Goal: Task Accomplishment & Management: Use online tool/utility

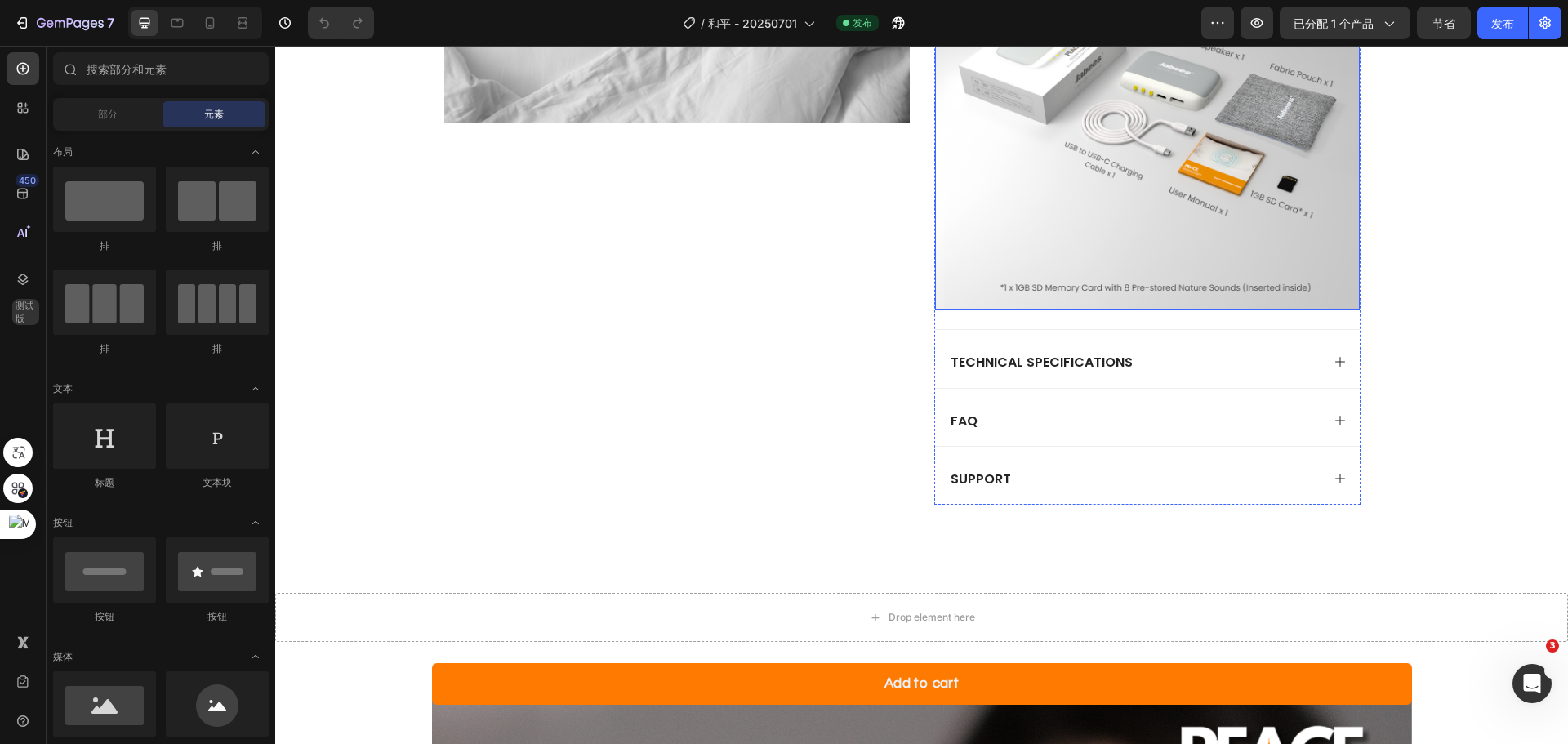
scroll to position [1551, 0]
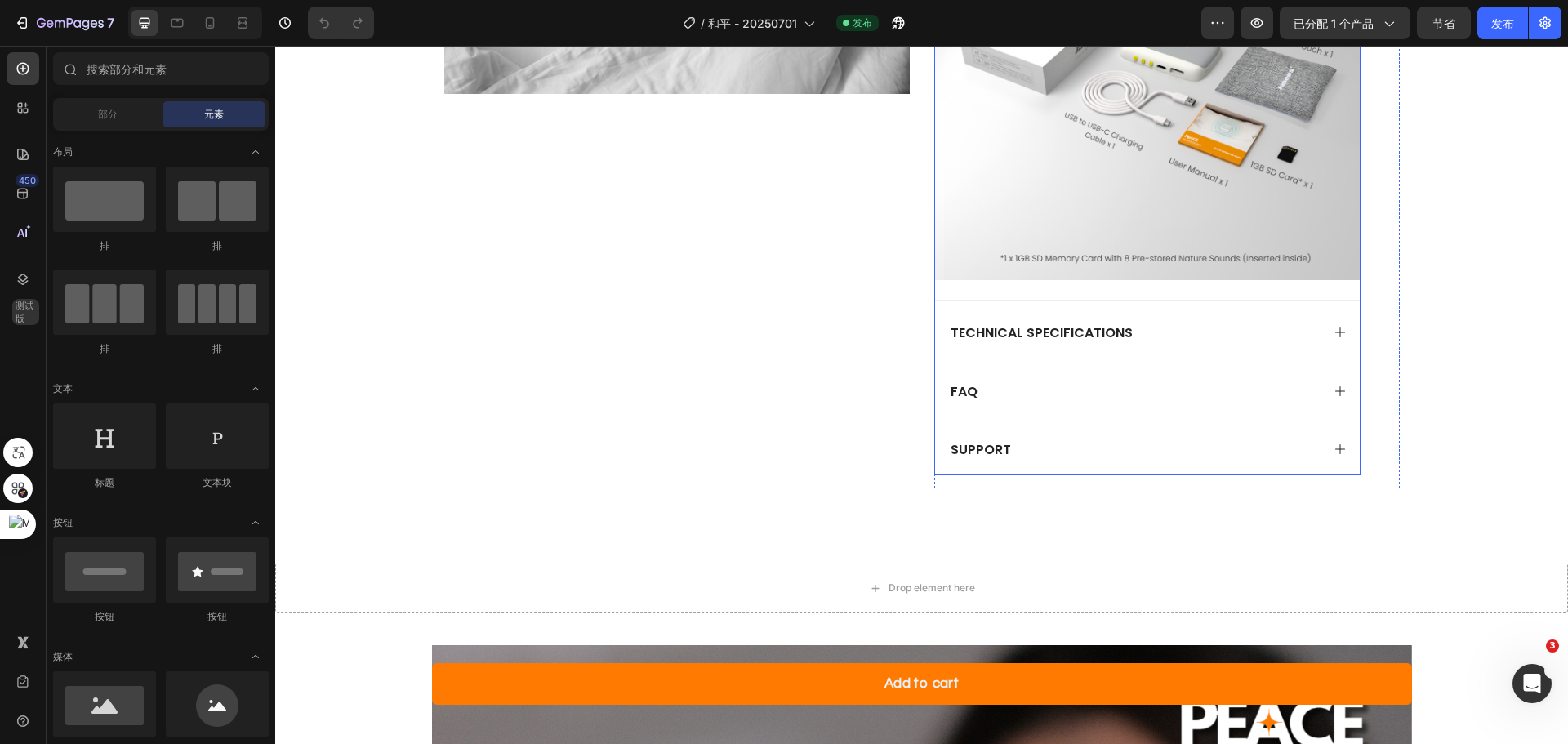
click at [1311, 439] on div "support" at bounding box center [1134, 449] width 372 height 25
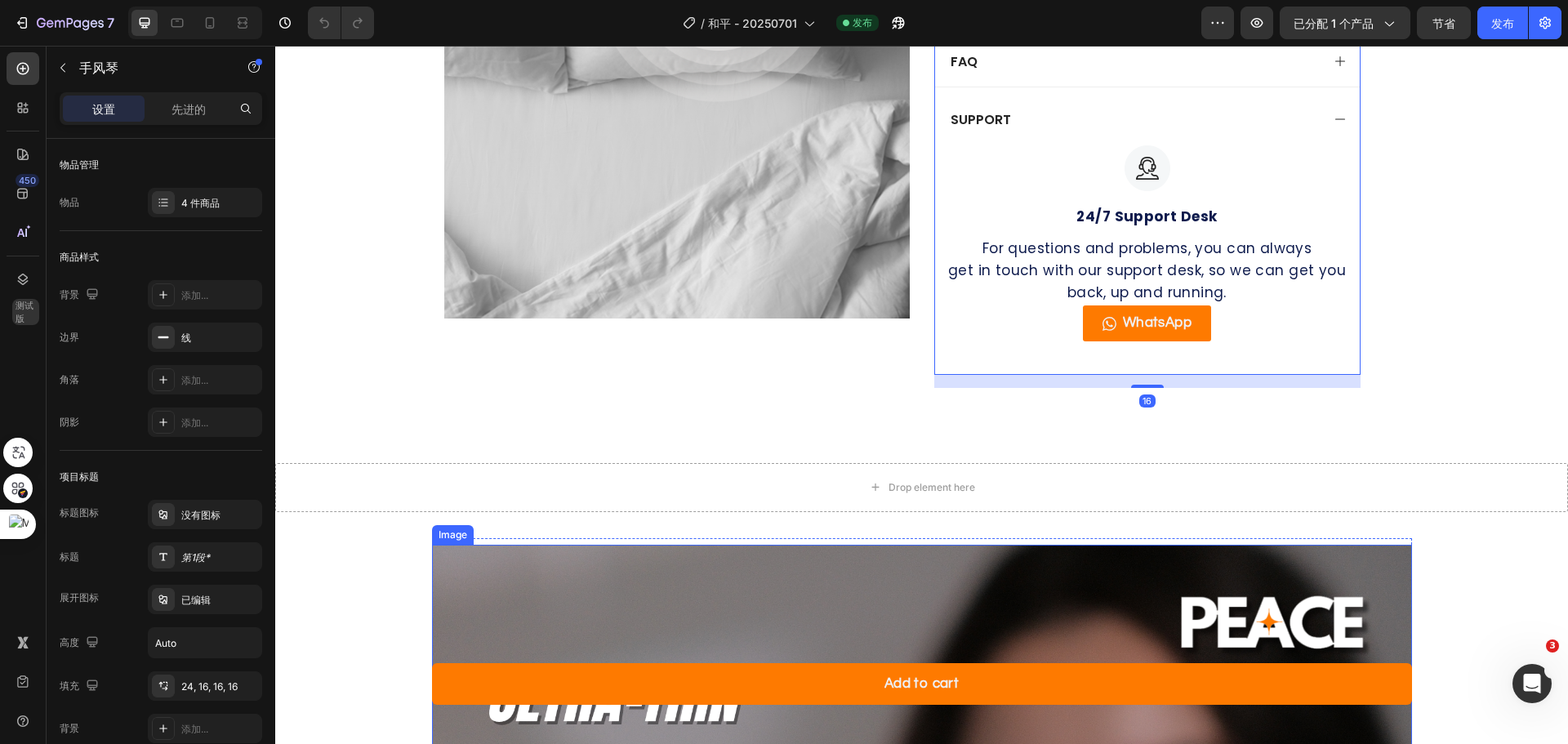
scroll to position [1307, 0]
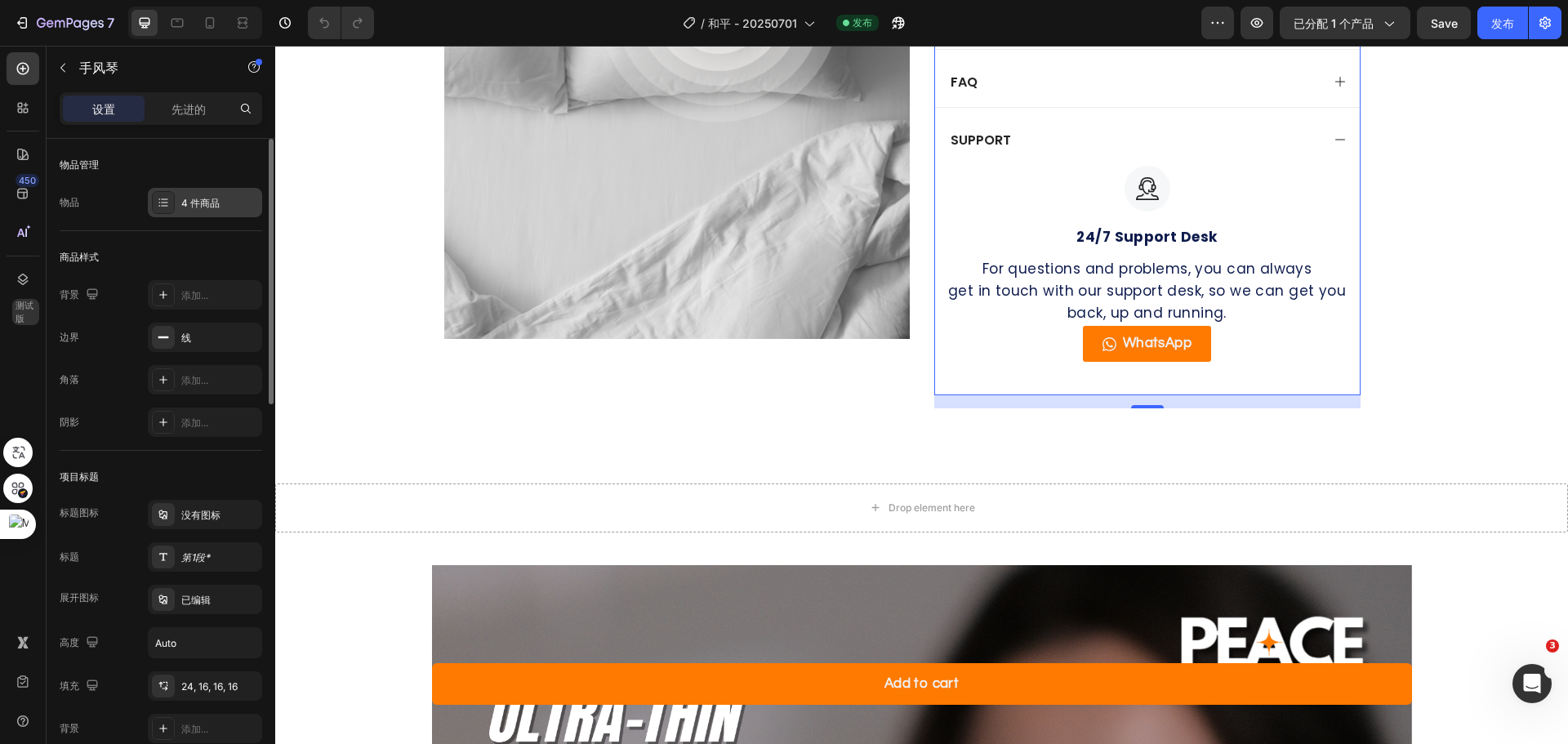
click at [199, 201] on font "4 件商品" at bounding box center [200, 203] width 38 height 12
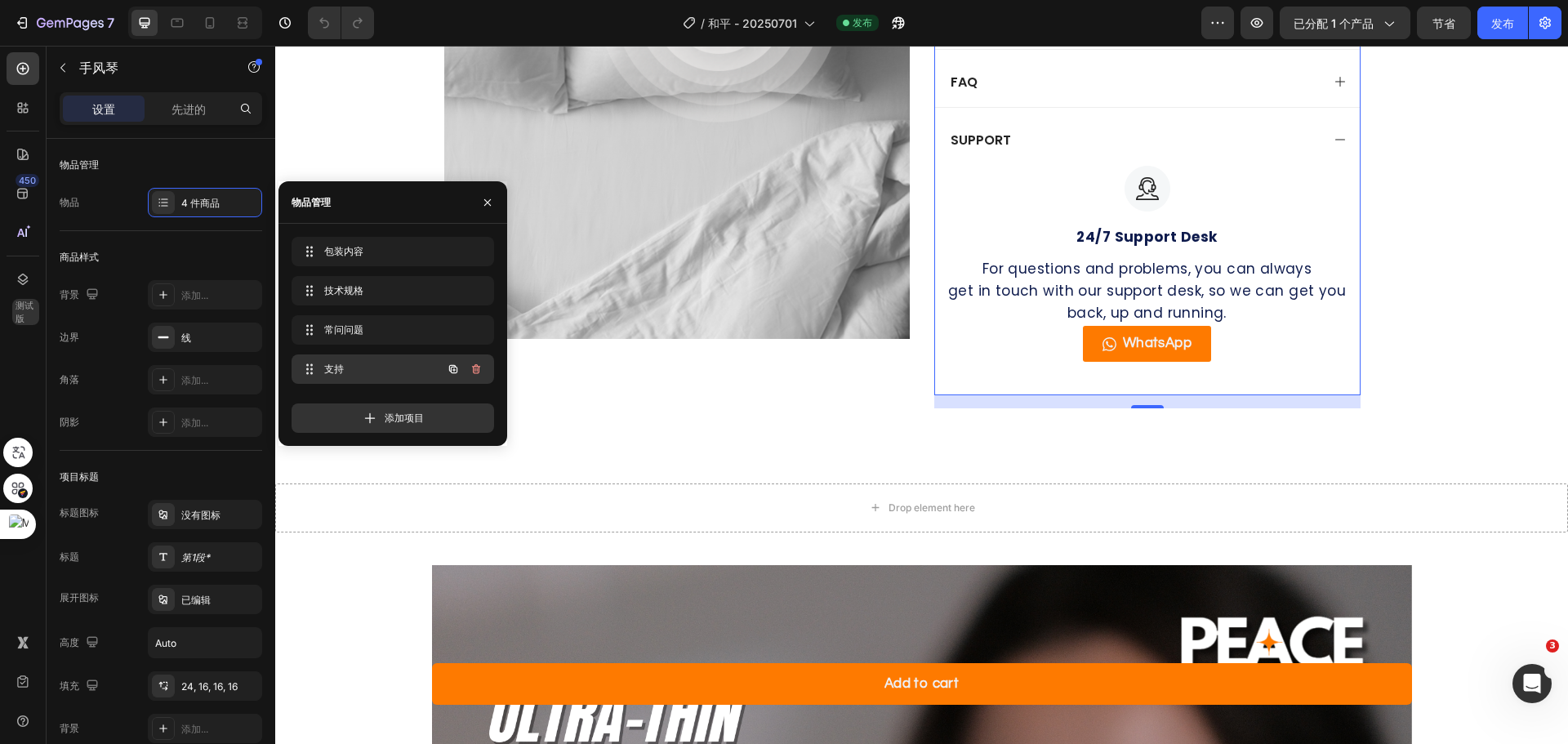
click at [367, 359] on div "支持 support" at bounding box center [370, 368] width 144 height 23
click at [69, 67] on icon "button" at bounding box center [62, 67] width 13 height 13
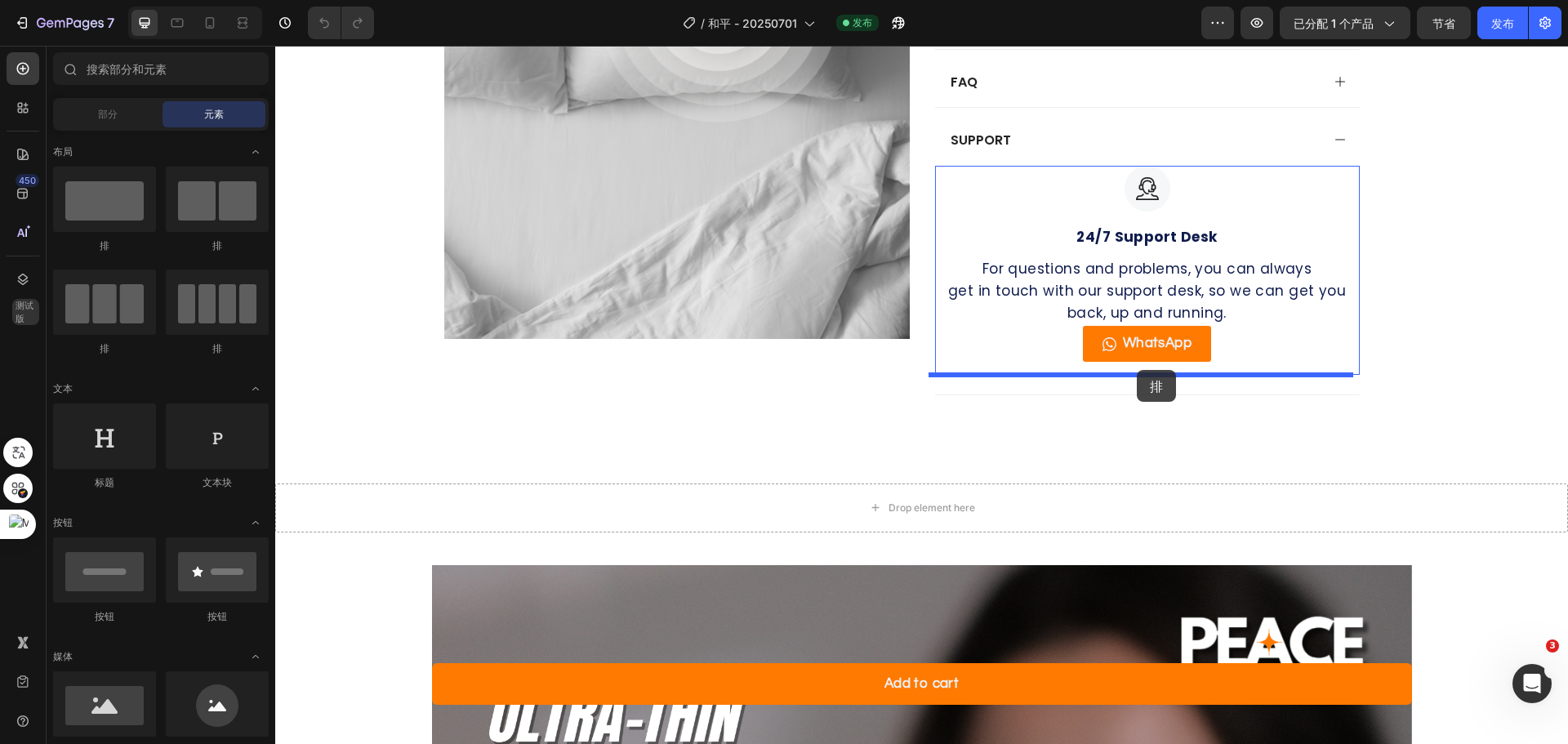
drag, startPoint x: 363, startPoint y: 241, endPoint x: 1137, endPoint y: 370, distance: 784.7
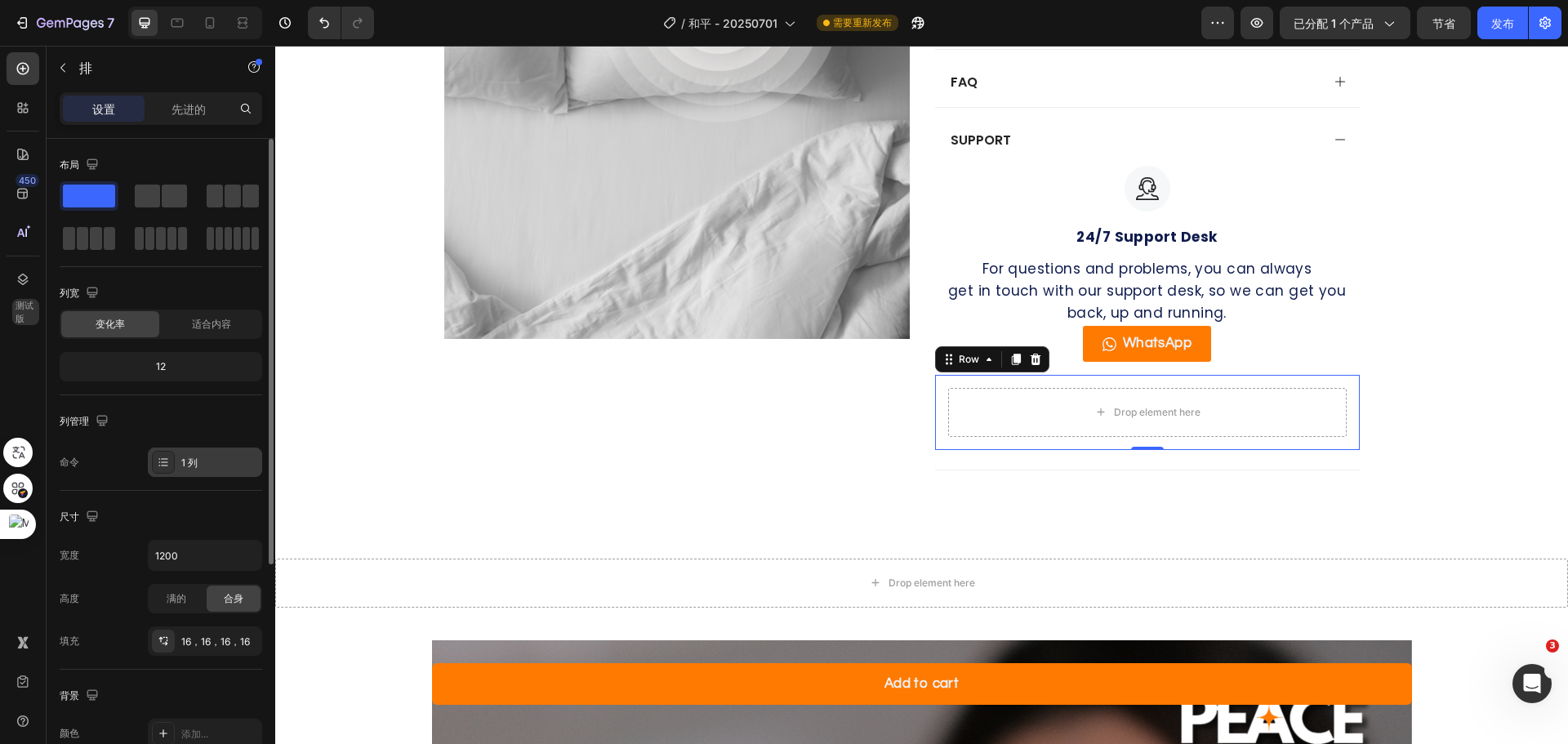
click at [177, 456] on div "1 列" at bounding box center [205, 463] width 114 height 30
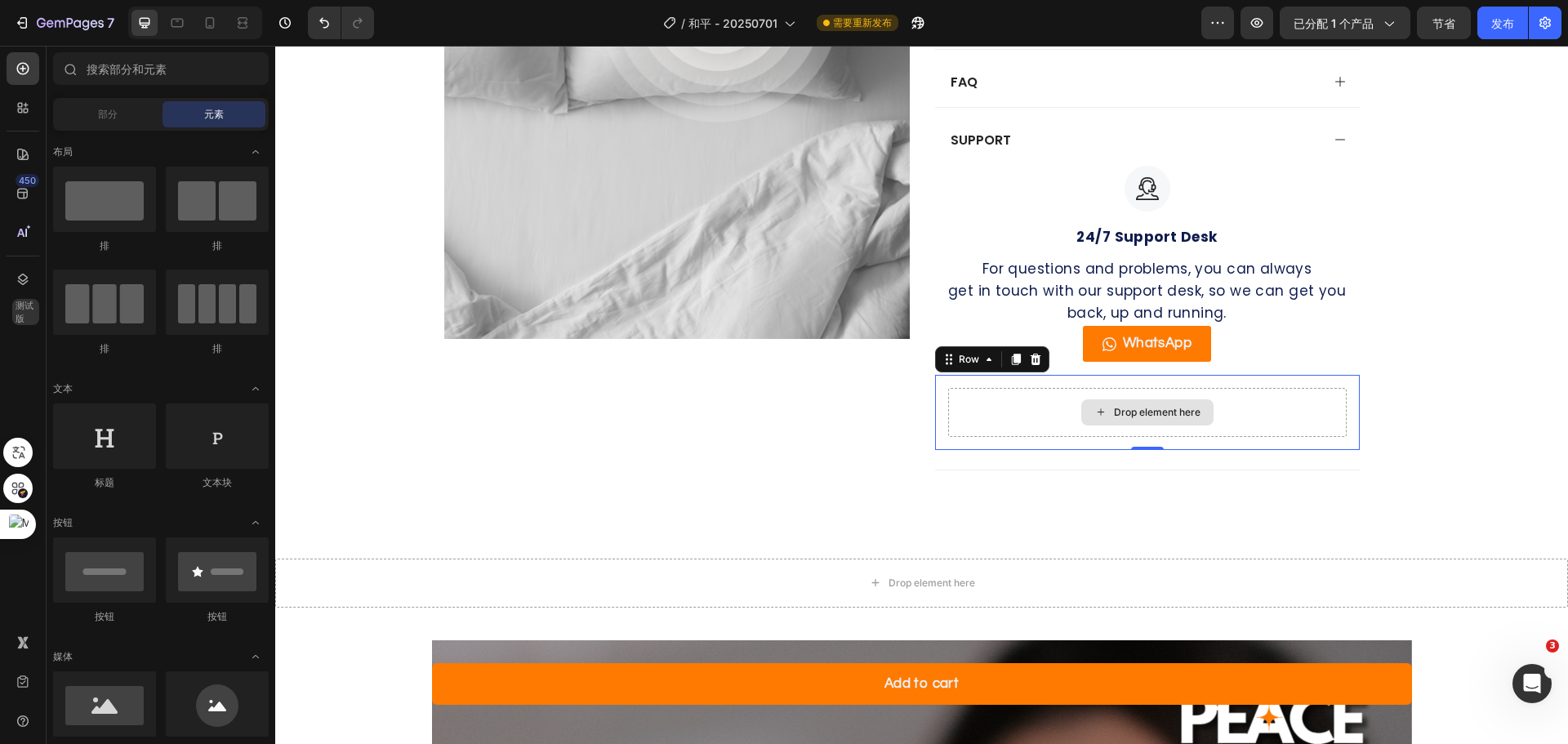
click at [1143, 406] on div "Drop element here" at bounding box center [1158, 411] width 87 height 13
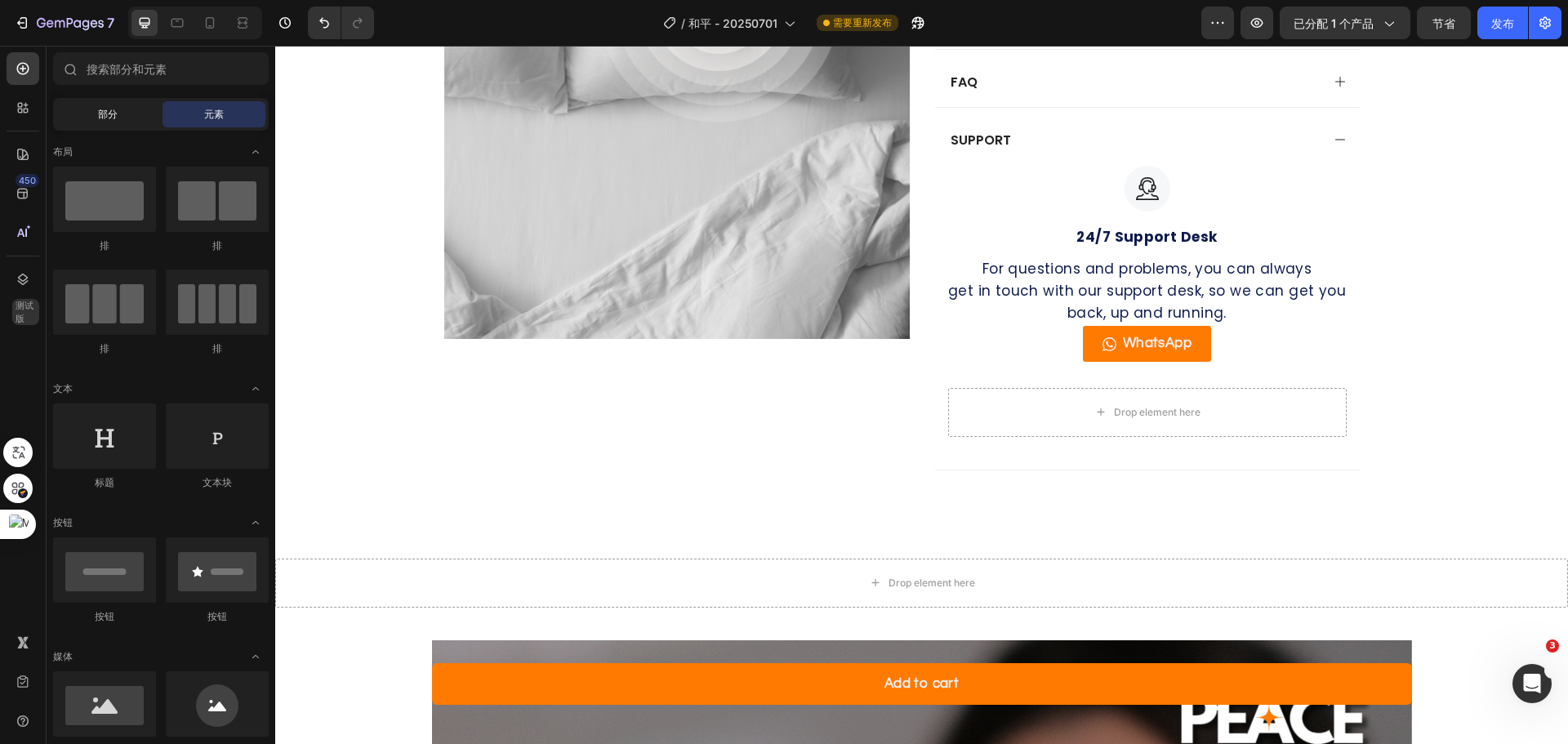
click at [103, 112] on font "部分" at bounding box center [108, 114] width 20 height 12
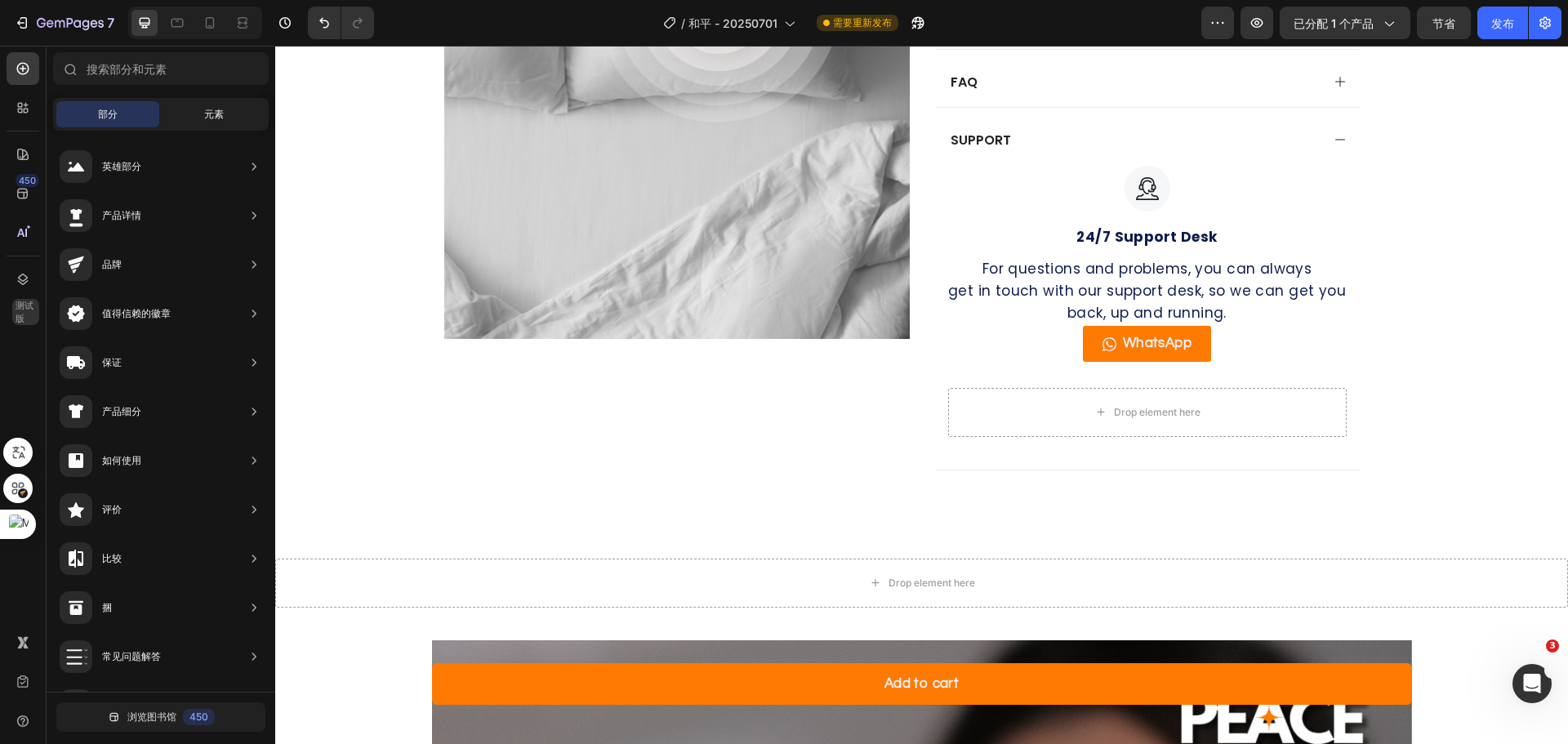
click at [208, 113] on font "元素" at bounding box center [214, 114] width 20 height 12
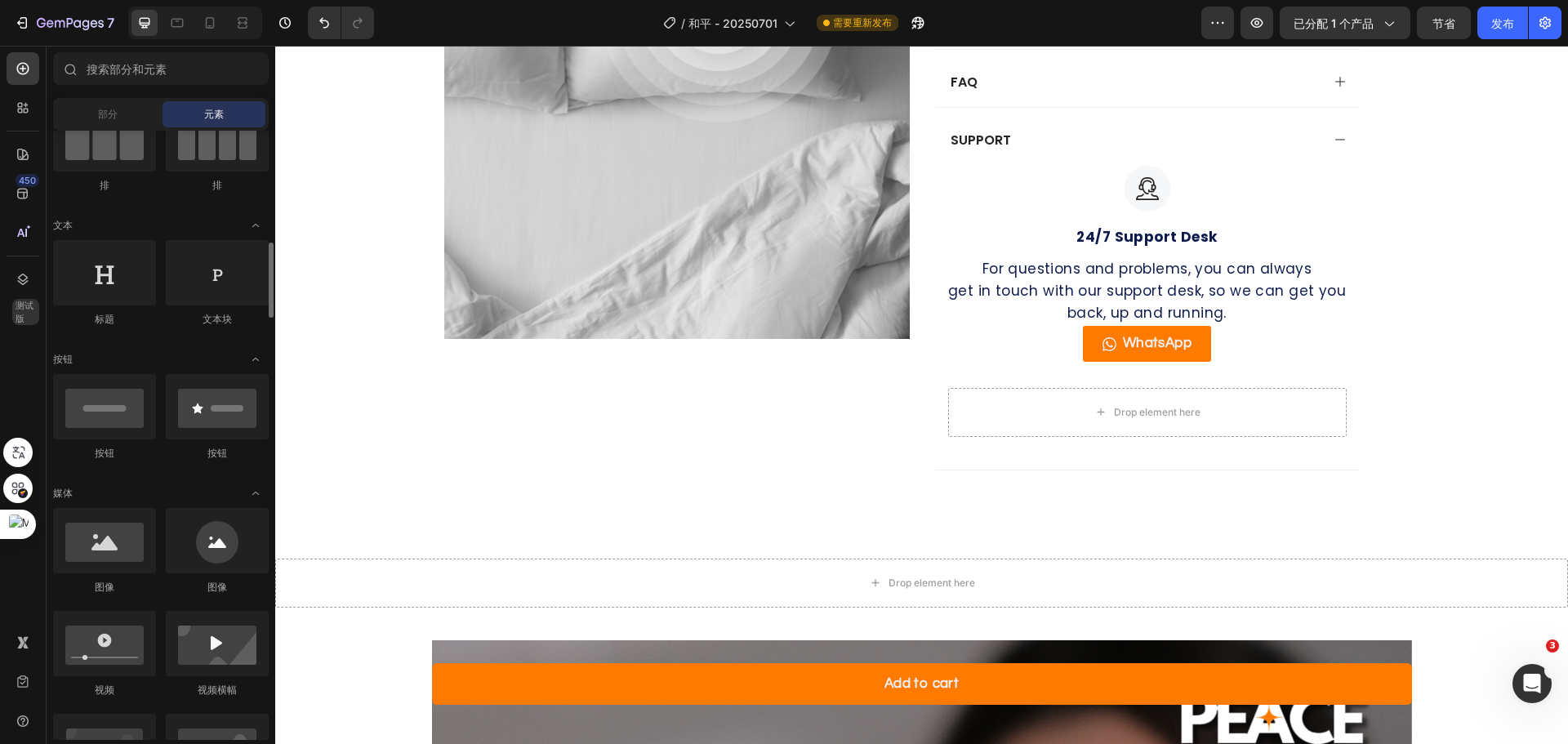
scroll to position [245, 0]
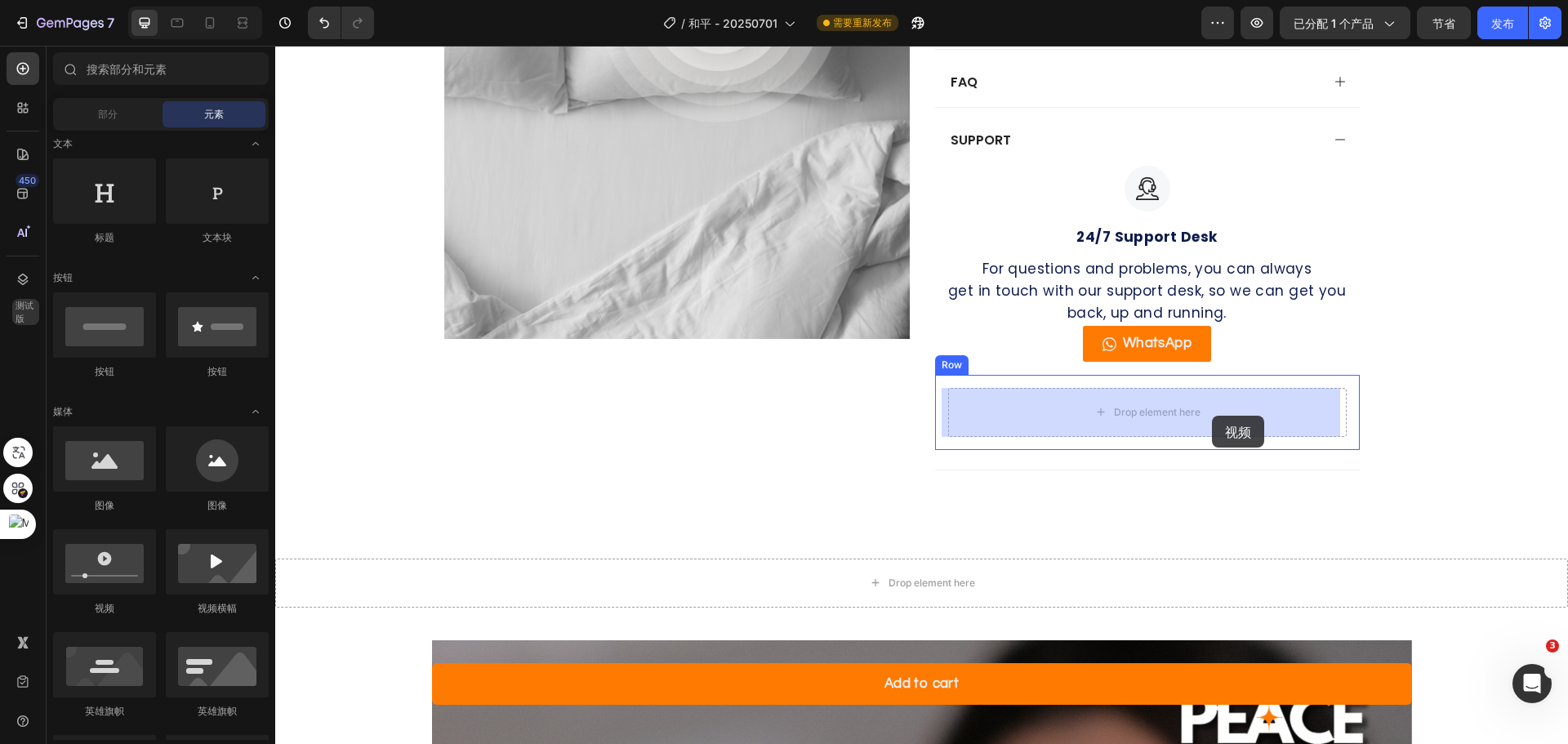
drag, startPoint x: 391, startPoint y: 620, endPoint x: 1212, endPoint y: 415, distance: 846.2
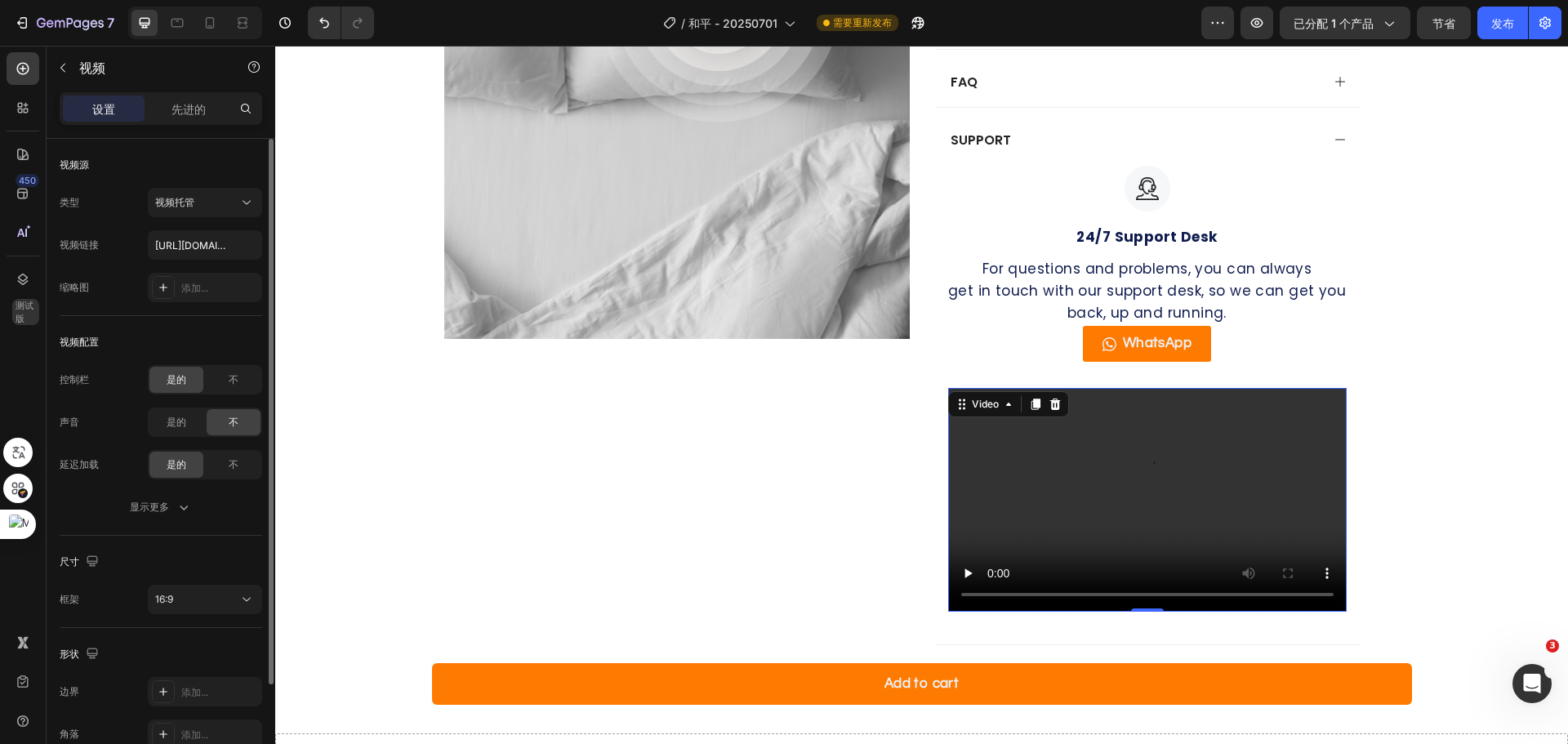
scroll to position [126, 0]
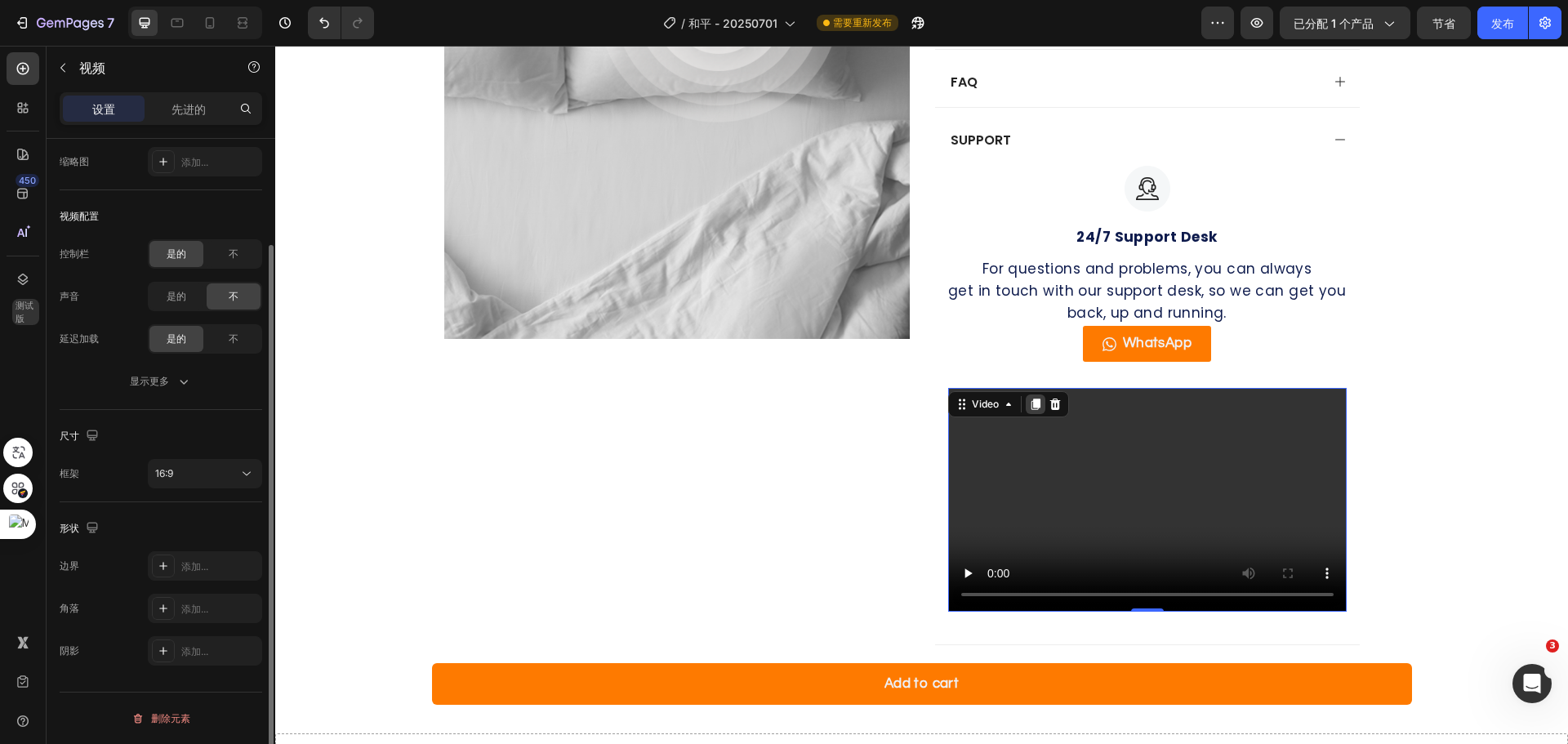
click at [1033, 404] on icon at bounding box center [1035, 404] width 9 height 12
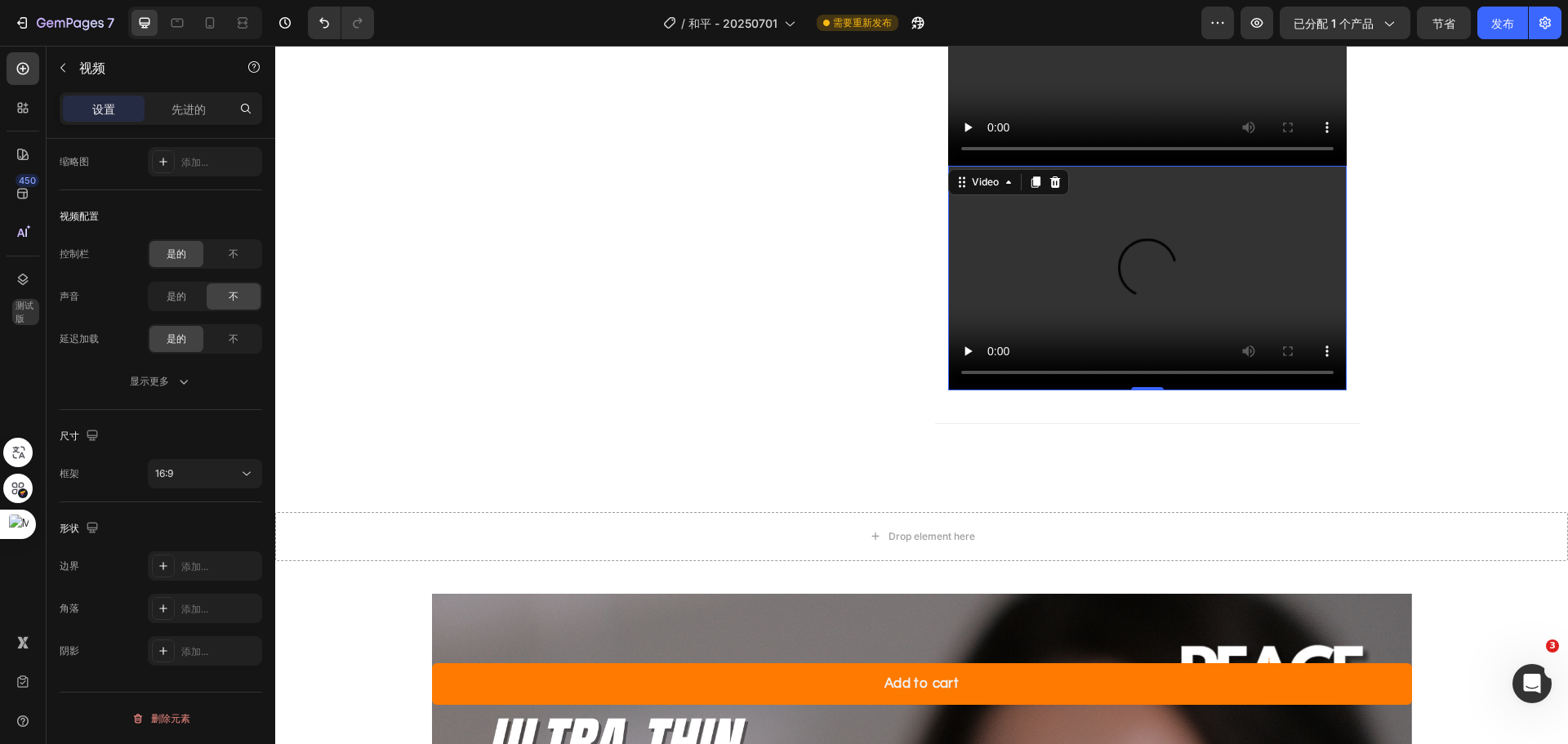
scroll to position [1815, 0]
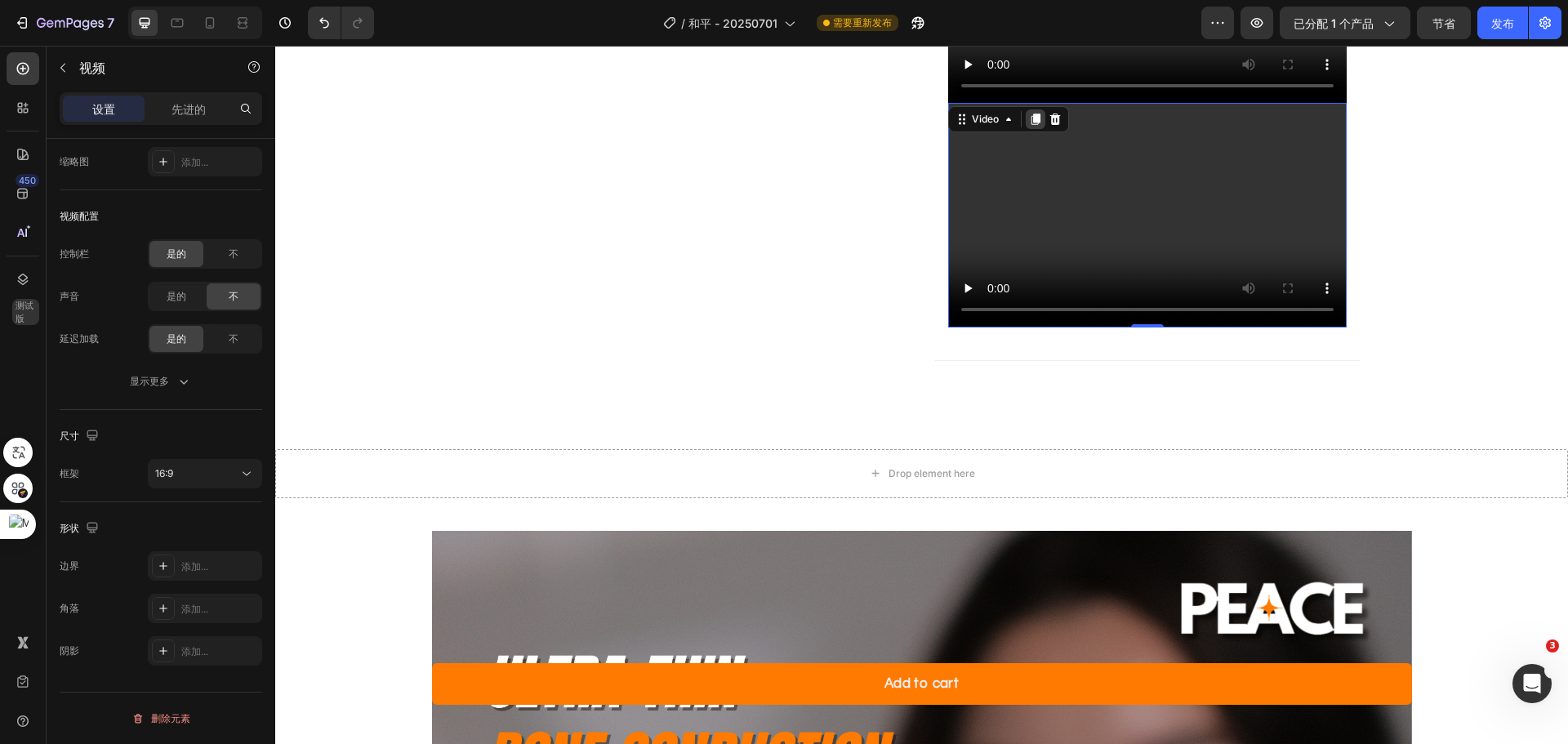
click at [1031, 120] on icon at bounding box center [1035, 119] width 9 height 12
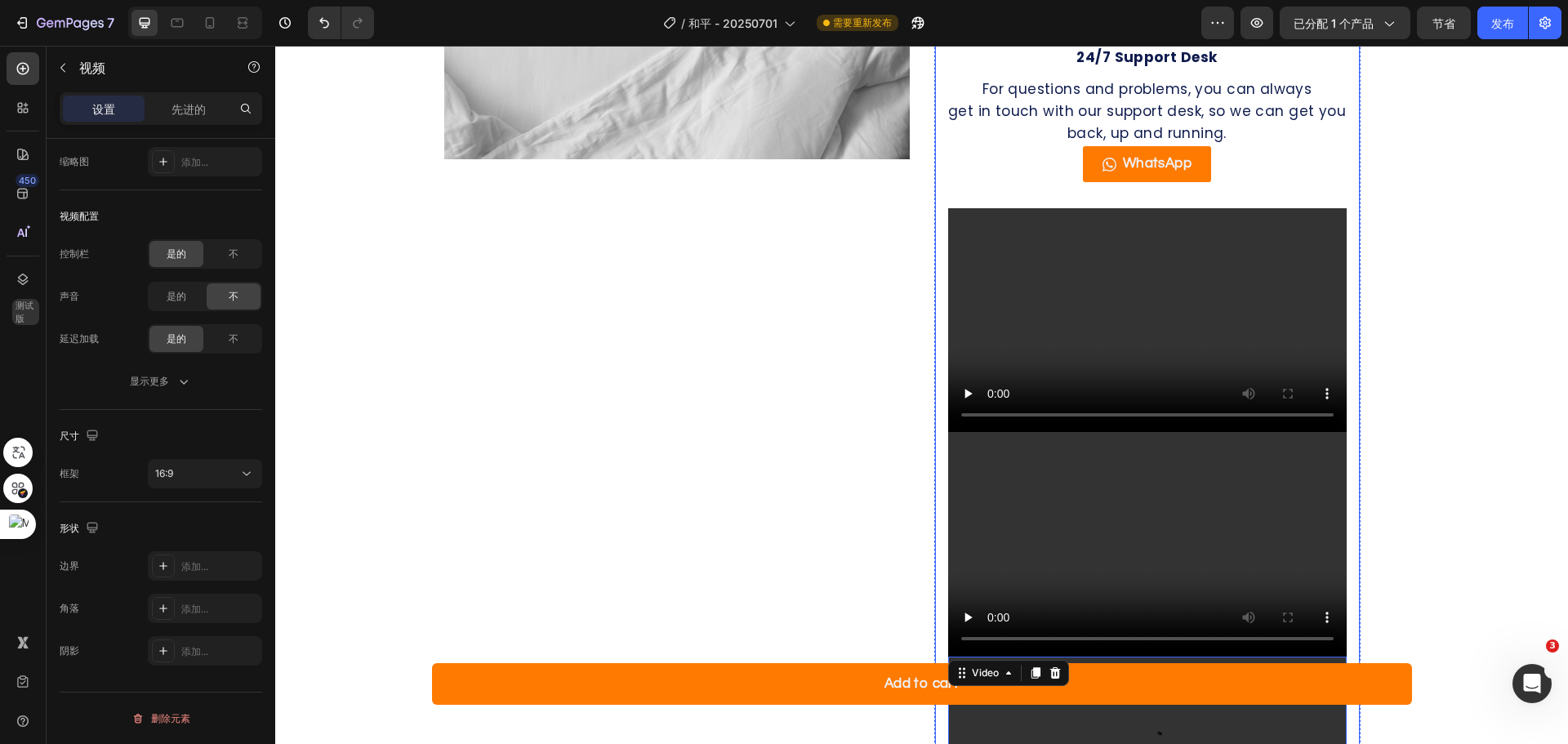
scroll to position [1489, 0]
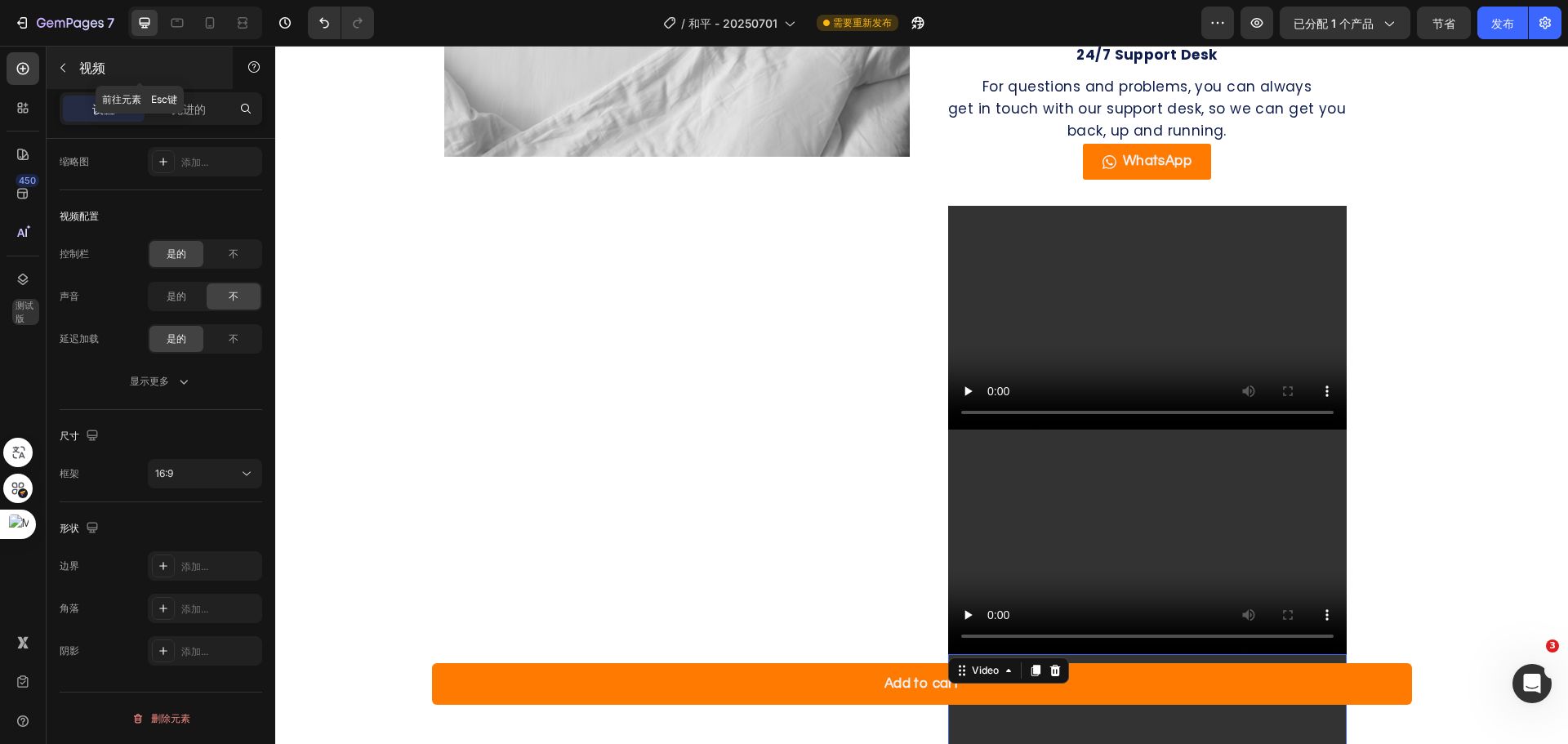
click at [78, 70] on div "视频" at bounding box center [139, 67] width 186 height 42
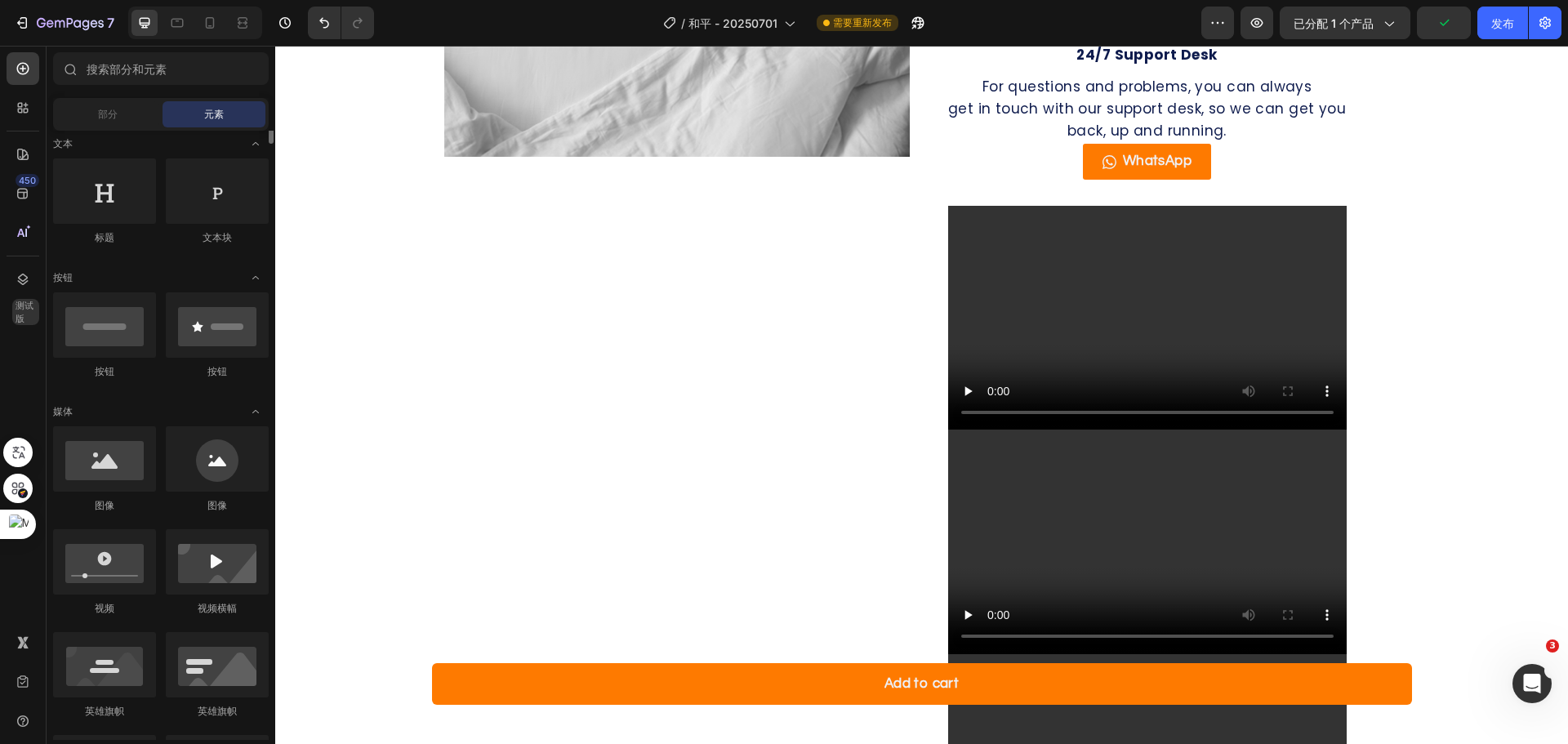
scroll to position [82, 0]
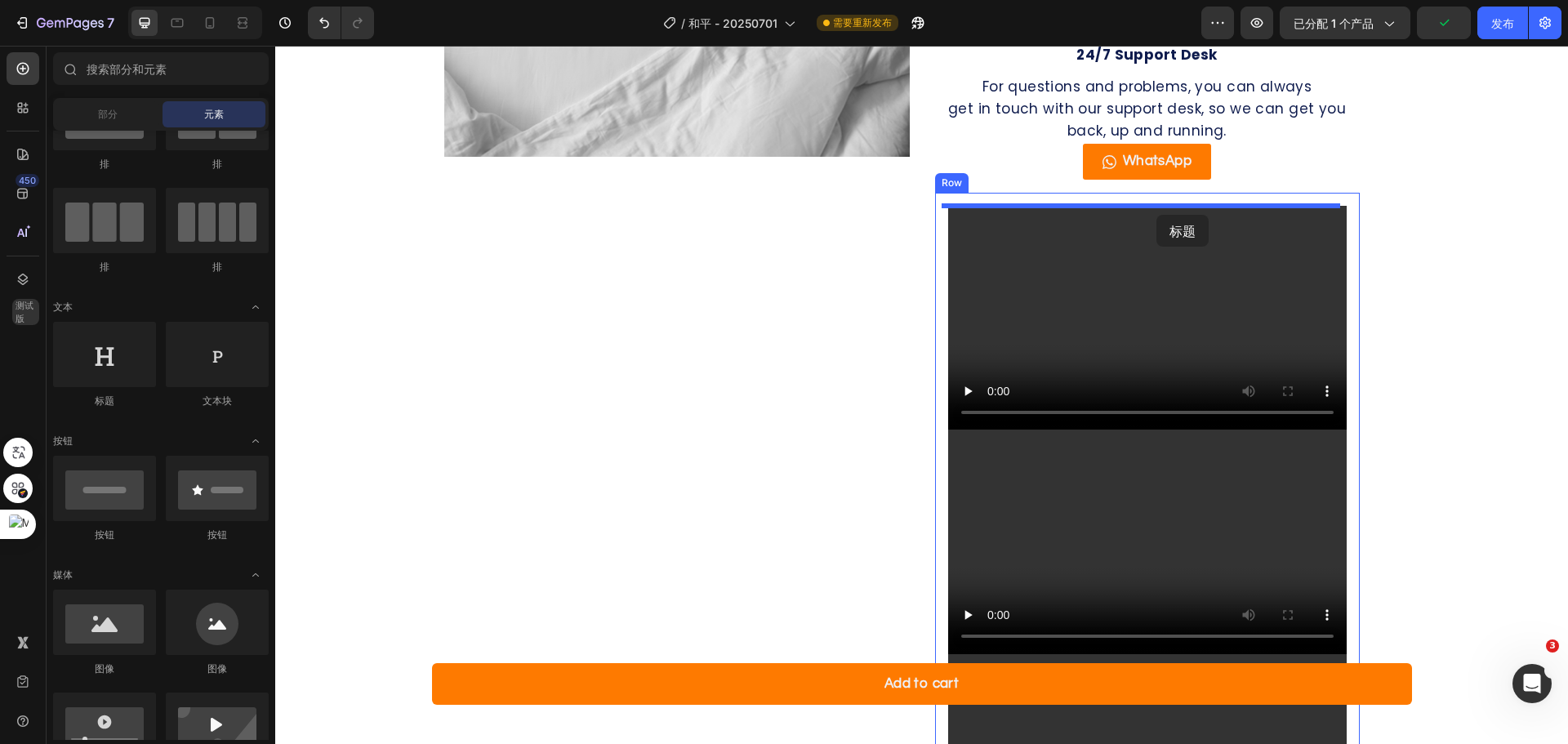
drag, startPoint x: 375, startPoint y: 409, endPoint x: 1157, endPoint y: 215, distance: 805.7
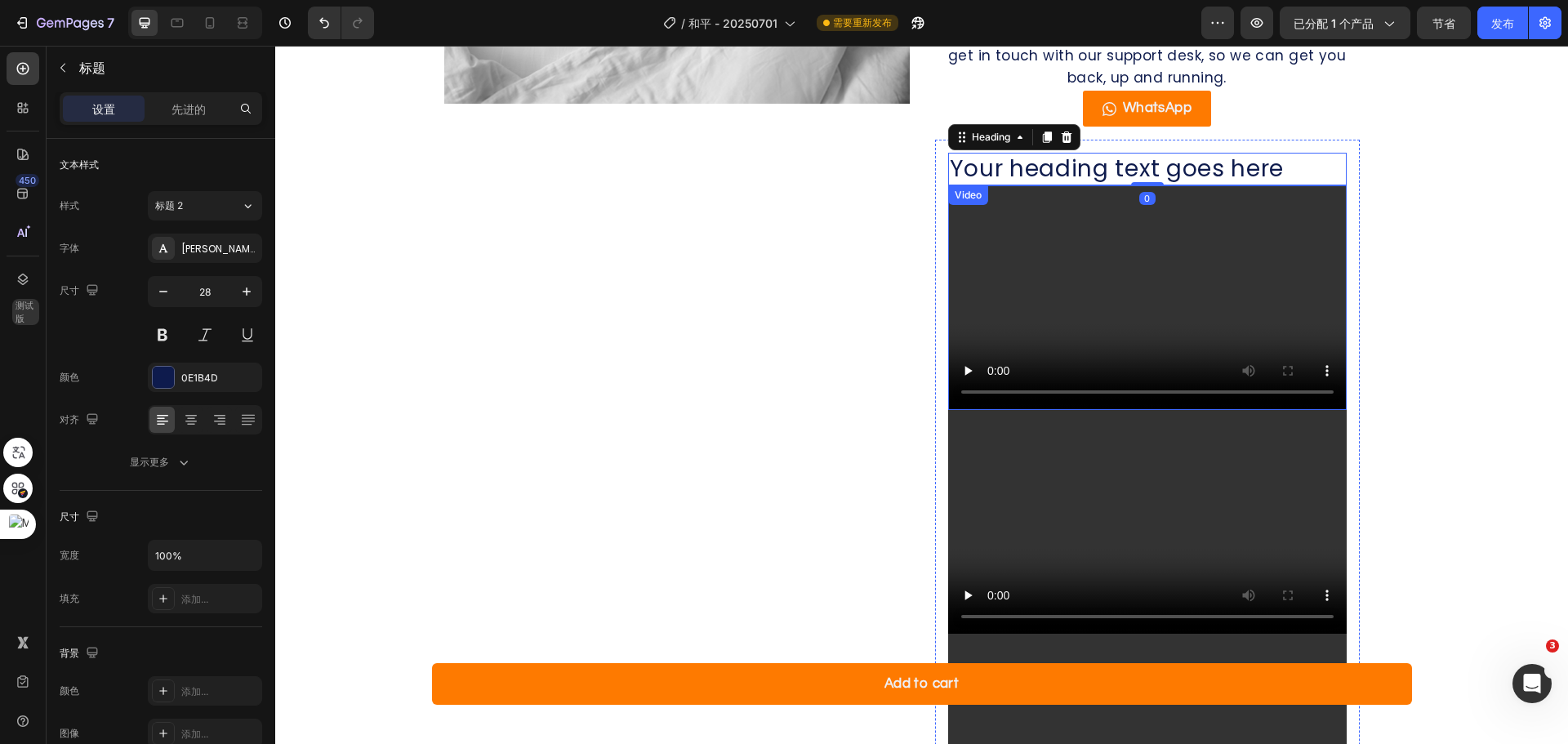
scroll to position [1571, 0]
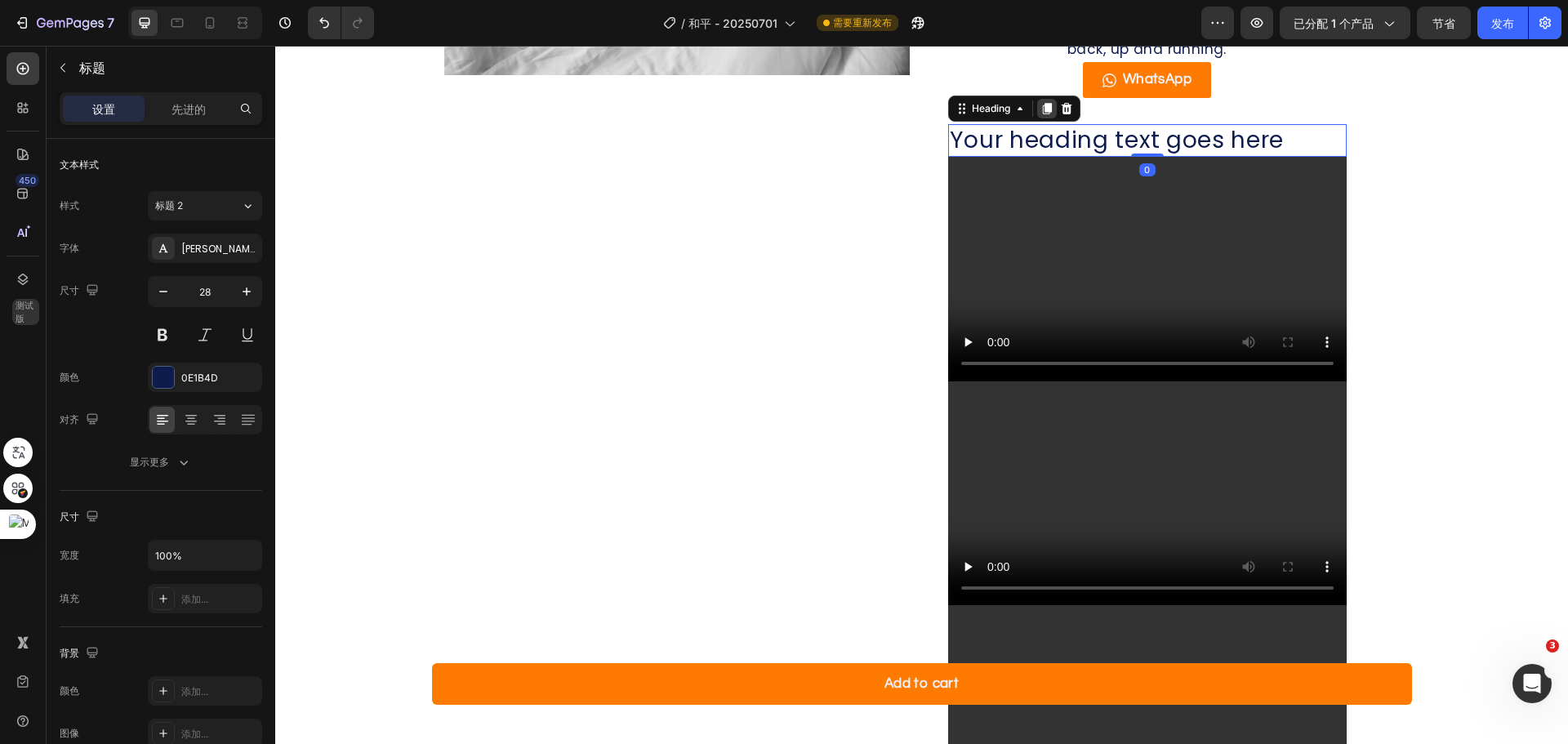
click at [1047, 102] on icon at bounding box center [1046, 108] width 13 height 13
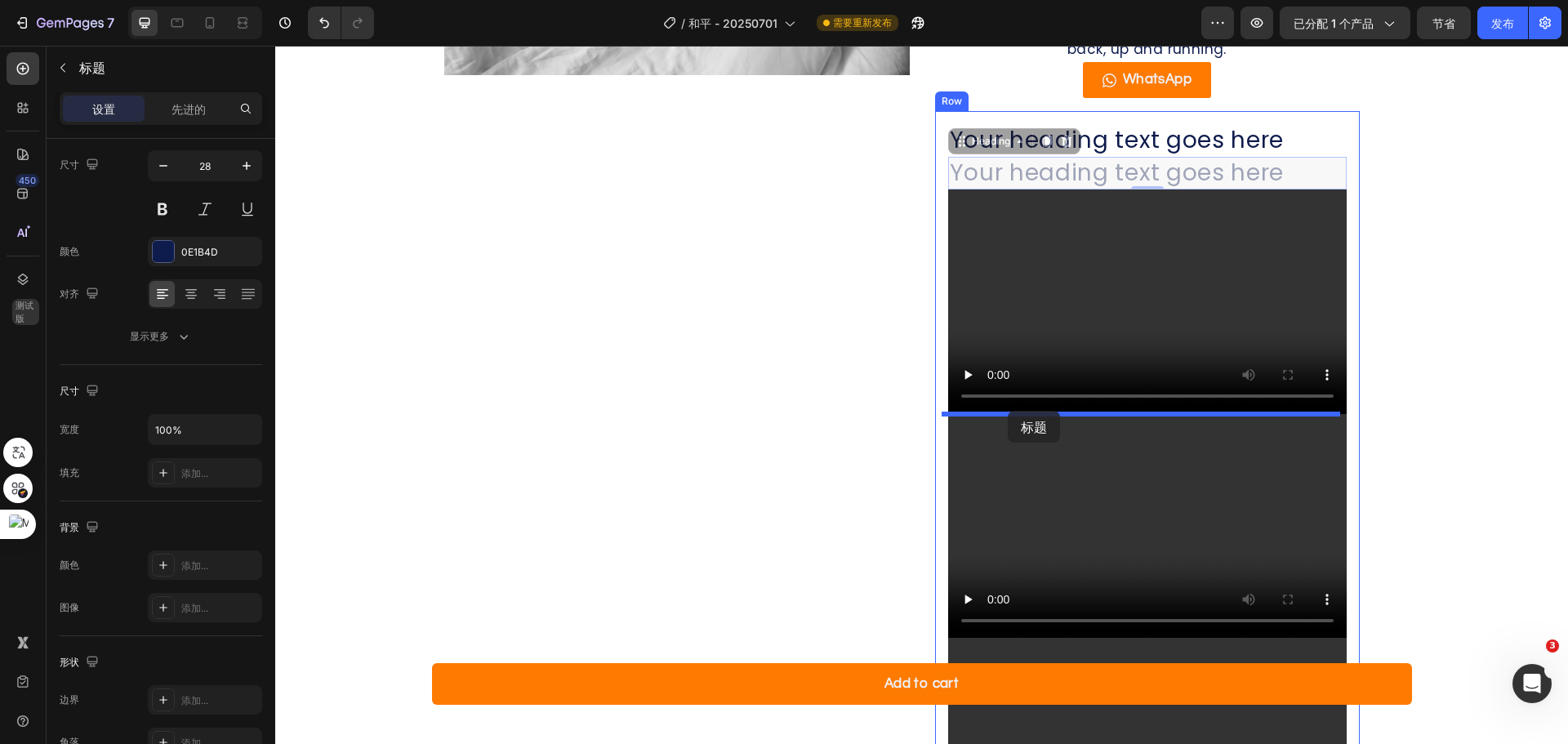
drag, startPoint x: 988, startPoint y: 140, endPoint x: 1008, endPoint y: 410, distance: 270.7
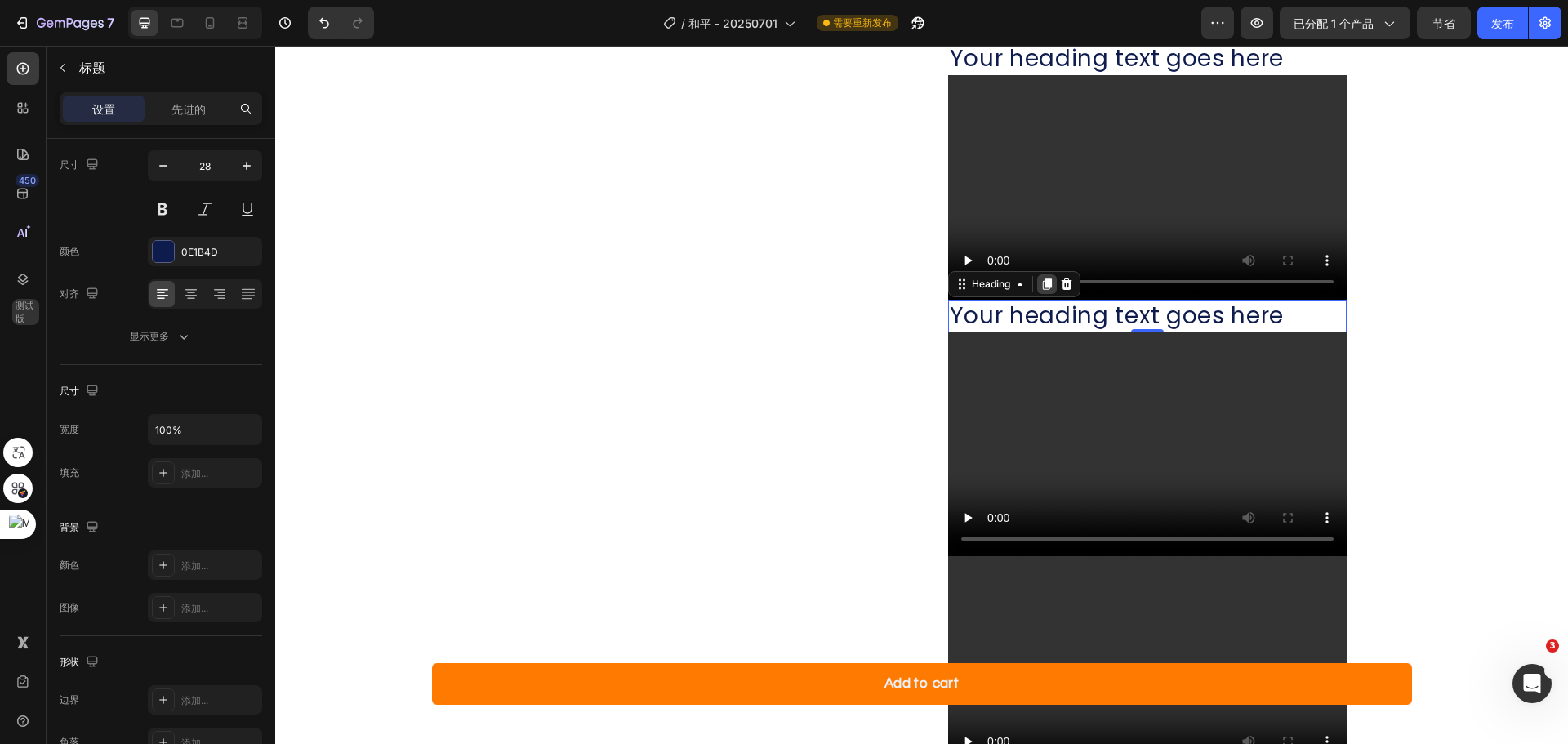
click at [1040, 284] on icon at bounding box center [1046, 283] width 13 height 13
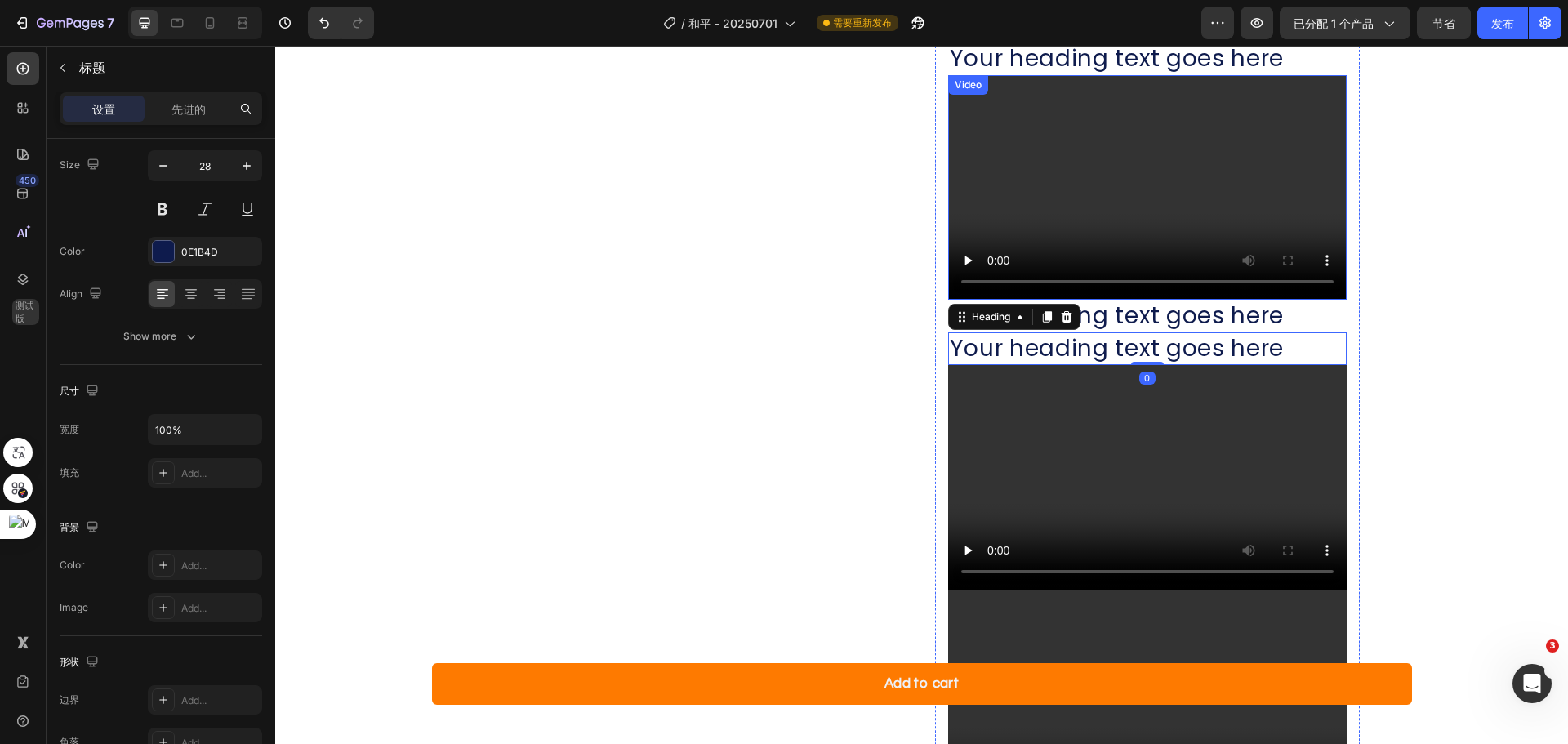
scroll to position [1733, 0]
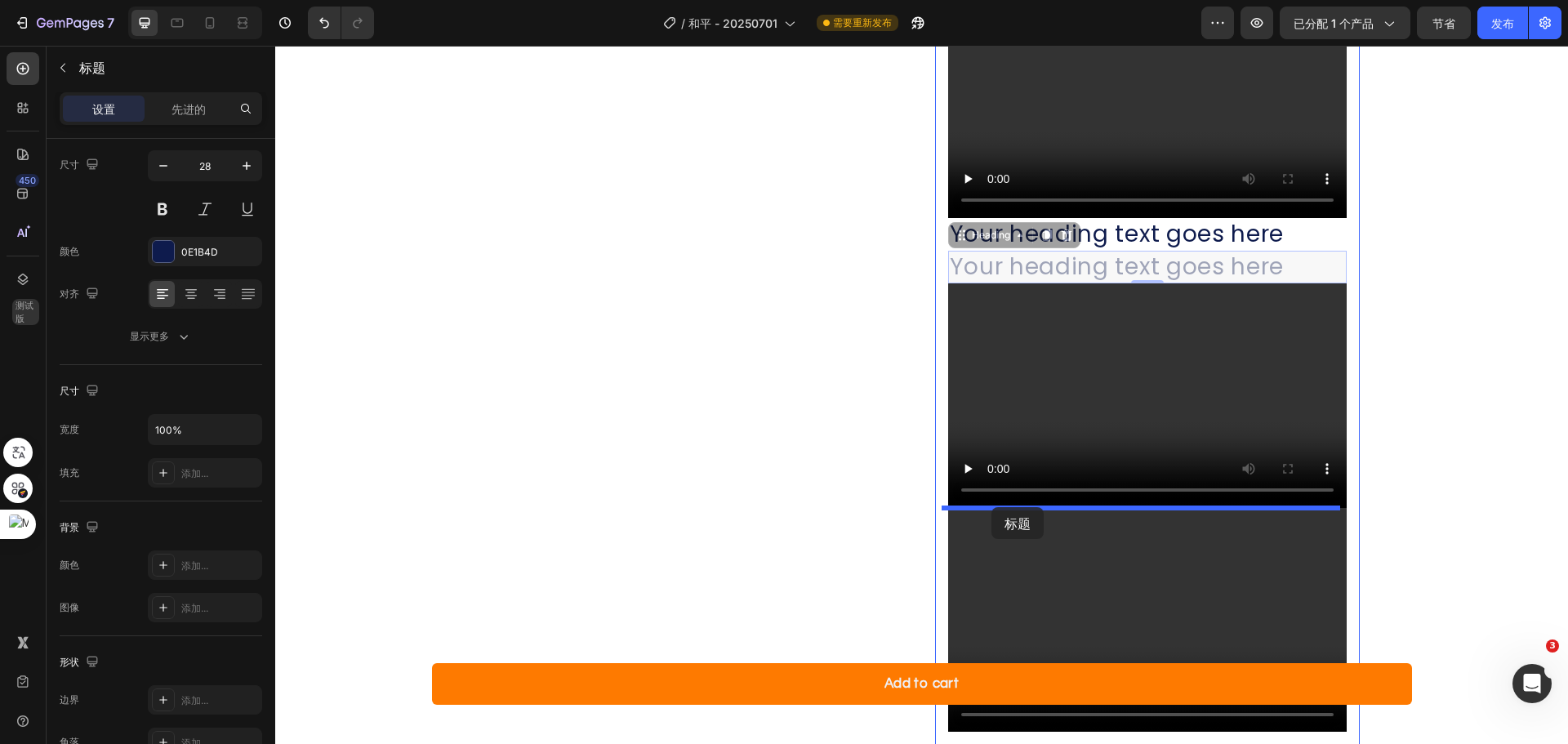
drag, startPoint x: 973, startPoint y: 231, endPoint x: 991, endPoint y: 507, distance: 276.6
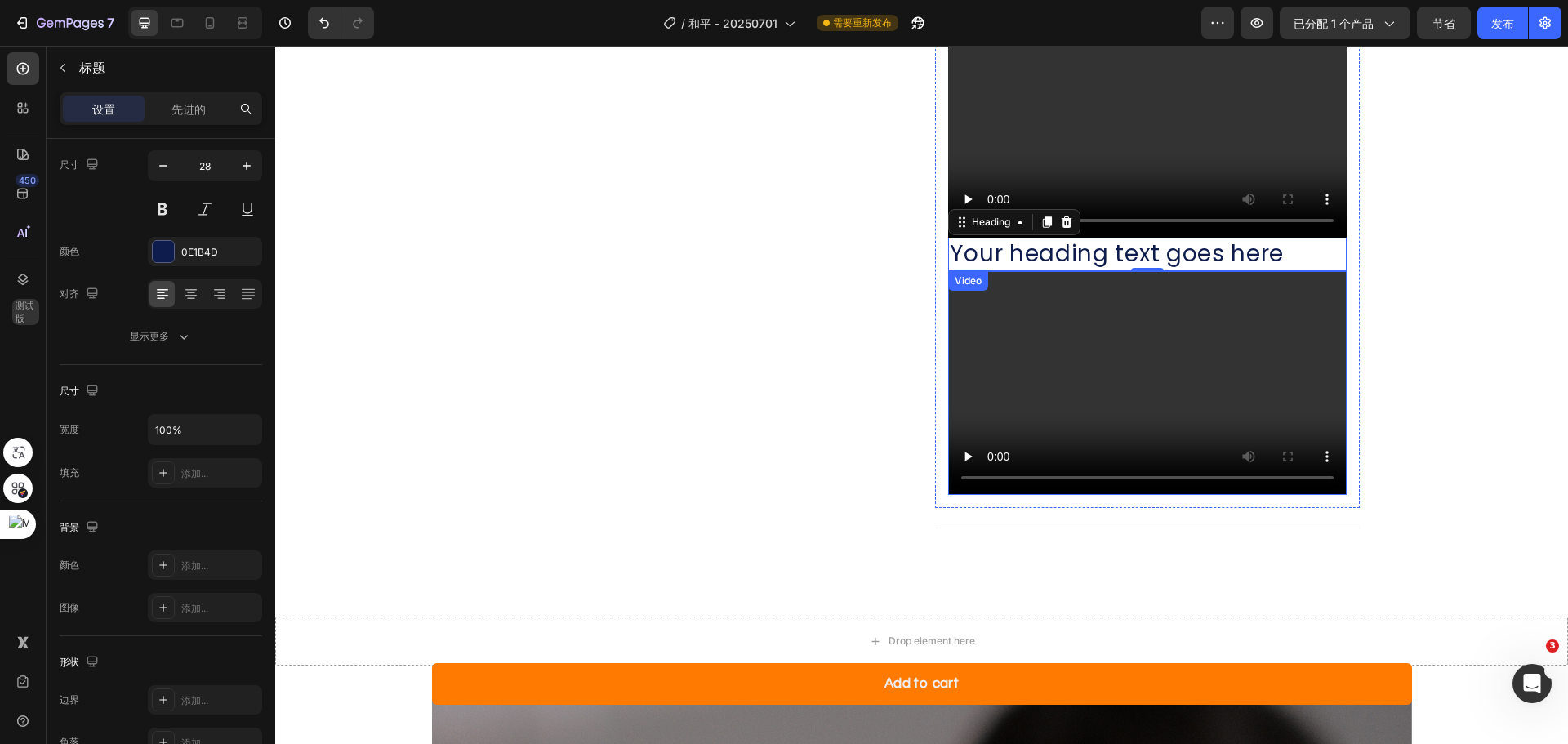
scroll to position [1978, 0]
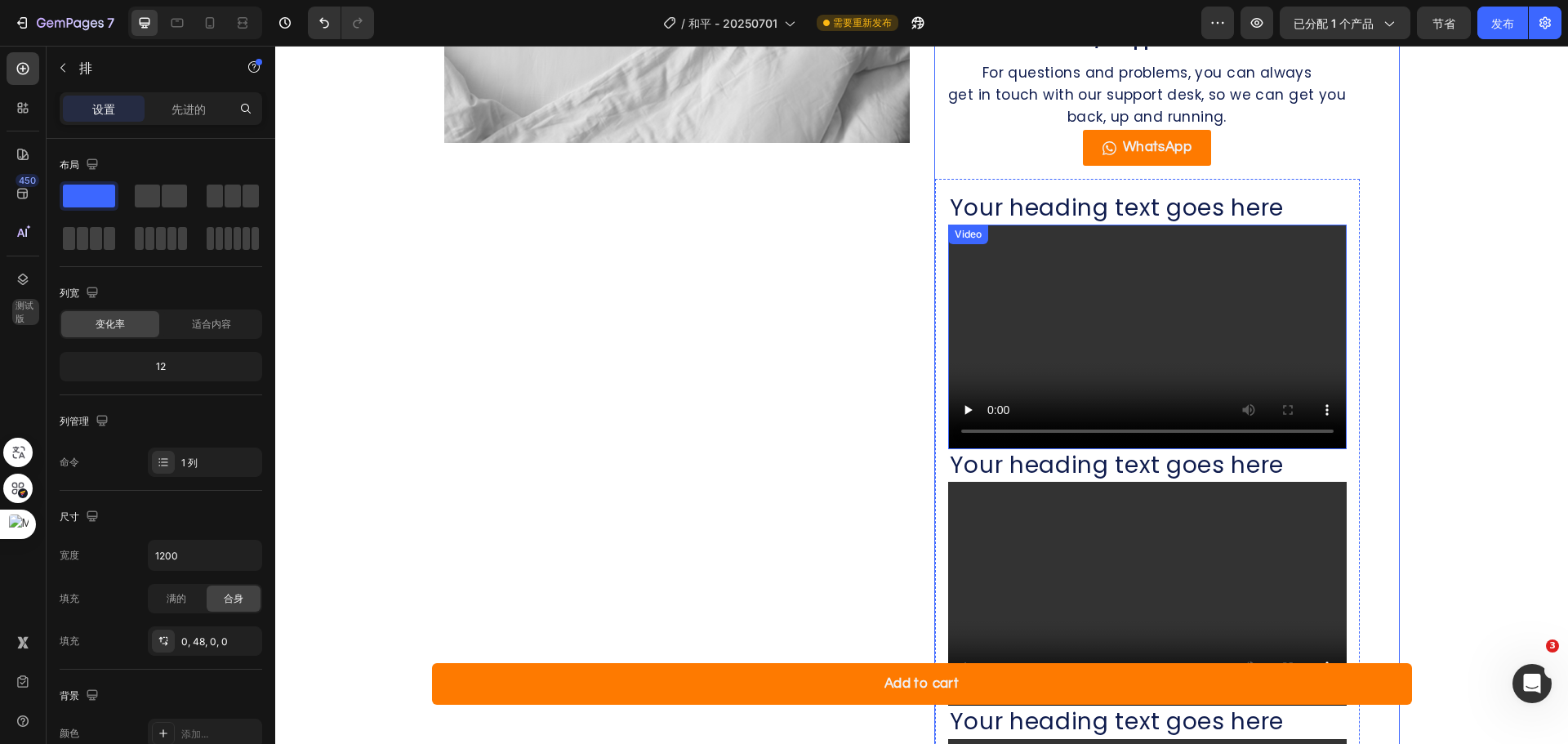
scroll to position [1489, 0]
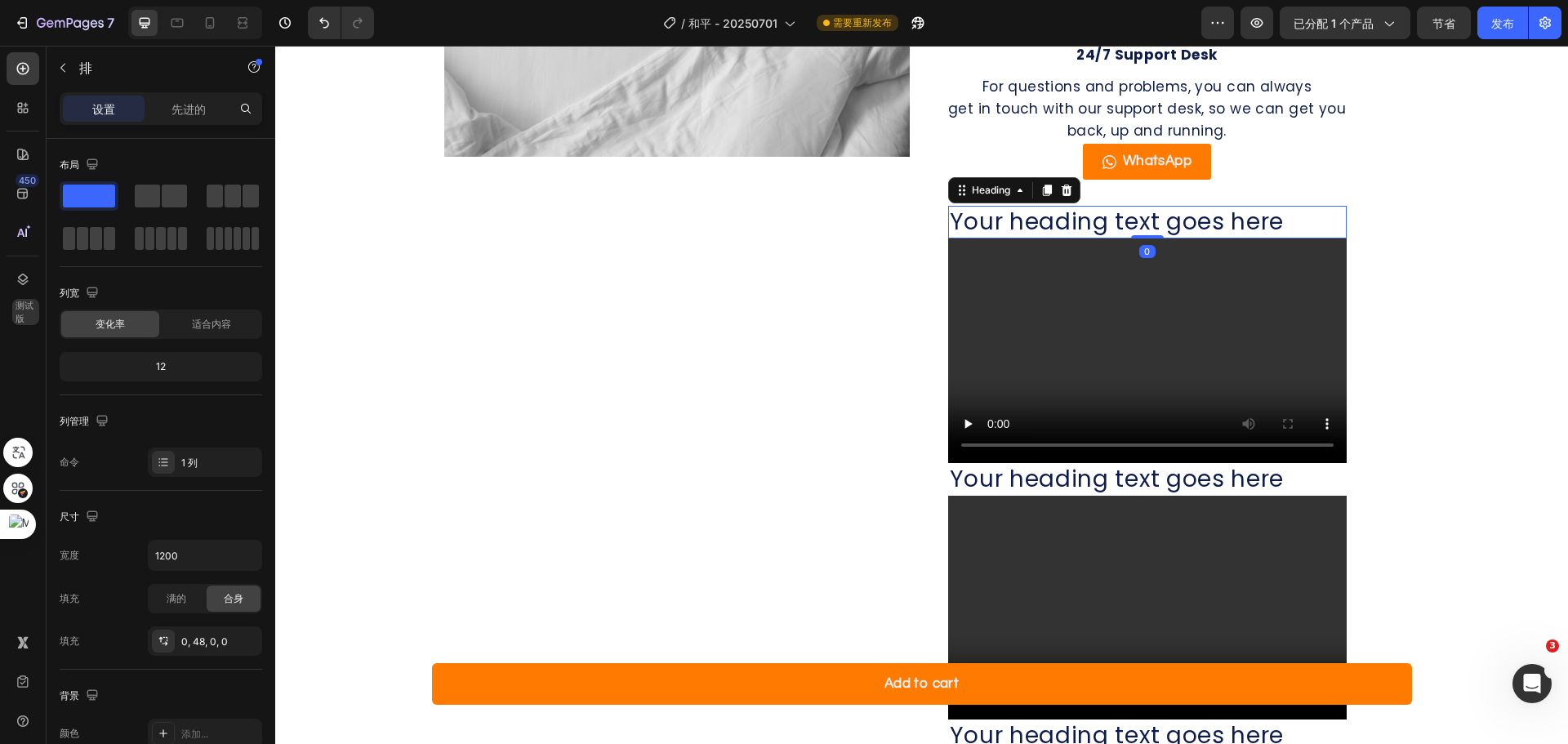
click at [1192, 210] on h2 "Your heading text goes here" at bounding box center [1147, 221] width 399 height 32
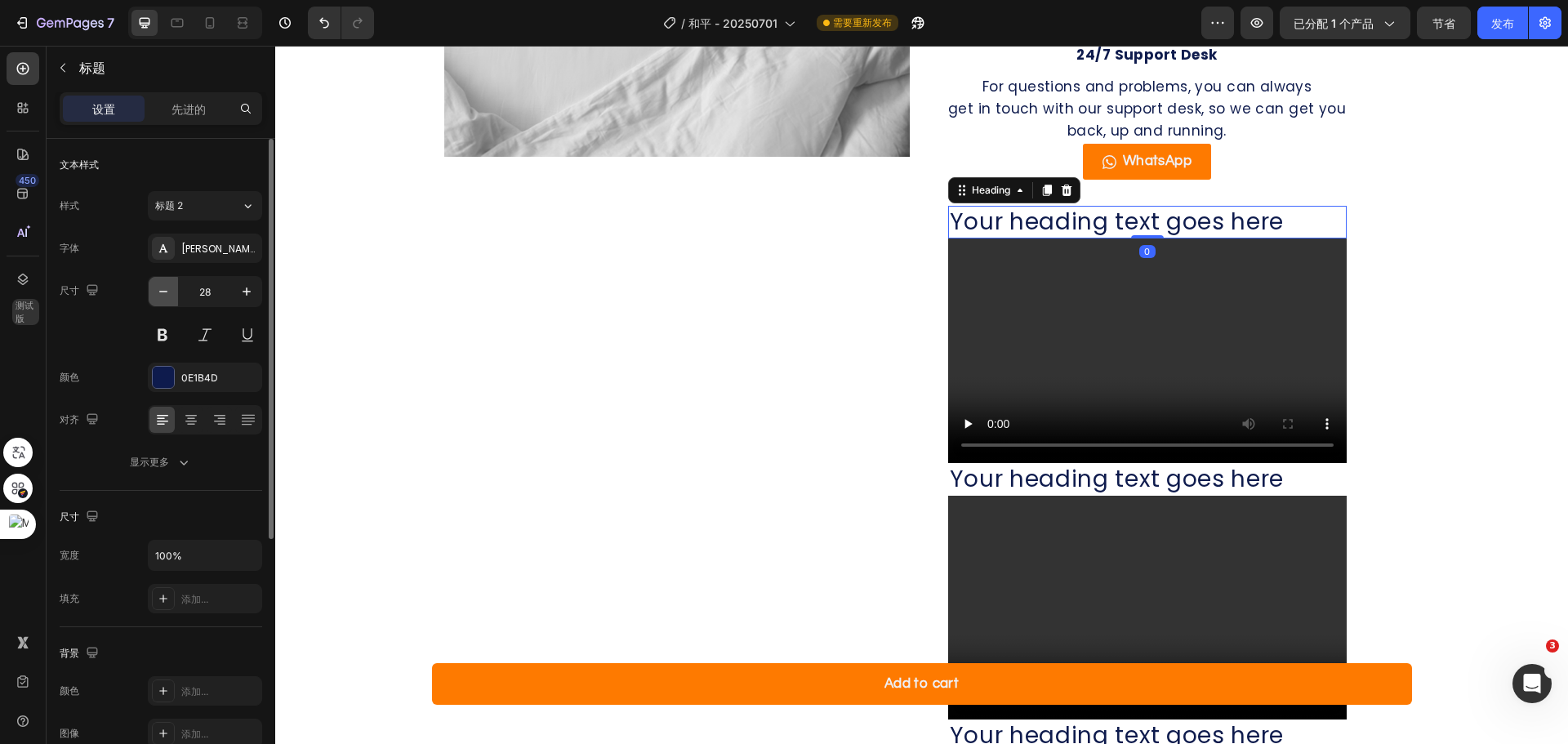
click at [163, 300] on button "button" at bounding box center [163, 291] width 30 height 30
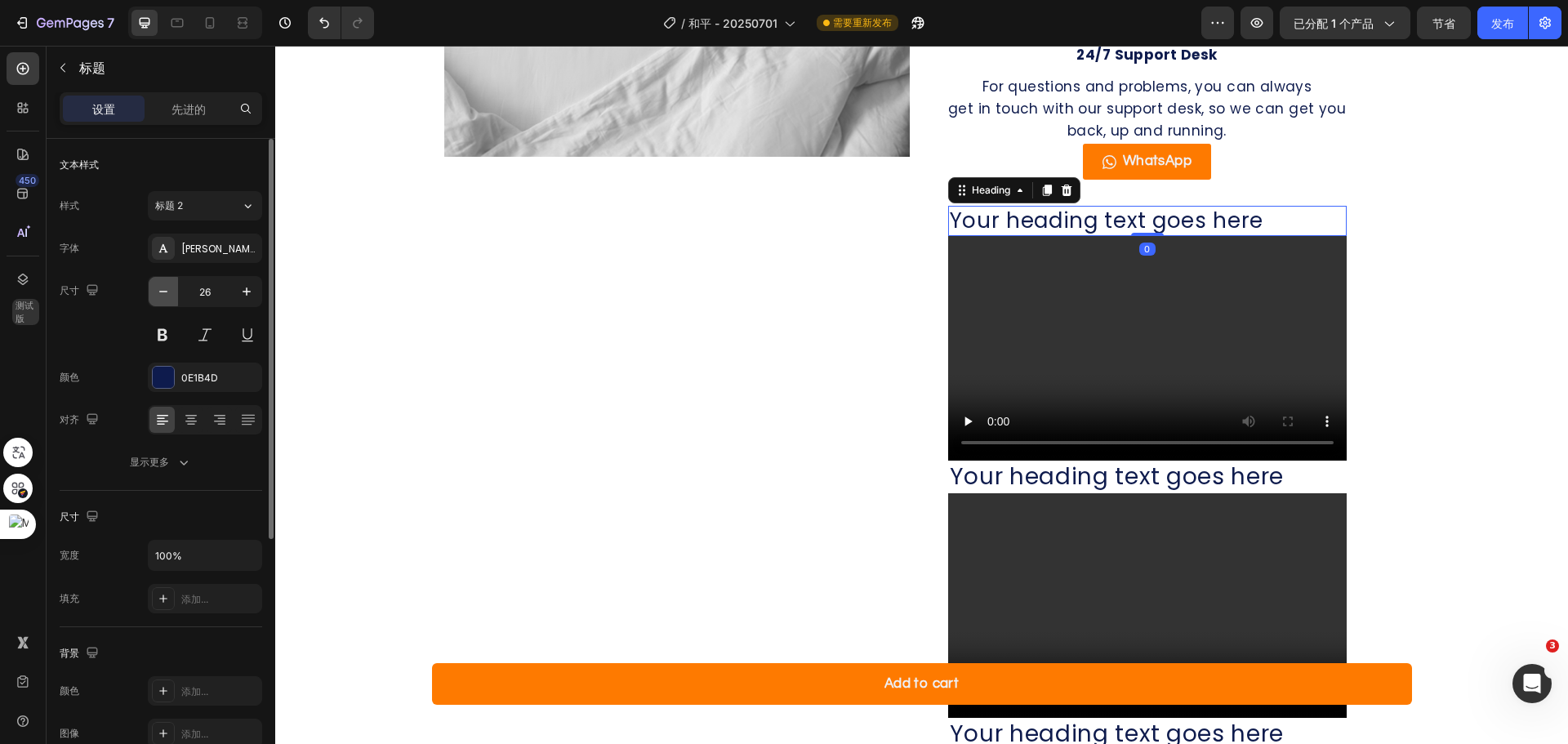
click at [163, 300] on button "button" at bounding box center [163, 291] width 30 height 30
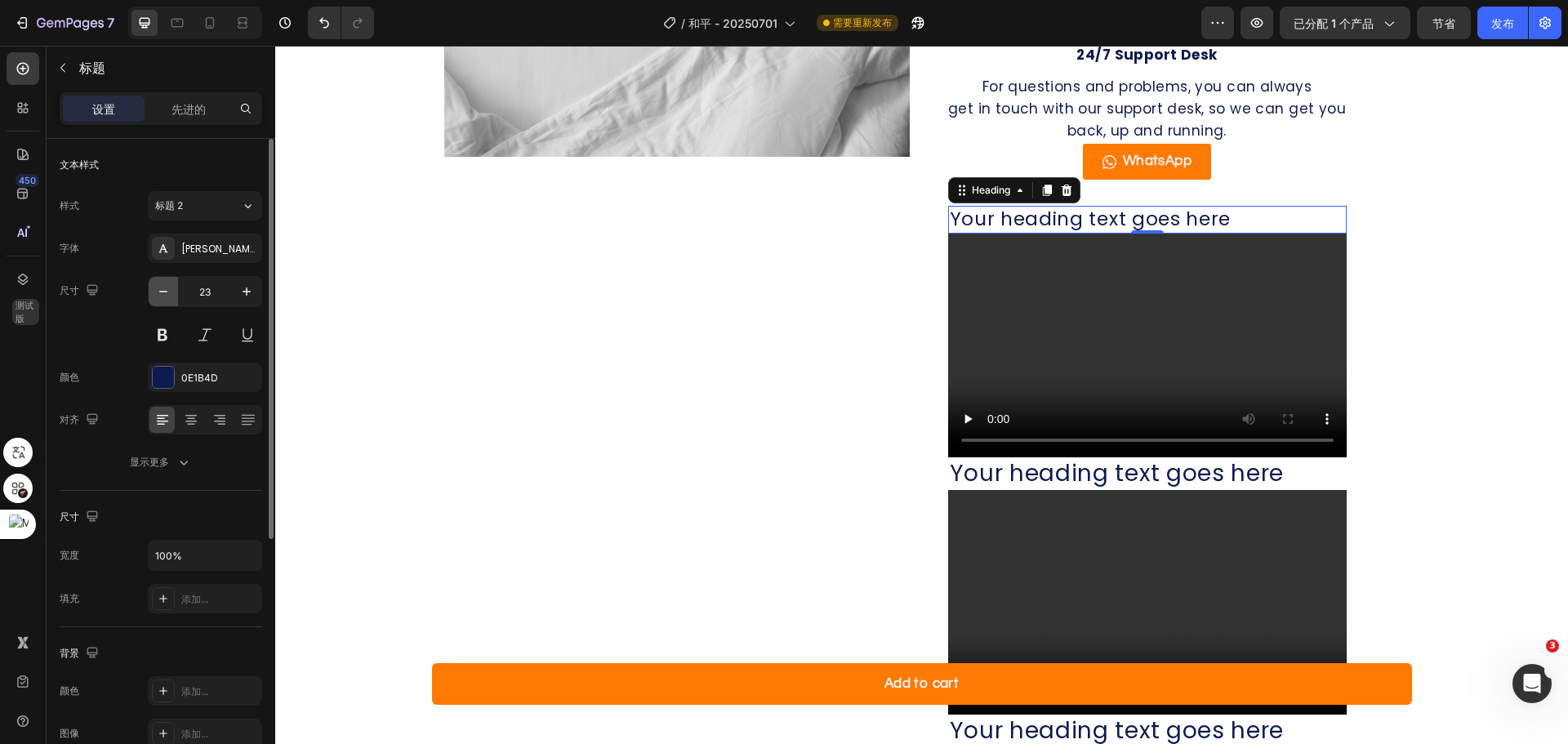
click at [163, 300] on button "button" at bounding box center [163, 291] width 30 height 30
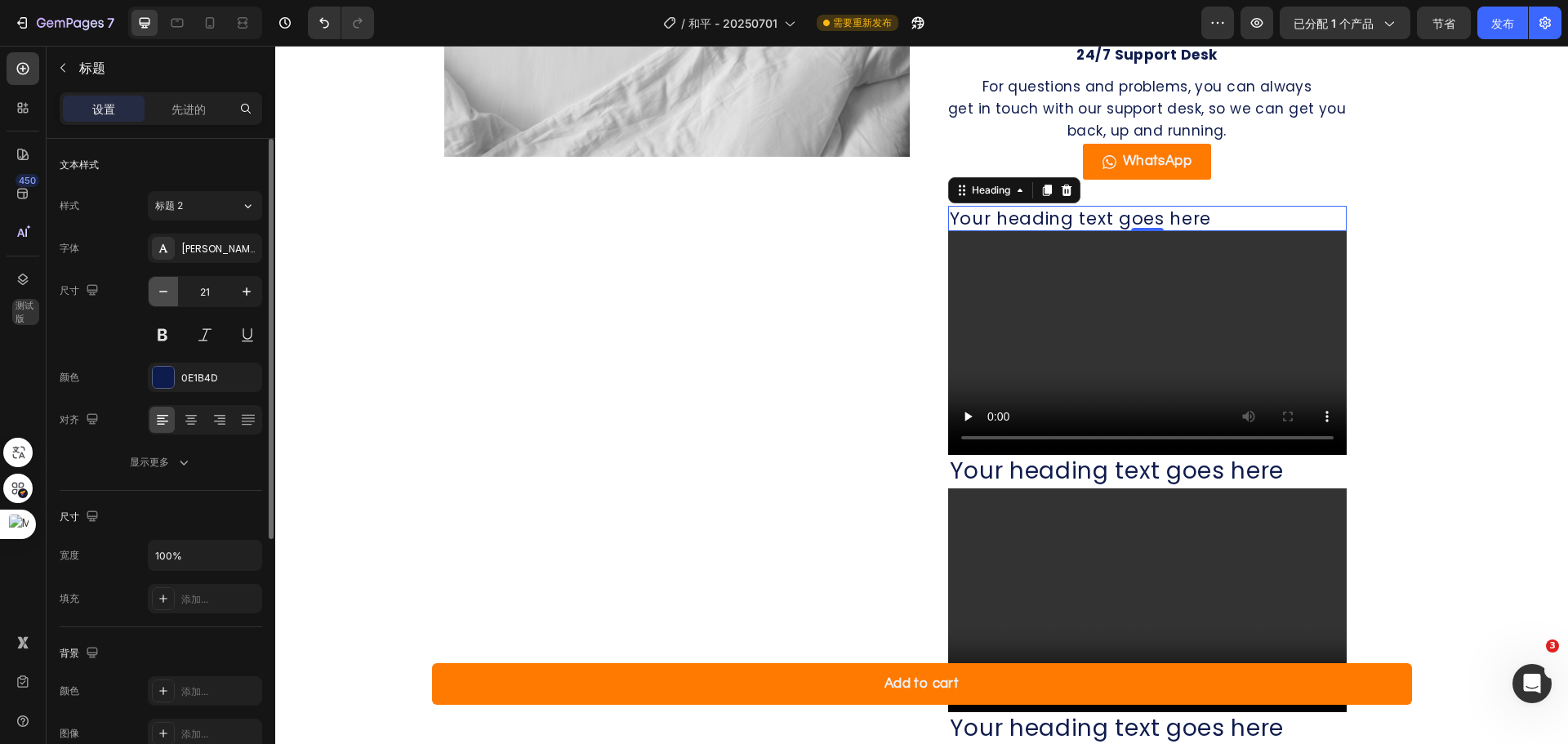
click at [163, 300] on button "button" at bounding box center [163, 291] width 30 height 30
type input "20"
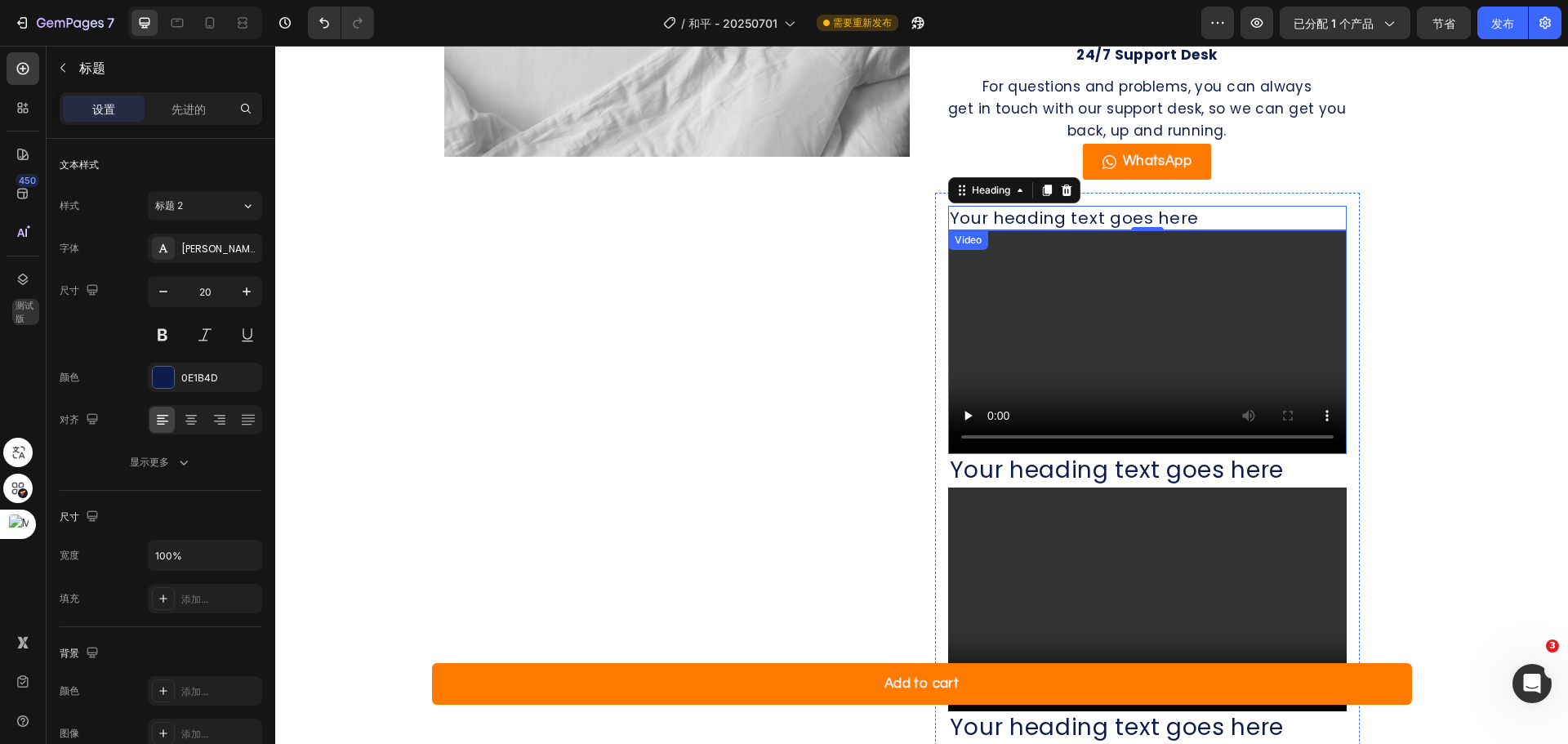
click at [1129, 465] on h2 "Your heading text goes here" at bounding box center [1147, 469] width 399 height 32
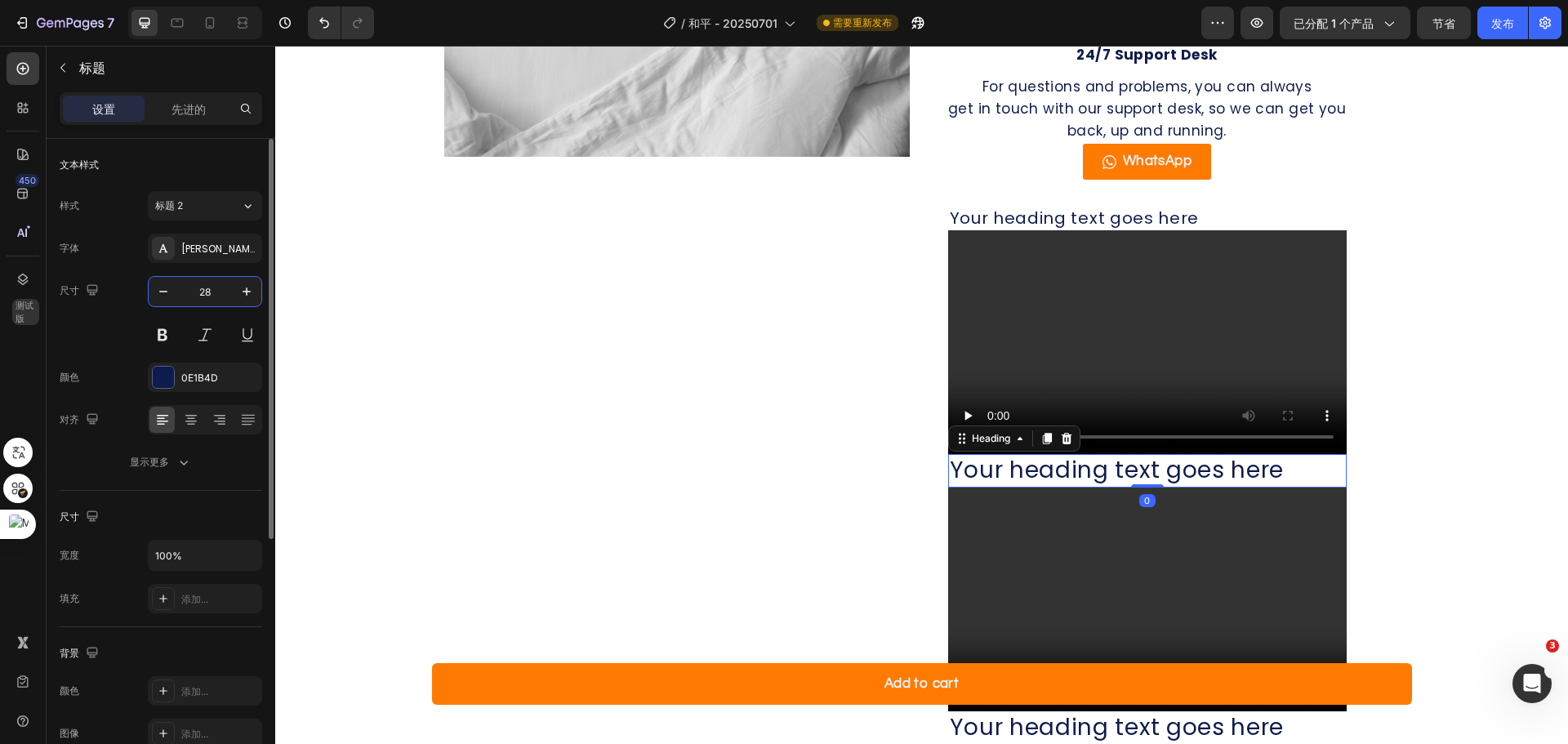
click at [205, 286] on input "28" at bounding box center [205, 291] width 54 height 30
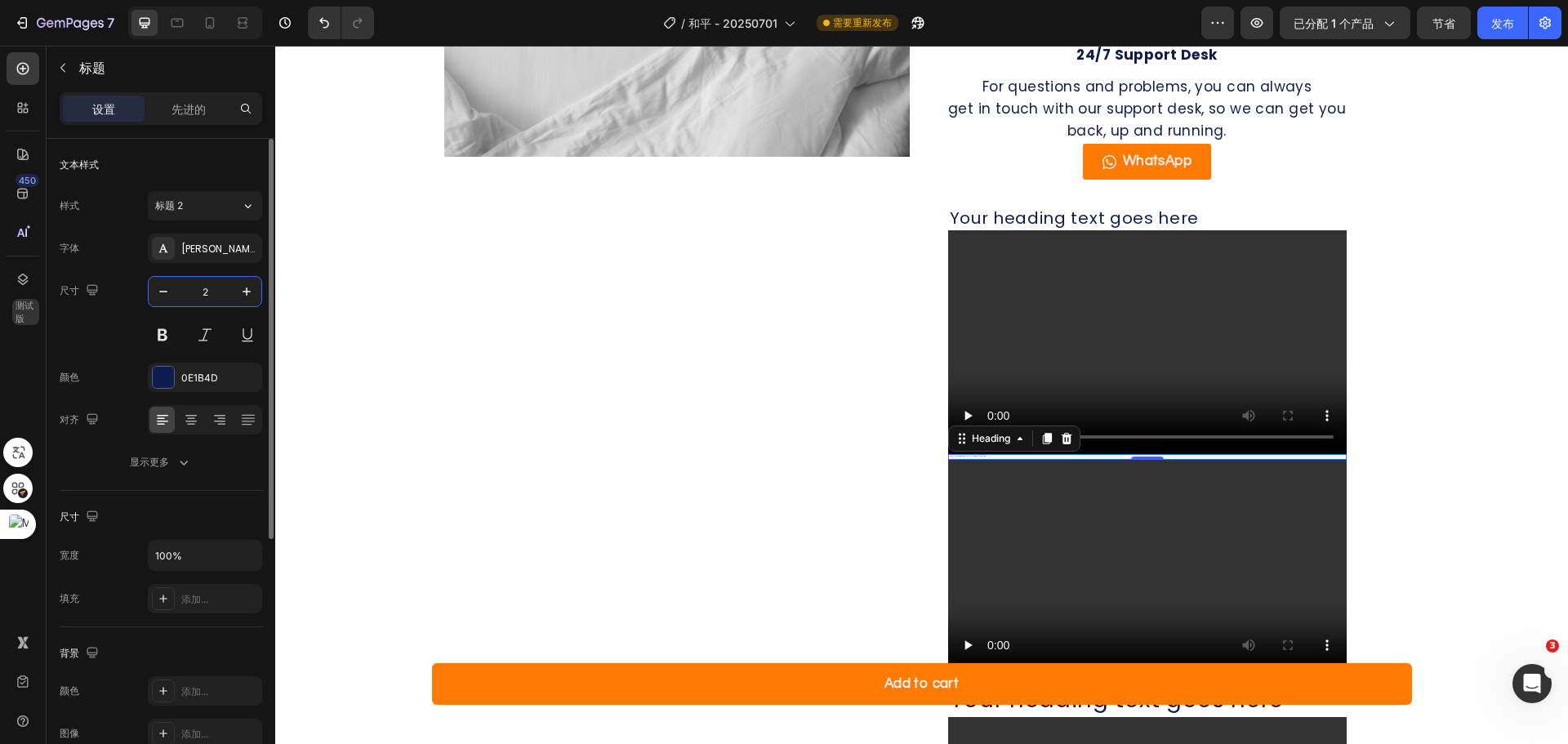
type input "20"
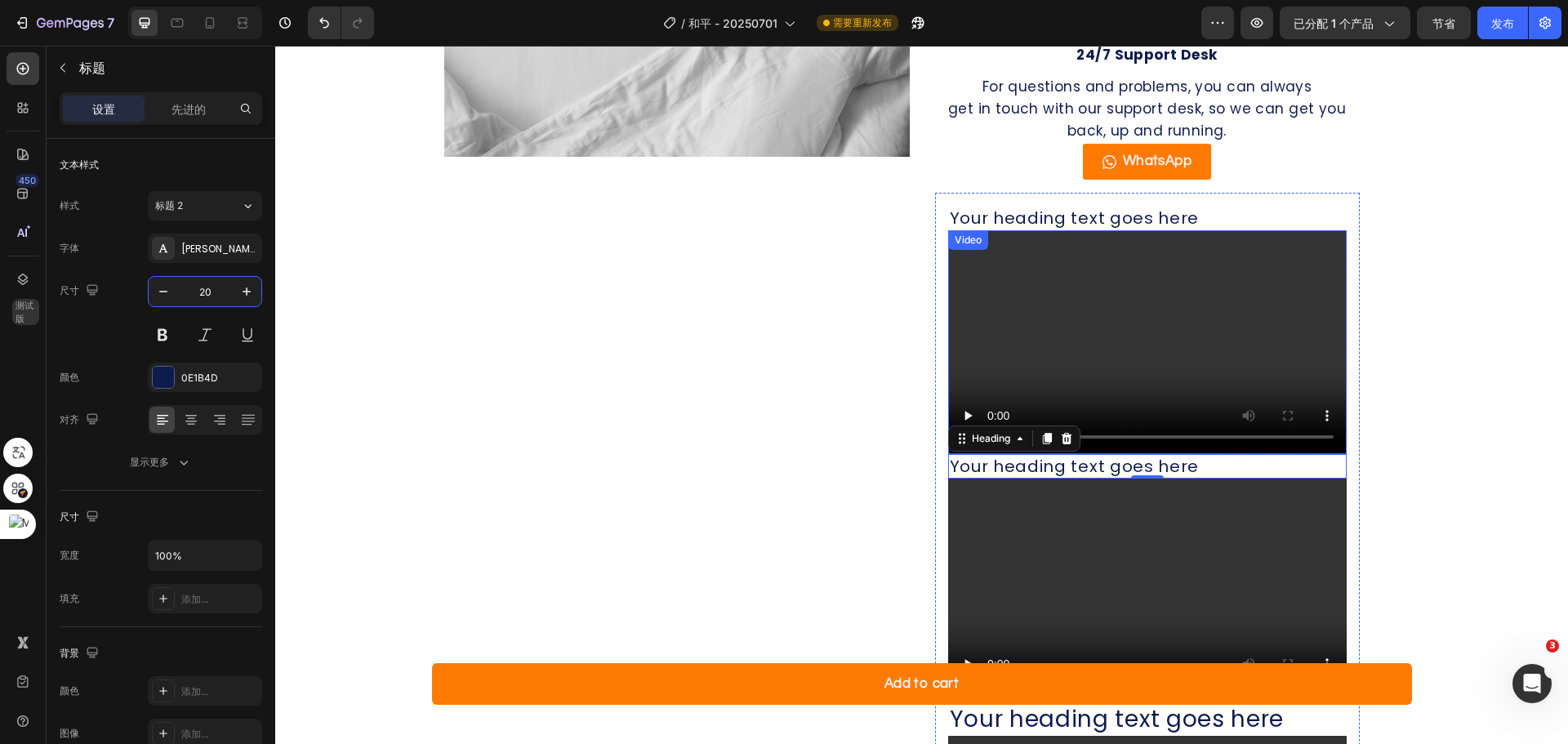
click at [1058, 230] on video at bounding box center [1147, 342] width 399 height 224
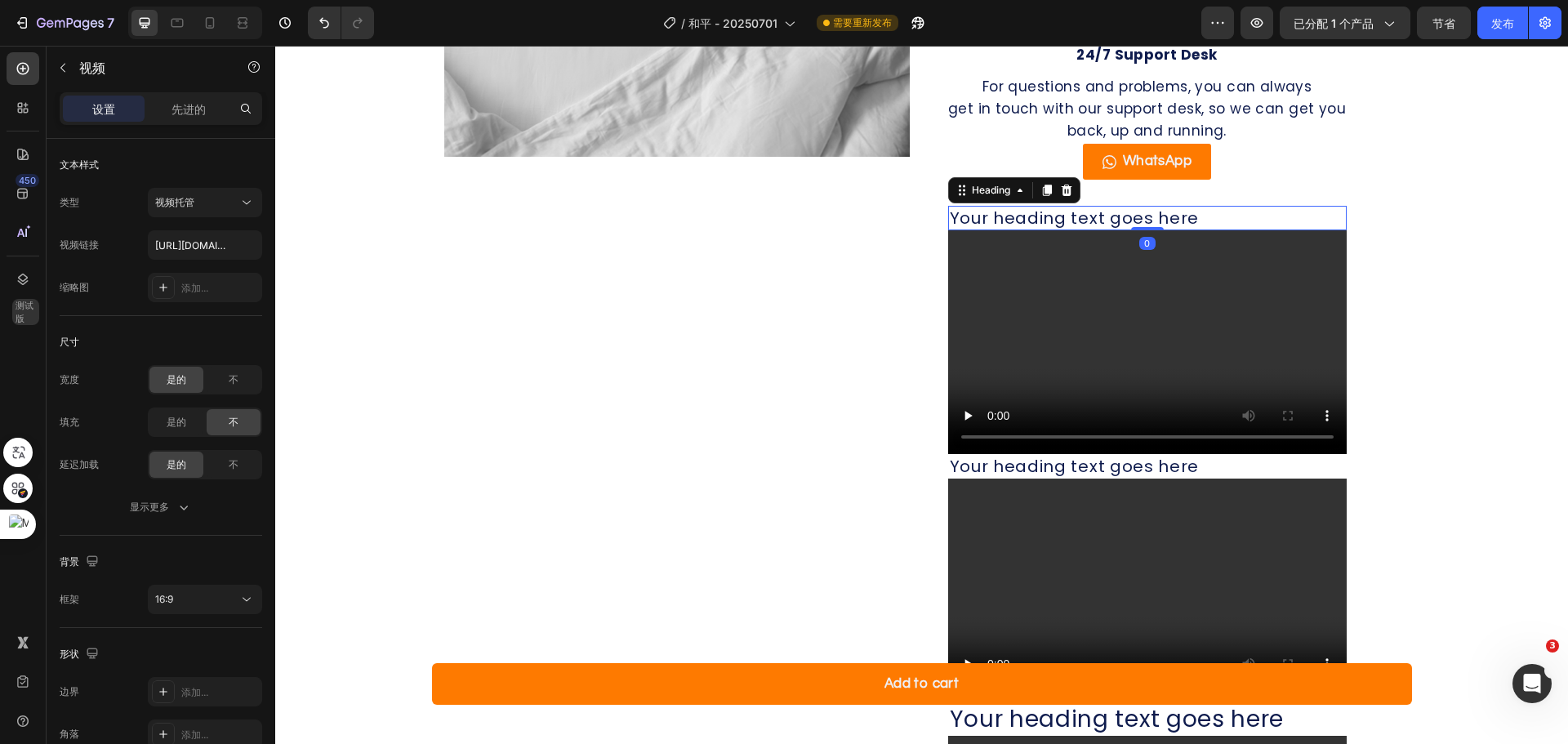
click at [1056, 218] on h2 "Your heading text goes here" at bounding box center [1147, 217] width 399 height 25
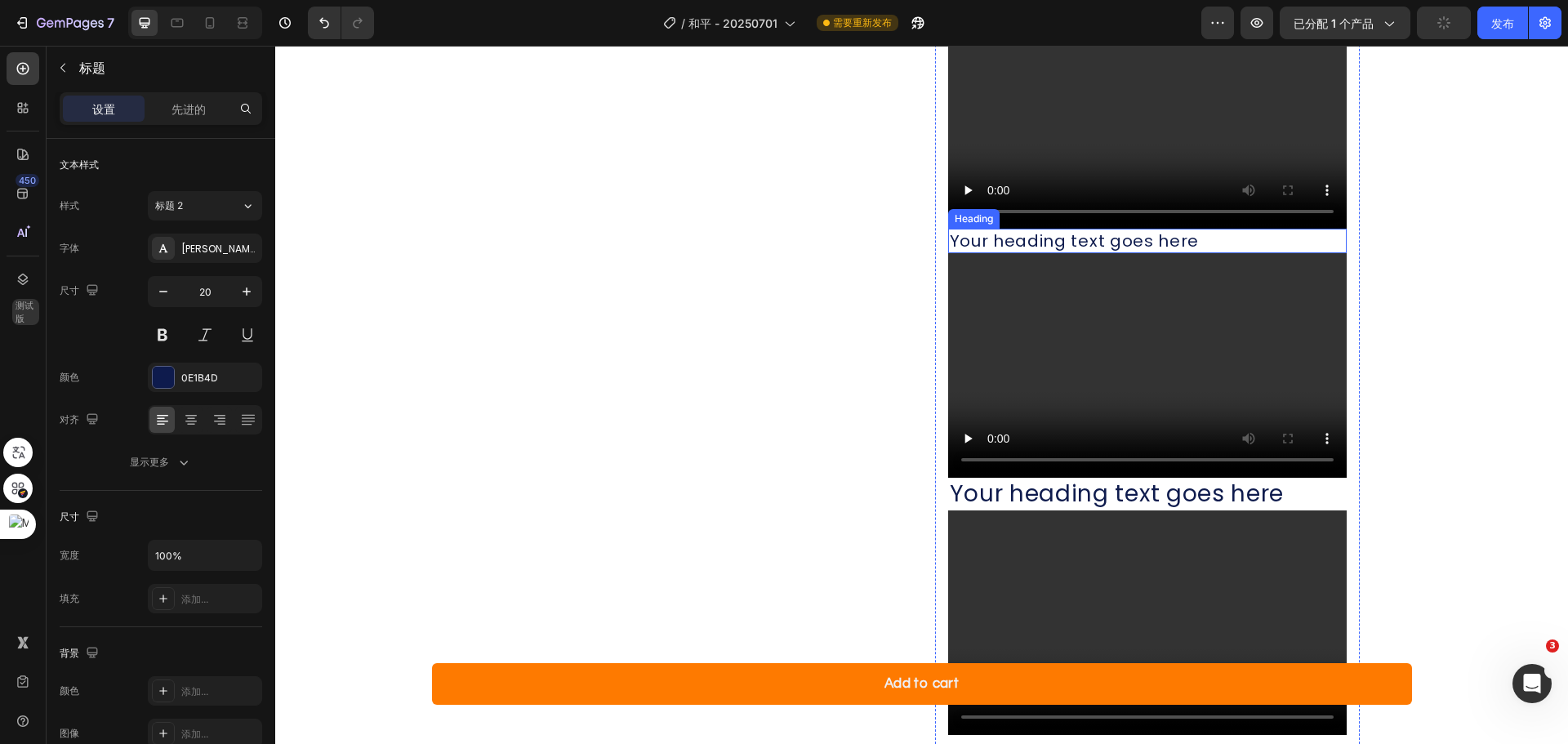
scroll to position [1733, 0]
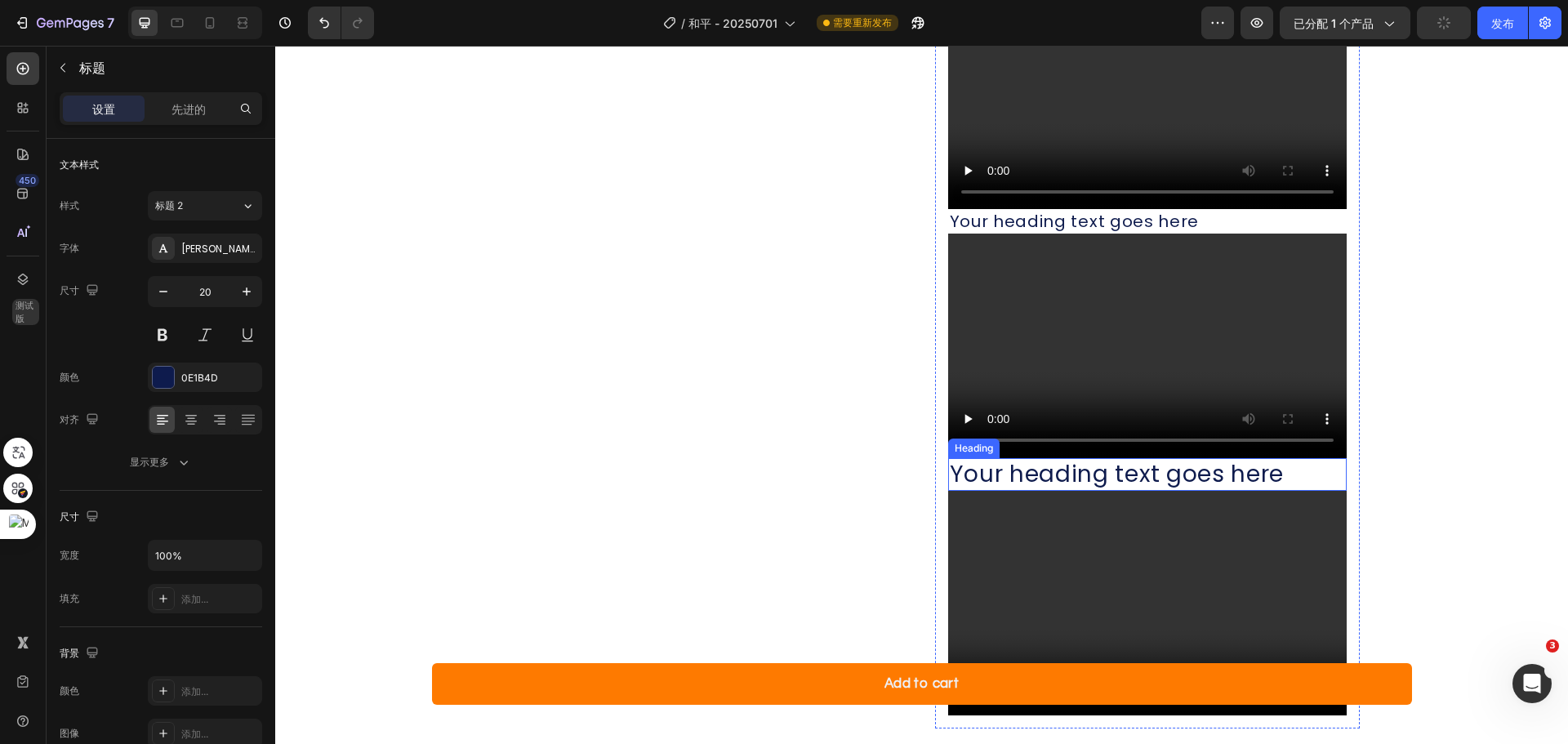
click at [1123, 471] on h2 "Your heading text goes here" at bounding box center [1147, 473] width 399 height 32
click at [215, 285] on input "28" at bounding box center [205, 291] width 54 height 30
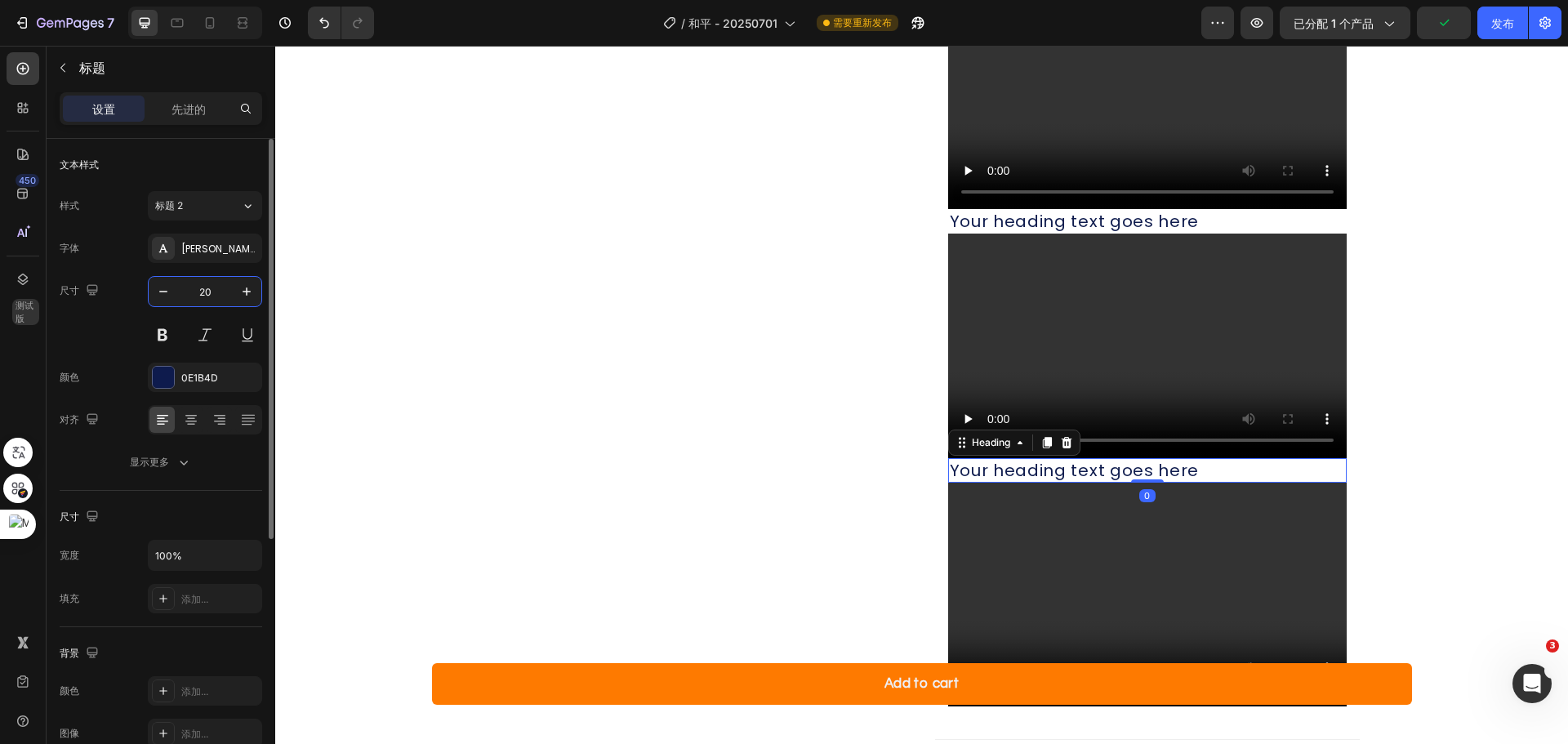
type input "20"
click at [1445, 347] on div "Product Details Heading What's in the box technical specifications FAQ support …" at bounding box center [921, 112] width 1260 height 1333
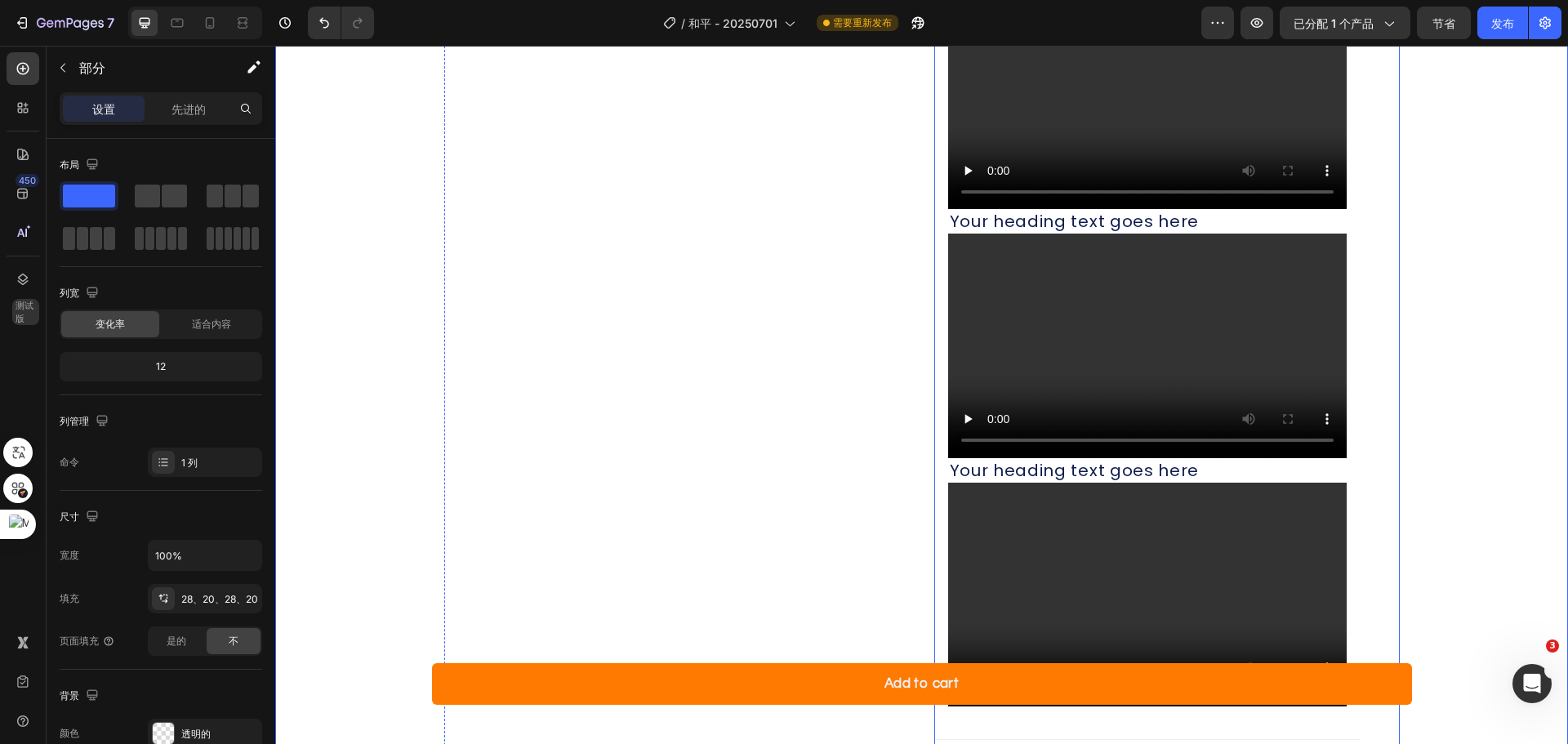
click at [1388, 305] on div "Product Details Heading What's in the box technical specifications FAQ support …" at bounding box center [1166, 99] width 466 height 1307
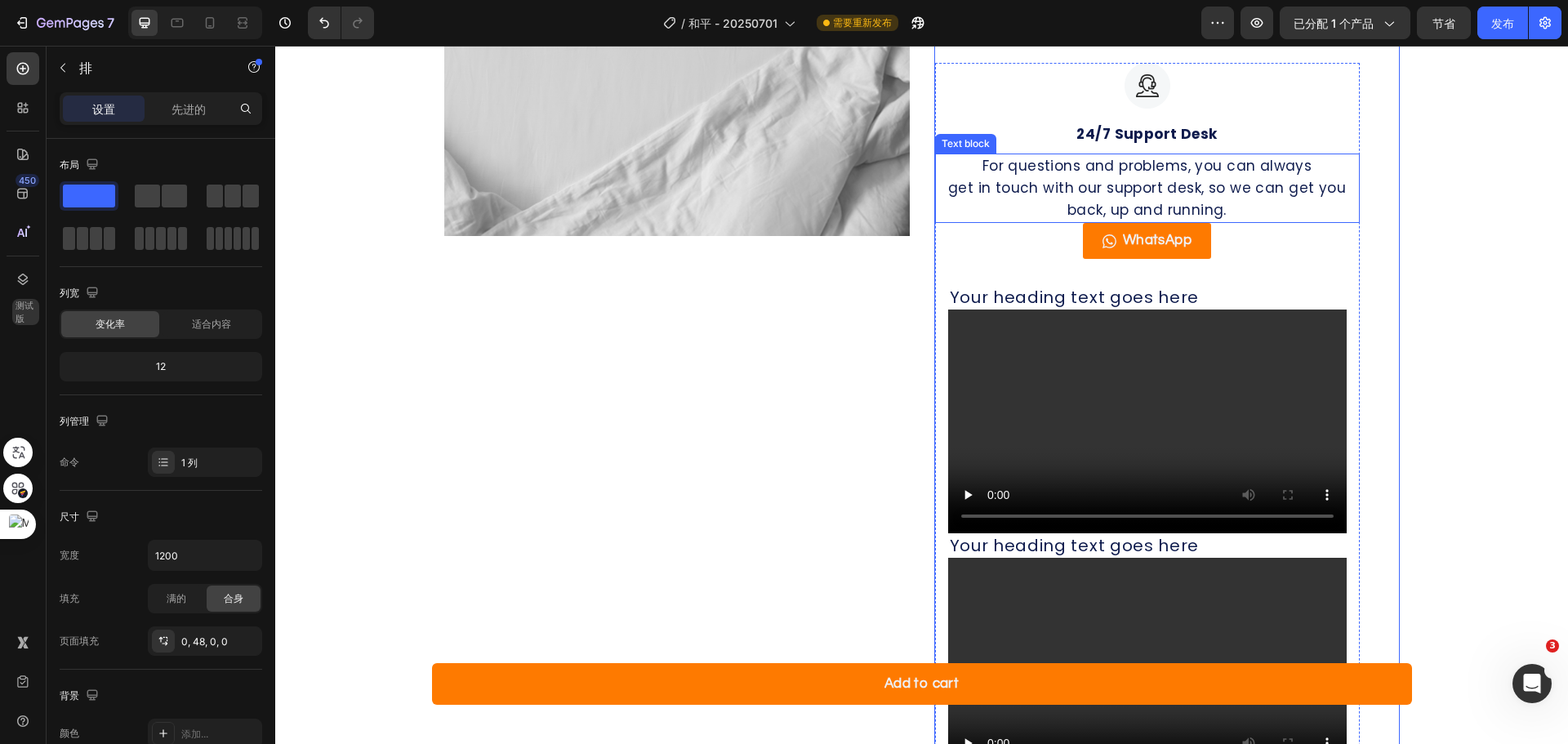
scroll to position [1407, 0]
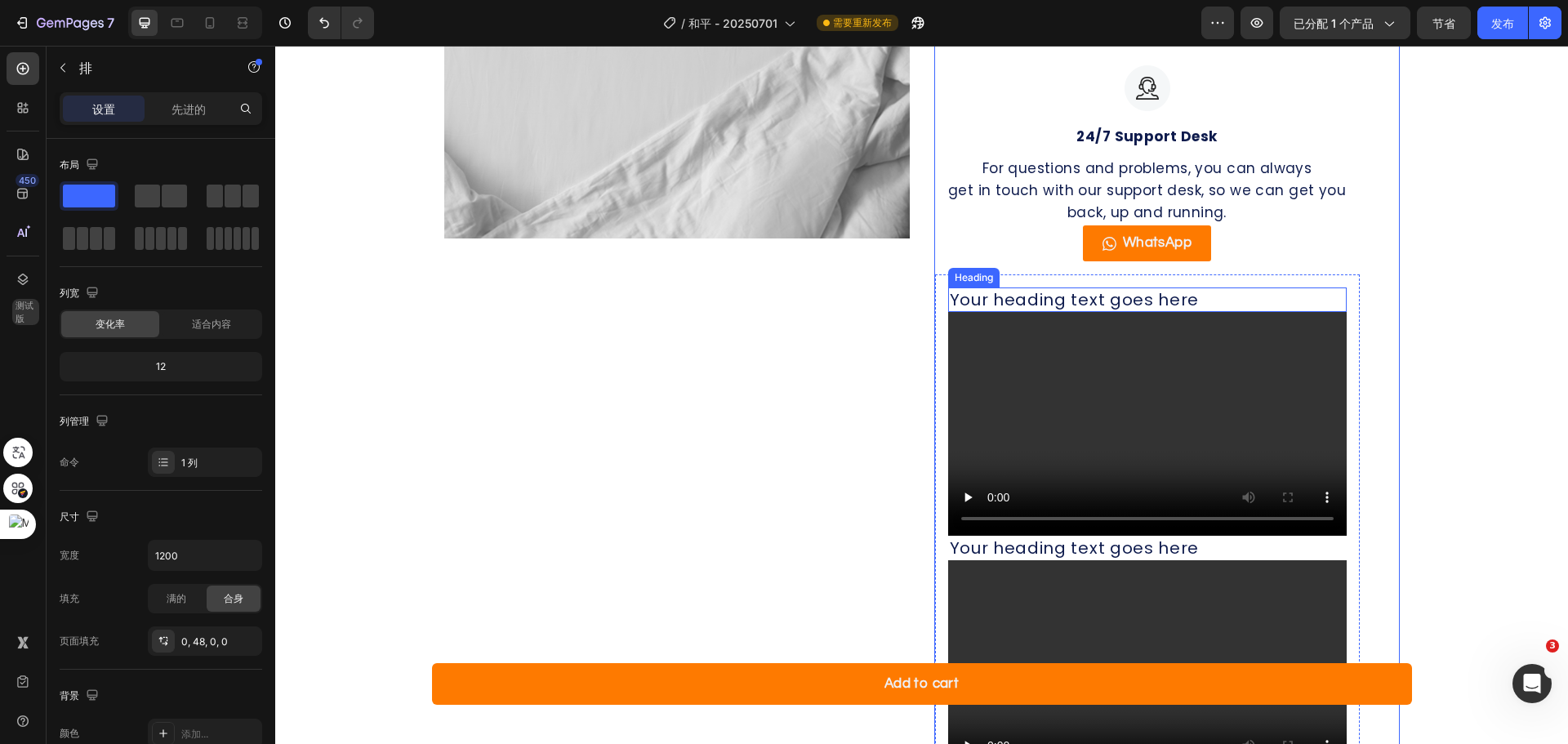
click at [1139, 294] on h2 "Your heading text goes here" at bounding box center [1147, 299] width 399 height 25
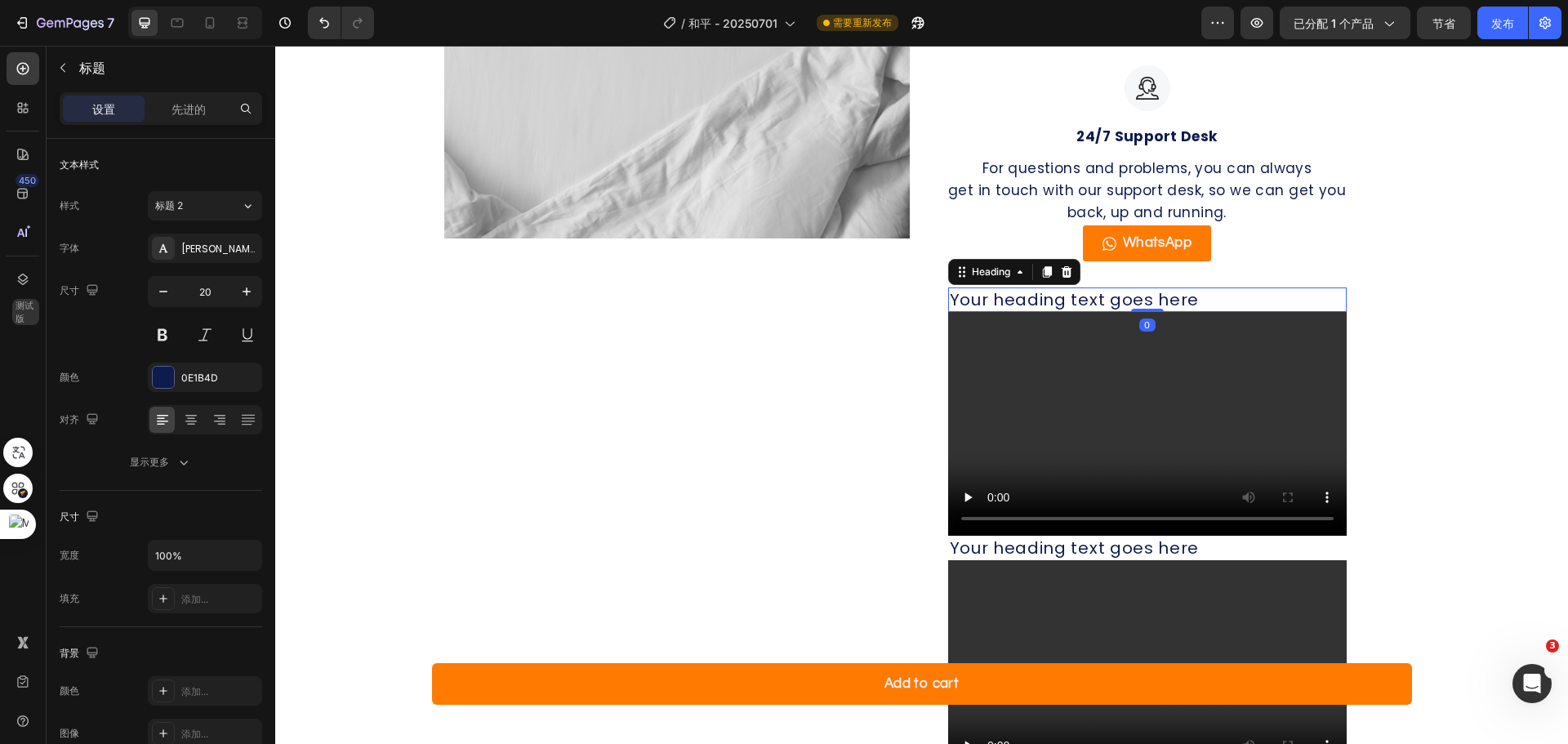
click at [196, 122] on div "设置 先进的" at bounding box center [161, 108] width 203 height 32
click at [194, 117] on p "先进的" at bounding box center [188, 108] width 34 height 17
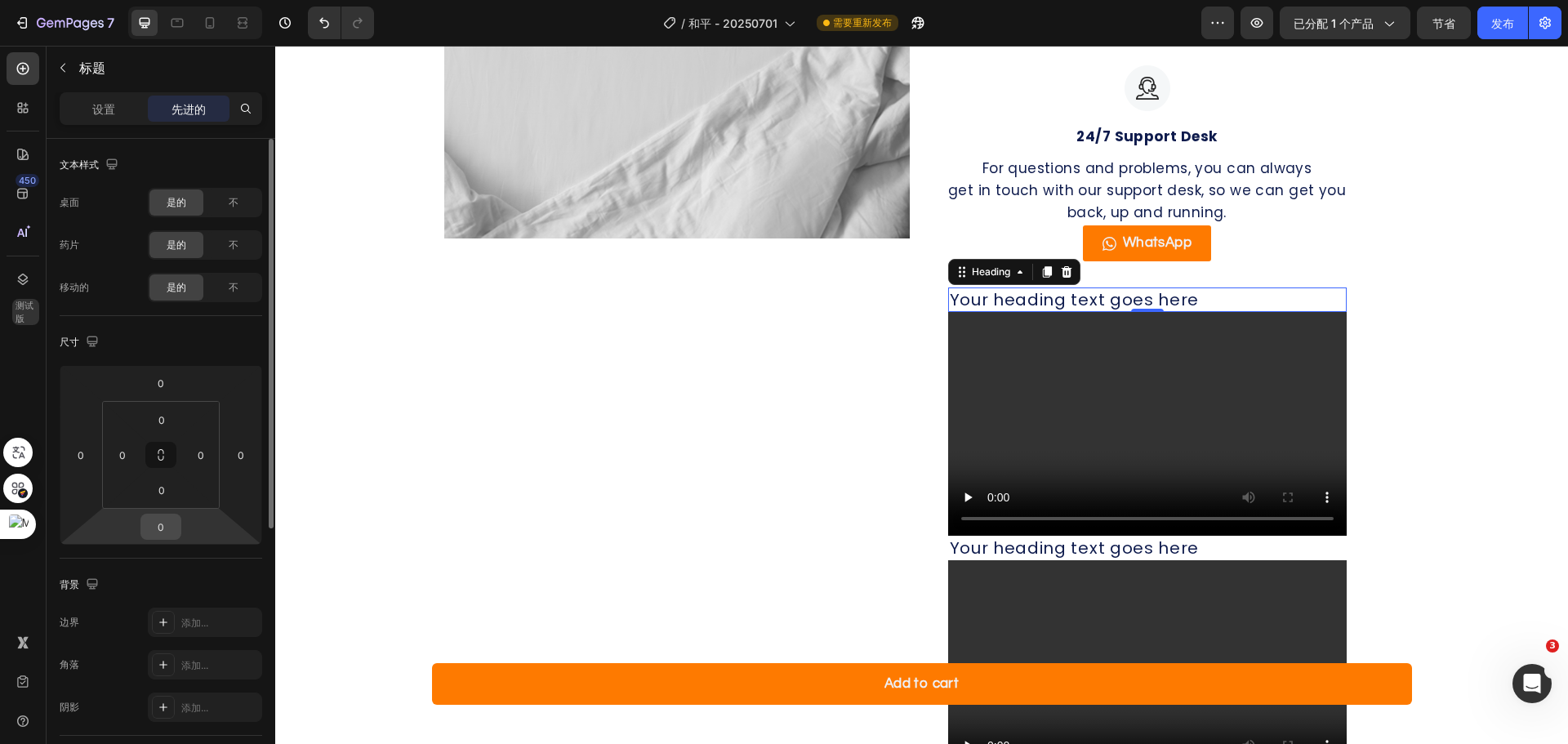
click at [169, 534] on input "0" at bounding box center [160, 527] width 32 height 25
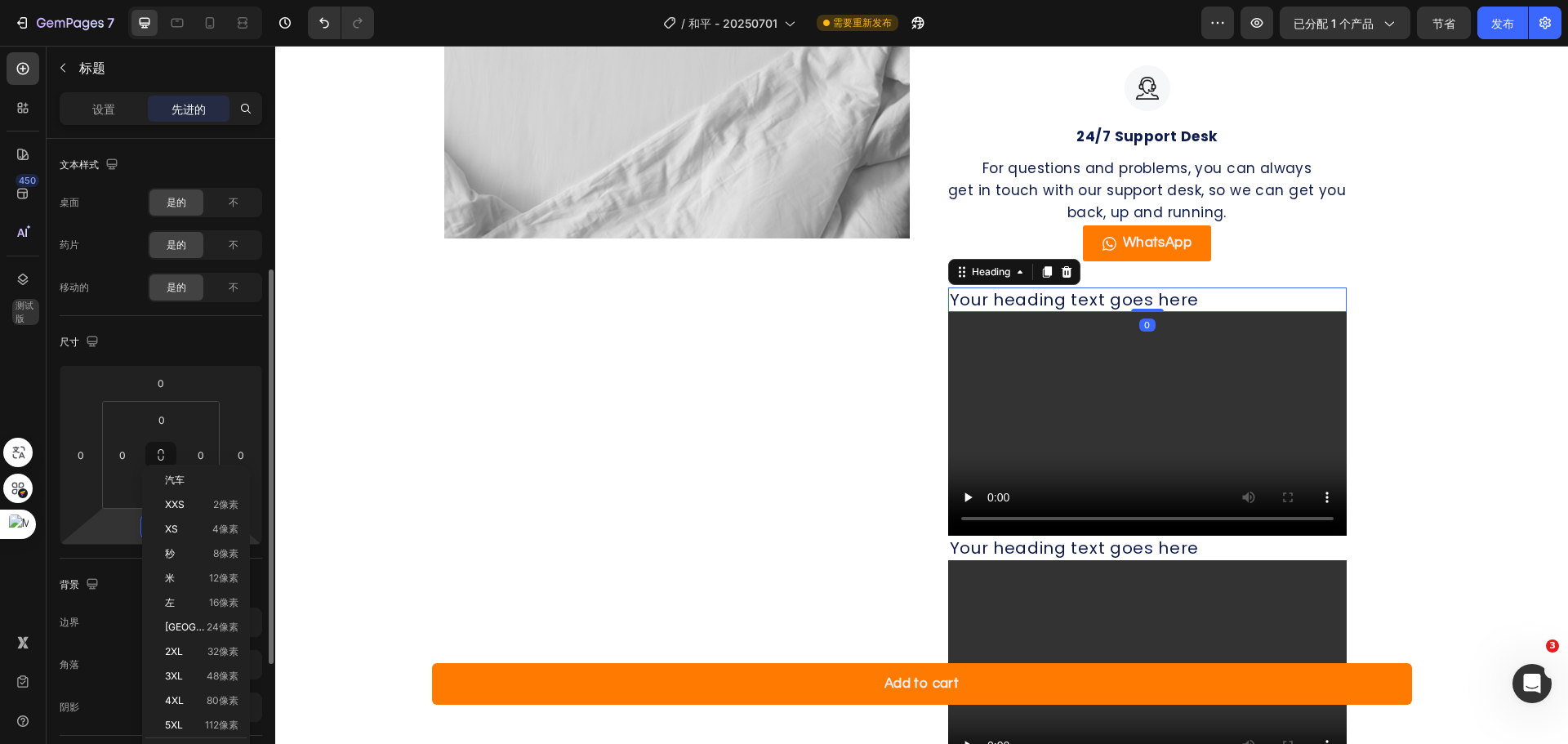
scroll to position [82, 0]
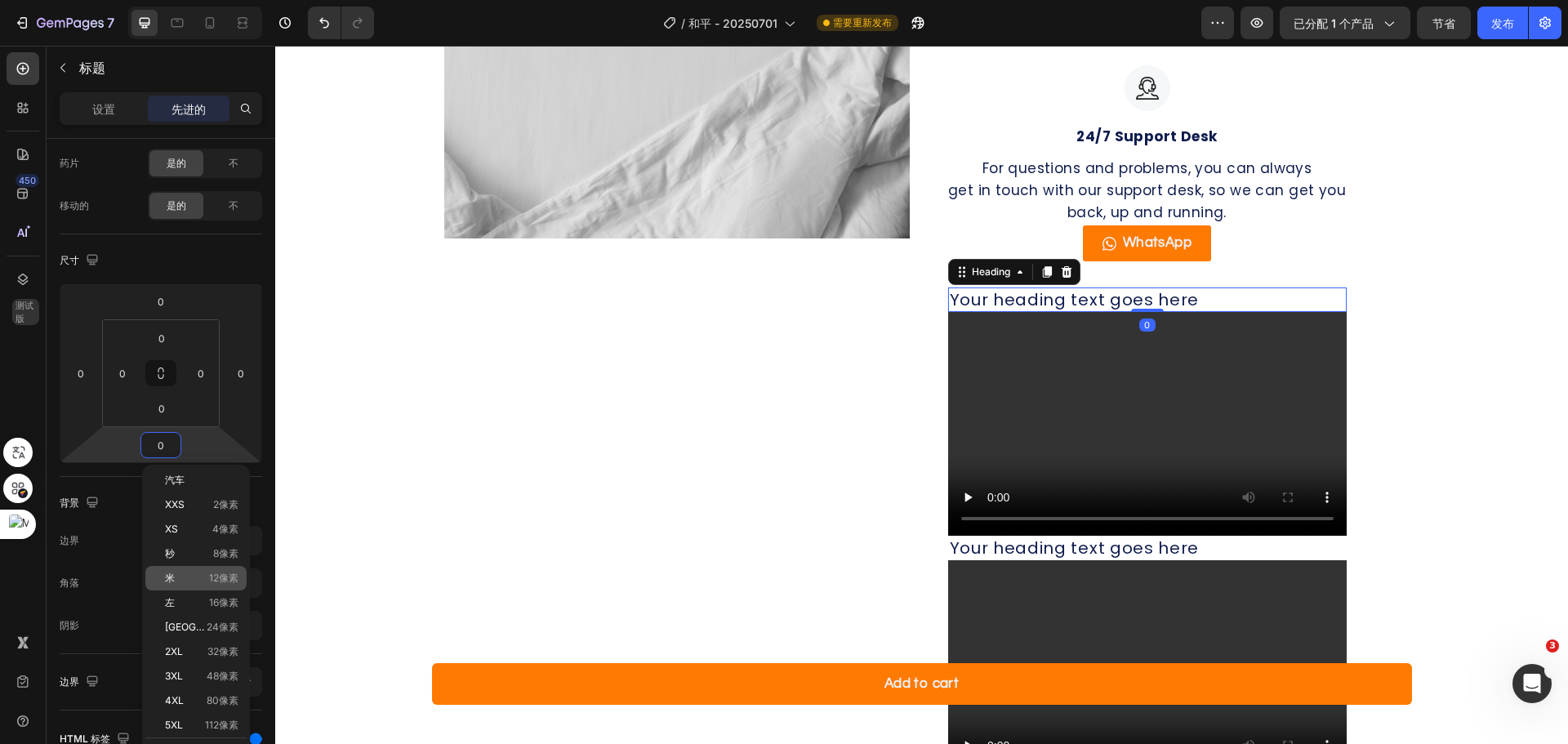
click at [181, 582] on p "米 12像素" at bounding box center [202, 579] width 74 height 12
type input "12"
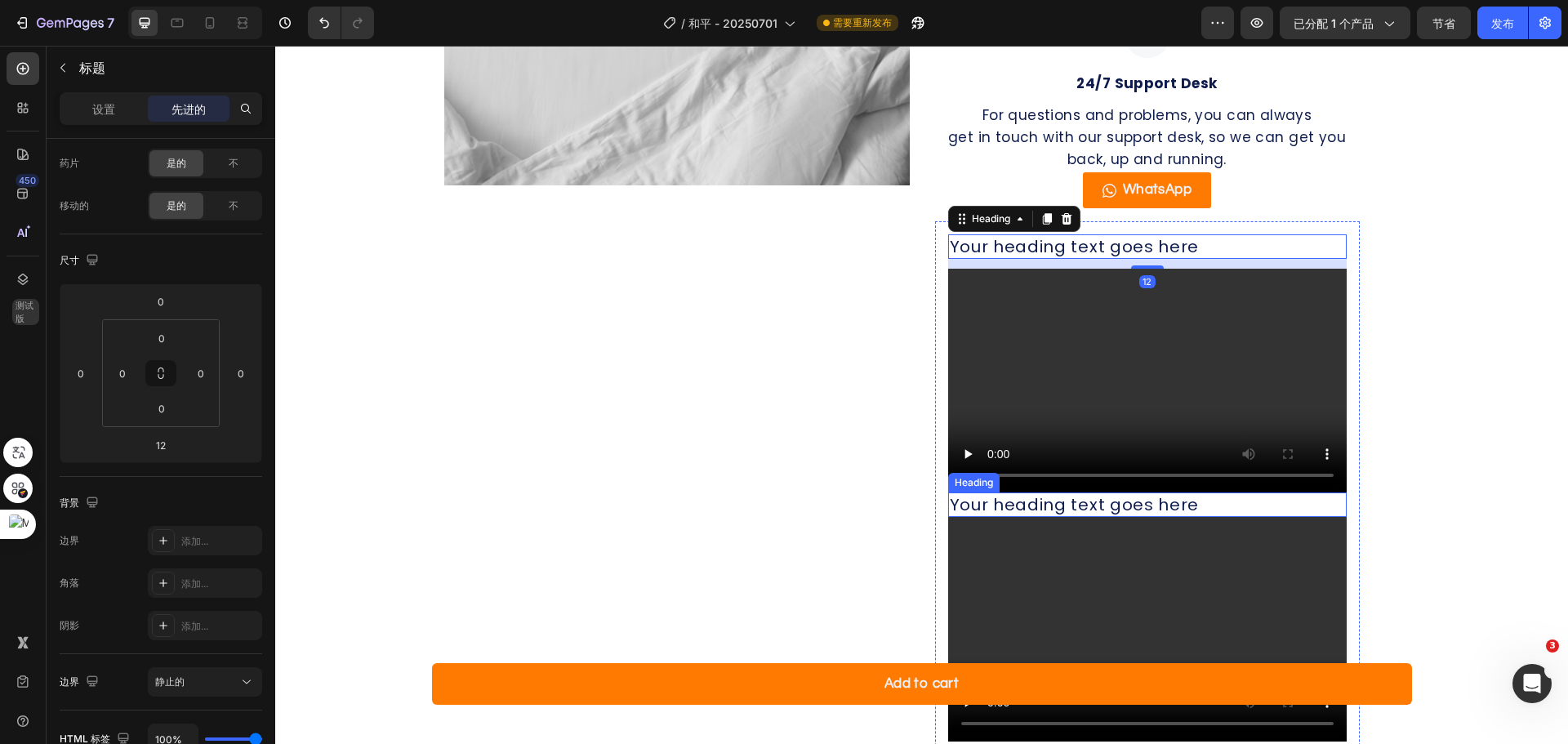
scroll to position [1489, 0]
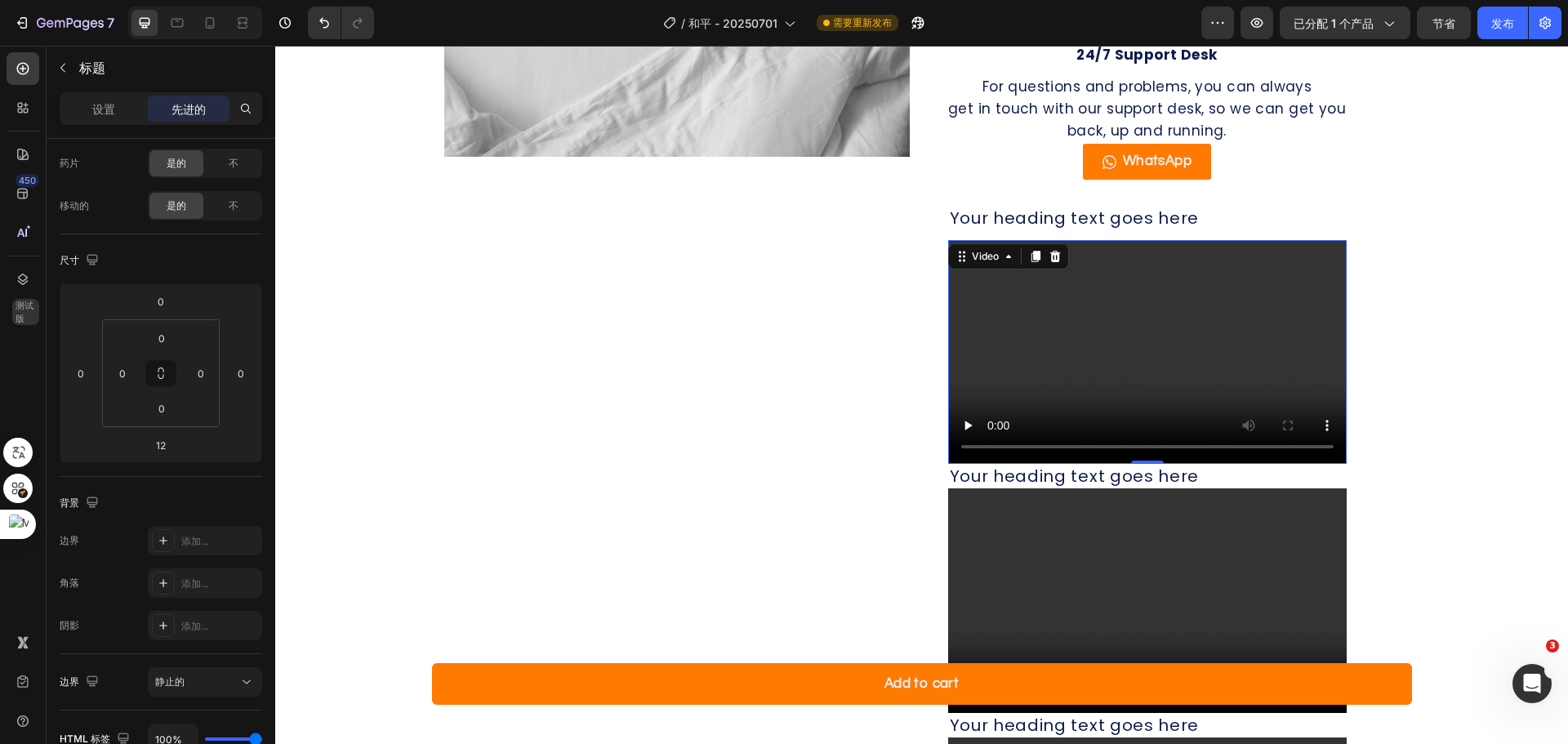
click at [1158, 376] on video at bounding box center [1147, 352] width 399 height 224
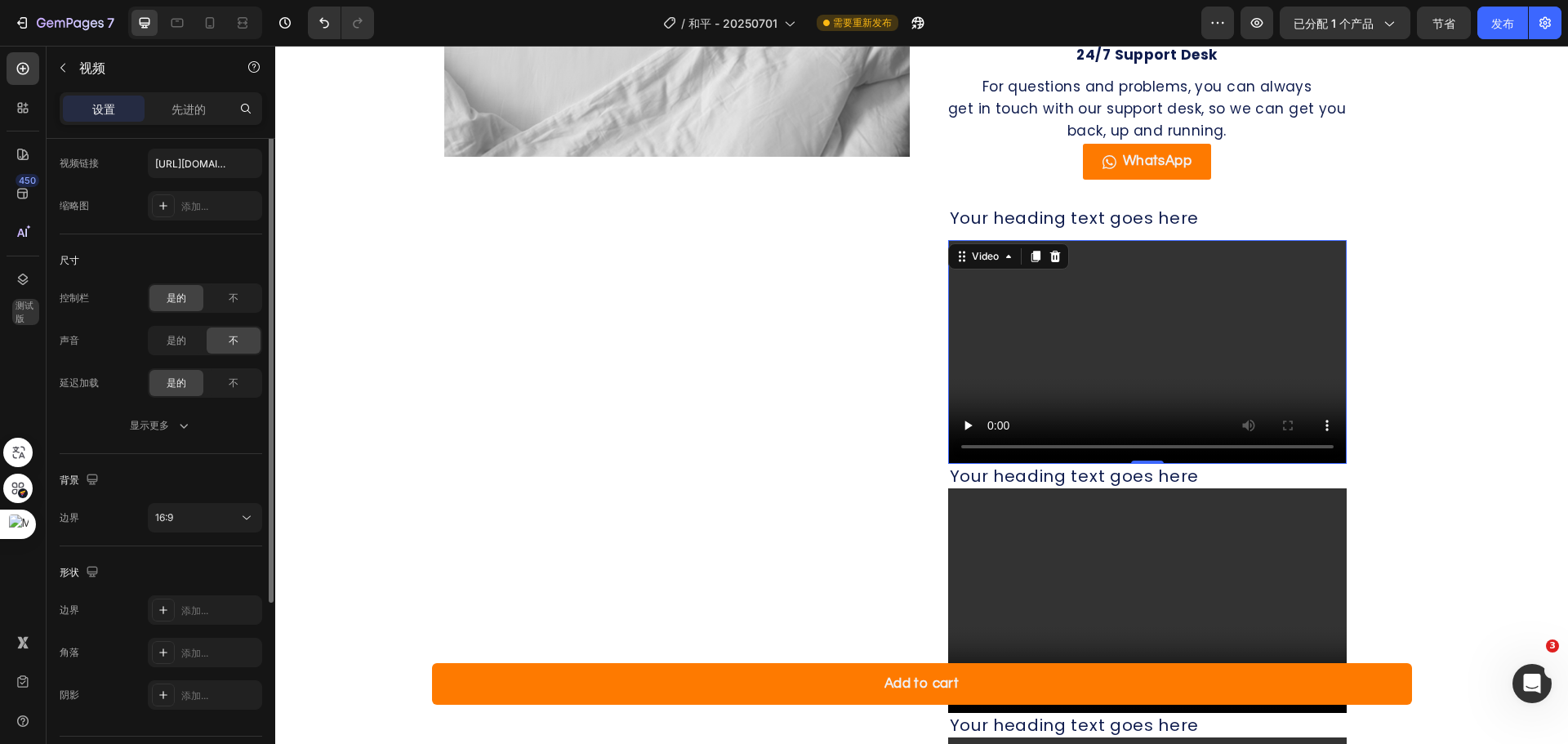
scroll to position [0, 0]
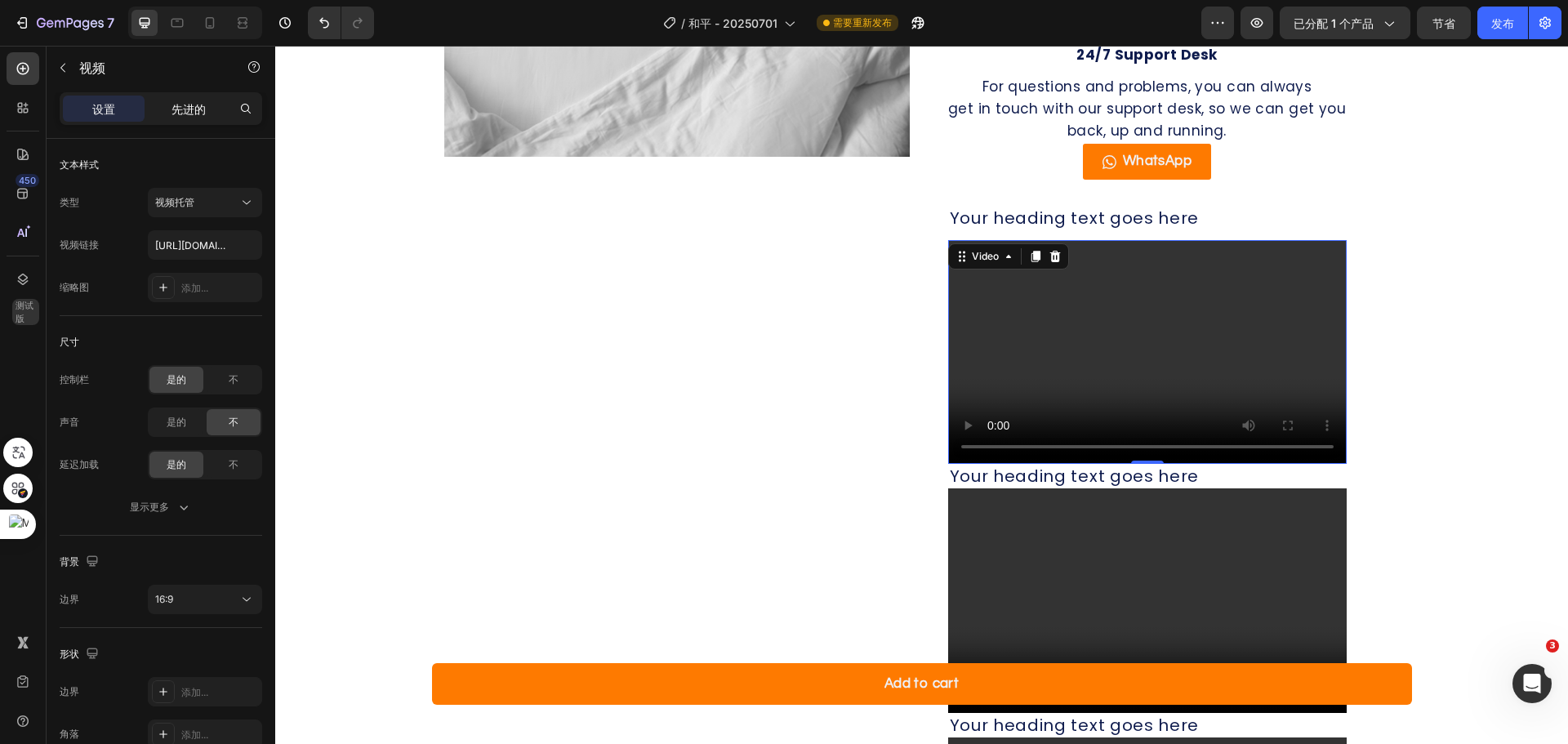
click at [199, 113] on font "先进的" at bounding box center [188, 109] width 34 height 14
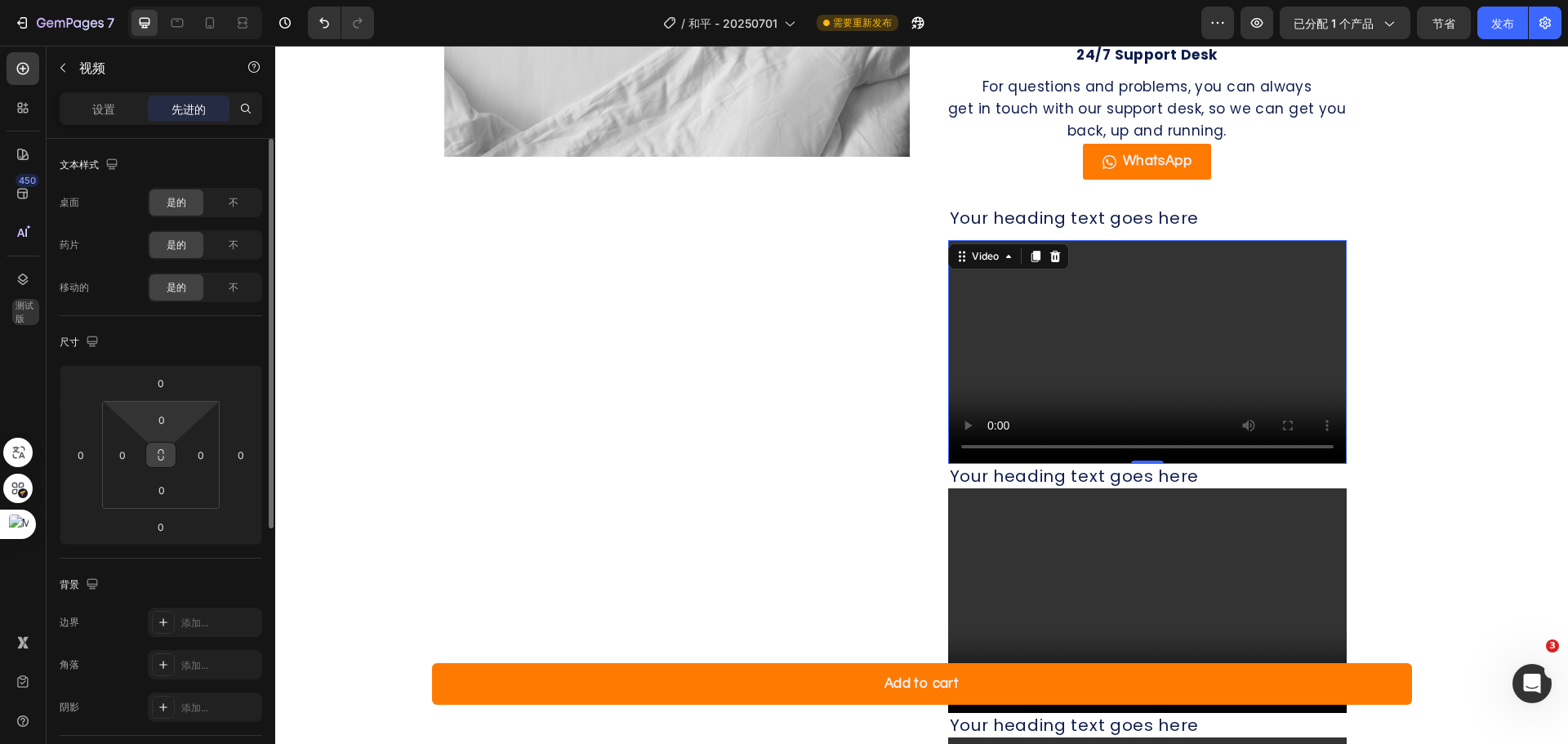
scroll to position [245, 0]
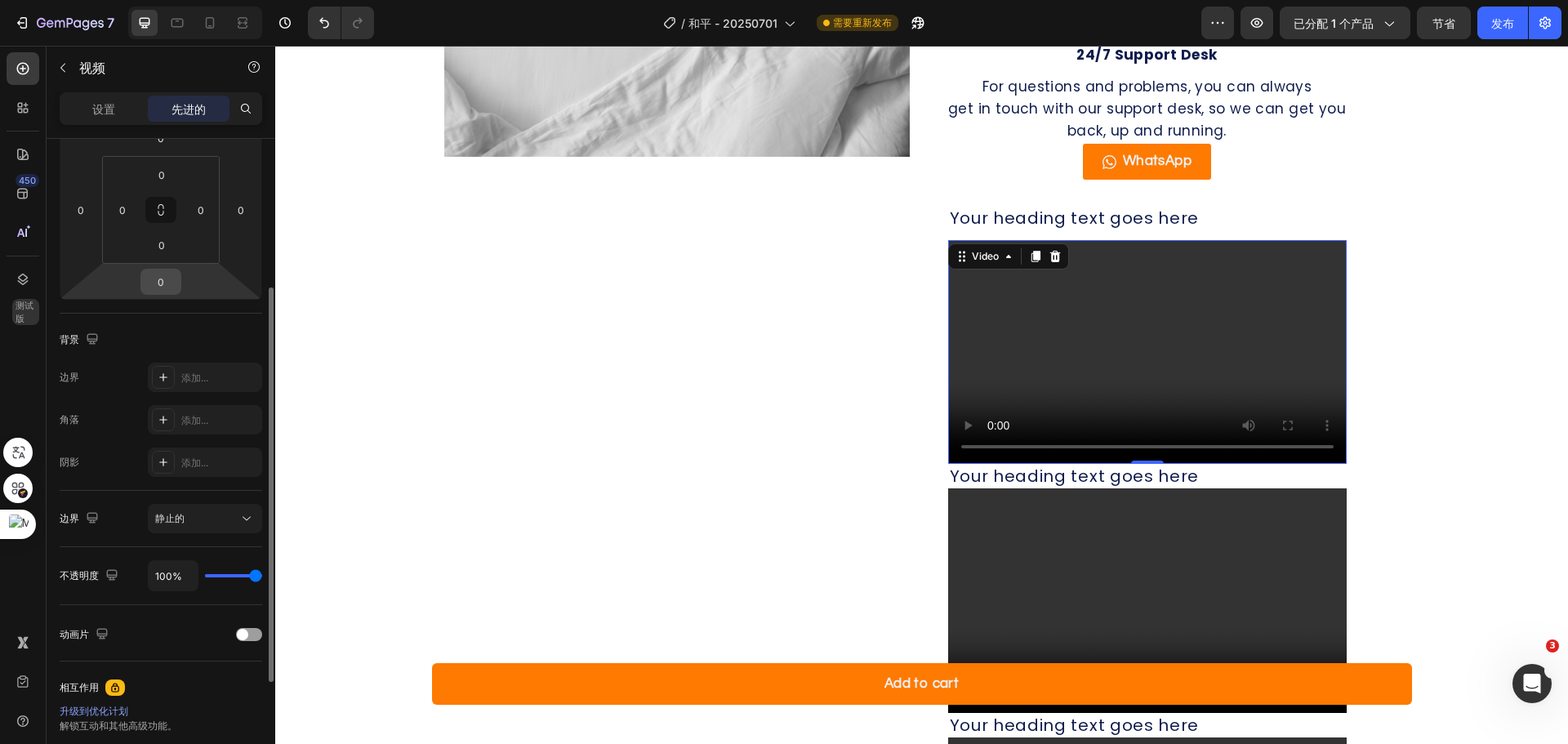
click at [163, 279] on input "0" at bounding box center [160, 281] width 32 height 25
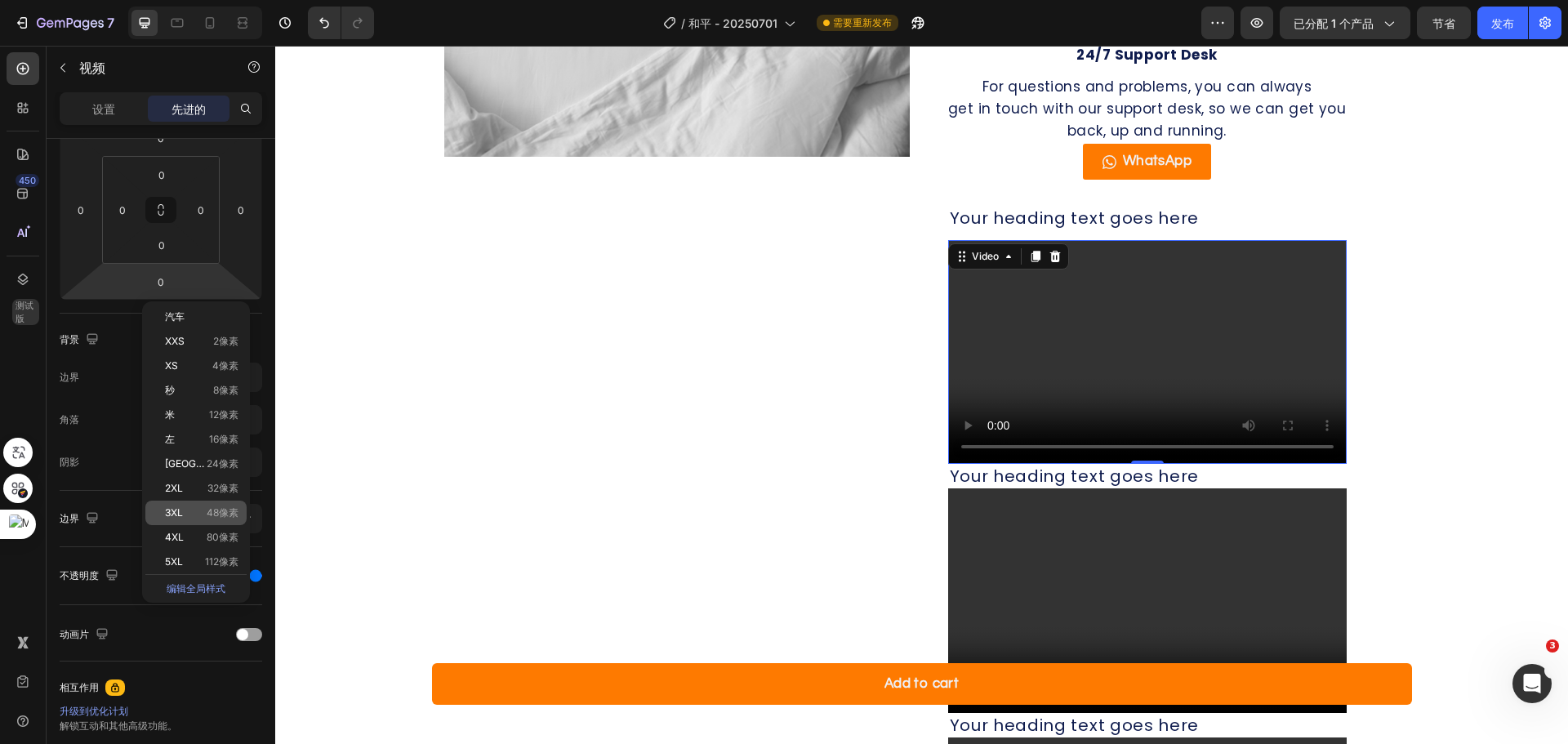
click at [188, 517] on p "3XL 48像素" at bounding box center [202, 513] width 74 height 12
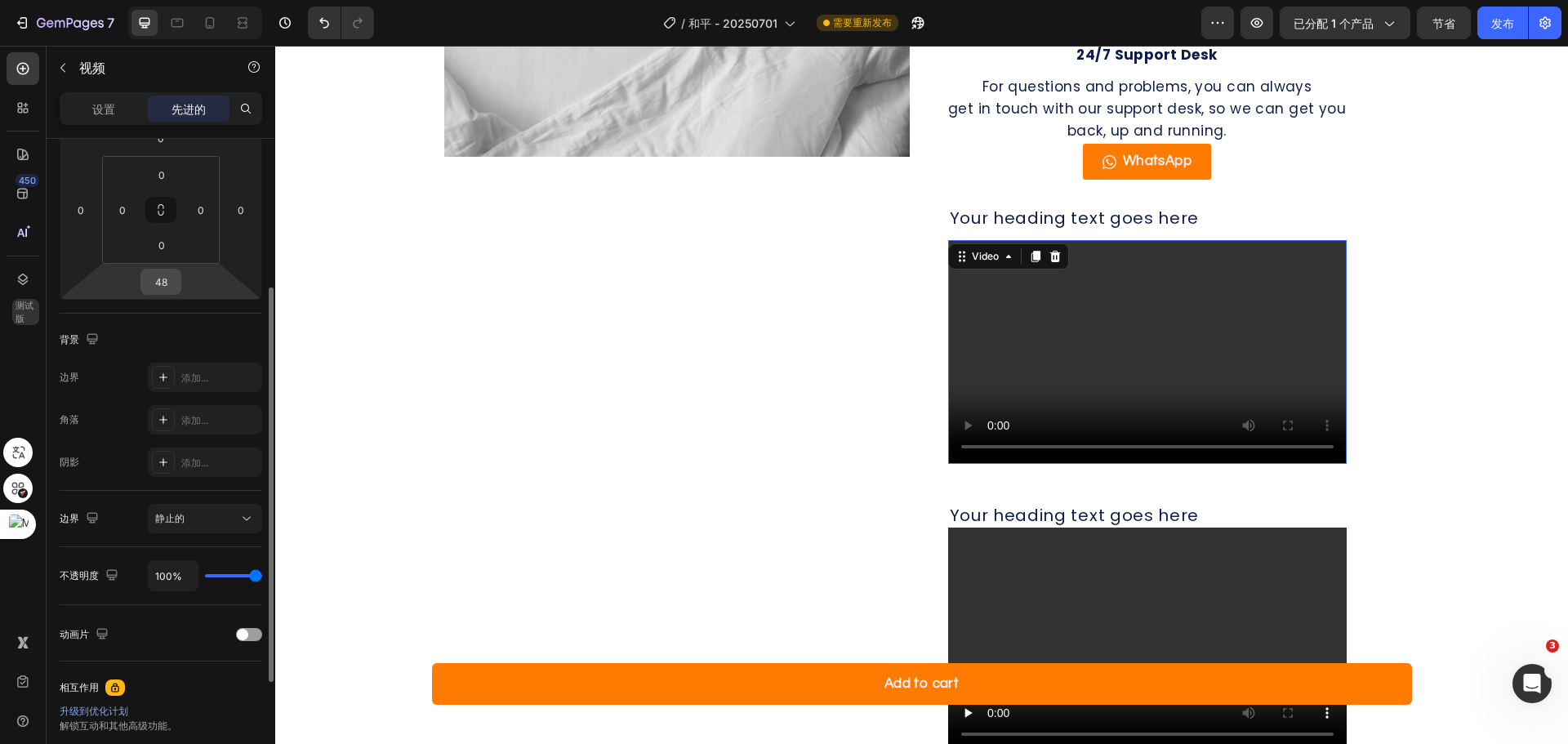
click at [168, 289] on input "48" at bounding box center [160, 281] width 32 height 25
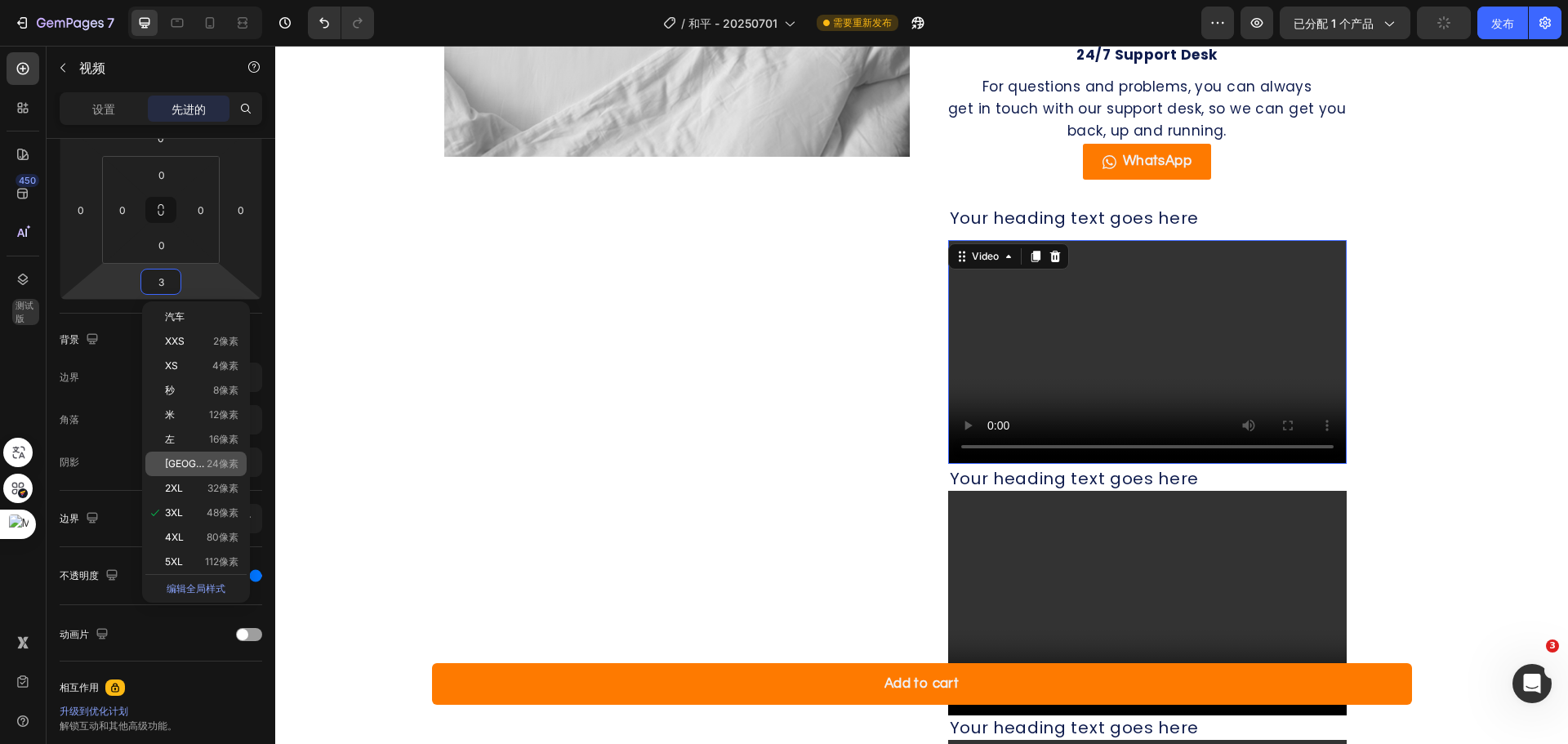
click at [194, 467] on font "[GEOGRAPHIC_DATA]" at bounding box center [216, 464] width 100 height 12
type input "24"
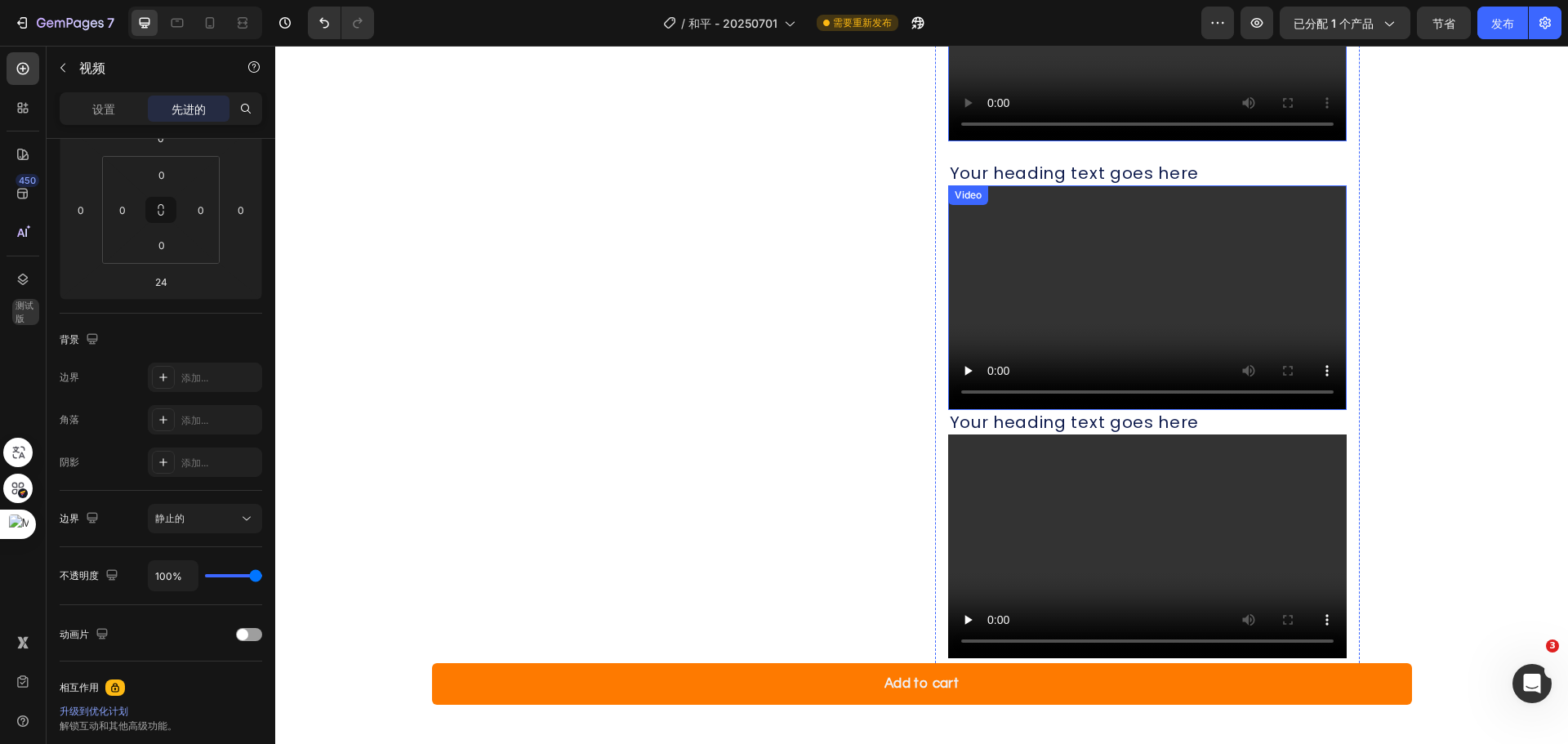
scroll to position [1815, 0]
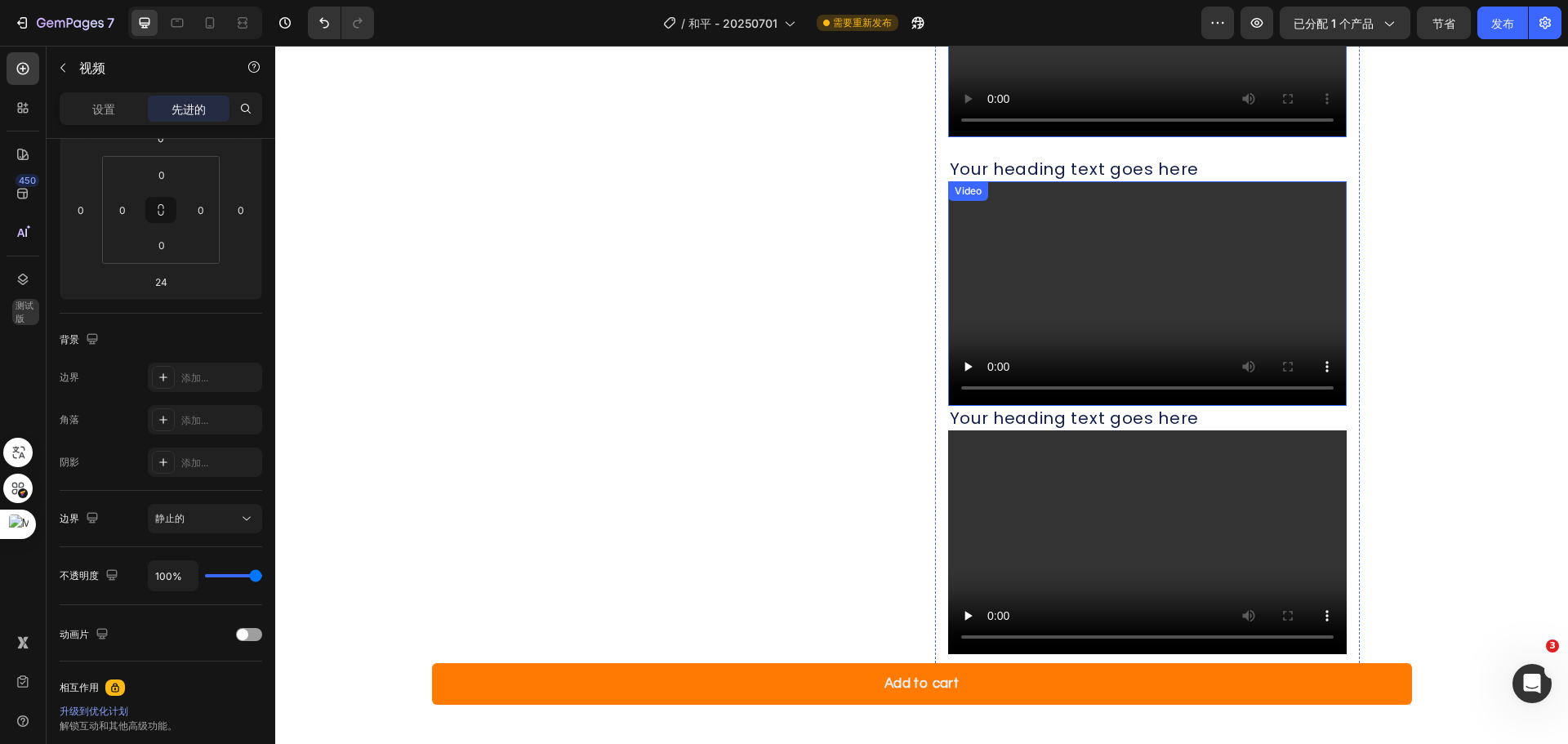
click at [1173, 332] on video at bounding box center [1147, 293] width 399 height 224
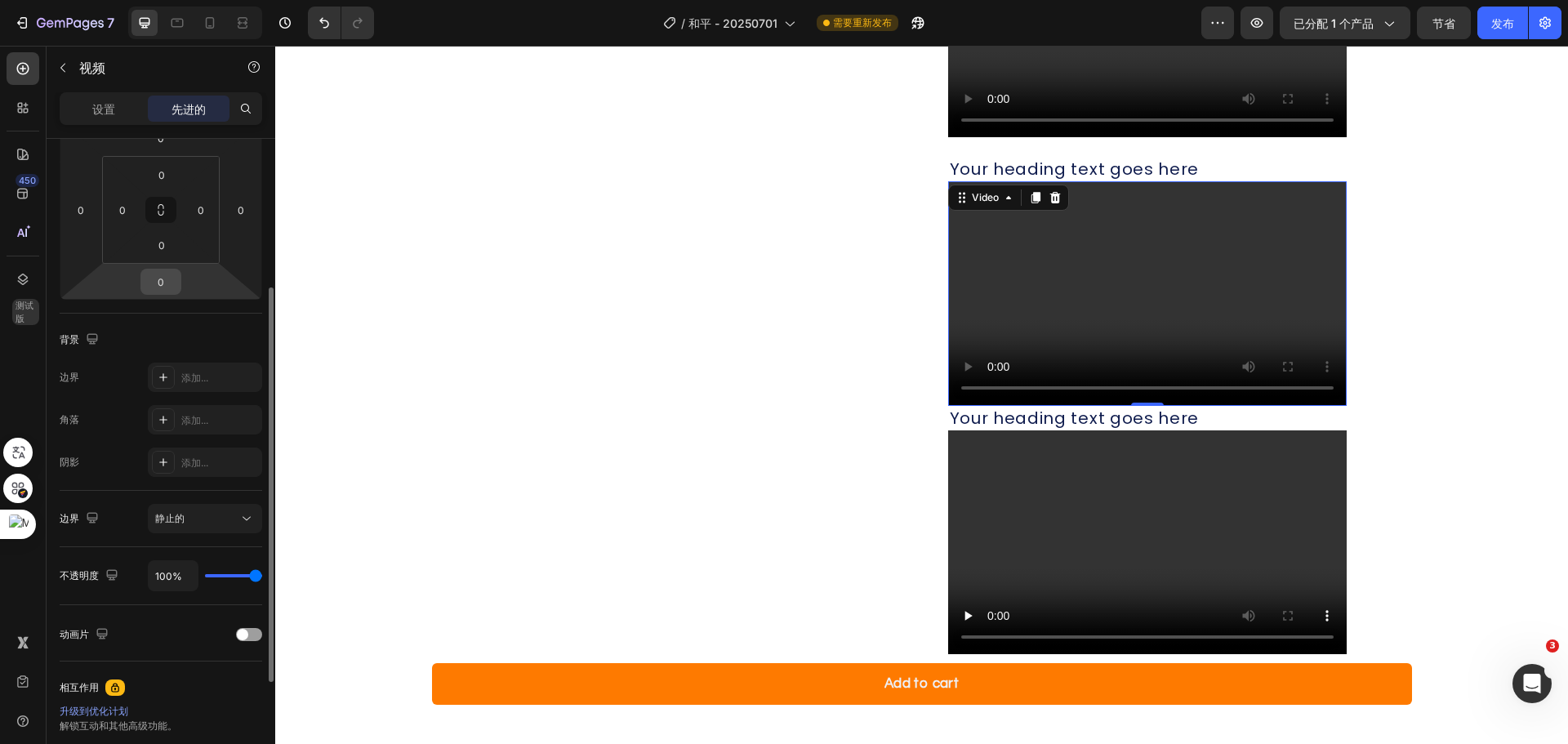
click at [158, 279] on input "0" at bounding box center [160, 281] width 32 height 25
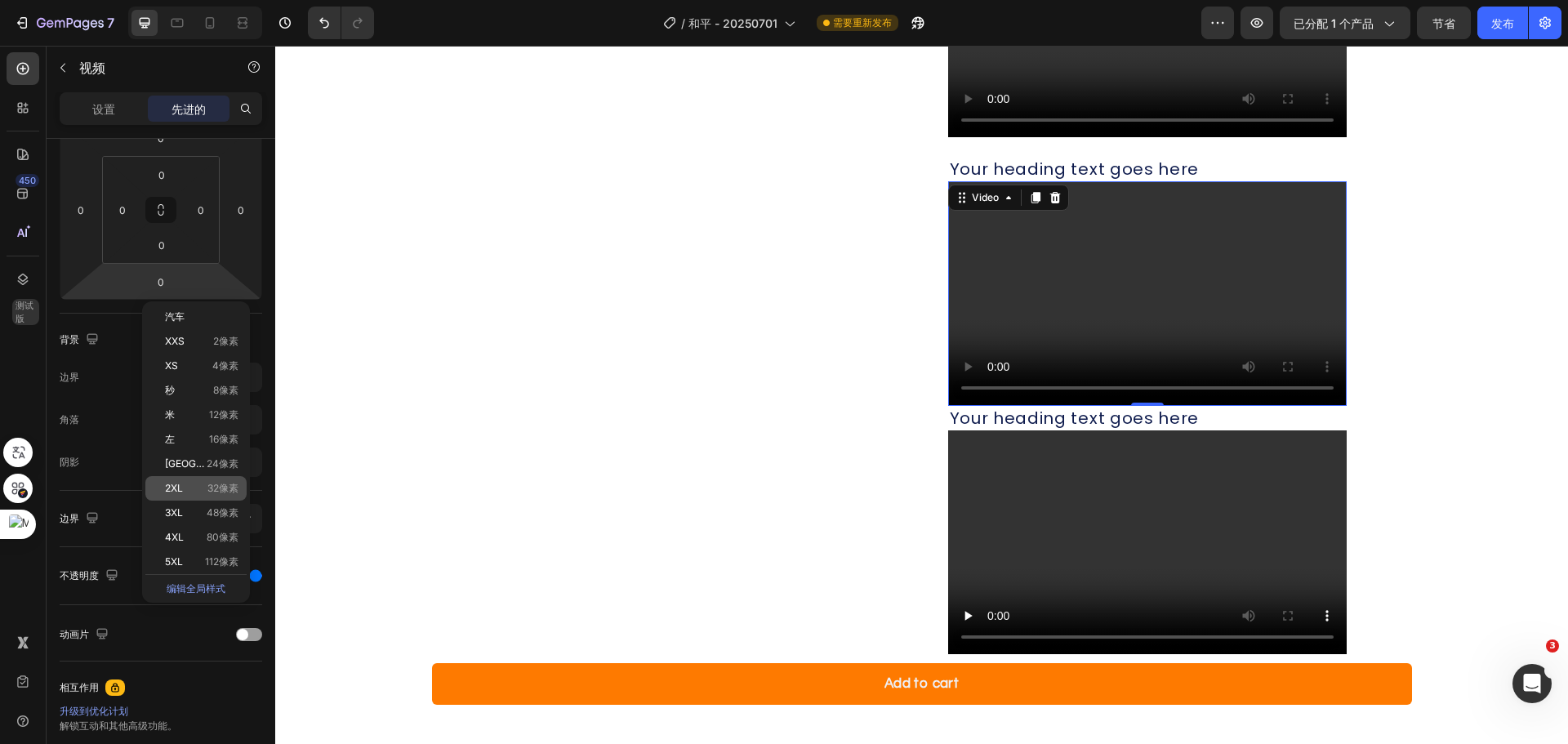
click at [195, 487] on p "2XL 32像素" at bounding box center [202, 488] width 74 height 12
type input "32"
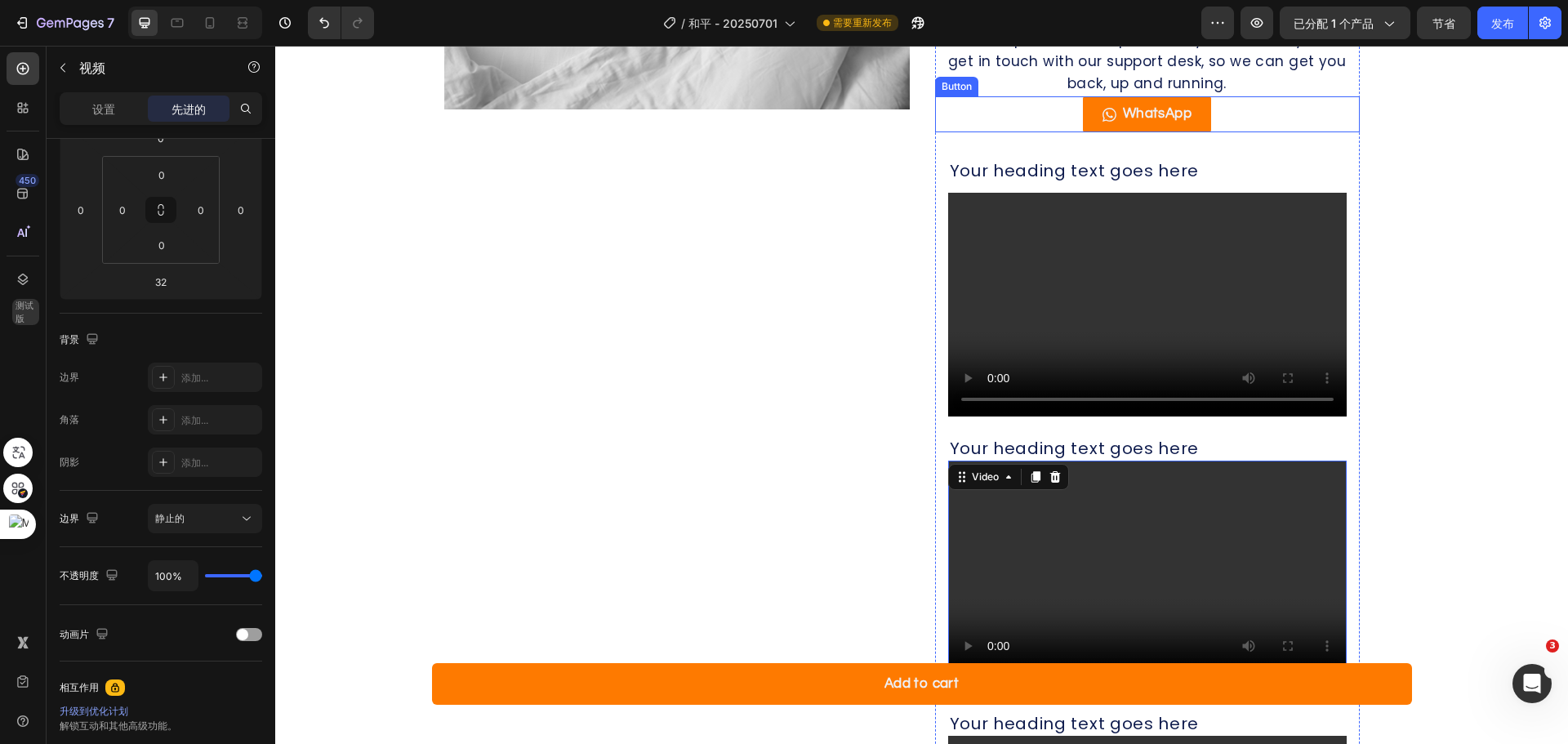
scroll to position [1489, 0]
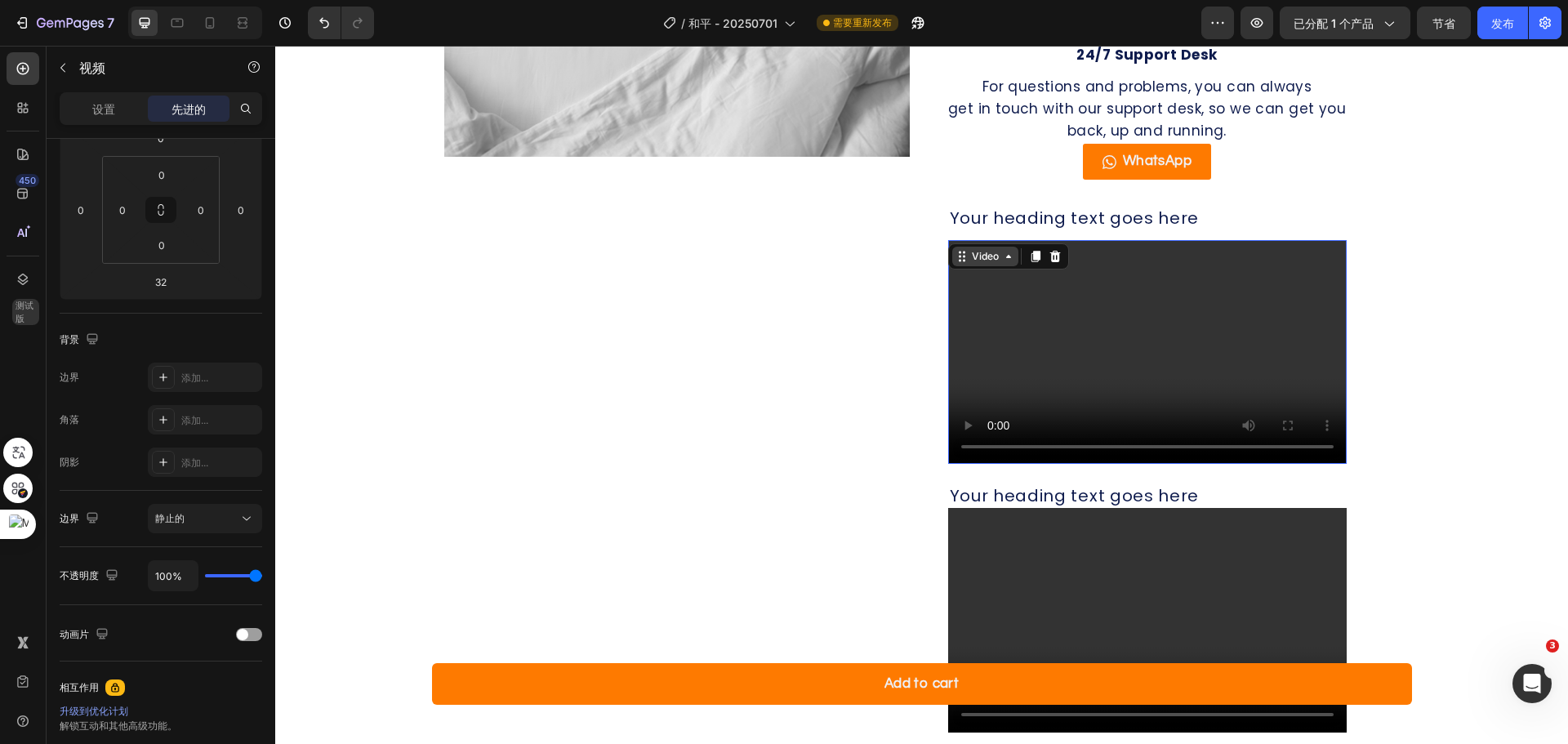
click at [969, 254] on div "Video" at bounding box center [985, 256] width 33 height 15
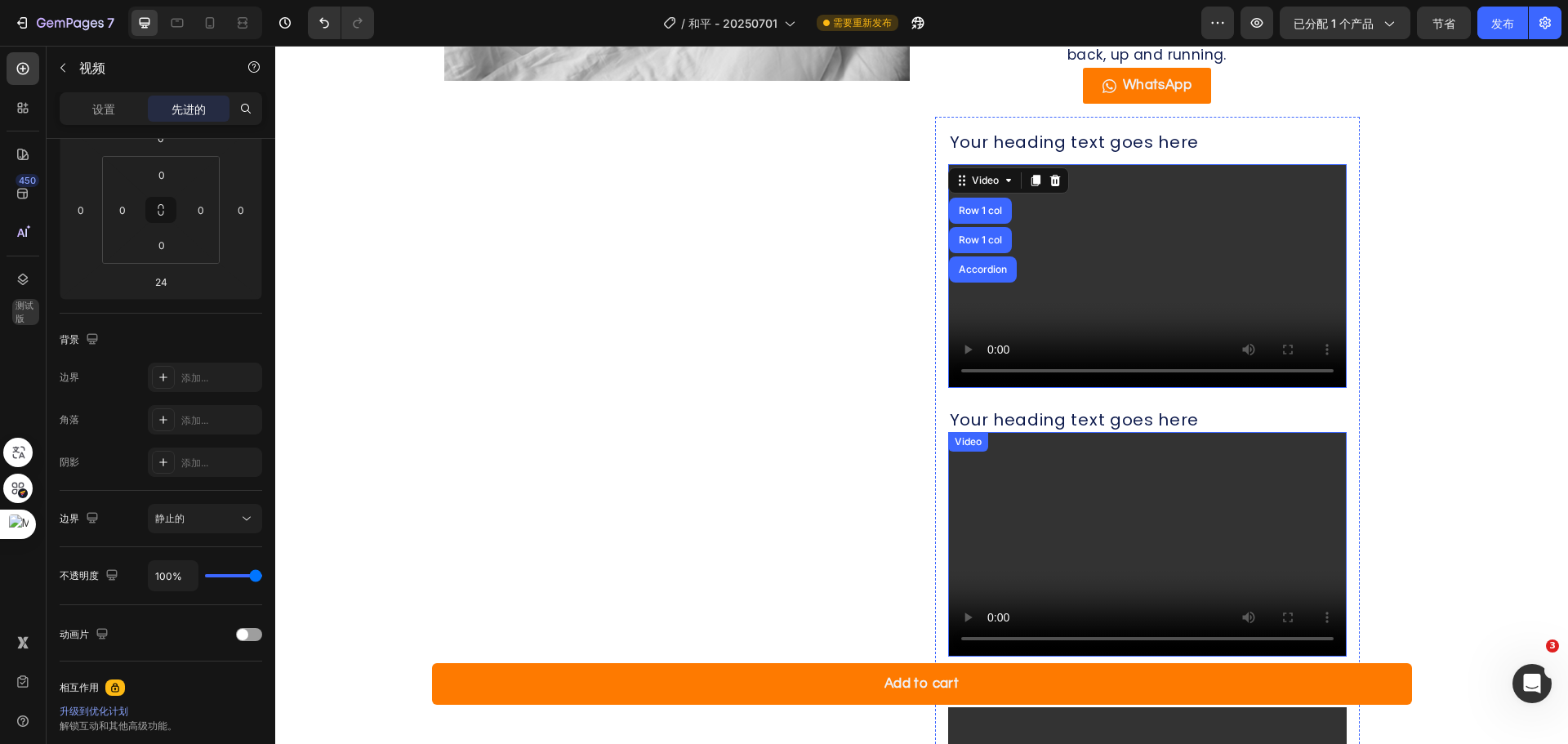
scroll to position [1815, 0]
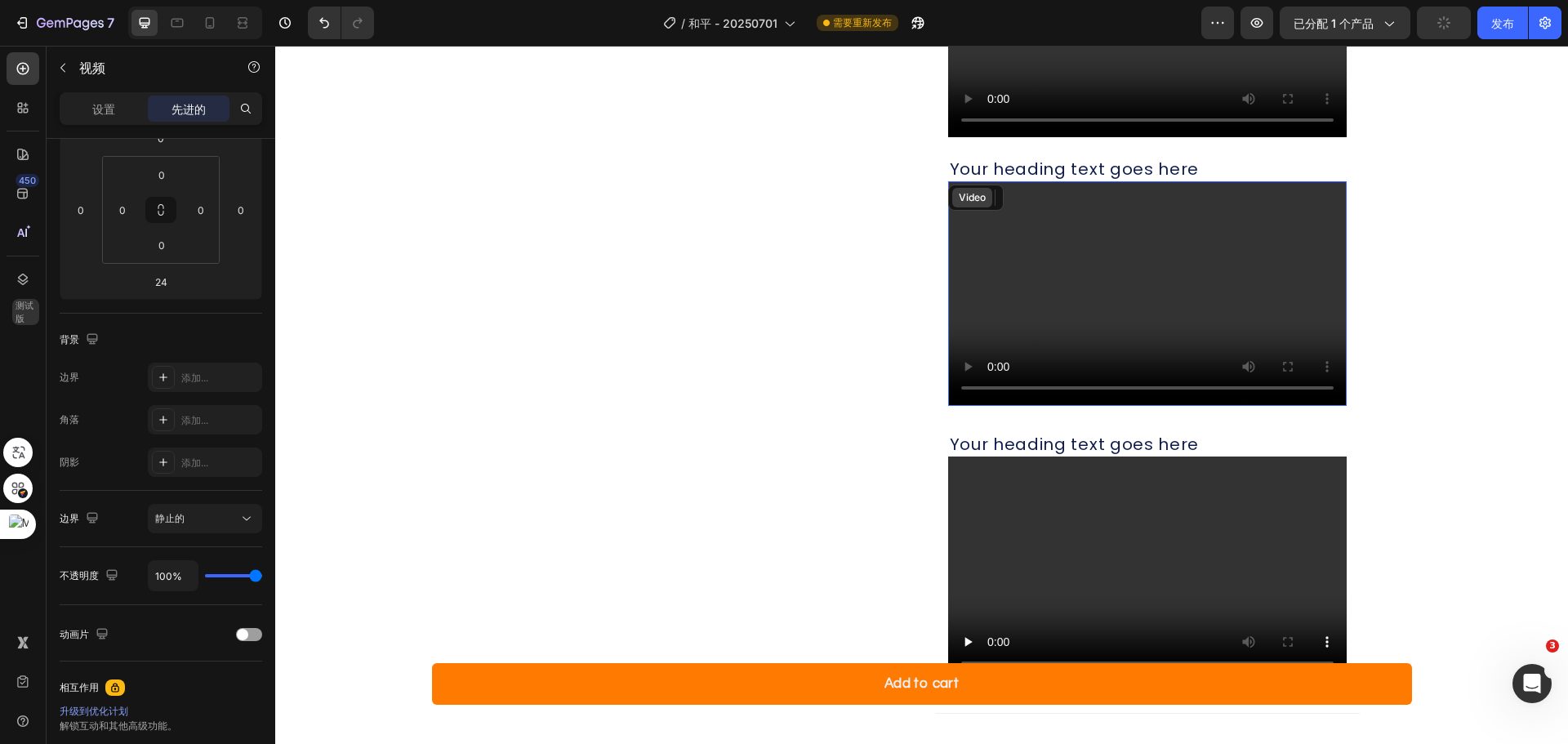
click at [960, 184] on div "Video" at bounding box center [1147, 293] width 399 height 224
click at [963, 189] on div "Video" at bounding box center [984, 198] width 66 height 20
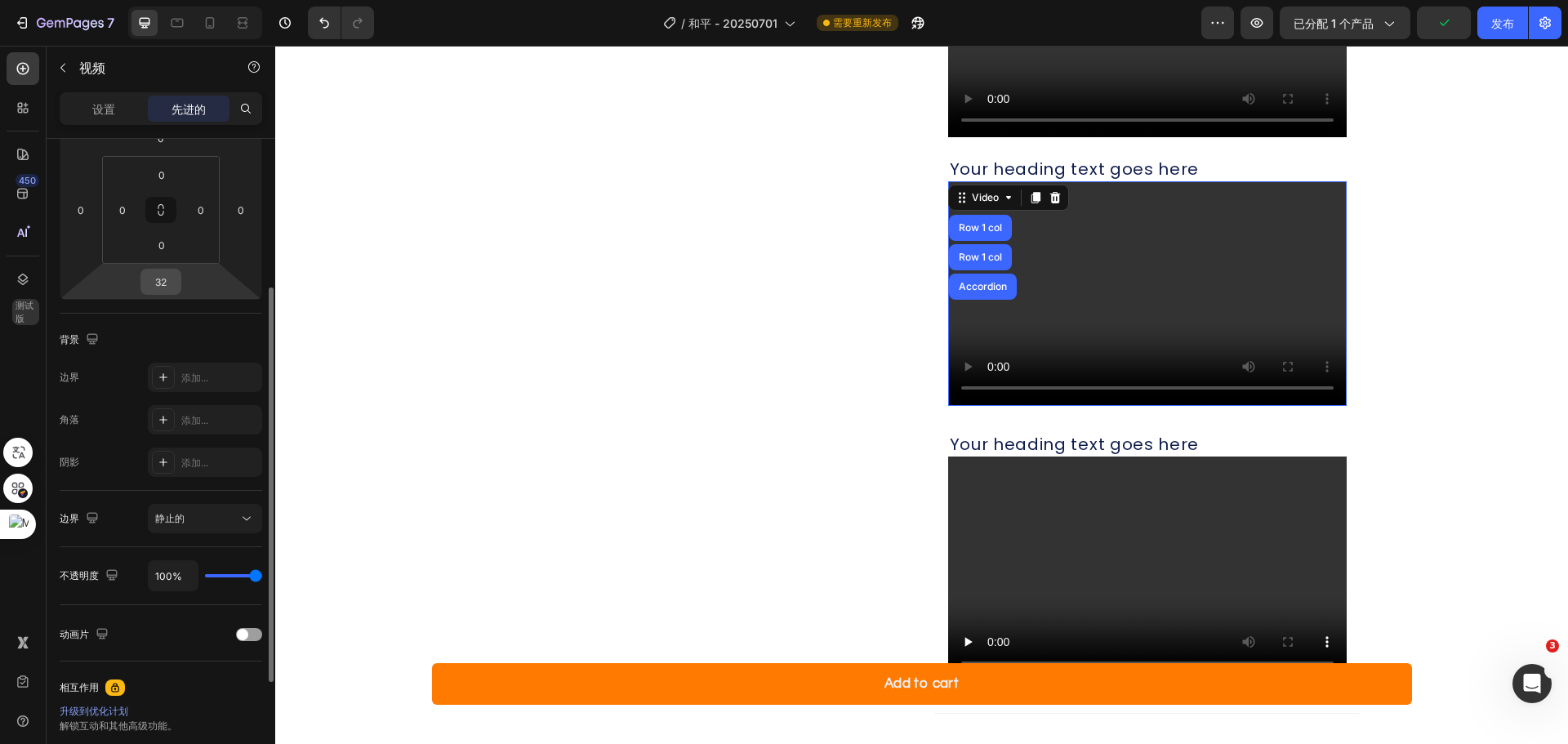
click at [161, 288] on input "32" at bounding box center [160, 281] width 32 height 25
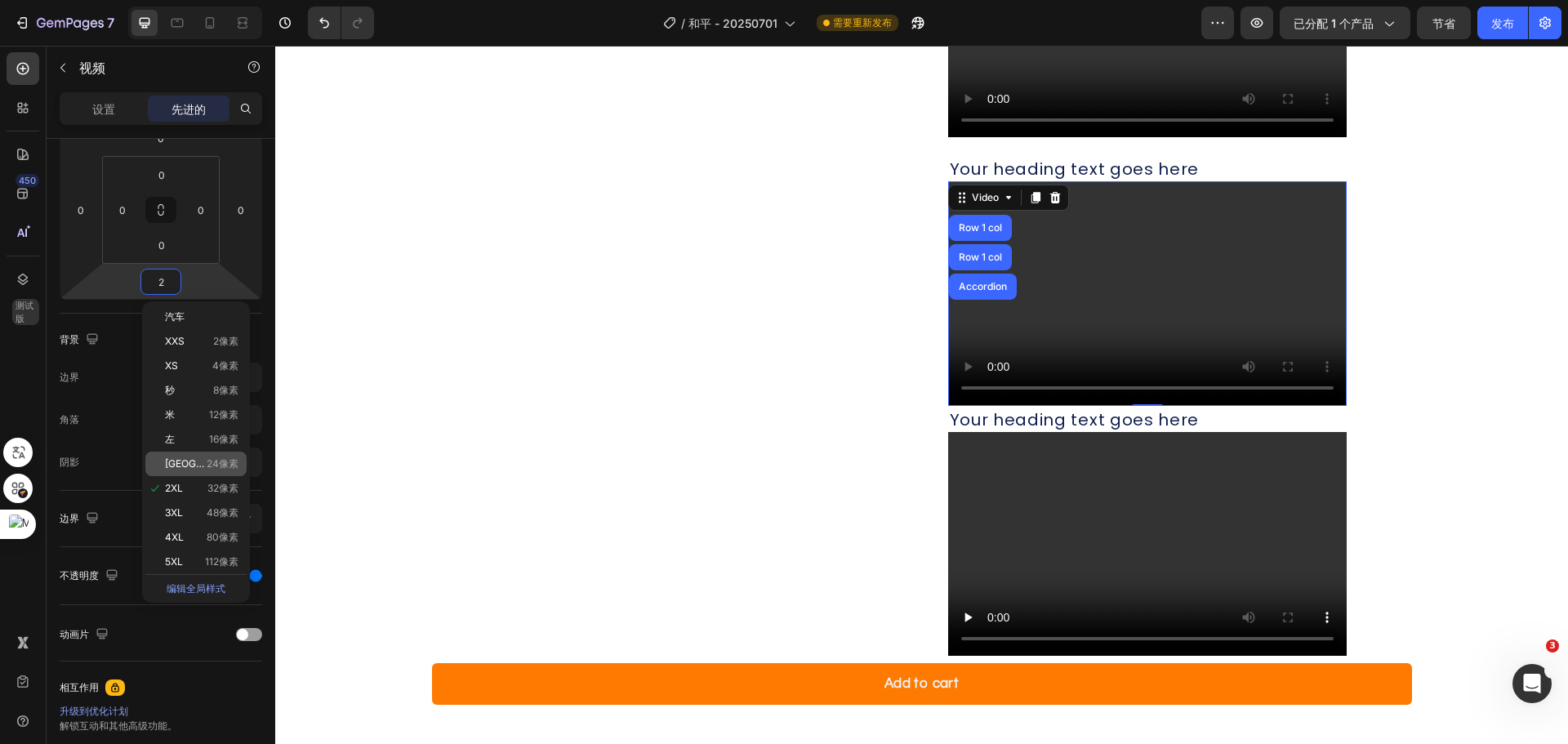
click at [165, 465] on font "[GEOGRAPHIC_DATA]" at bounding box center [216, 464] width 100 height 12
type input "24"
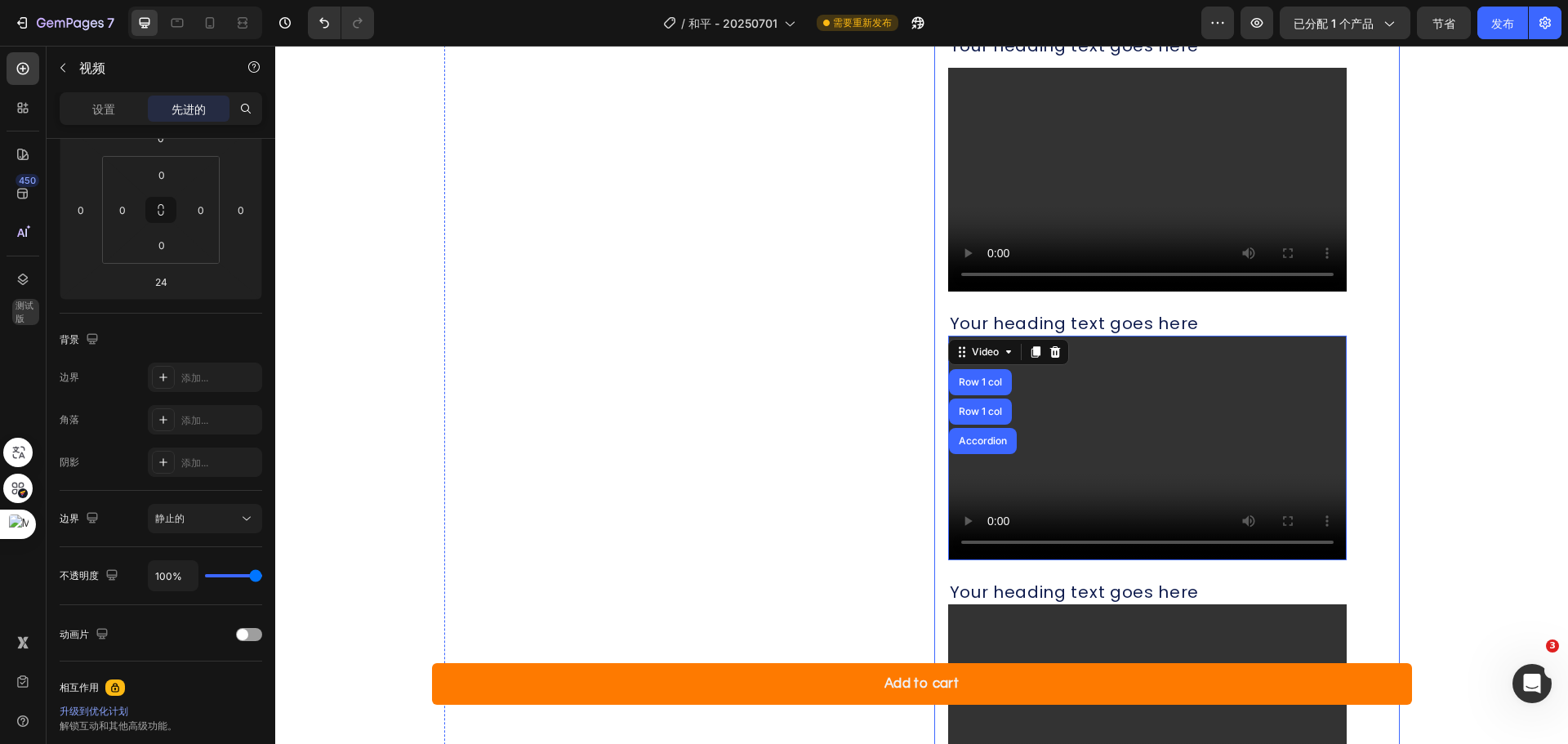
scroll to position [1571, 0]
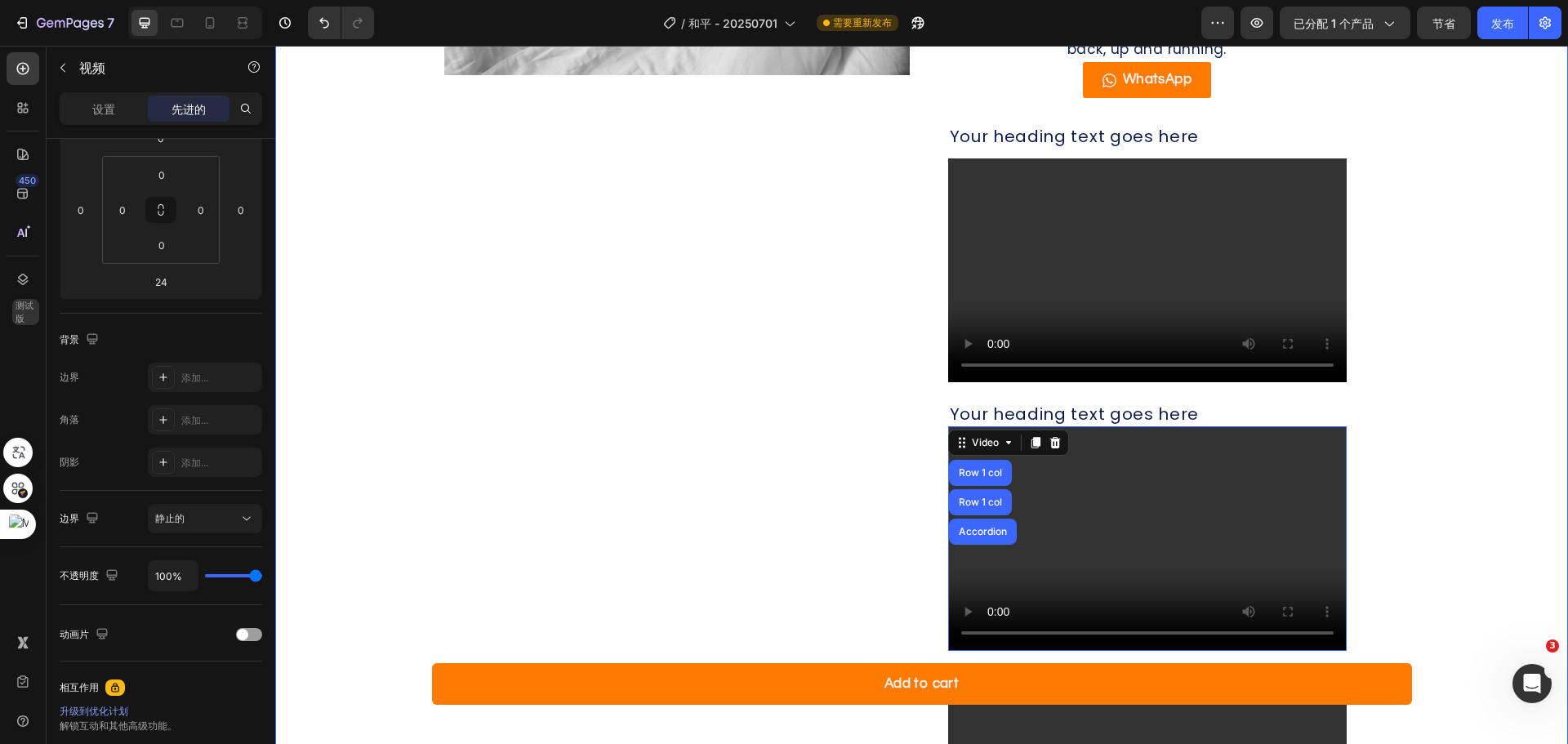
click at [1418, 273] on div "Product Details Heading What's in the box technical specifications FAQ support …" at bounding box center [921, 300] width 1260 height 1383
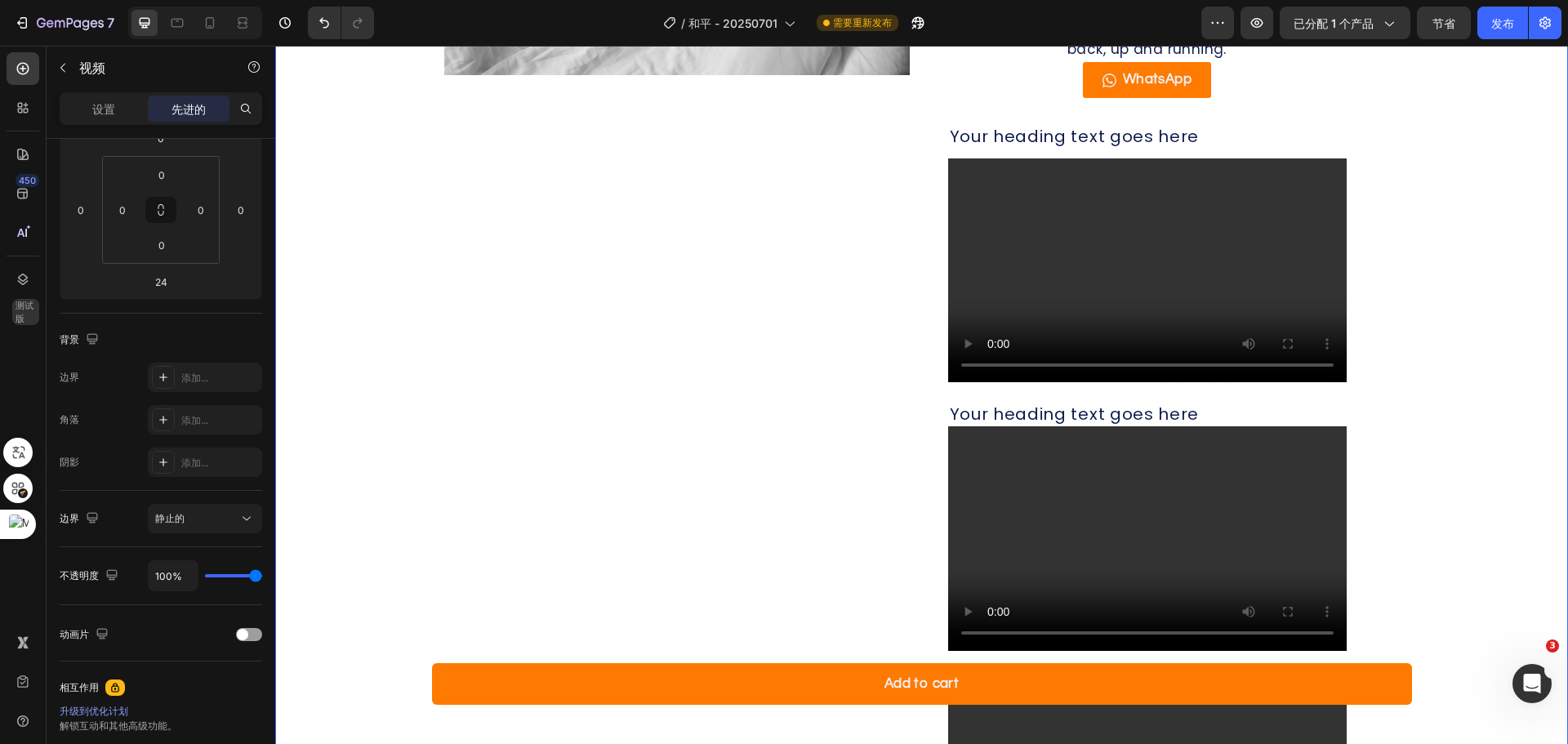
scroll to position [0, 0]
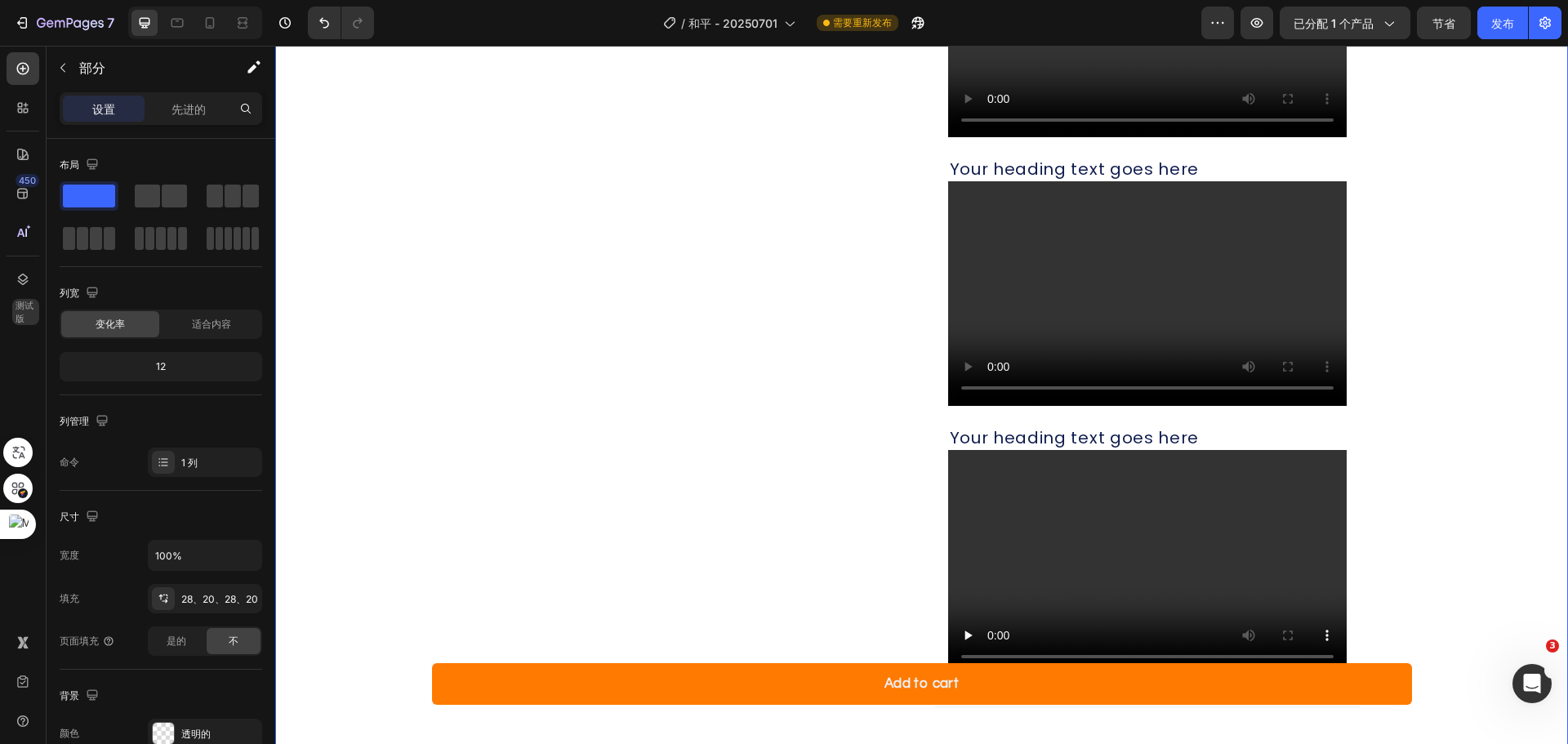
click at [1430, 283] on div "Product Details Heading What's in the box technical specifications FAQ support …" at bounding box center [921, 55] width 1260 height 1383
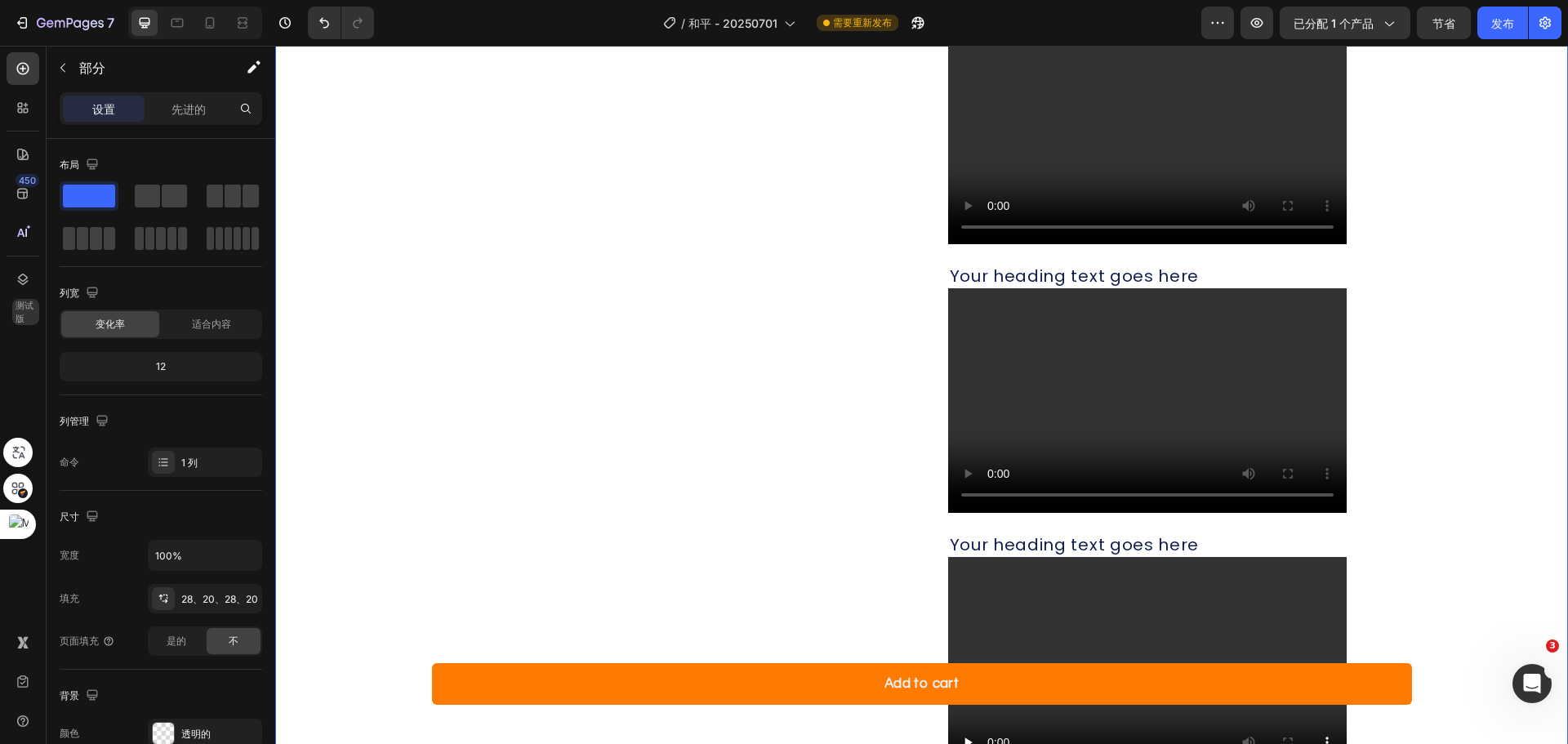
scroll to position [1571, 0]
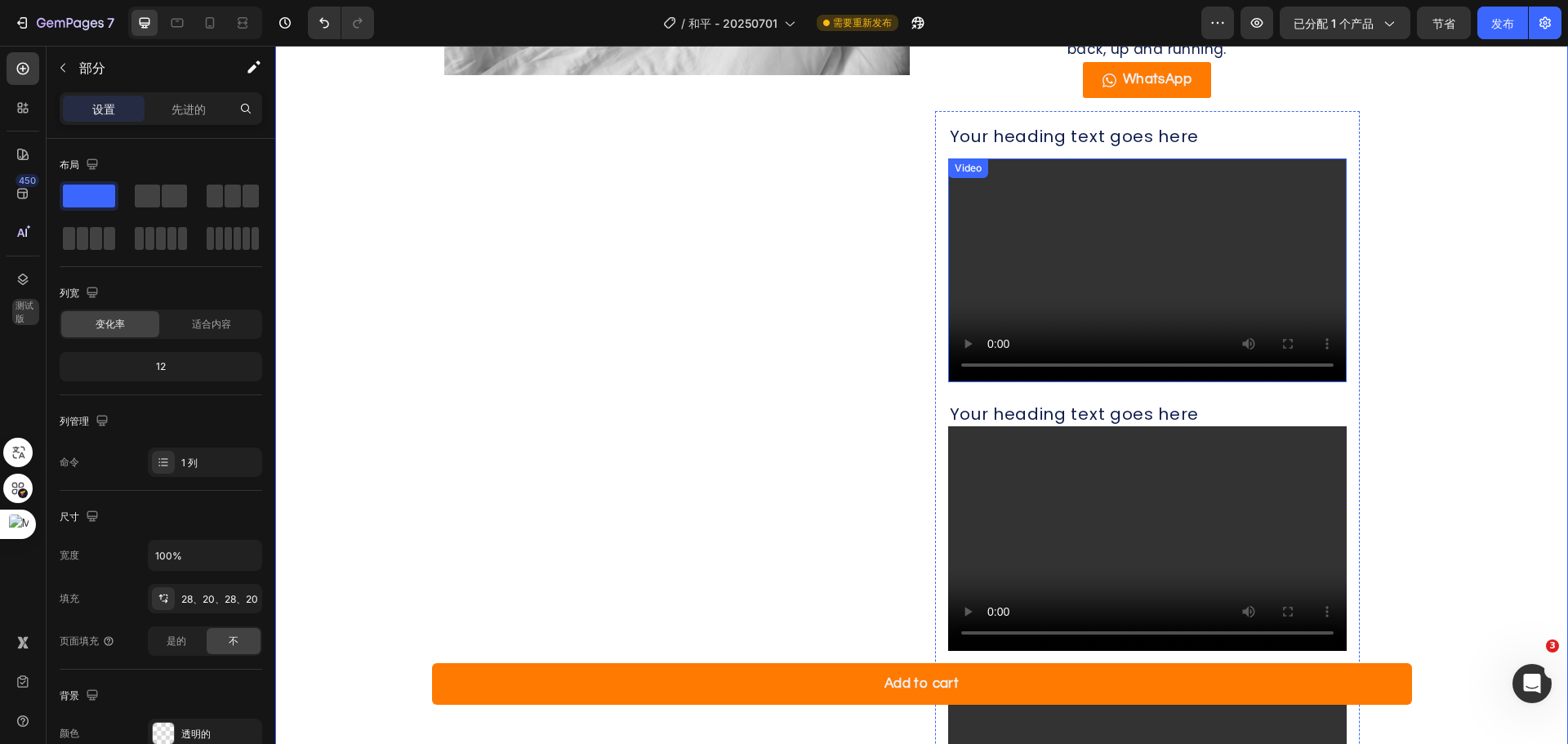
click at [965, 170] on div "Video" at bounding box center [969, 167] width 33 height 15
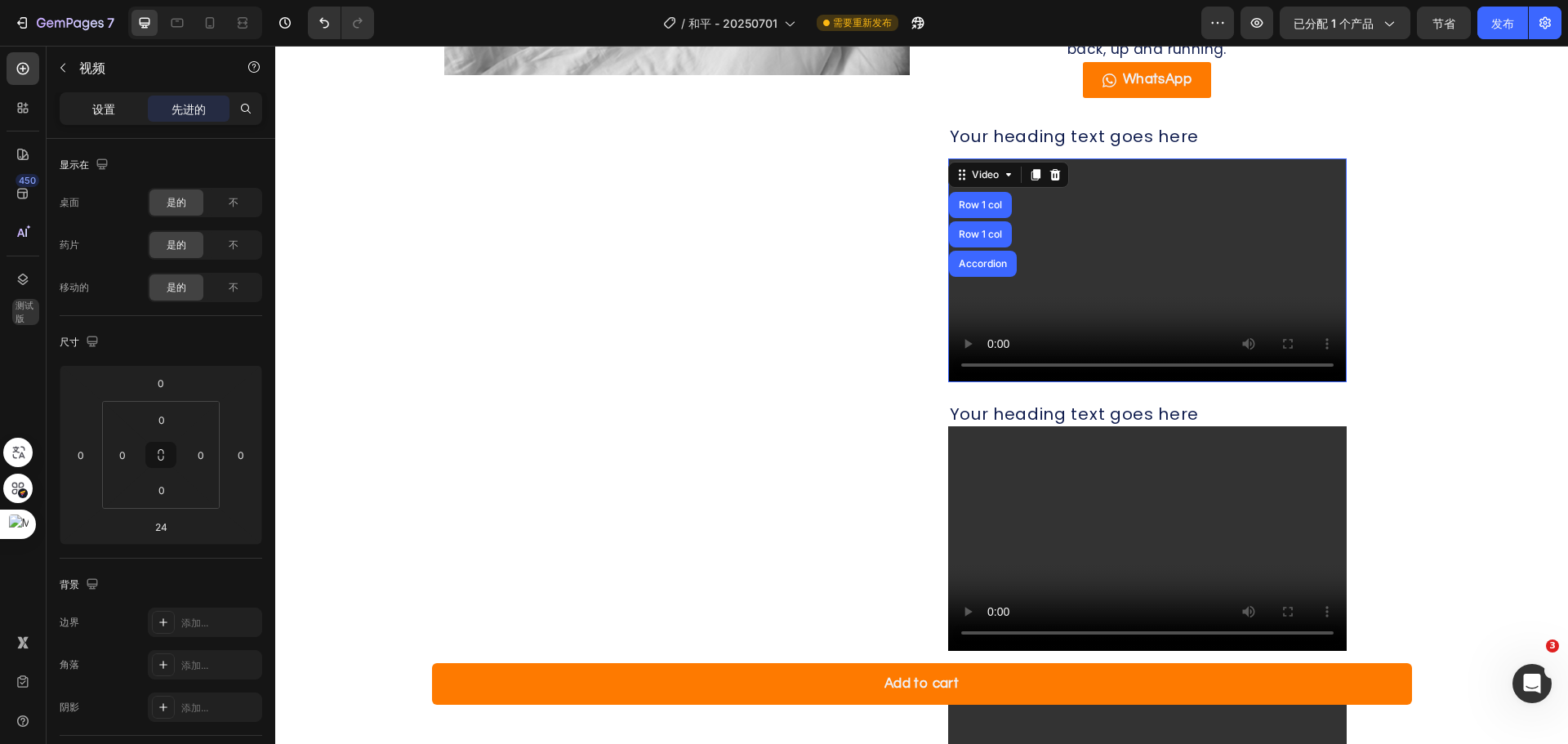
click at [93, 105] on font "设置" at bounding box center [103, 109] width 23 height 14
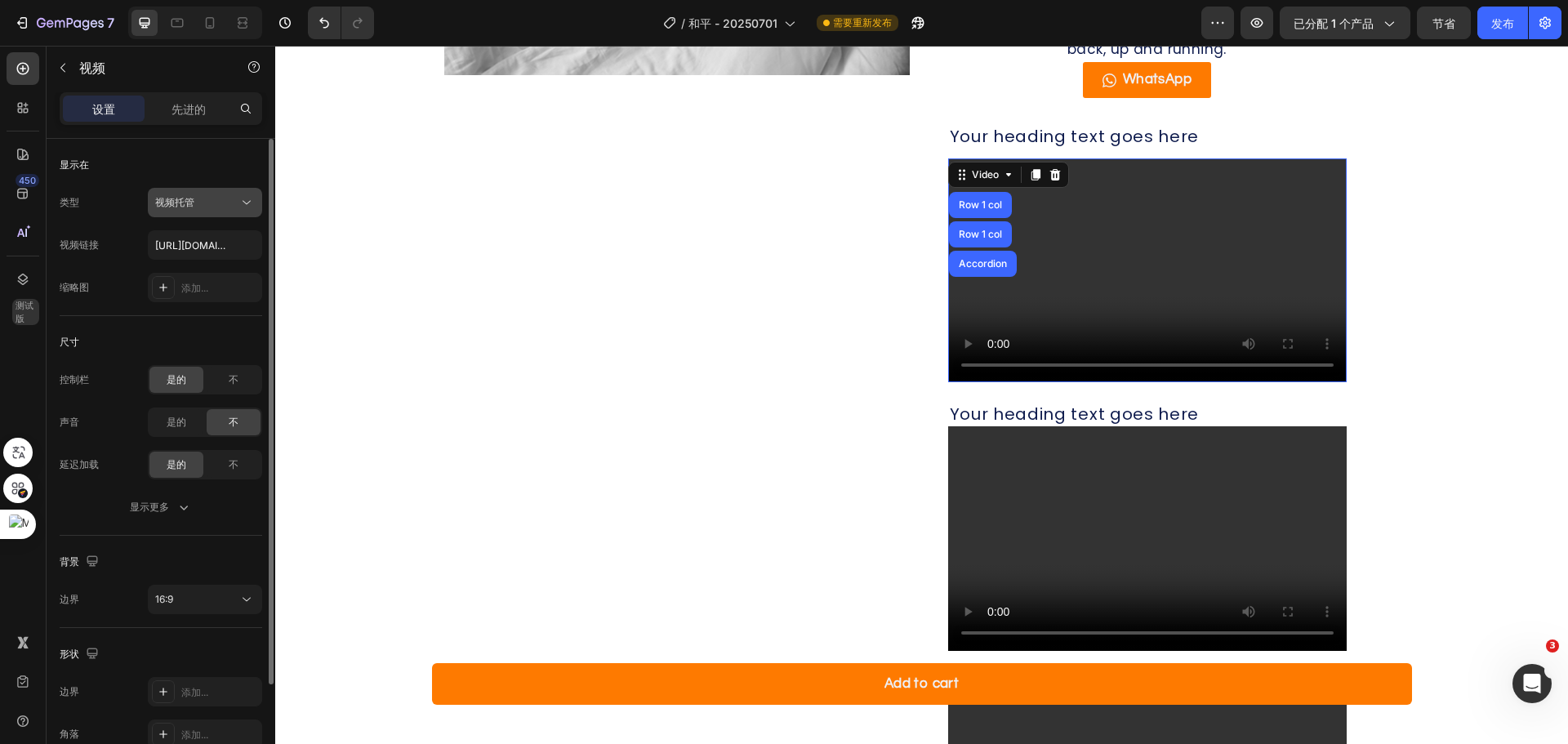
click at [253, 203] on icon at bounding box center [246, 202] width 17 height 17
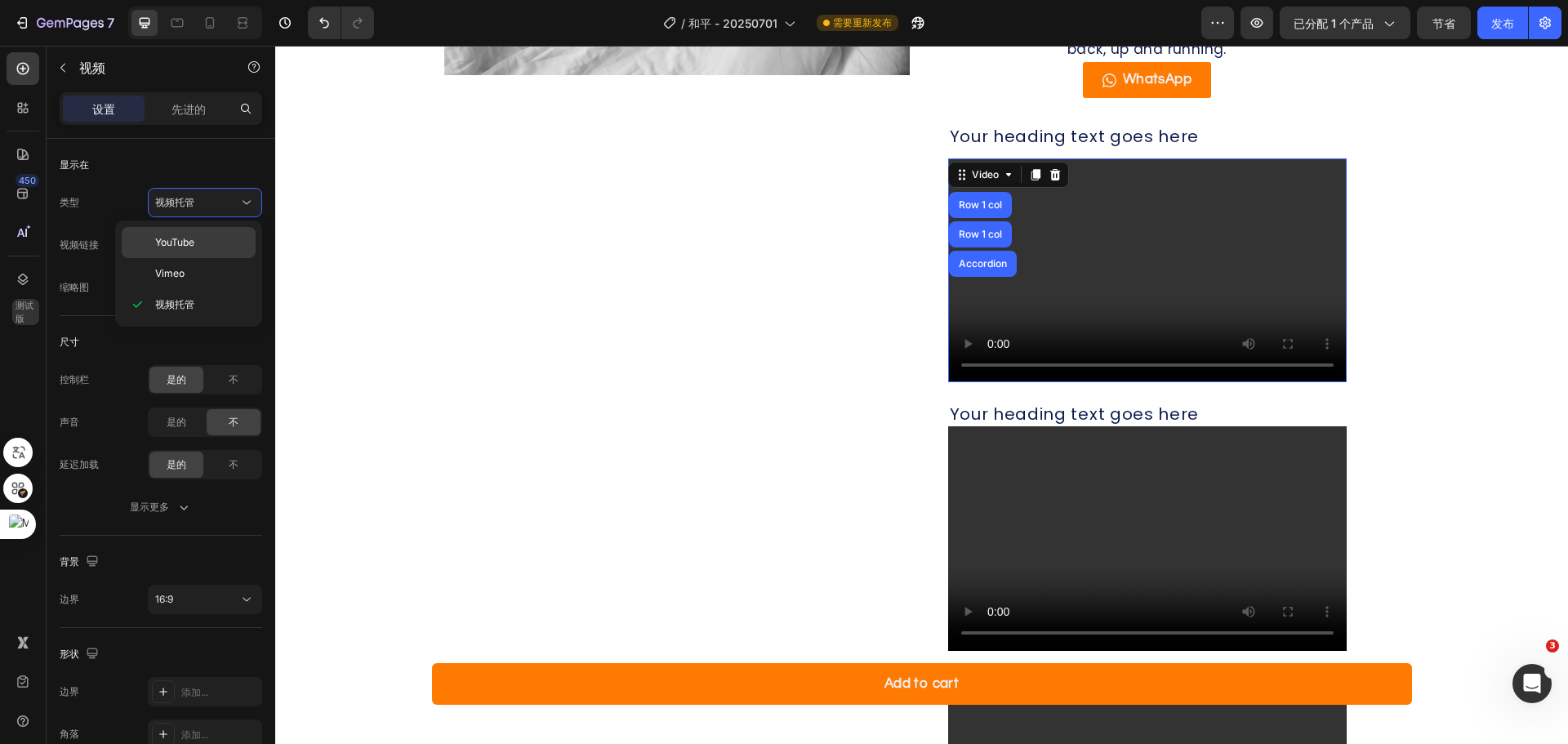
click at [199, 244] on p "YouTube" at bounding box center [202, 242] width 94 height 15
type input "[URL][DOMAIN_NAME]"
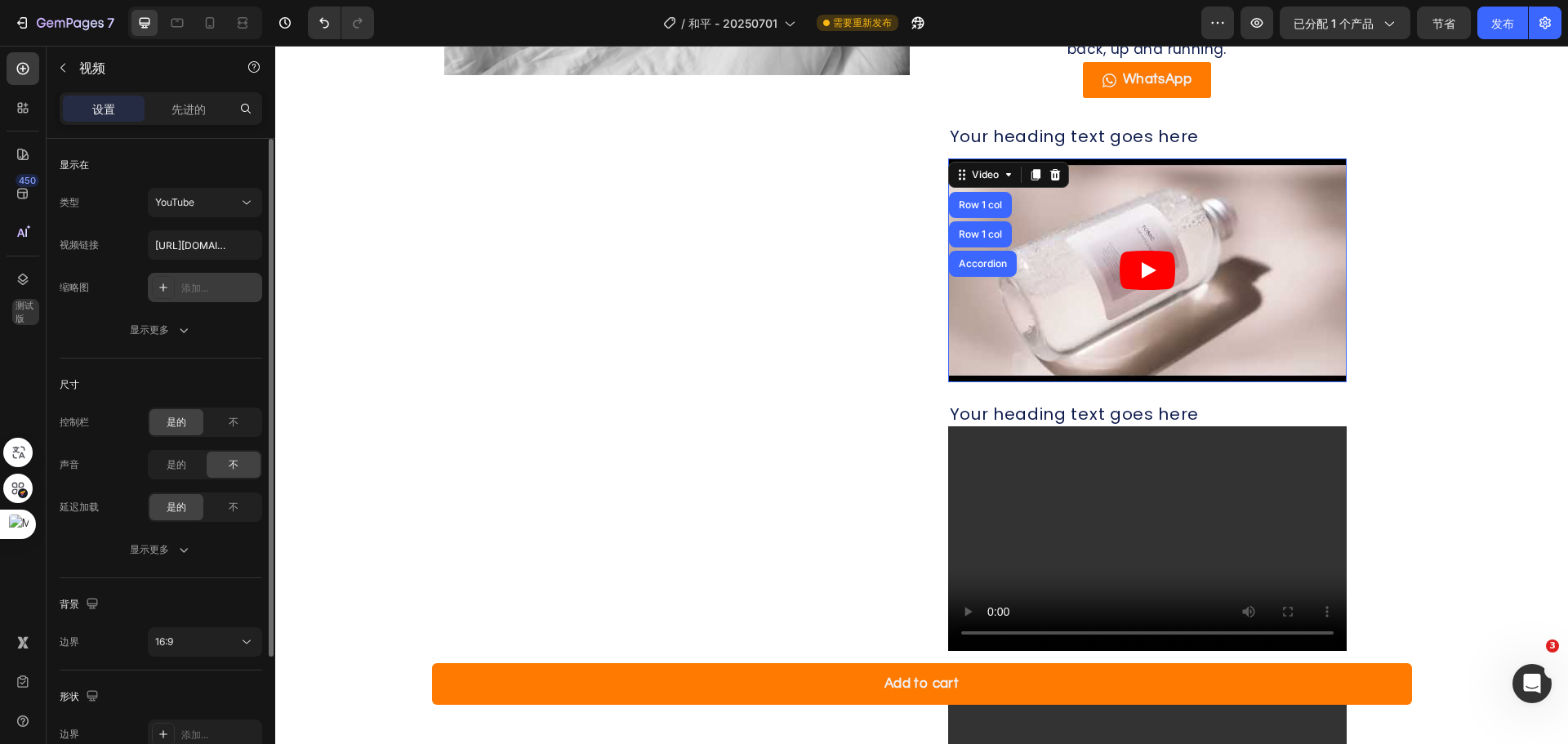
click at [183, 289] on font "添加..." at bounding box center [194, 287] width 27 height 12
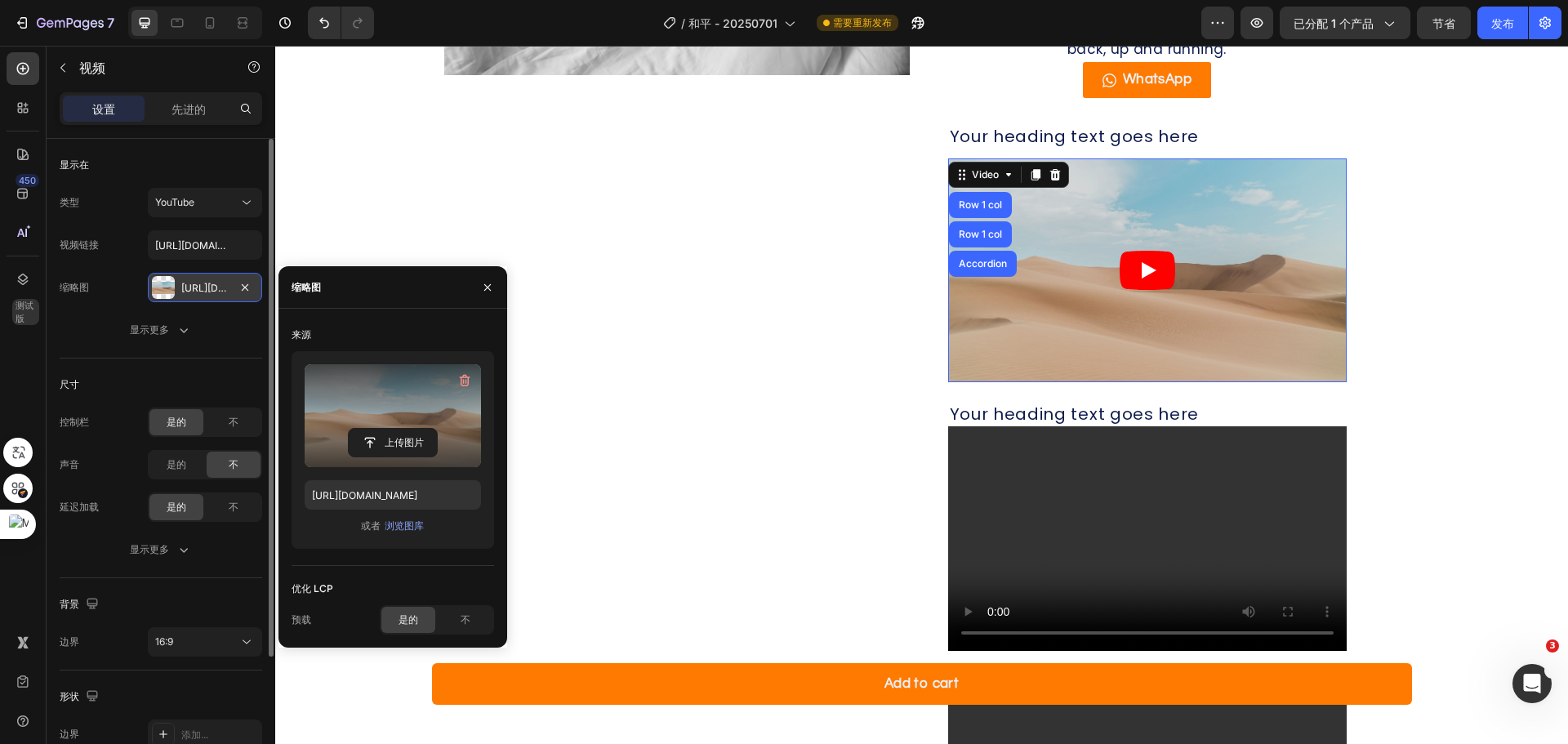
click at [392, 409] on label at bounding box center [392, 415] width 176 height 103
click at [392, 429] on input "file" at bounding box center [393, 443] width 89 height 28
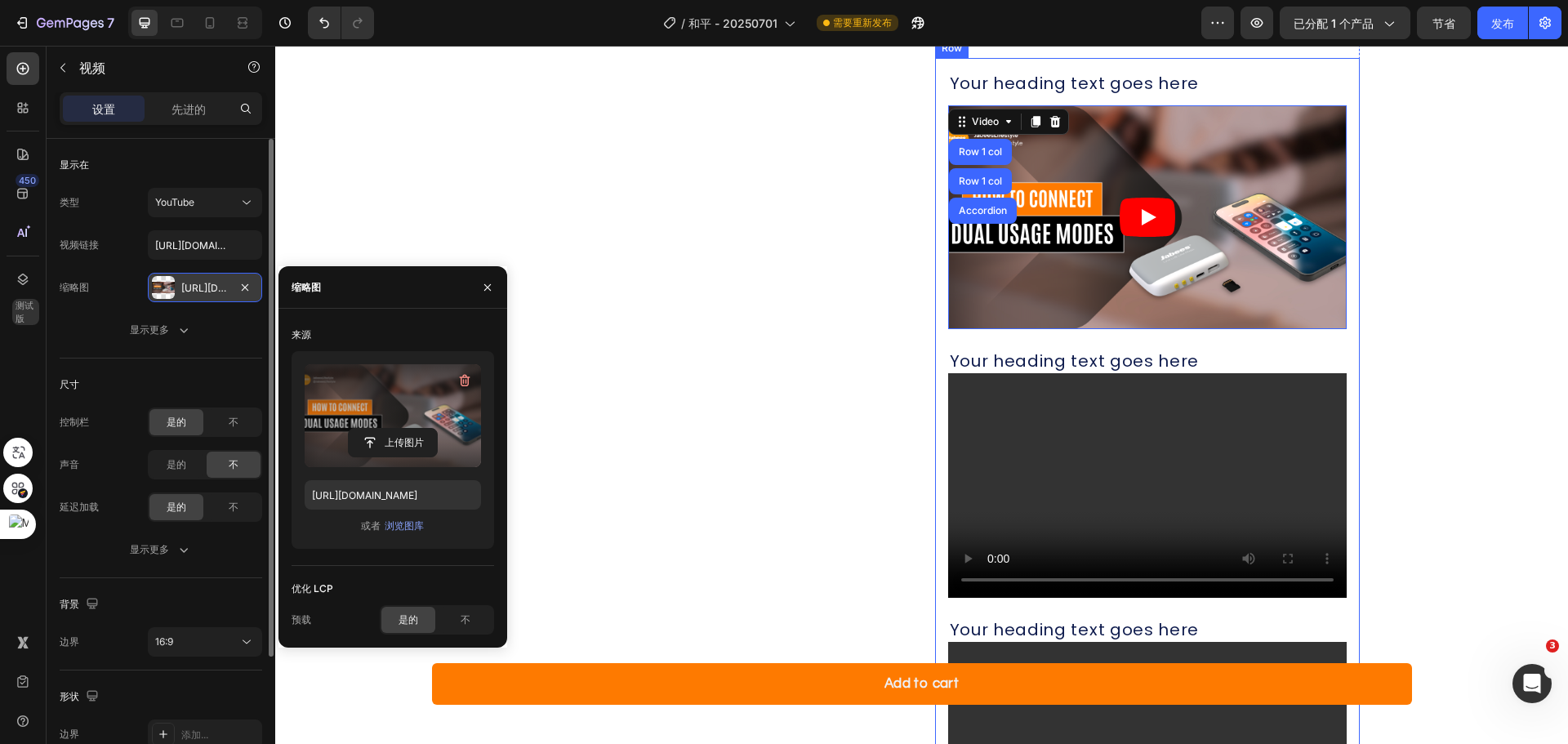
scroll to position [1651, 0]
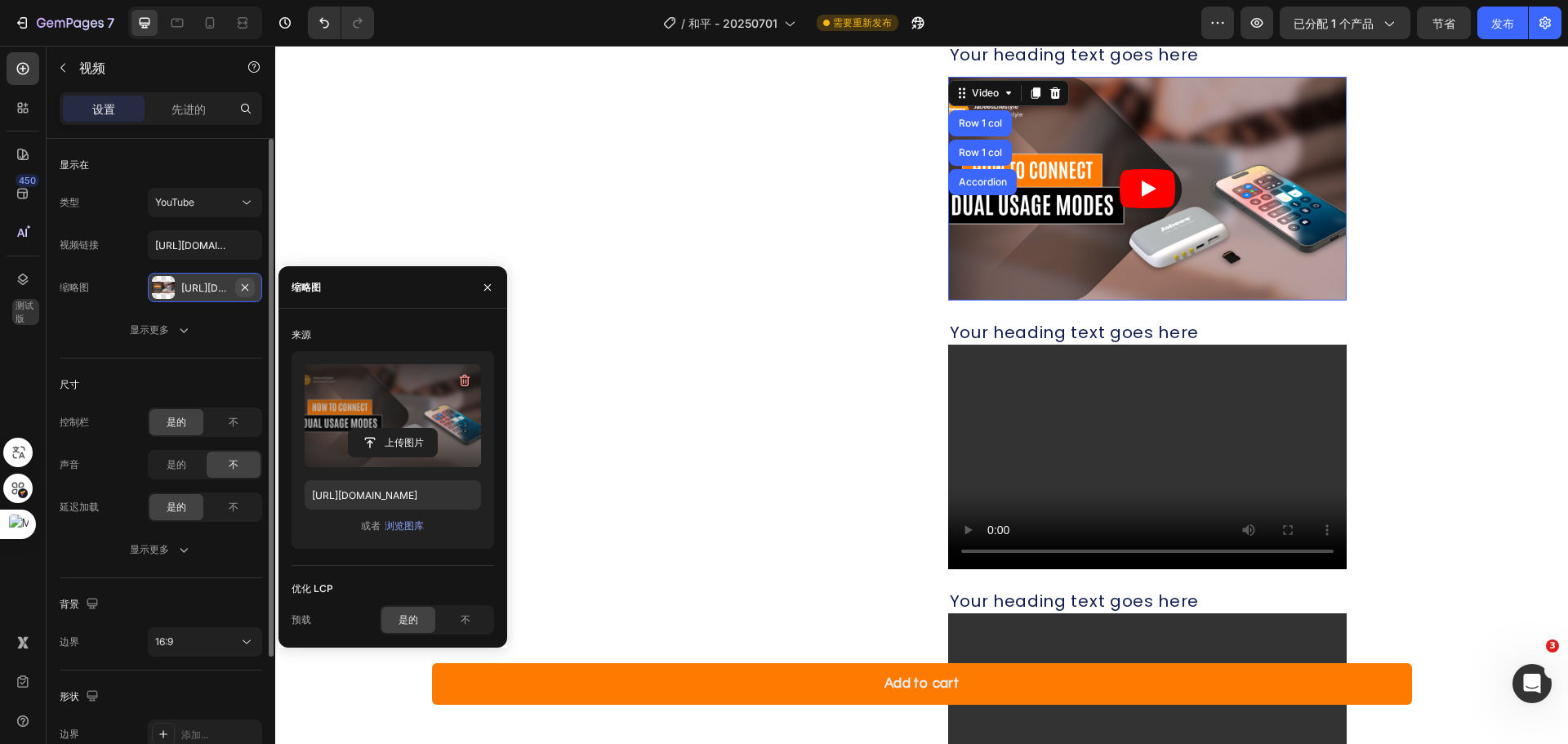
click at [249, 285] on icon "button" at bounding box center [244, 286] width 13 height 13
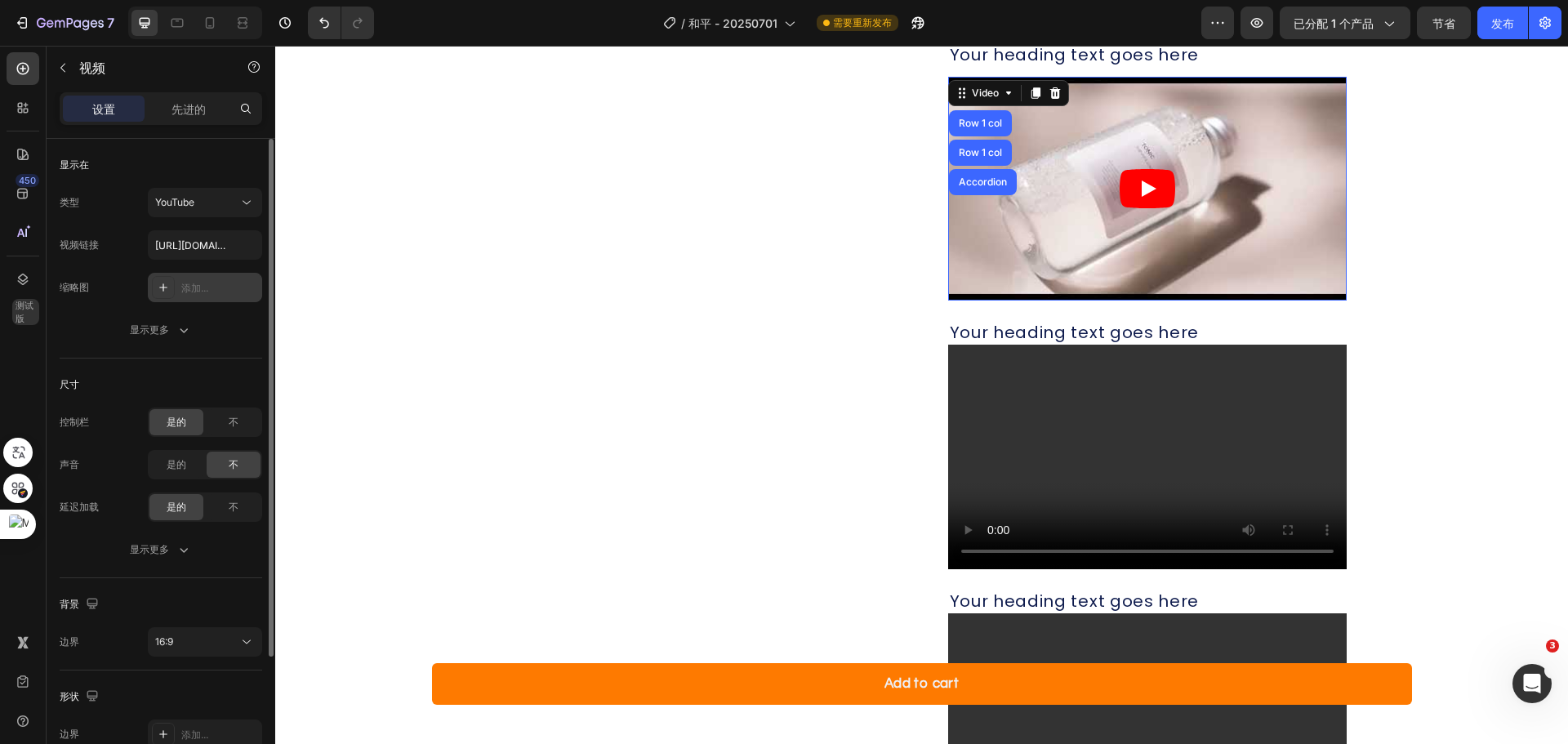
click at [182, 287] on font "添加..." at bounding box center [194, 287] width 27 height 12
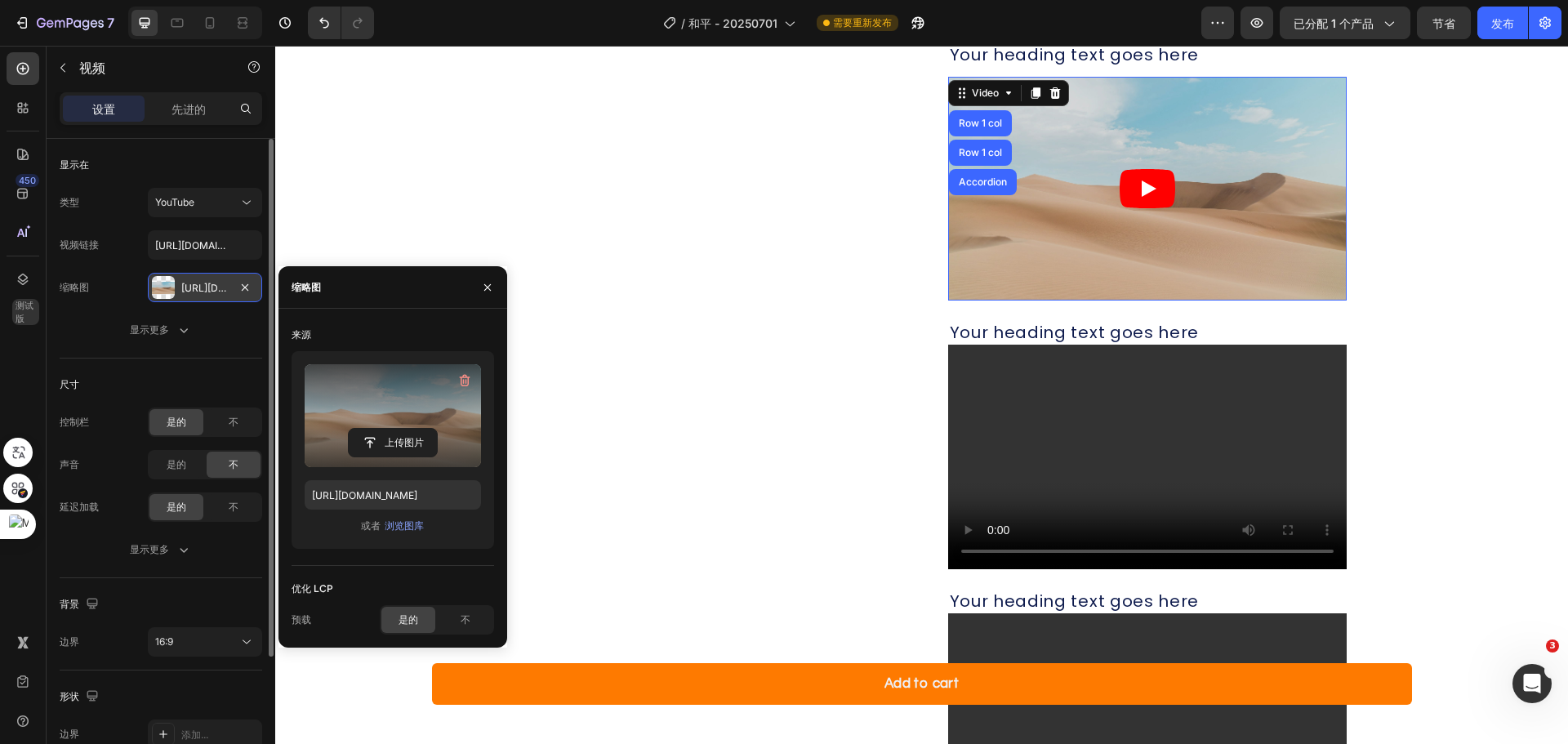
click at [413, 397] on label at bounding box center [392, 415] width 176 height 103
click at [413, 429] on input "file" at bounding box center [393, 443] width 89 height 28
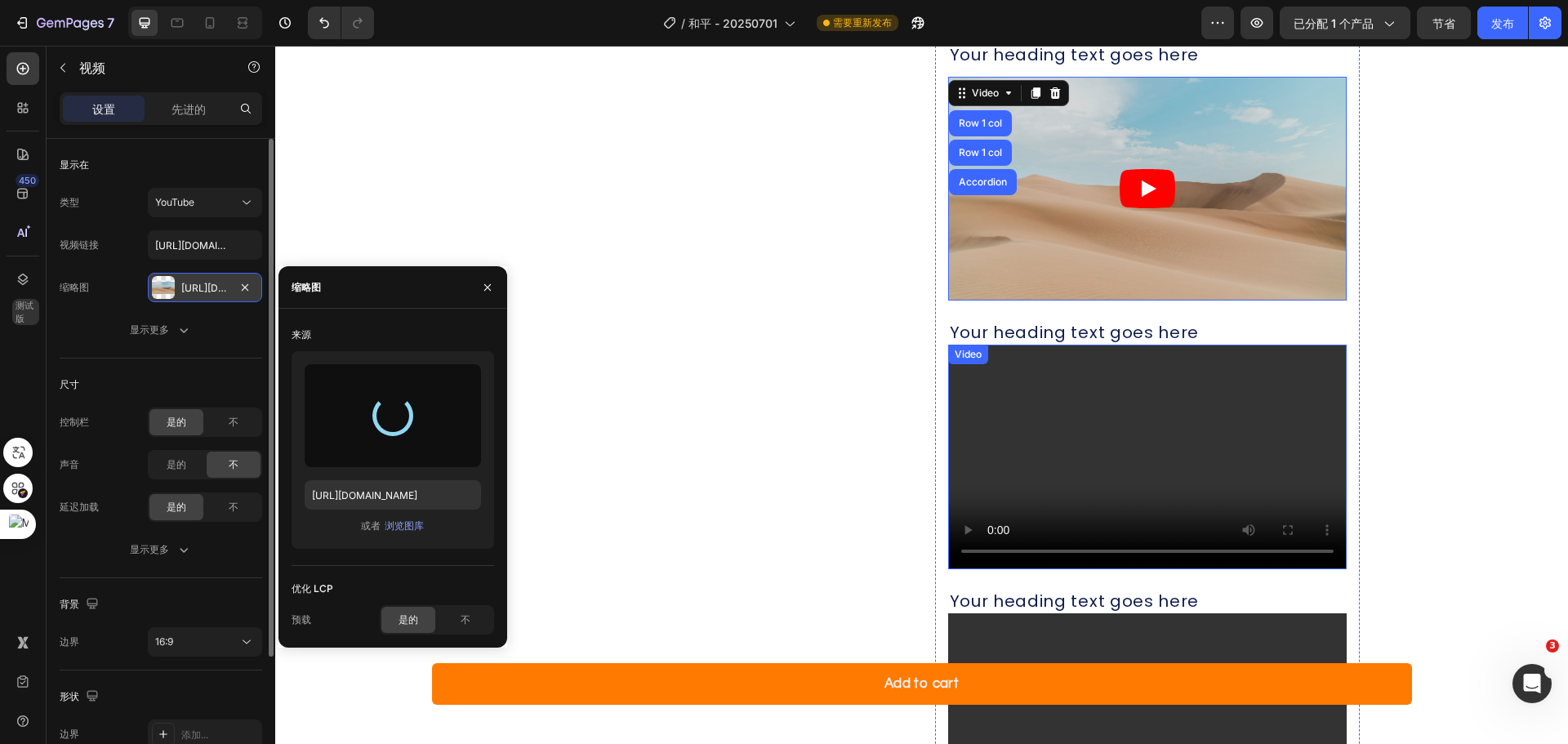
type input "[URL][DOMAIN_NAME]"
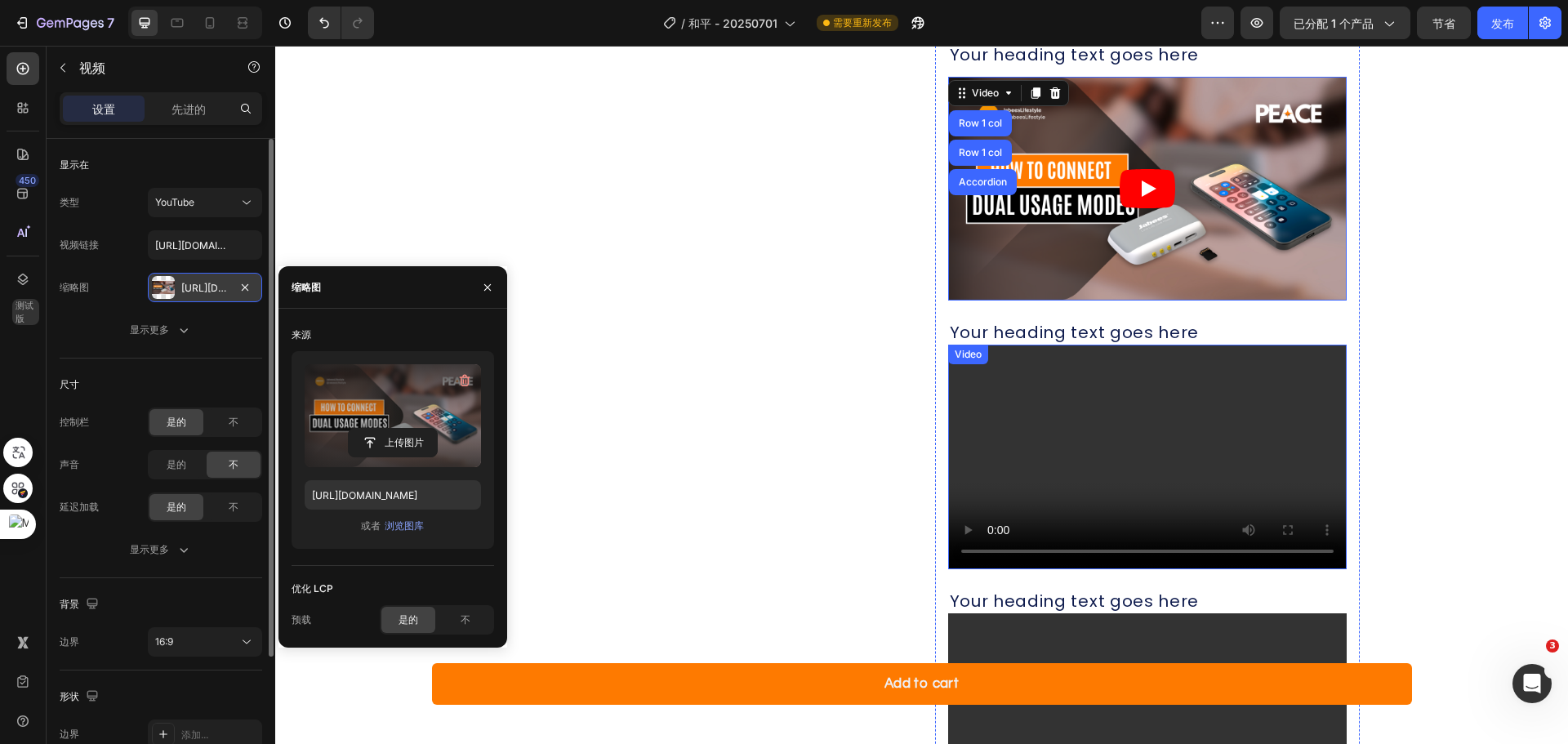
click at [964, 355] on div "Video" at bounding box center [969, 354] width 33 height 15
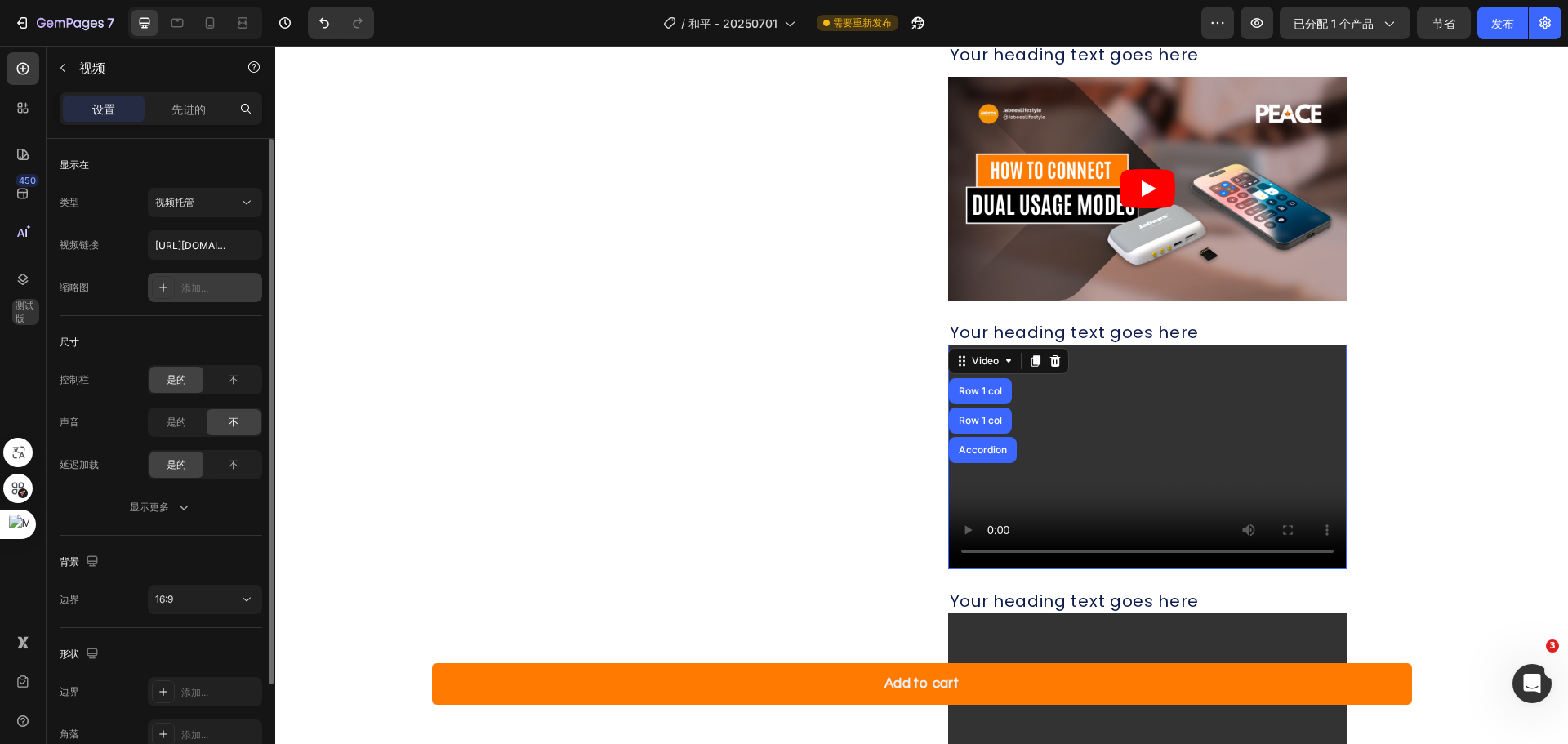
click at [180, 284] on div "添加..." at bounding box center [205, 287] width 114 height 30
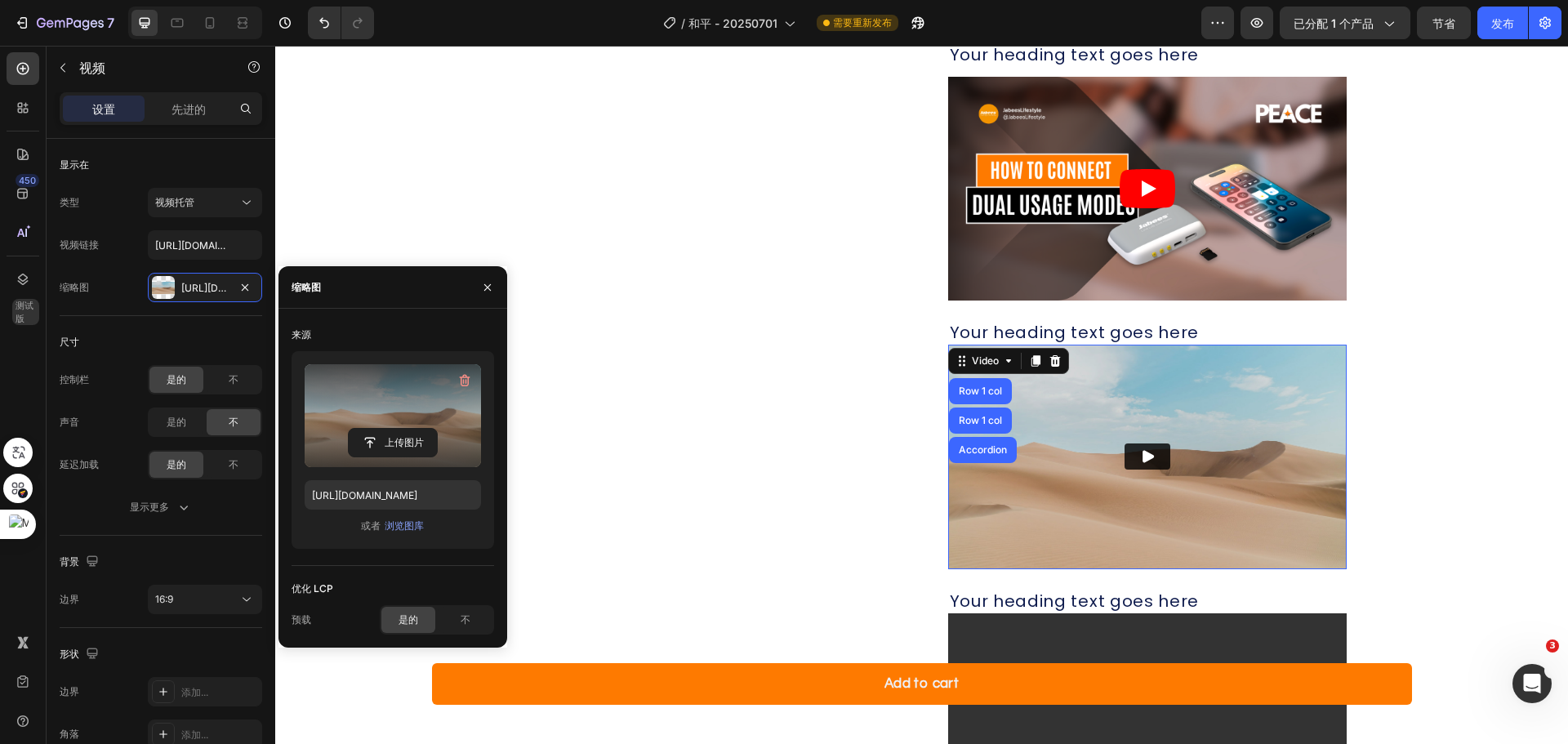
click at [374, 404] on label at bounding box center [392, 415] width 176 height 103
click at [374, 429] on input "file" at bounding box center [393, 443] width 89 height 28
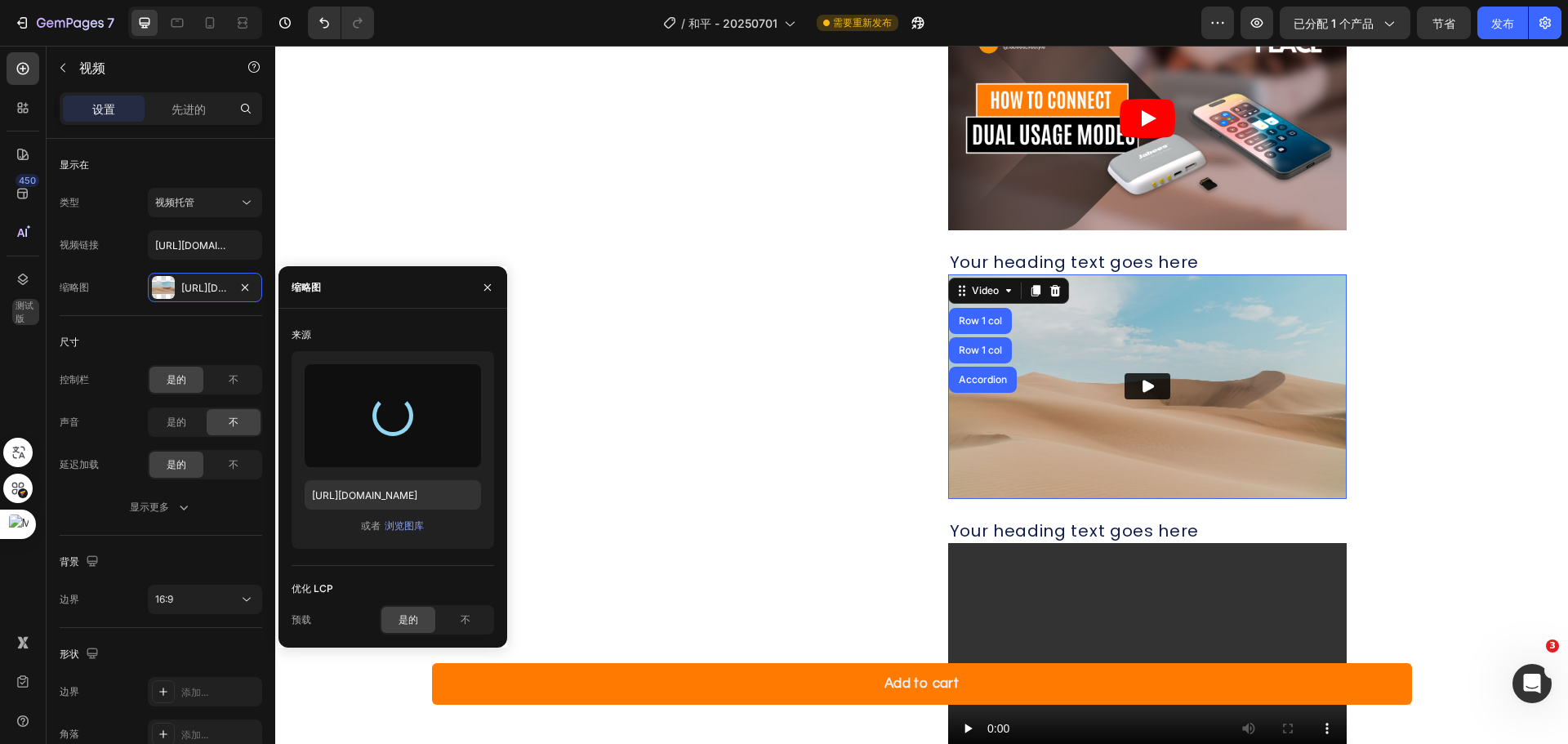
type input "[URL][DOMAIN_NAME]"
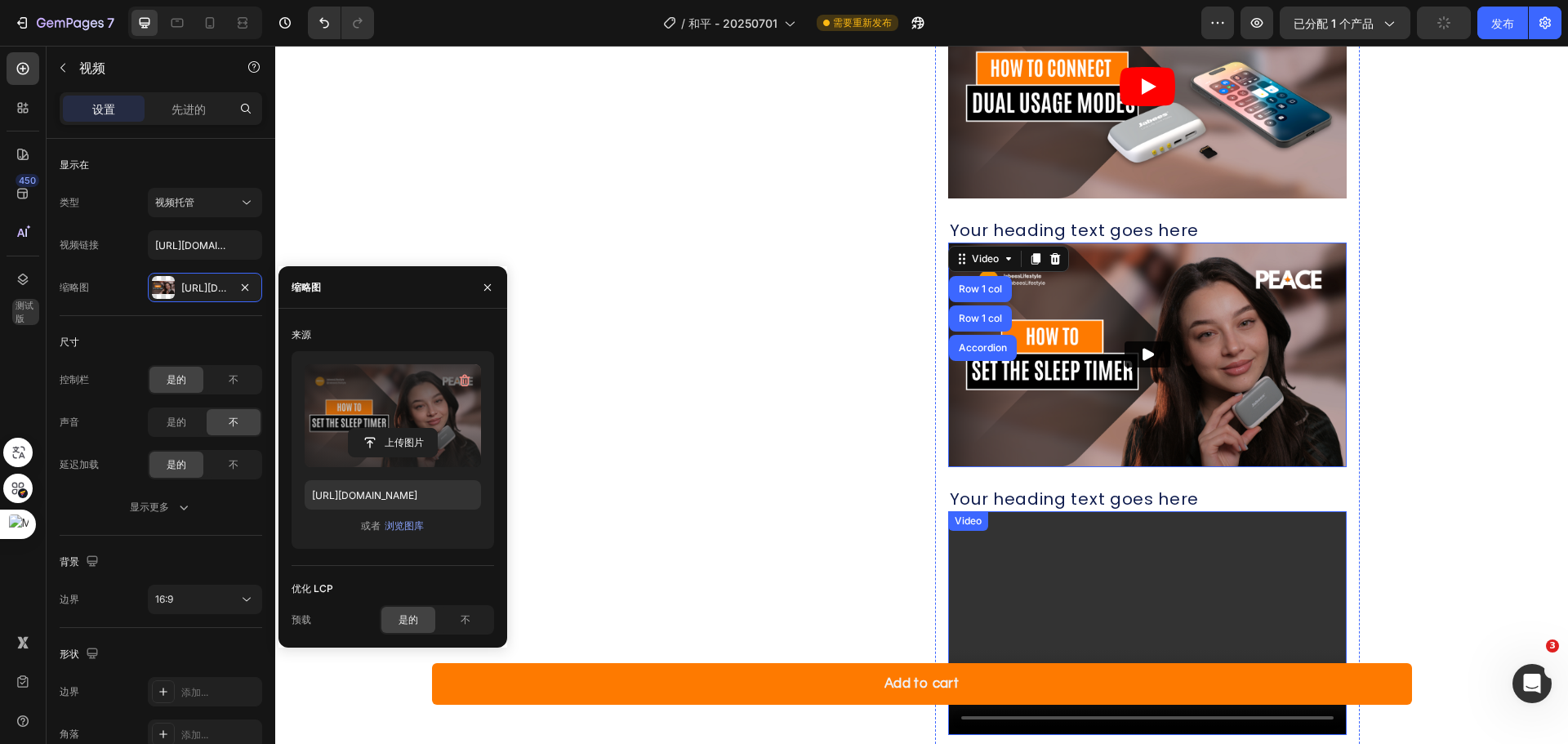
scroll to position [1896, 0]
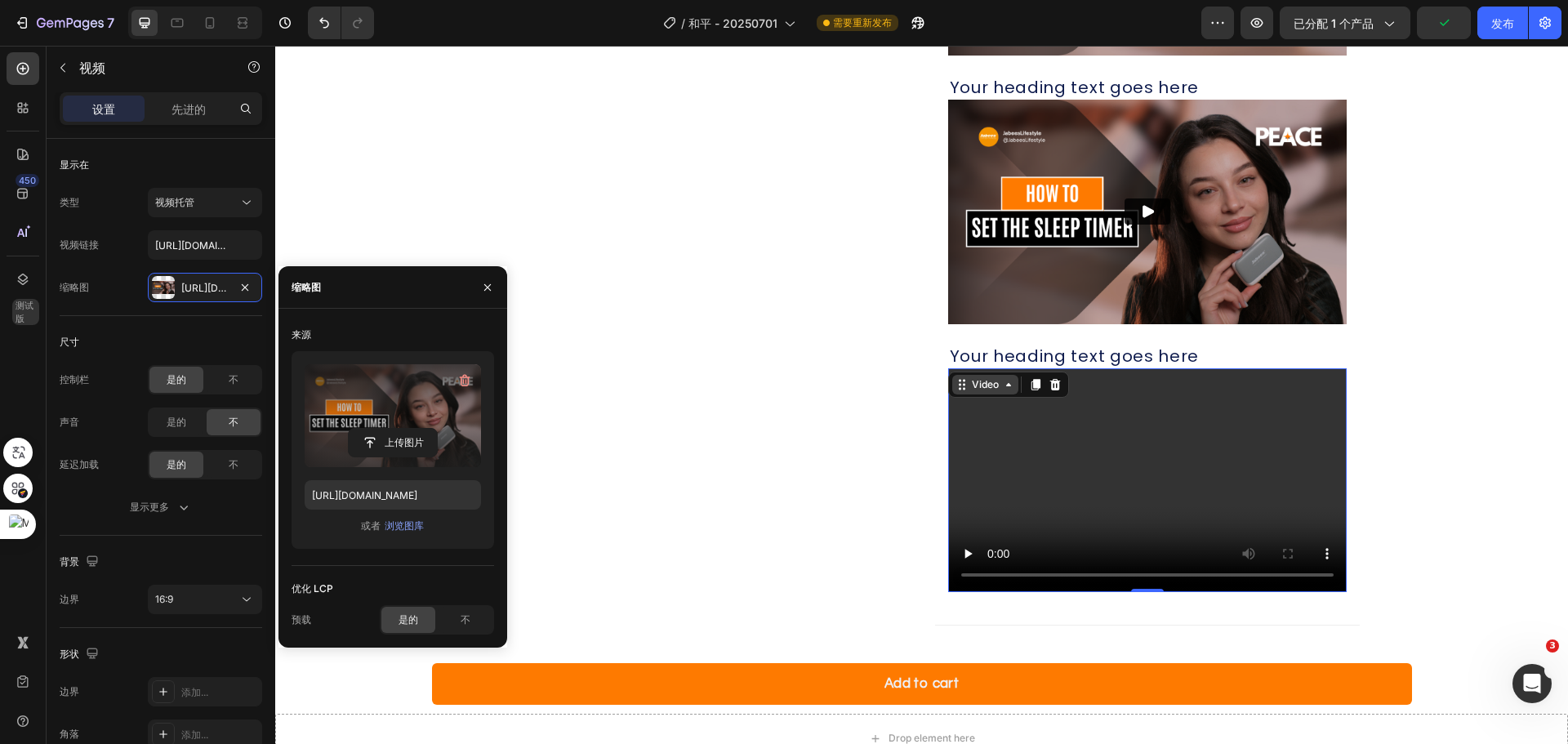
click at [969, 378] on div "Video" at bounding box center [985, 384] width 33 height 15
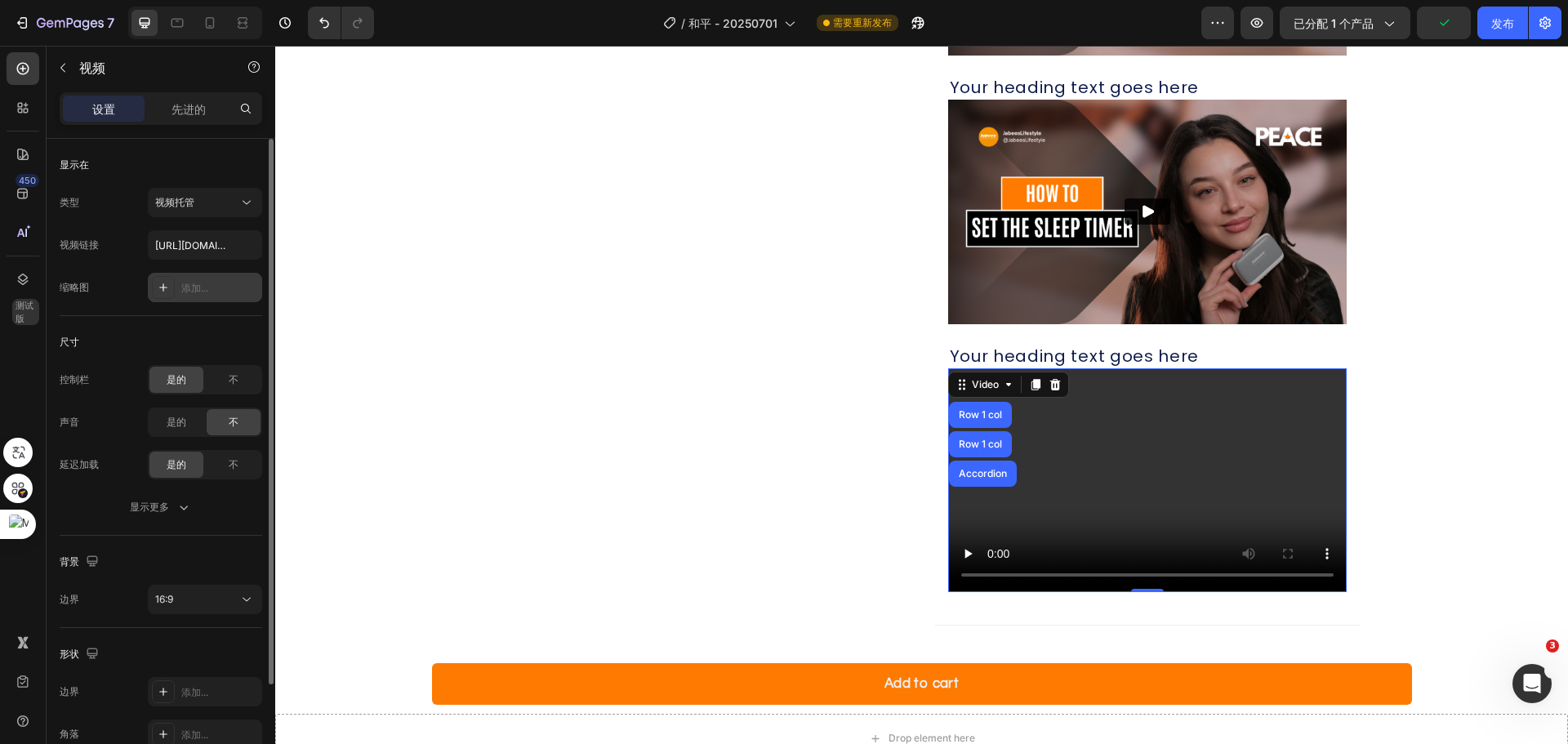
click at [165, 285] on icon at bounding box center [162, 286] width 13 height 13
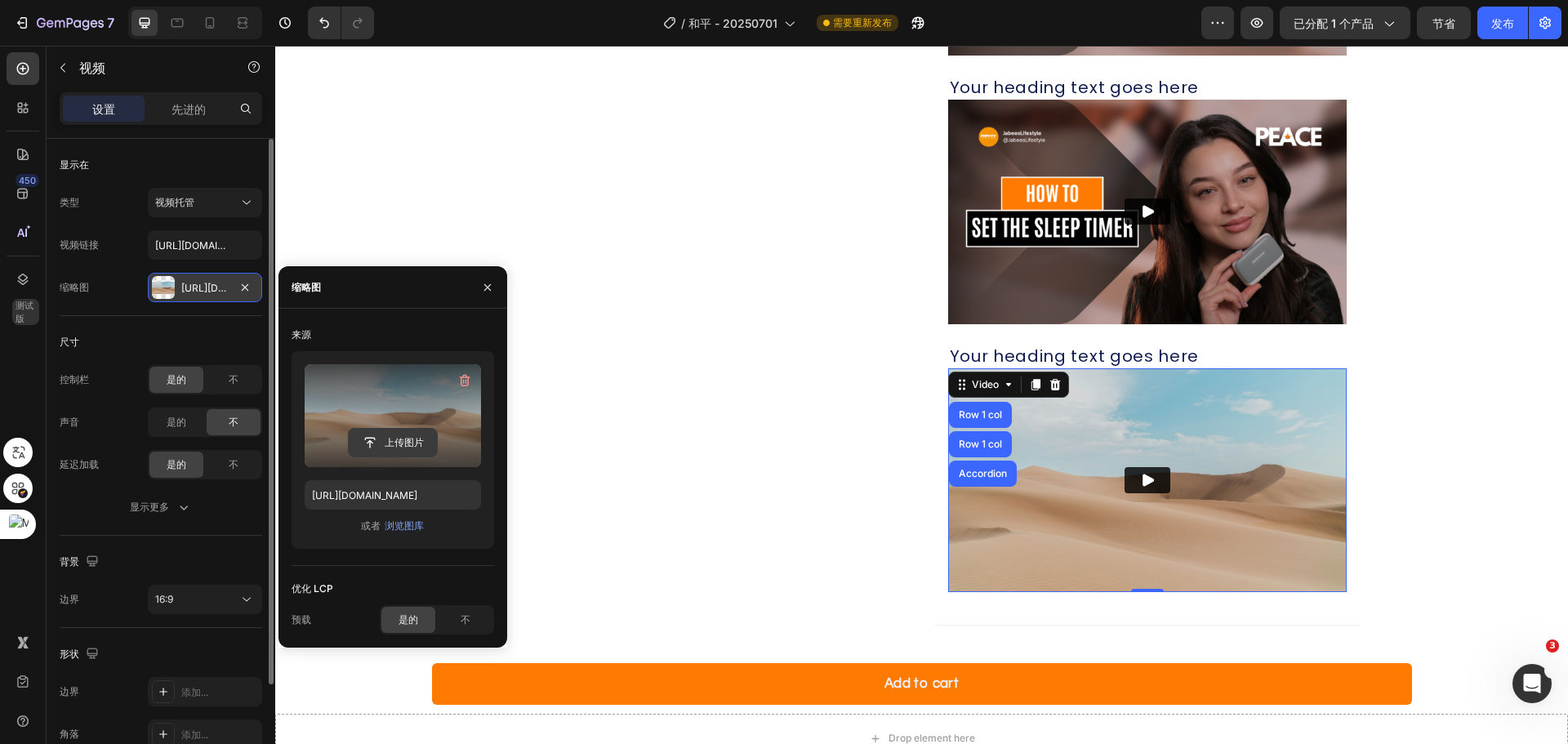
click at [396, 430] on input "file" at bounding box center [393, 443] width 89 height 28
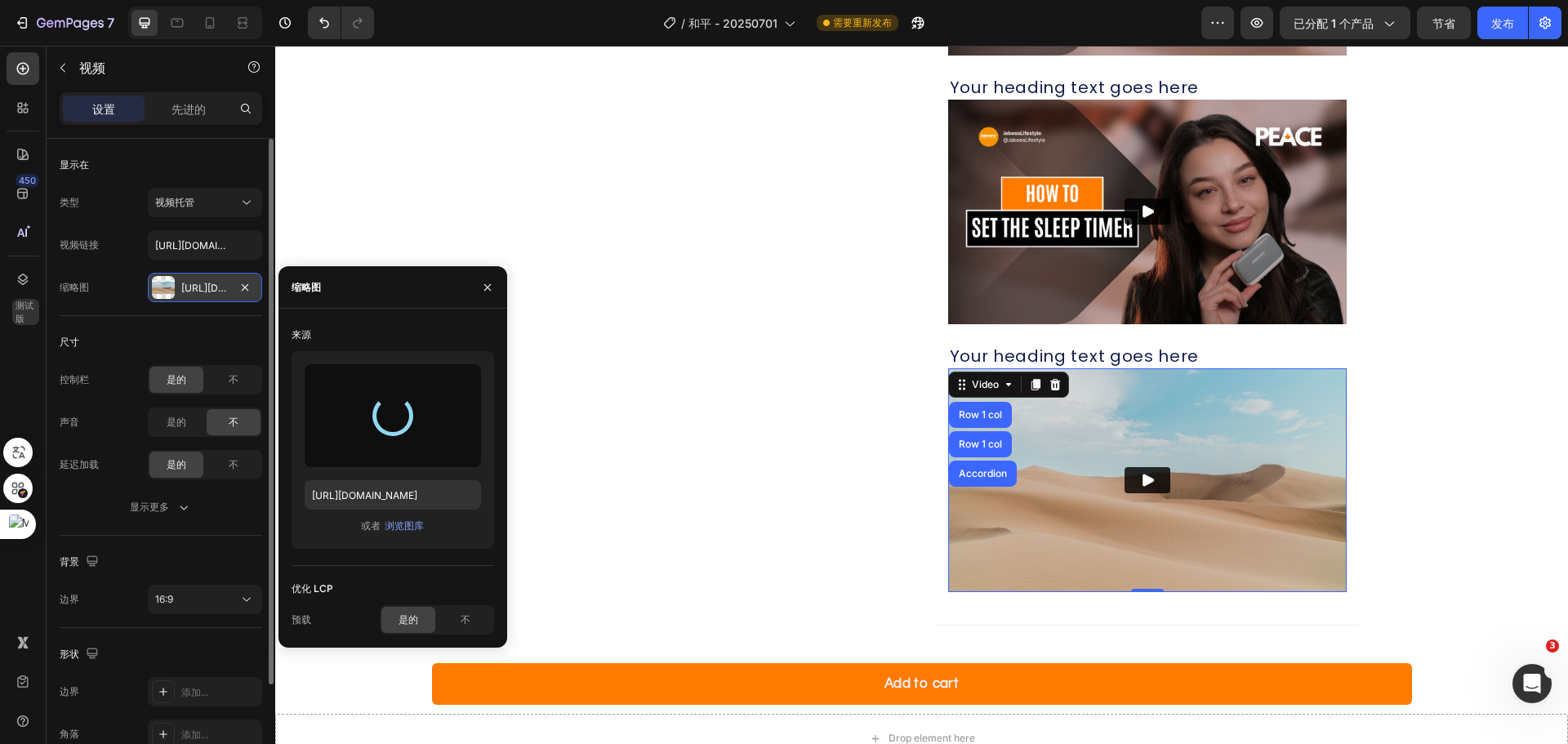
type input "[URL][DOMAIN_NAME]"
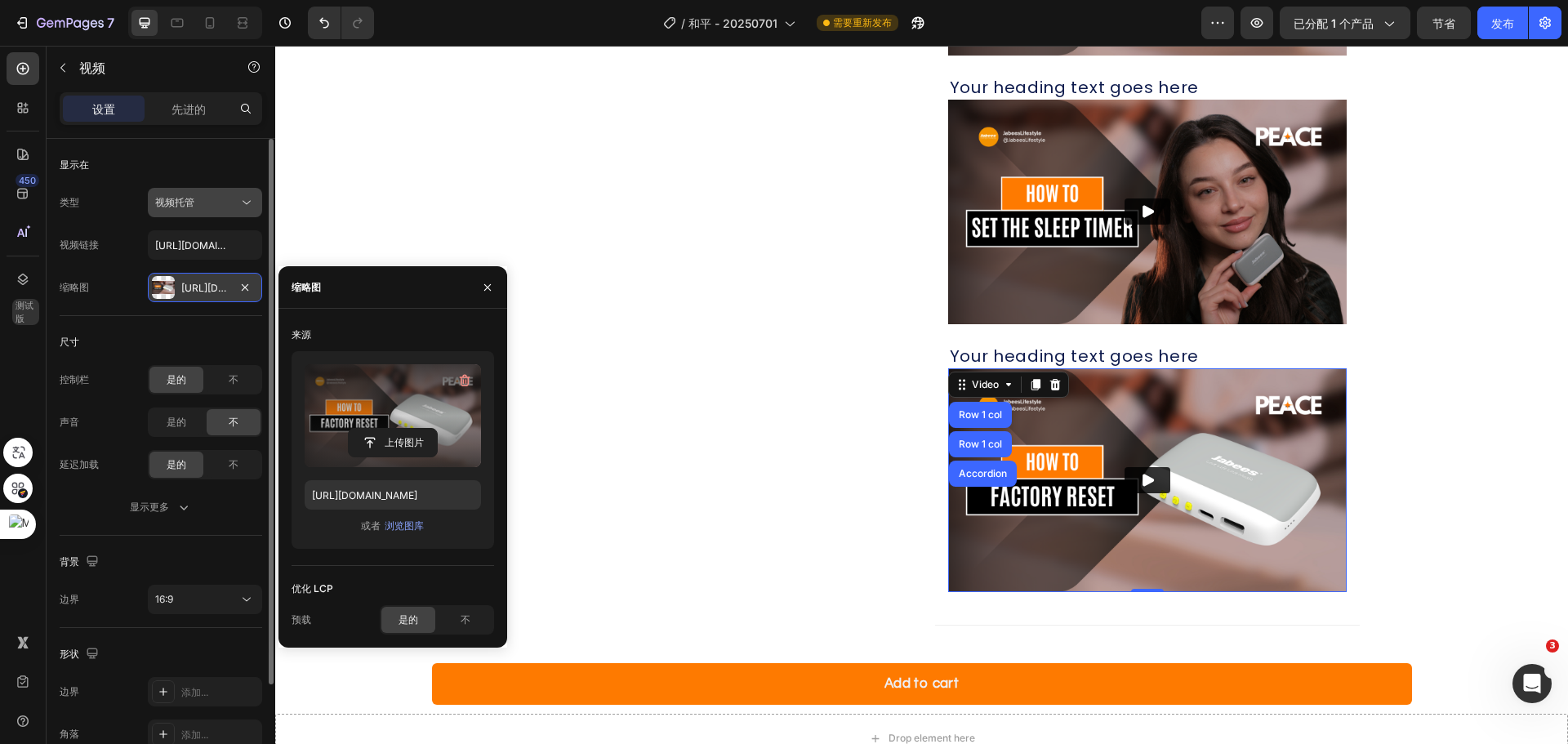
click at [241, 202] on icon at bounding box center [246, 202] width 17 height 17
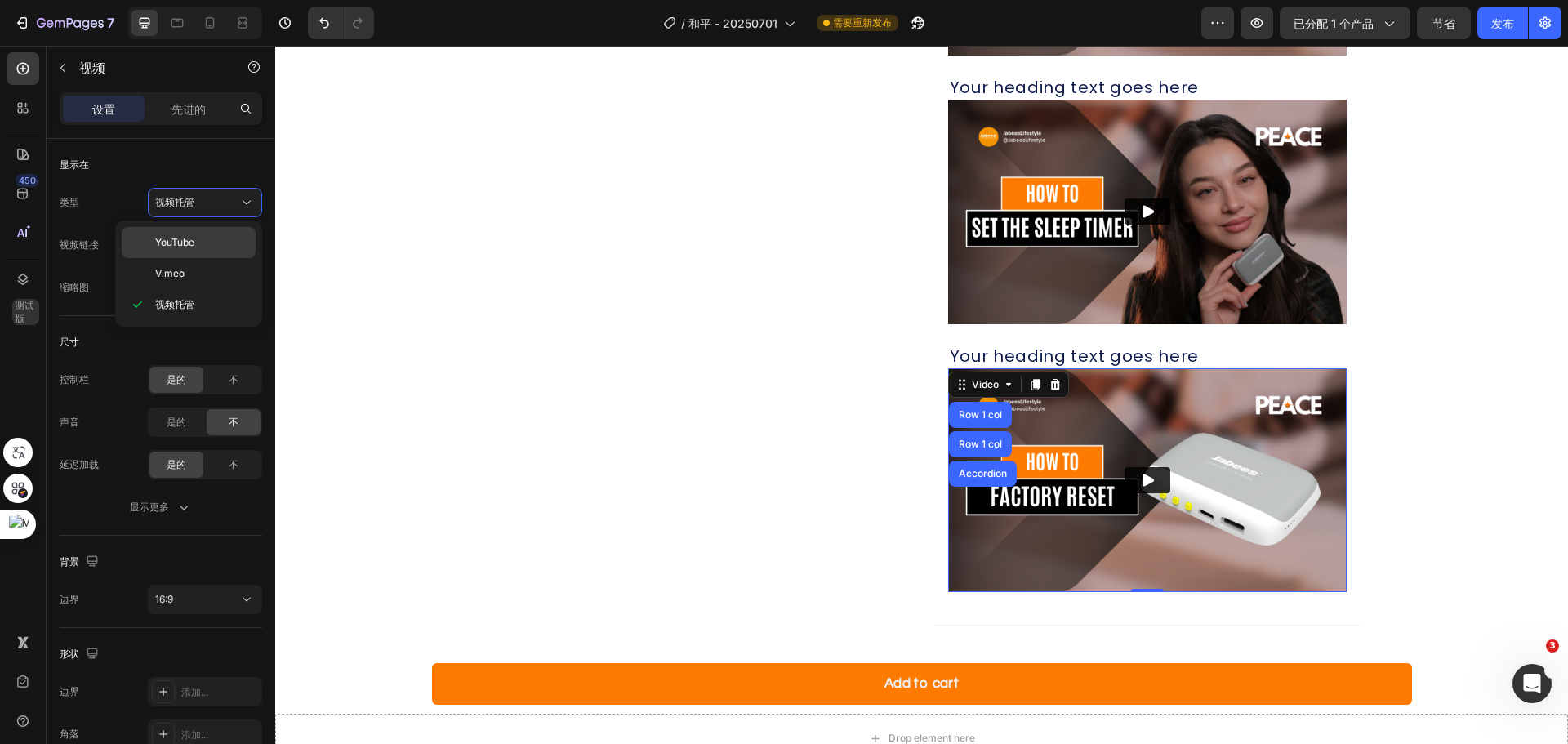
click at [209, 258] on div "YouTube" at bounding box center [189, 274] width 134 height 31
type input "[URL][DOMAIN_NAME]"
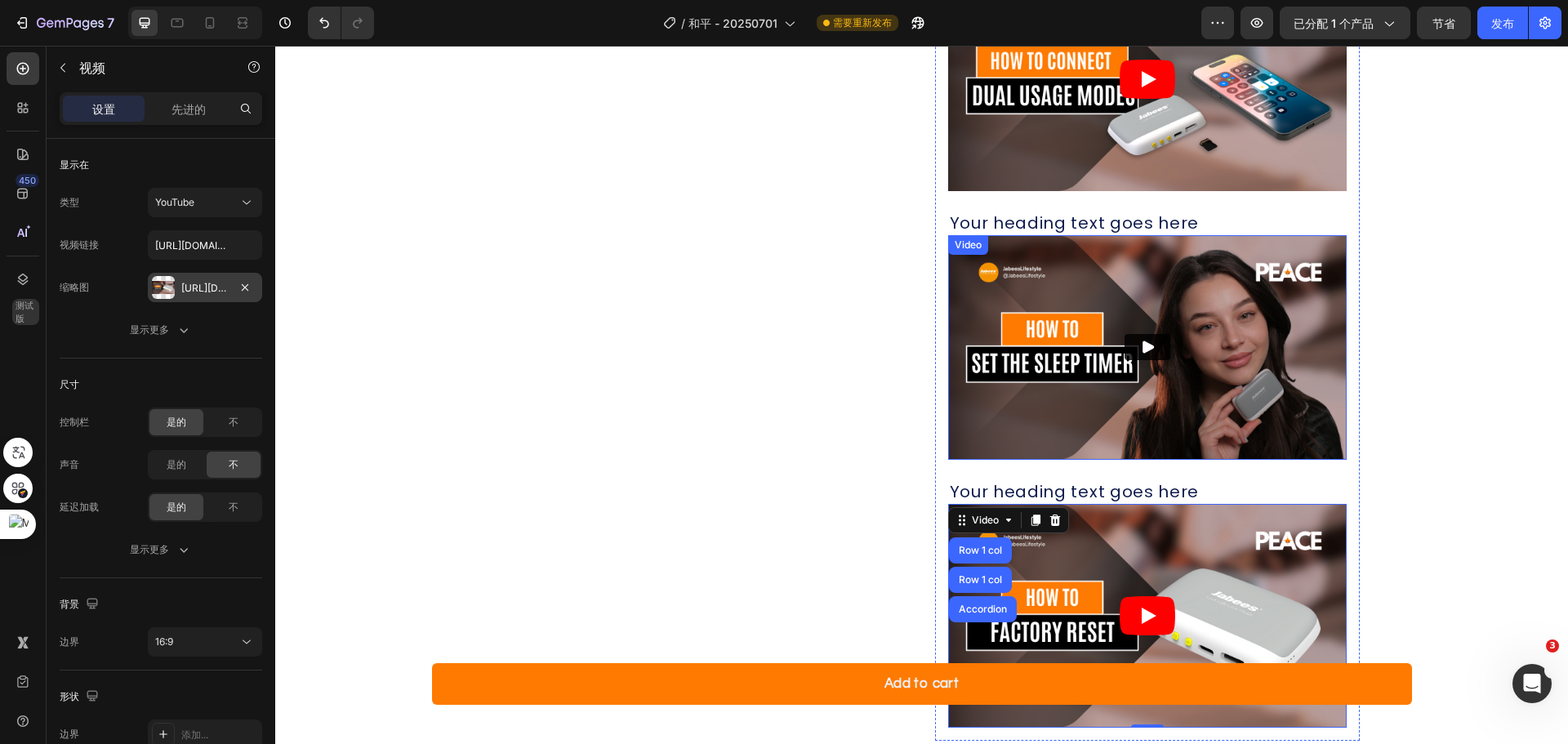
scroll to position [1733, 0]
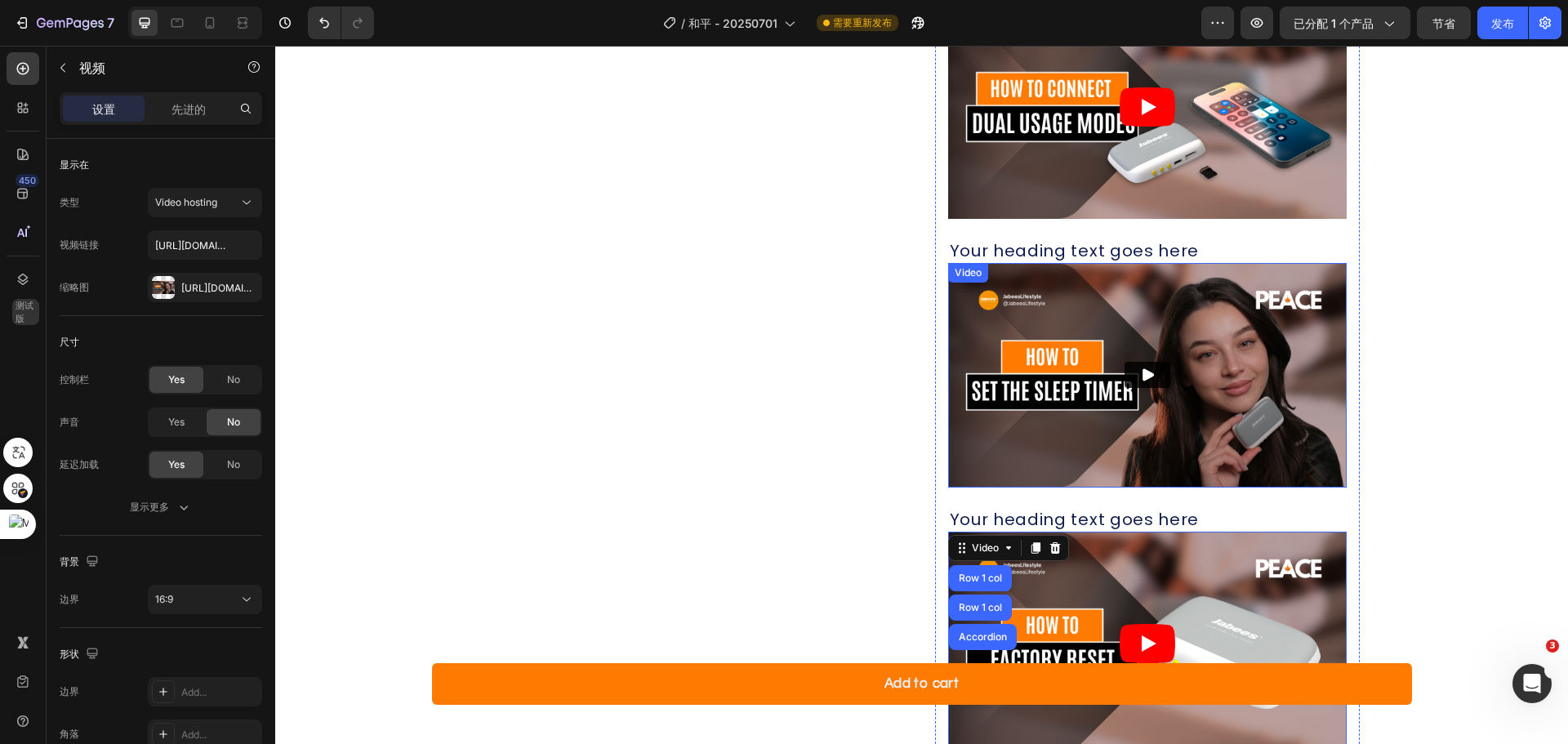
click at [967, 271] on div "Video" at bounding box center [969, 273] width 33 height 15
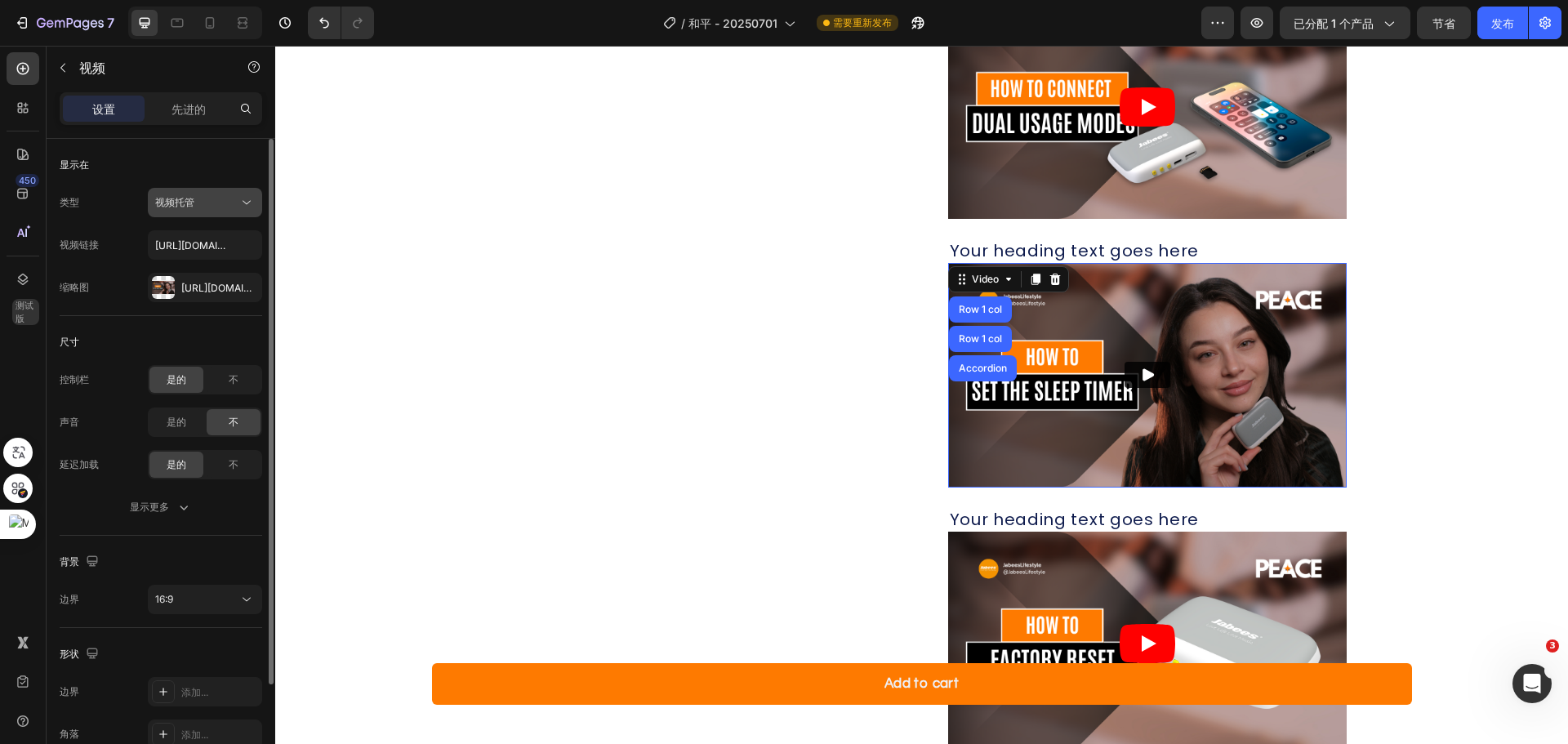
click at [230, 198] on div "视频托管" at bounding box center [197, 202] width 84 height 15
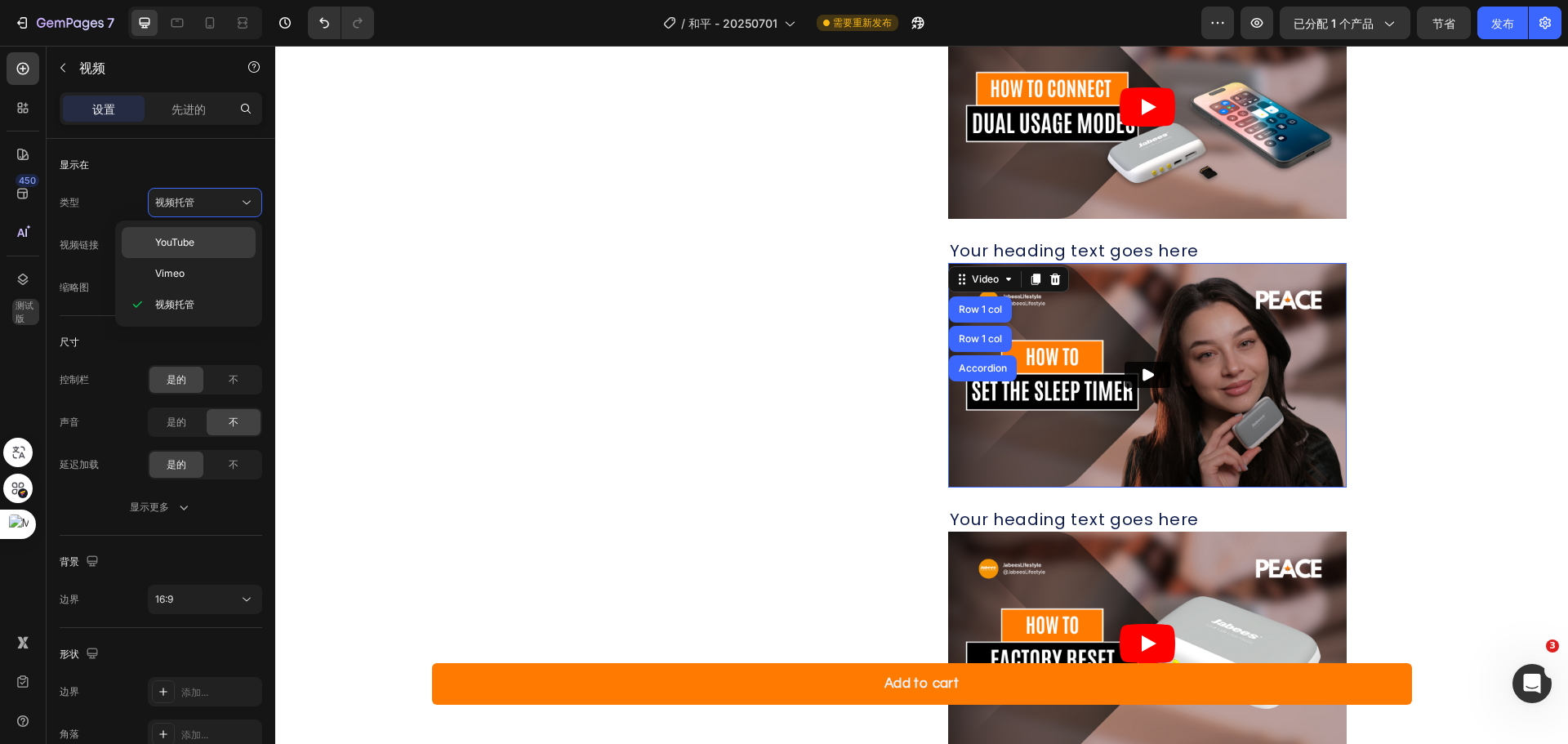
click at [216, 258] on div "YouTube" at bounding box center [189, 274] width 134 height 31
type input "[URL][DOMAIN_NAME]"
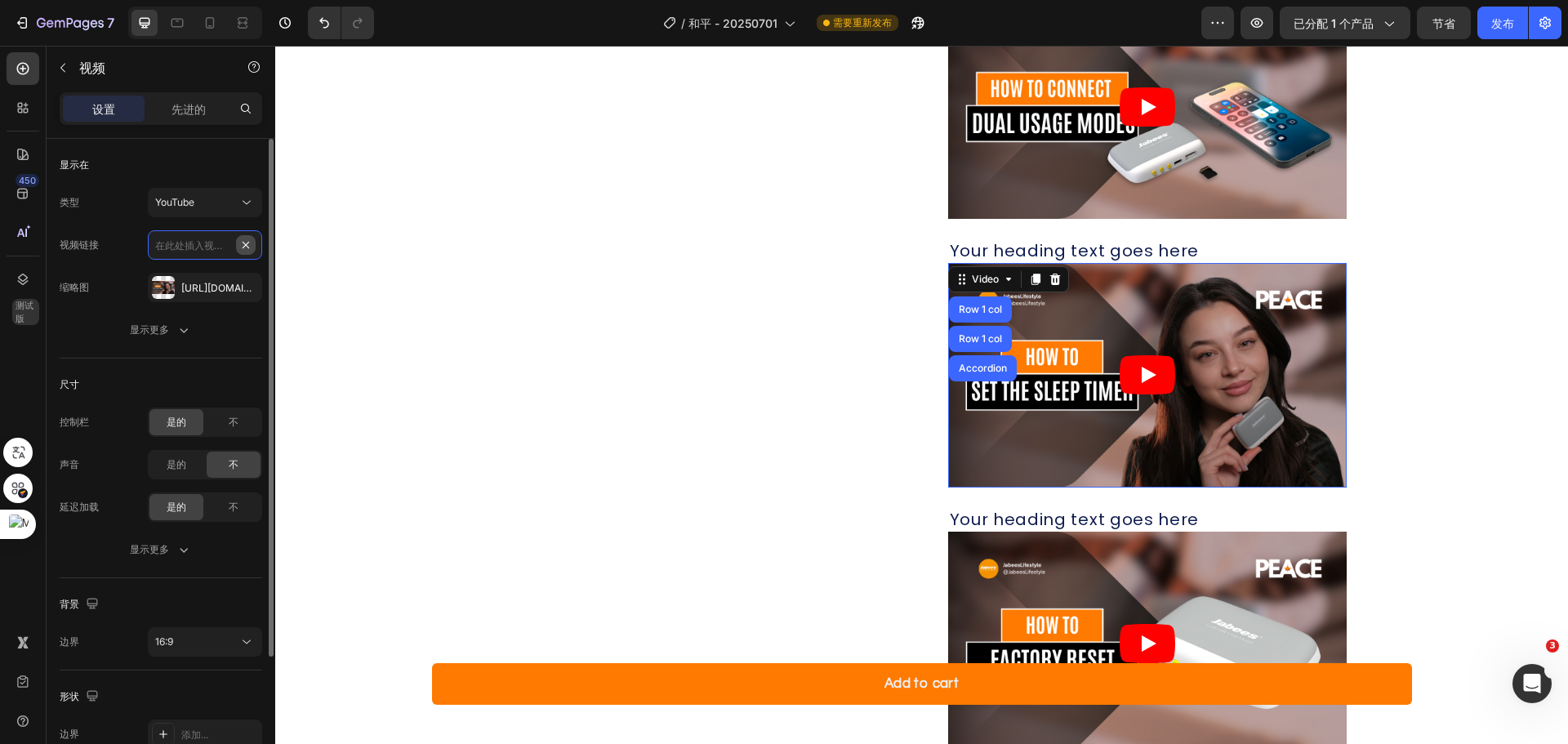
scroll to position [0, 0]
click at [203, 247] on input "text" at bounding box center [205, 245] width 114 height 30
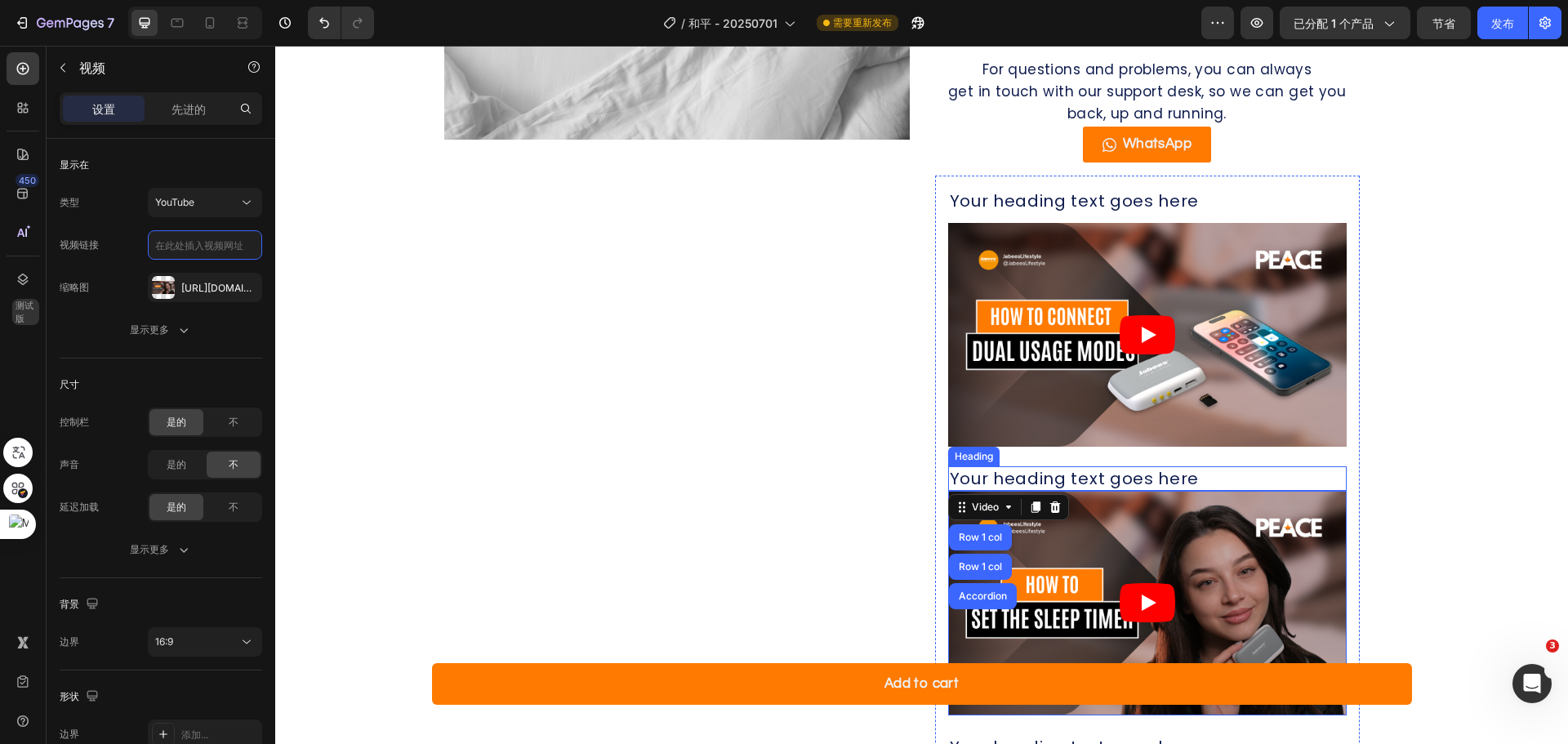
scroll to position [1489, 0]
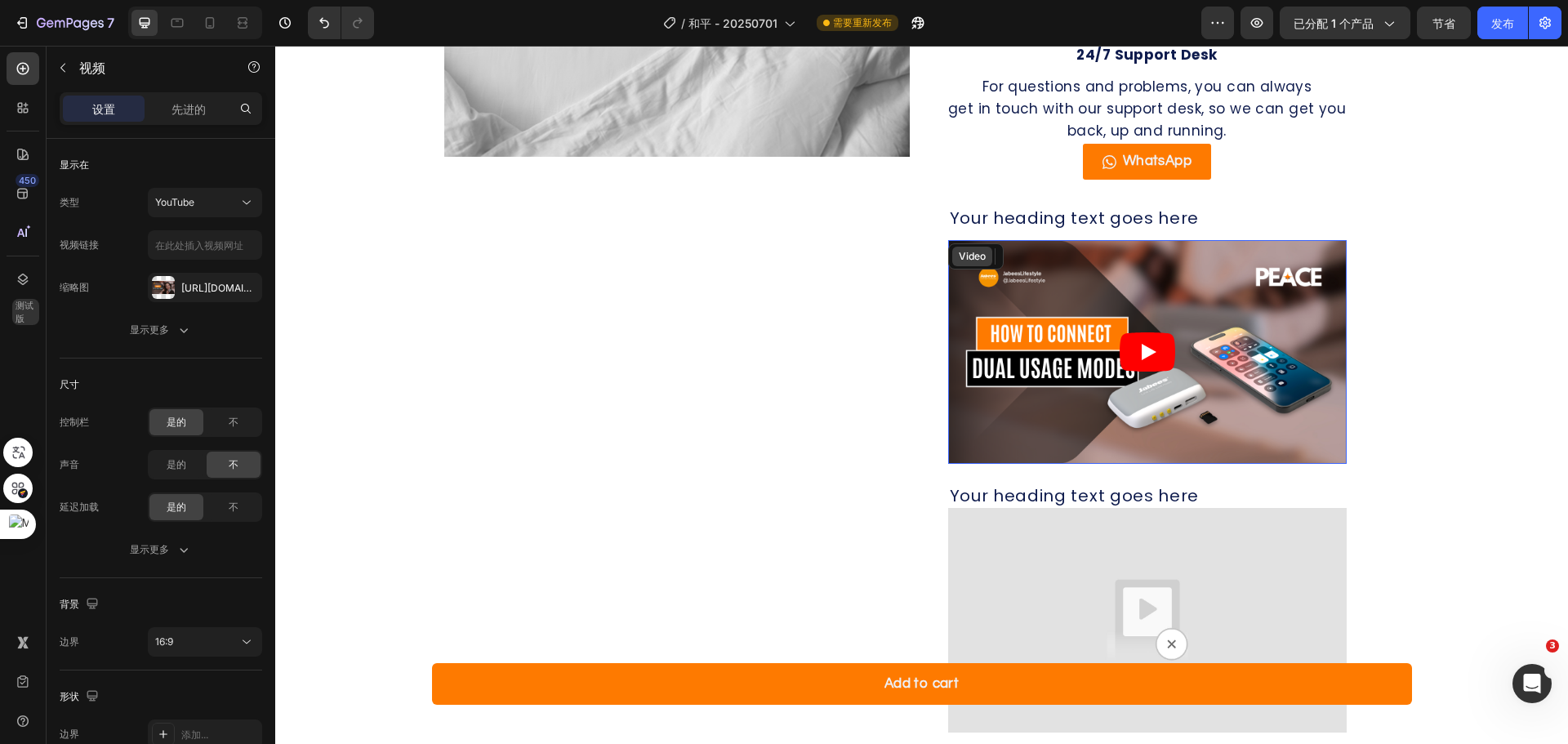
click at [958, 253] on div "Video" at bounding box center [972, 257] width 40 height 20
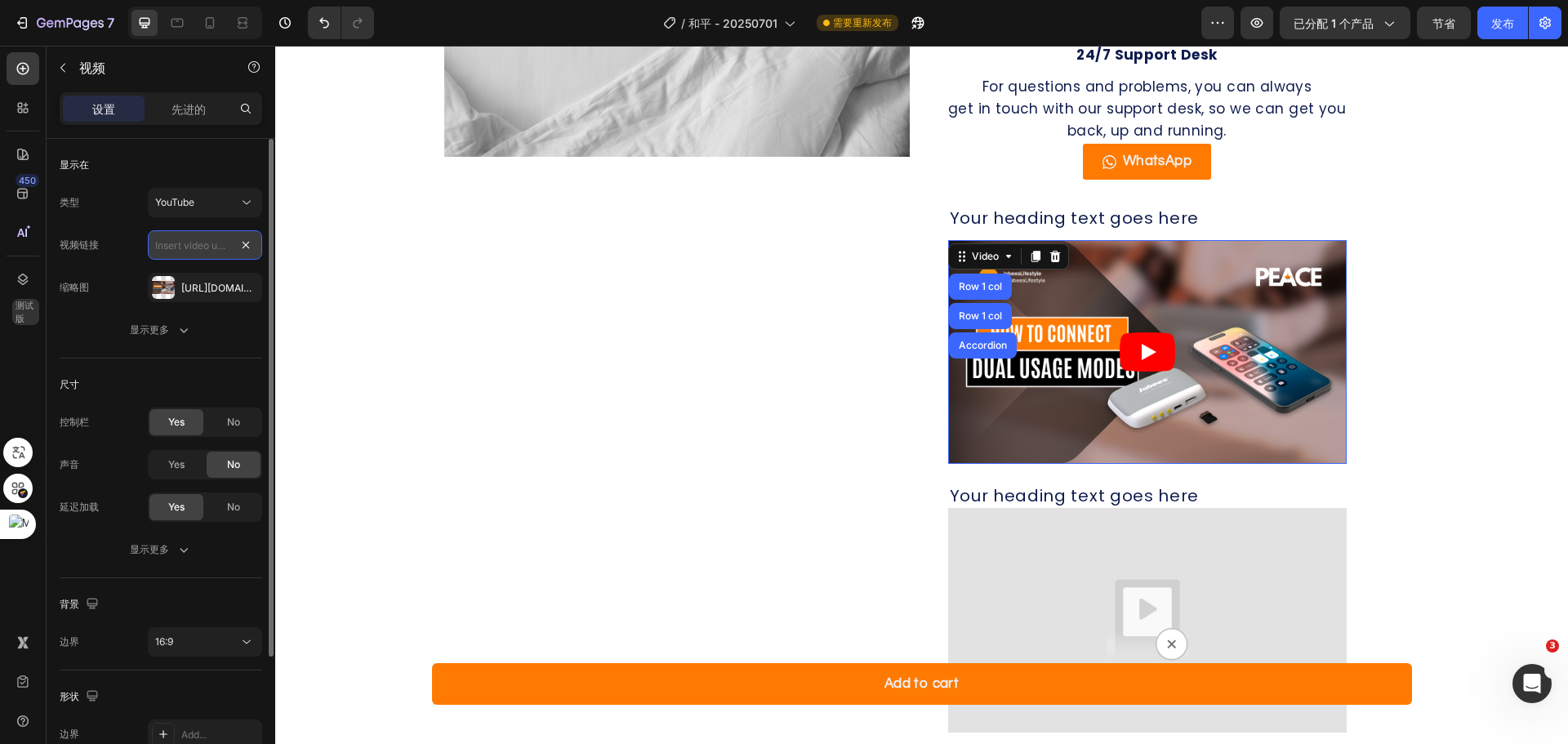
drag, startPoint x: 247, startPoint y: 241, endPoint x: 179, endPoint y: 254, distance: 69.2
click at [184, 249] on input "text" at bounding box center [205, 245] width 114 height 30
paste input "[URL][DOMAIN_NAME]"
type input "[URL][DOMAIN_NAME]"
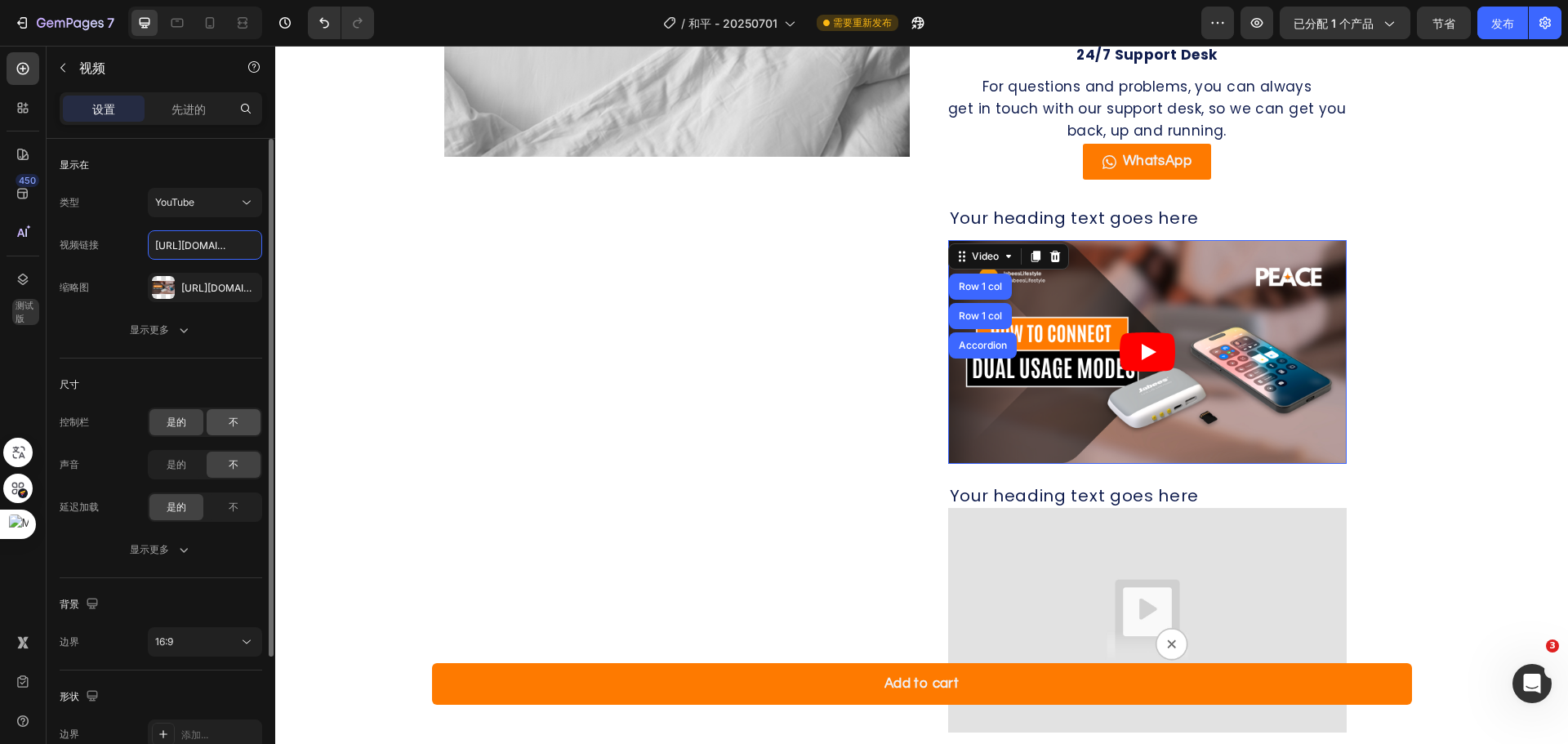
scroll to position [0, 69]
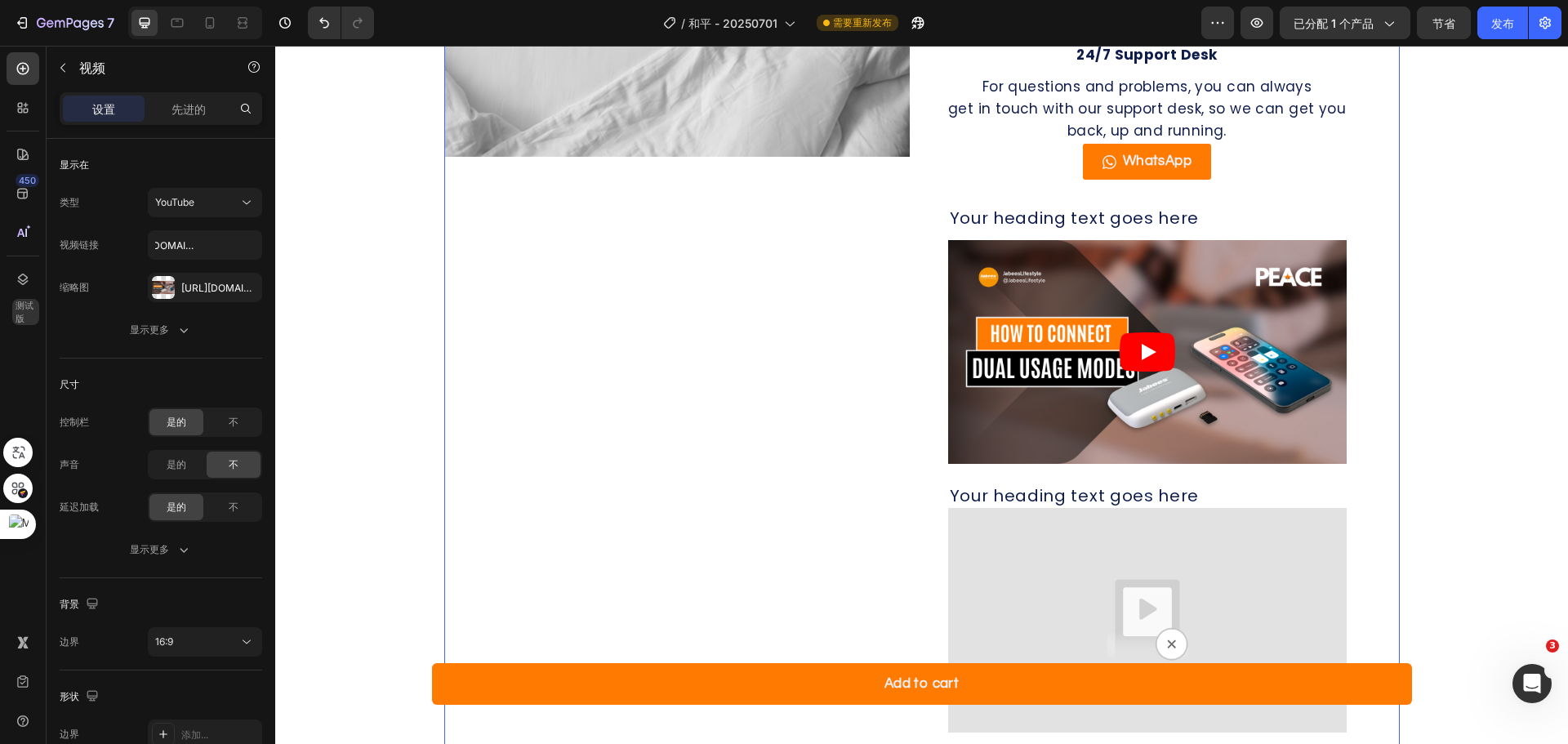
click at [792, 340] on div "Image" at bounding box center [676, 375] width 466 height 1369
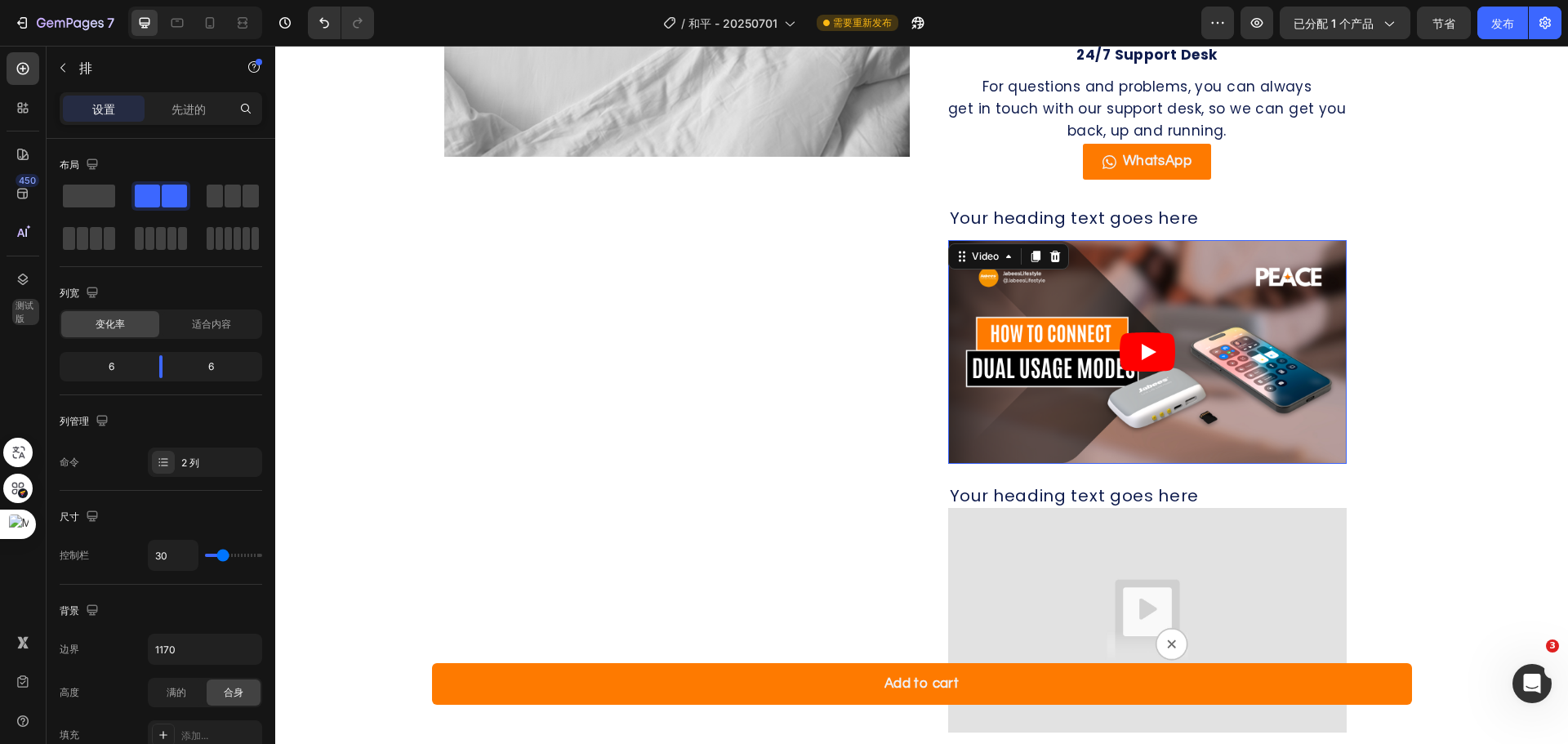
click at [1086, 300] on article at bounding box center [1147, 352] width 399 height 224
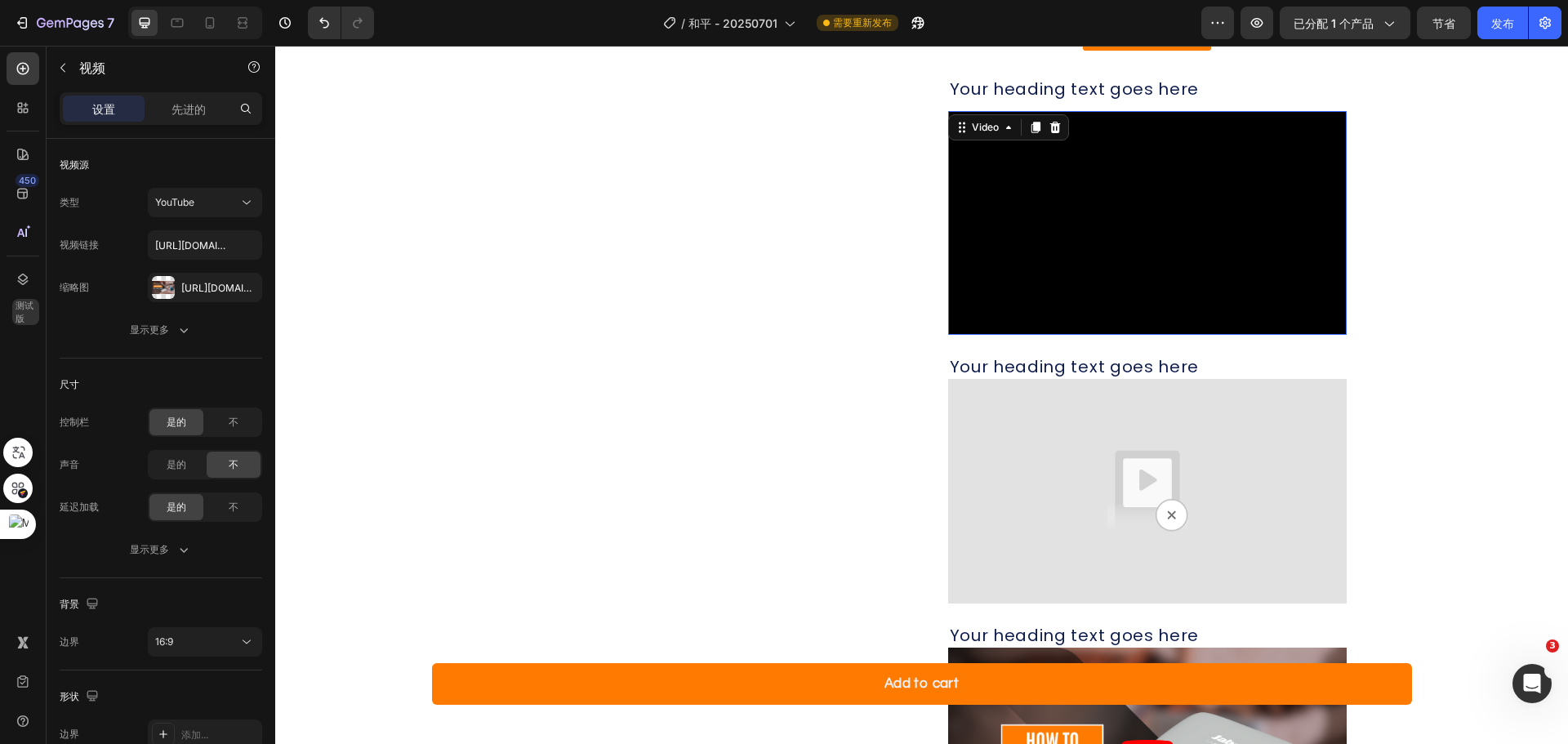
scroll to position [1651, 0]
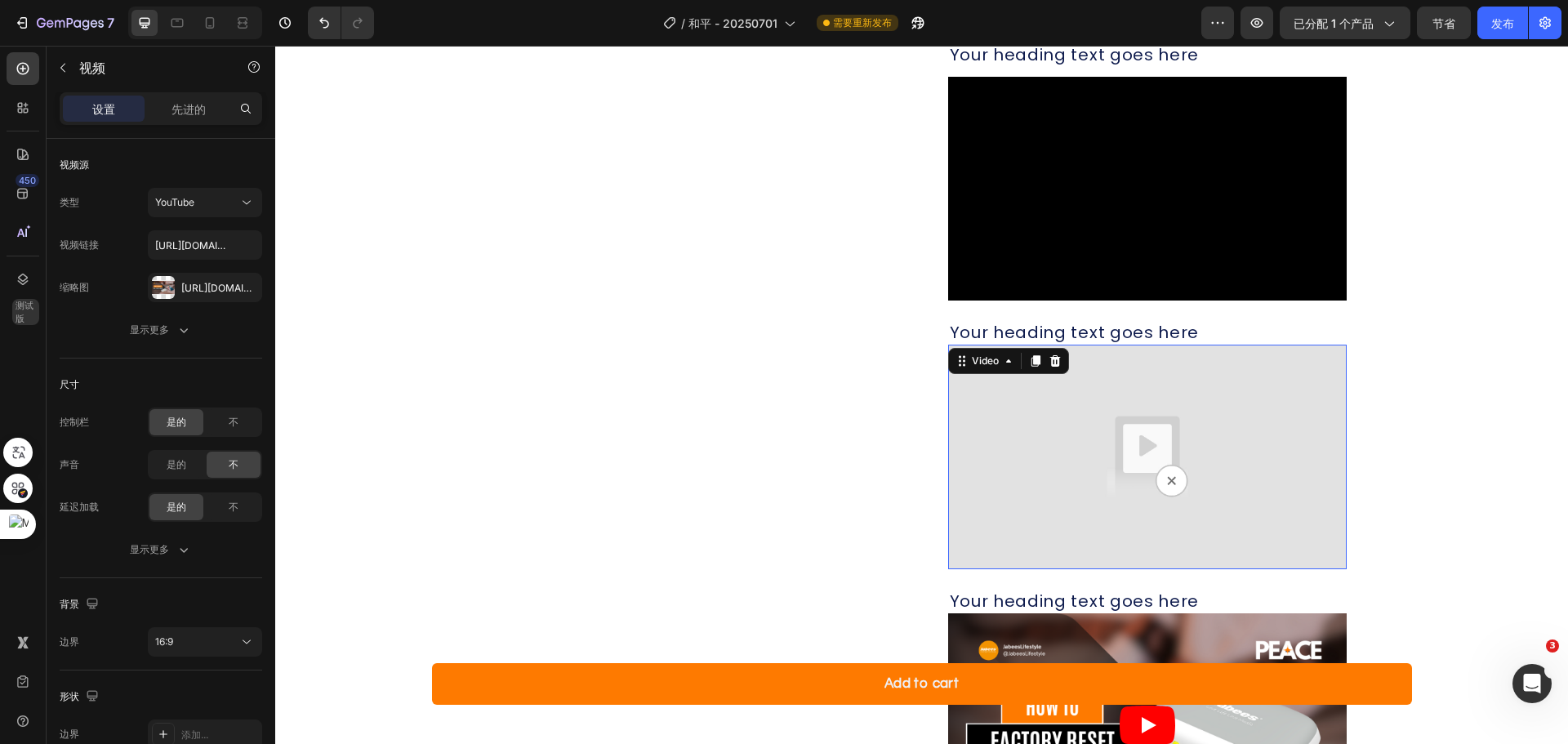
click at [1051, 380] on img at bounding box center [1147, 457] width 399 height 224
click at [1390, 338] on div "Product Details Heading What's in the box technical specifications FAQ support …" at bounding box center [1166, 206] width 466 height 1356
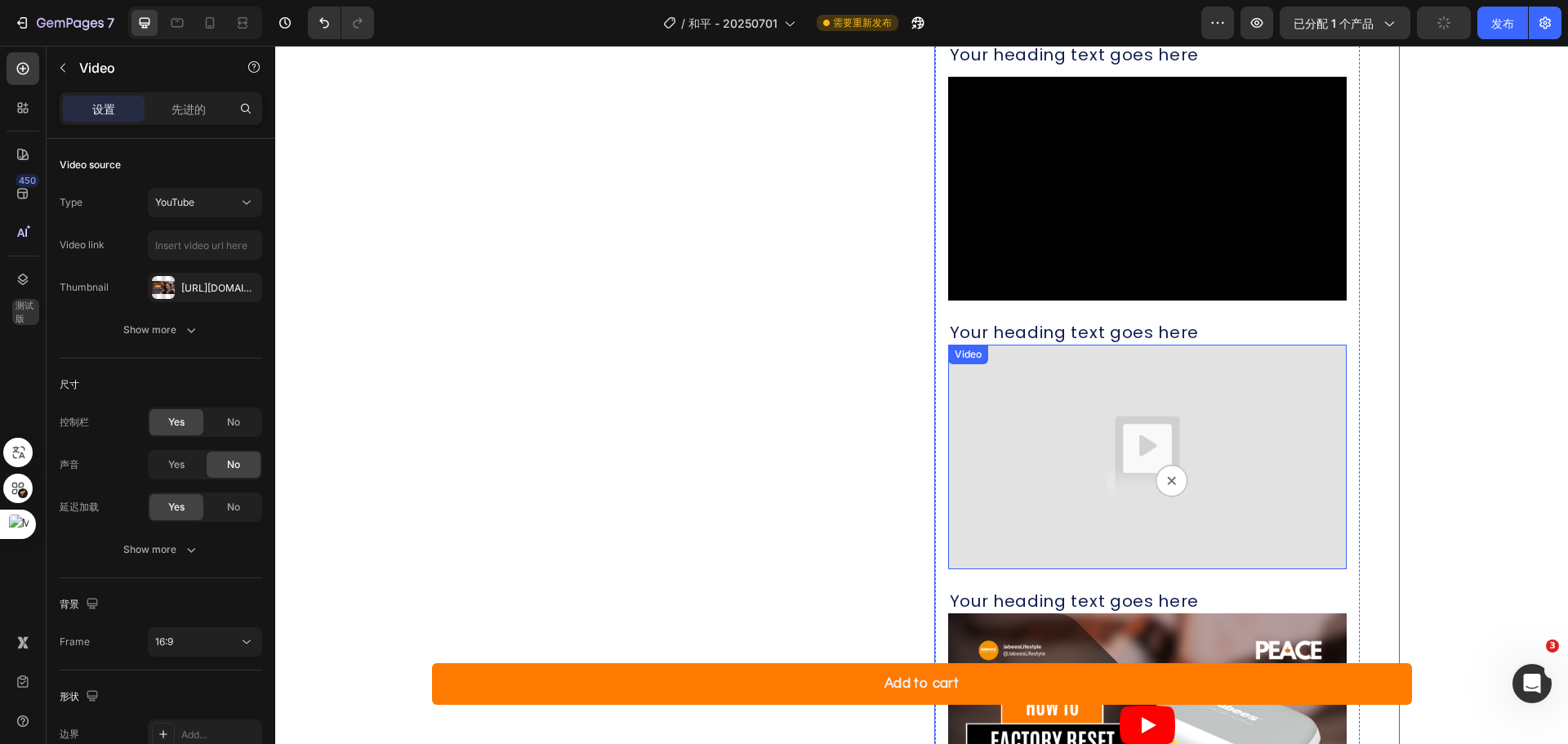
click at [963, 355] on div "Video" at bounding box center [969, 354] width 33 height 15
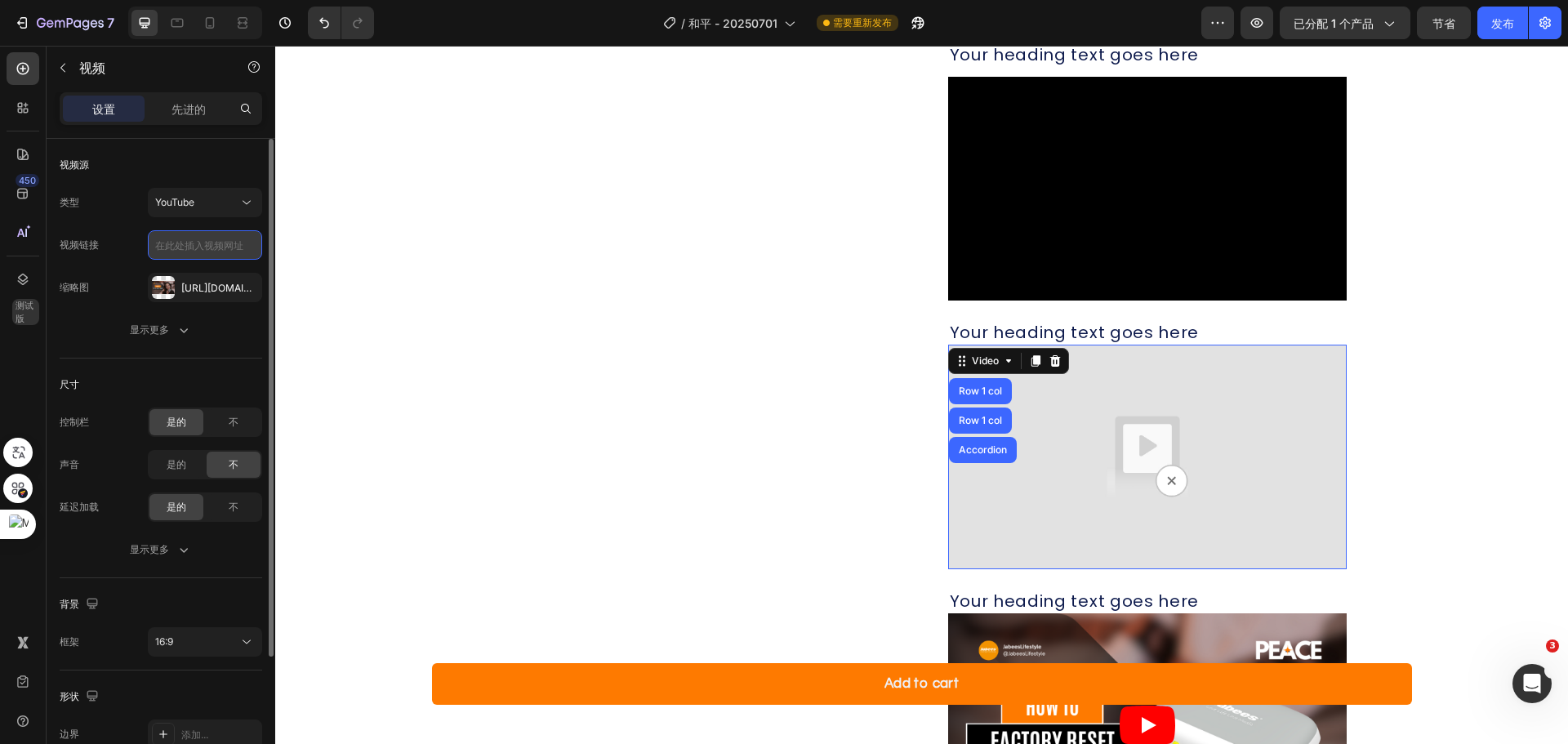
click at [213, 242] on input "text" at bounding box center [205, 245] width 114 height 30
paste input "[URL][DOMAIN_NAME]"
type input "[URL][DOMAIN_NAME]"
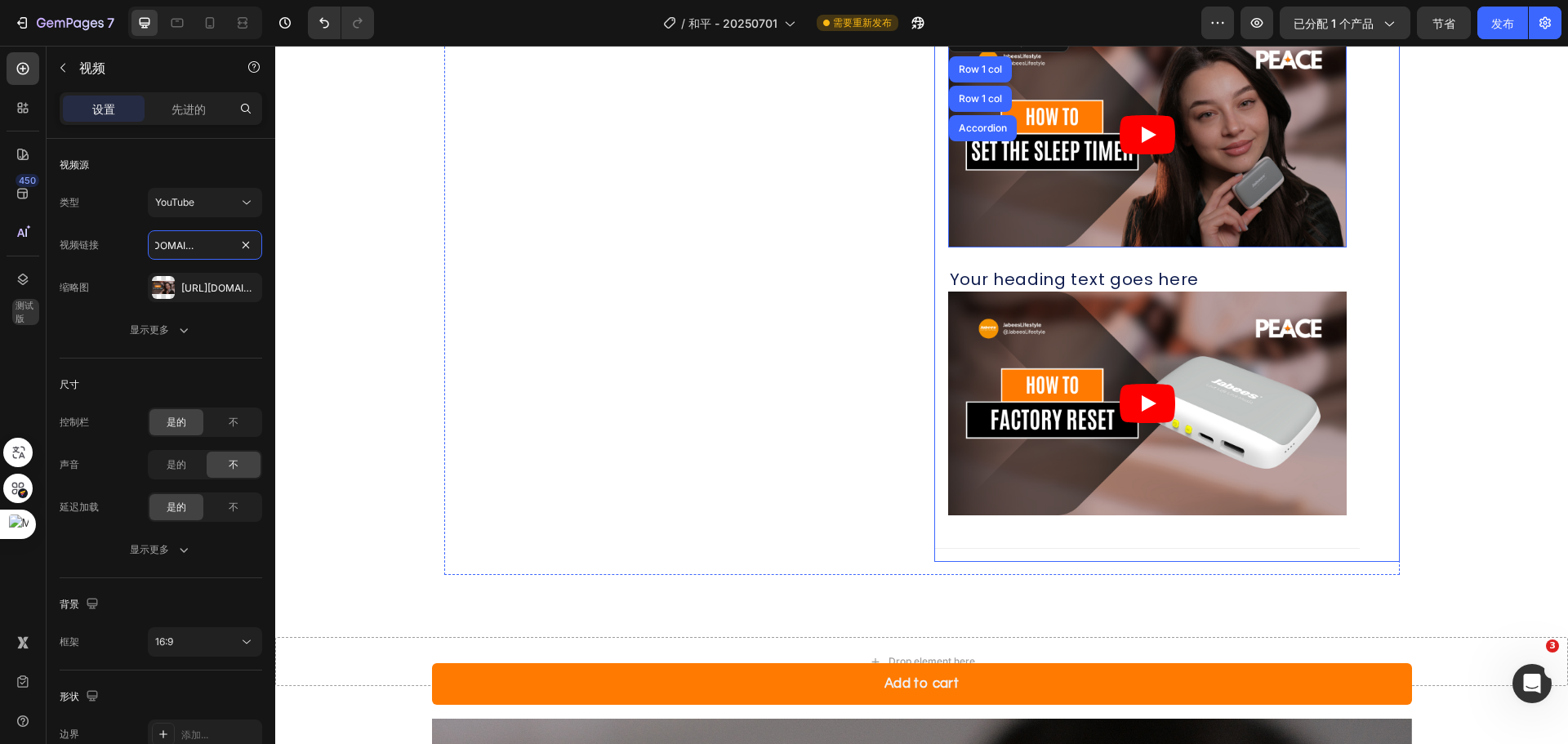
scroll to position [1978, 0]
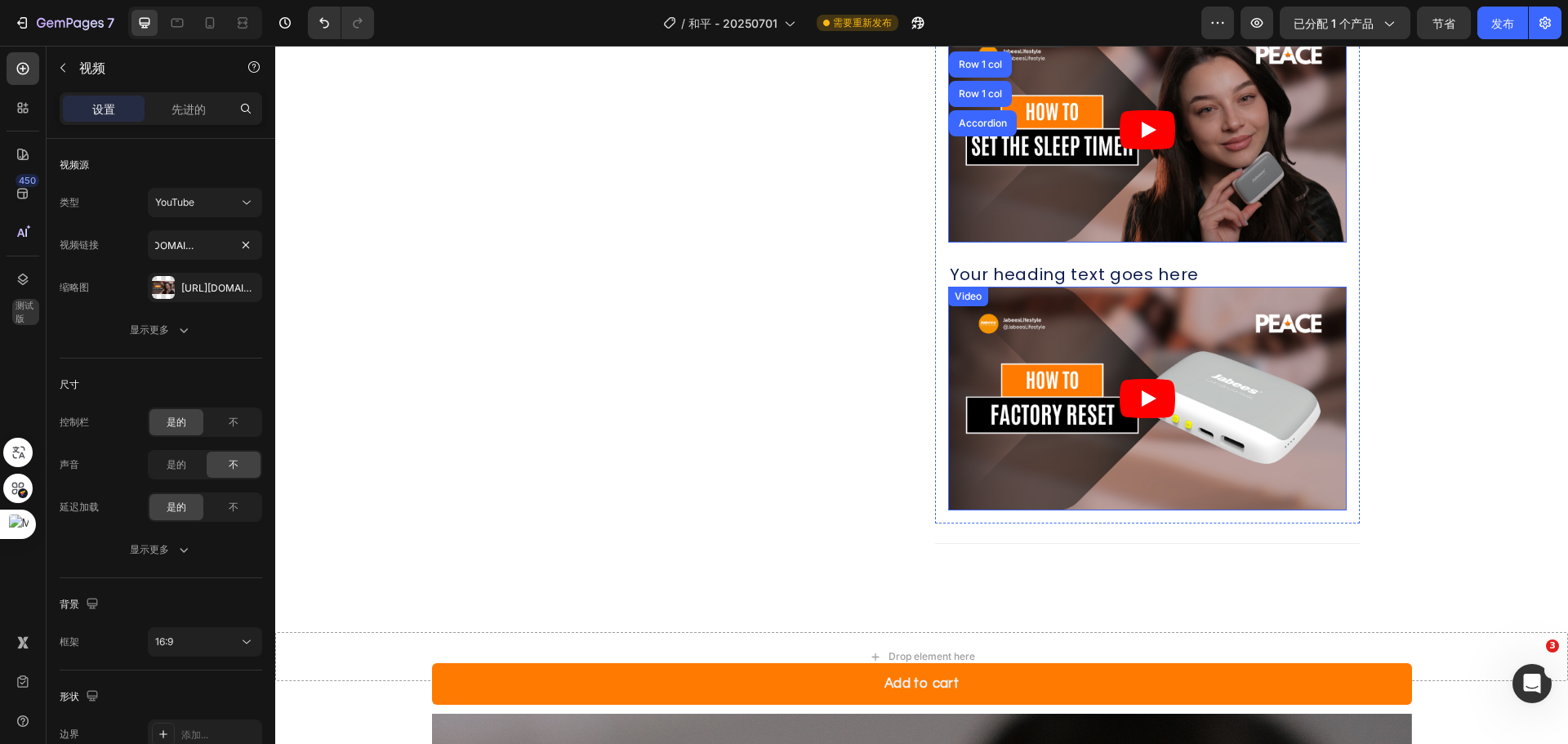
click at [967, 295] on div "Video" at bounding box center [969, 296] width 33 height 15
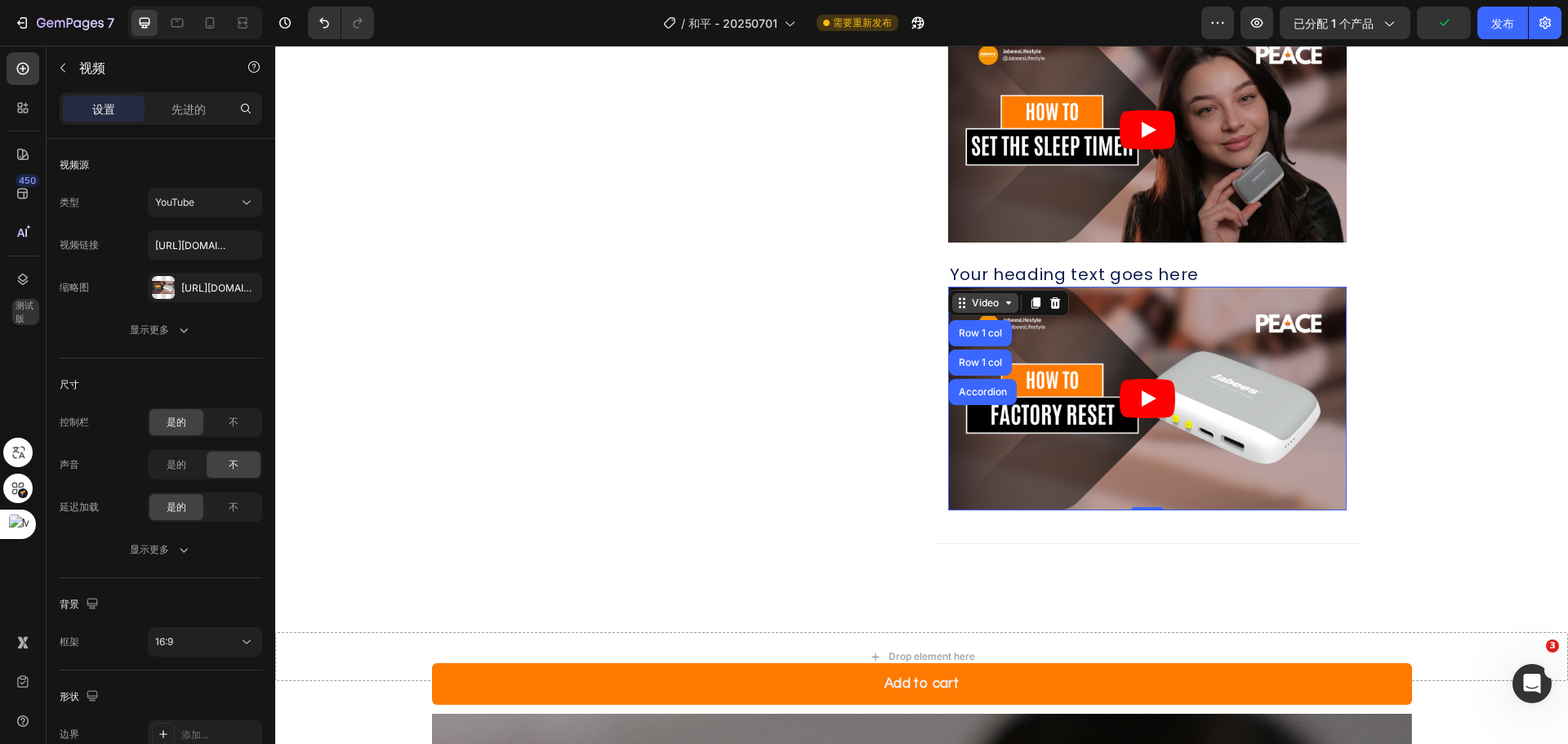
click at [986, 300] on div "Video" at bounding box center [985, 302] width 33 height 15
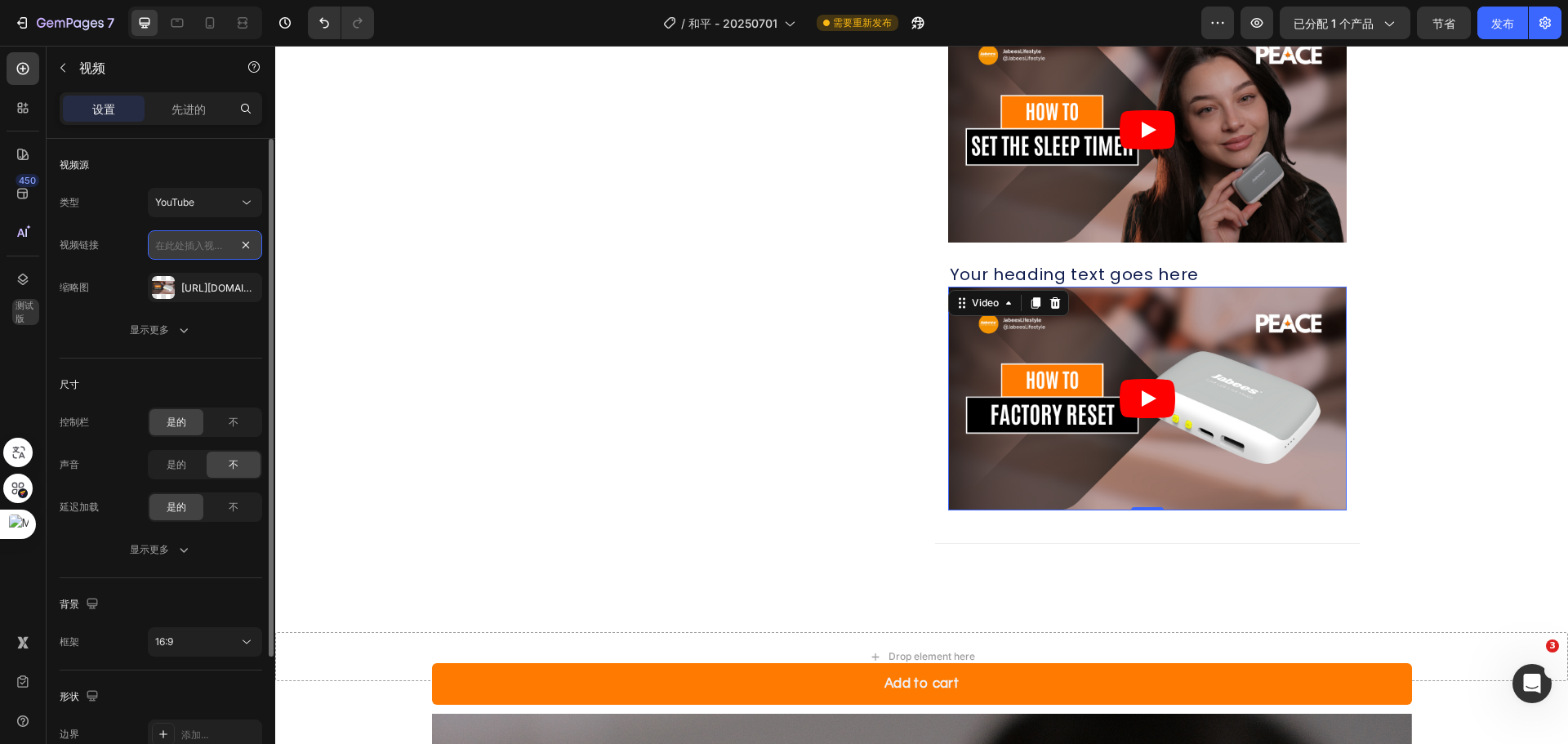
scroll to position [0, 0]
click at [207, 250] on input "text" at bounding box center [205, 245] width 114 height 30
paste input "[URL][DOMAIN_NAME]"
type input "[URL][DOMAIN_NAME]"
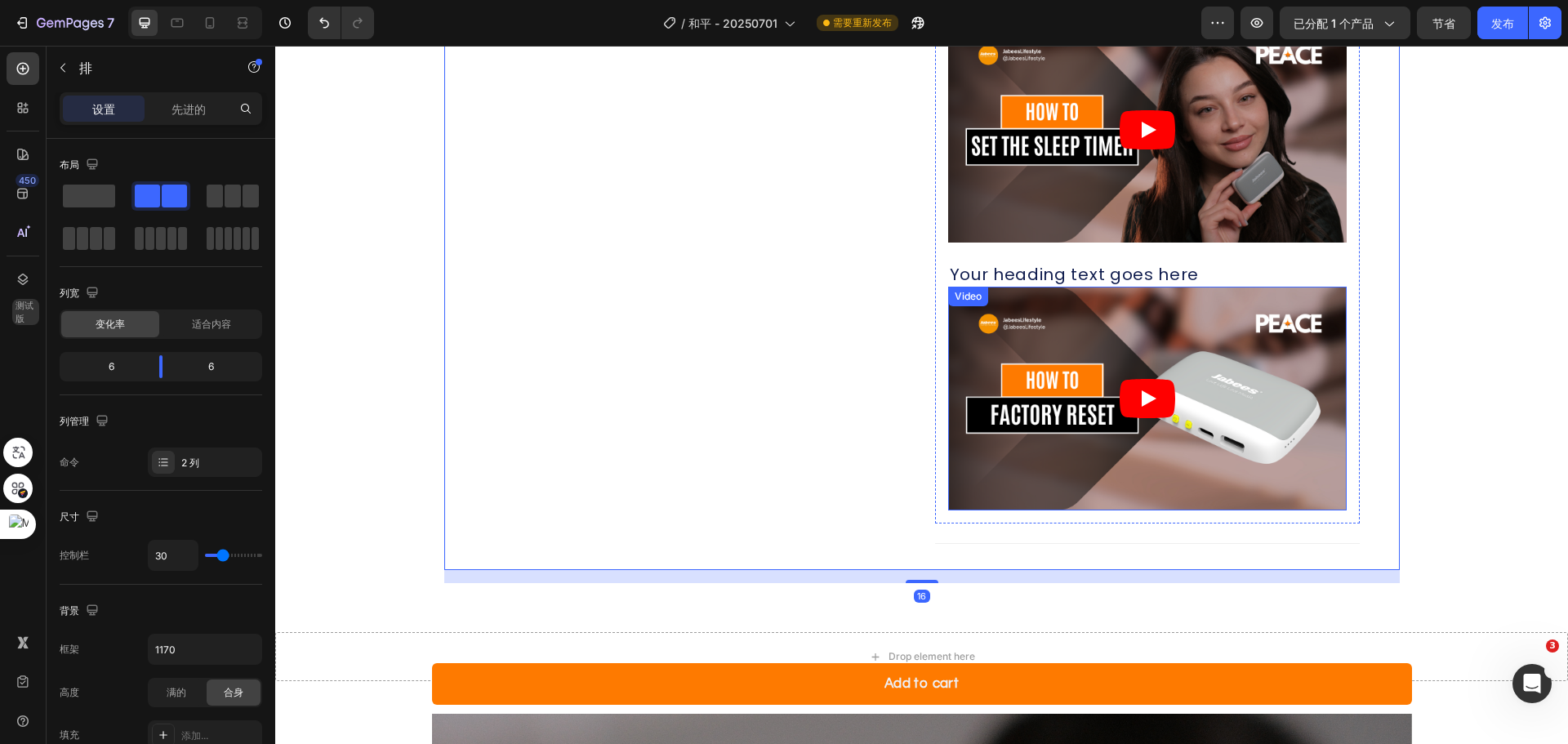
click at [1154, 401] on icon "Play" at bounding box center [1148, 399] width 55 height 39
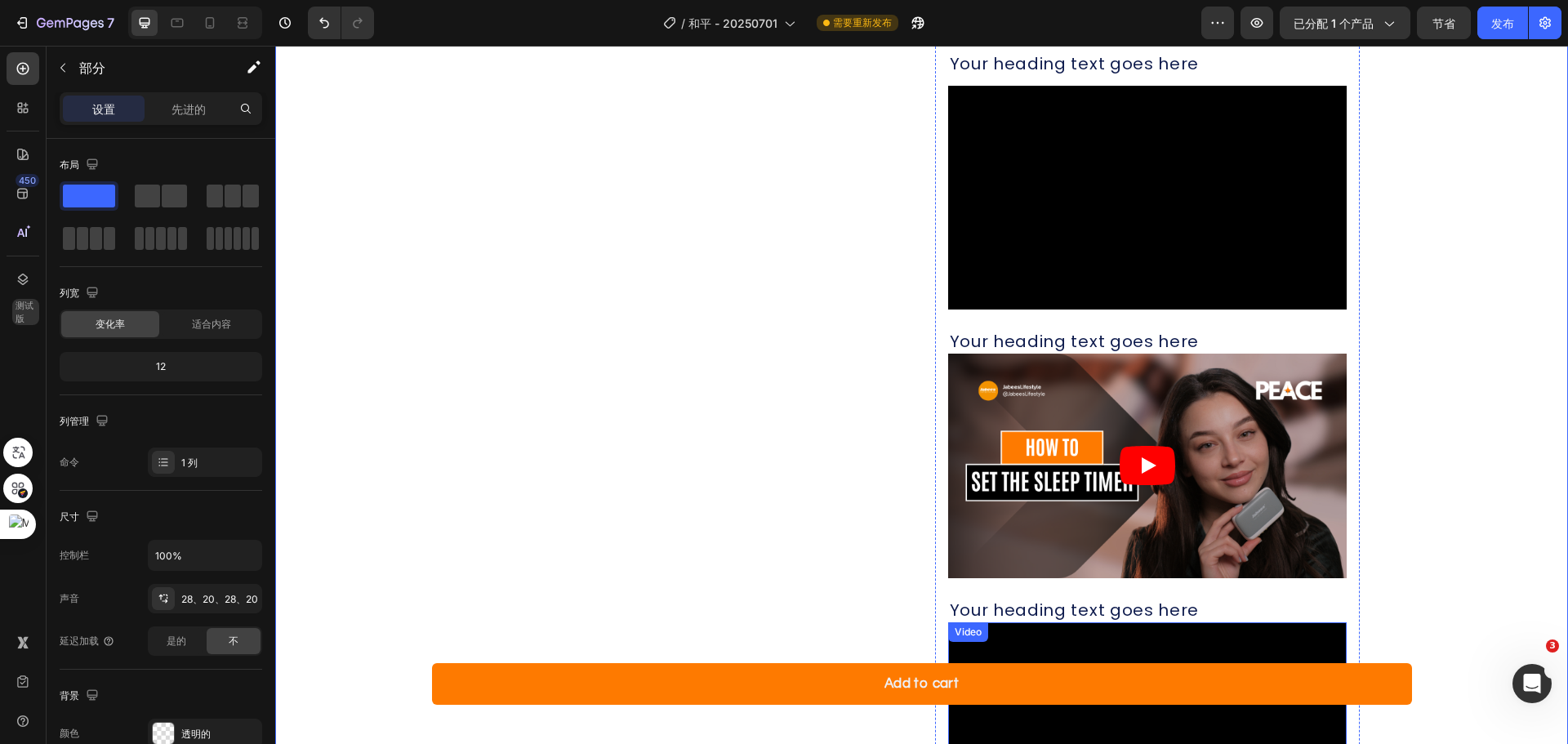
scroll to position [1489, 0]
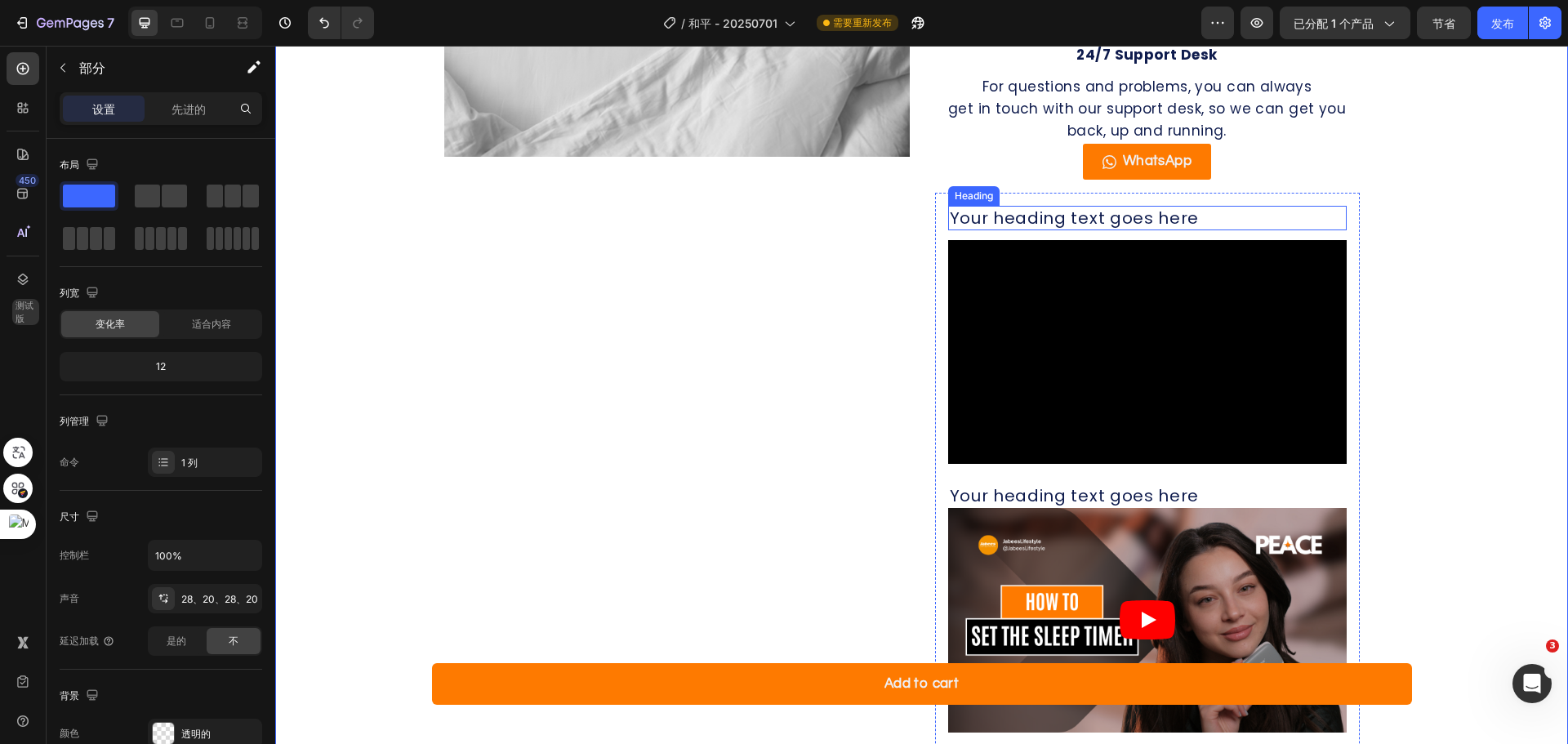
click at [1100, 223] on h2 "Your heading text goes here" at bounding box center [1147, 217] width 399 height 25
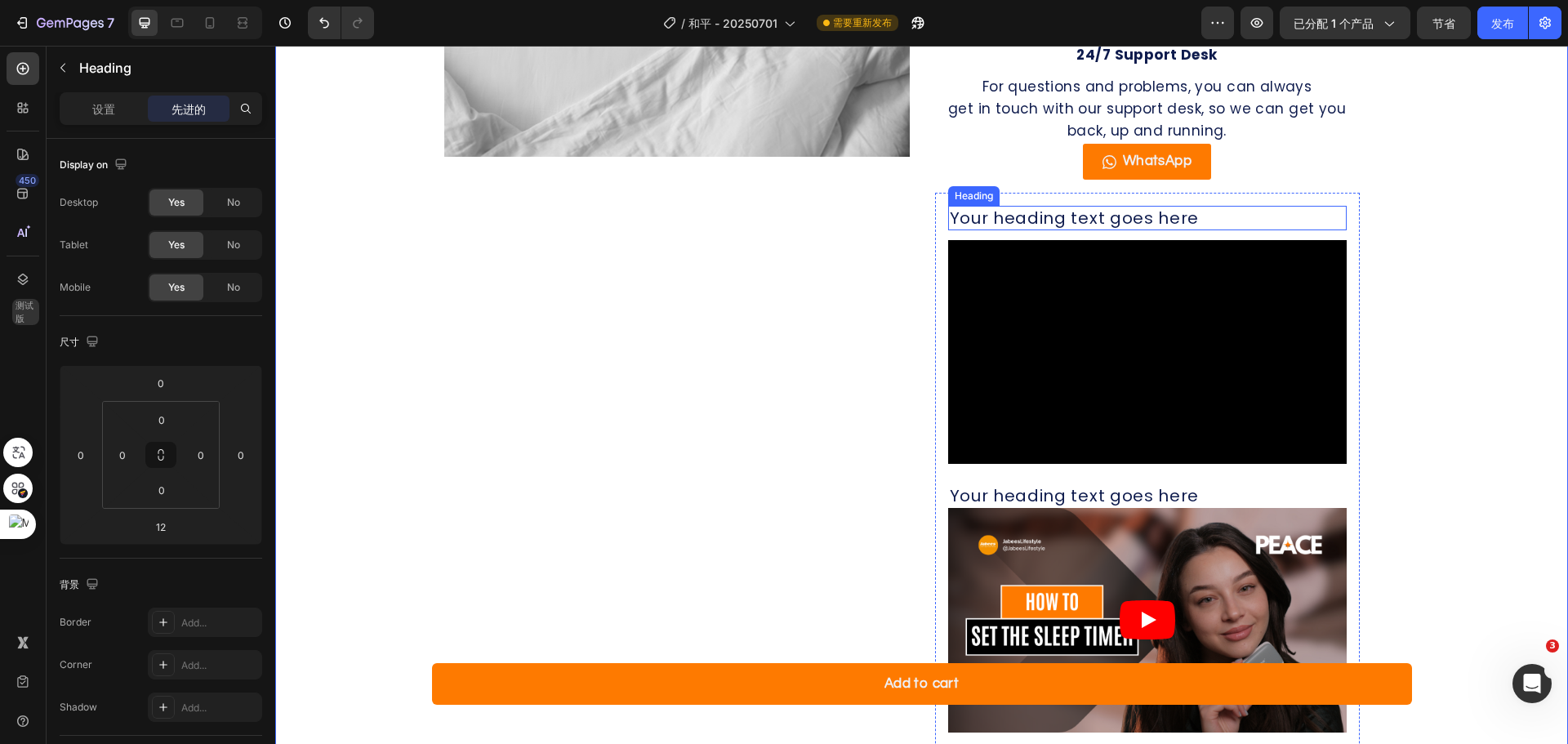
click at [1100, 223] on h2 "Your heading text goes here" at bounding box center [1147, 217] width 399 height 25
click at [1167, 227] on p "Your heading text goes here" at bounding box center [1148, 218] width 396 height 22
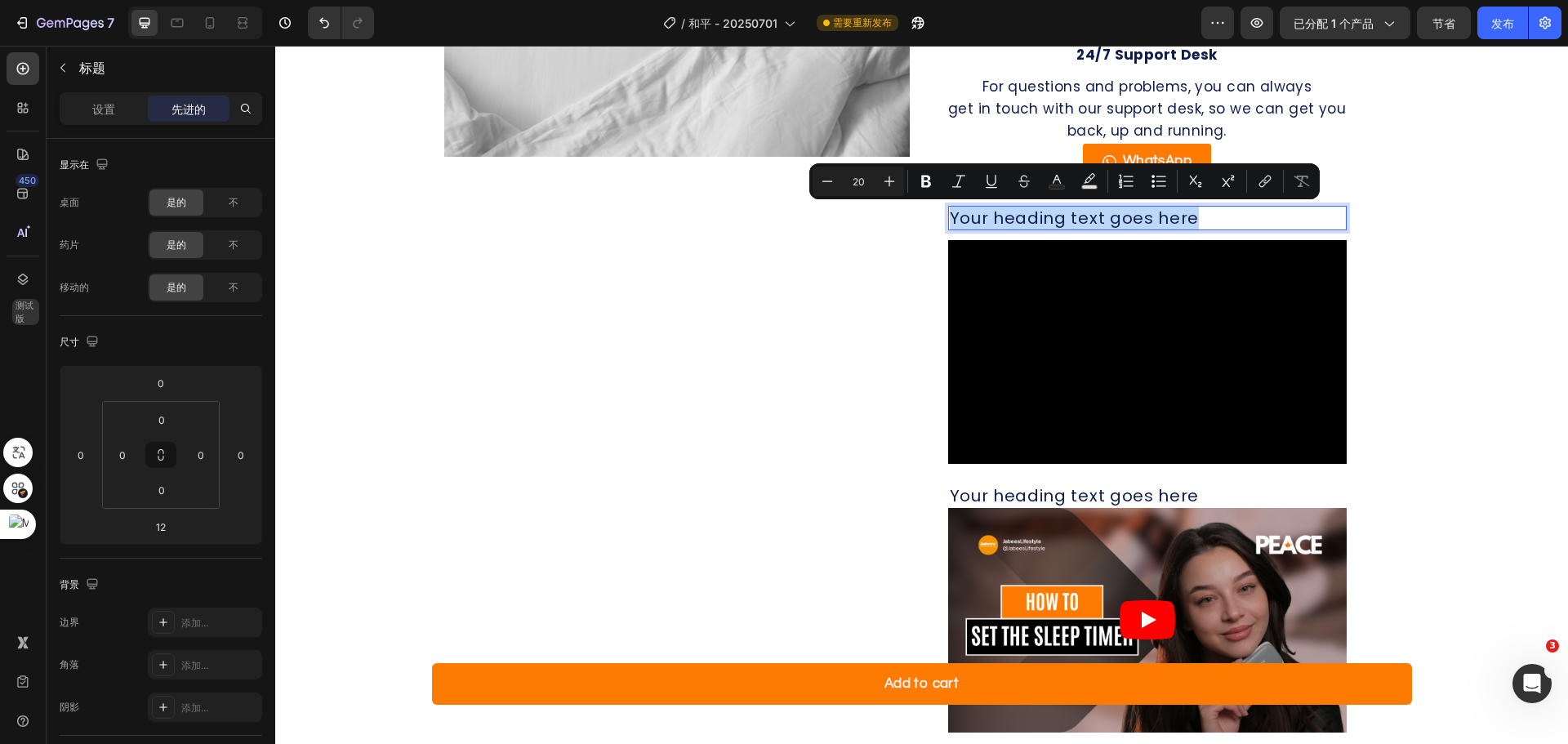
drag, startPoint x: 1187, startPoint y: 220, endPoint x: 944, endPoint y: 211, distance: 243.2
click at [950, 211] on p "Your heading text goes here" at bounding box center [1148, 218] width 396 height 22
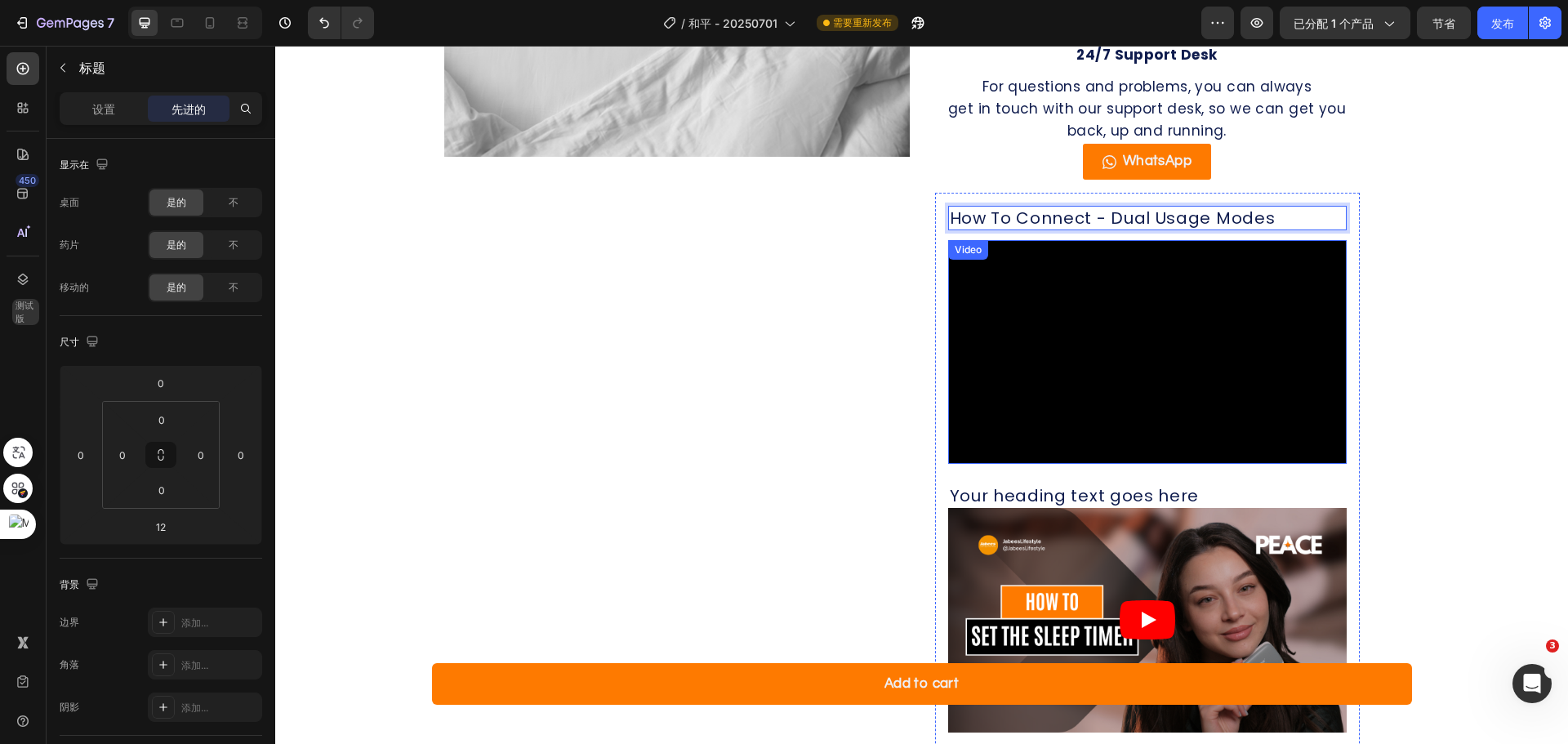
scroll to position [1571, 0]
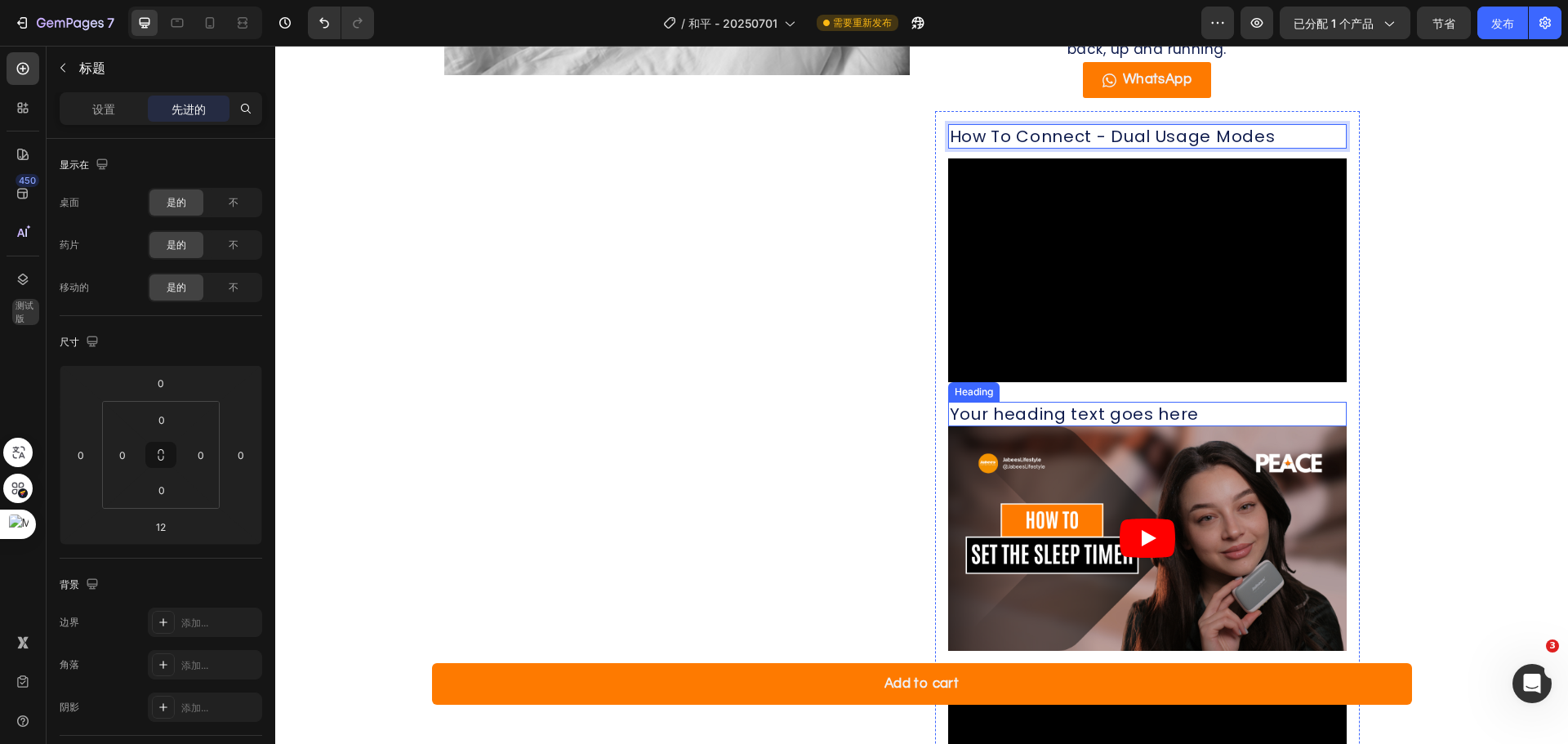
click at [1138, 414] on h2 "Your heading text goes here" at bounding box center [1147, 413] width 399 height 25
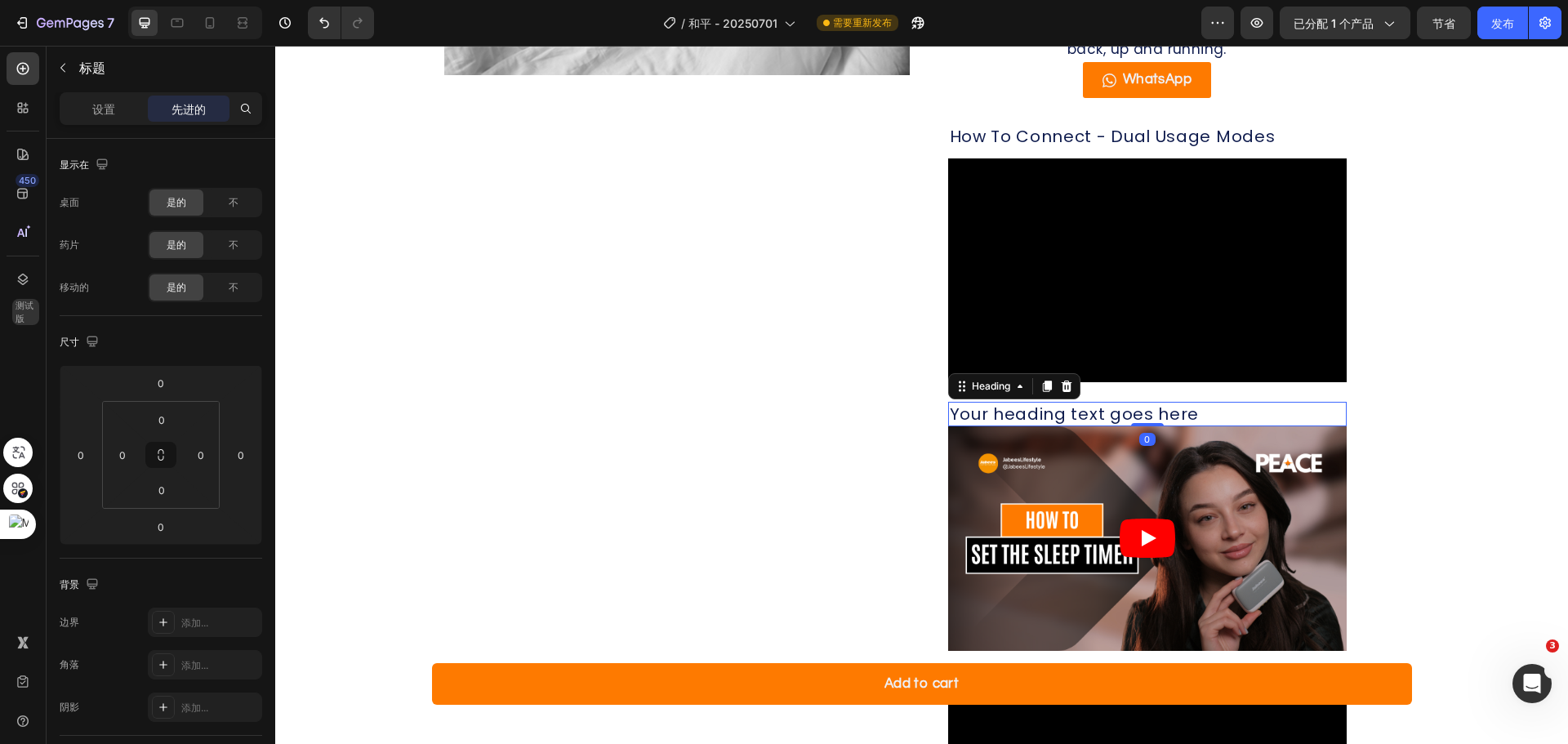
click at [1211, 415] on h2 "Your heading text goes here" at bounding box center [1147, 413] width 399 height 25
drag, startPoint x: 1194, startPoint y: 415, endPoint x: 1216, endPoint y: 419, distance: 22.4
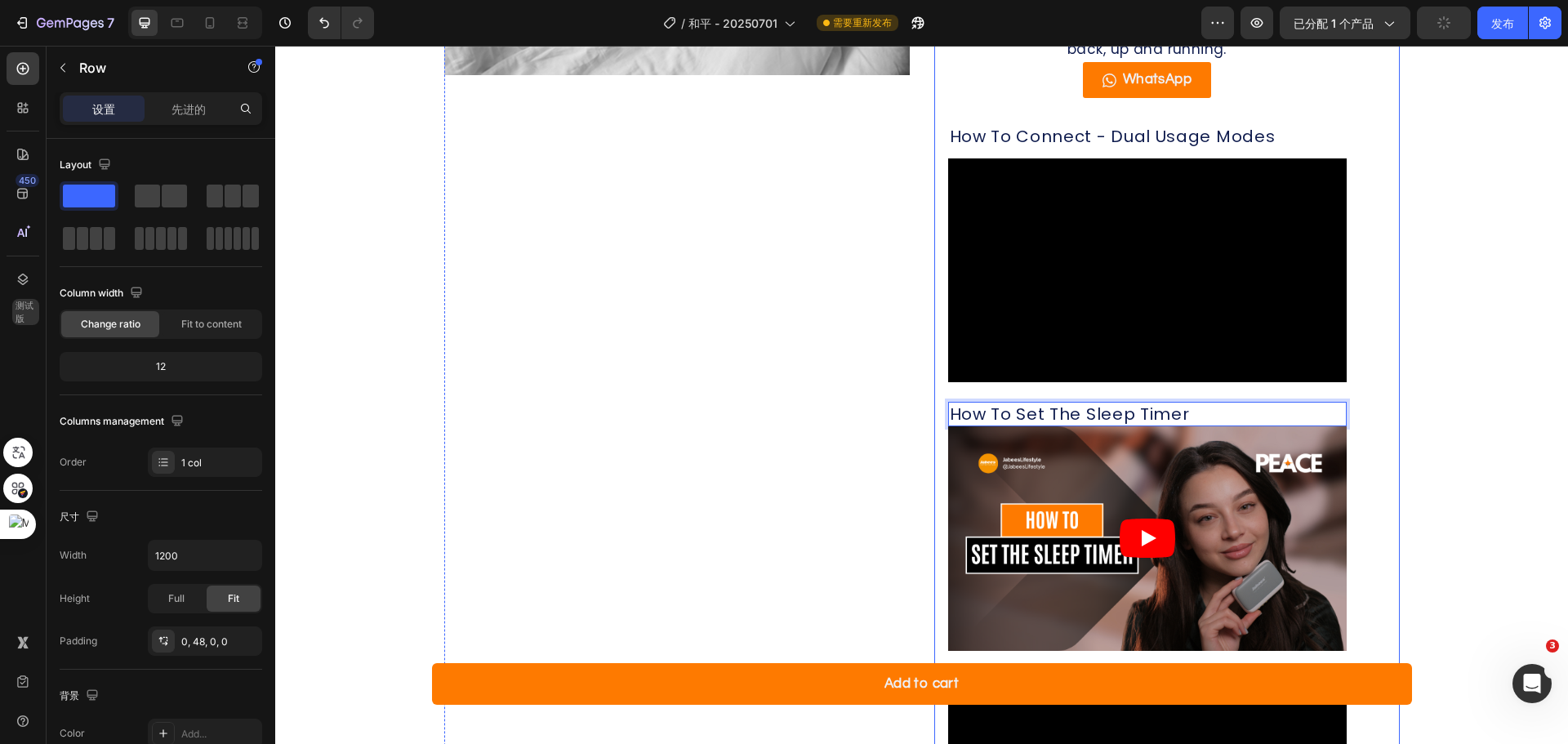
click at [1384, 353] on div "Product Details Heading What's in the box technical specifications FAQ support …" at bounding box center [1166, 287] width 466 height 1356
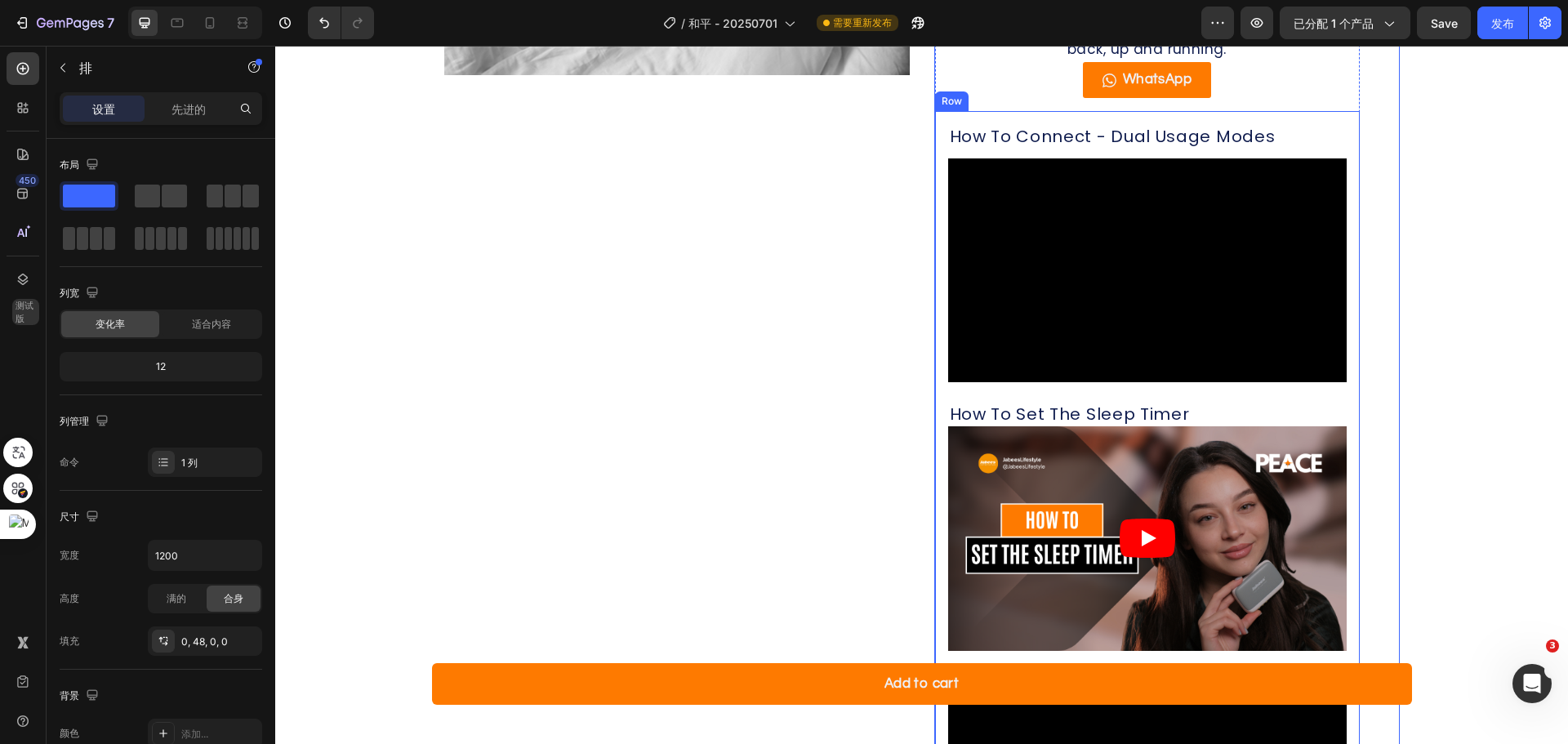
click at [1247, 137] on p "How To Connect - Dual Usage Modes" at bounding box center [1148, 137] width 396 height 22
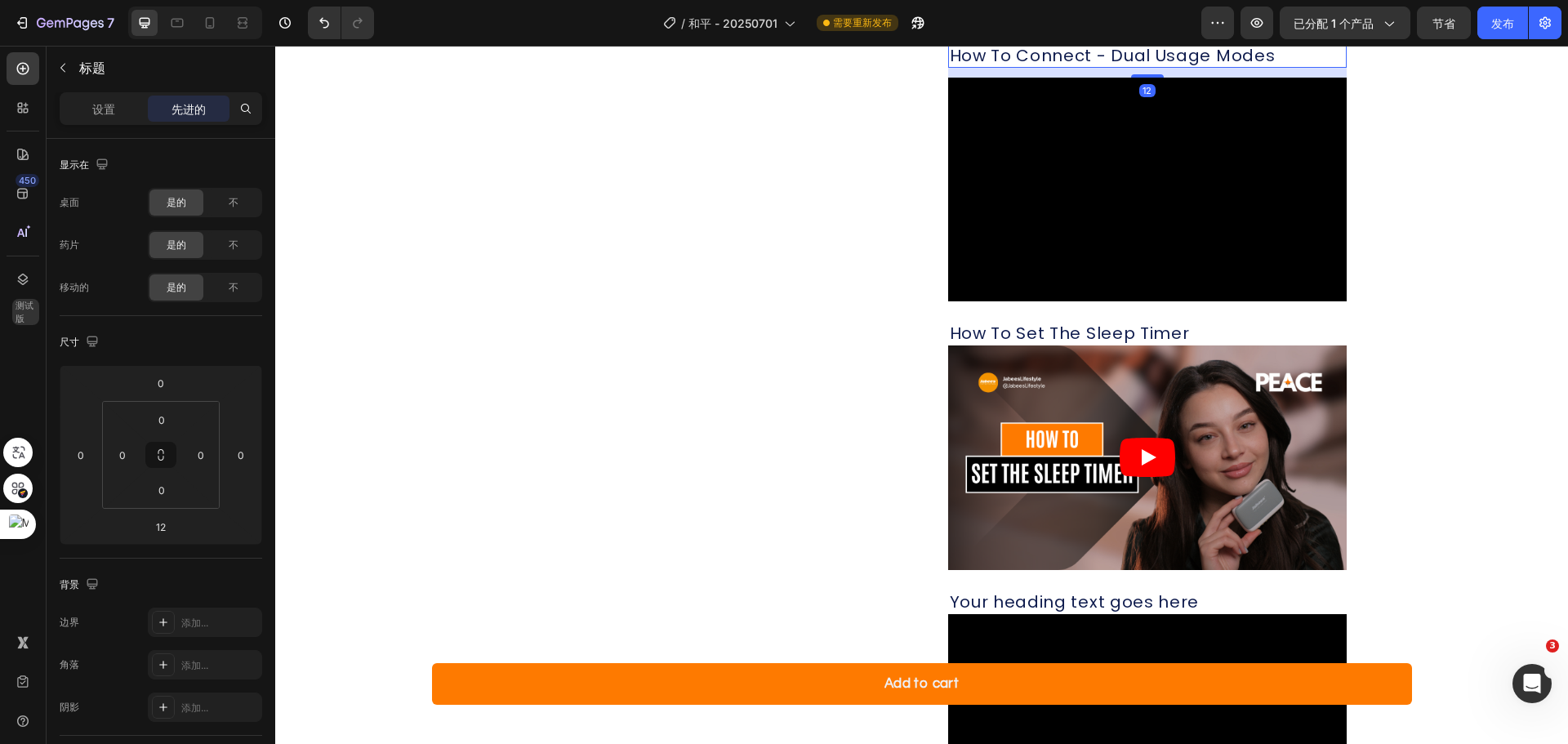
scroll to position [1651, 0]
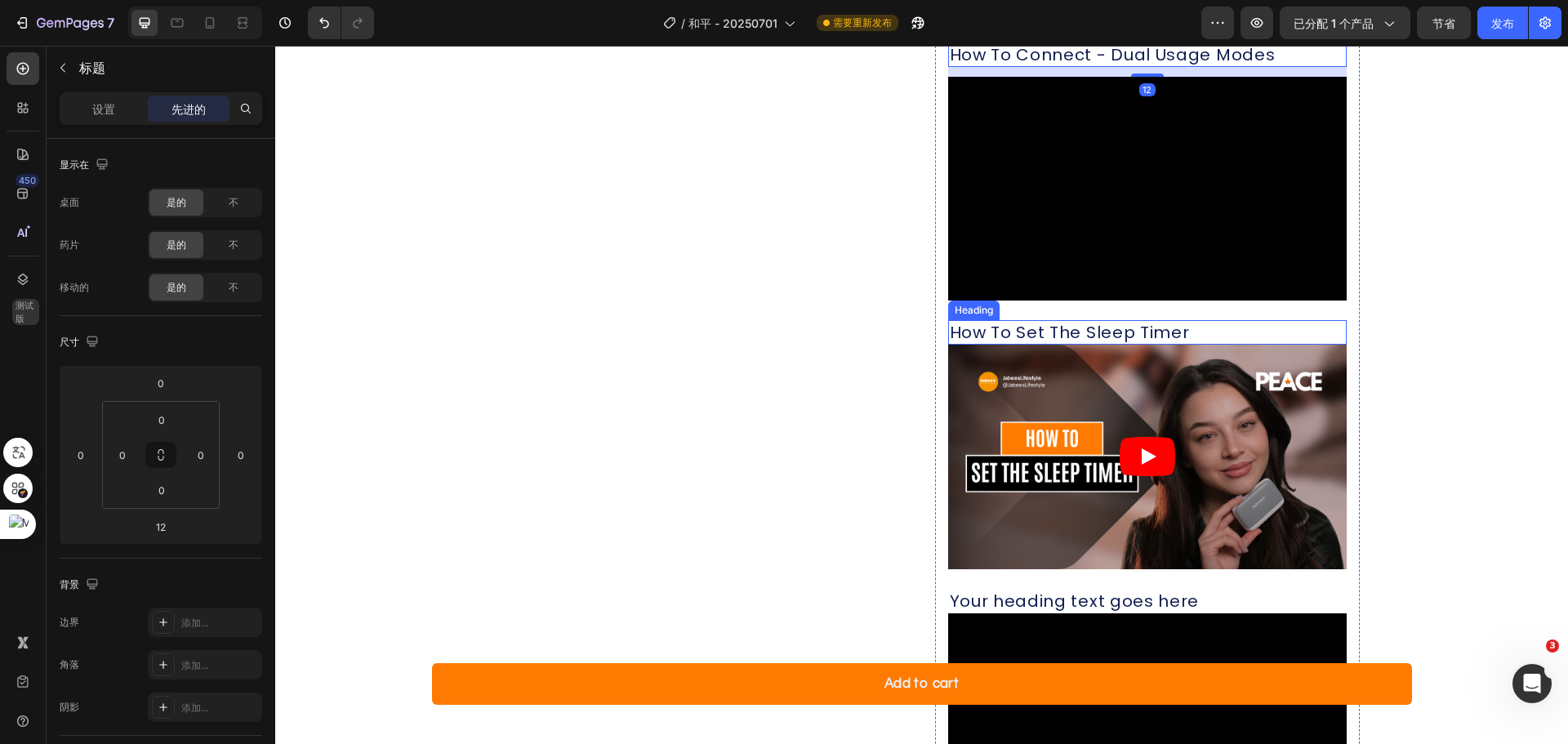
click at [1184, 329] on p "How To Set The Sleep Timer" at bounding box center [1148, 333] width 396 height 22
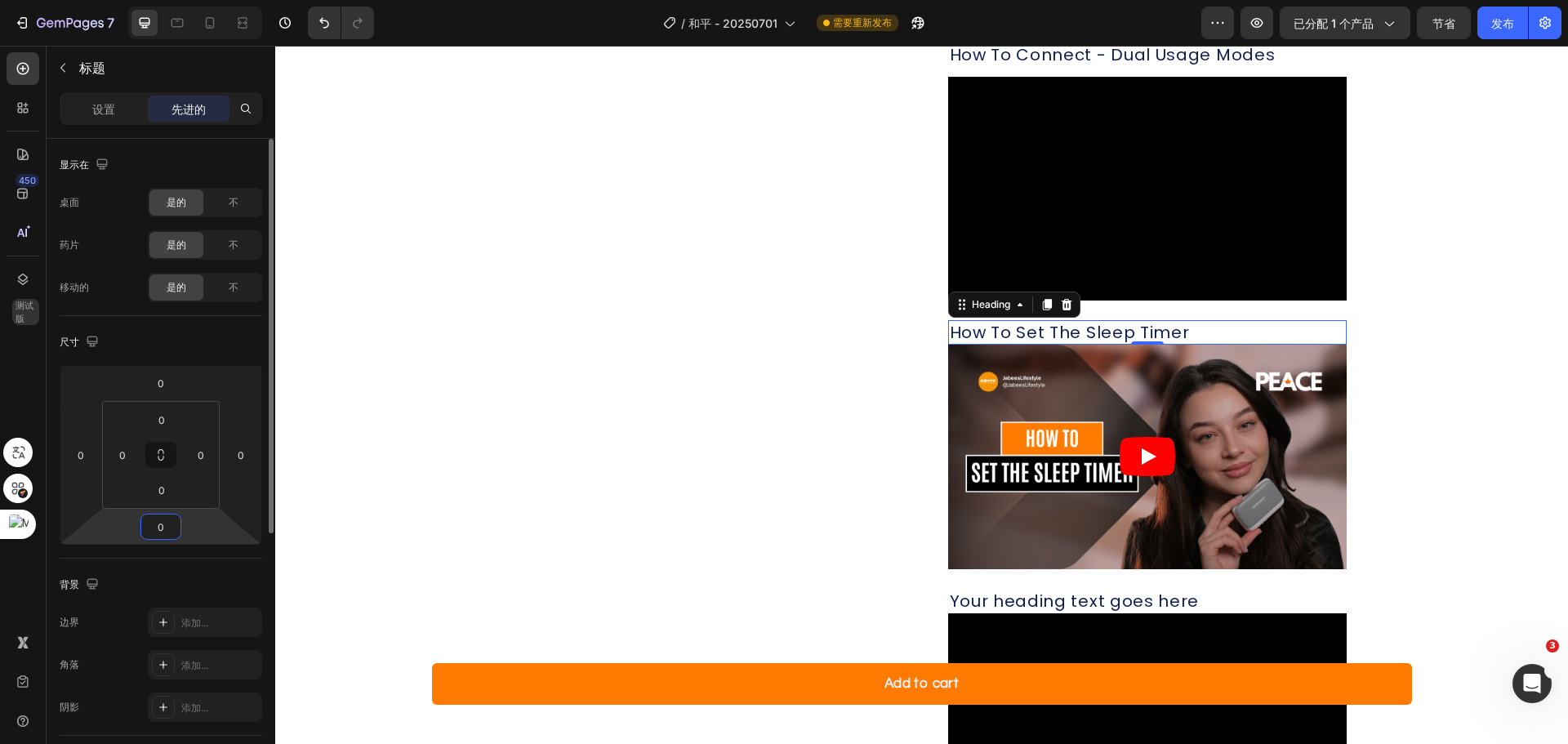
click at [167, 534] on input "0" at bounding box center [160, 527] width 32 height 25
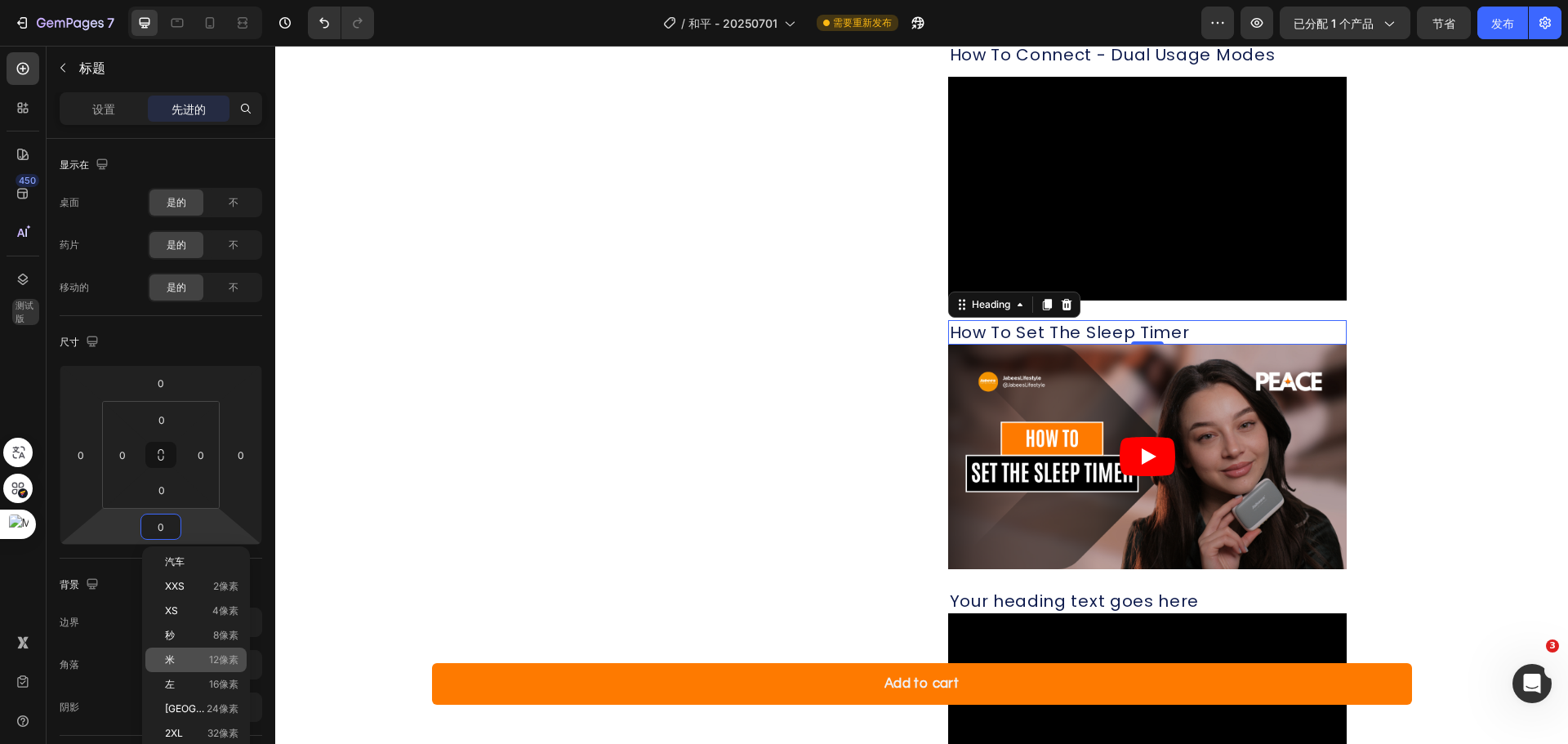
drag, startPoint x: 176, startPoint y: 658, endPoint x: 250, endPoint y: 622, distance: 82.3
click at [175, 656] on p "米 12像素" at bounding box center [202, 660] width 74 height 12
type input "12"
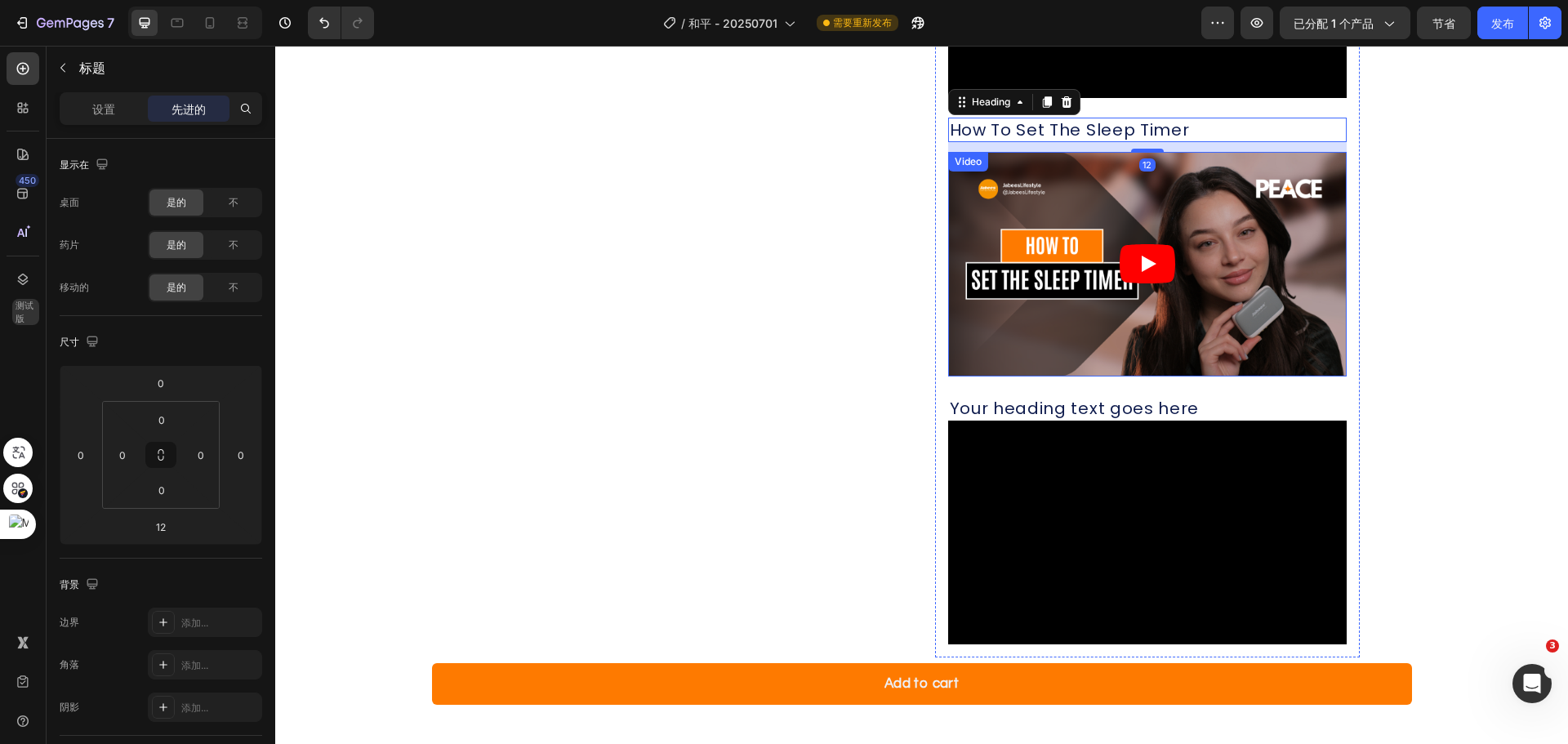
scroll to position [1896, 0]
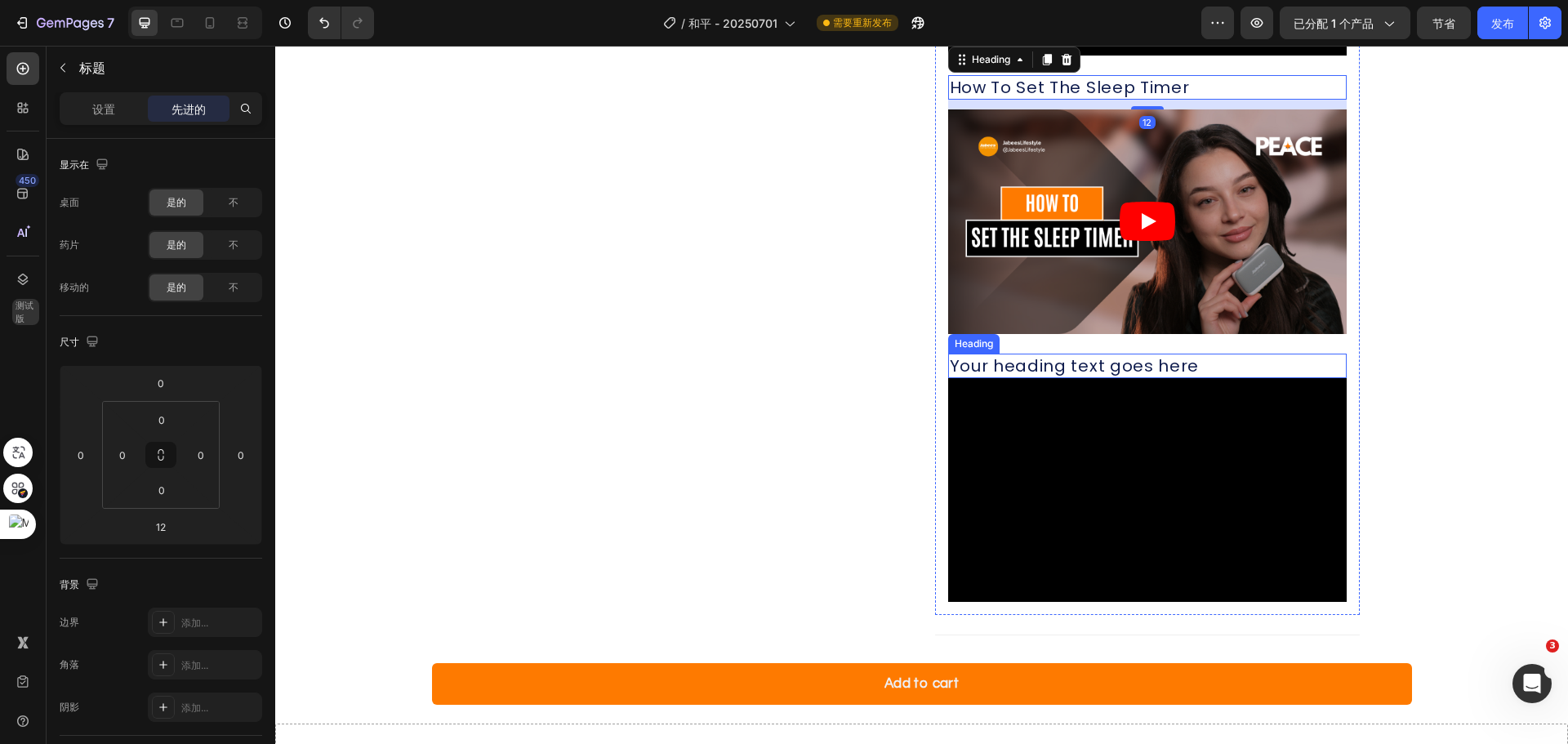
click at [1187, 370] on h2 "Your heading text goes here" at bounding box center [1147, 365] width 399 height 25
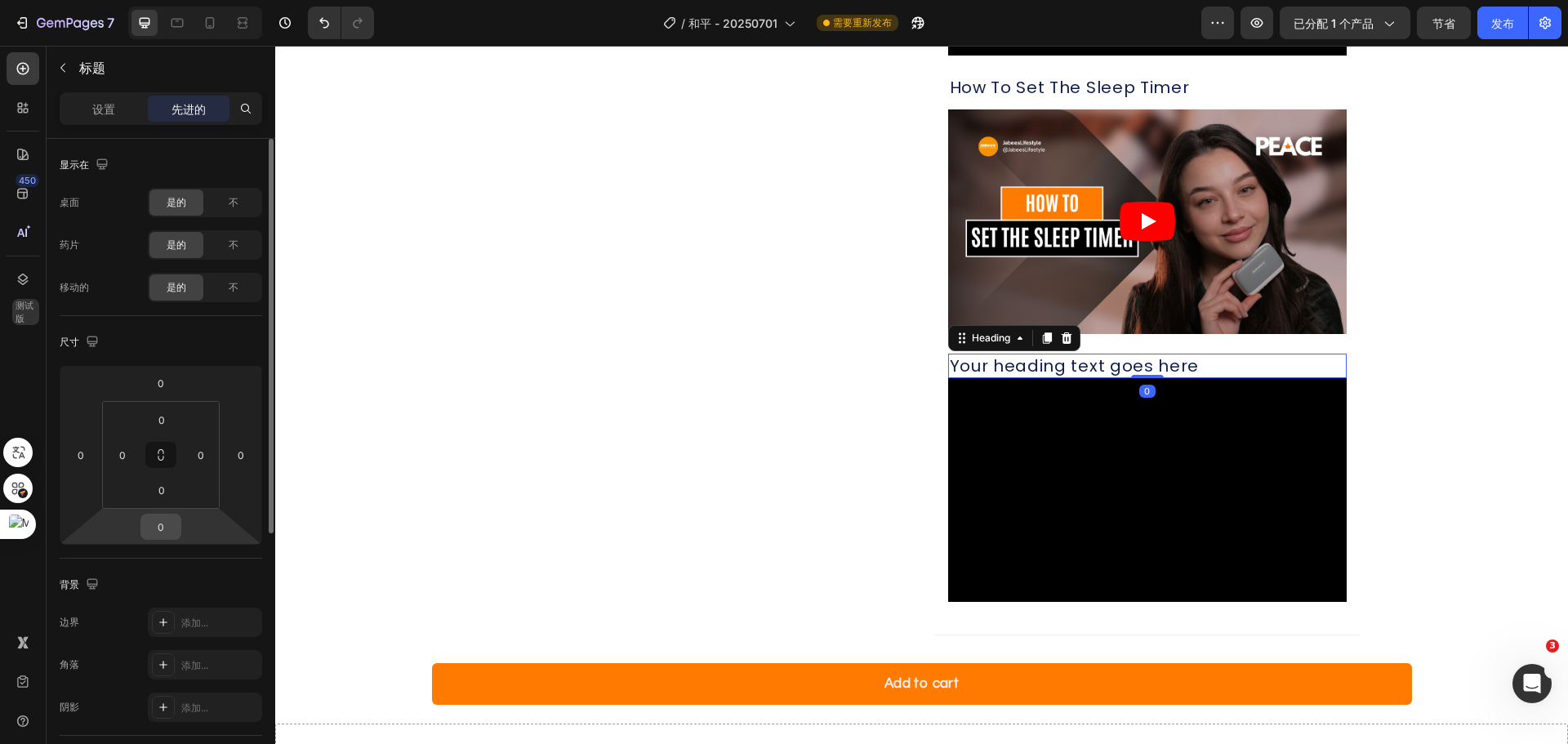
click at [169, 531] on input "0" at bounding box center [160, 527] width 32 height 25
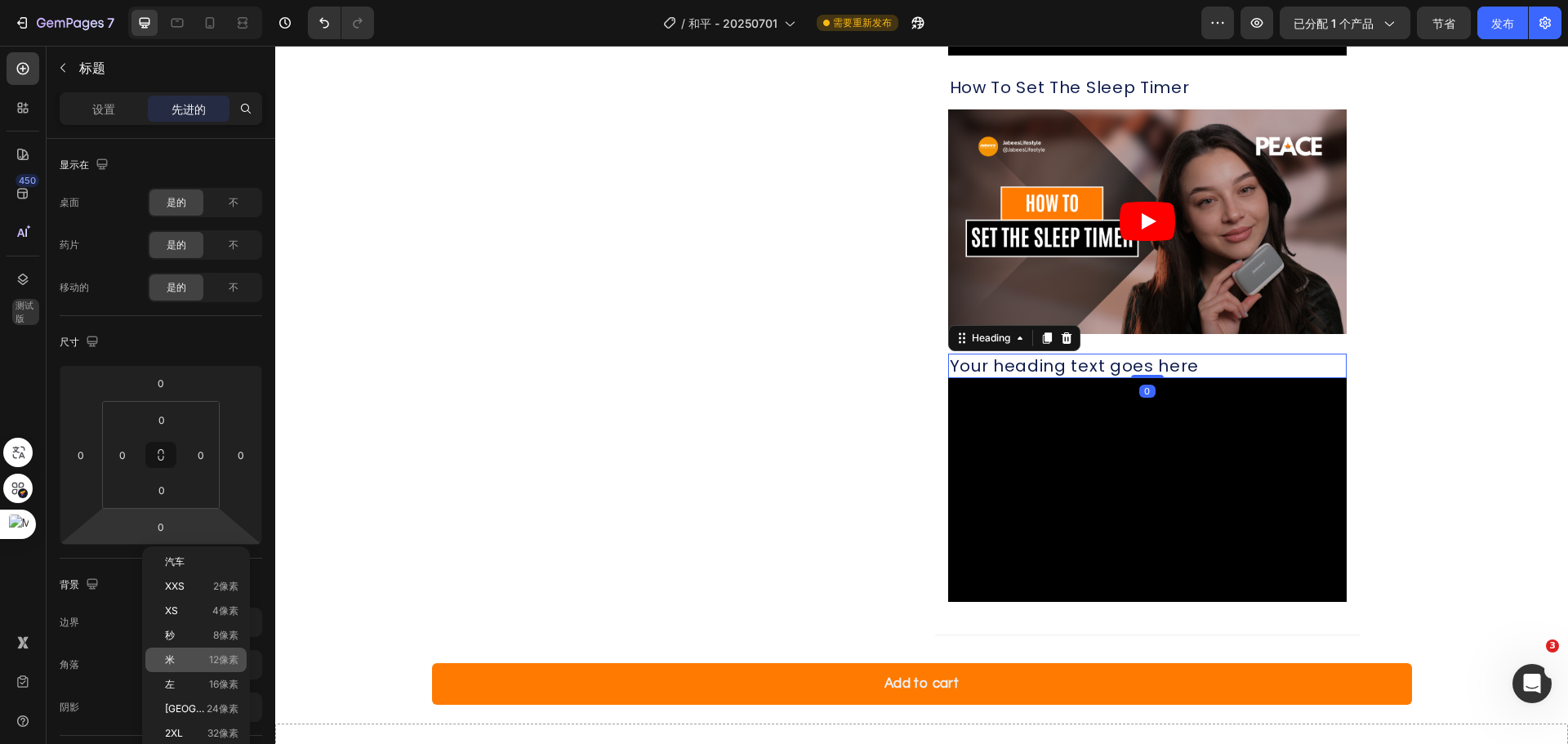
click at [188, 664] on p "米 12像素" at bounding box center [202, 660] width 74 height 12
type input "12"
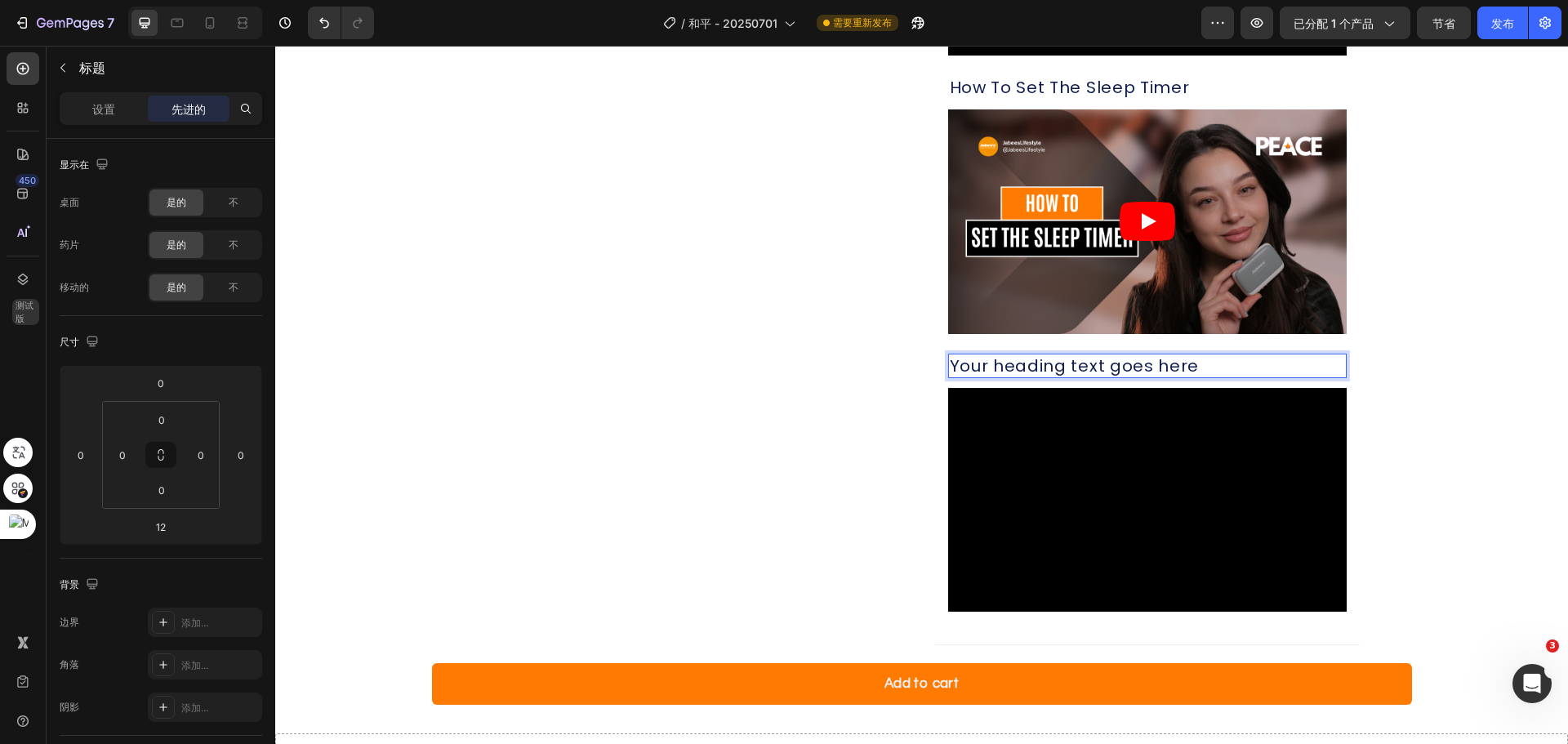
click at [1206, 362] on h2 "Your heading text goes here" at bounding box center [1147, 365] width 399 height 25
click at [1206, 364] on p "Your heading text goes here" at bounding box center [1148, 366] width 396 height 22
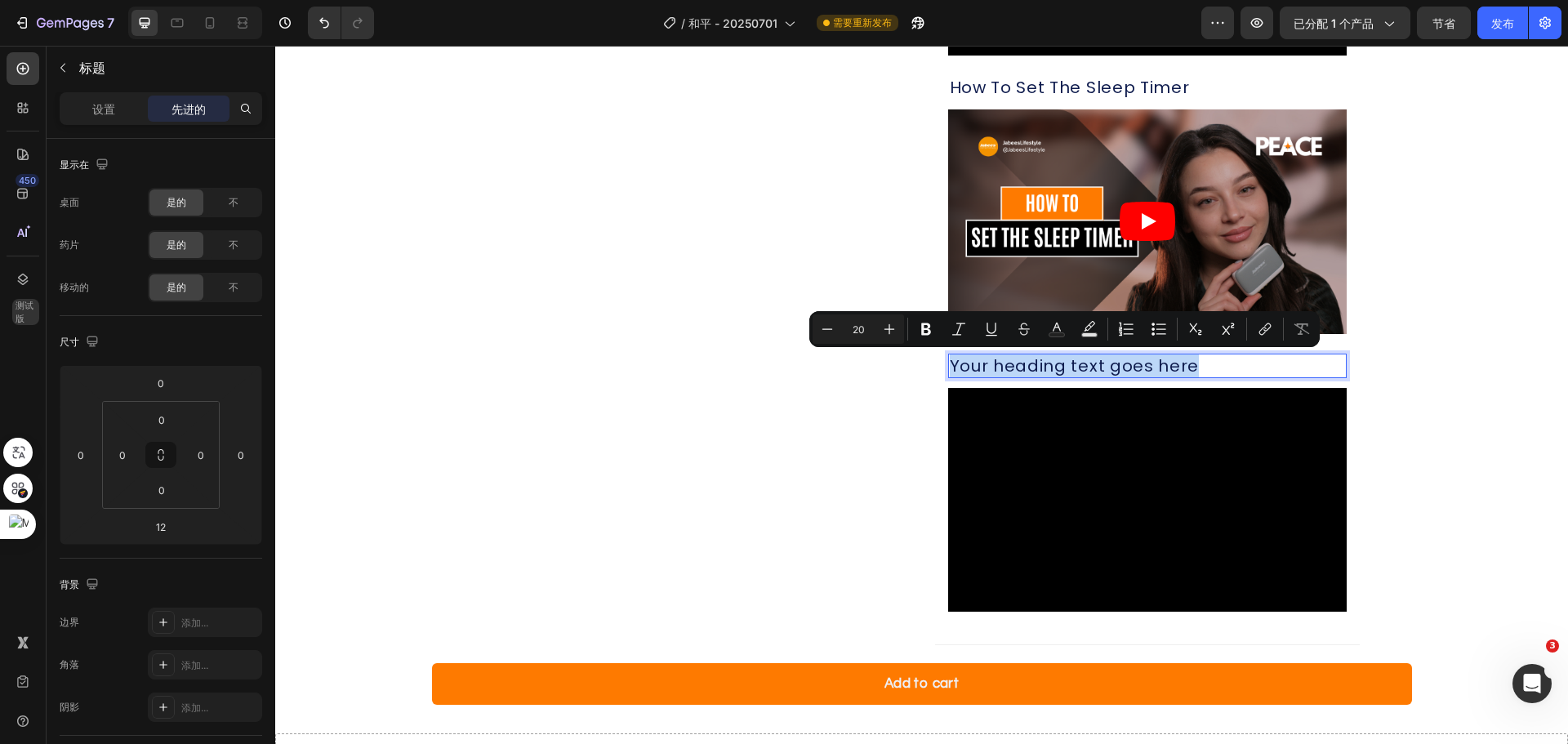
drag, startPoint x: 1188, startPoint y: 365, endPoint x: 947, endPoint y: 352, distance: 241.4
click at [948, 353] on h2 "Your heading text goes here" at bounding box center [1147, 365] width 399 height 25
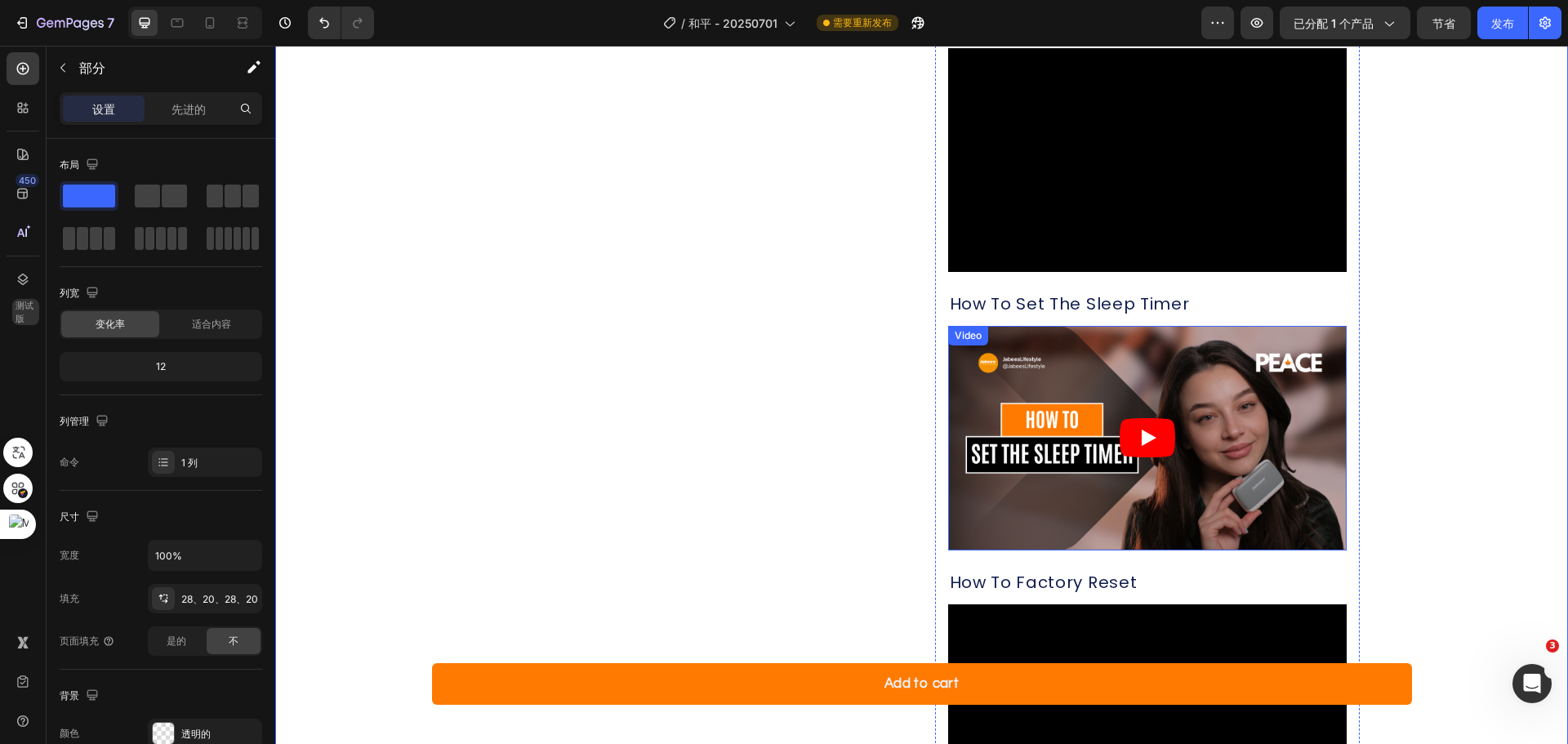
scroll to position [1651, 0]
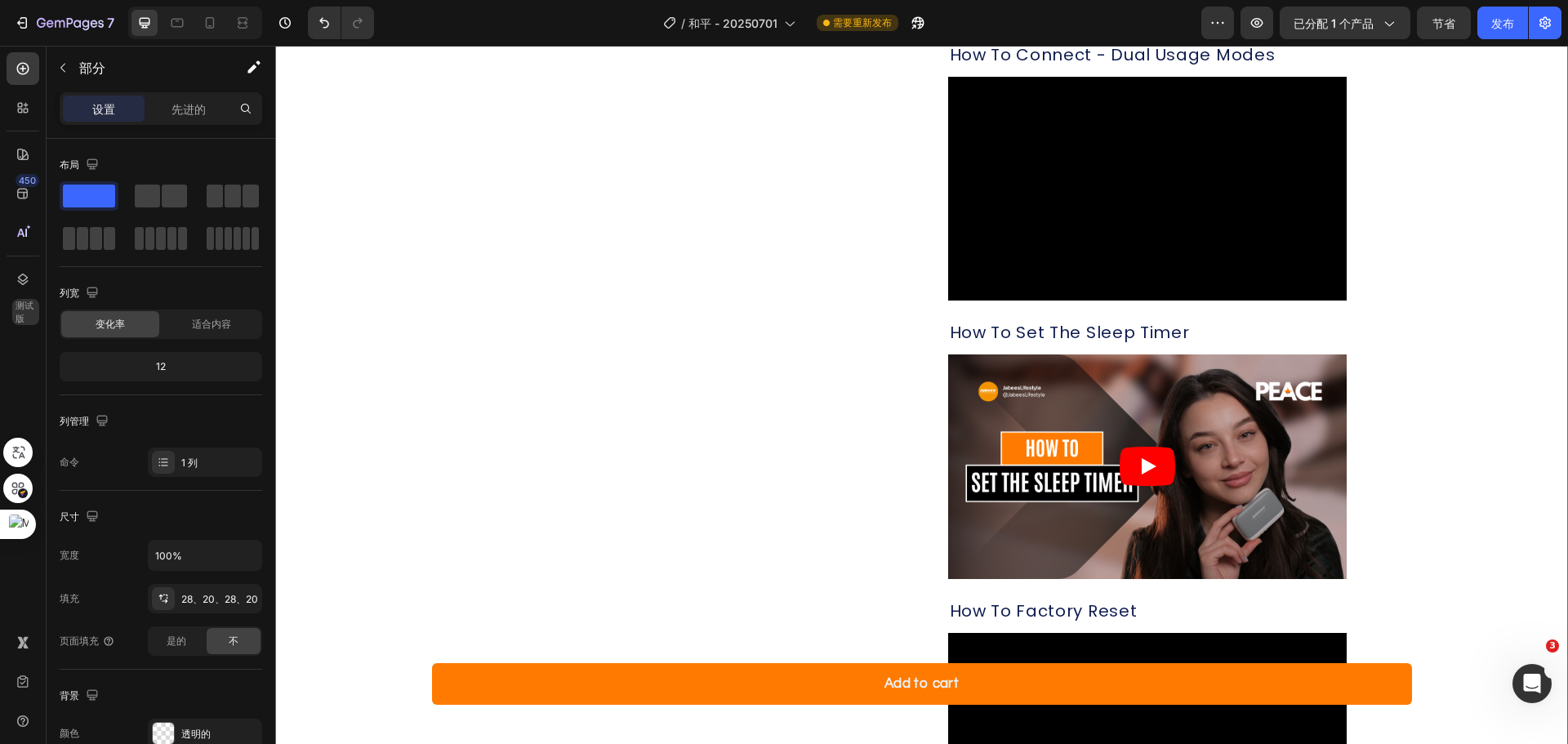
click at [1410, 253] on div "Product Details Heading What's in the box technical specifications FAQ support …" at bounding box center [921, 228] width 1260 height 1402
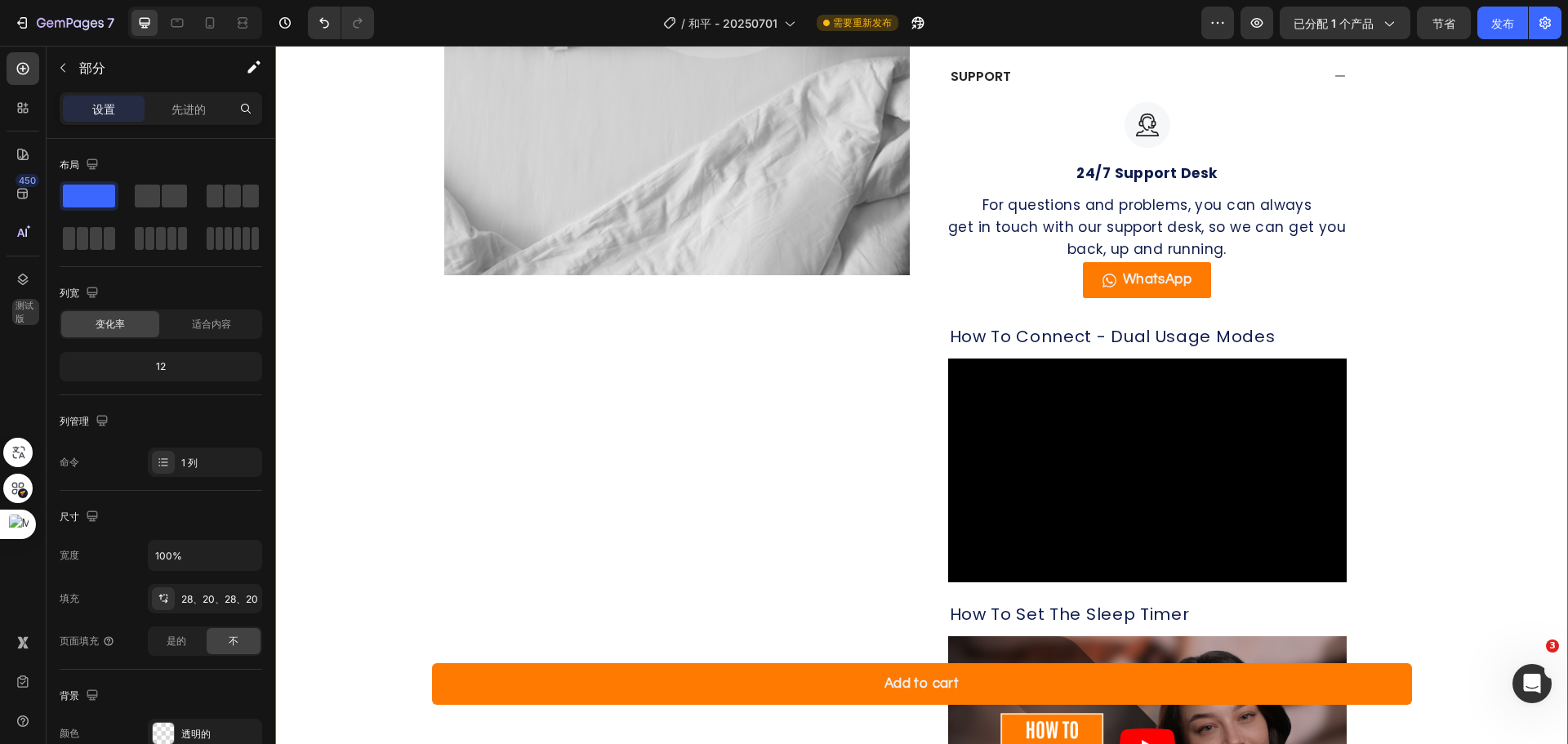
scroll to position [1326, 0]
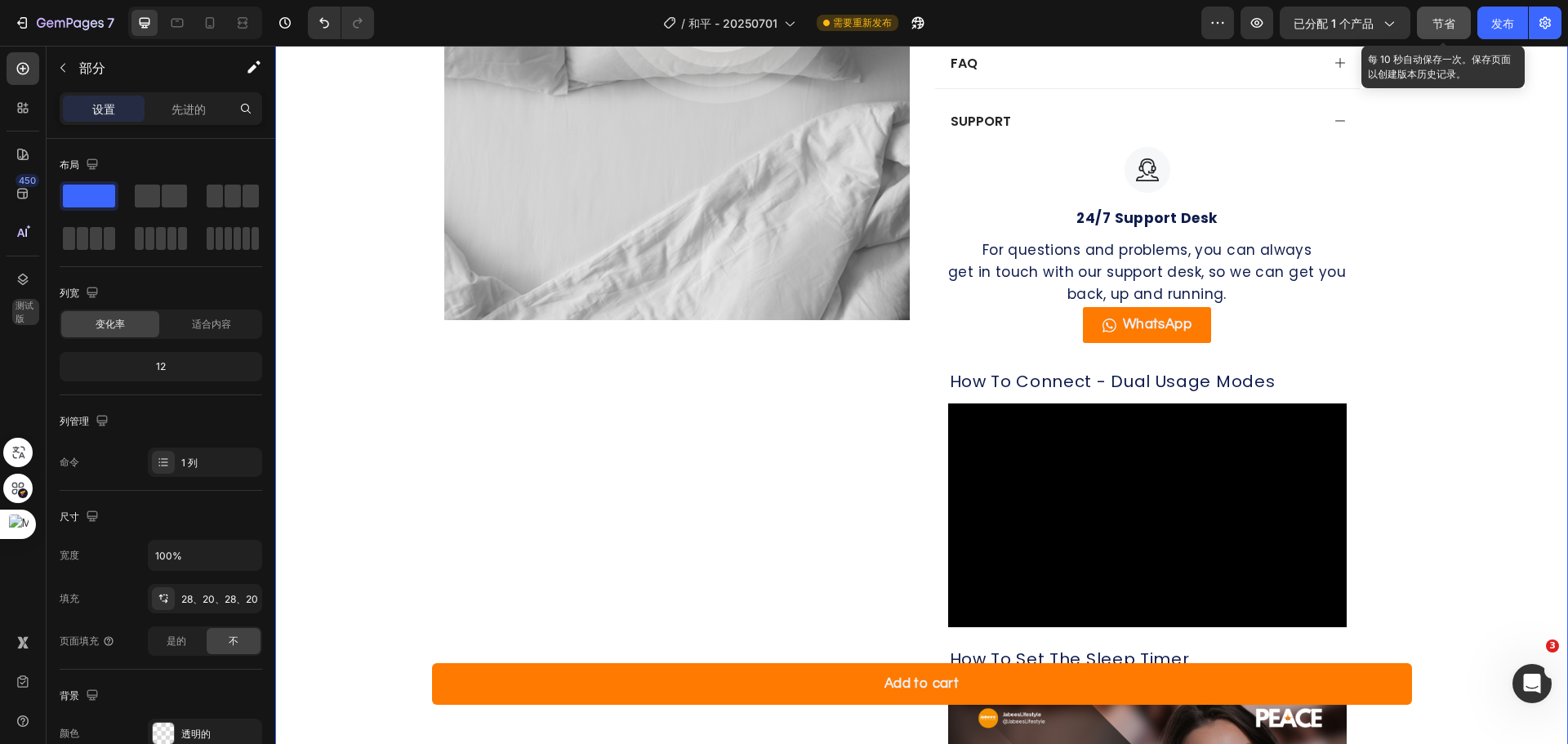
click at [1436, 27] on font "节省" at bounding box center [1443, 24] width 23 height 14
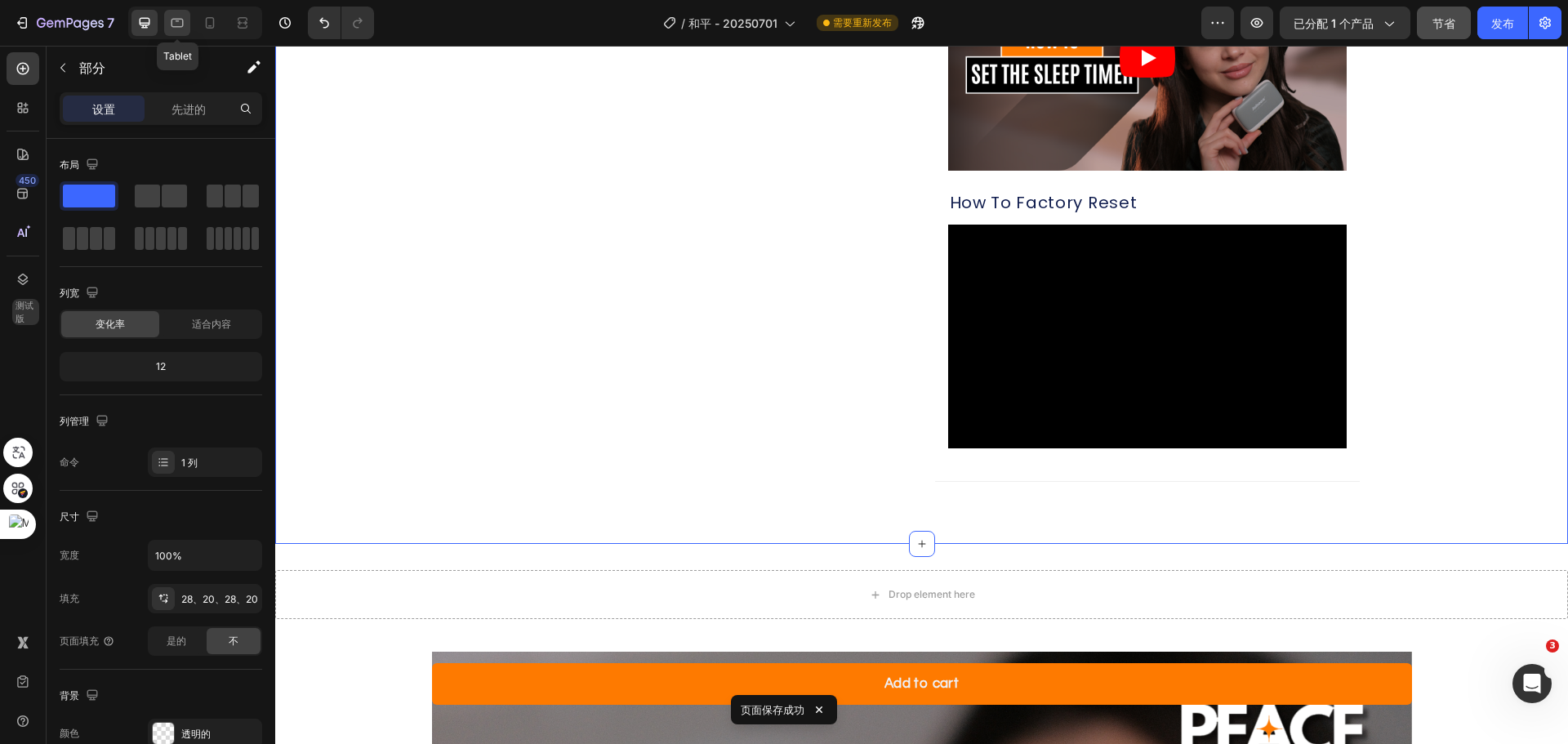
click at [175, 18] on icon at bounding box center [177, 23] width 17 height 17
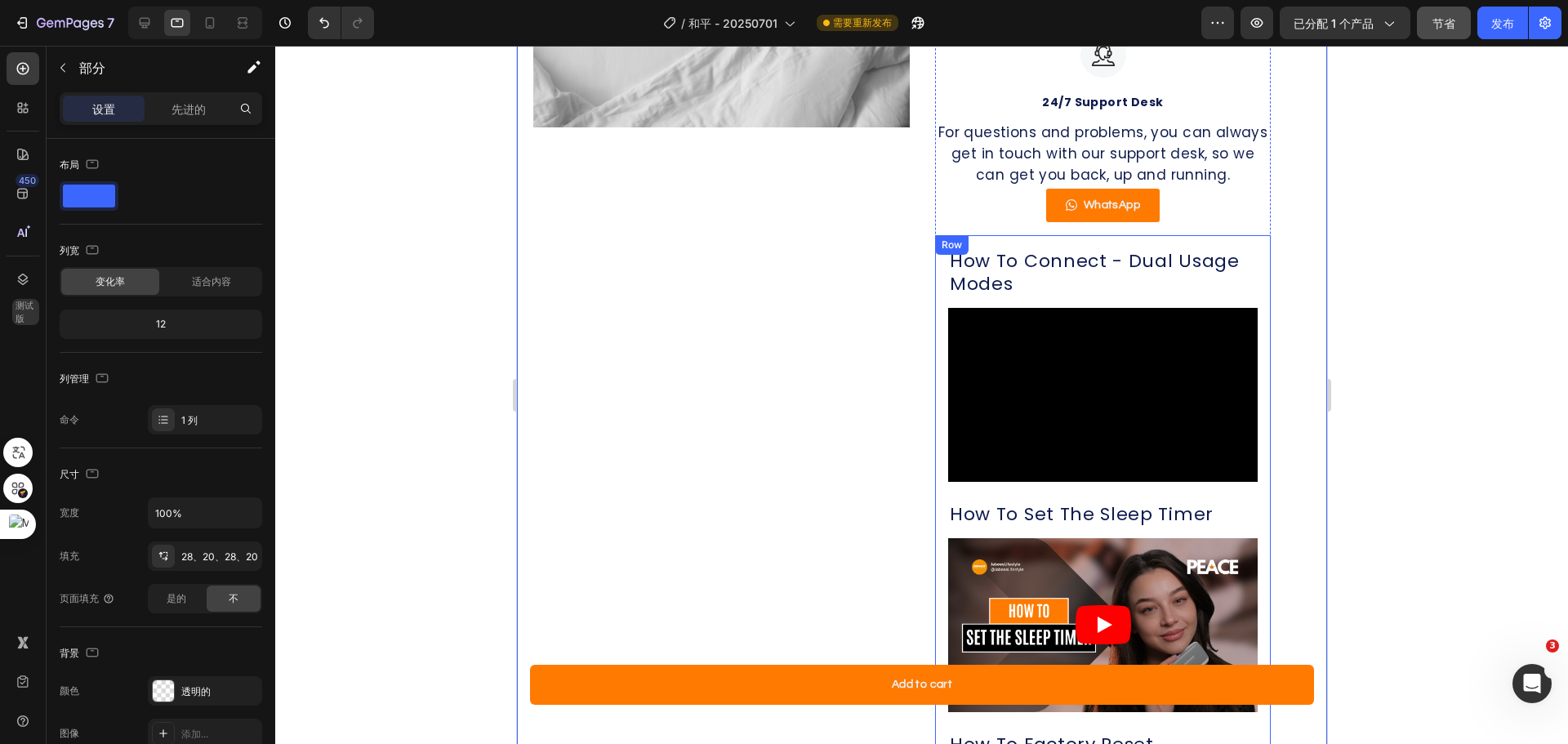
scroll to position [1299, 0]
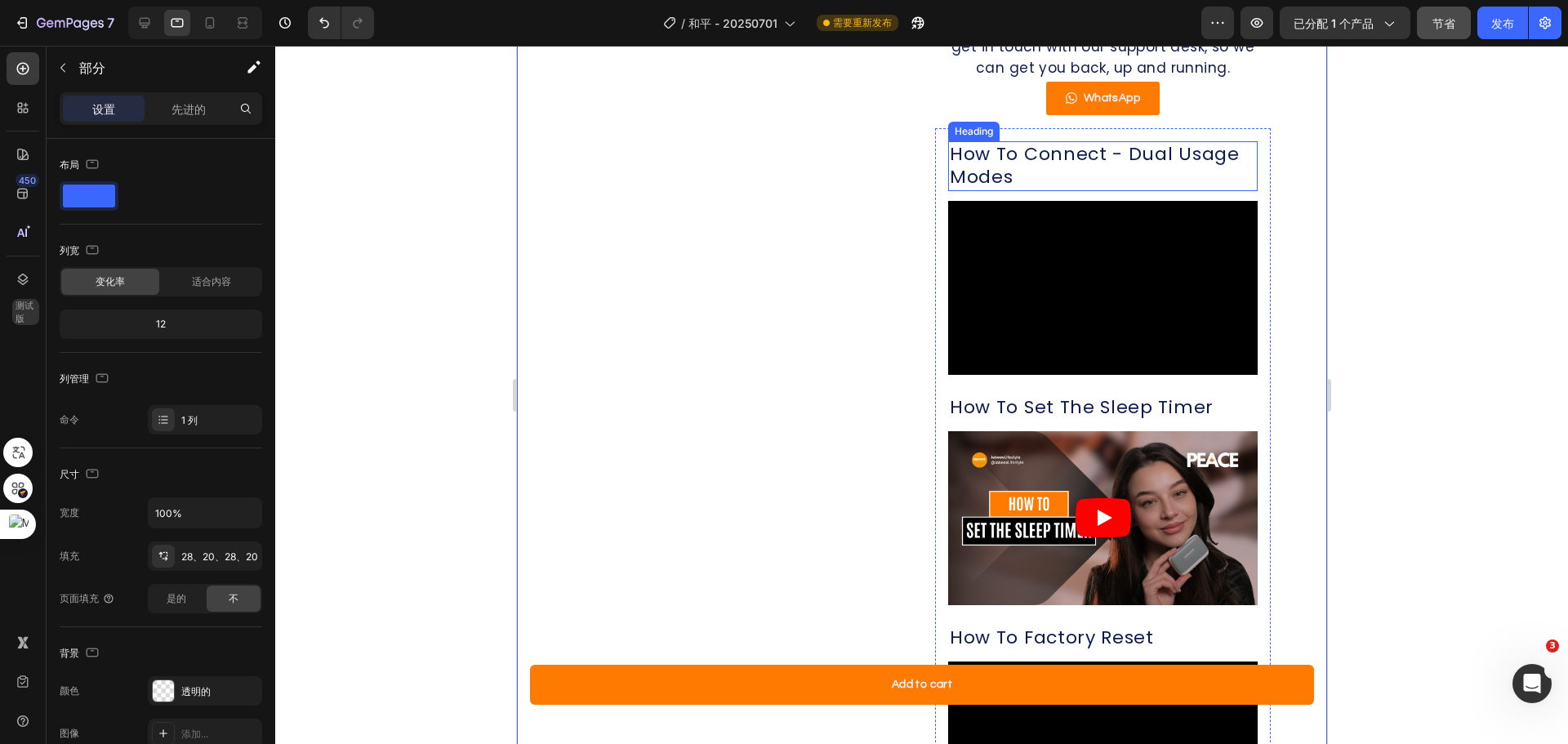
click at [1082, 189] on p "How To Connect - Dual Usage Modes" at bounding box center [1101, 165] width 306 height 46
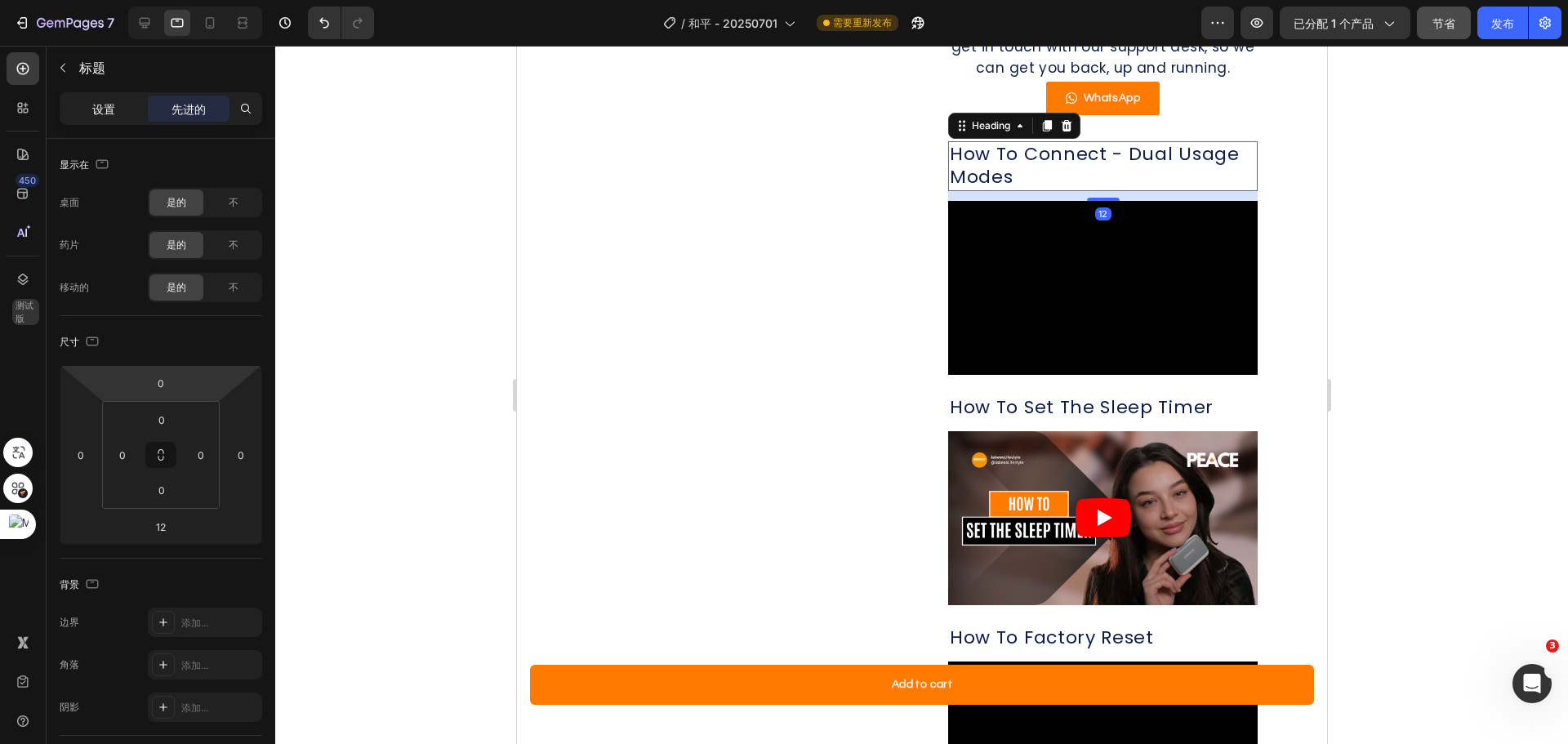
click at [108, 120] on div "设置" at bounding box center [103, 108] width 82 height 27
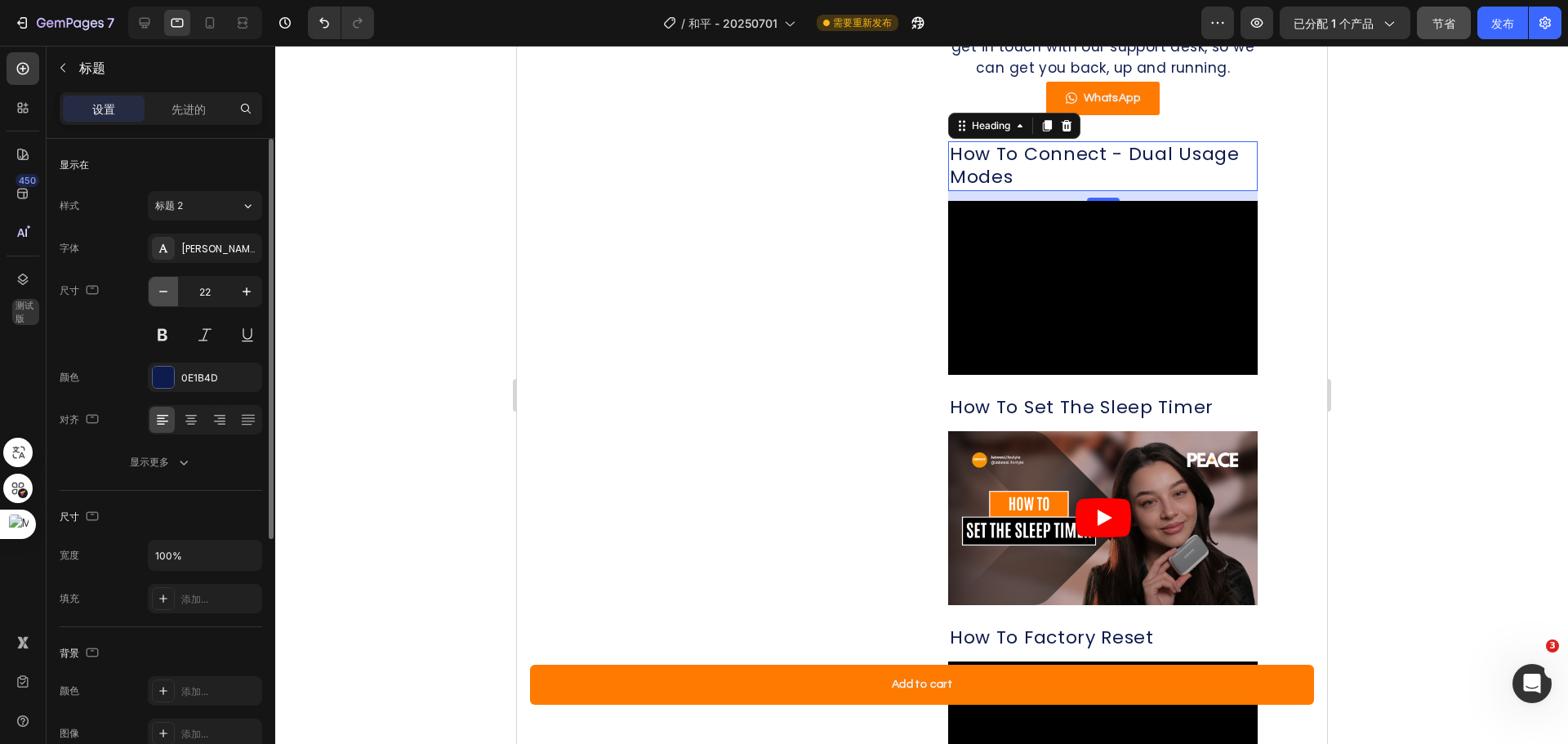
click at [165, 285] on icon "button" at bounding box center [163, 291] width 17 height 17
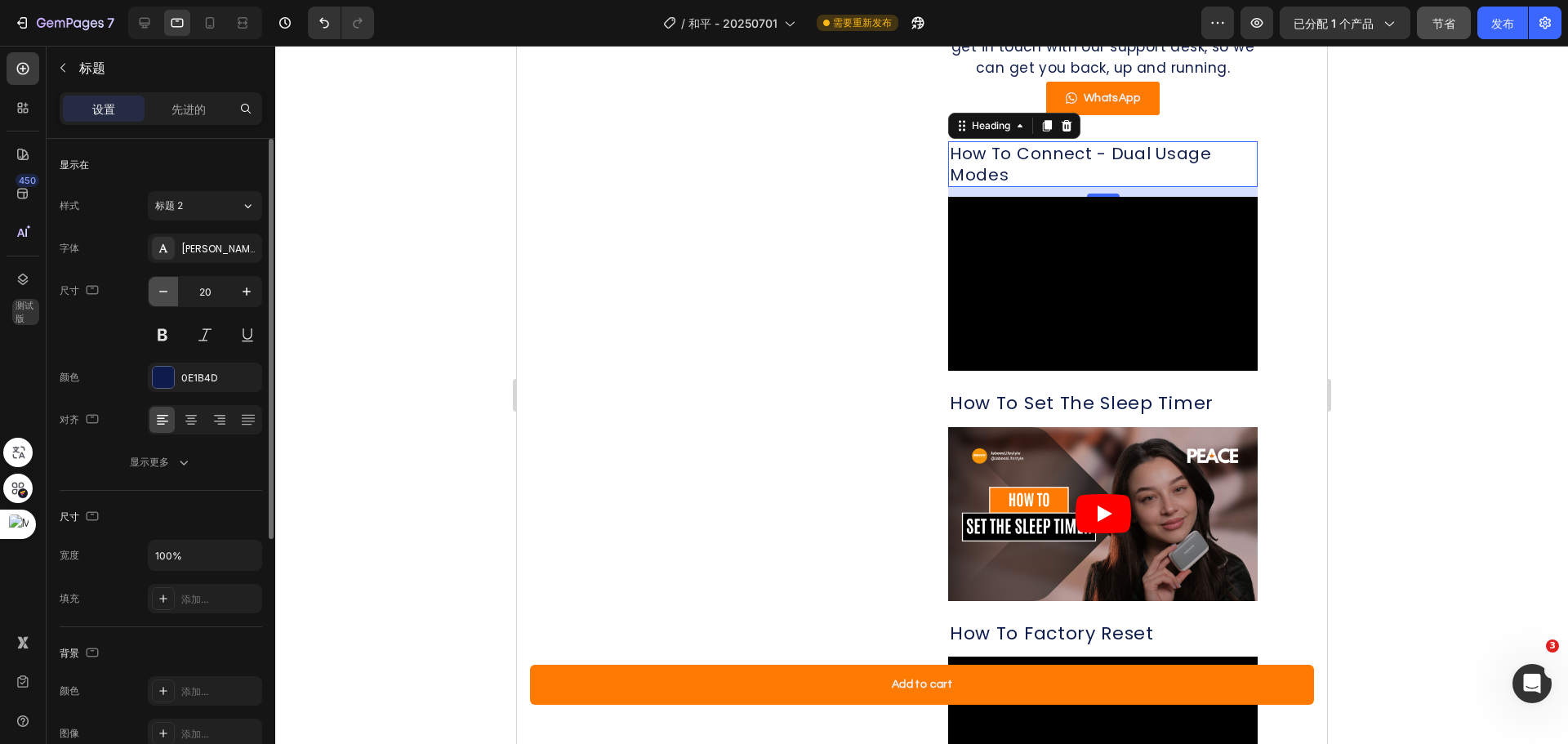
click at [165, 285] on icon "button" at bounding box center [163, 291] width 17 height 17
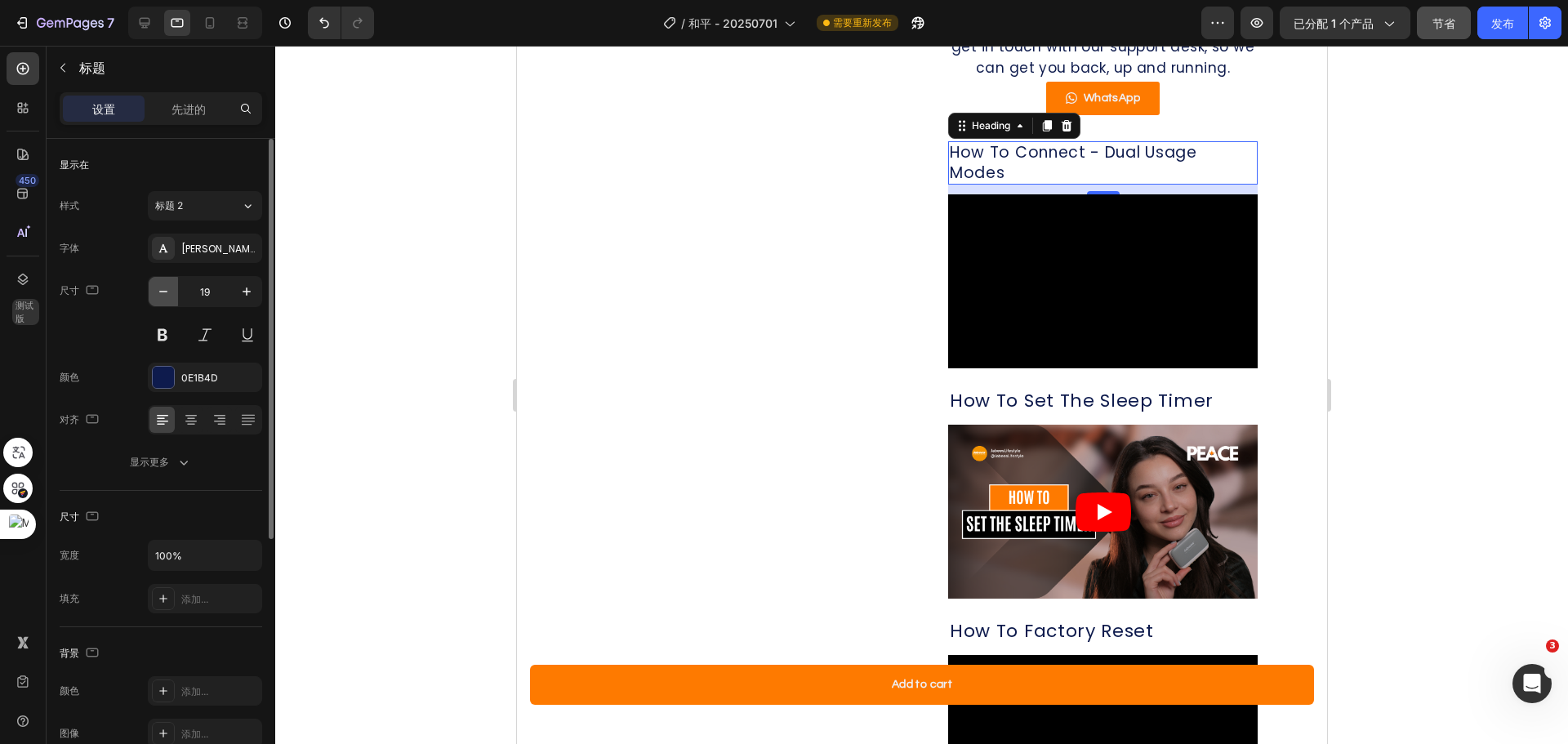
click at [165, 285] on icon "button" at bounding box center [163, 291] width 17 height 17
type input "18"
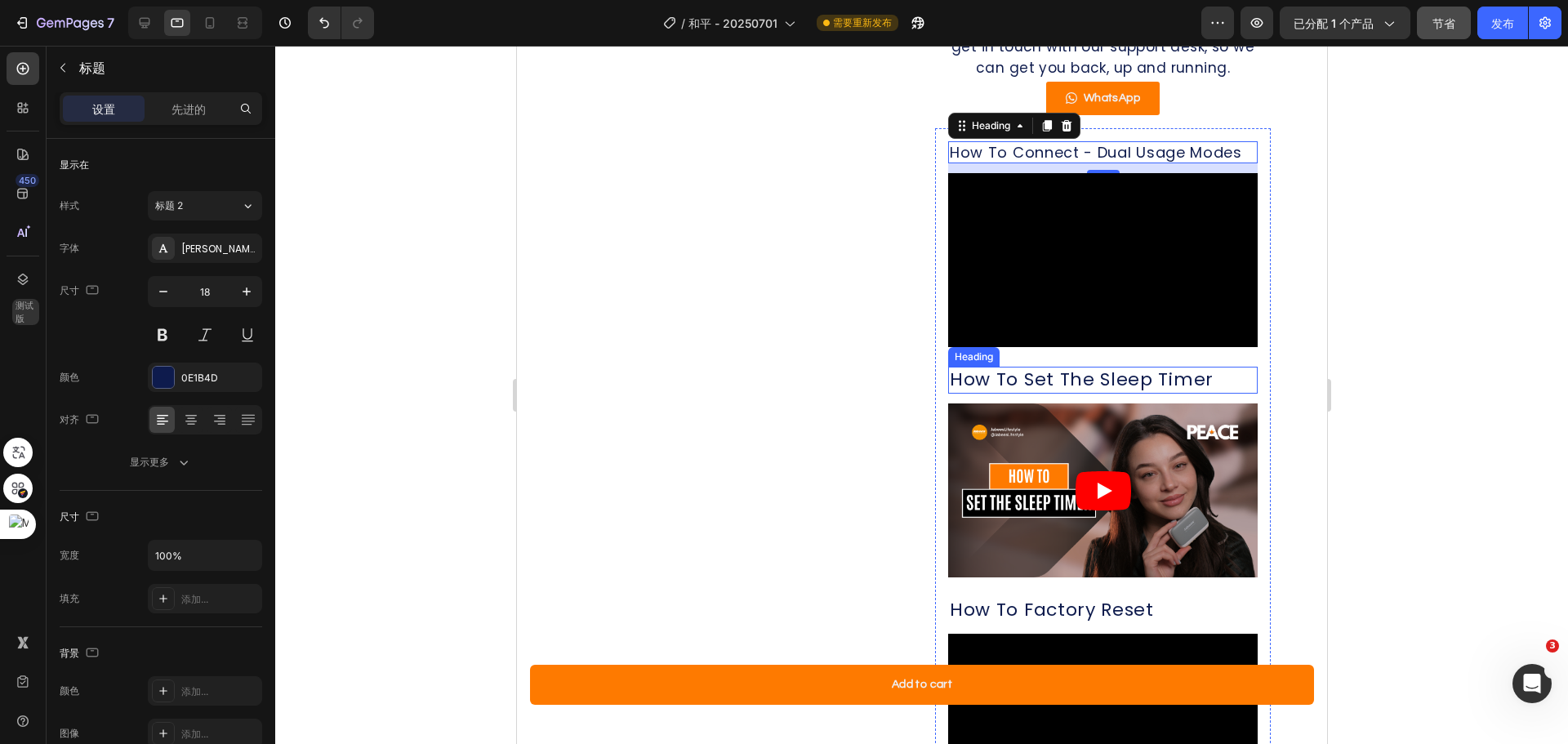
click at [1066, 392] on p "How To Set The Sleep Timer" at bounding box center [1101, 380] width 306 height 24
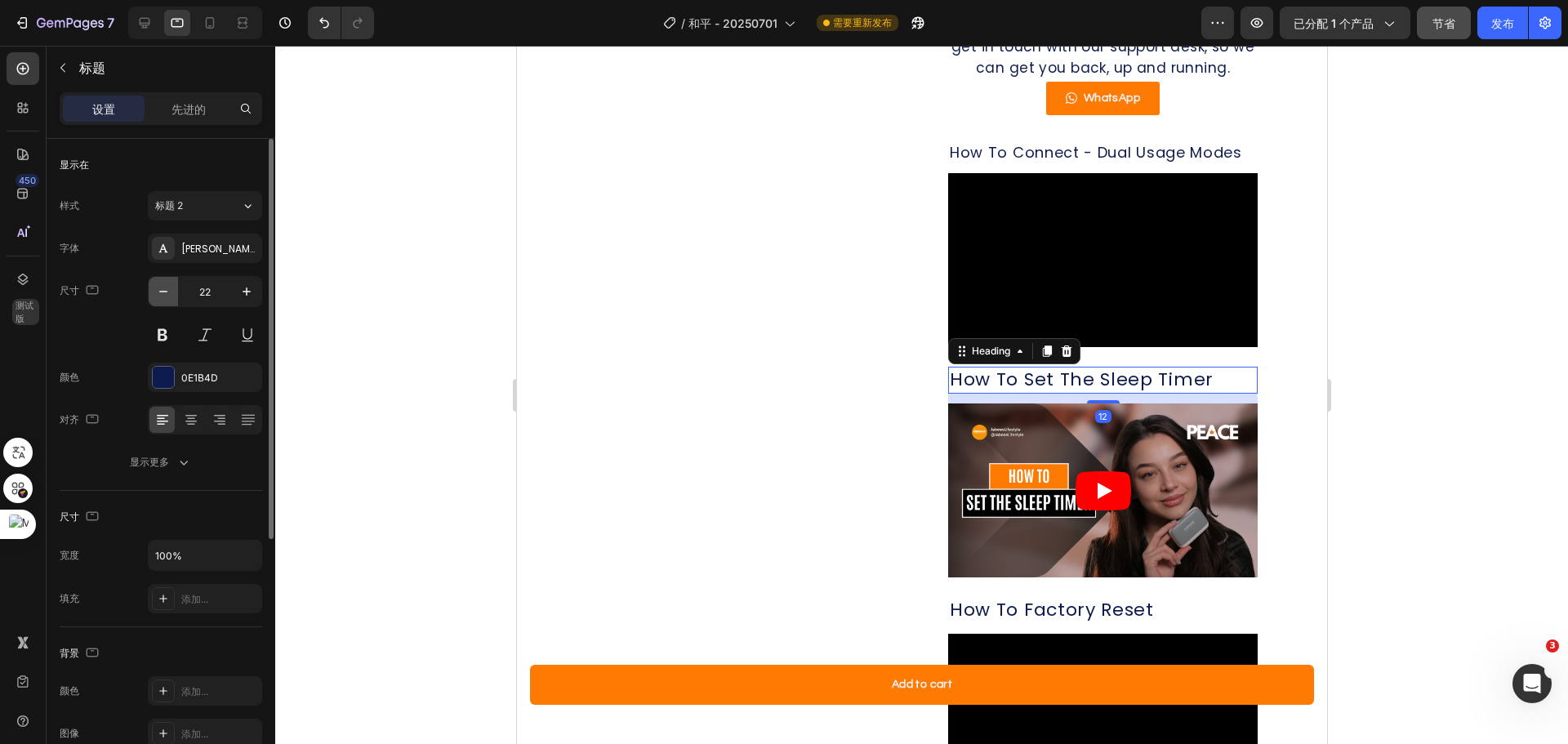
click at [168, 293] on icon "button" at bounding box center [163, 291] width 17 height 17
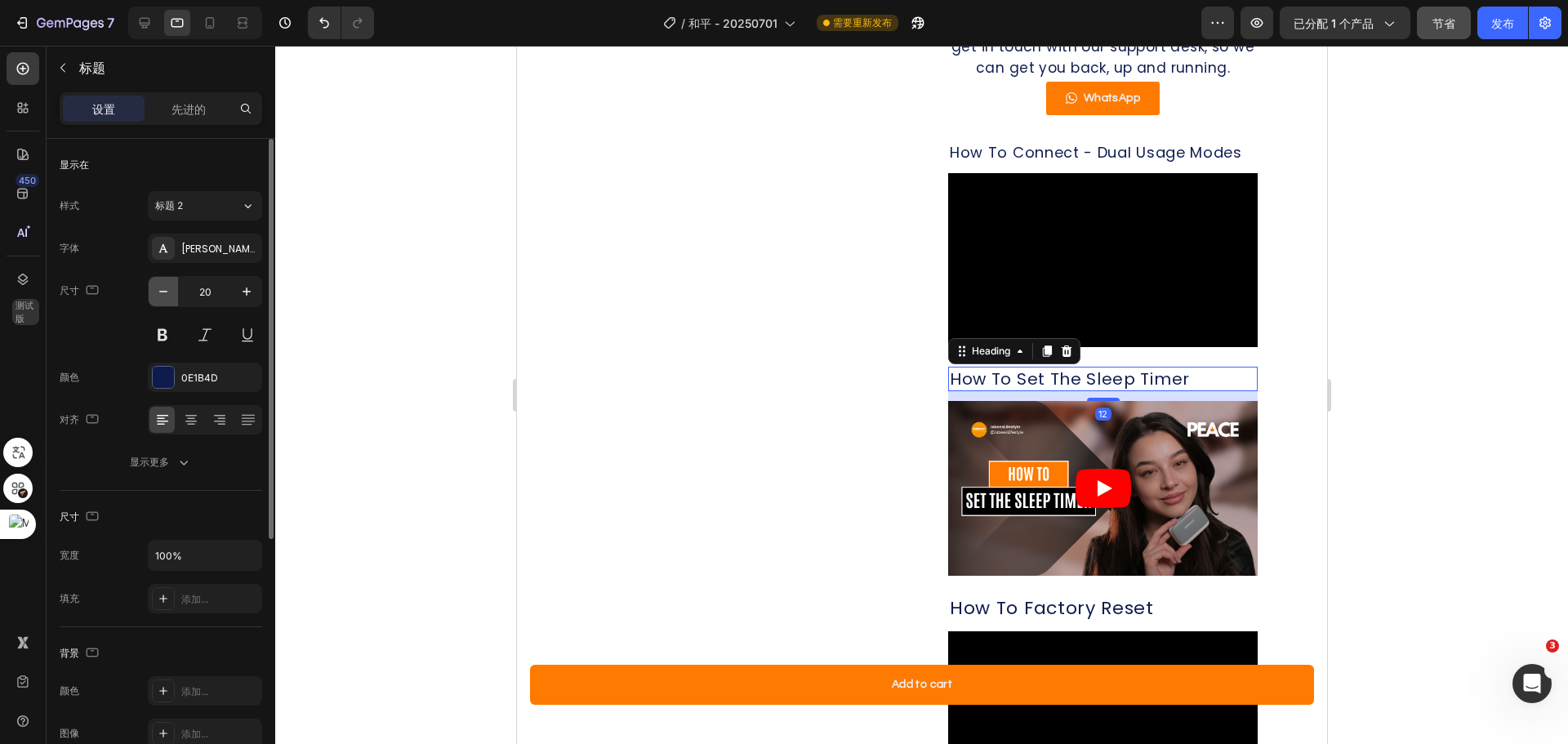
click at [168, 293] on icon "button" at bounding box center [163, 291] width 17 height 17
type input "18"
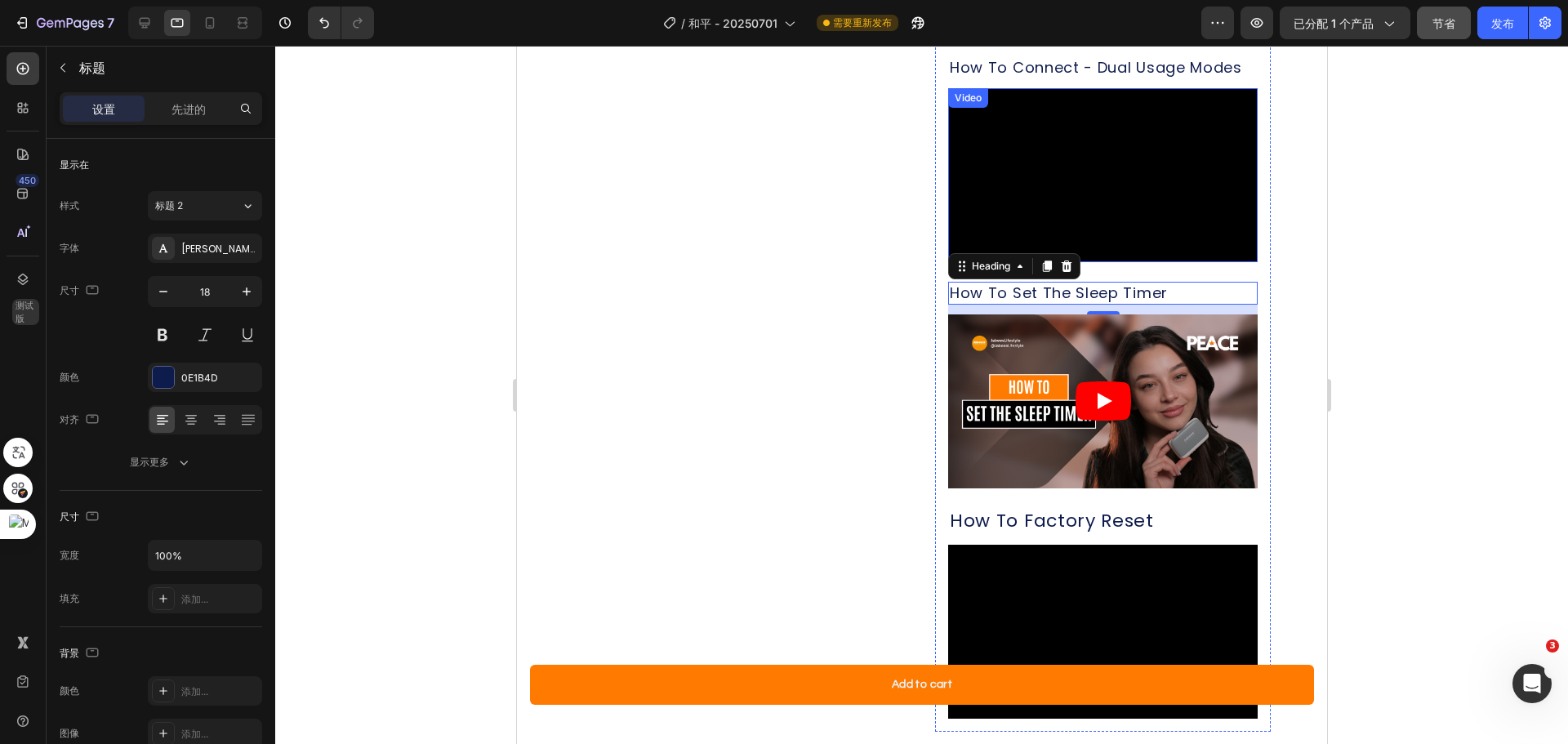
scroll to position [1462, 0]
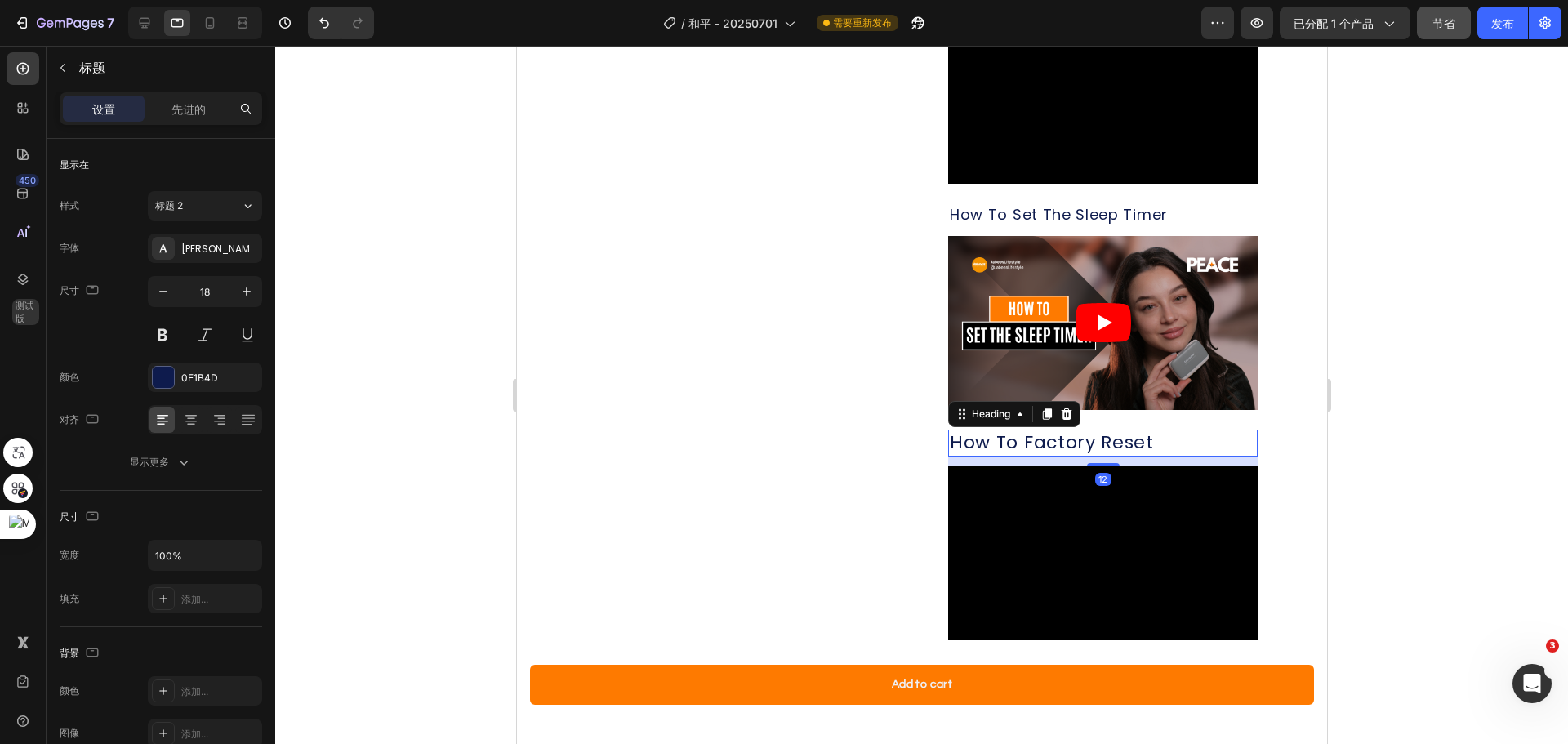
click at [1096, 455] on p "How To Factory Reset" at bounding box center [1101, 443] width 306 height 24
click at [170, 300] on button "button" at bounding box center [163, 291] width 30 height 30
click at [170, 296] on icon "button" at bounding box center [163, 291] width 17 height 17
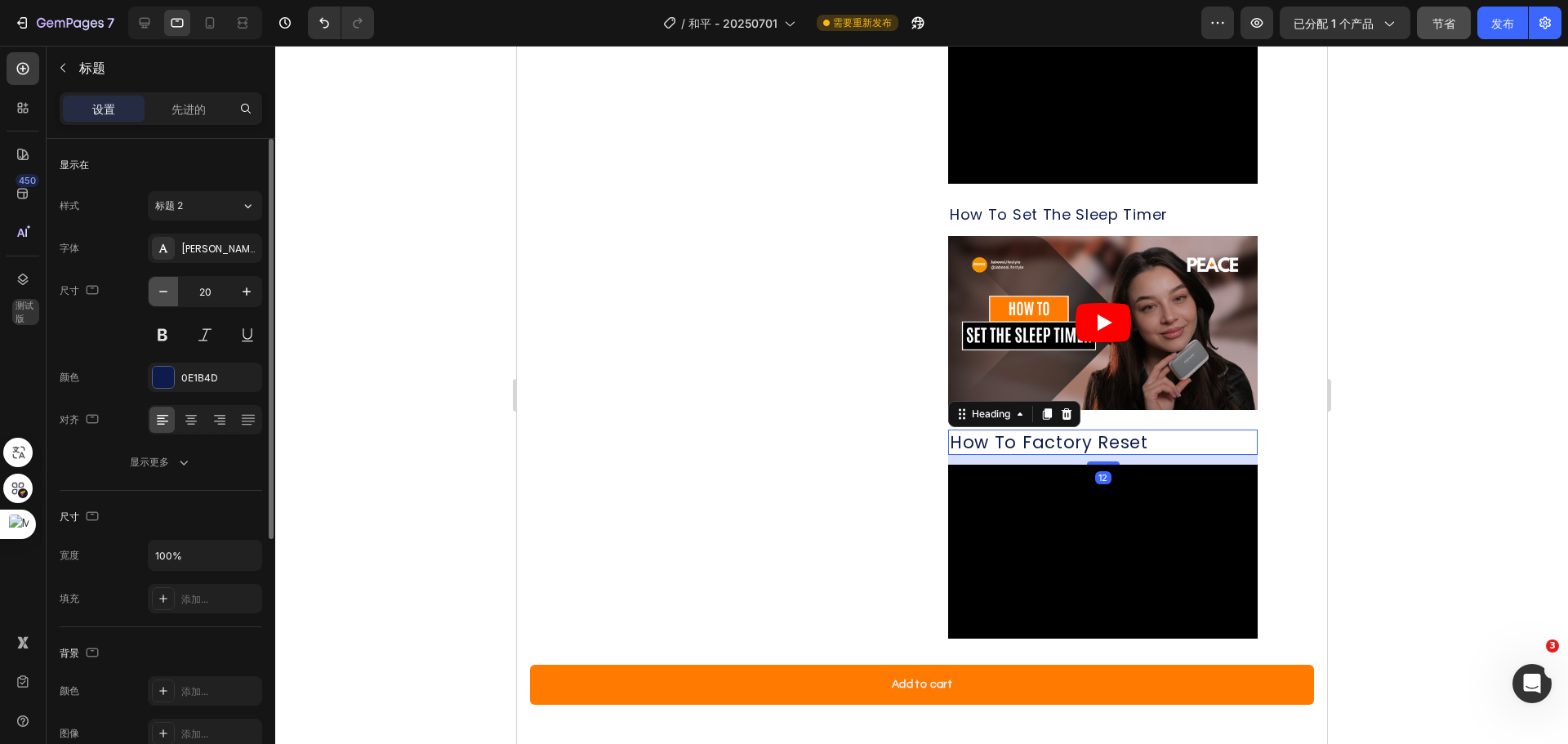
click at [170, 296] on icon "button" at bounding box center [163, 291] width 17 height 17
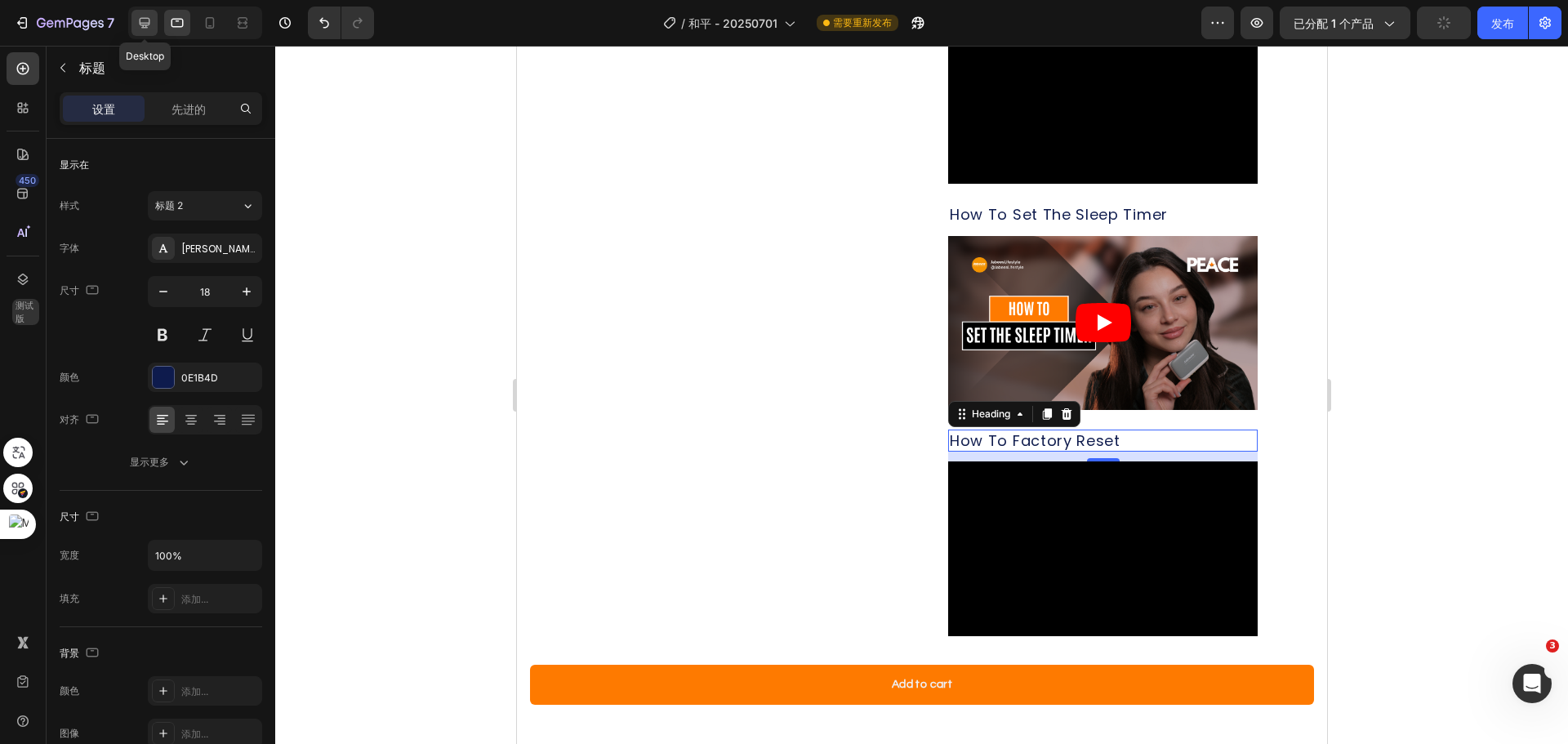
click at [147, 22] on icon at bounding box center [145, 23] width 17 height 17
type input "20"
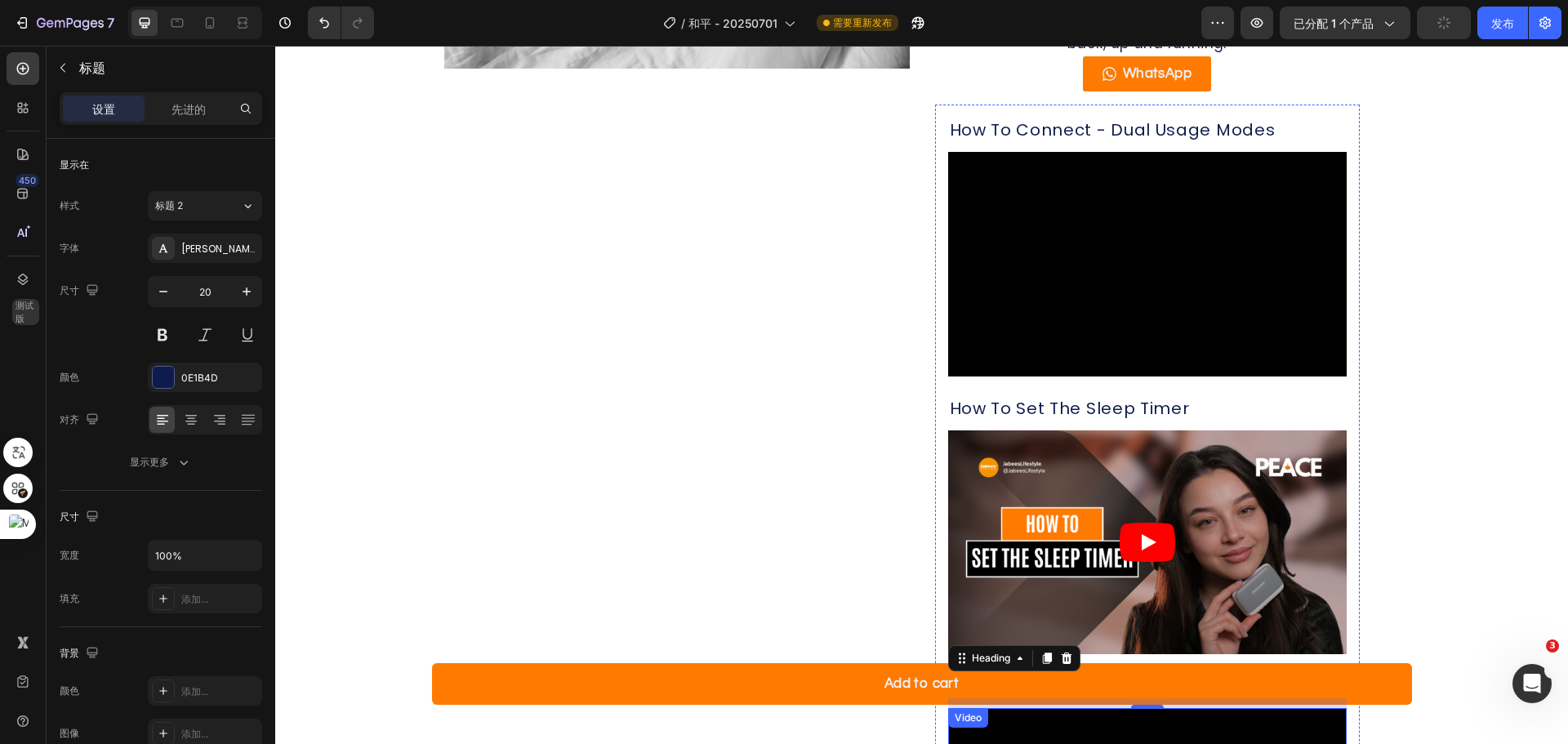
scroll to position [1339, 0]
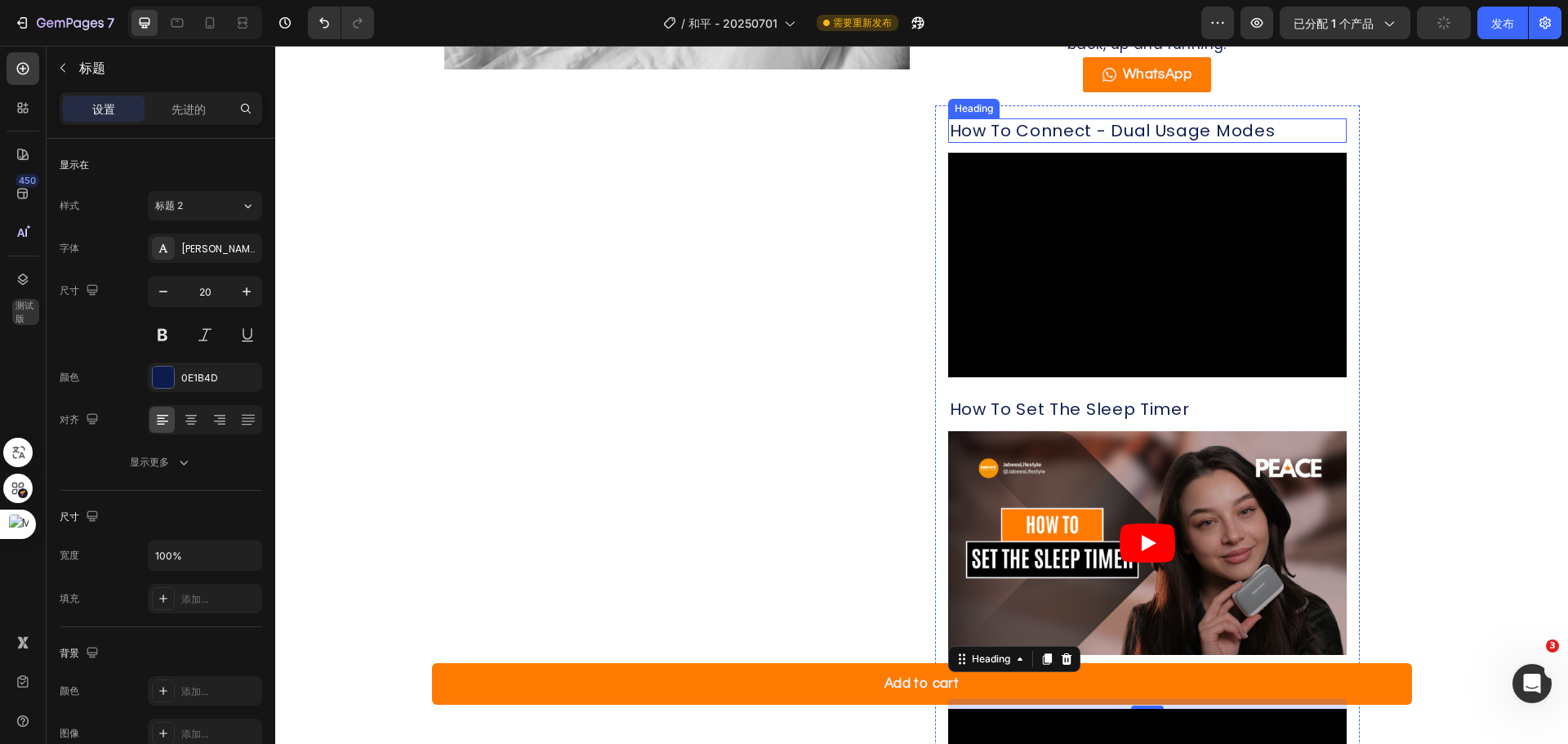
click at [1133, 125] on p "How To Connect - Dual Usage Modes" at bounding box center [1148, 131] width 396 height 22
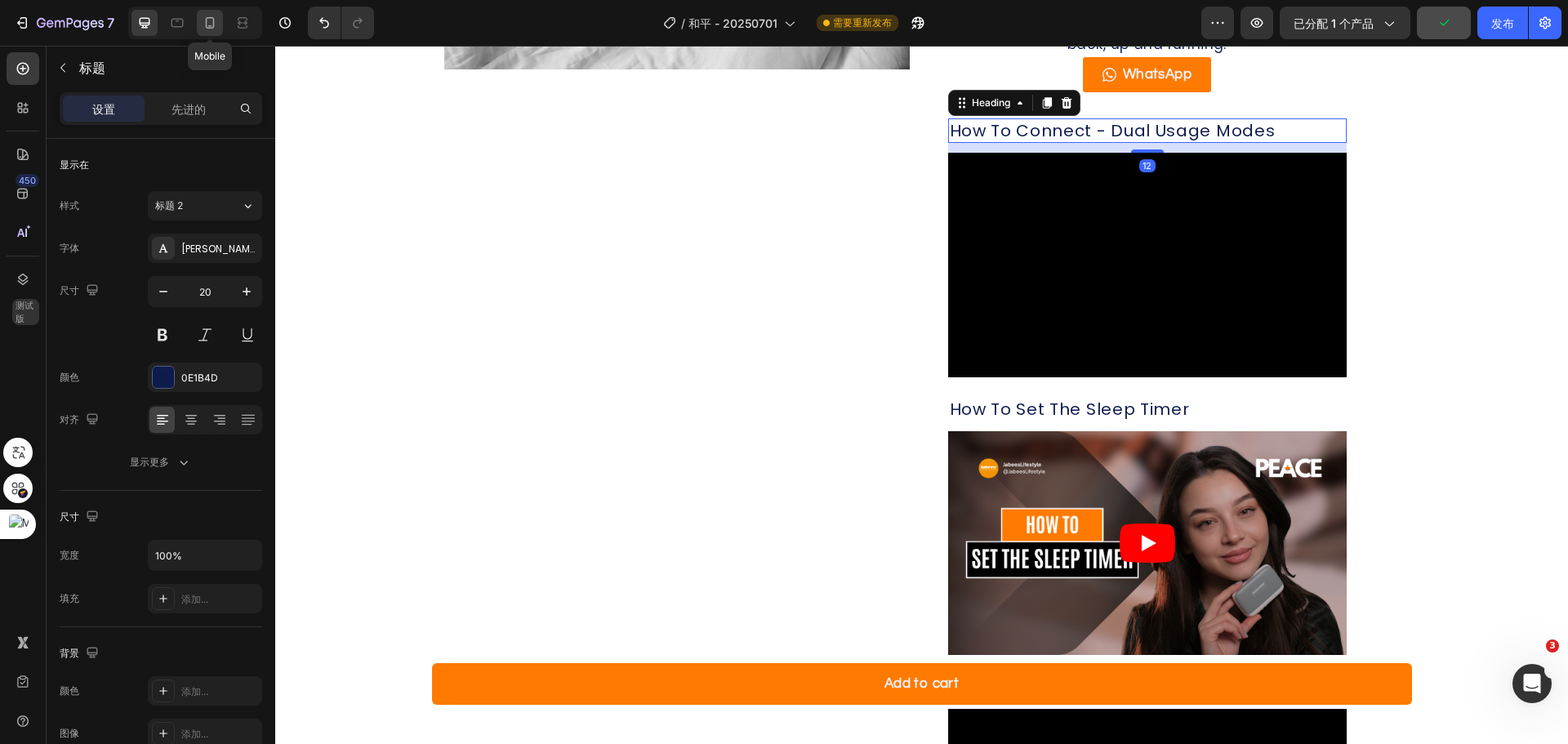
click at [206, 22] on icon at bounding box center [210, 23] width 9 height 12
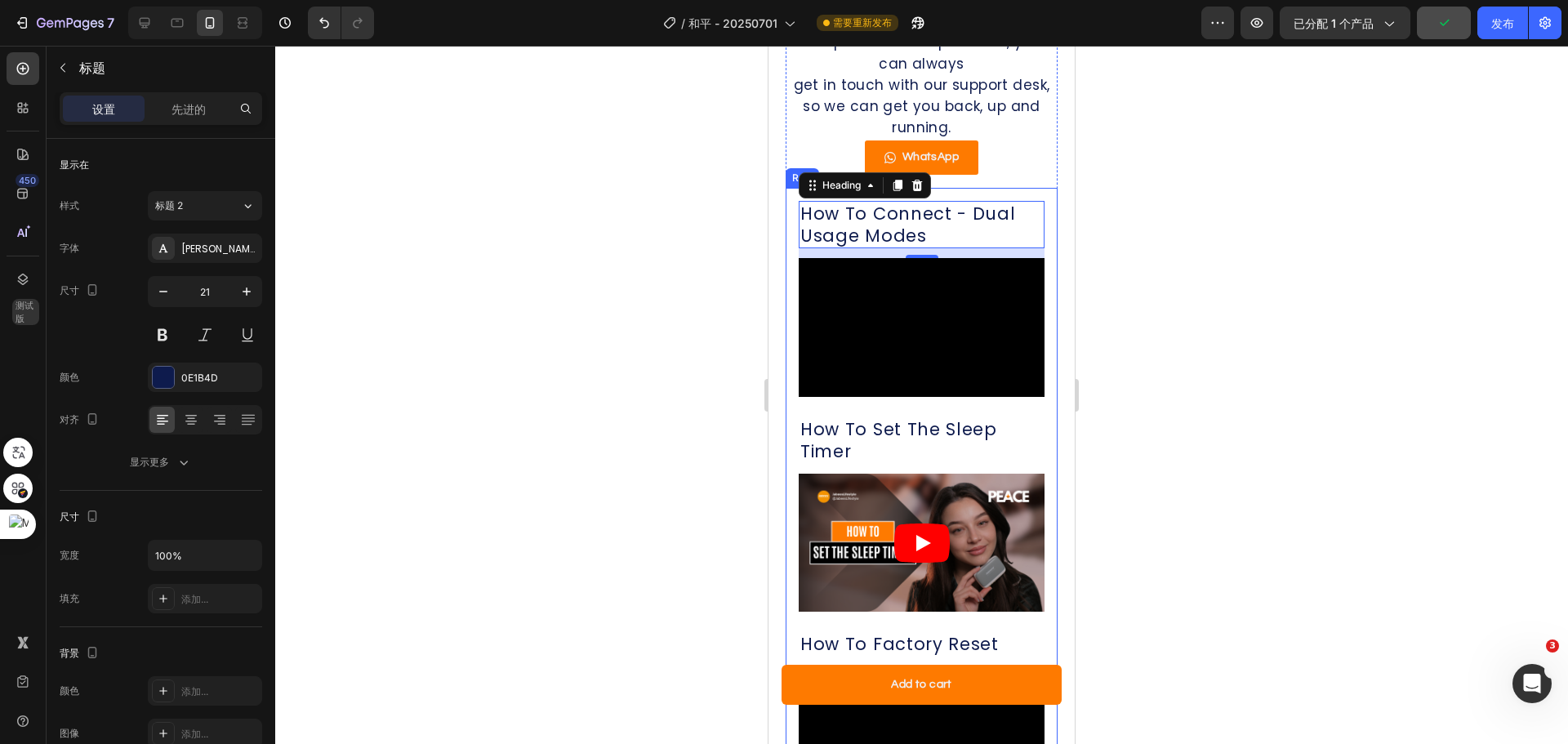
scroll to position [1577, 0]
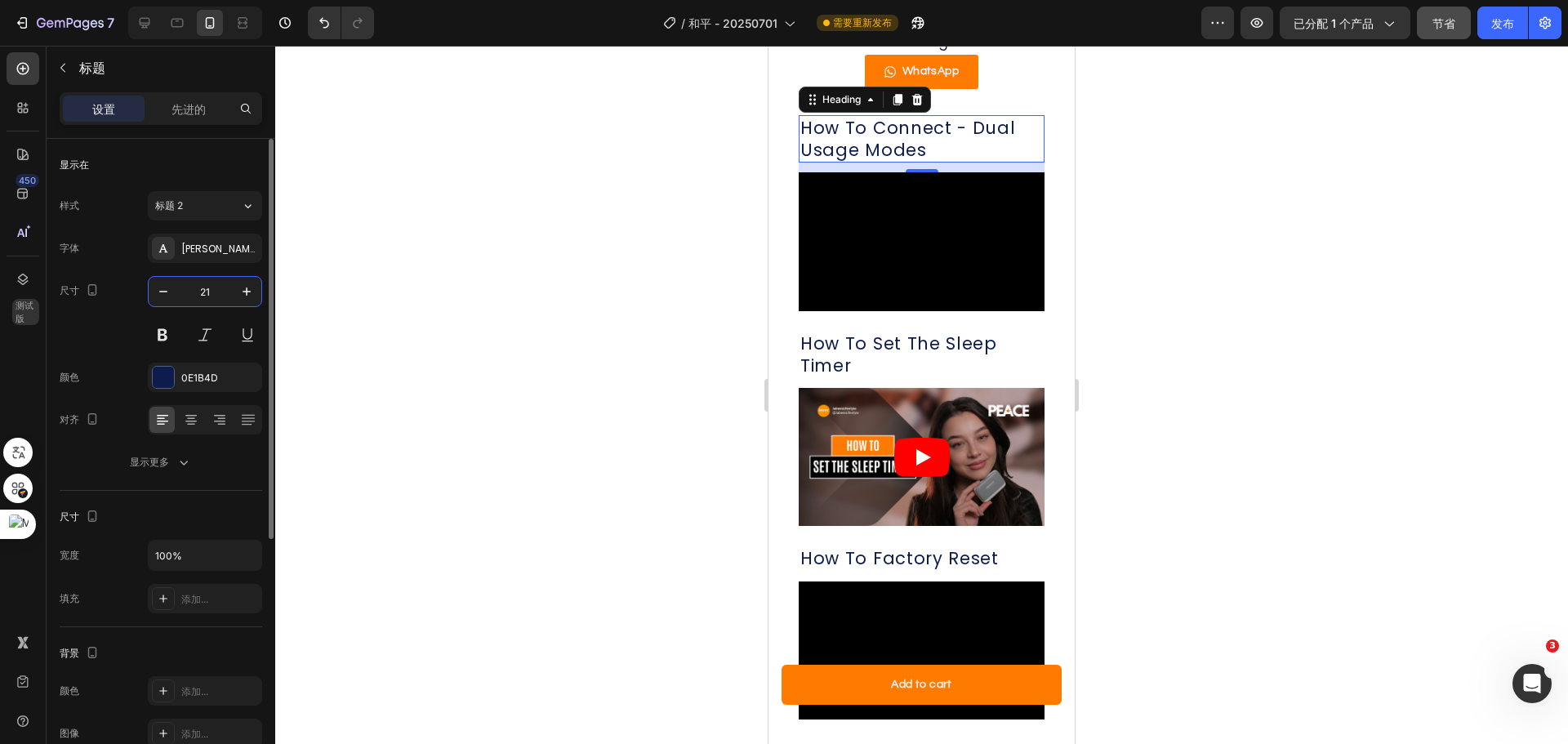
click at [212, 294] on input "21" at bounding box center [205, 291] width 54 height 30
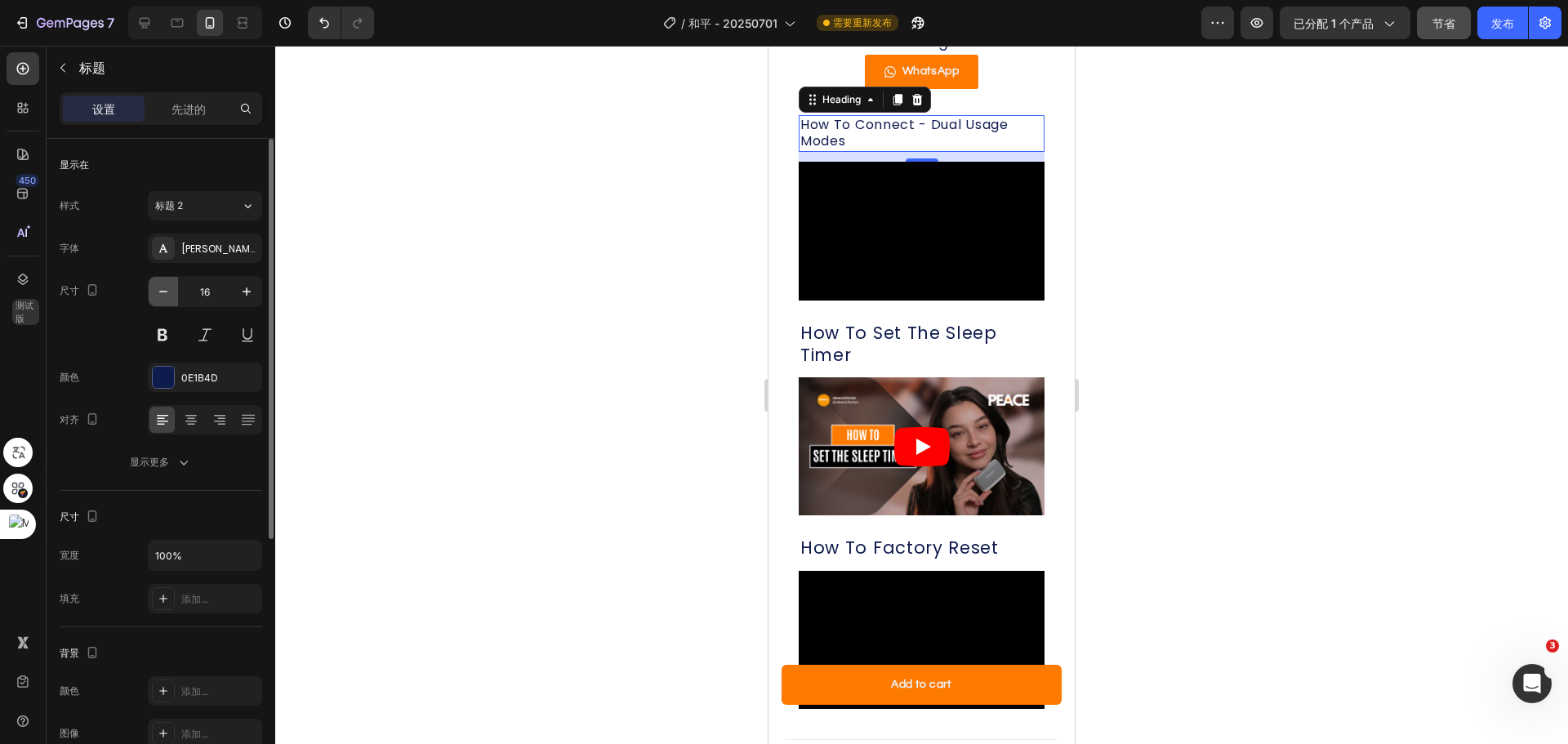
click at [161, 294] on icon "button" at bounding box center [163, 291] width 17 height 17
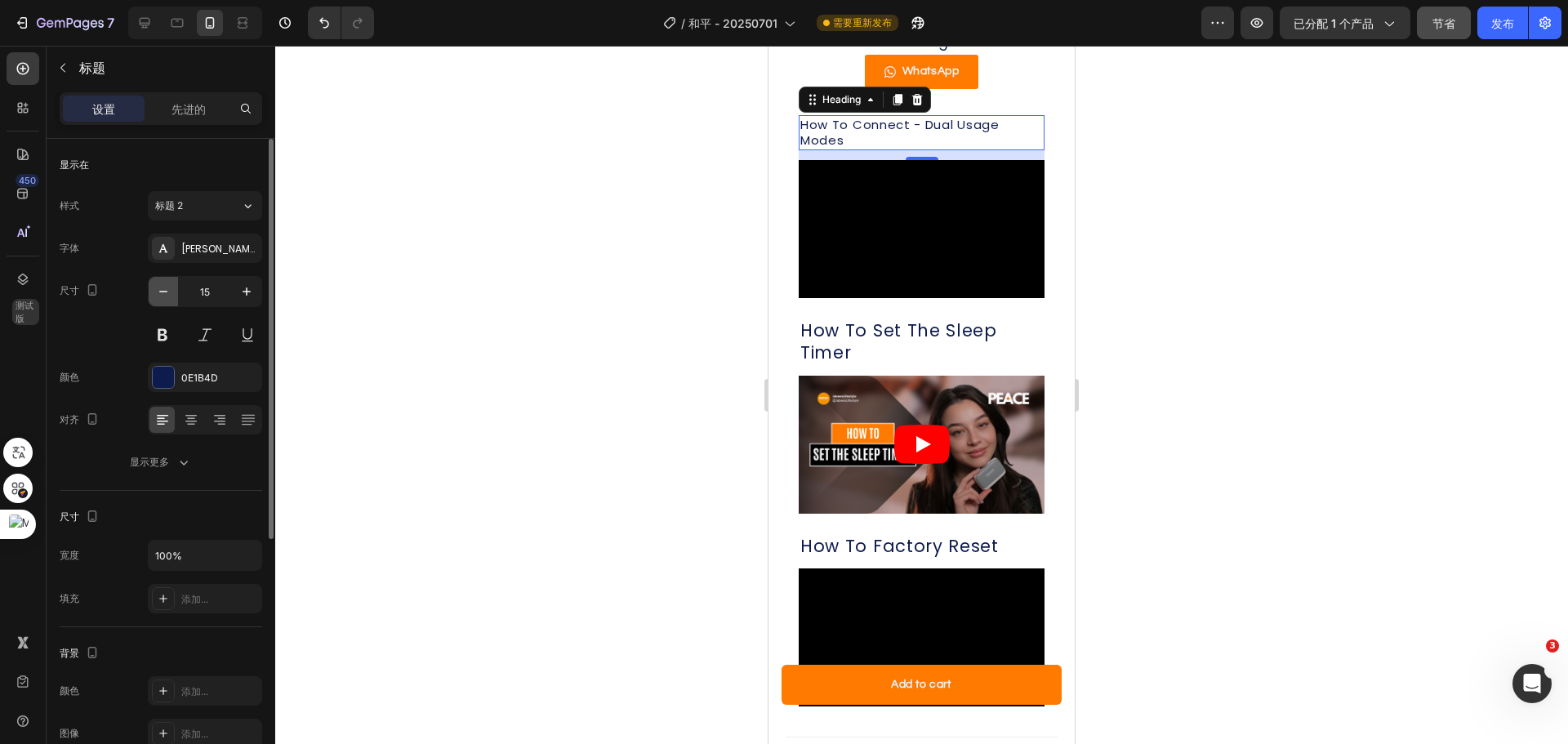
click at [161, 294] on icon "button" at bounding box center [163, 291] width 17 height 17
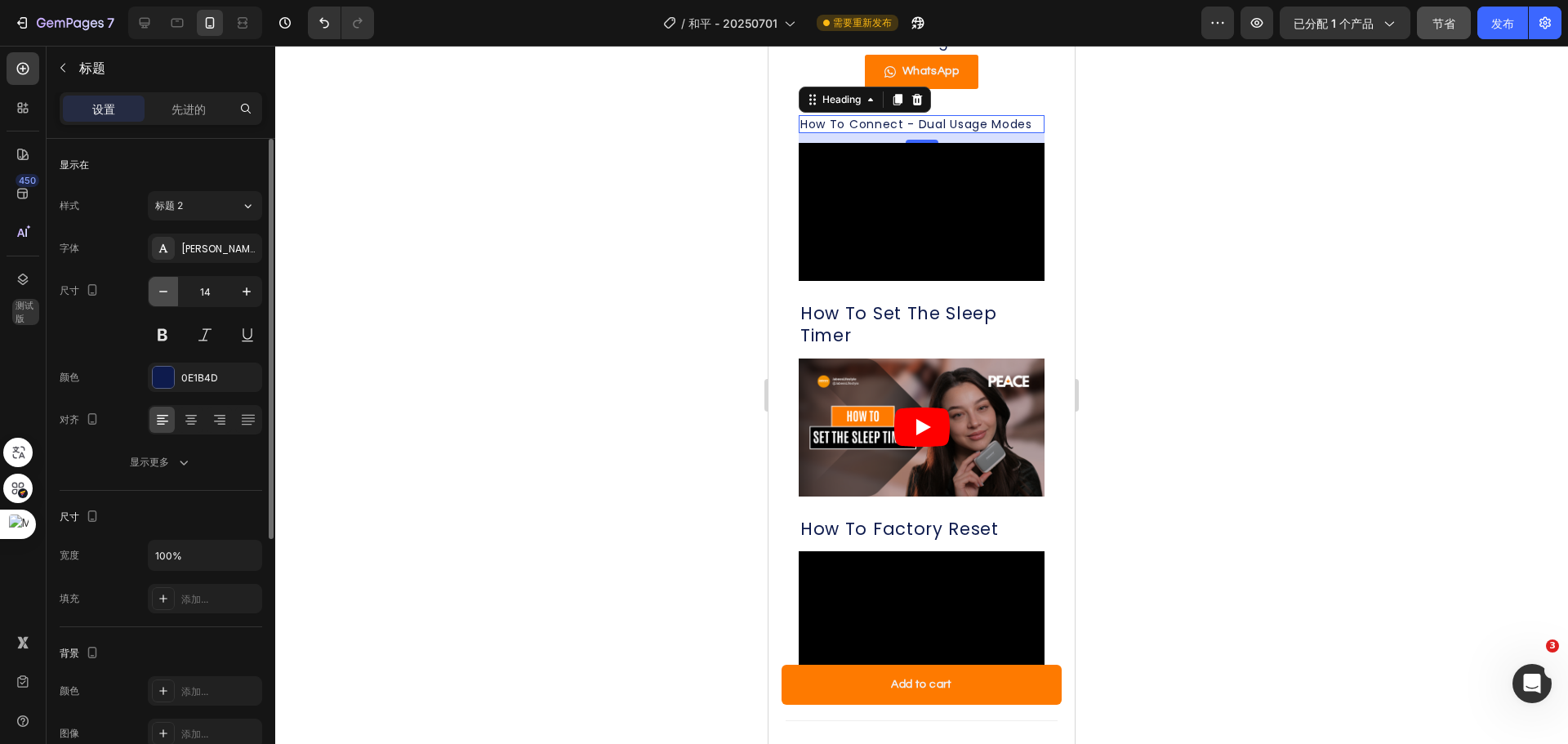
click at [161, 294] on icon "button" at bounding box center [163, 291] width 17 height 17
type input "13"
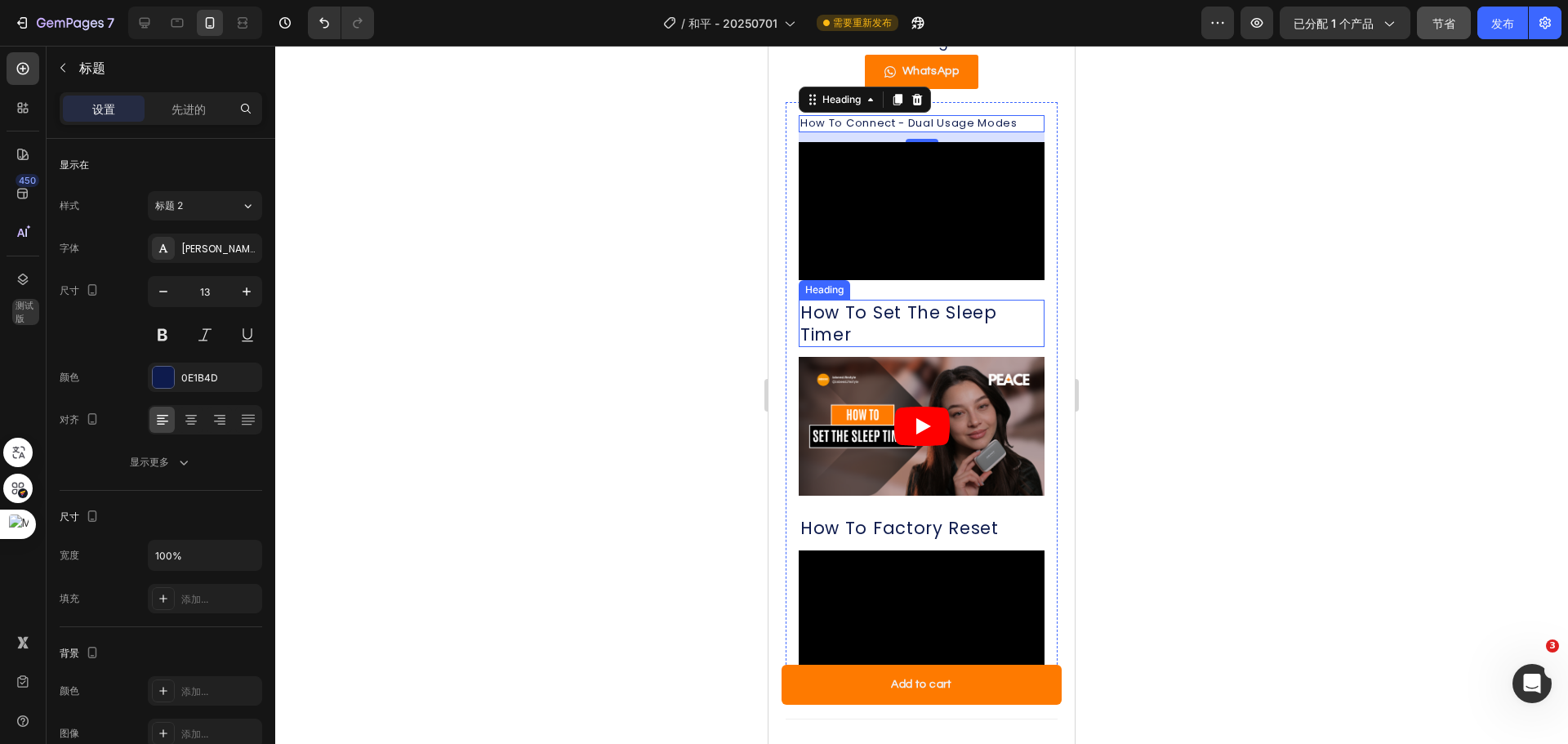
click at [904, 301] on p "How To Set The Sleep Timer" at bounding box center [921, 324] width 242 height 45
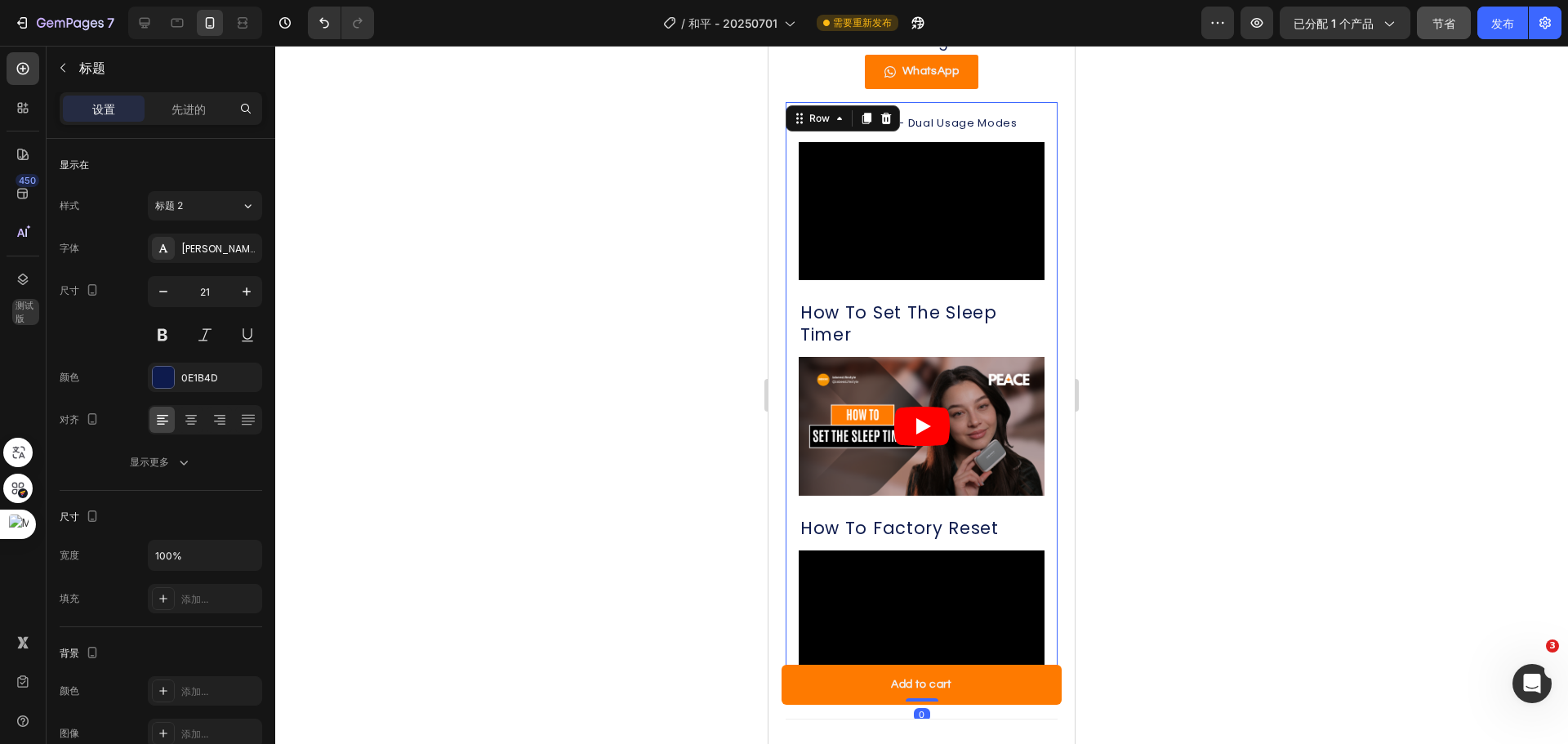
click at [900, 120] on div "How To Connect - Dual Usage Modes Heading Video How To Set The Sleep Timer Head…" at bounding box center [921, 402] width 246 height 574
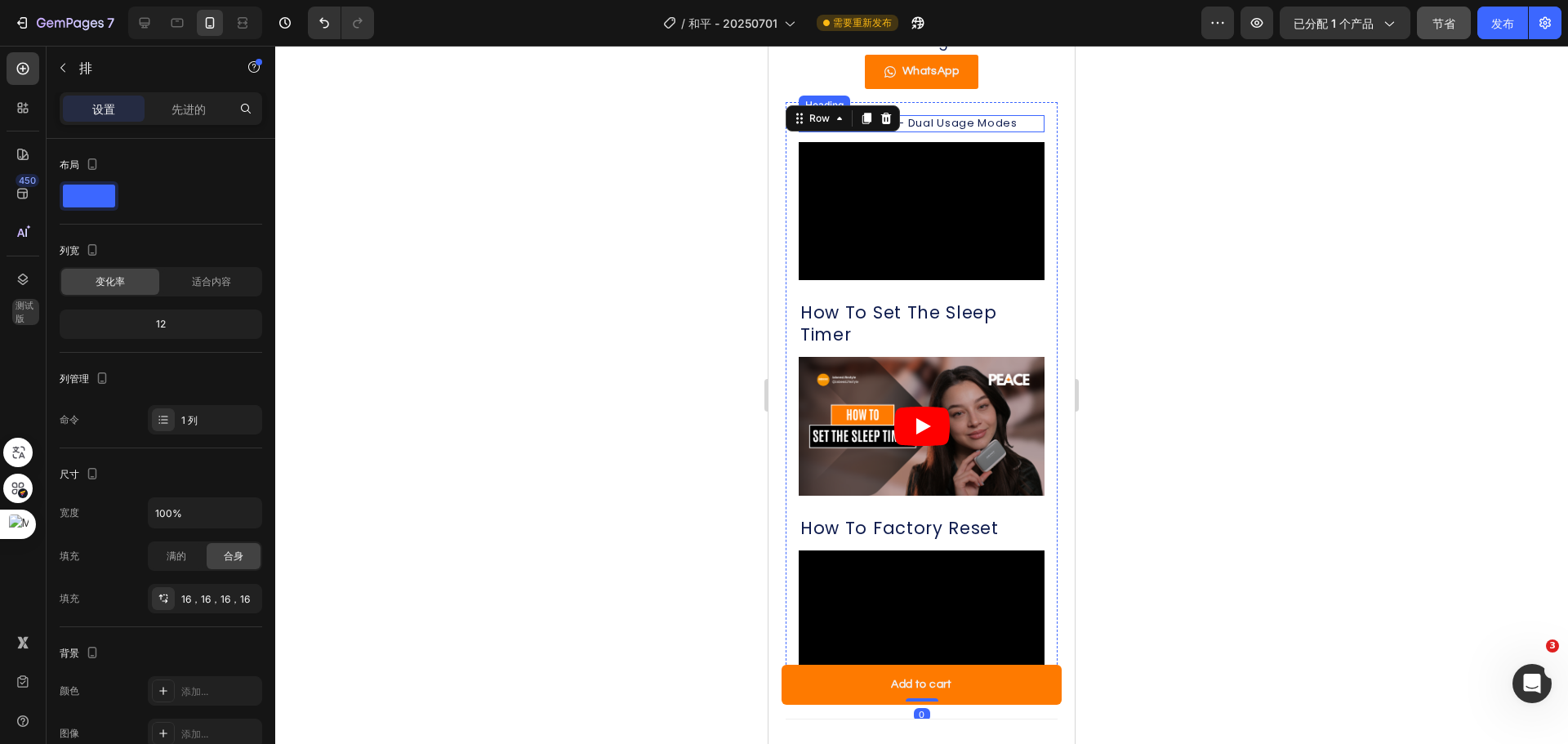
click at [950, 117] on p "How To Connect - Dual Usage Modes" at bounding box center [921, 124] width 242 height 14
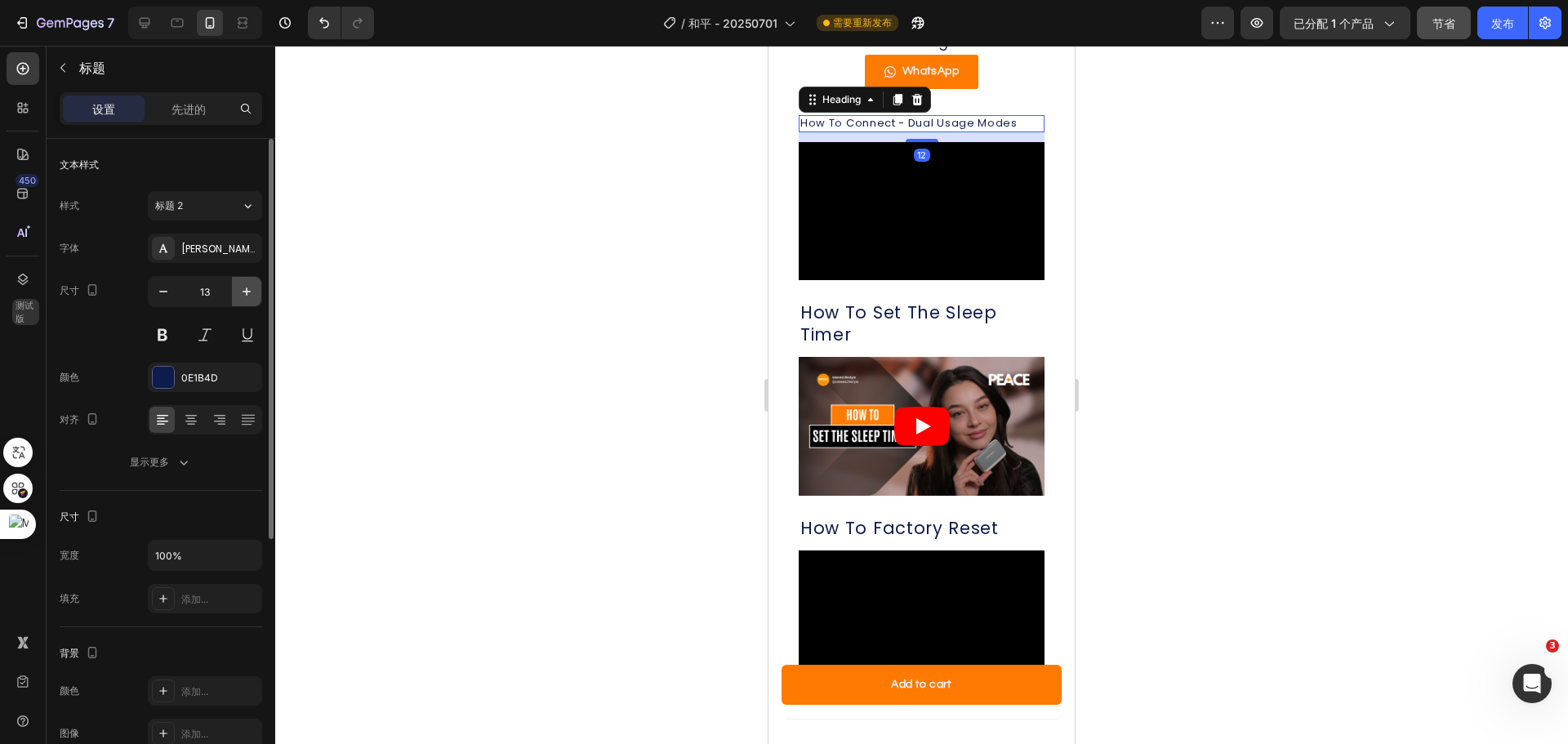
click at [244, 284] on icon "button" at bounding box center [246, 291] width 17 height 17
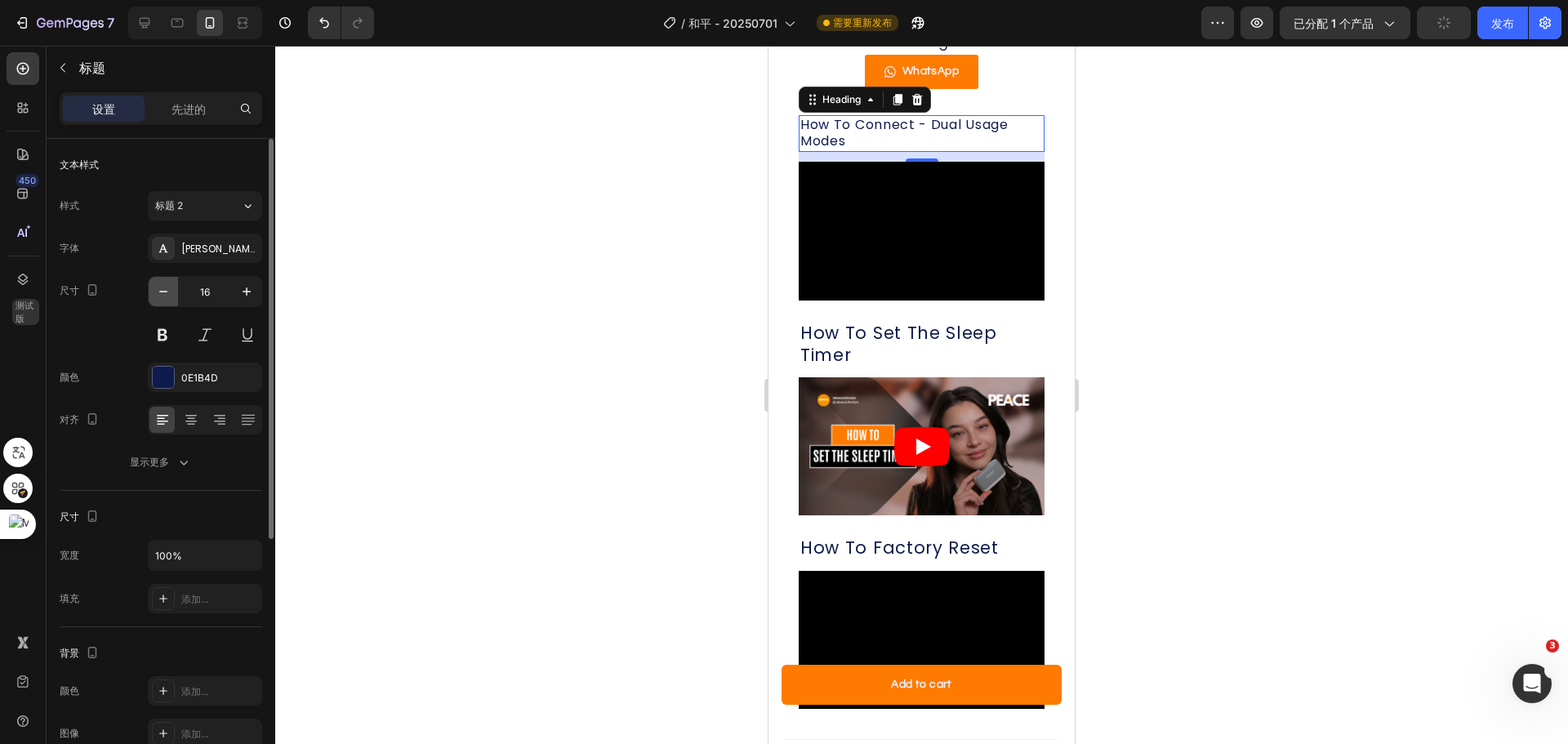
click at [165, 294] on icon "button" at bounding box center [163, 291] width 17 height 17
type input "15"
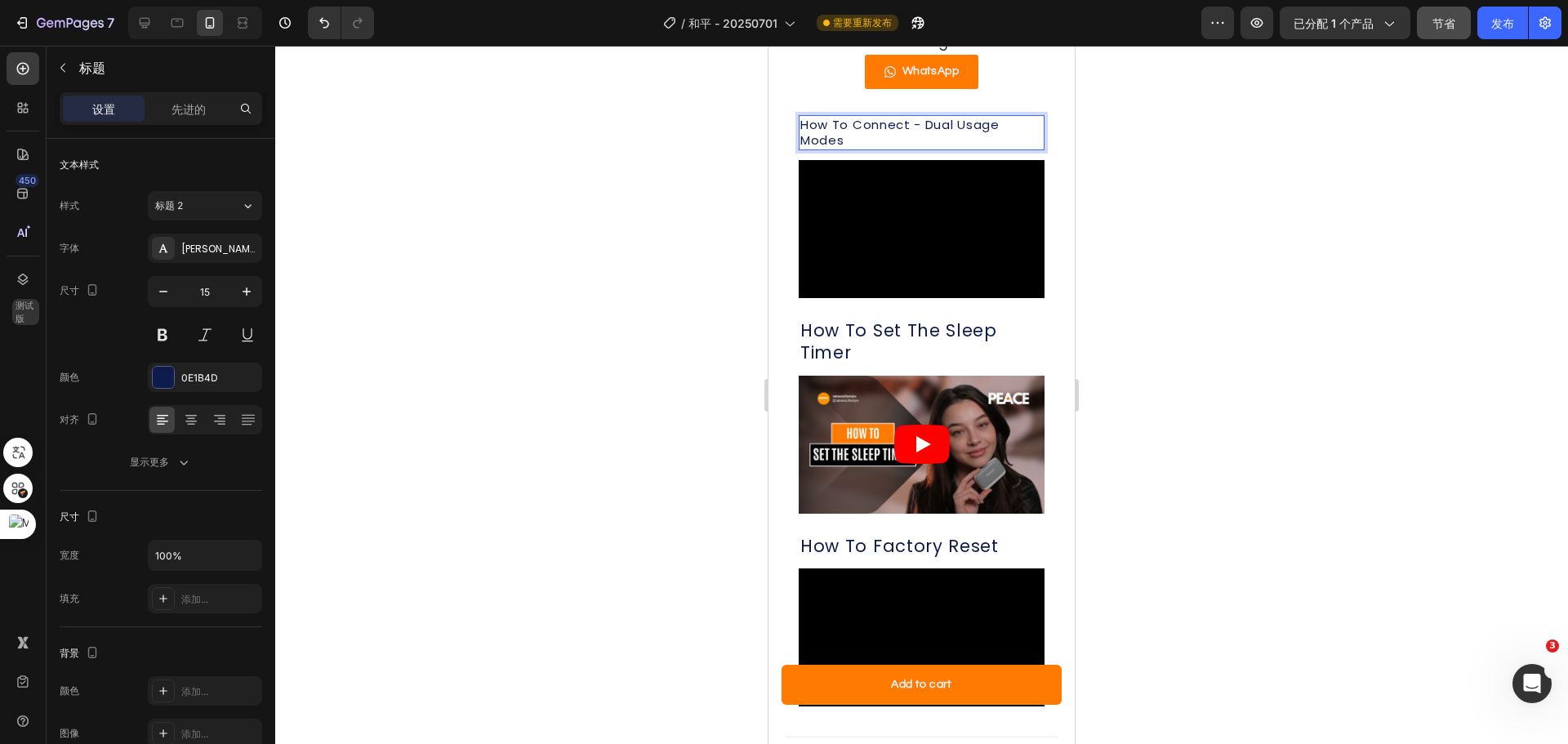
click at [853, 117] on p "How To Connect - Dual Usage Modes" at bounding box center [921, 133] width 242 height 31
click at [877, 319] on p "How To Set The Sleep Timer" at bounding box center [921, 341] width 242 height 45
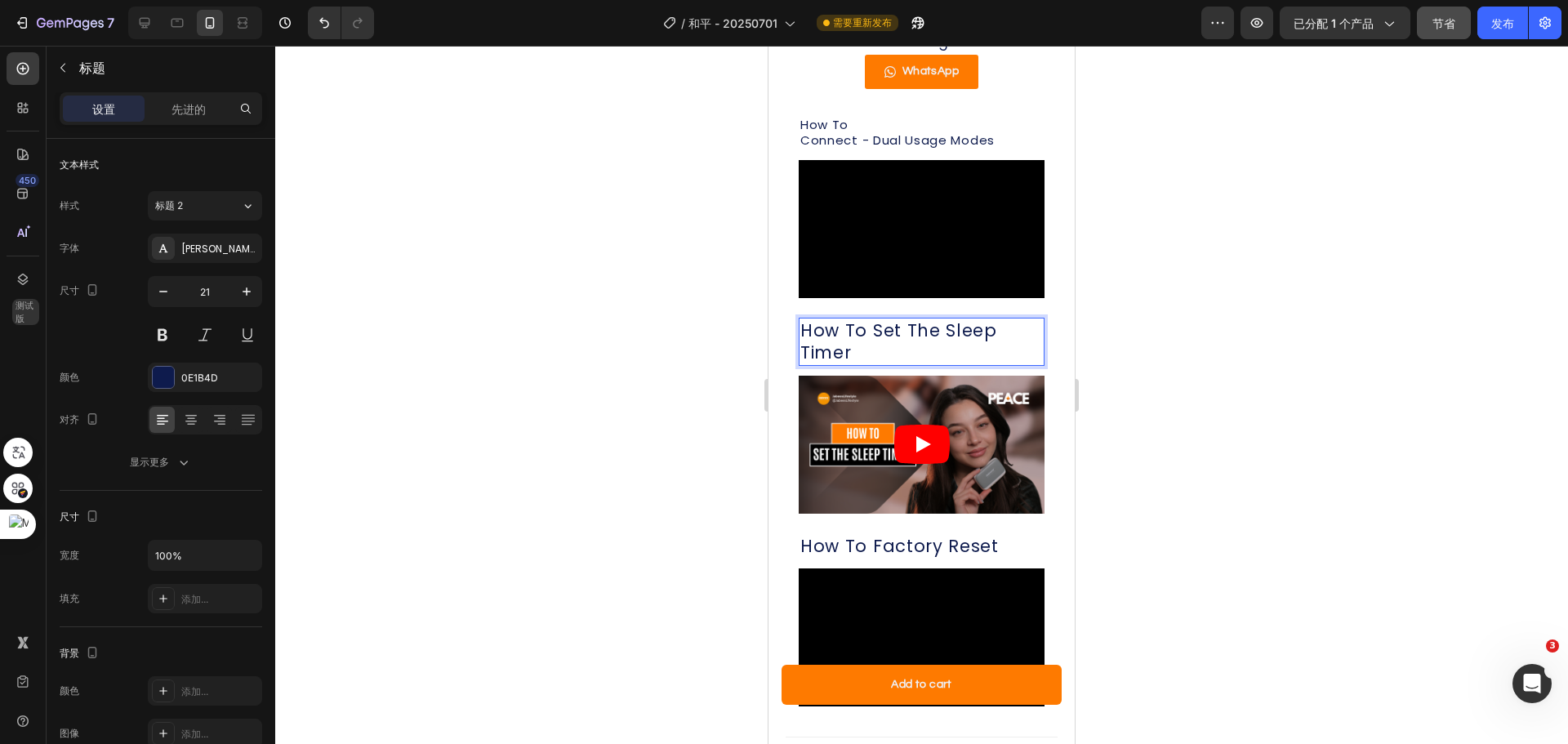
click at [871, 319] on p "How To Set The Sleep Timer" at bounding box center [921, 341] width 242 height 45
drag, startPoint x: 1212, startPoint y: 329, endPoint x: 273, endPoint y: 270, distance: 940.9
click at [1212, 329] on div at bounding box center [921, 394] width 1292 height 698
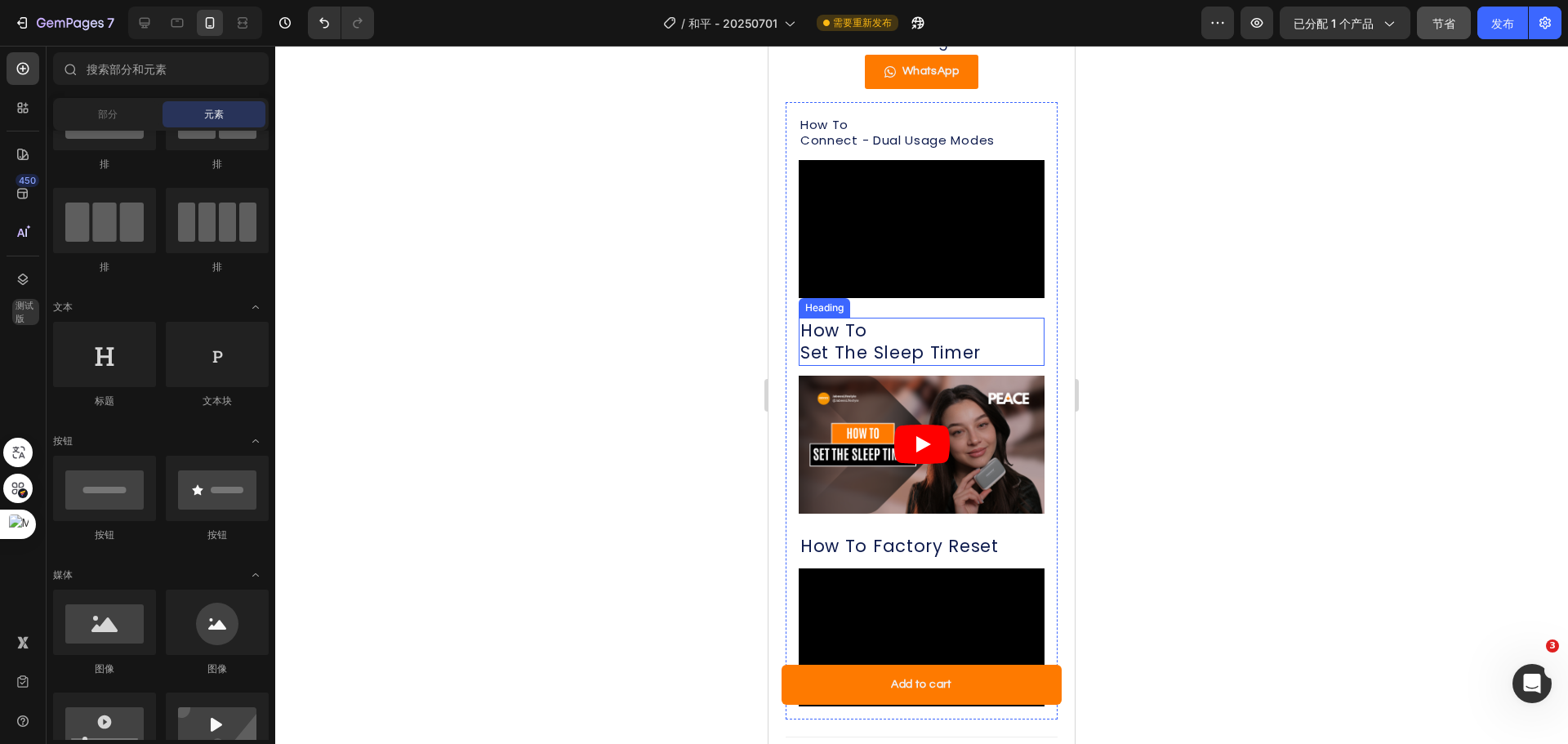
click at [927, 319] on p "How To Set The Sleep Timer" at bounding box center [921, 341] width 242 height 45
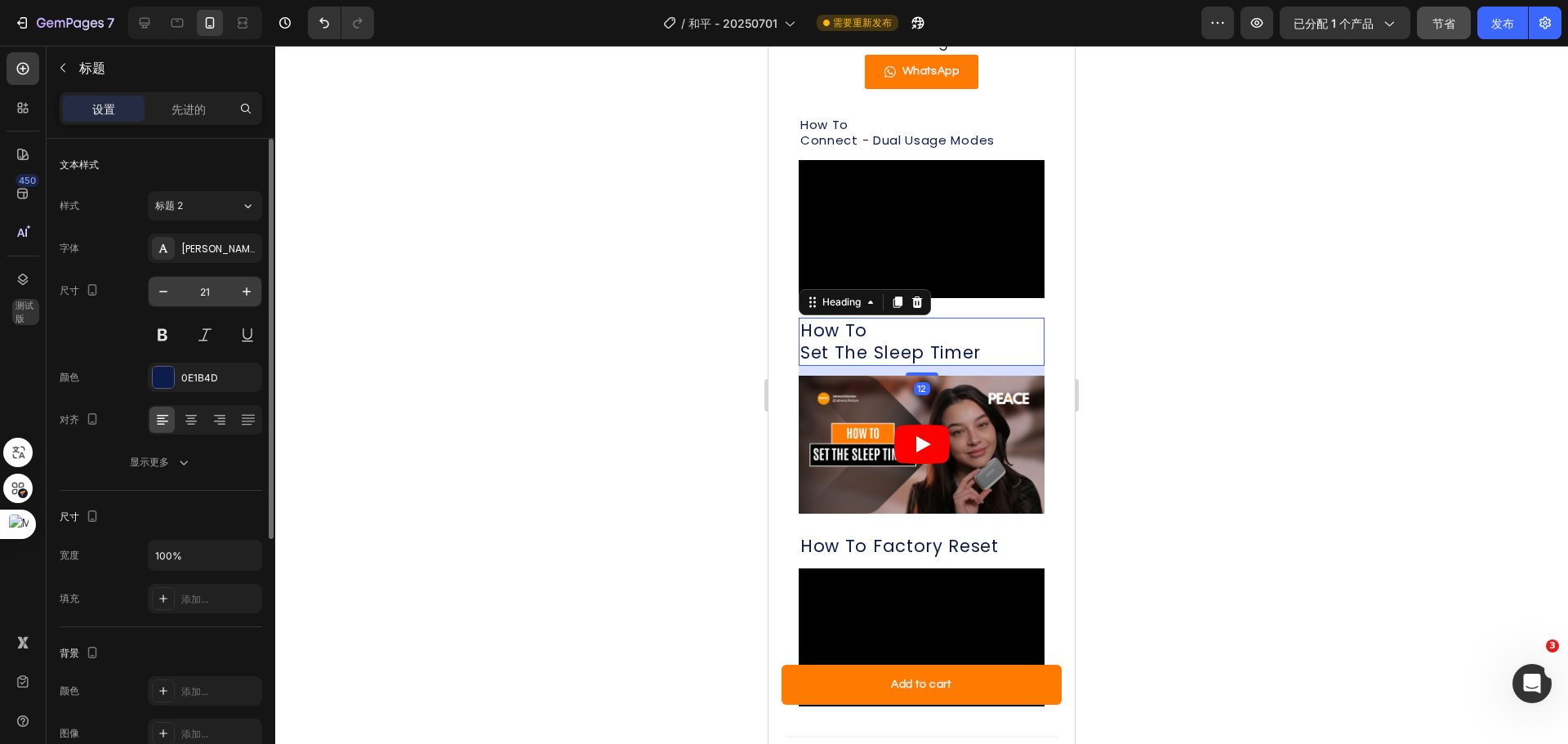
click at [204, 286] on input "21" at bounding box center [205, 291] width 54 height 30
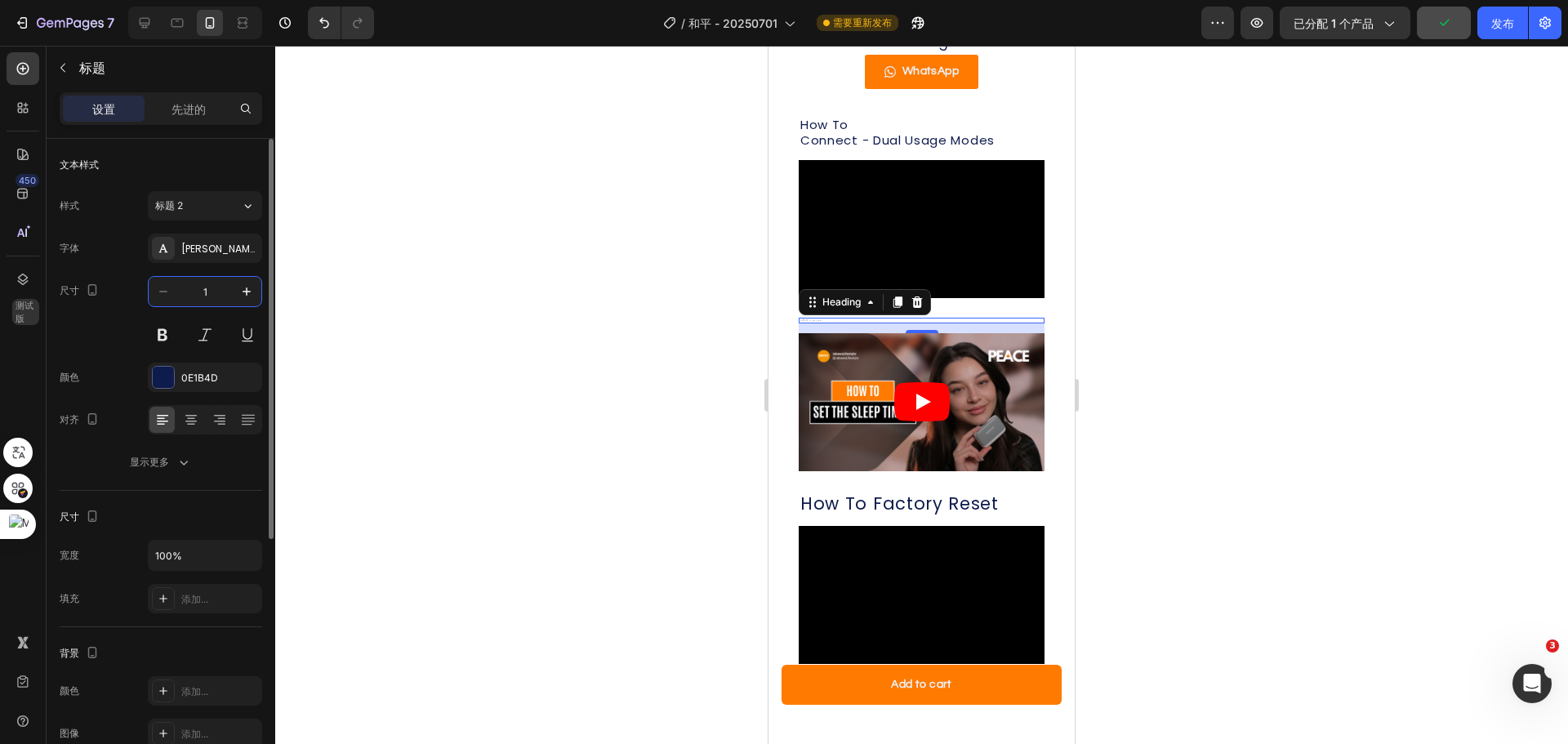
type input "15"
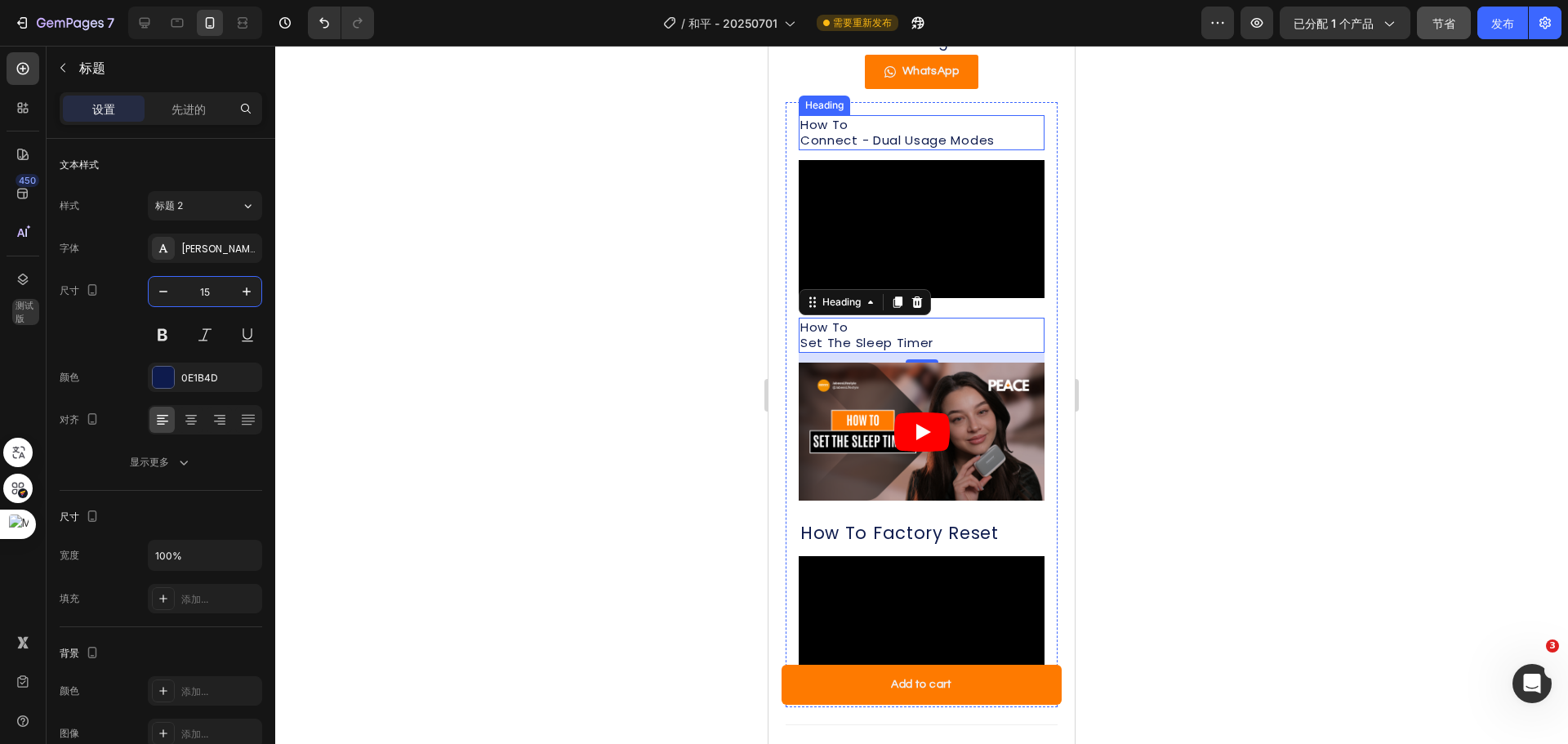
click at [916, 117] on p "How To Connect - Dual Usage Modes" at bounding box center [921, 133] width 242 height 31
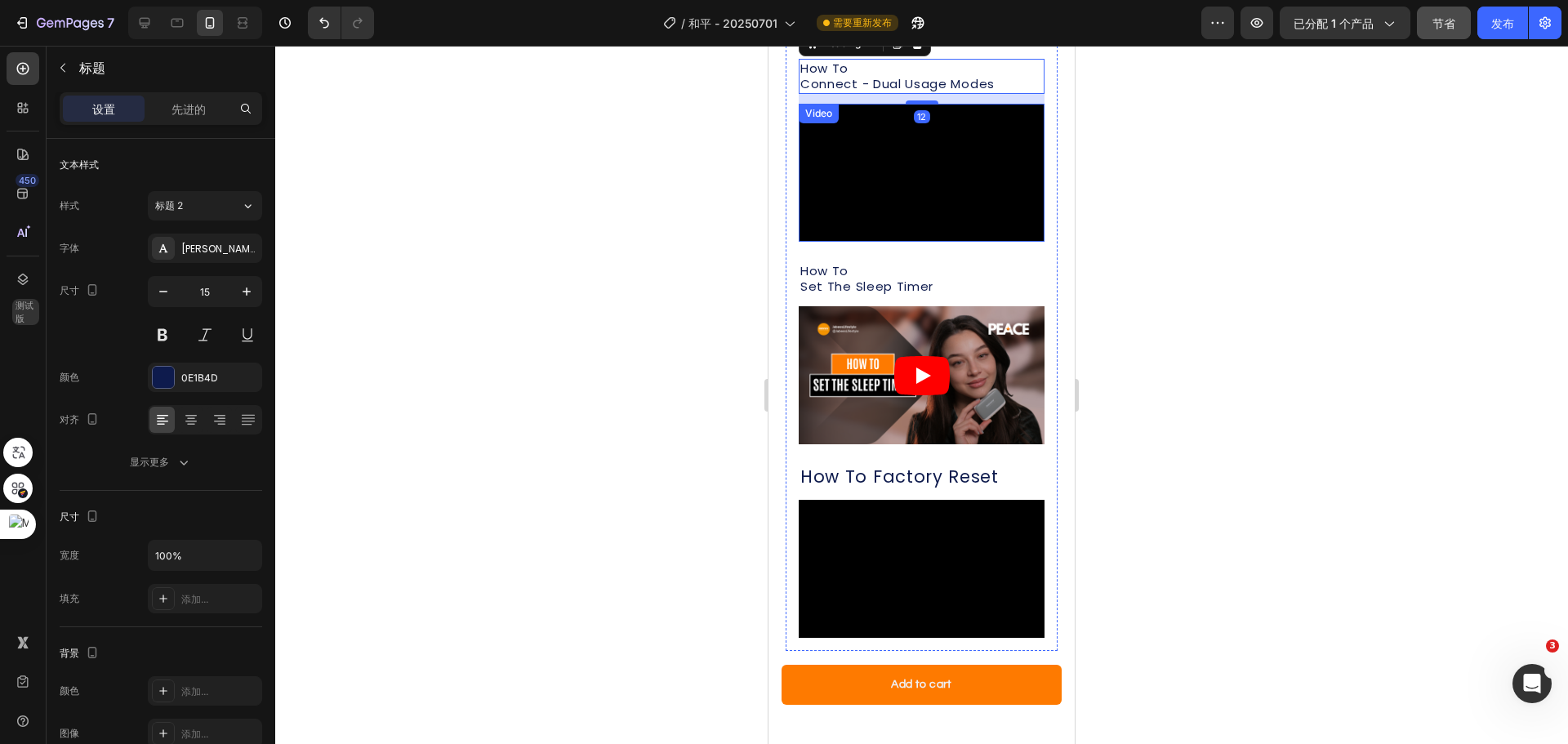
scroll to position [1740, 0]
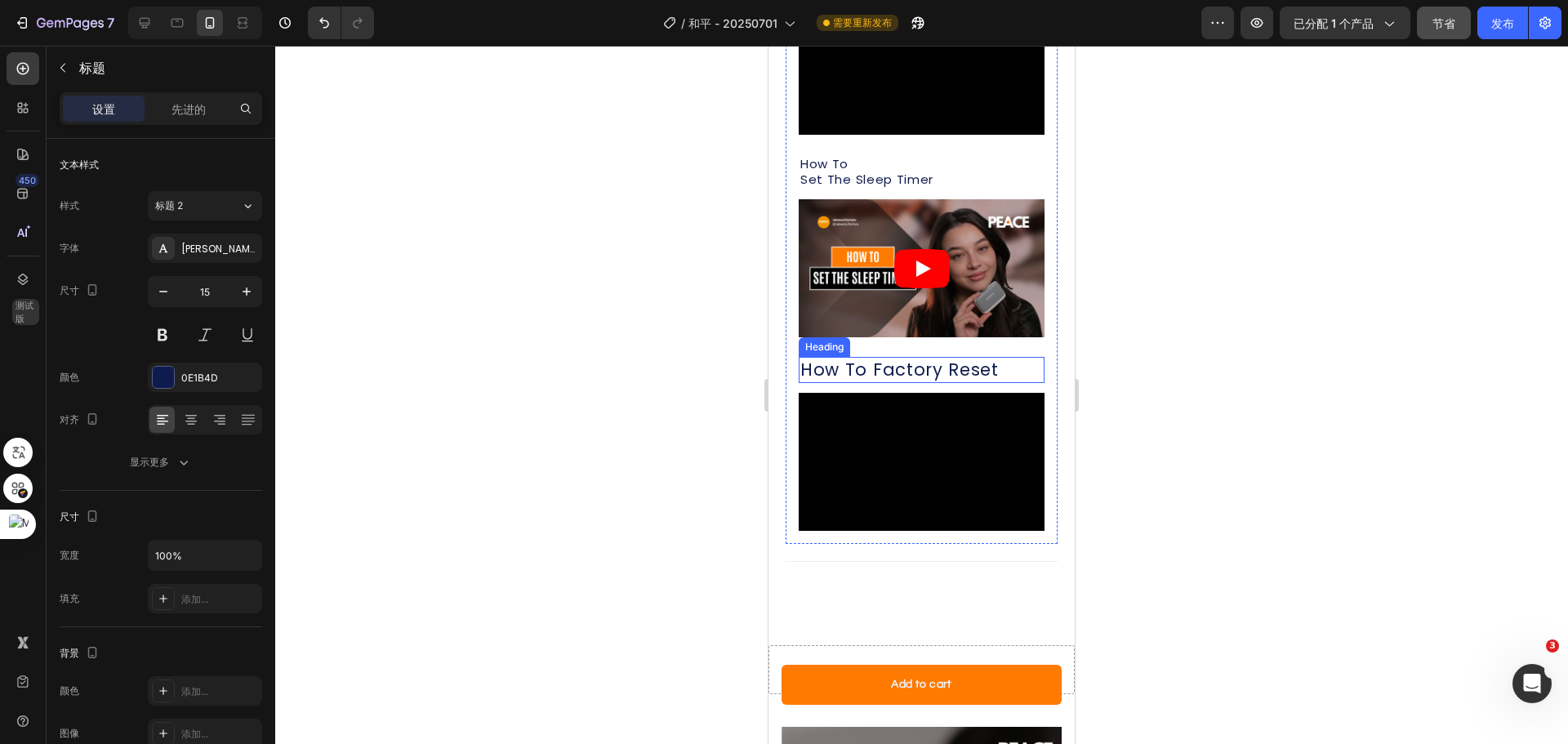
click at [895, 358] on p "How To Factory Reset" at bounding box center [921, 369] width 242 height 22
click at [872, 358] on p "How To Factory Reset" at bounding box center [921, 369] width 242 height 22
click at [194, 290] on input "21" at bounding box center [205, 291] width 54 height 30
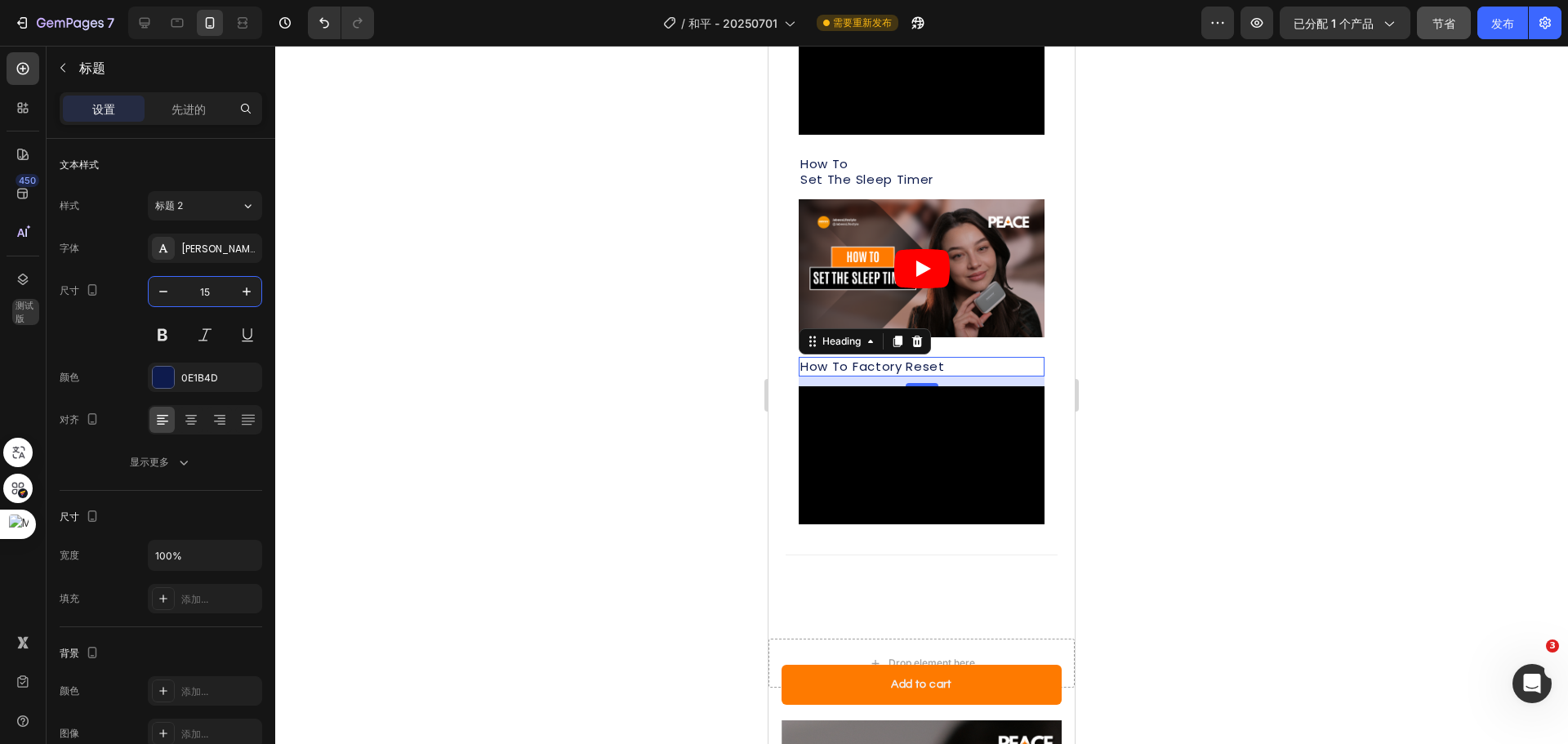
type input "15"
click at [1137, 375] on div at bounding box center [921, 394] width 1292 height 698
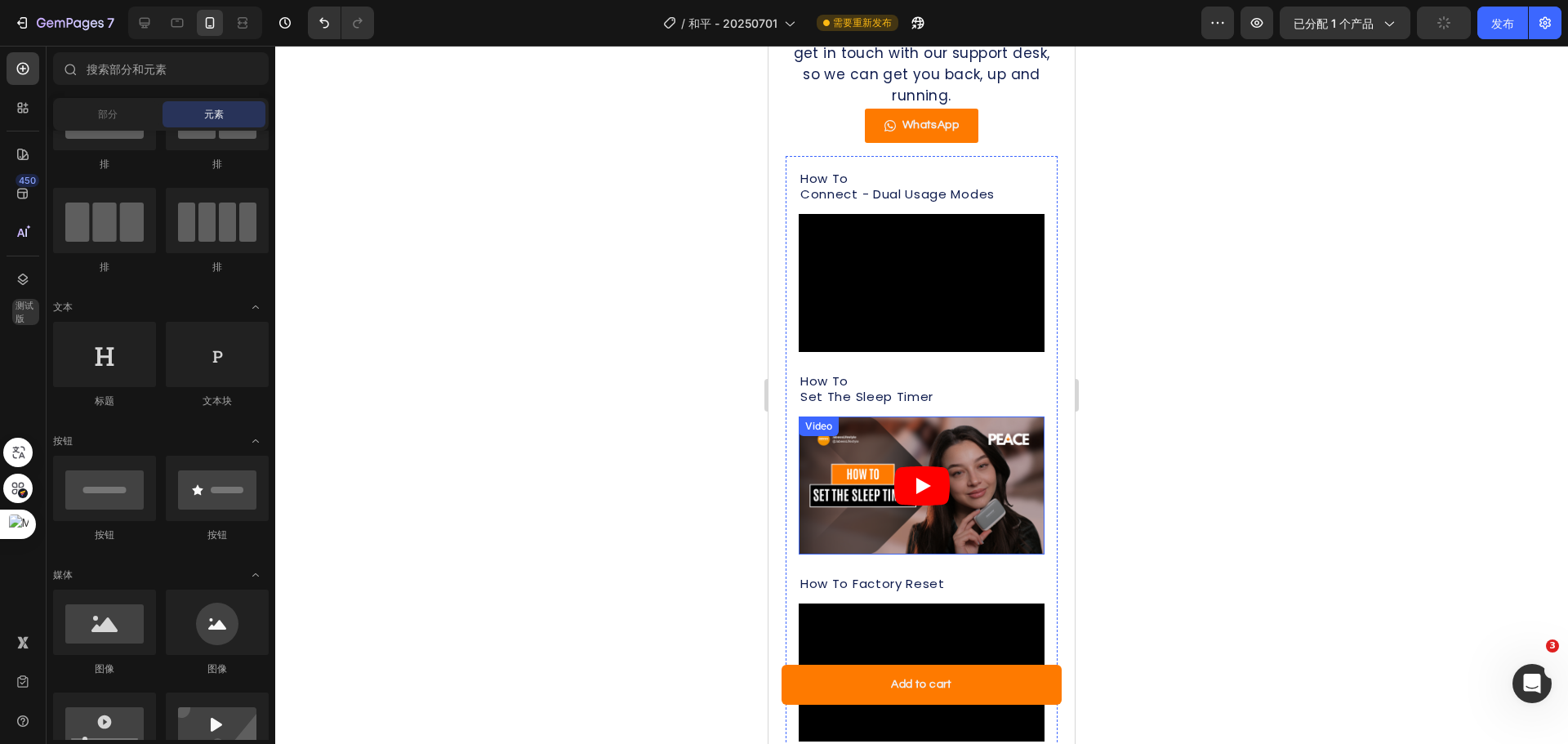
scroll to position [1495, 0]
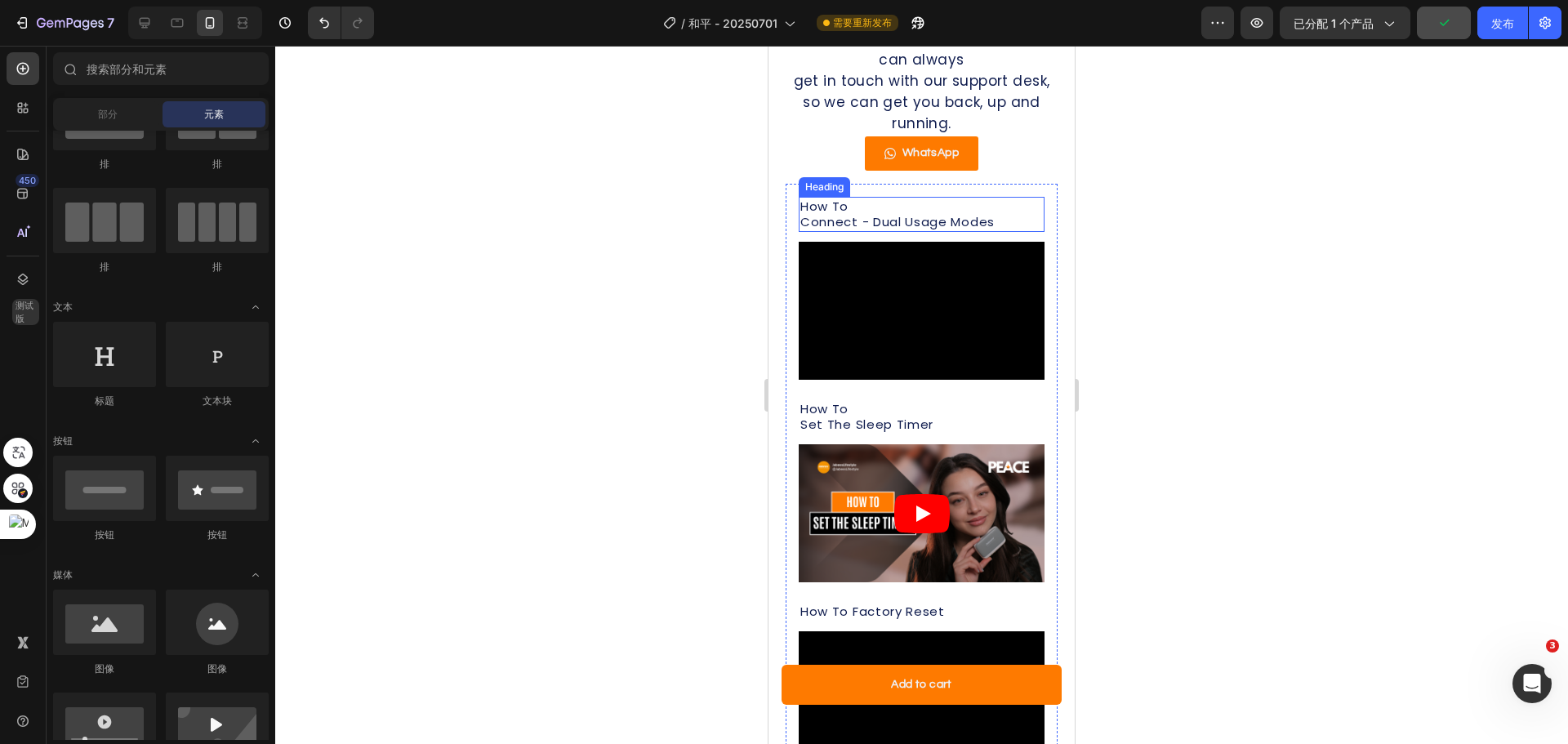
click at [921, 209] on p "How To Connect - Dual Usage Modes" at bounding box center [921, 215] width 242 height 31
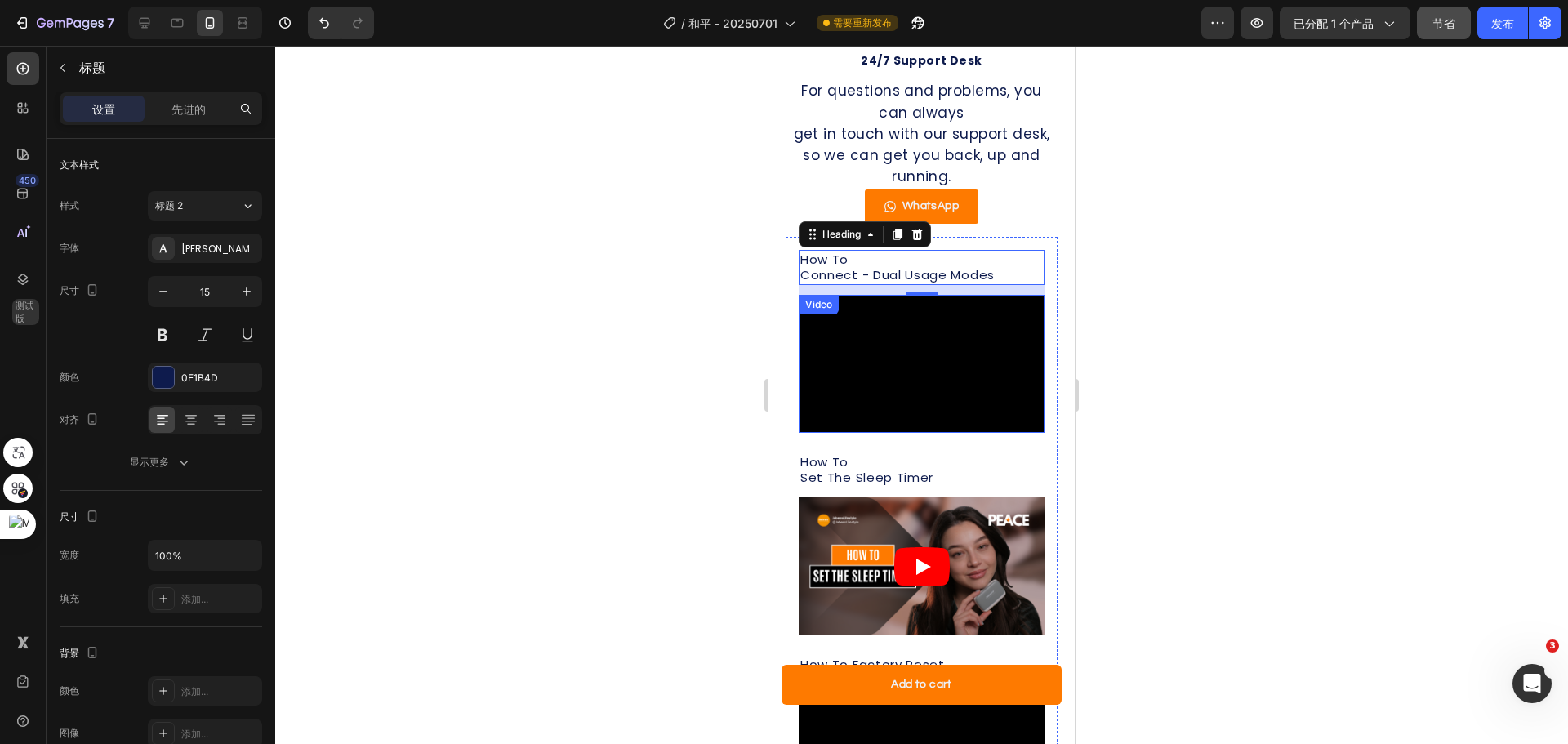
scroll to position [1413, 0]
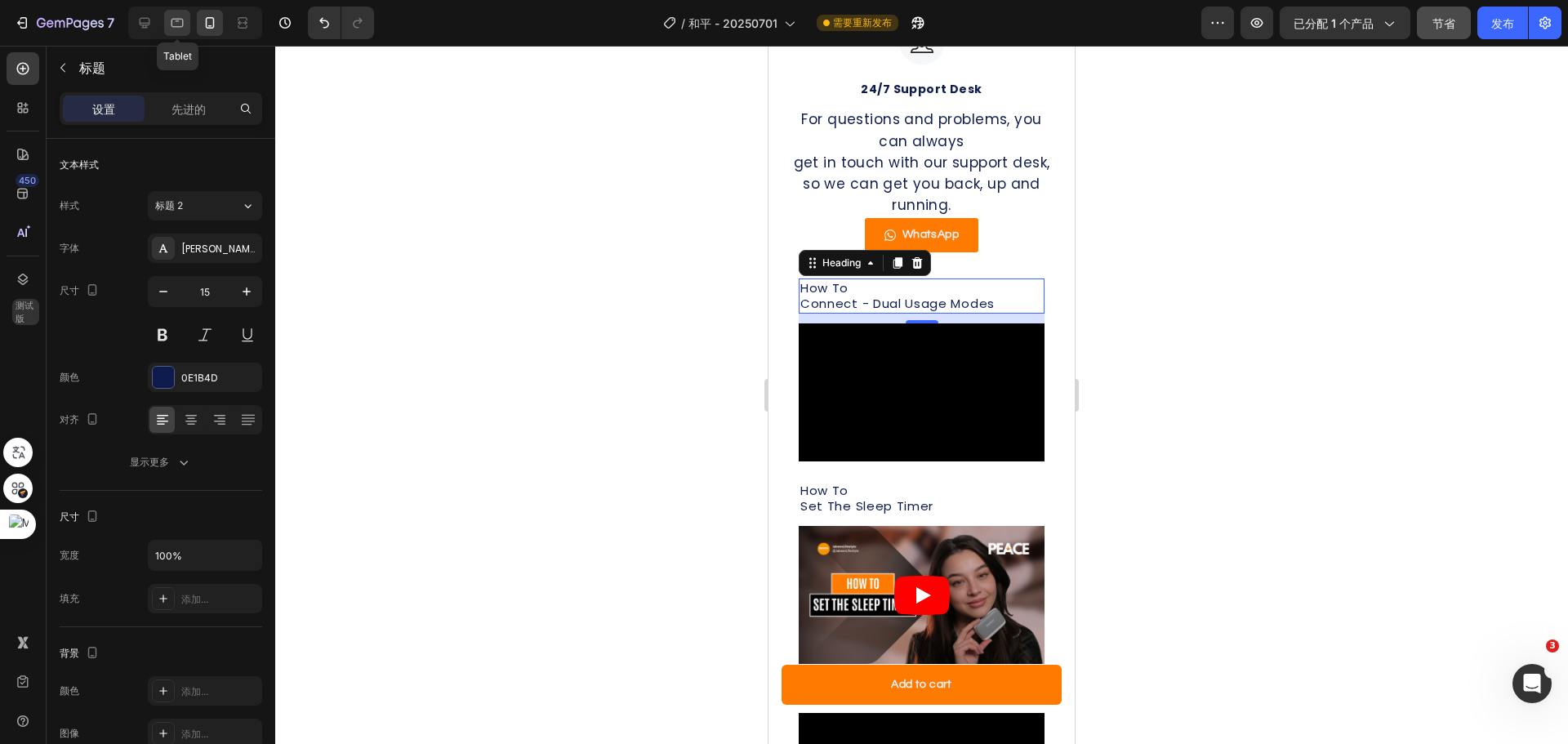
click at [174, 18] on icon at bounding box center [177, 23] width 17 height 17
type input "18"
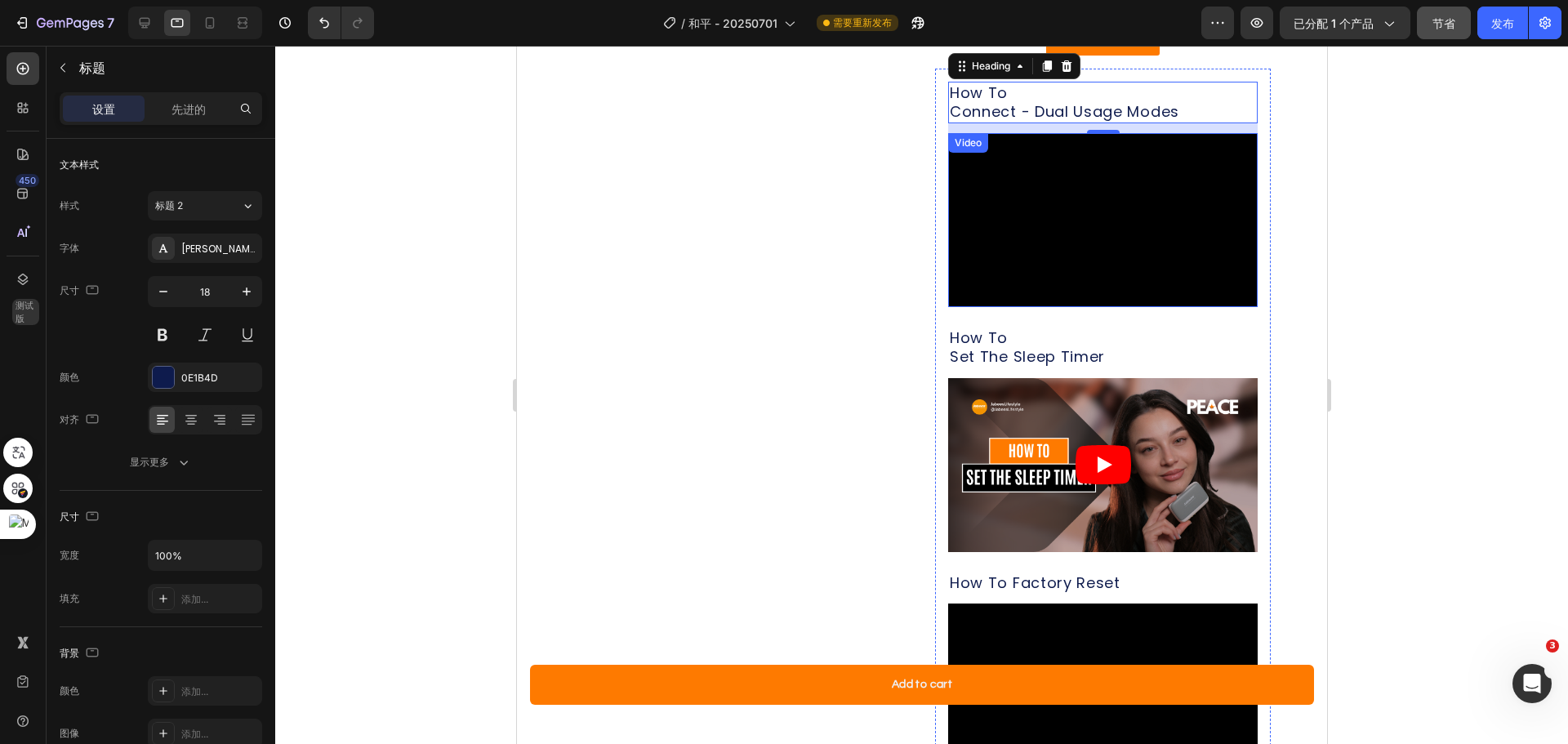
scroll to position [1277, 0]
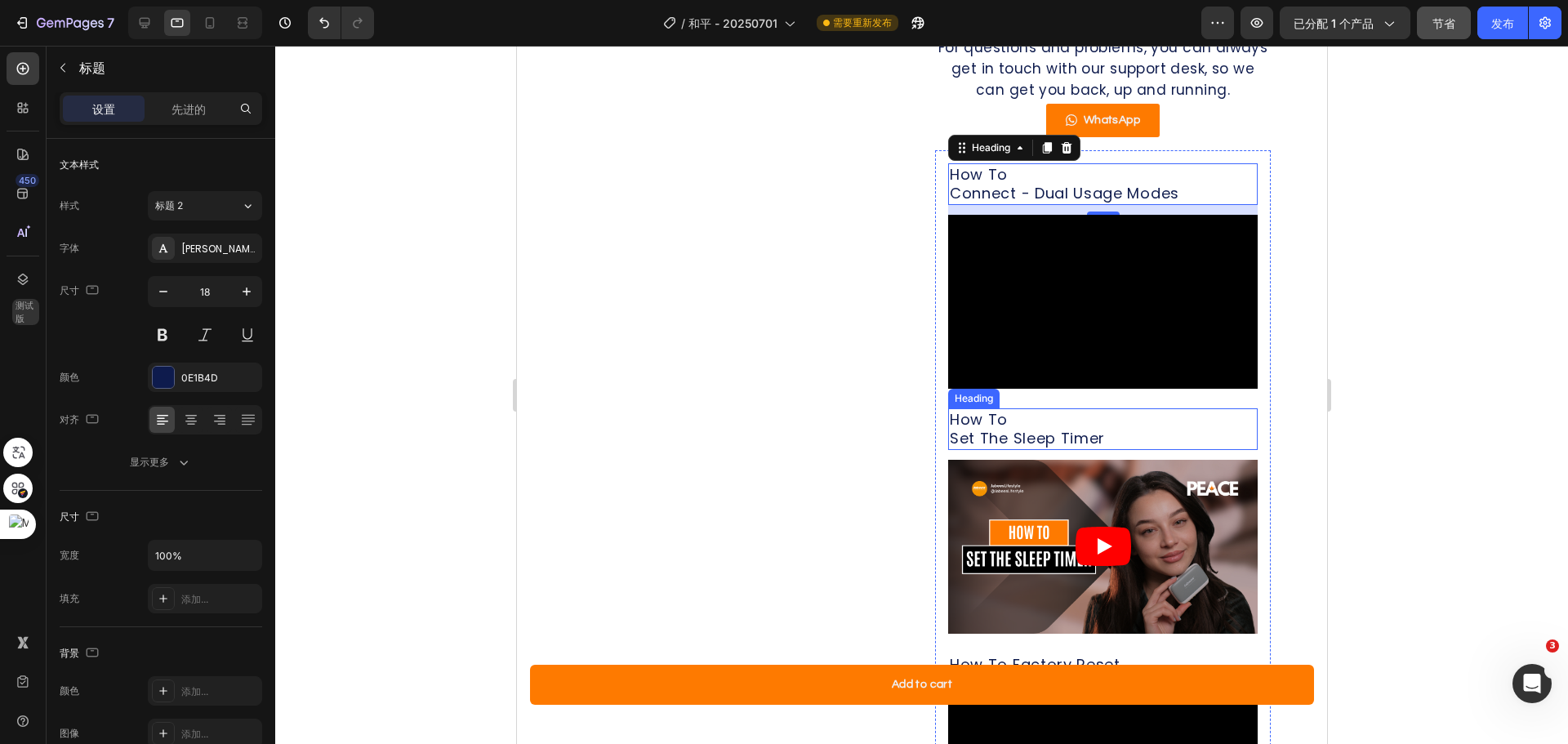
click at [1108, 449] on p "How To Set The Sleep Timer" at bounding box center [1101, 429] width 306 height 38
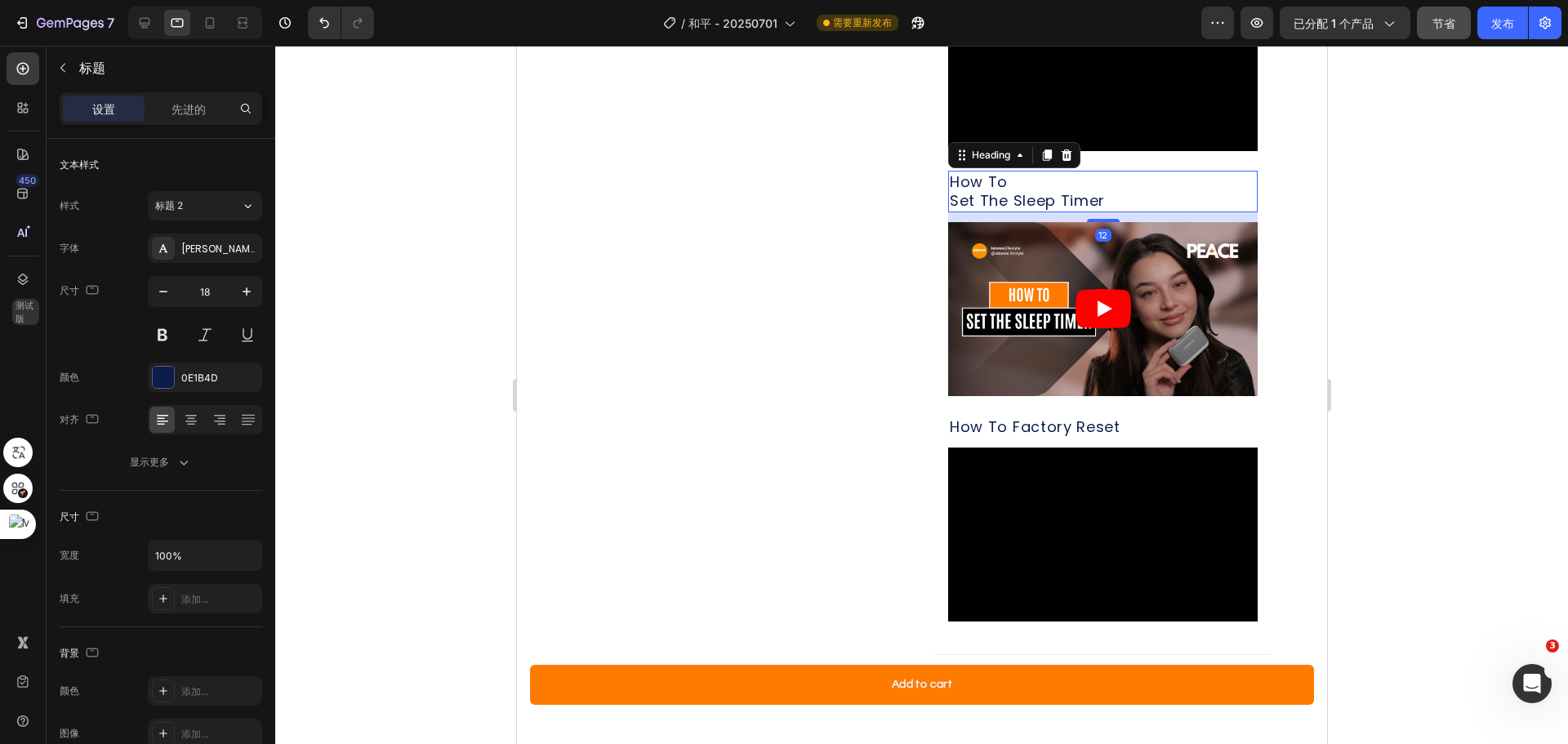
scroll to position [1522, 0]
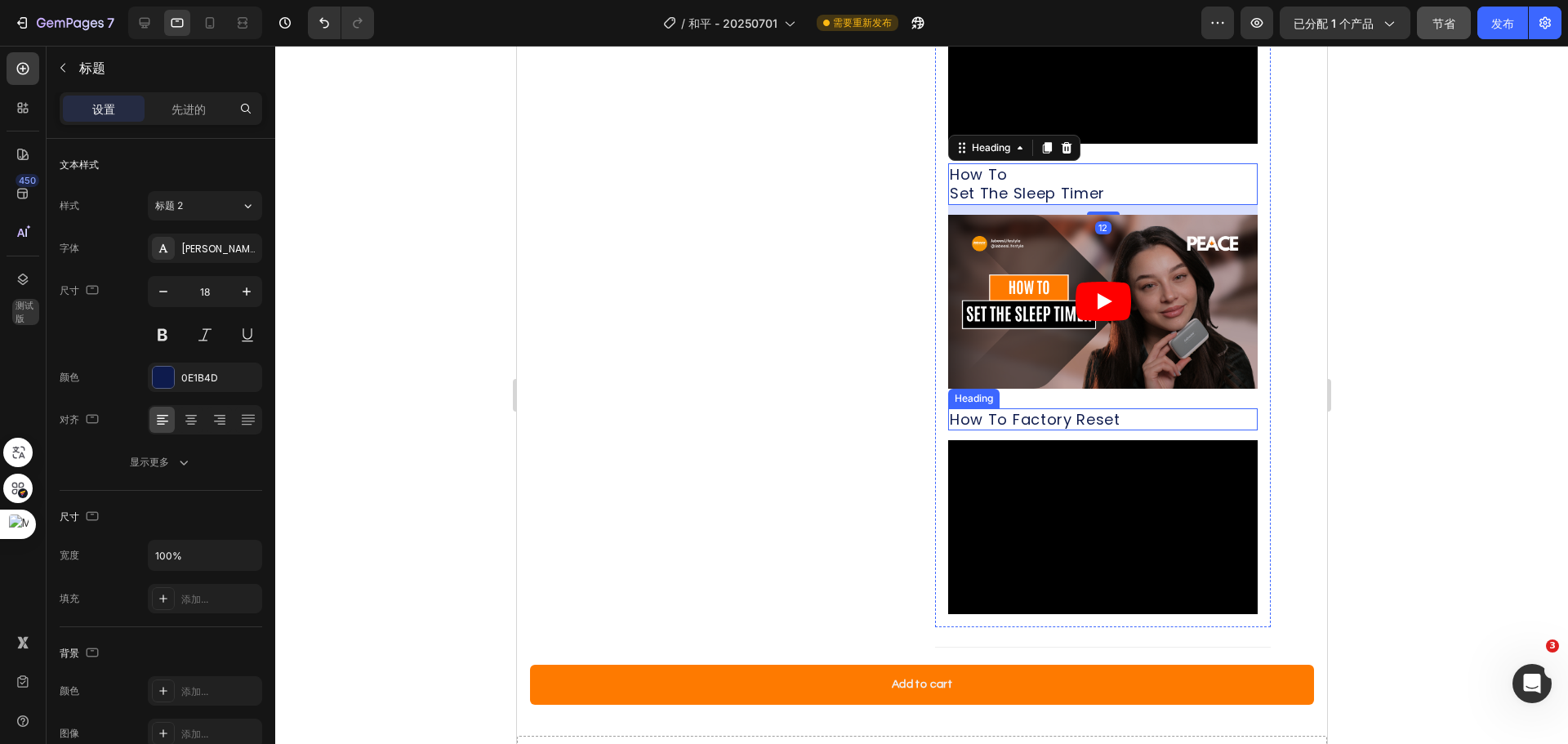
click at [1097, 425] on p "How To Factory Reset" at bounding box center [1101, 419] width 306 height 19
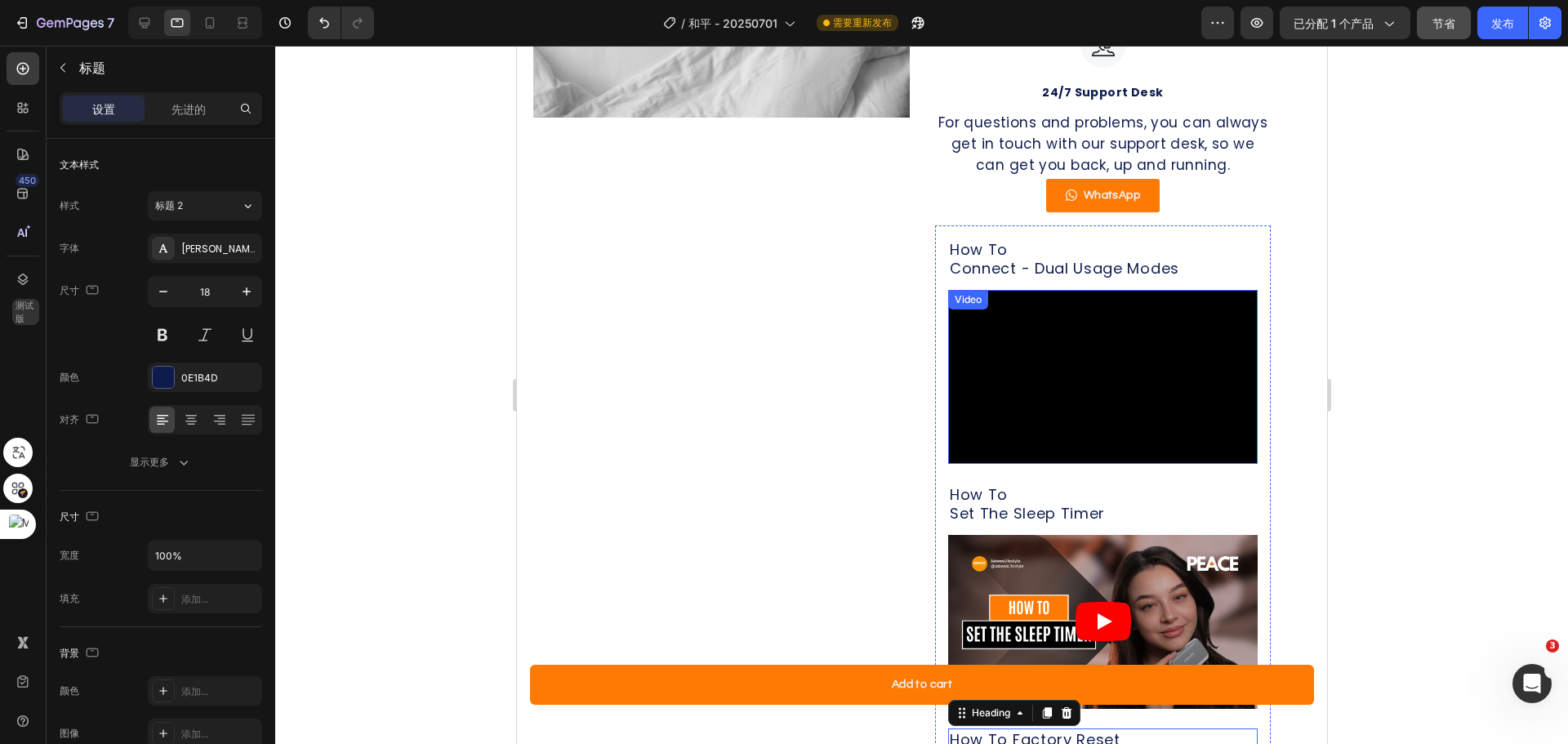
scroll to position [1196, 0]
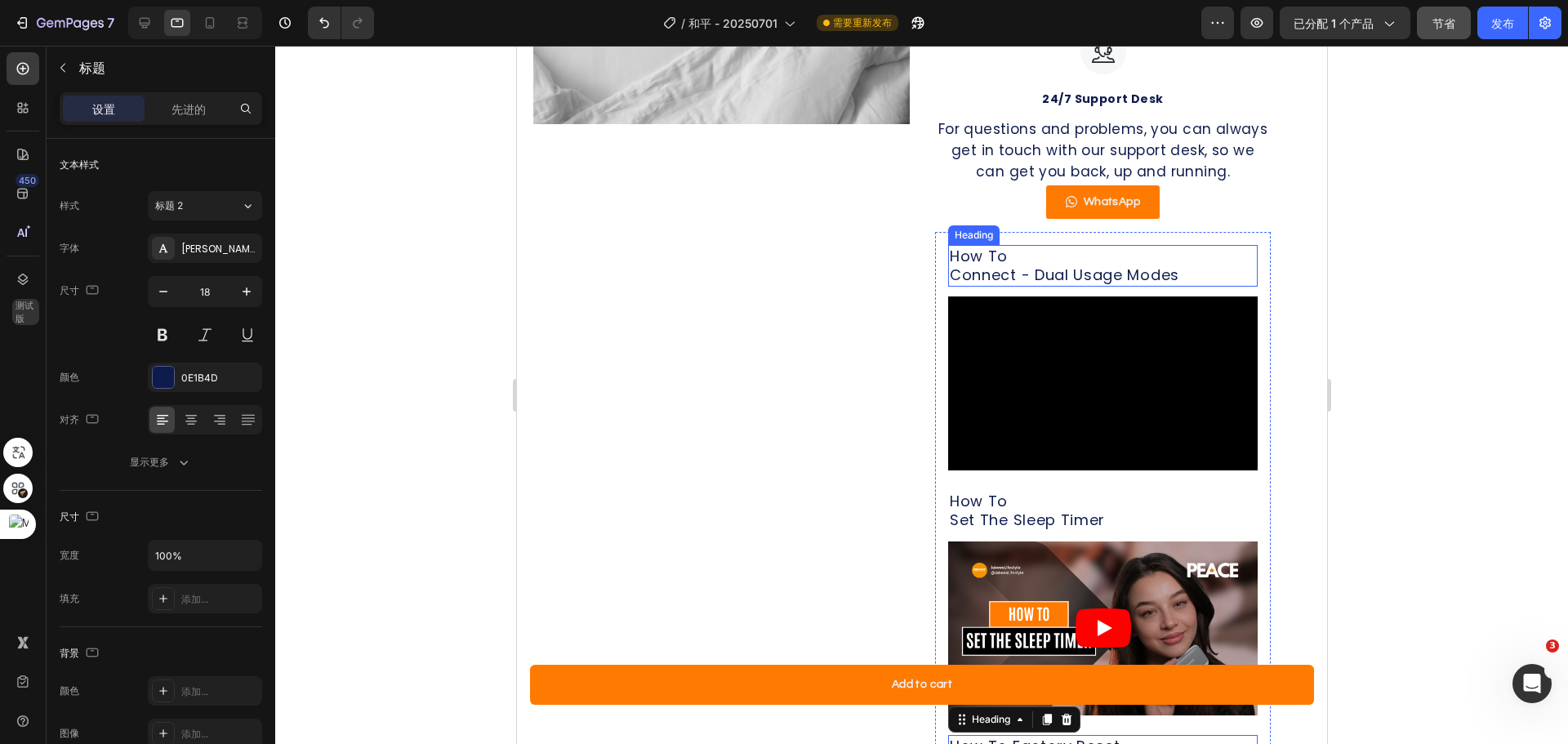
click at [1057, 285] on p "How To Connect - Dual Usage Modes" at bounding box center [1101, 266] width 306 height 38
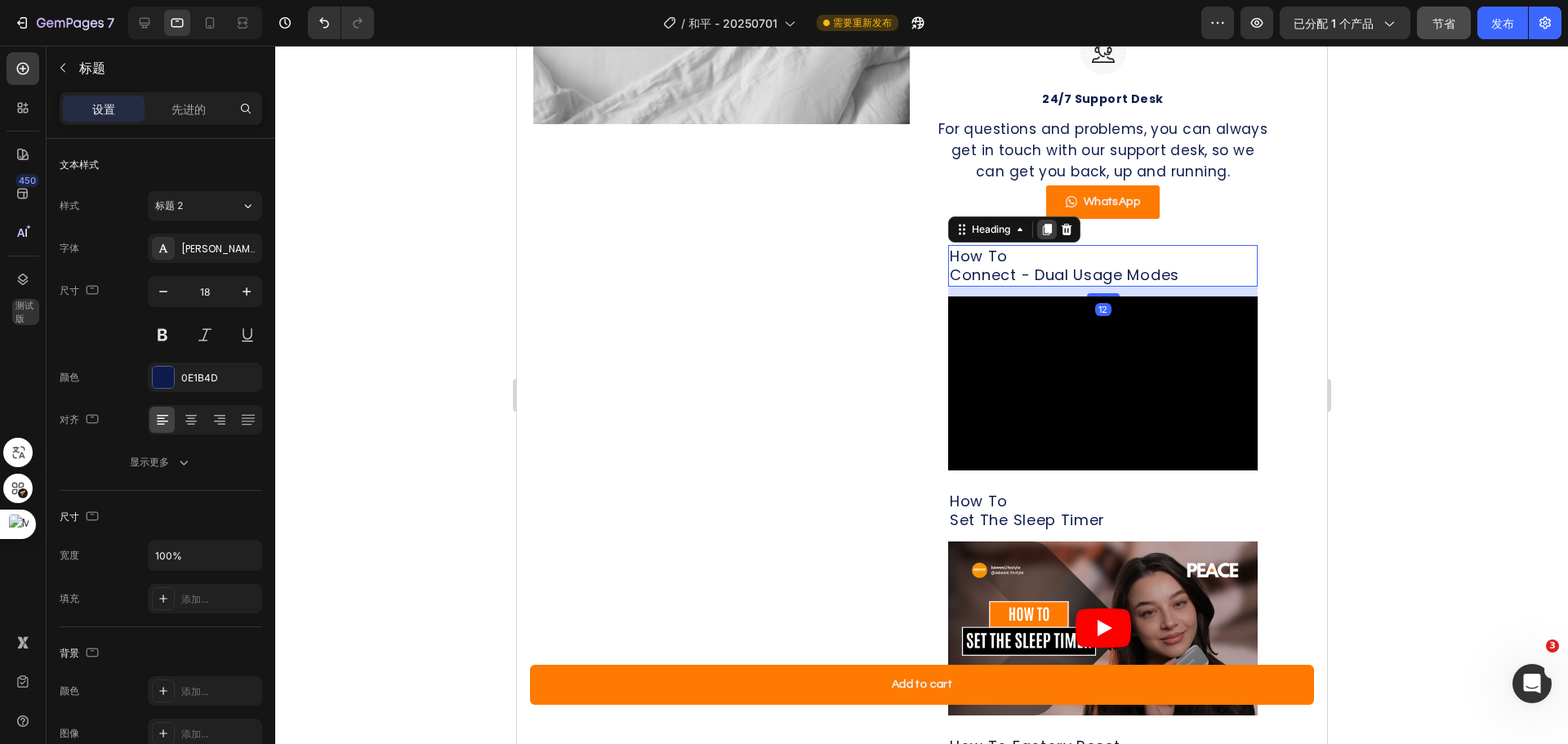
click at [1043, 235] on icon at bounding box center [1046, 229] width 9 height 12
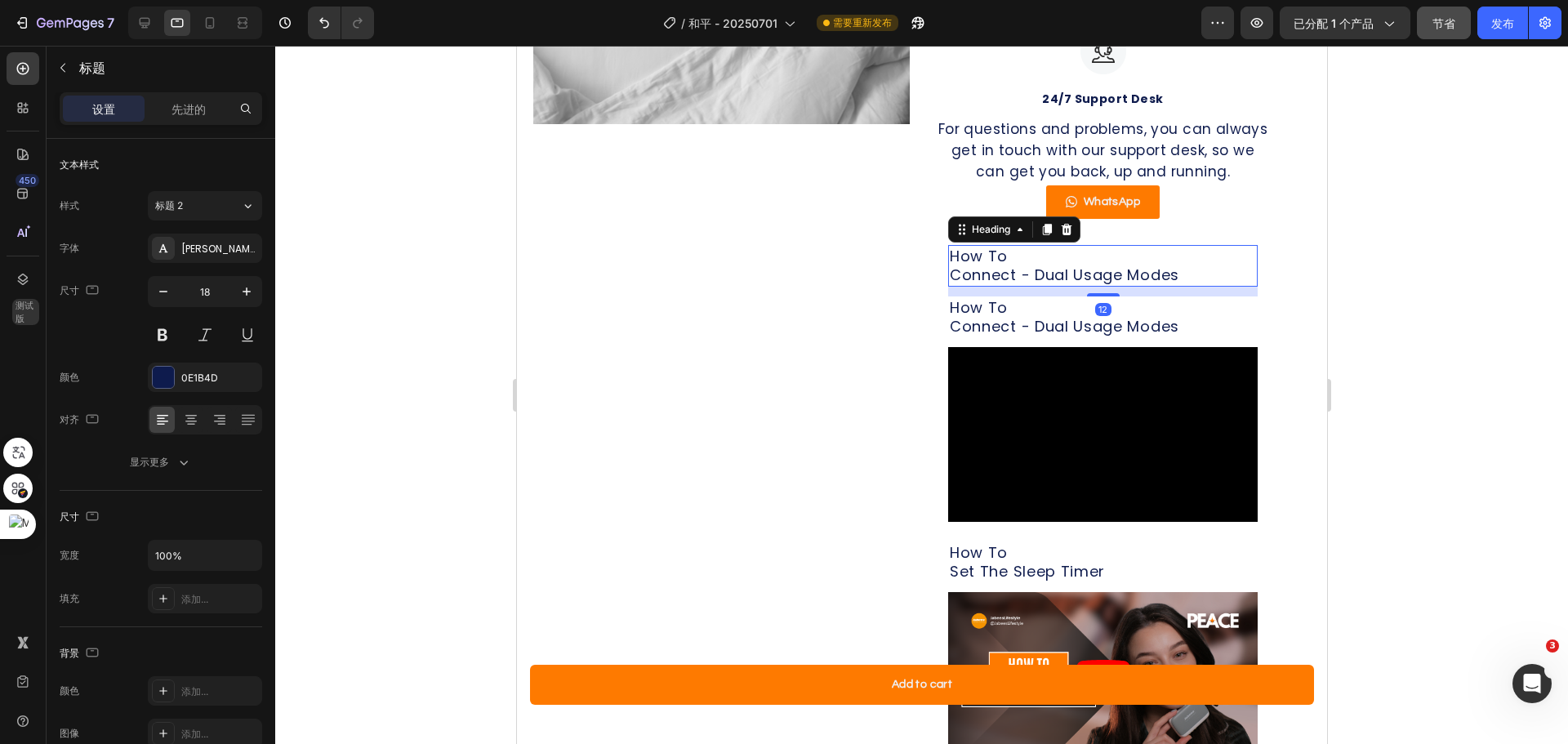
click at [1052, 278] on p "How To Connect - Dual Usage Modes" at bounding box center [1101, 266] width 306 height 38
click at [193, 105] on font "先进的" at bounding box center [188, 109] width 34 height 14
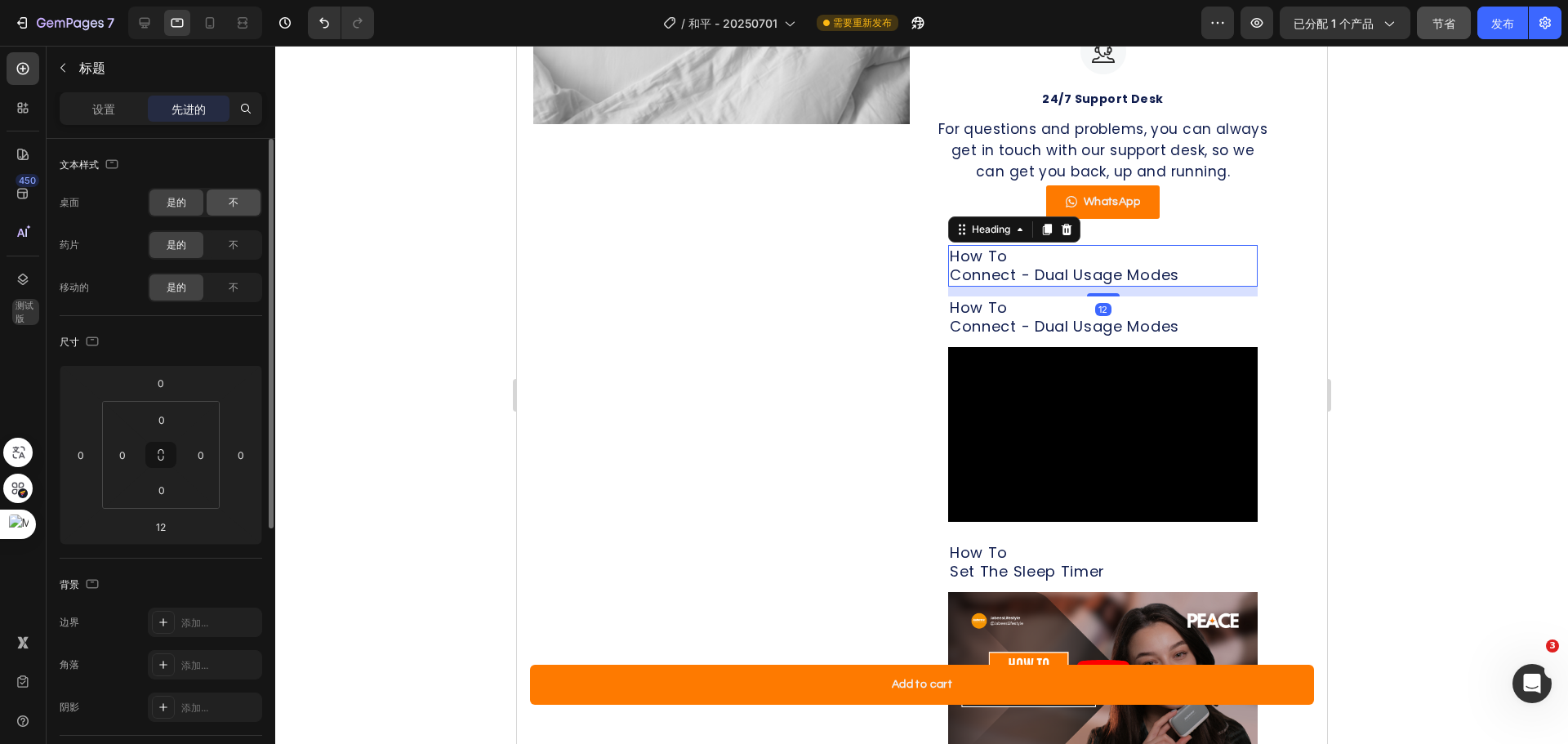
click at [237, 204] on font "不" at bounding box center [233, 202] width 10 height 12
click at [232, 252] on div "不" at bounding box center [233, 245] width 54 height 27
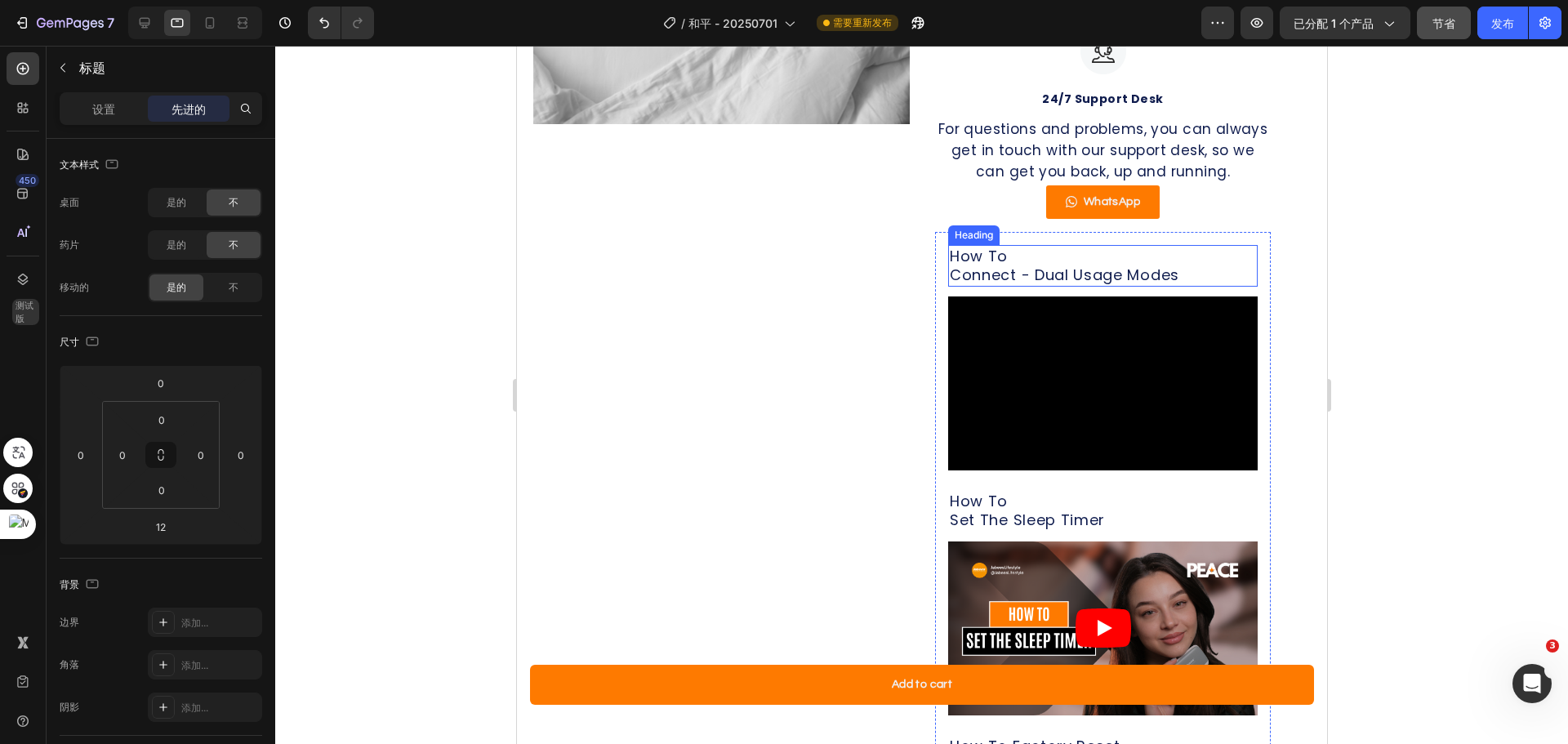
click at [961, 284] on h2 "How To Connect - Dual Usage Modes" at bounding box center [1101, 266] width 309 height 41
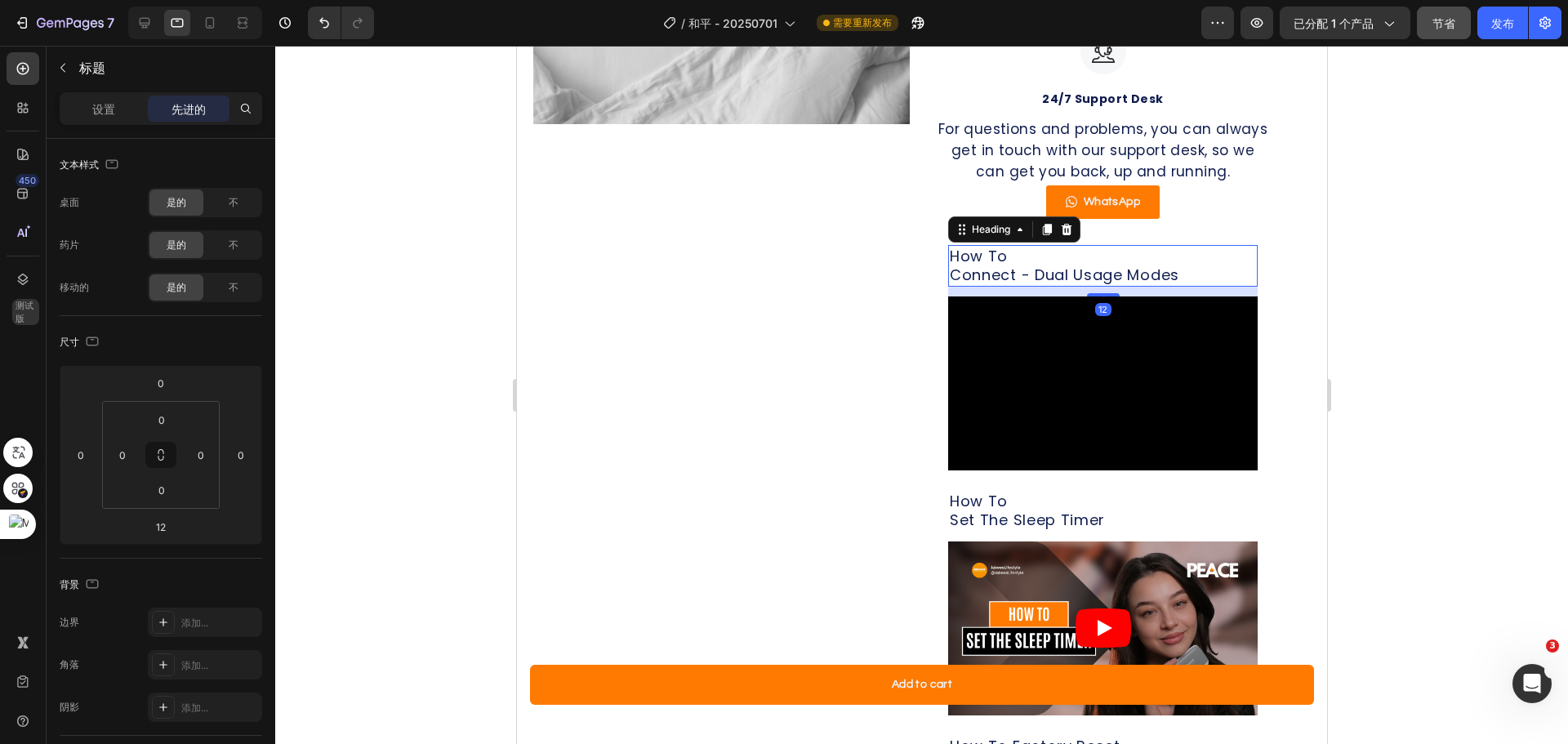
click at [947, 286] on h2 "How To Connect - Dual Usage Modes" at bounding box center [1101, 266] width 309 height 41
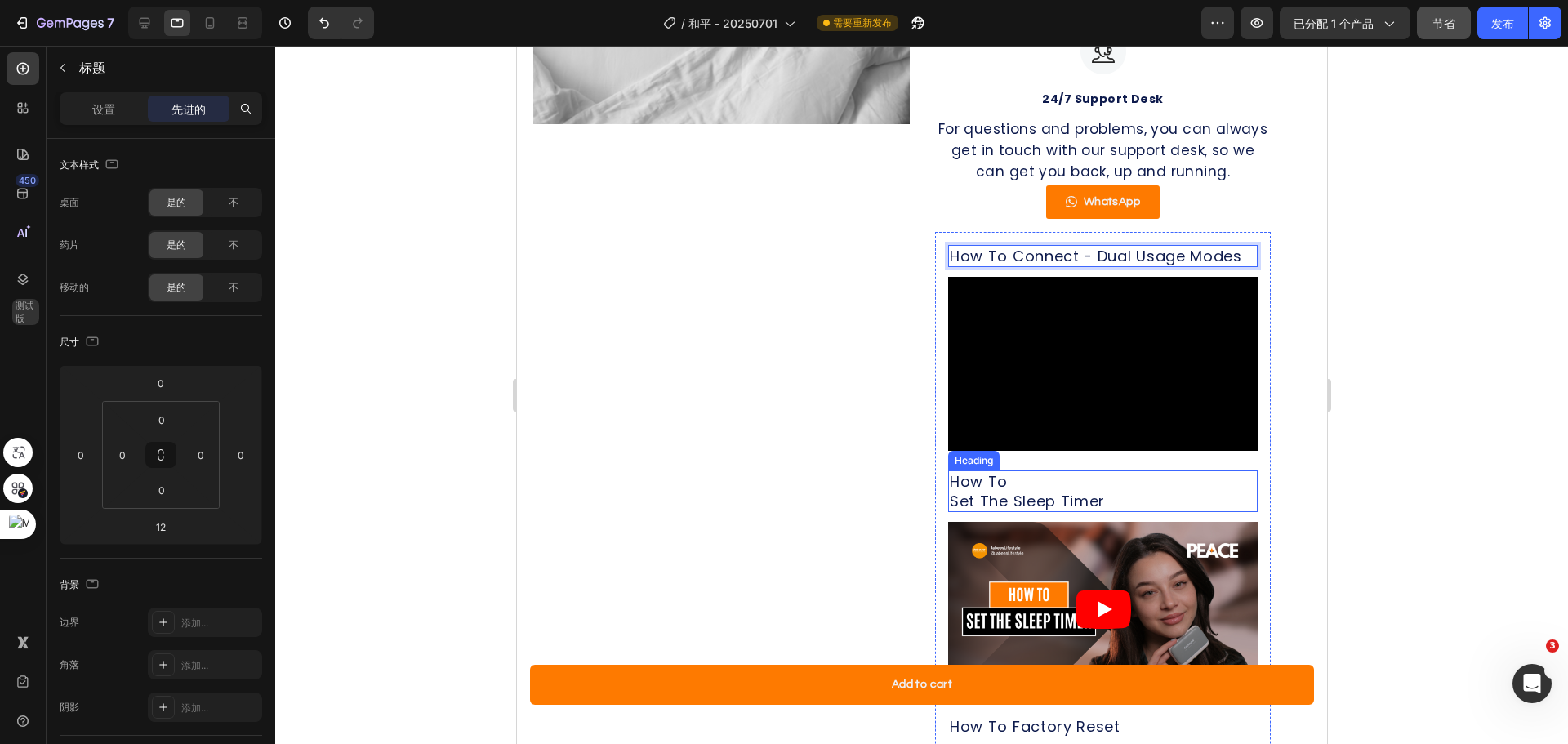
click at [1014, 504] on p "How To Set The Sleep Timer" at bounding box center [1101, 491] width 306 height 38
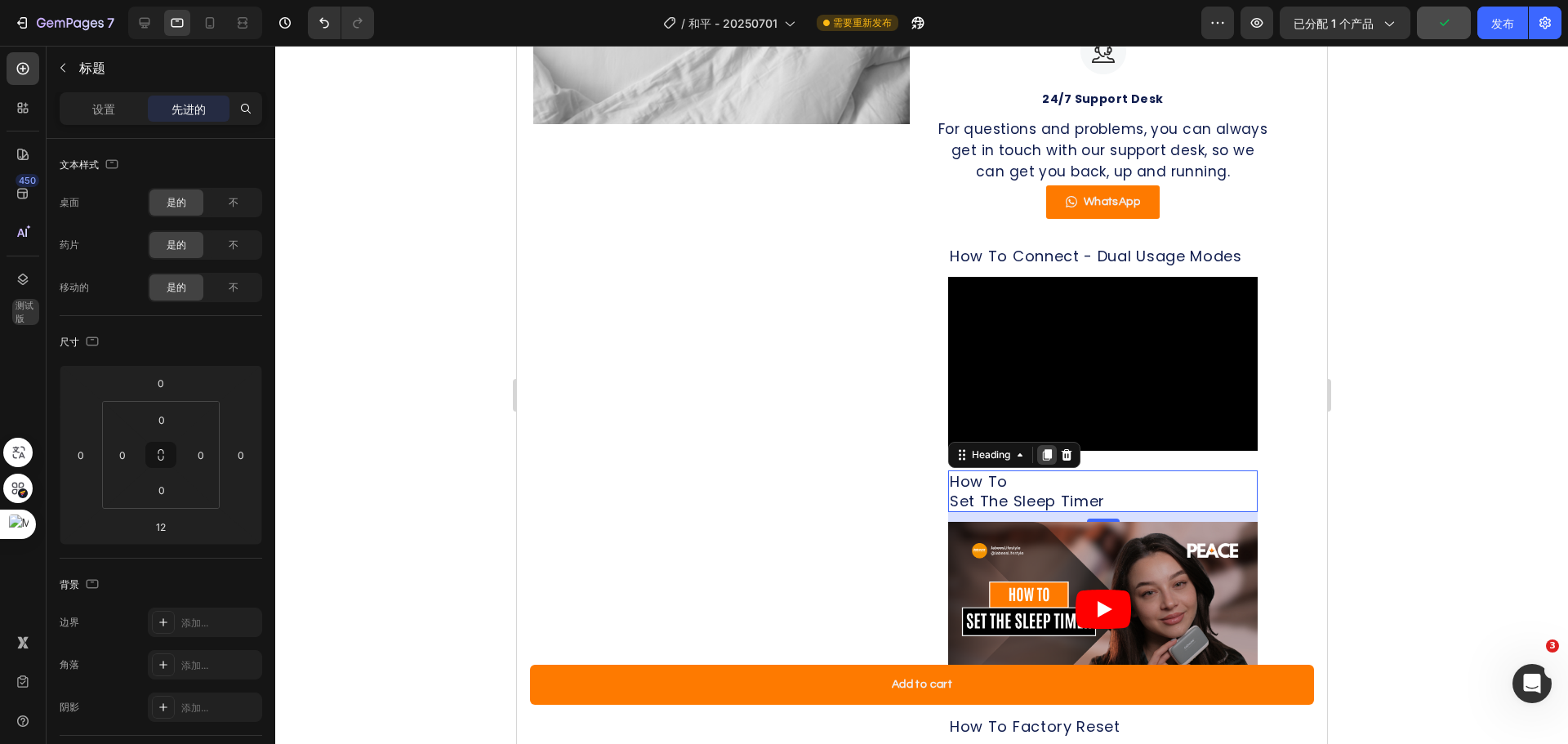
click at [1044, 462] on icon at bounding box center [1046, 456] width 9 height 12
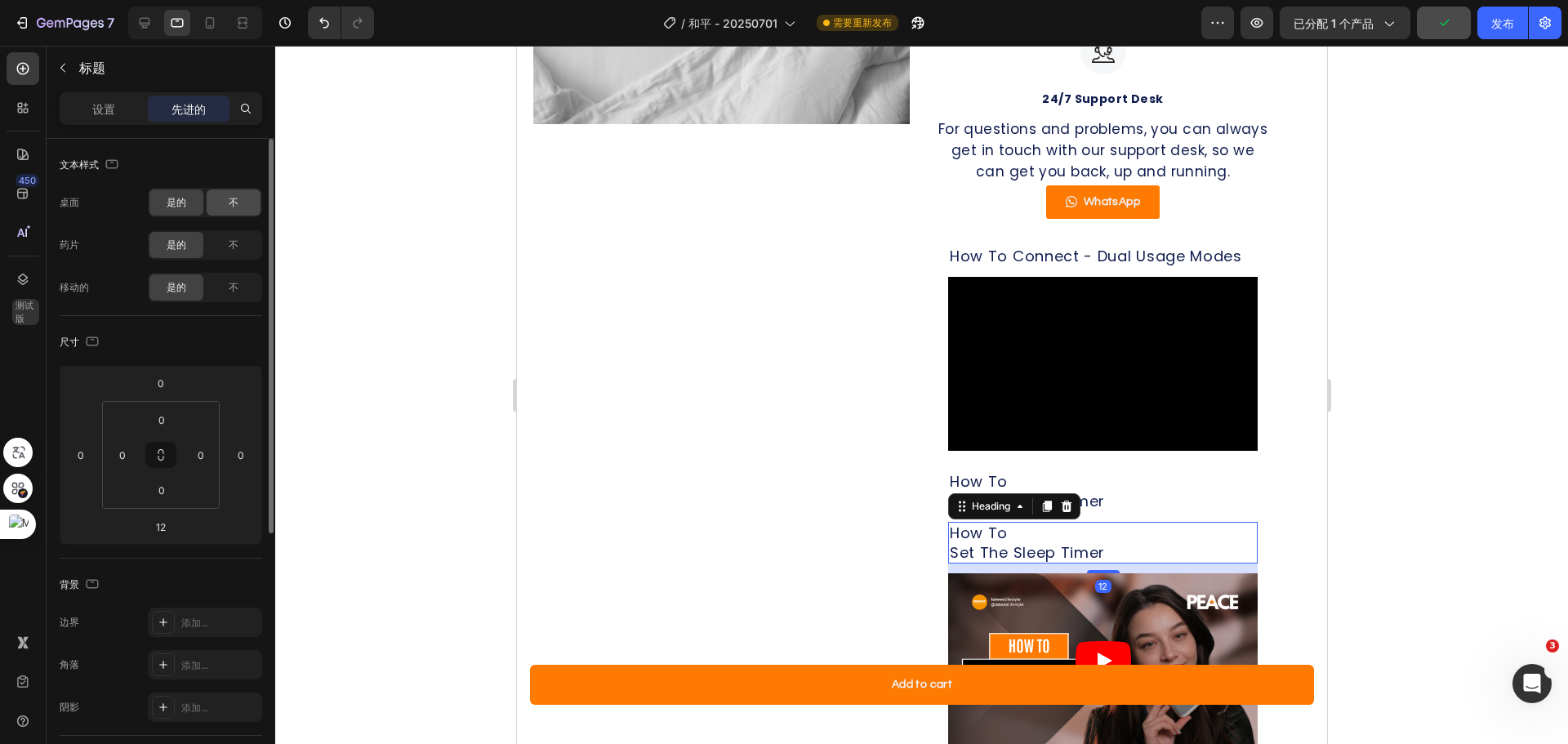
click at [229, 193] on div "不" at bounding box center [233, 202] width 54 height 27
click at [241, 289] on div "不" at bounding box center [233, 287] width 54 height 27
click at [995, 558] on h2 "How To Set The Sleep Timer" at bounding box center [1101, 542] width 309 height 41
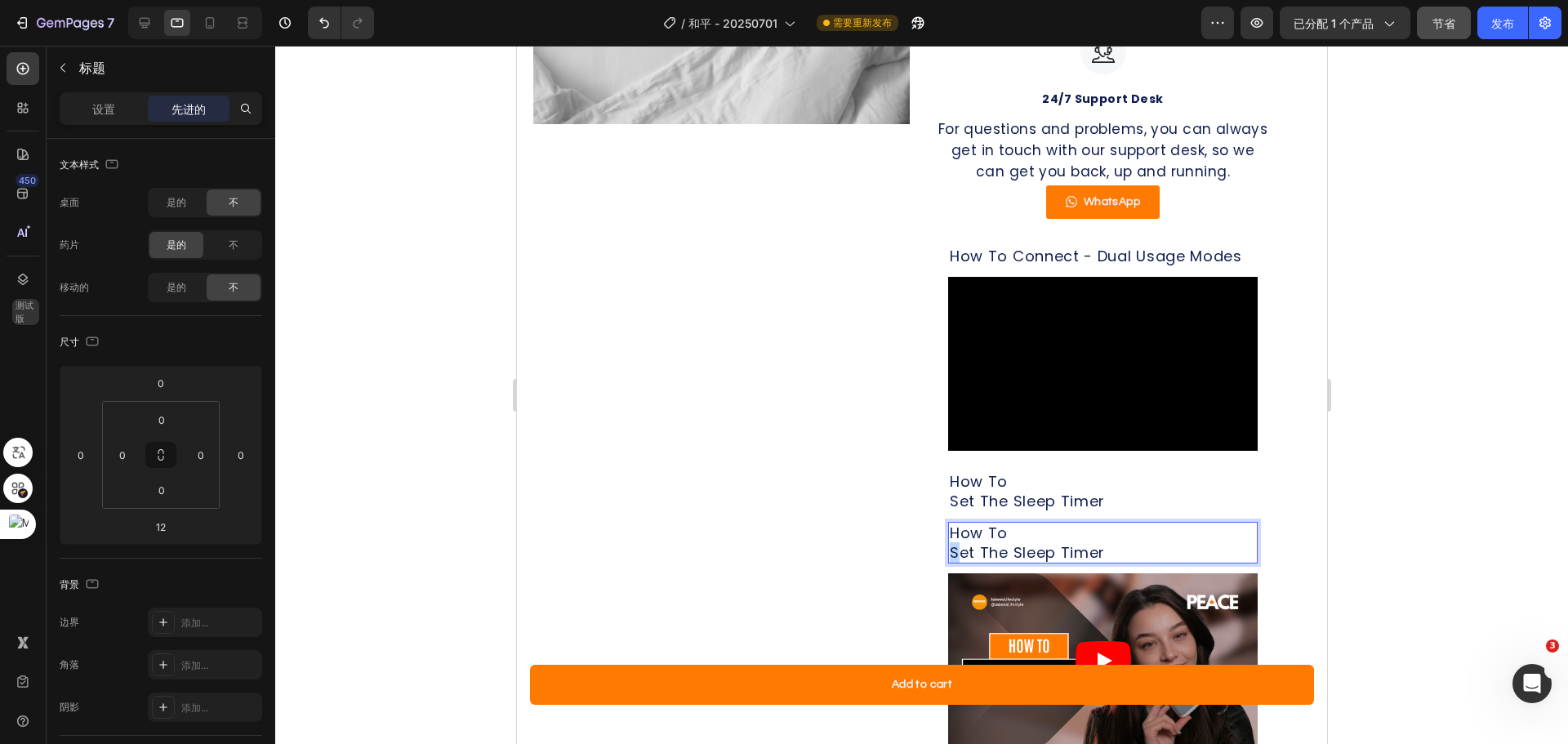
click at [949, 562] on p "How To Set The Sleep Timer" at bounding box center [1101, 542] width 306 height 38
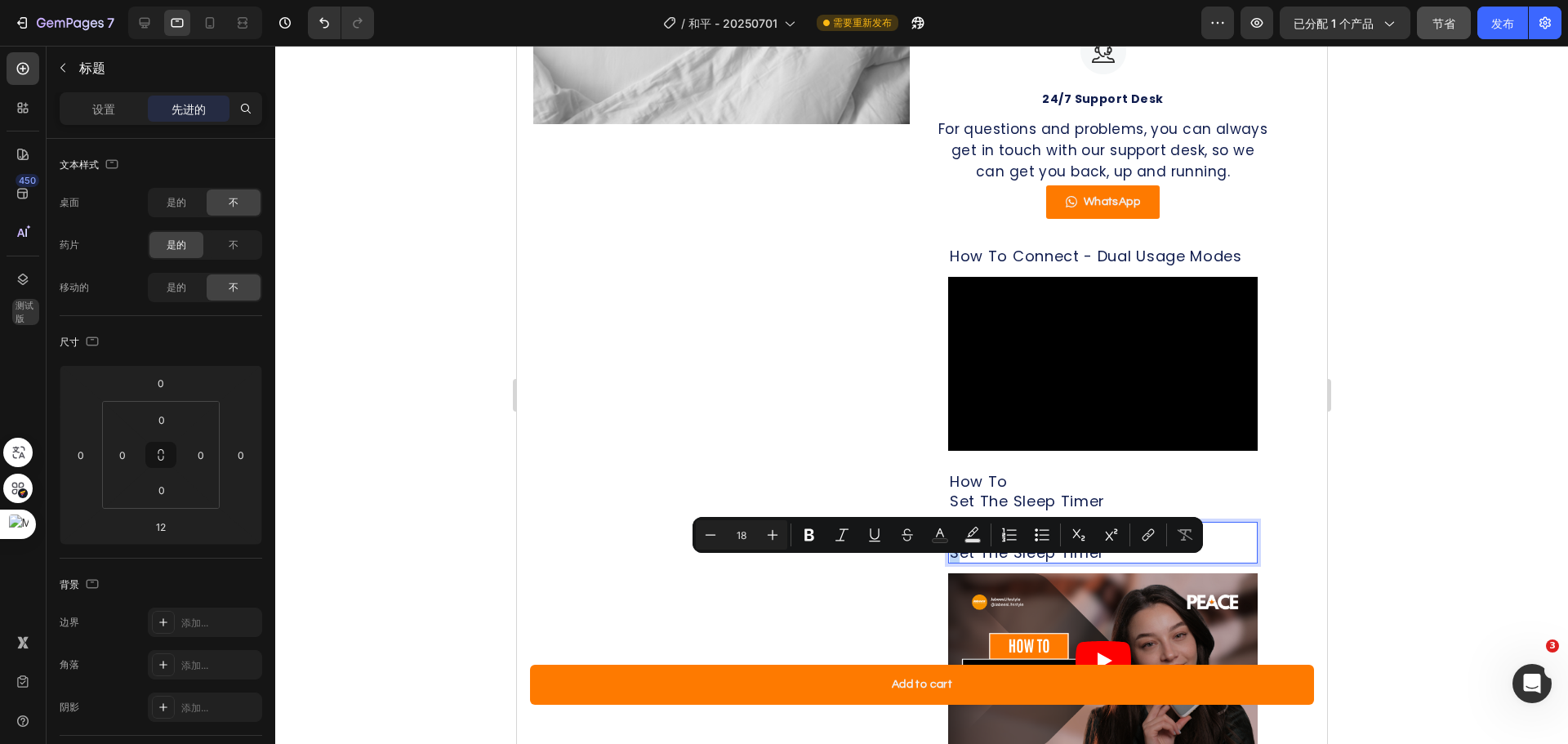
click at [949, 562] on p "How To Set The Sleep Timer" at bounding box center [1101, 542] width 306 height 38
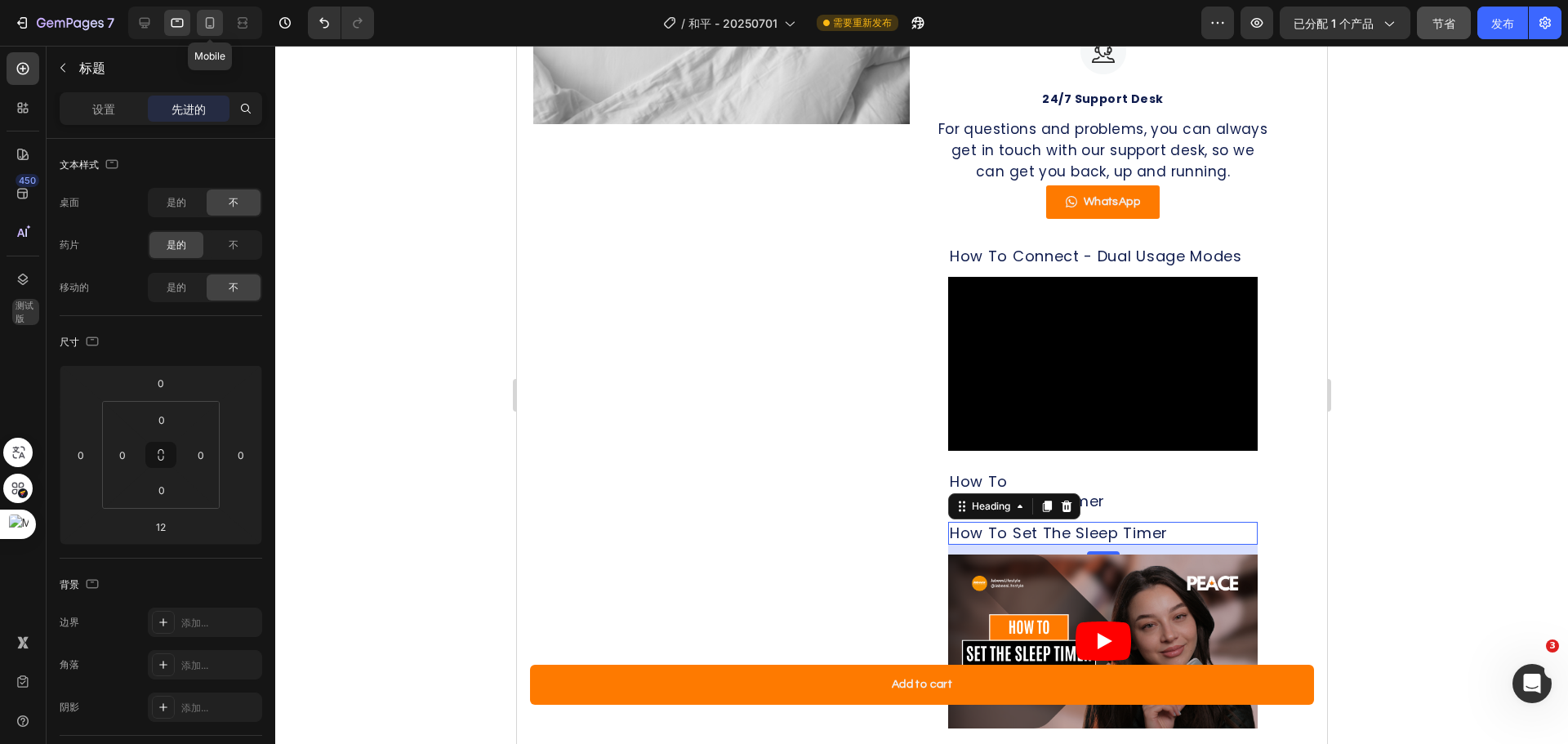
click at [213, 24] on icon at bounding box center [210, 23] width 17 height 17
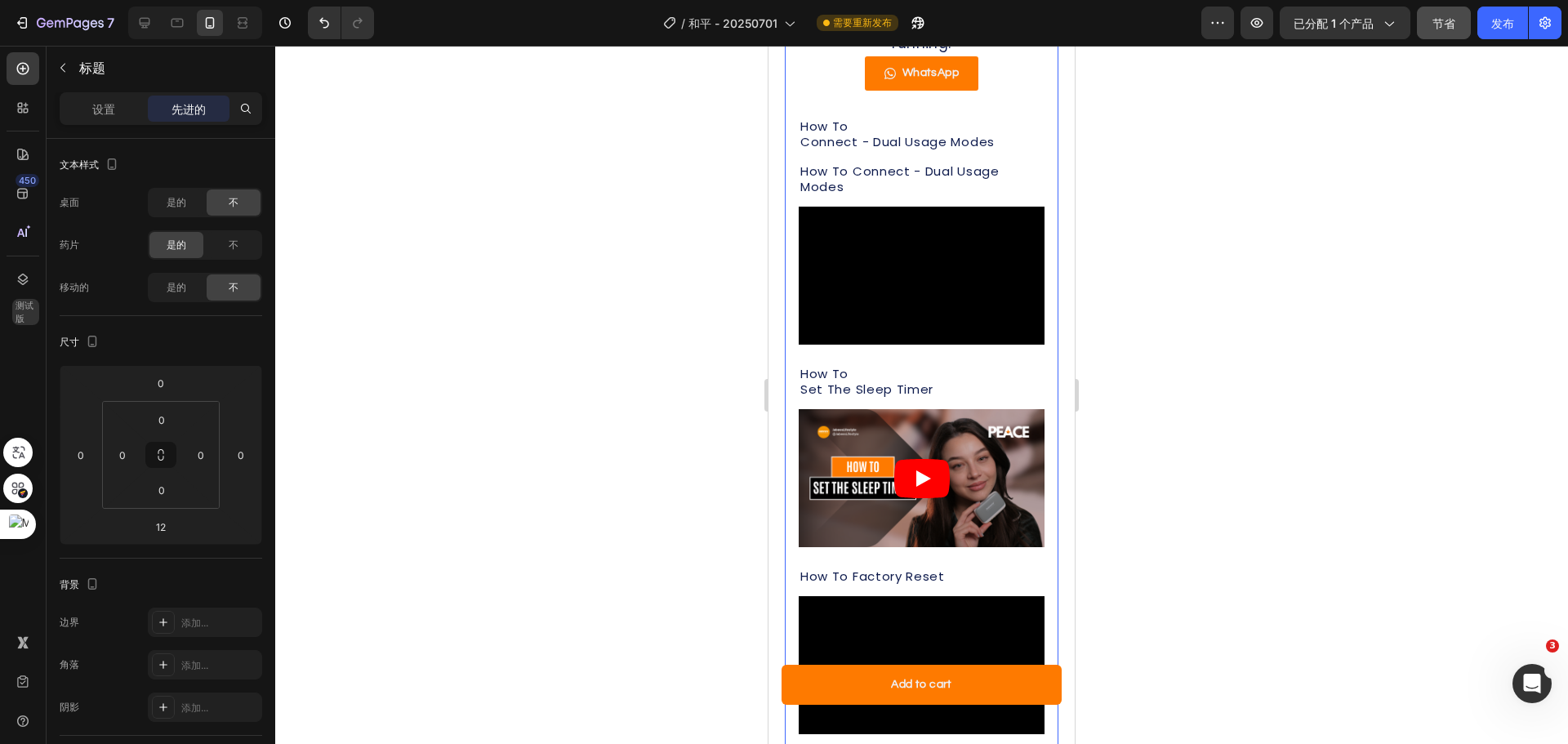
scroll to position [1494, 0]
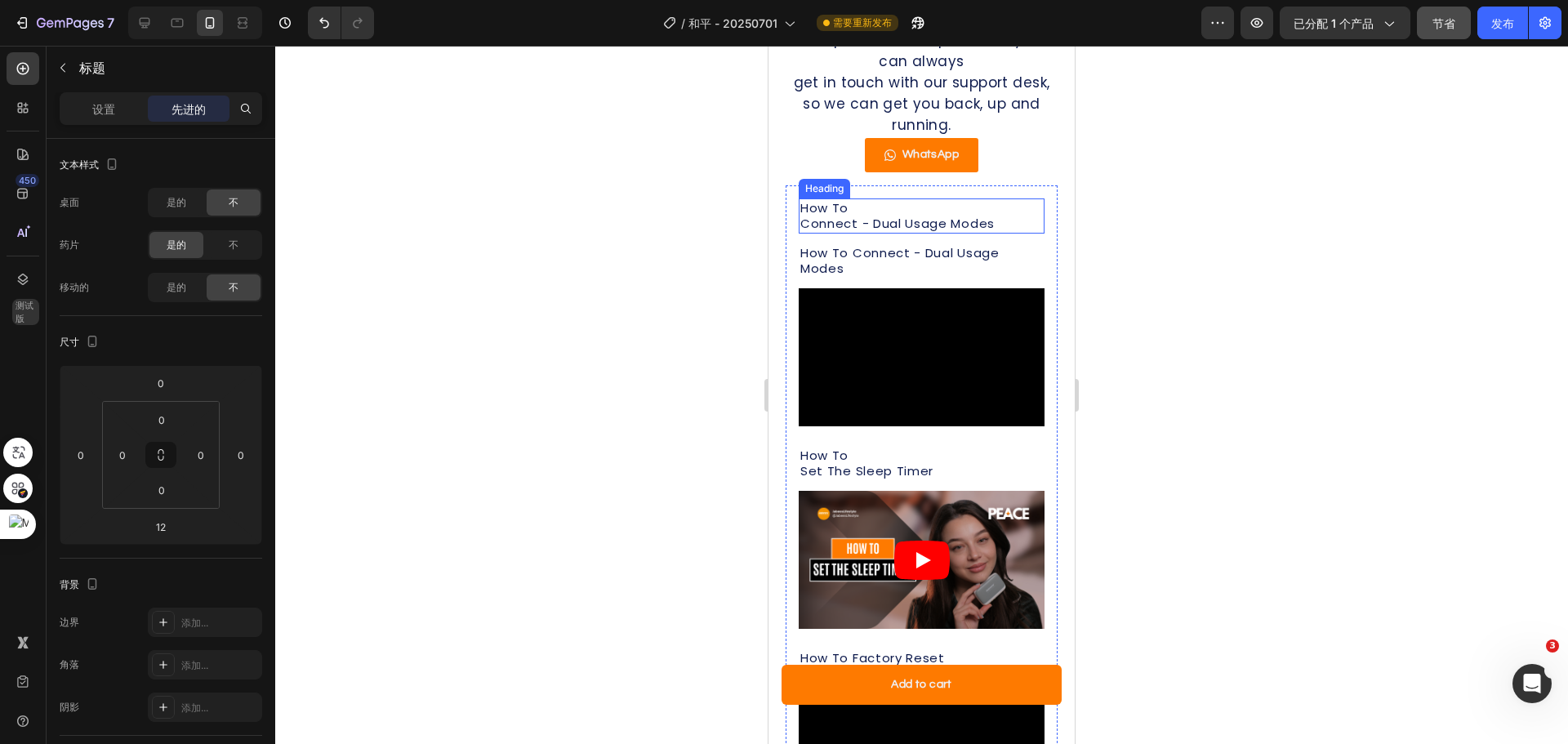
click at [850, 199] on div "How To Connect - Dual Usage Modes Heading" at bounding box center [921, 217] width 246 height 35
click at [176, 239] on font "是的" at bounding box center [176, 244] width 20 height 12
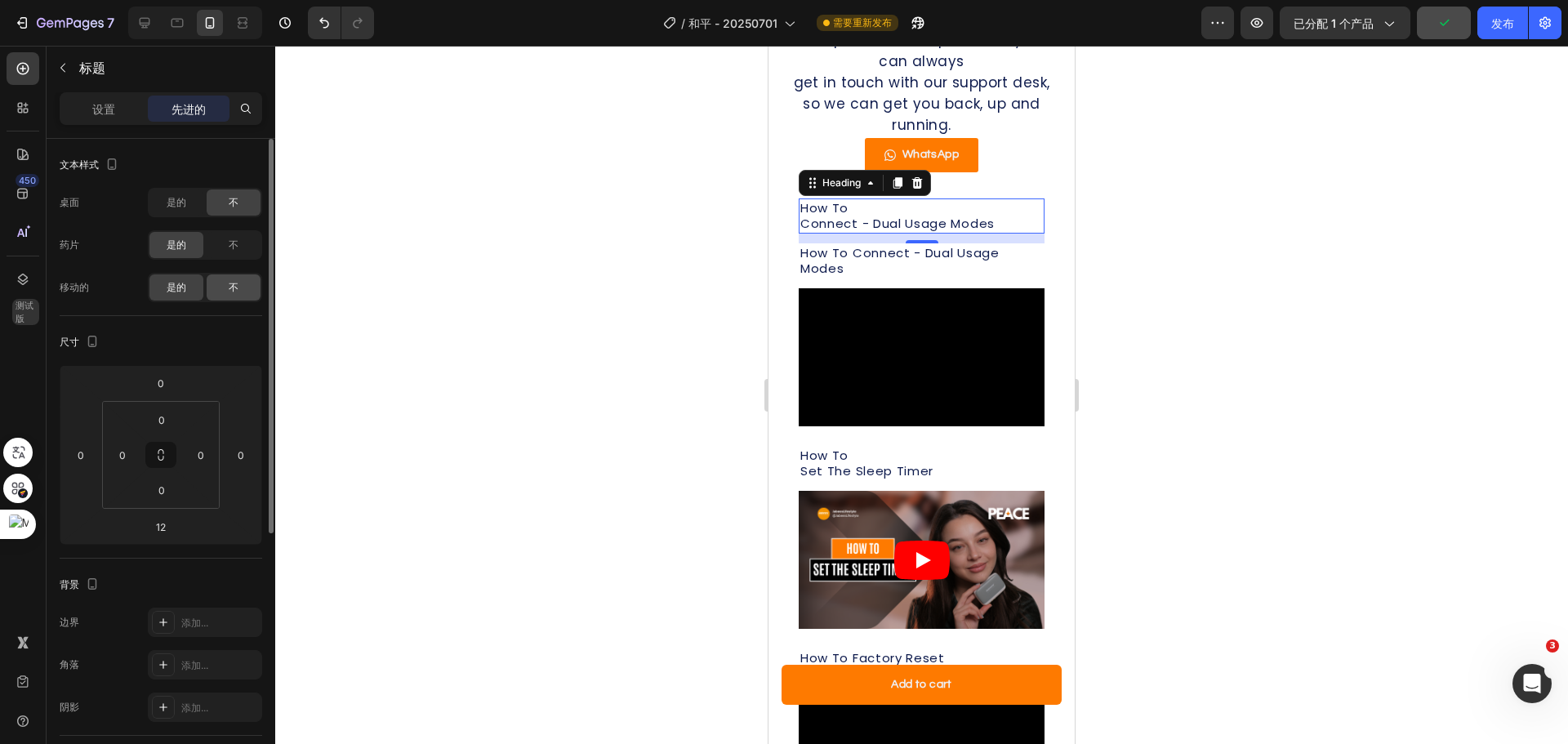
click at [230, 282] on font "不" at bounding box center [233, 286] width 10 height 12
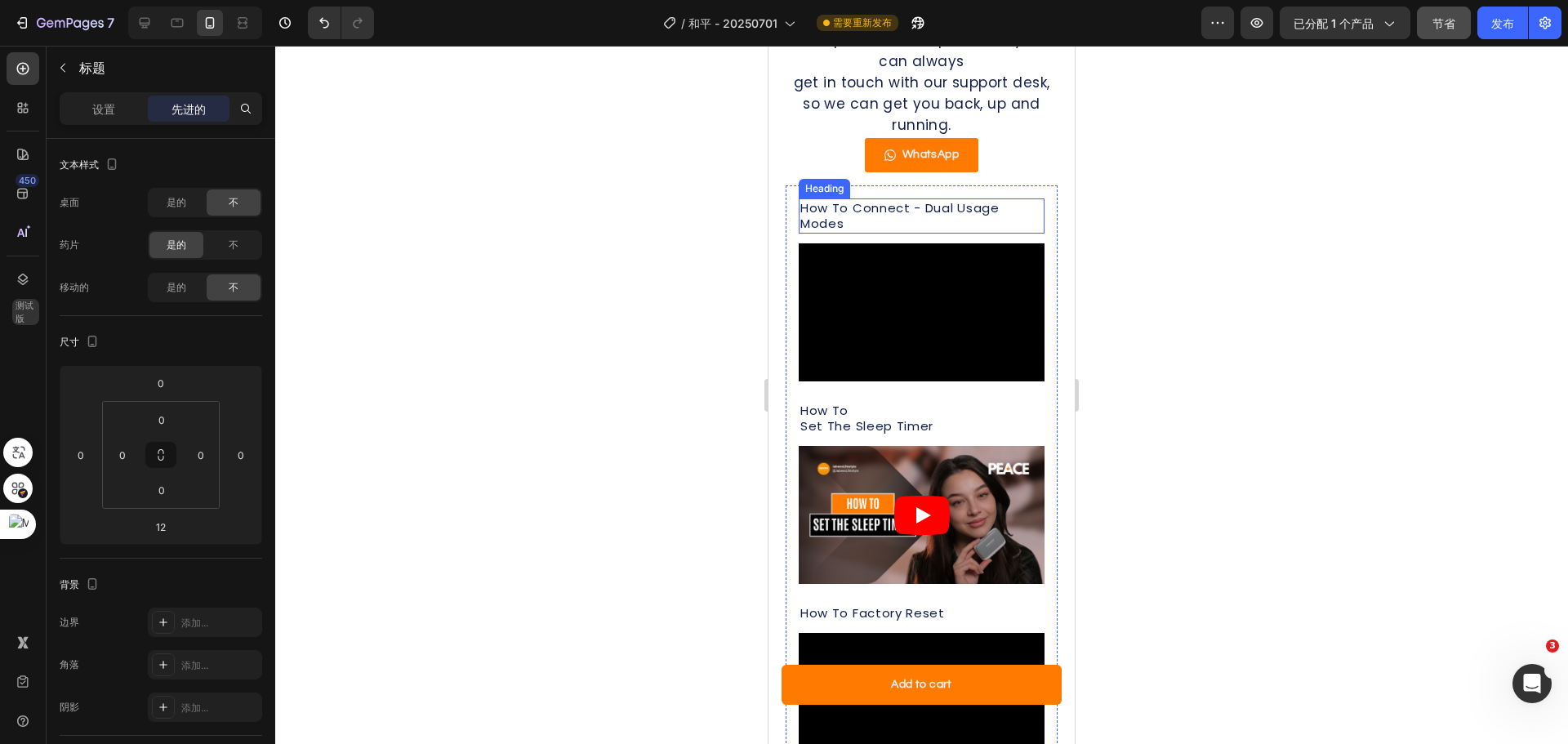
click at [940, 200] on p "How To Connect - Dual Usage Modes" at bounding box center [921, 216] width 242 height 31
click at [851, 200] on p "How To Connect - Dual Usage Modes" at bounding box center [921, 216] width 242 height 31
click at [1218, 223] on div at bounding box center [921, 394] width 1292 height 698
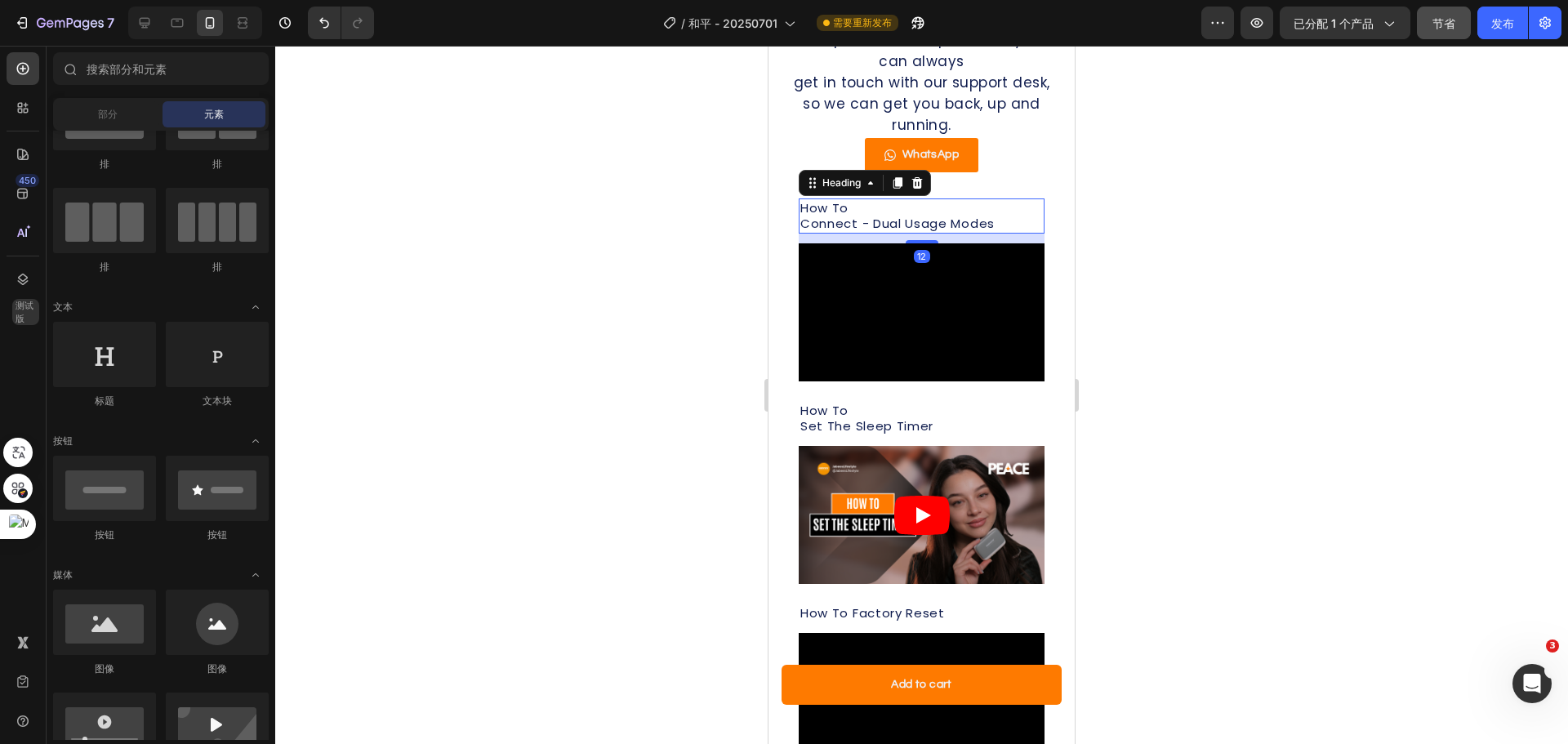
click at [934, 200] on p "How To Connect - Dual Usage Modes" at bounding box center [921, 216] width 242 height 31
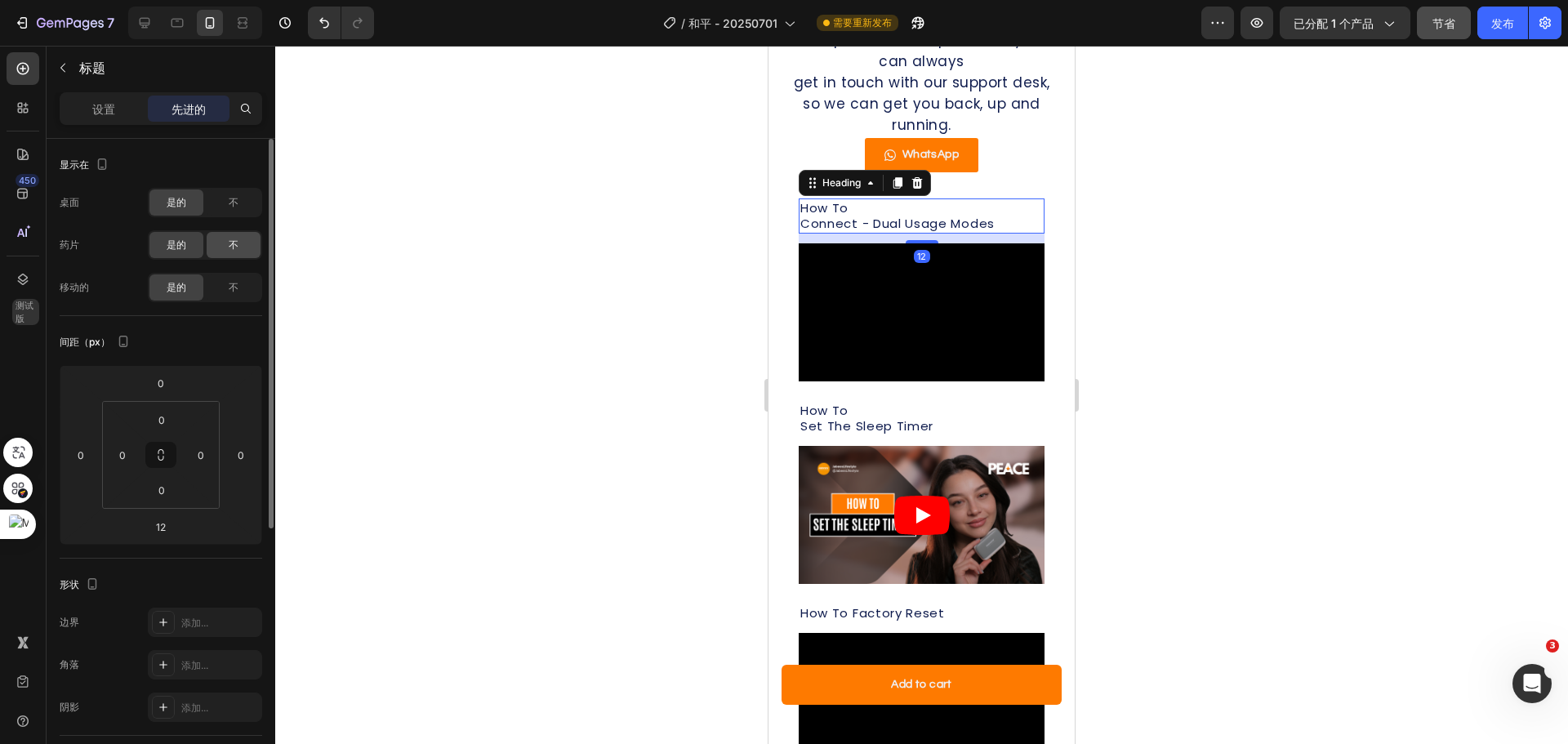
drag, startPoint x: 225, startPoint y: 236, endPoint x: 223, endPoint y: 204, distance: 32.1
click at [225, 235] on div "不" at bounding box center [233, 245] width 54 height 27
click at [223, 204] on div "不" at bounding box center [233, 202] width 54 height 27
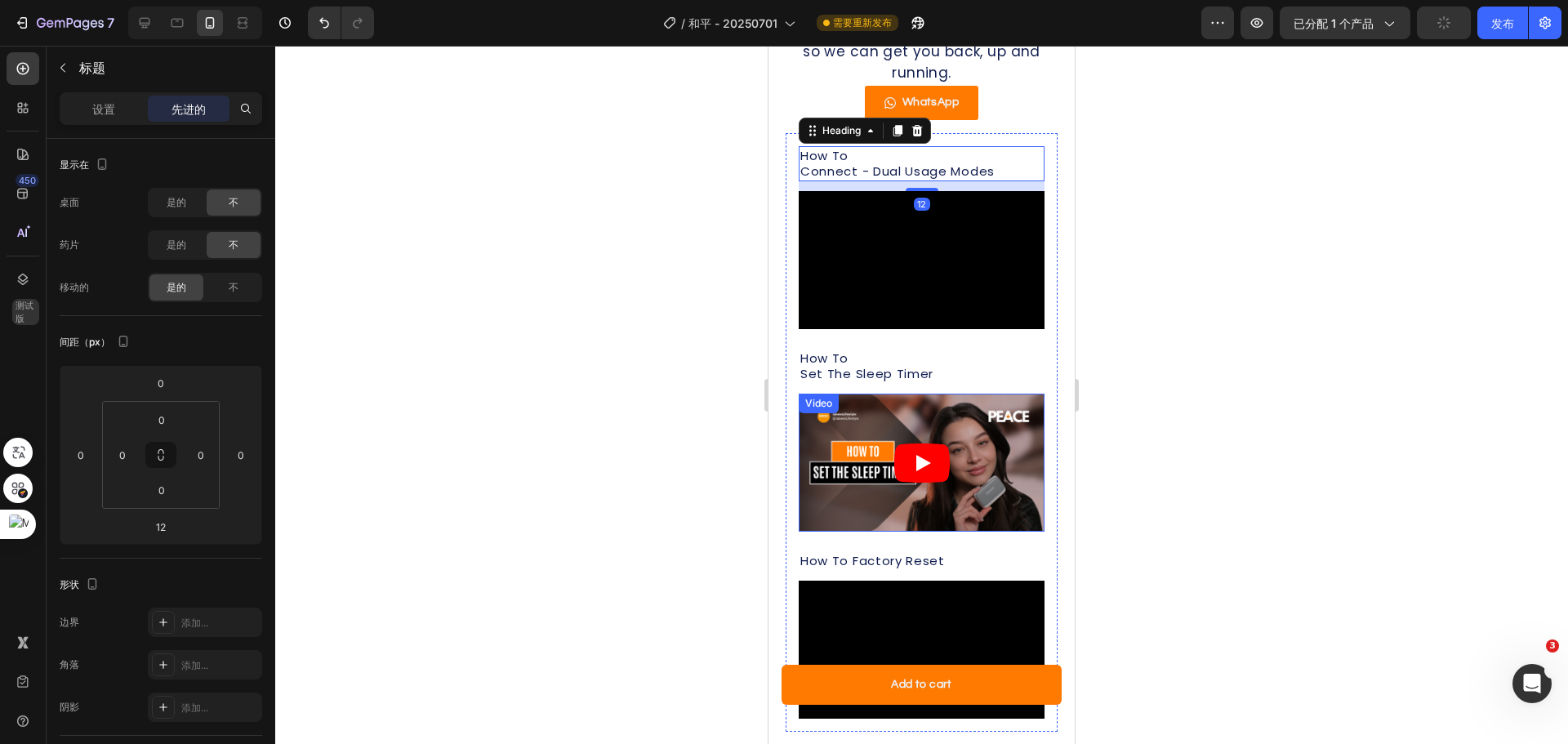
scroll to position [1576, 0]
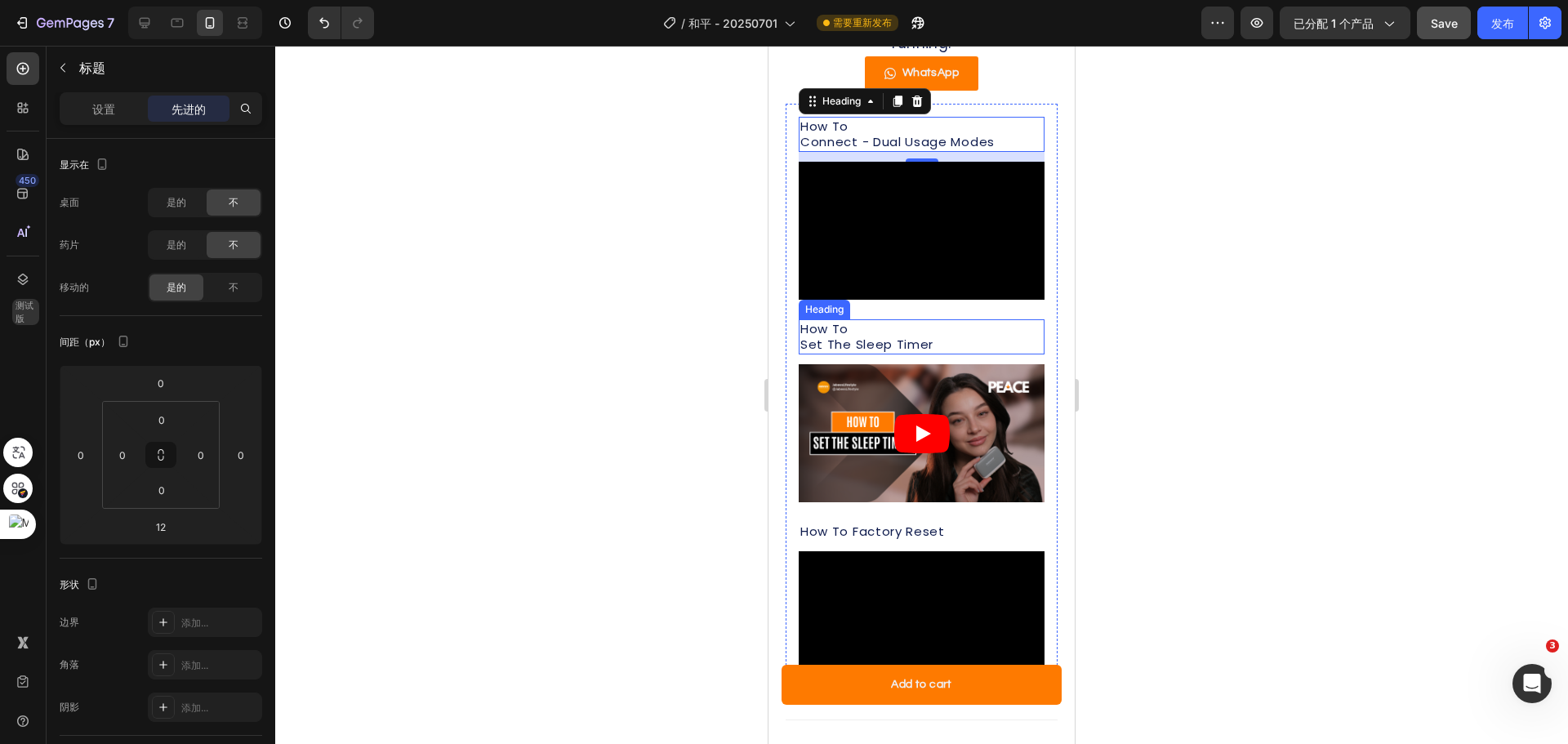
click at [873, 321] on p "How To Set The Sleep Timer" at bounding box center [921, 337] width 242 height 31
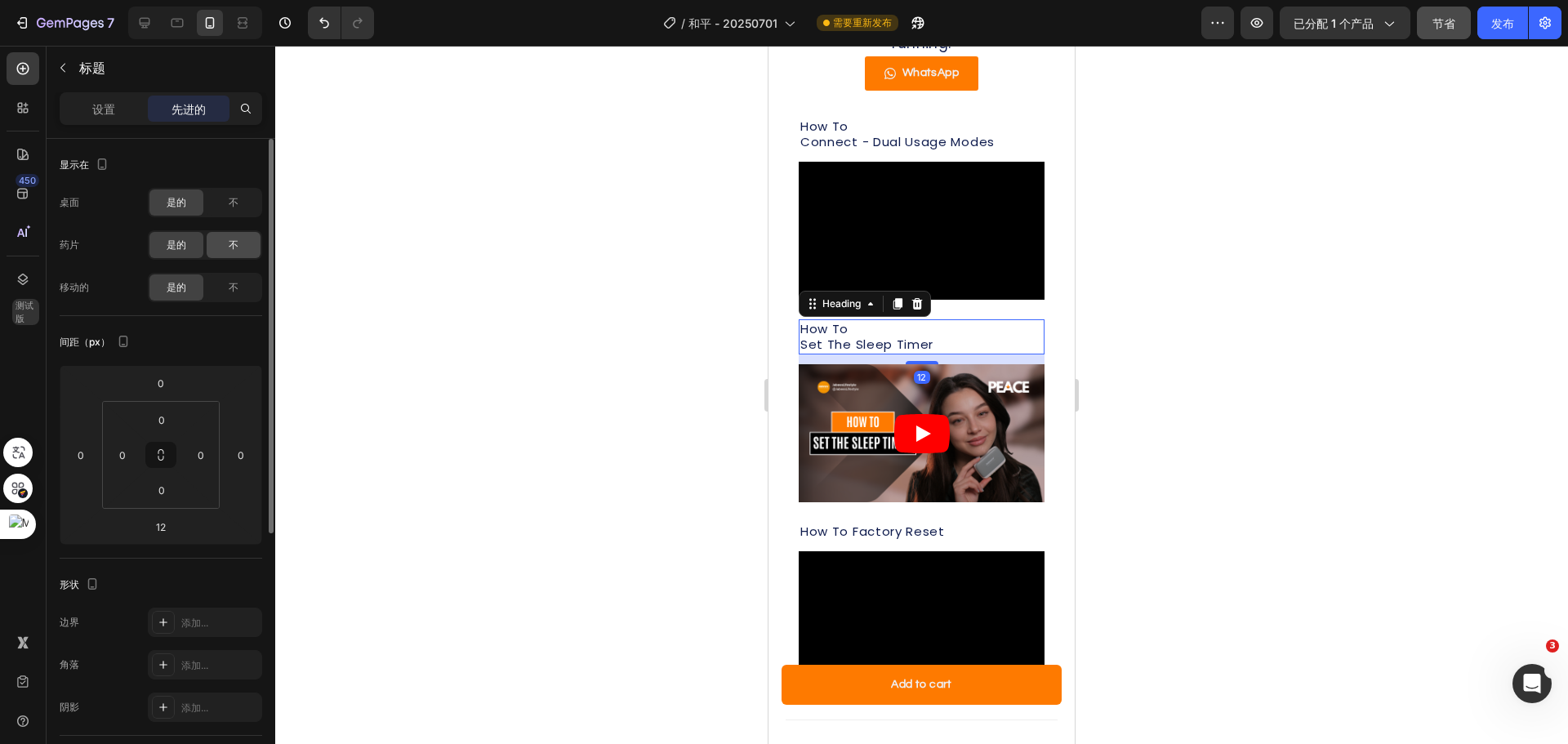
click at [228, 248] on font "不" at bounding box center [233, 244] width 10 height 12
click at [222, 206] on div "不" at bounding box center [233, 202] width 54 height 27
click at [180, 20] on icon at bounding box center [177, 23] width 12 height 9
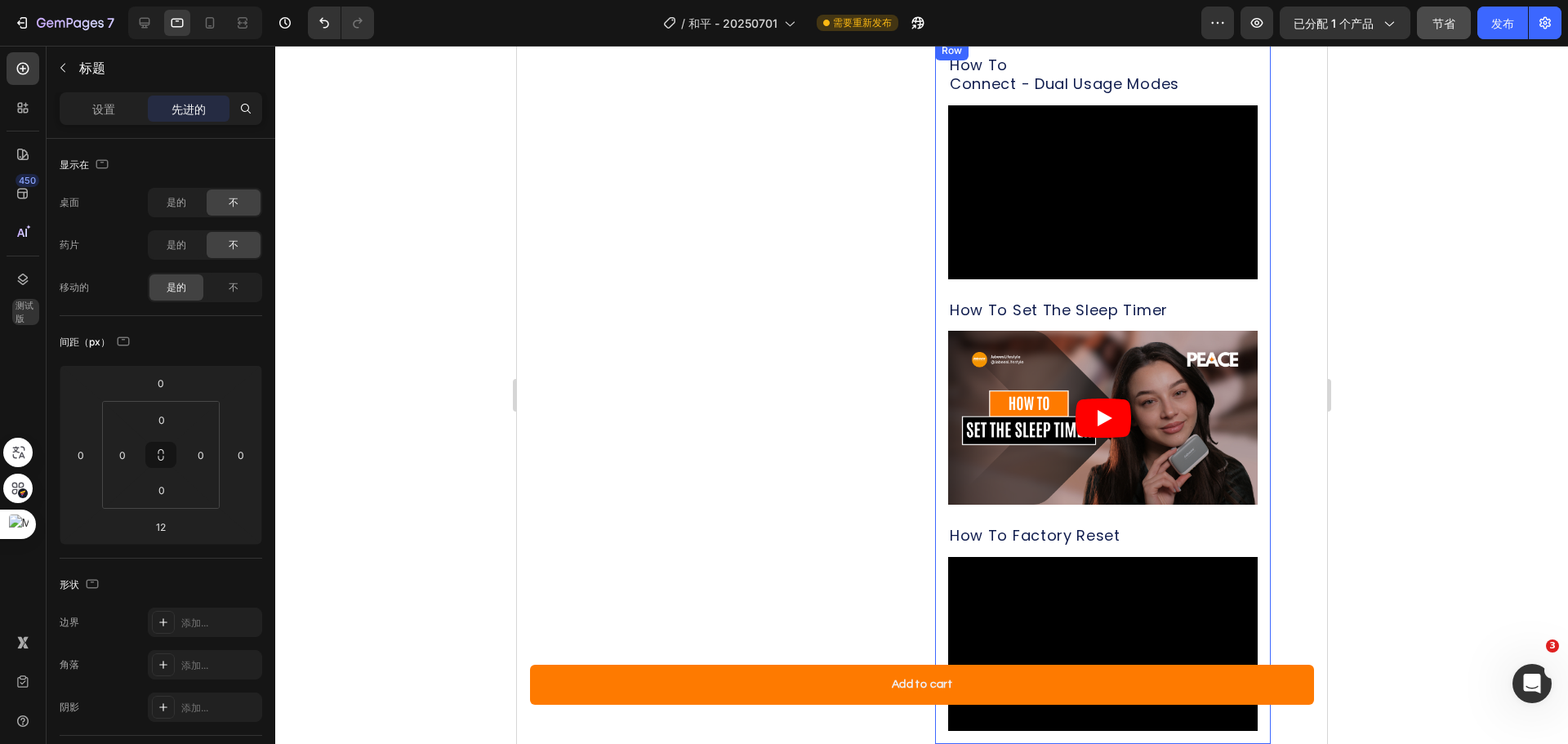
scroll to position [1357, 0]
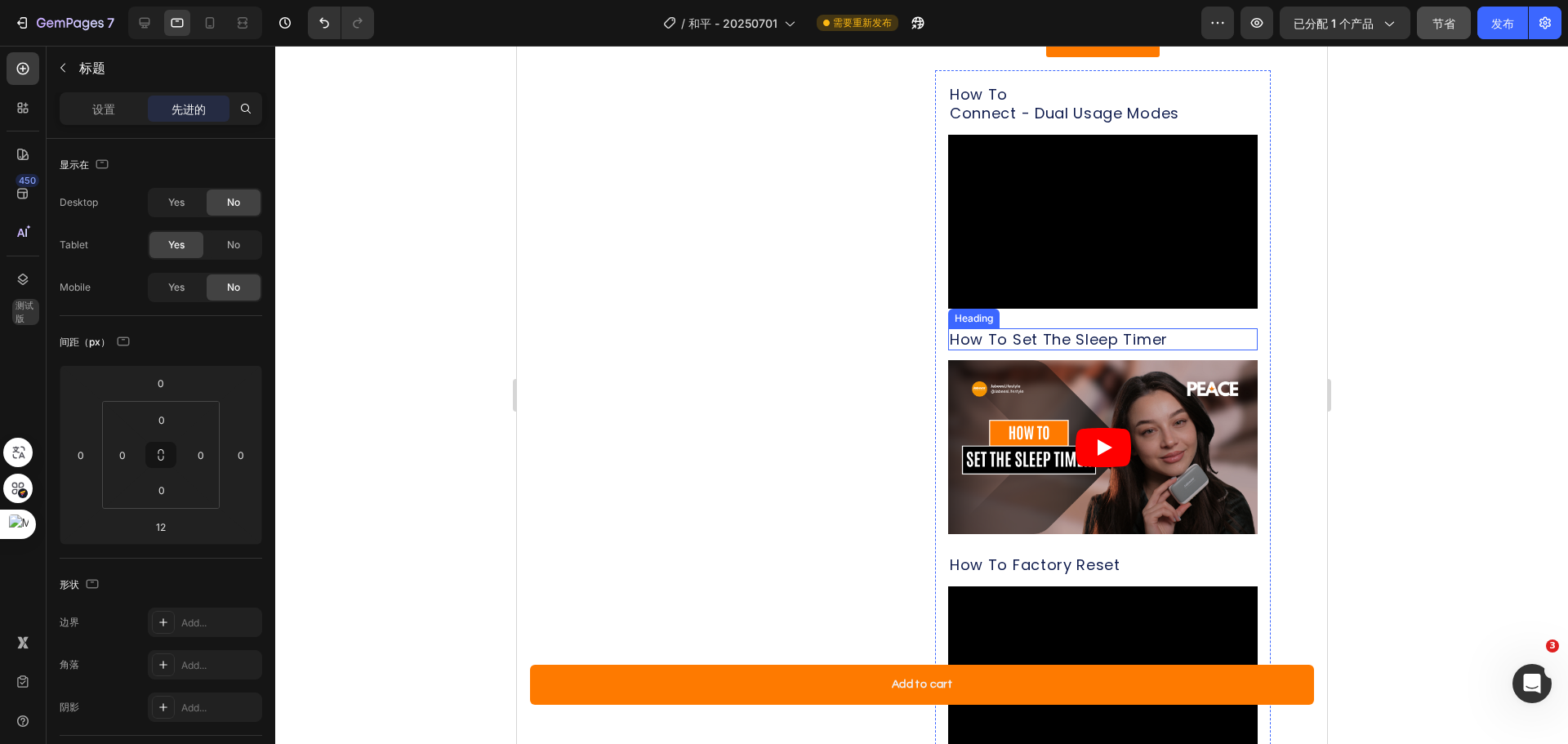
click at [1069, 348] on p "How To Set The Sleep Timer" at bounding box center [1101, 339] width 306 height 19
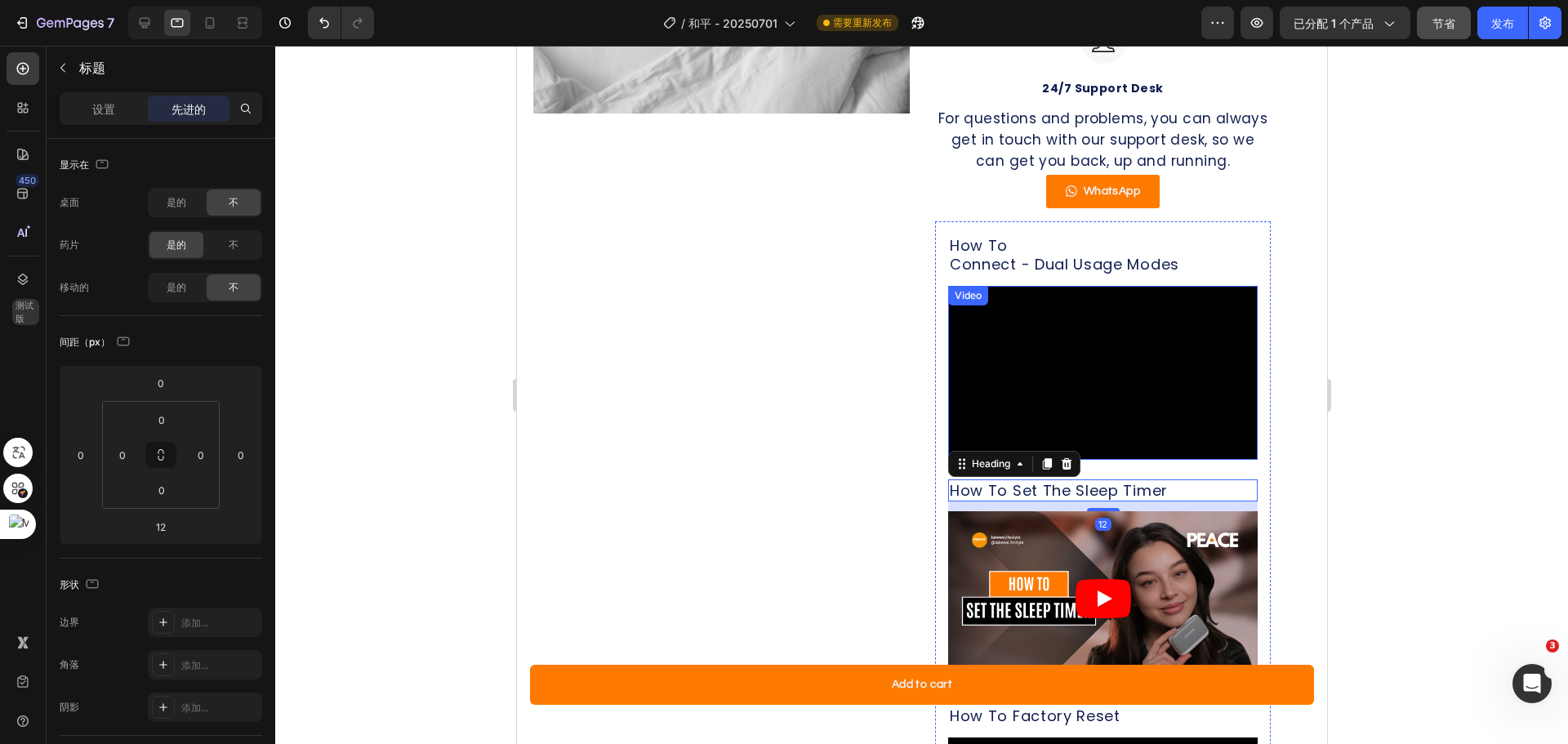
scroll to position [1194, 0]
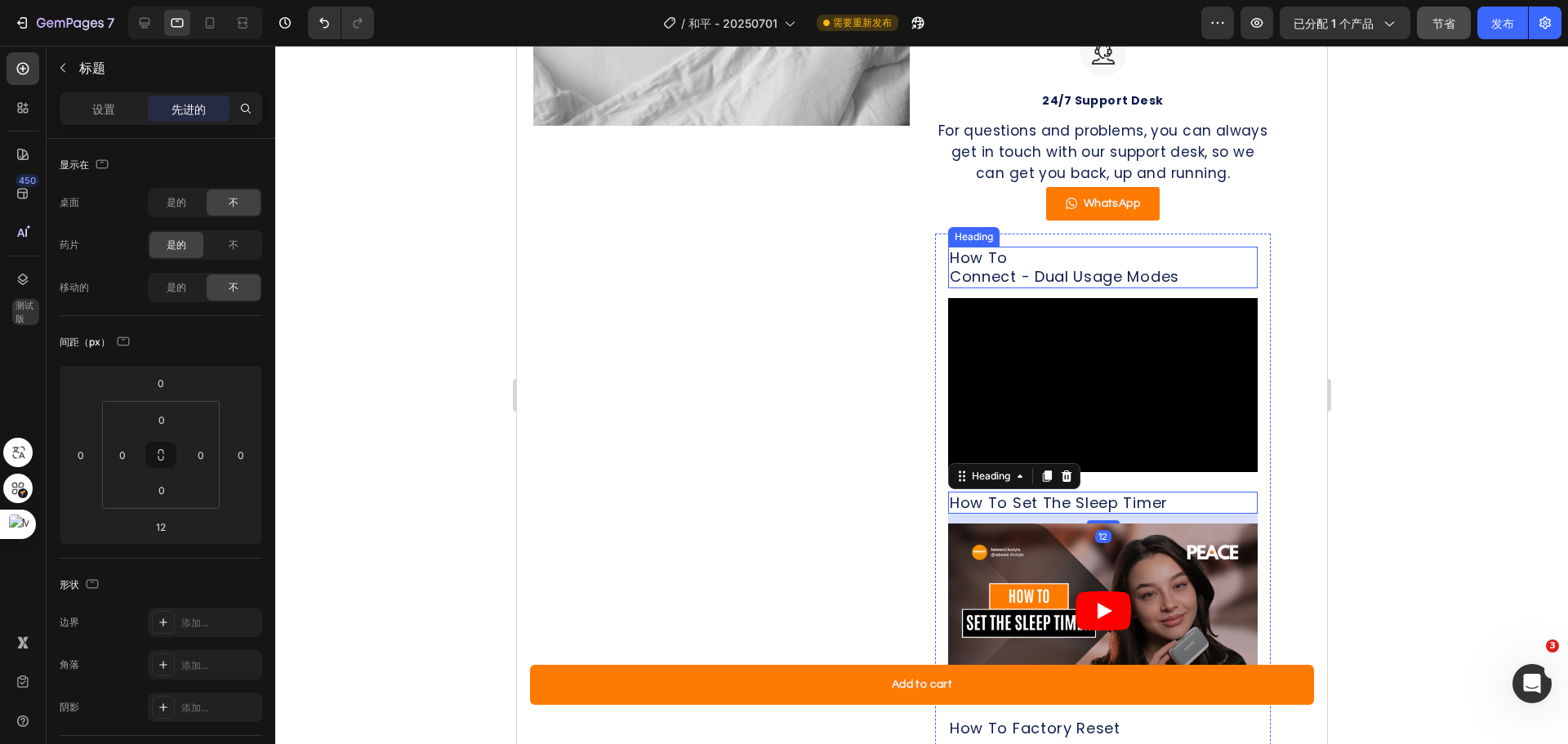
click at [1059, 286] on p "How To Connect - Dual Usage Modes" at bounding box center [1101, 267] width 306 height 38
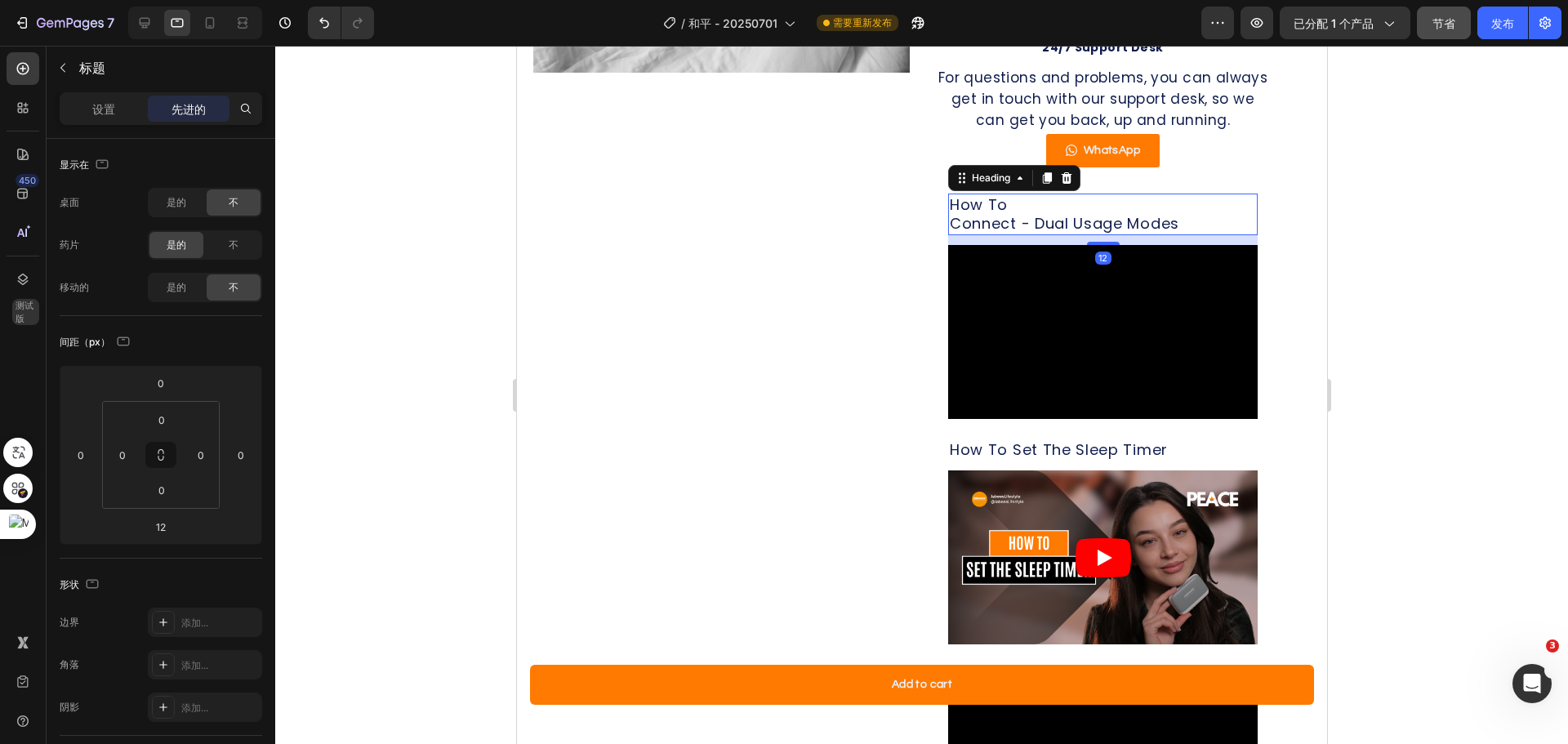
scroll to position [1275, 0]
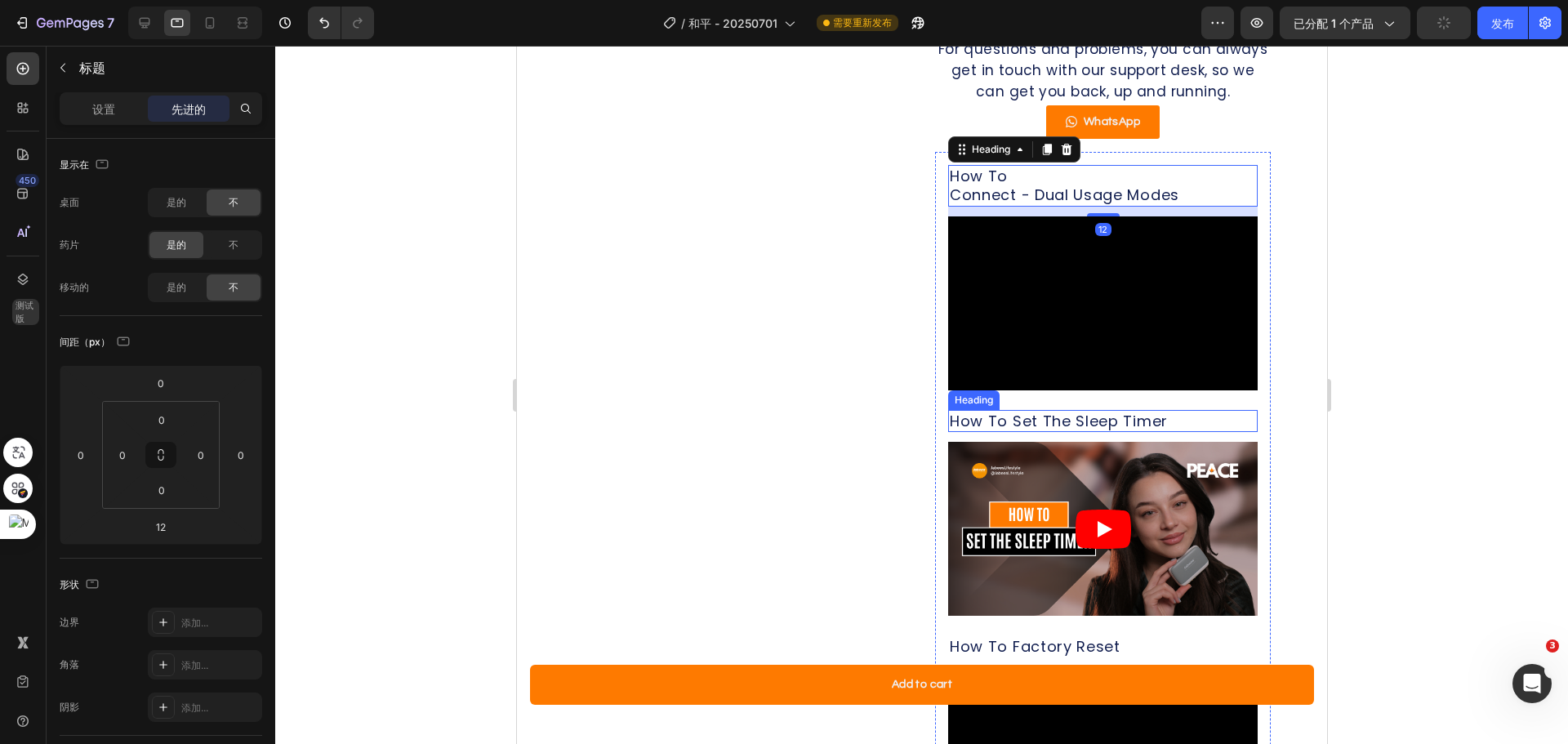
click at [1012, 430] on p "How To Set The Sleep Timer" at bounding box center [1101, 420] width 306 height 19
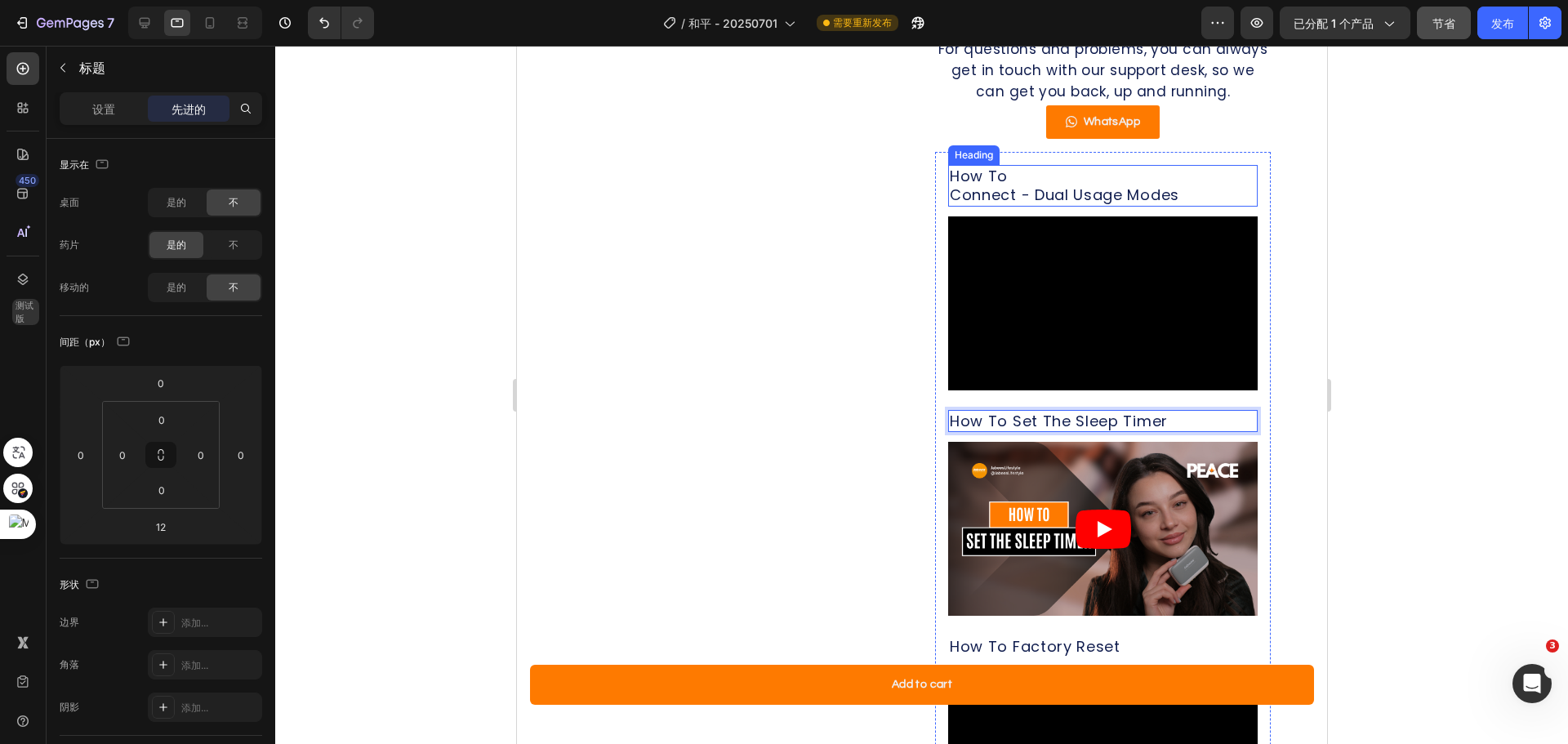
click at [949, 205] on p "How To Connect - Dual Usage Modes" at bounding box center [1101, 185] width 306 height 38
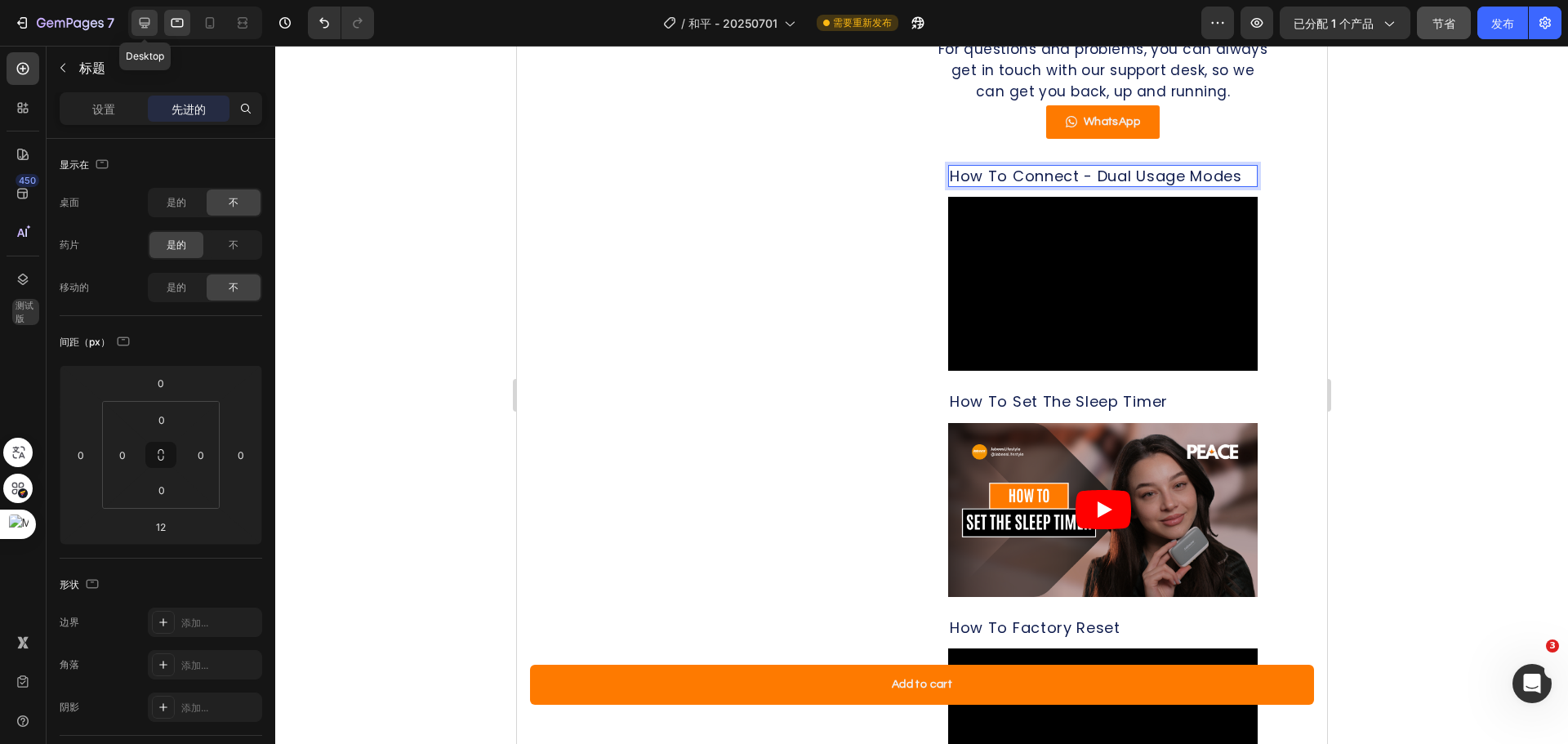
click at [136, 22] on div at bounding box center [145, 23] width 27 height 27
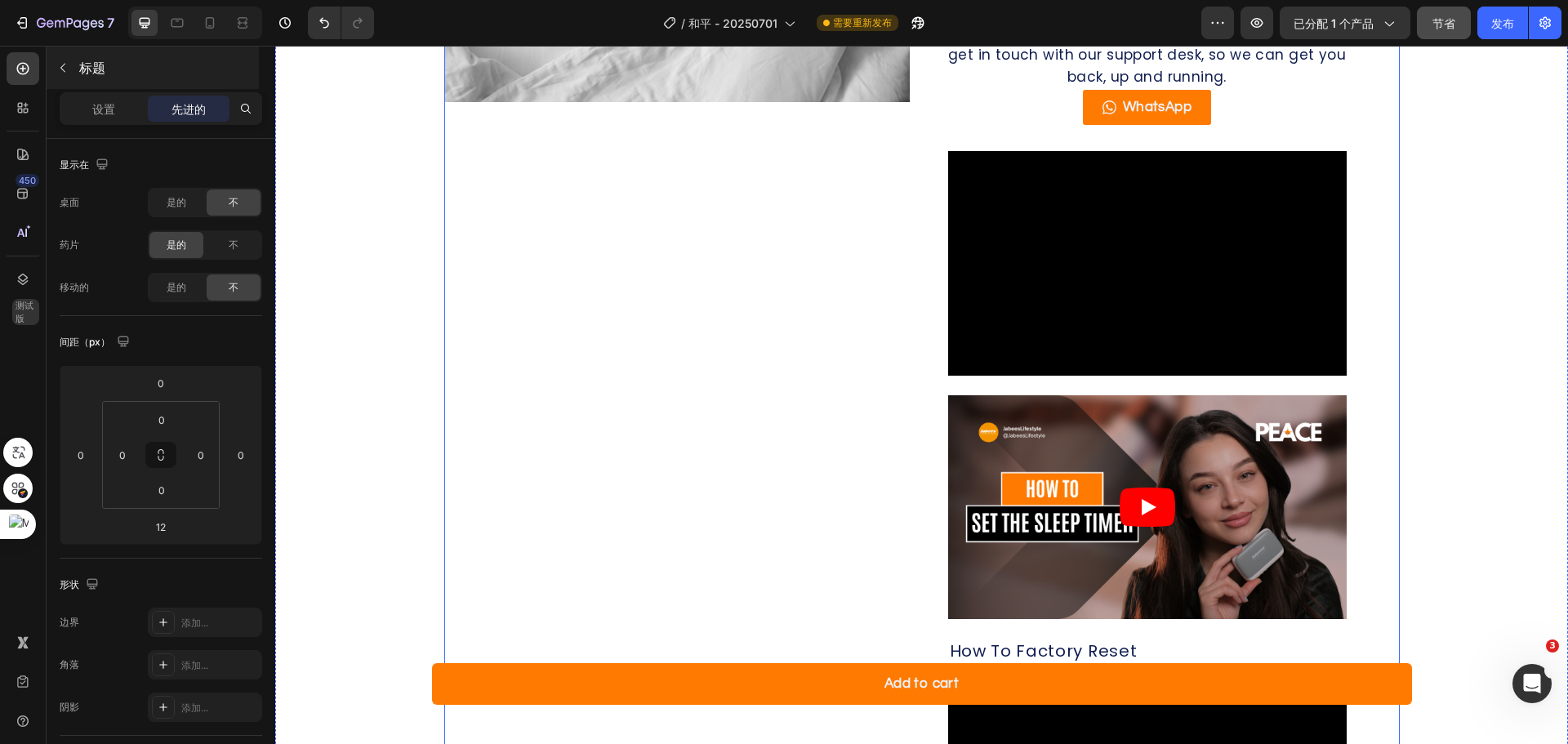
scroll to position [1300, 0]
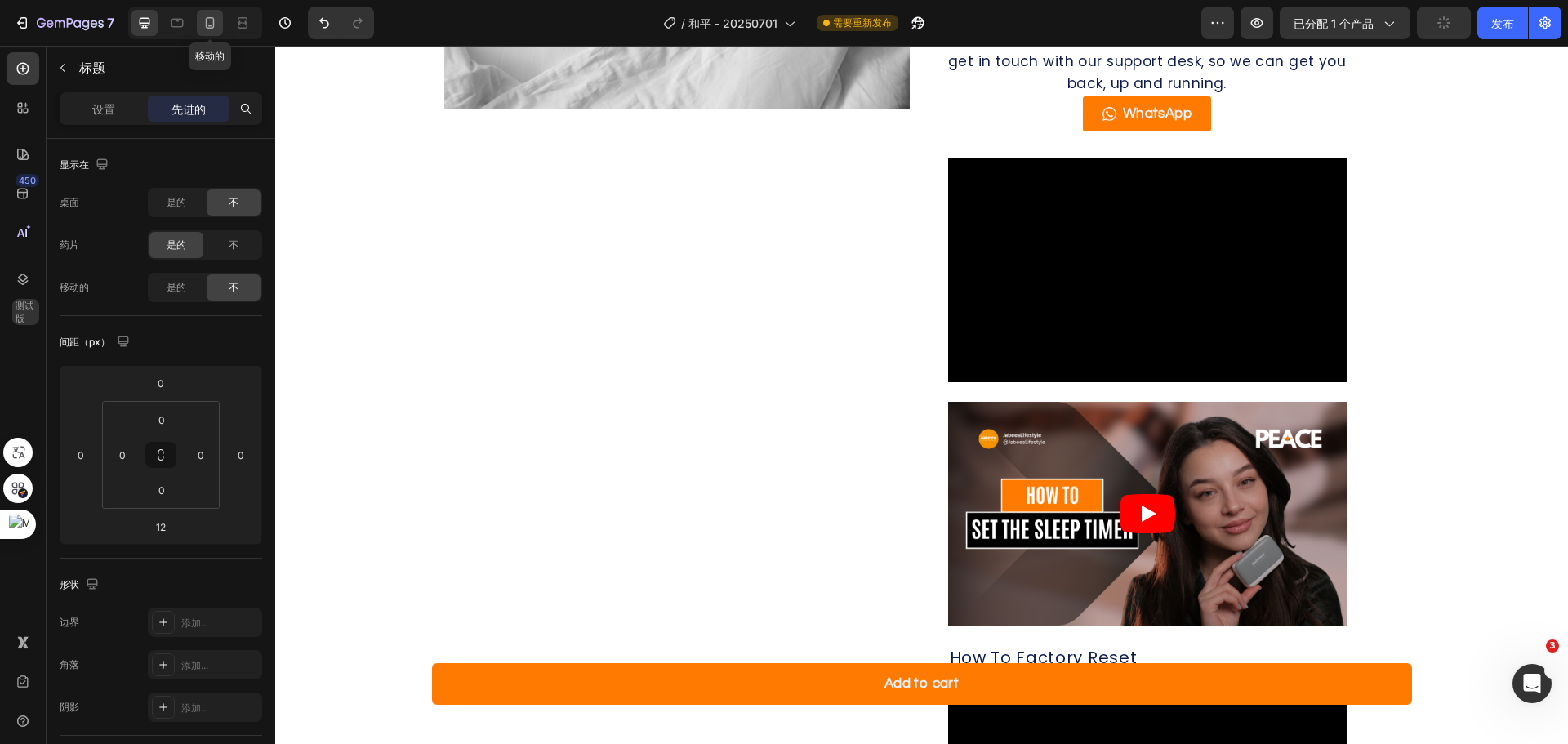
click at [207, 27] on icon at bounding box center [210, 23] width 9 height 12
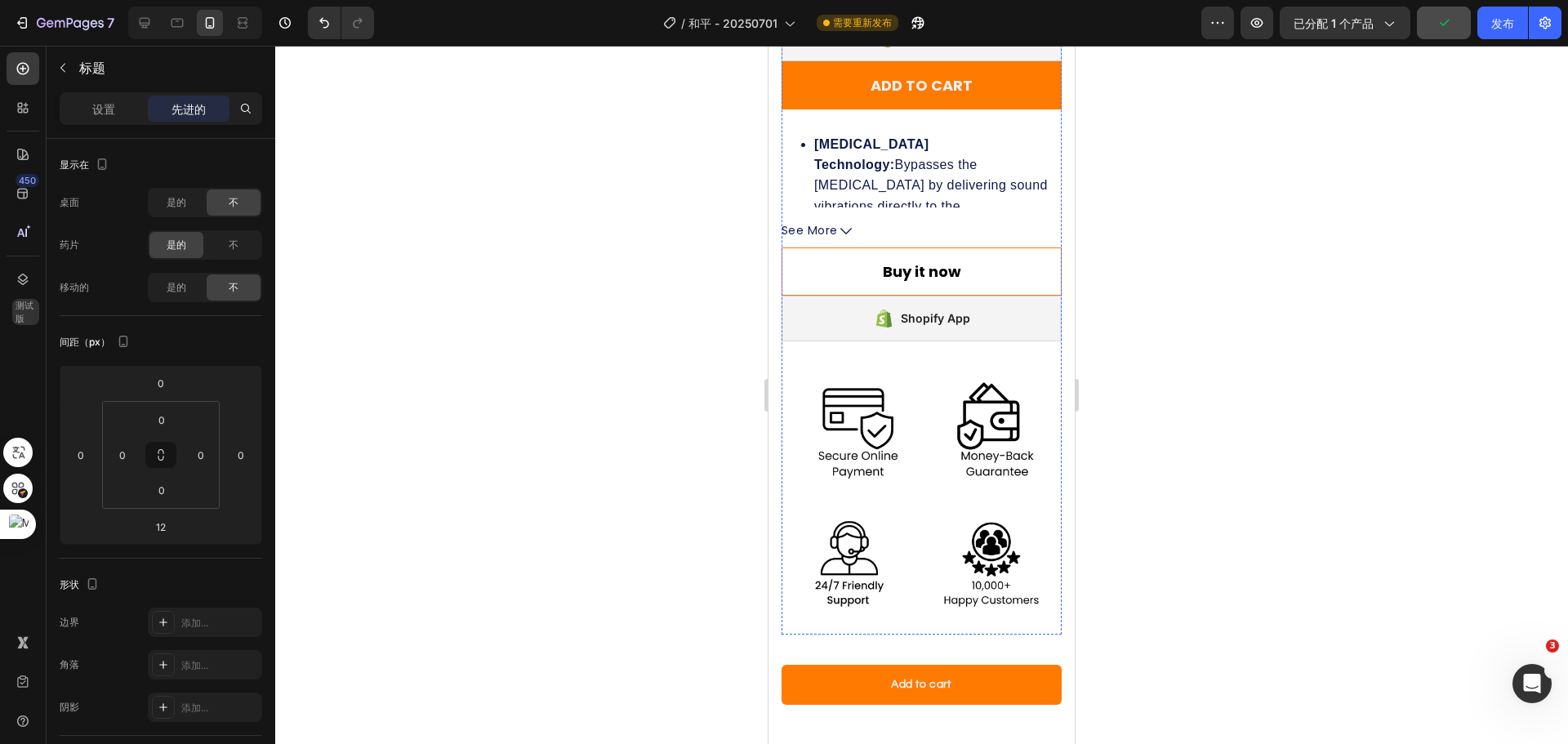
scroll to position [543, 0]
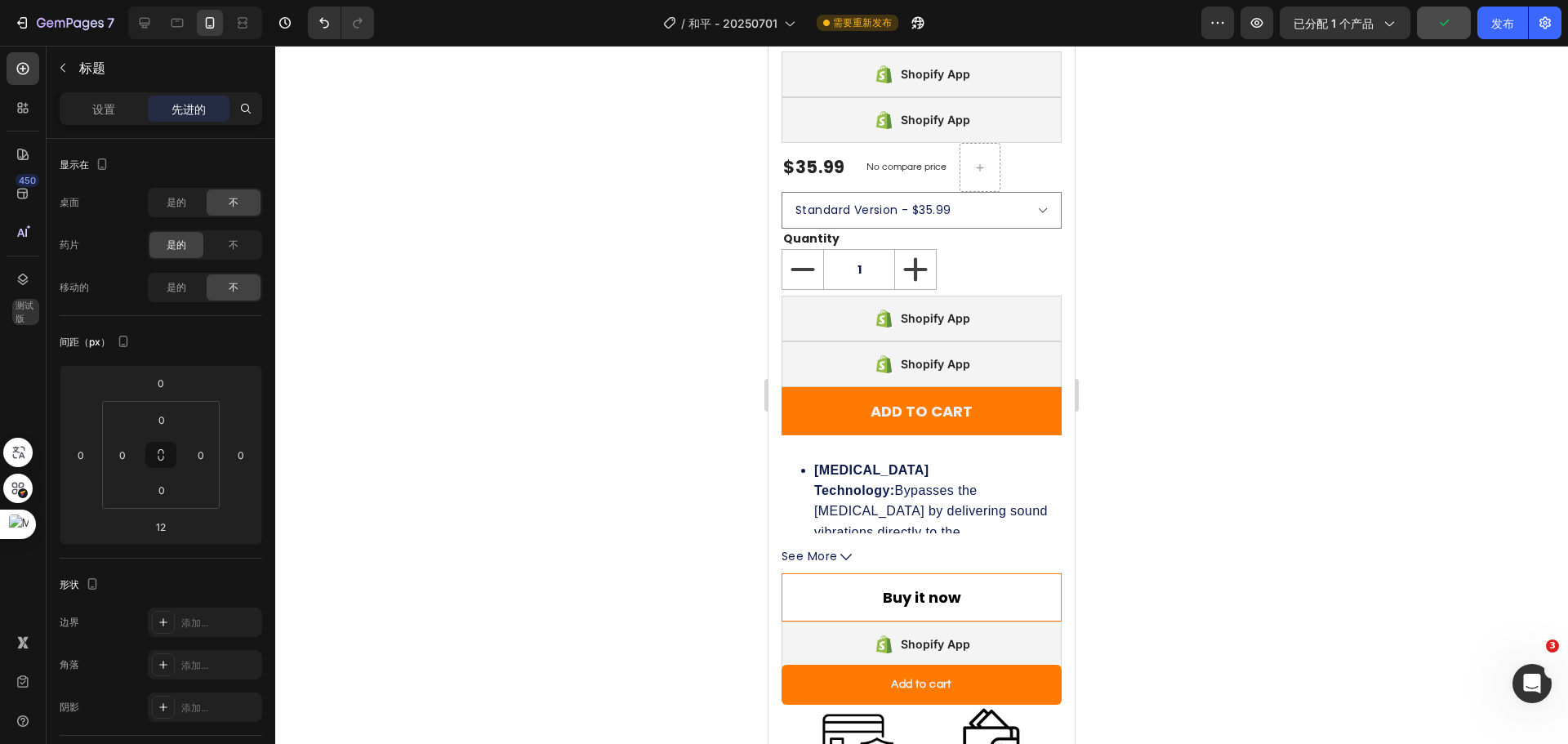
click at [129, 26] on div at bounding box center [195, 23] width 134 height 32
click at [180, 29] on icon at bounding box center [177, 23] width 17 height 17
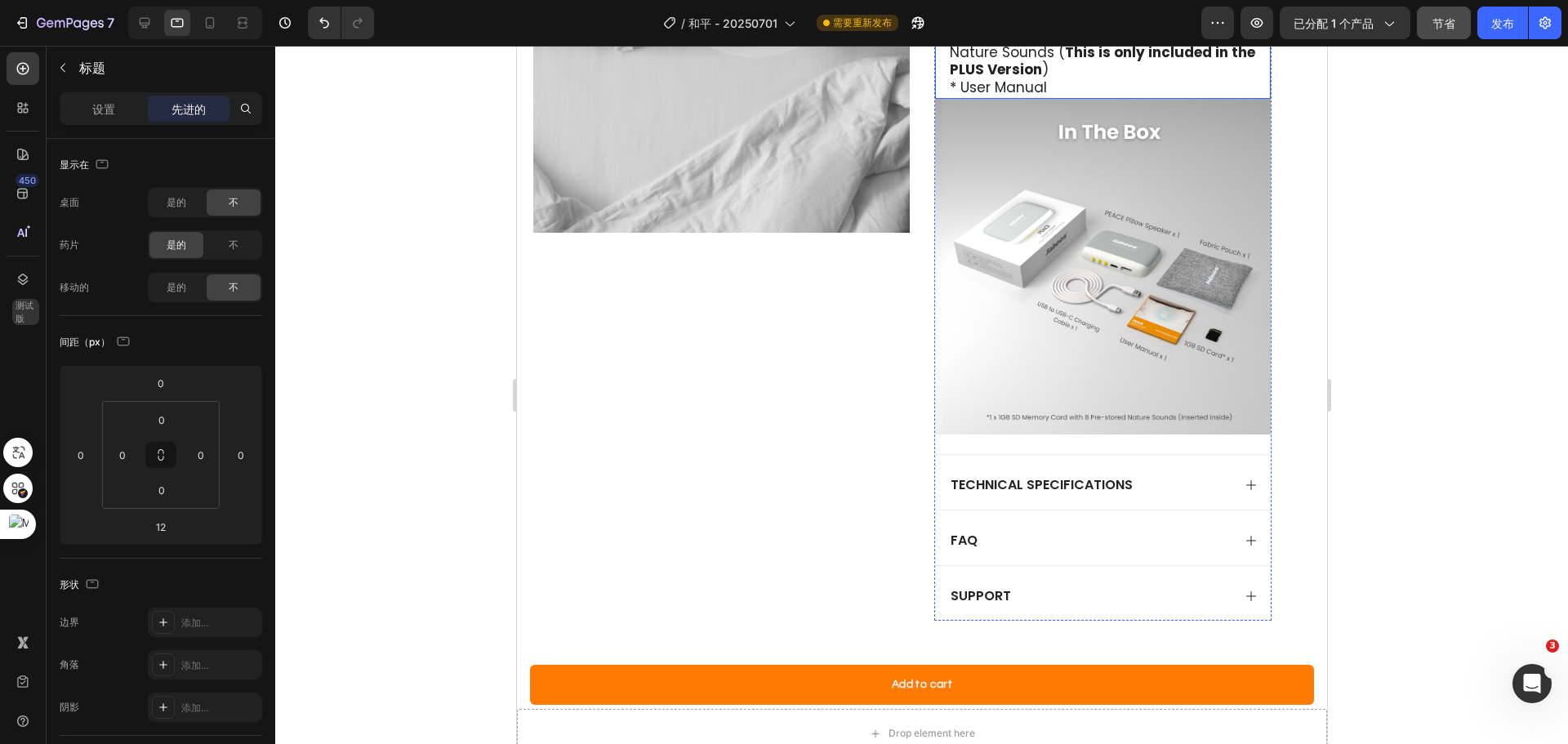
scroll to position [1381, 0]
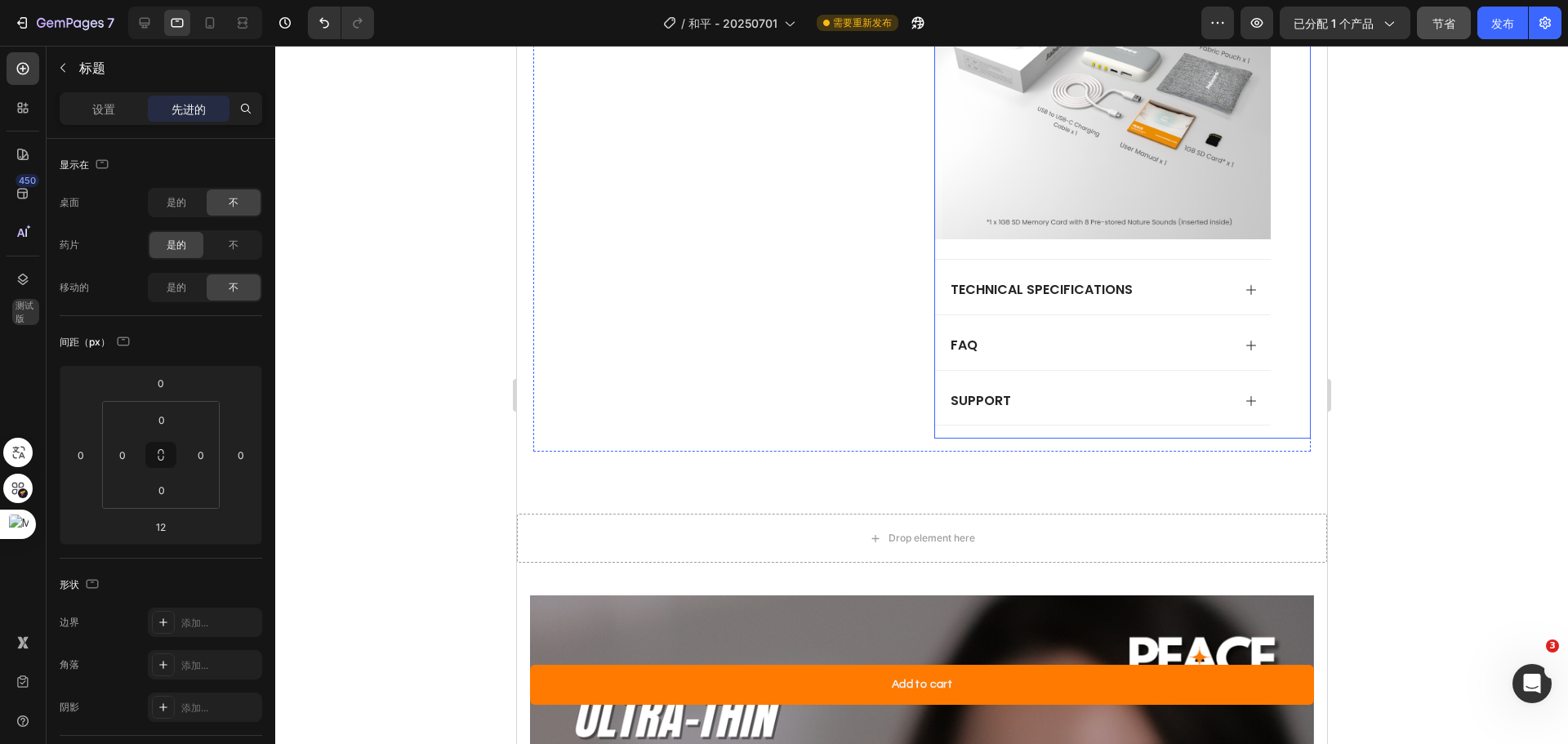
click at [1164, 391] on div "support" at bounding box center [1089, 402] width 283 height 22
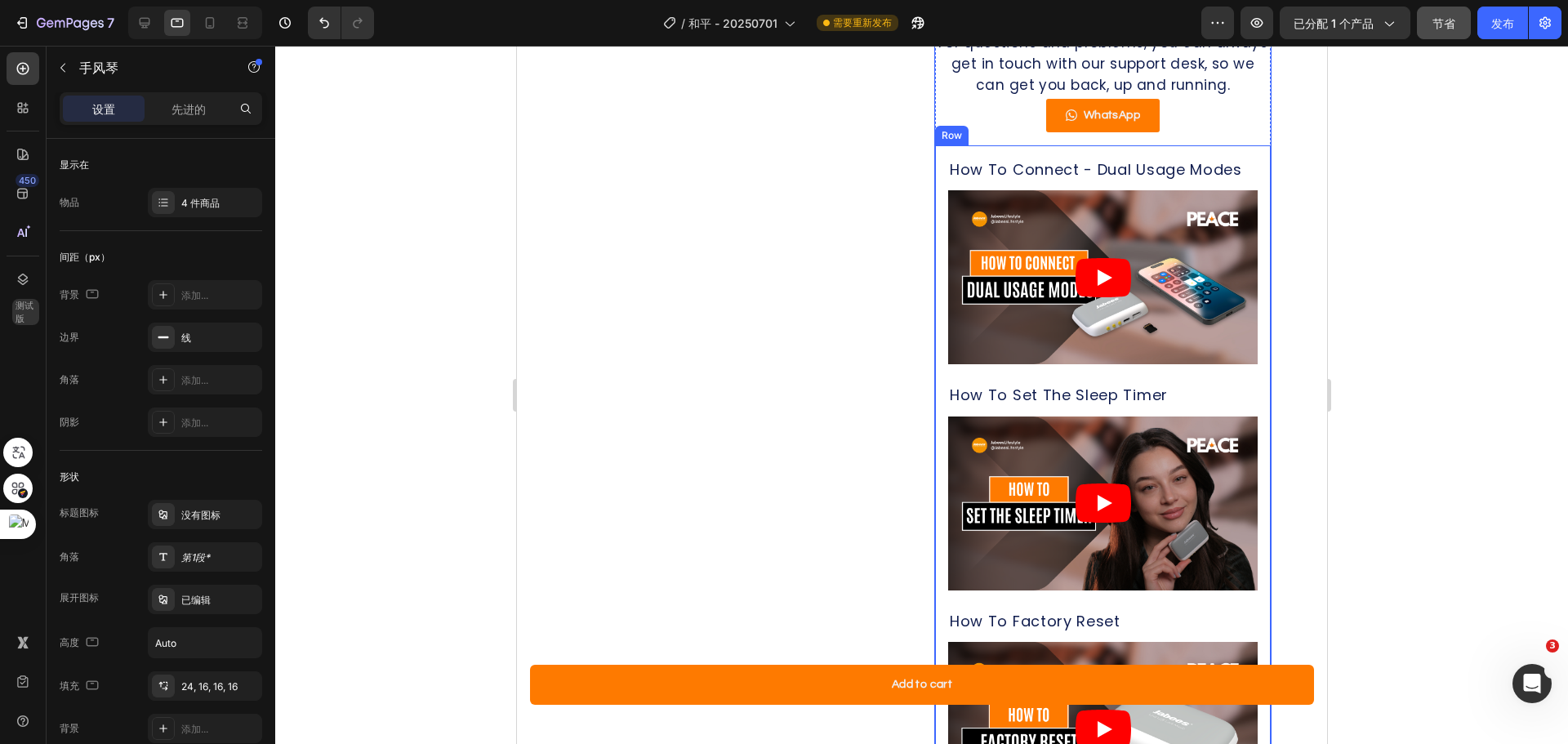
scroll to position [1416, 0]
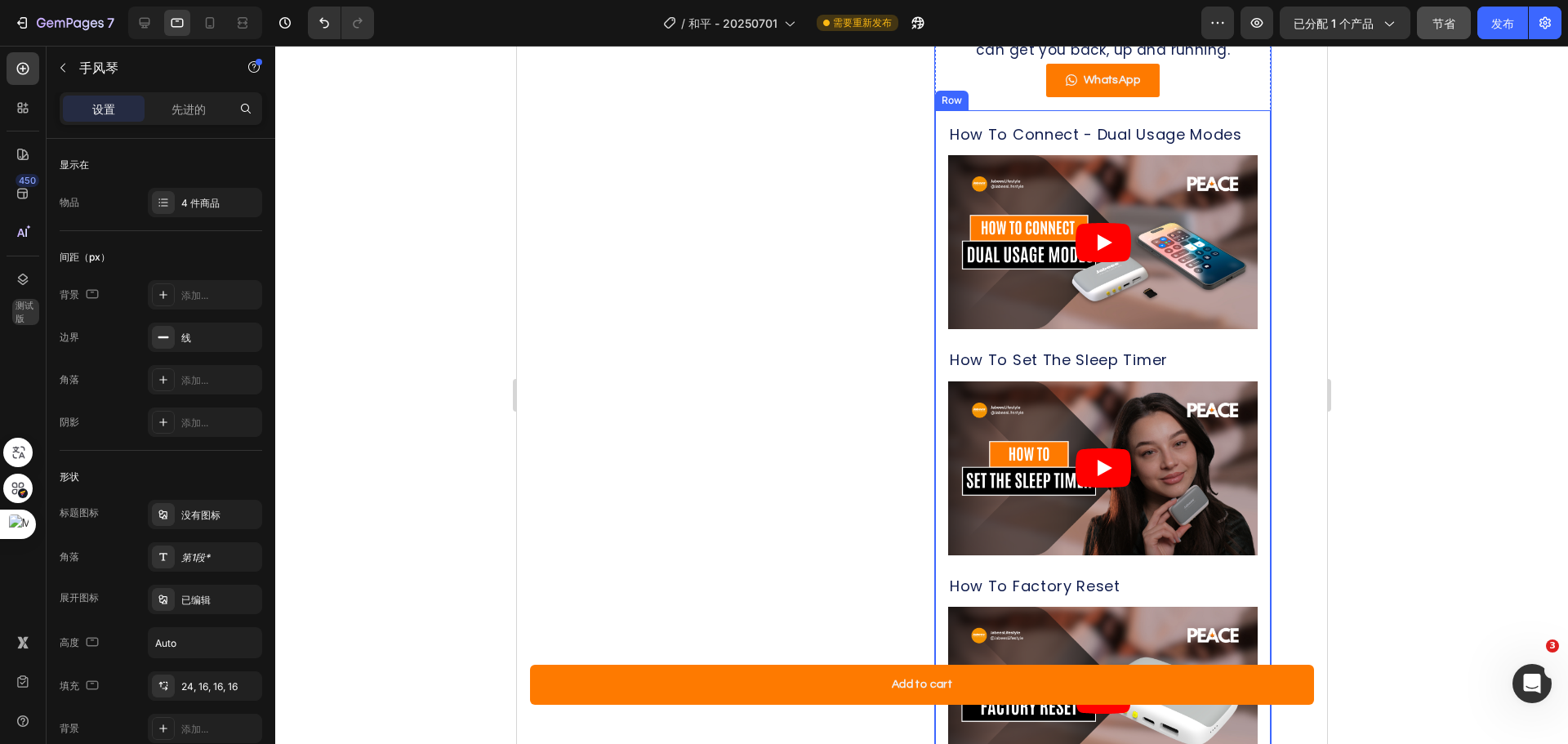
click at [995, 146] on h2 "How To Connect - Dual Usage Modes" at bounding box center [1101, 134] width 309 height 22
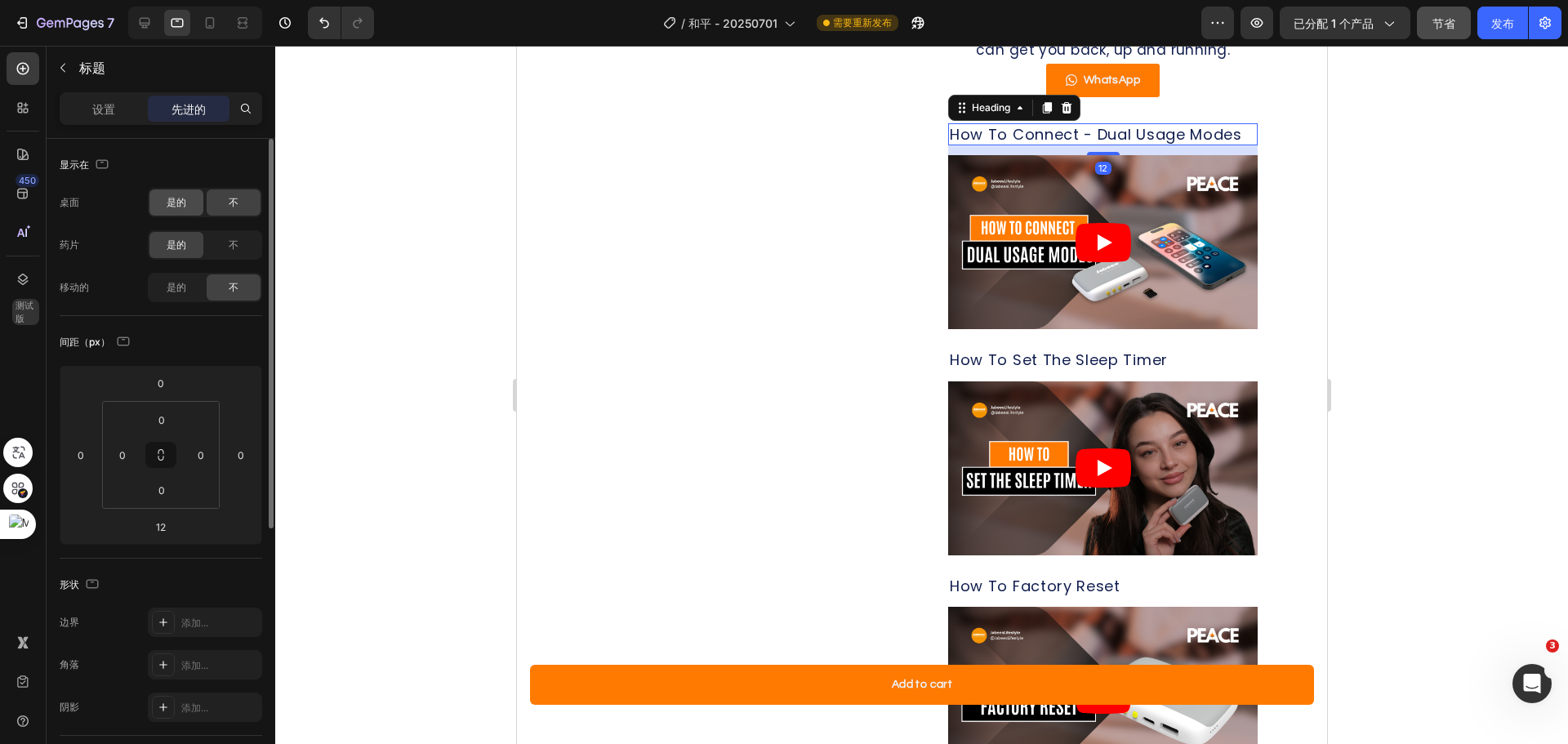
click at [176, 202] on font "是的" at bounding box center [176, 202] width 20 height 12
click at [1073, 371] on h2 "How To Set The Sleep Timer" at bounding box center [1101, 359] width 309 height 22
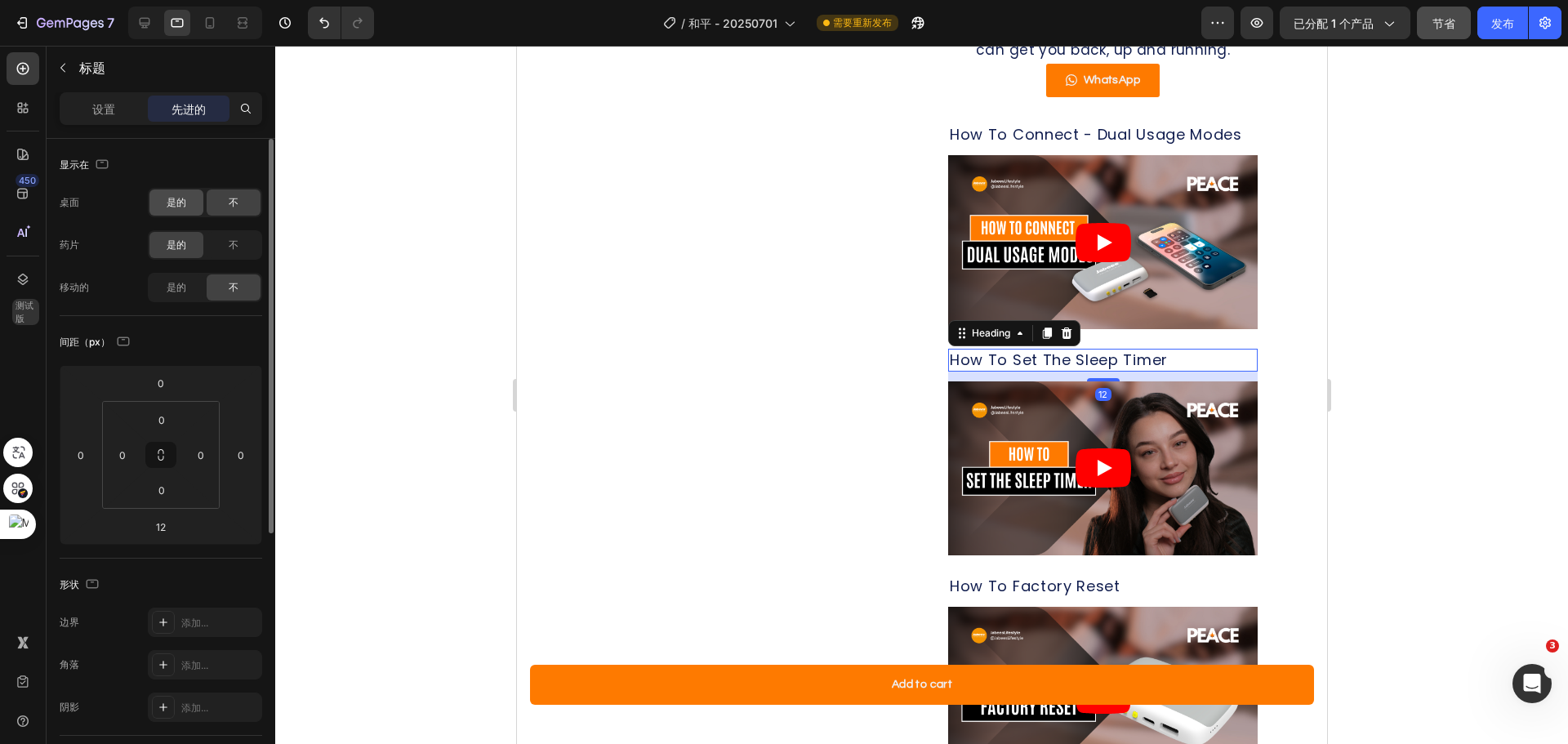
click at [173, 195] on span "是的" at bounding box center [176, 202] width 20 height 15
click at [153, 26] on icon at bounding box center [145, 23] width 17 height 17
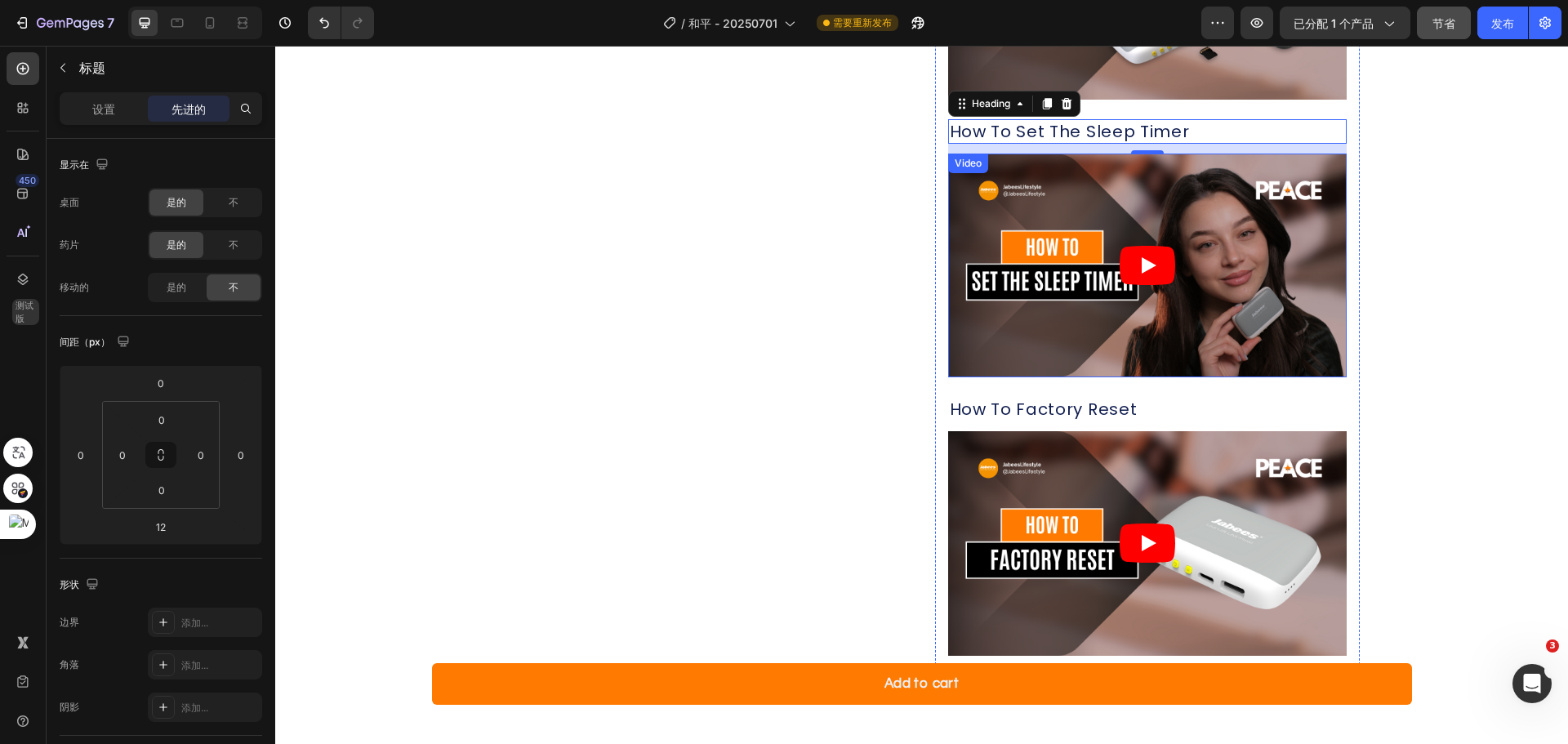
scroll to position [1732, 0]
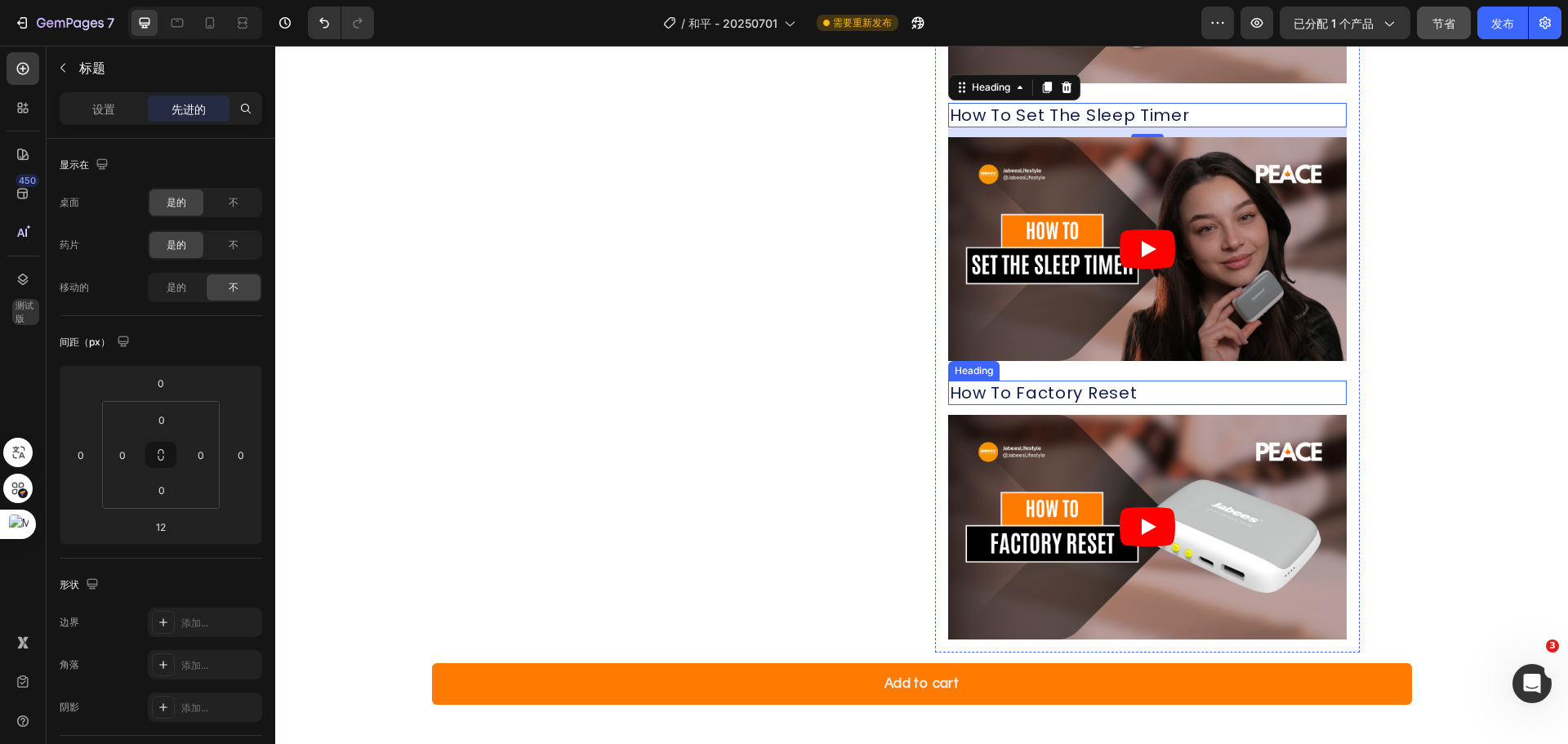
click at [1024, 391] on h2 "How To Factory Reset" at bounding box center [1147, 393] width 399 height 25
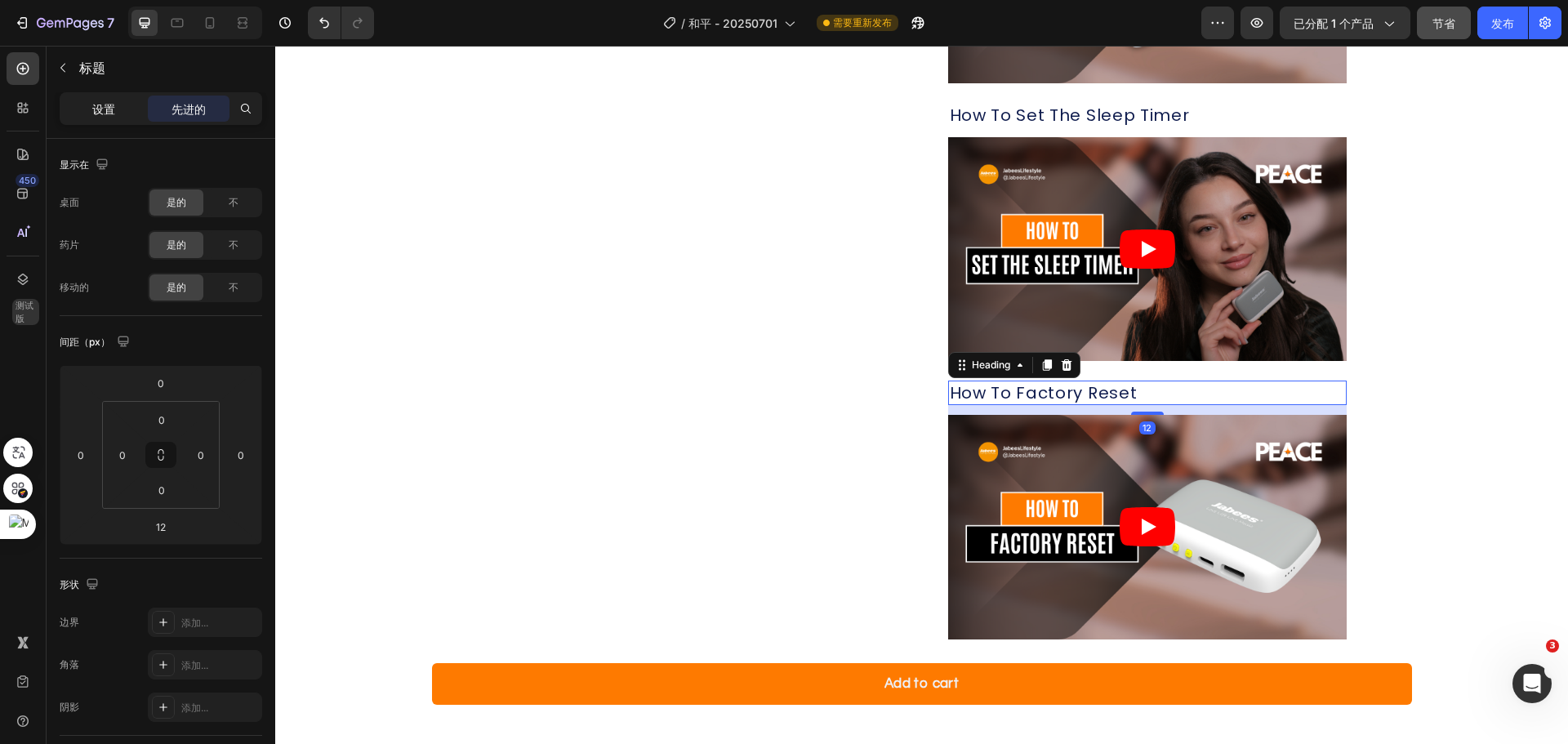
click at [119, 109] on div "设置" at bounding box center [103, 108] width 82 height 27
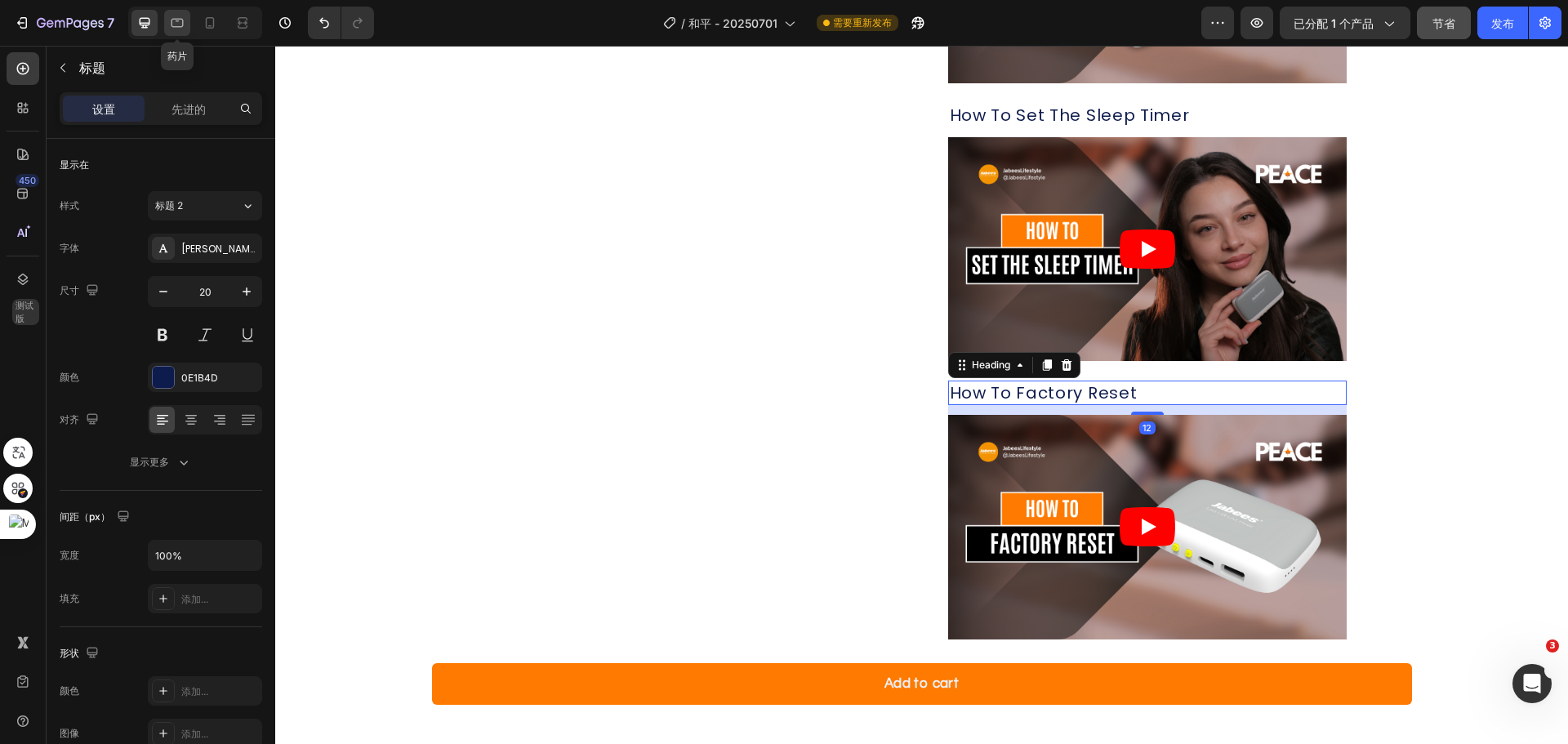
click at [175, 20] on icon at bounding box center [177, 23] width 12 height 9
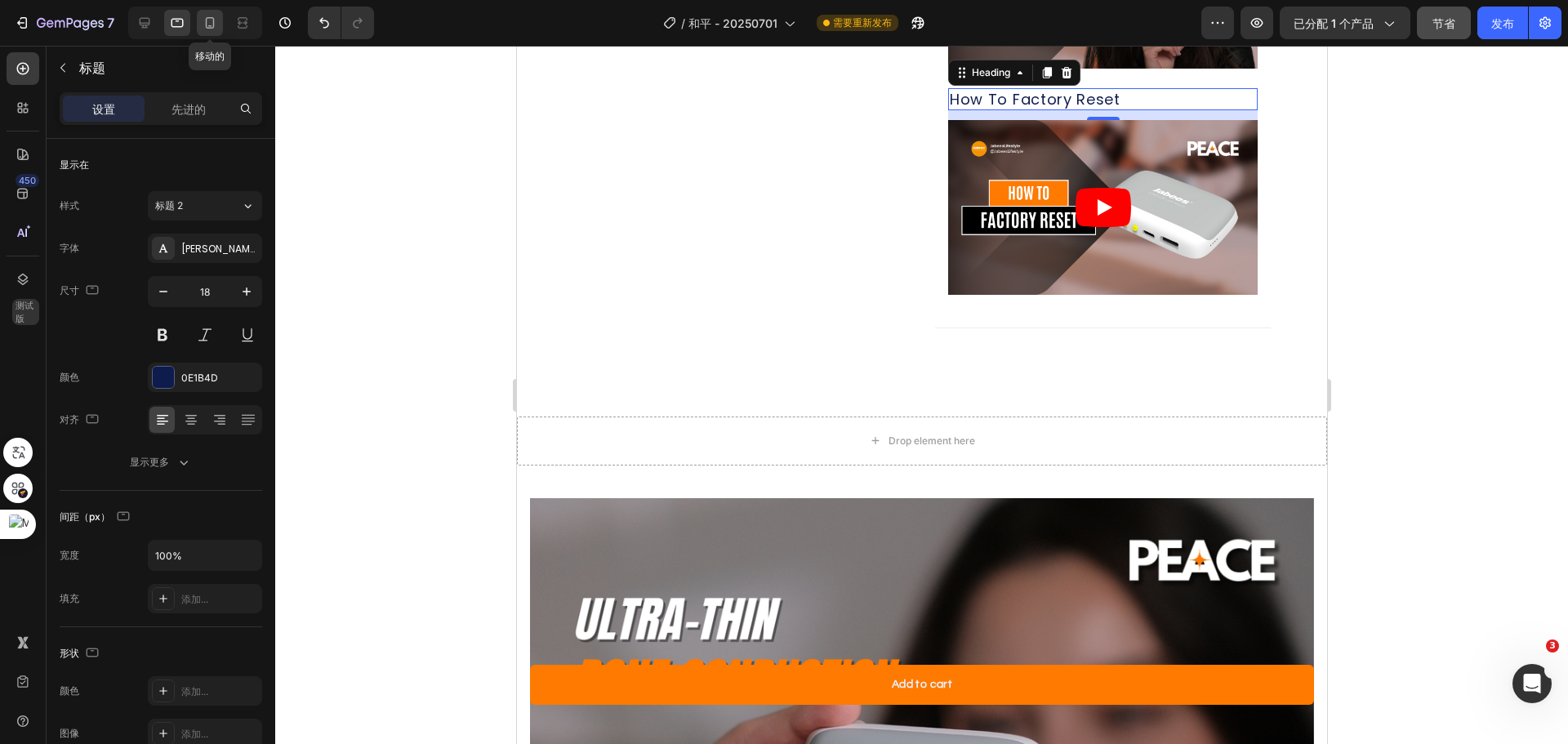
click at [212, 26] on icon at bounding box center [210, 23] width 17 height 17
type input "15"
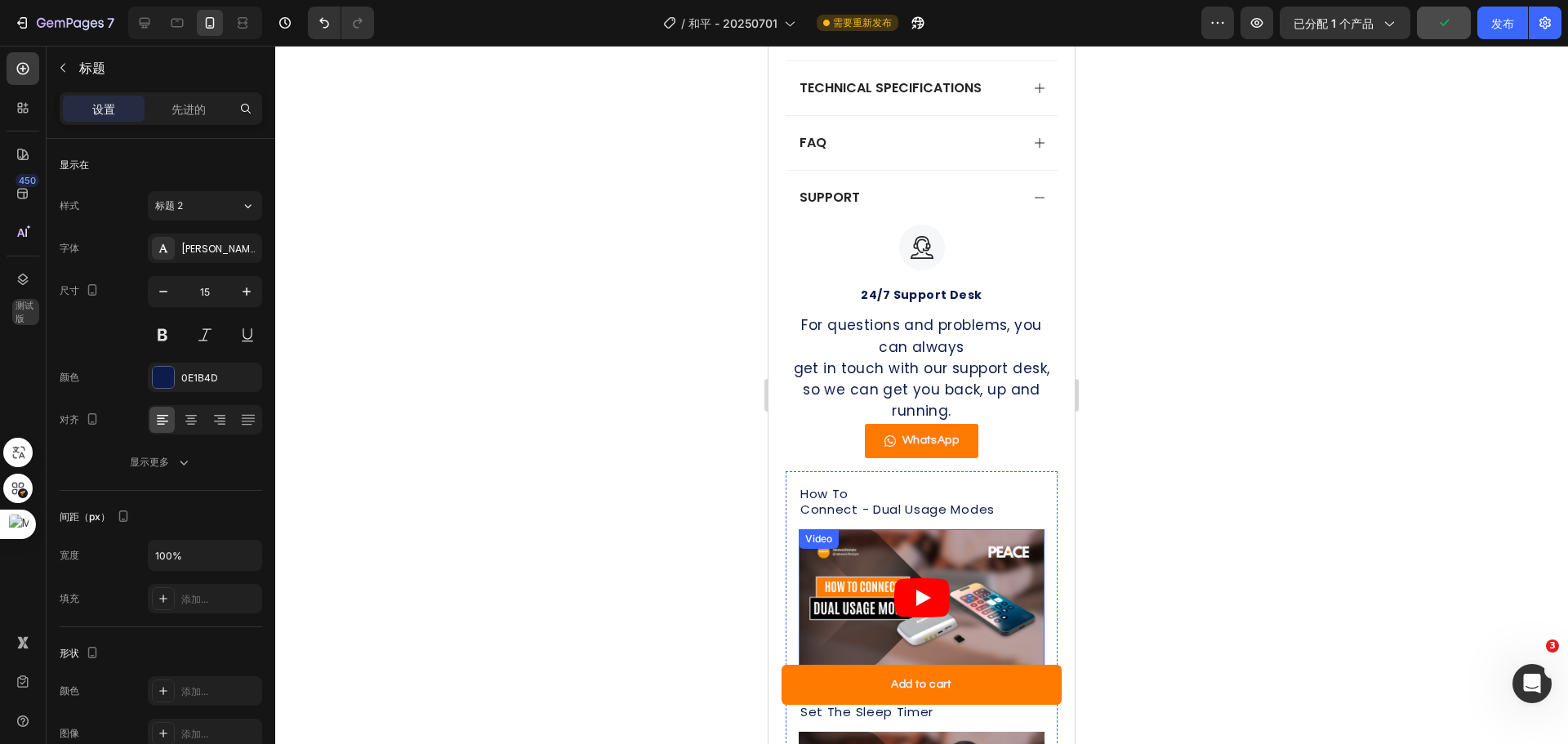
scroll to position [1250, 0]
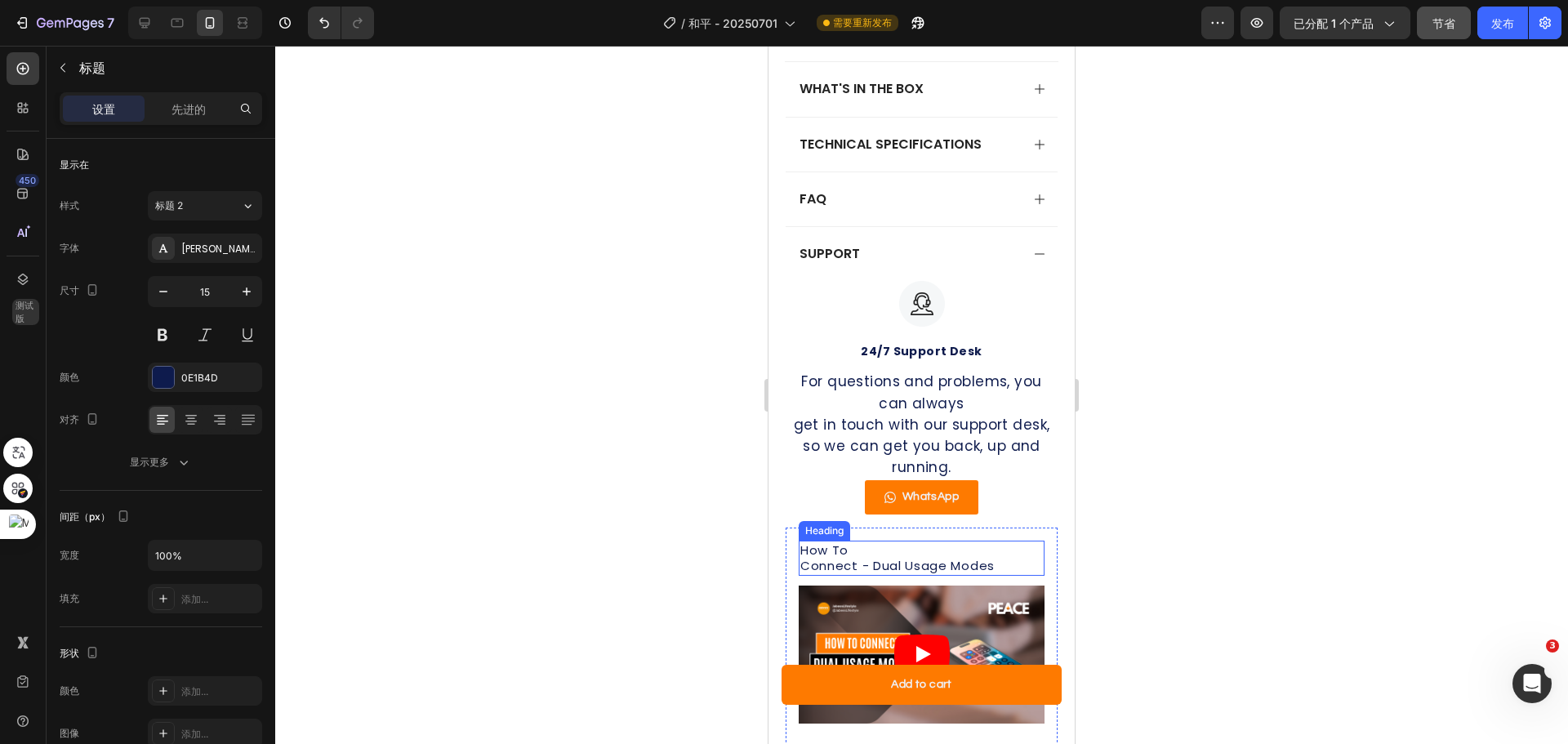
click at [933, 540] on h2 "How To Connect - Dual Usage Modes" at bounding box center [921, 558] width 246 height 35
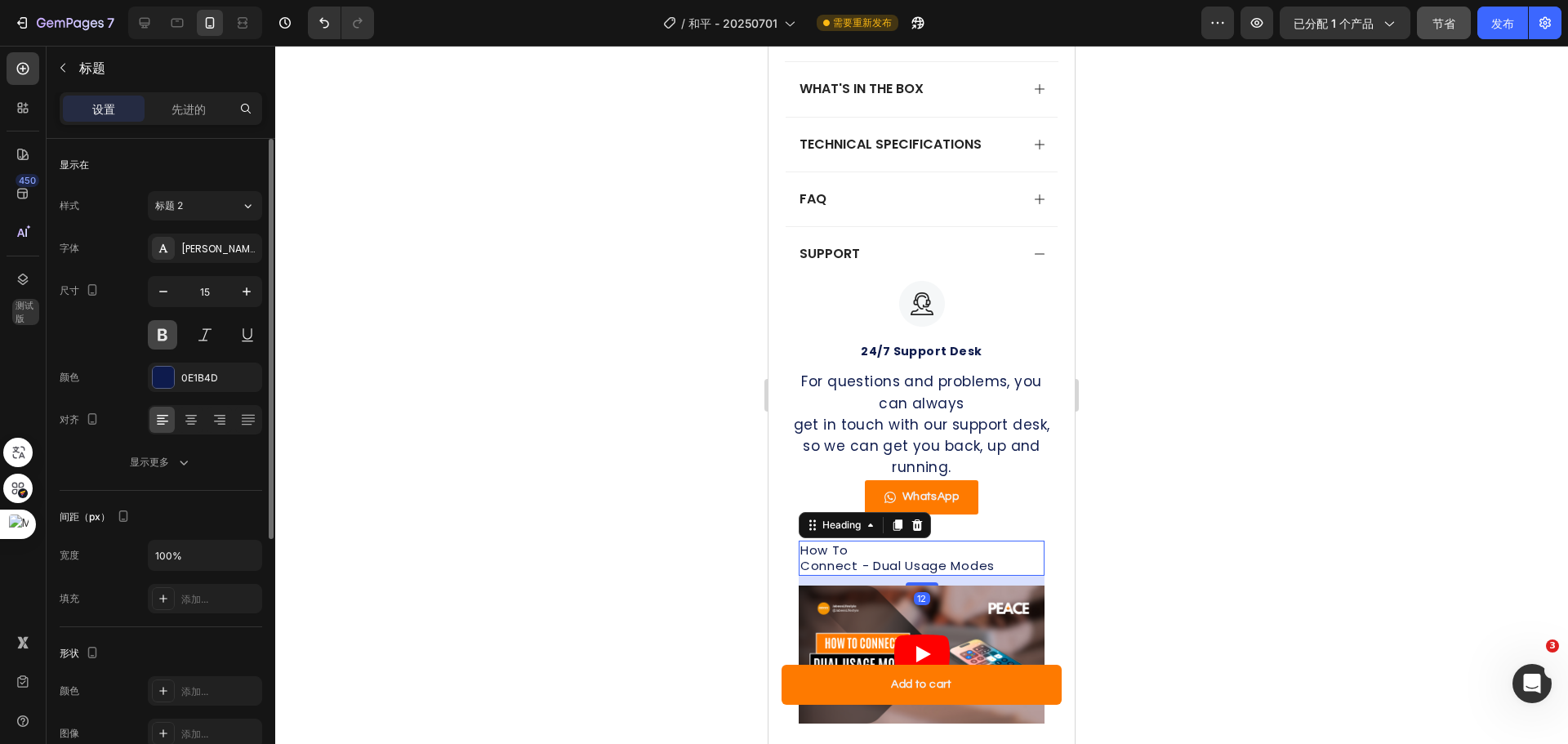
click at [159, 332] on button at bounding box center [162, 335] width 30 height 30
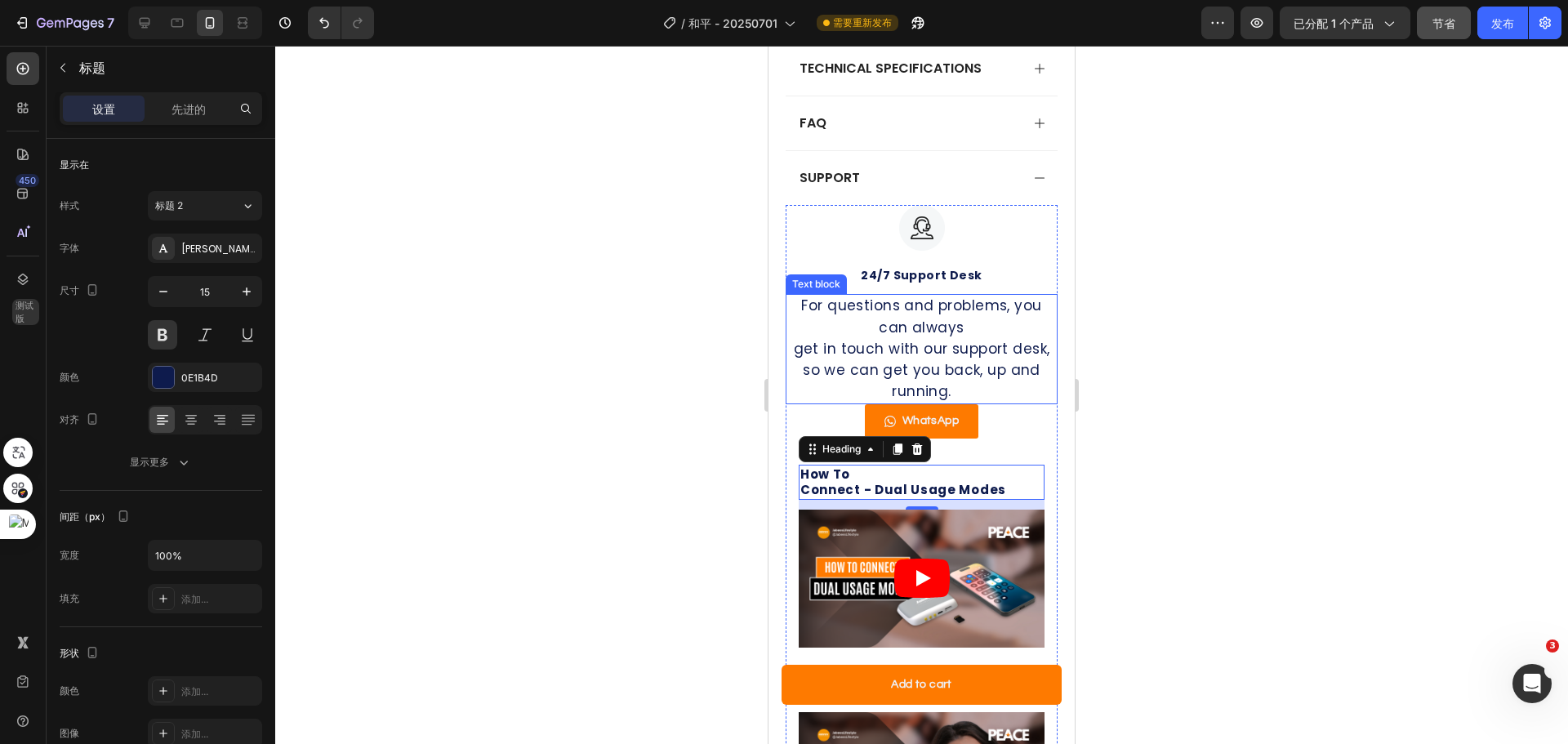
scroll to position [1577, 0]
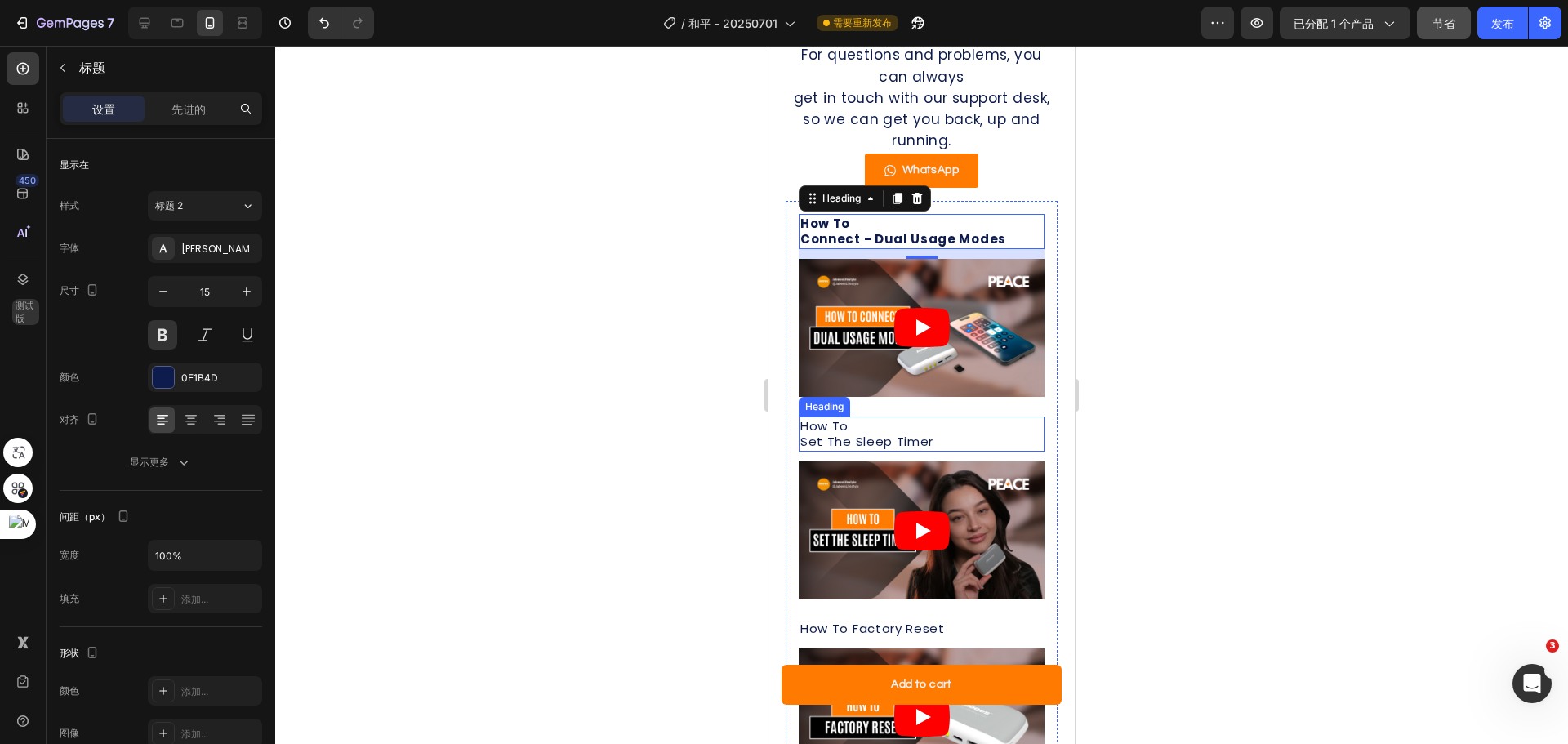
click at [893, 416] on h2 "How To Set The Sleep Timer" at bounding box center [921, 434] width 246 height 35
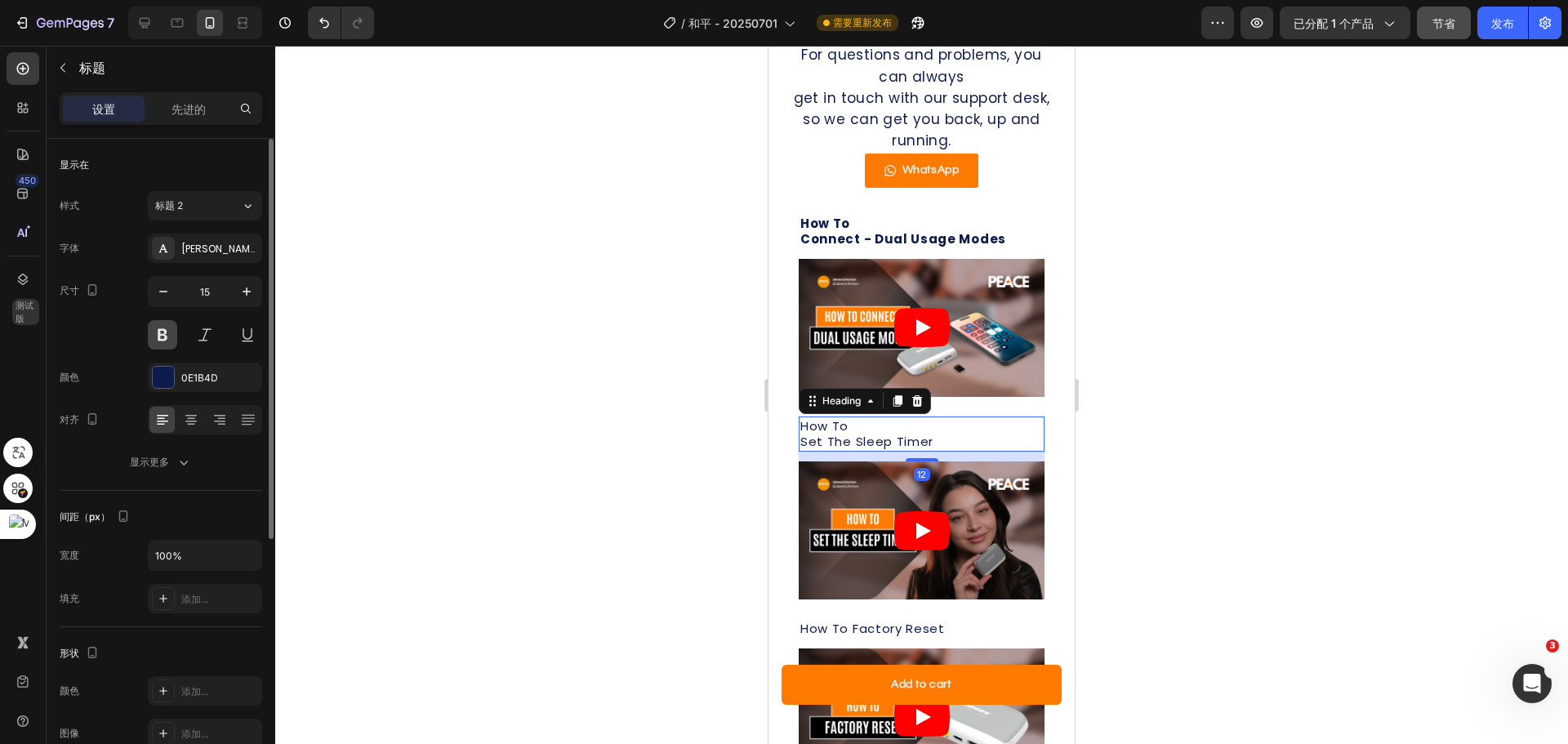
click at [169, 330] on button at bounding box center [162, 335] width 30 height 30
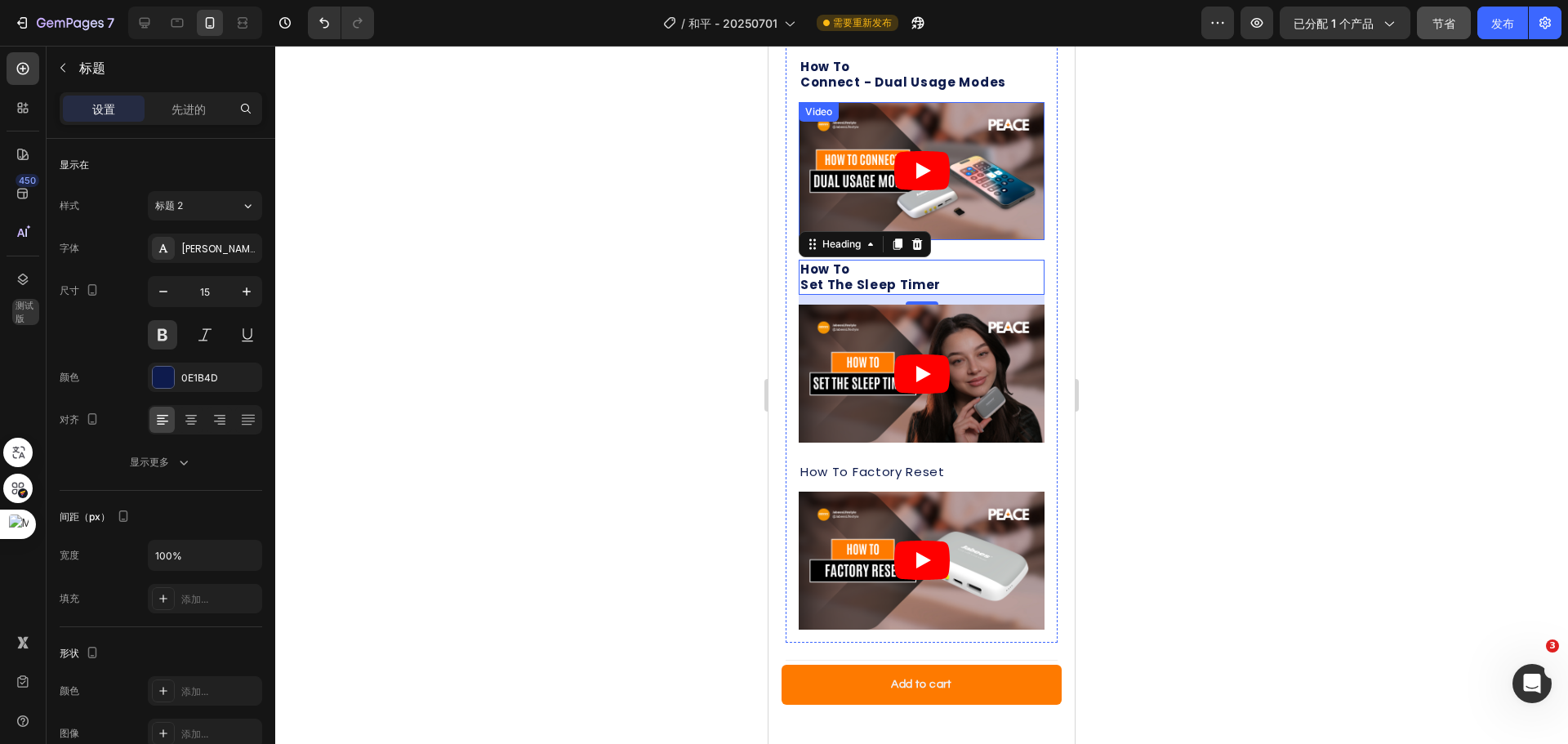
scroll to position [1740, 0]
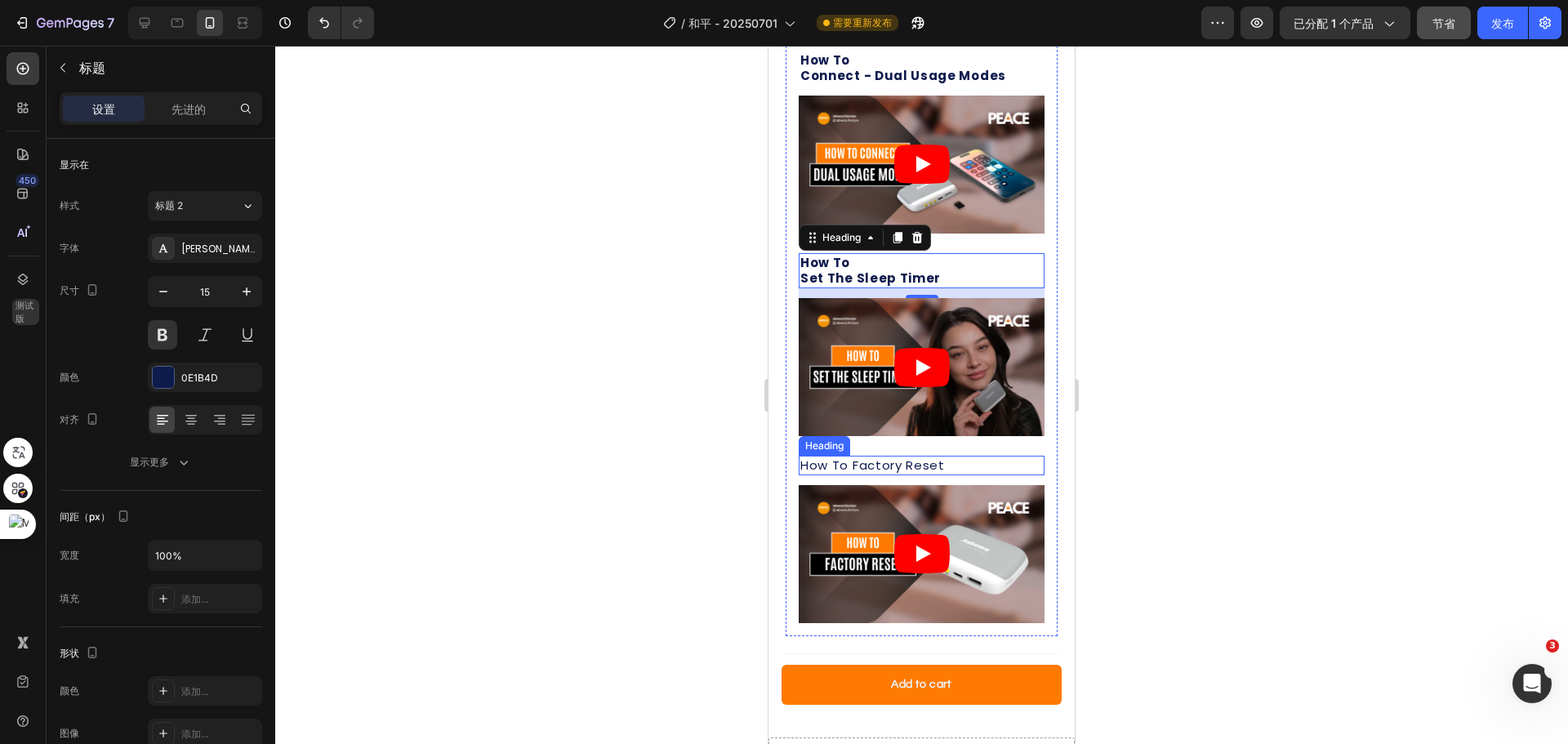
click at [910, 456] on h2 "How To Factory Reset" at bounding box center [921, 465] width 246 height 20
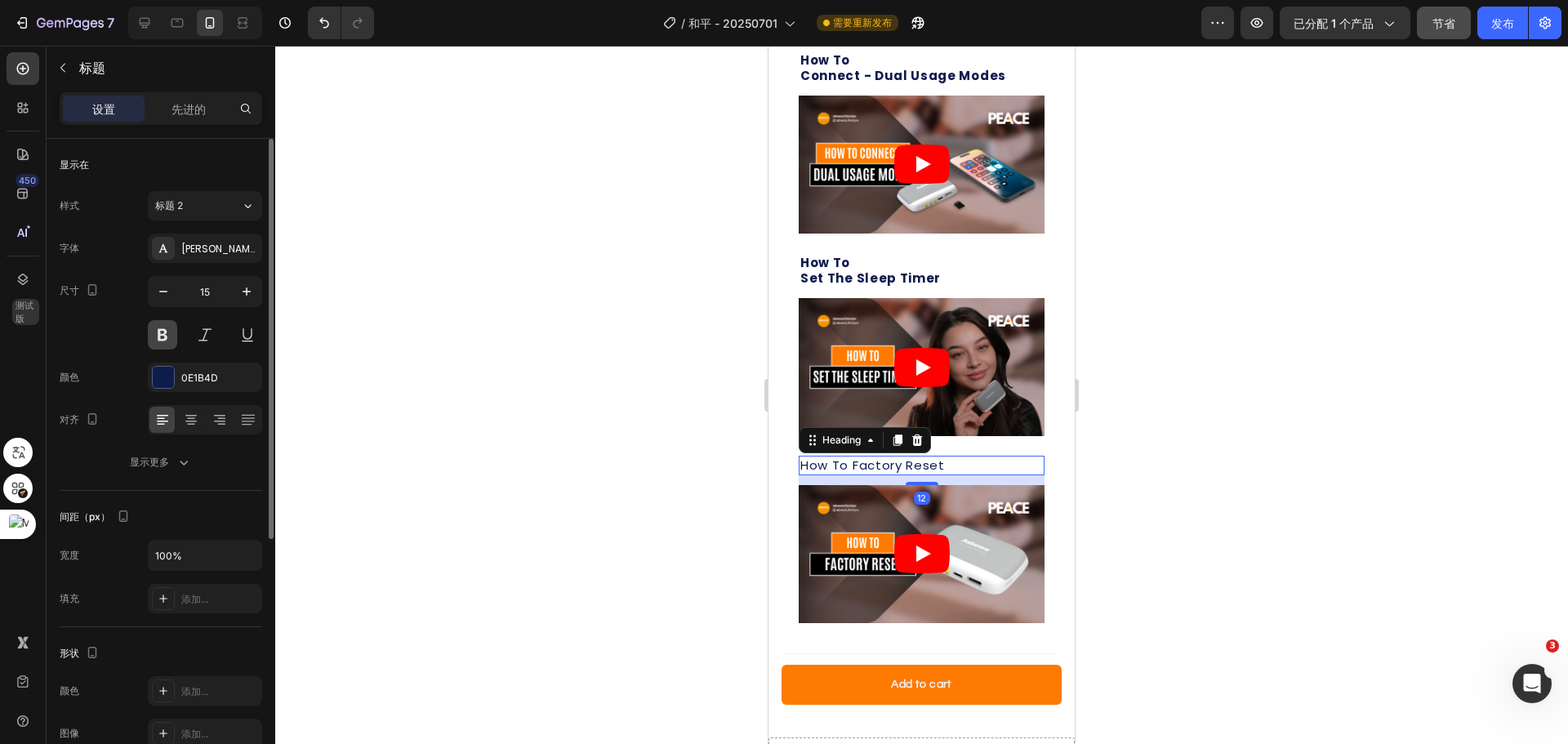
click at [156, 340] on button at bounding box center [162, 335] width 30 height 30
click at [141, 23] on icon at bounding box center [145, 23] width 11 height 11
type input "20"
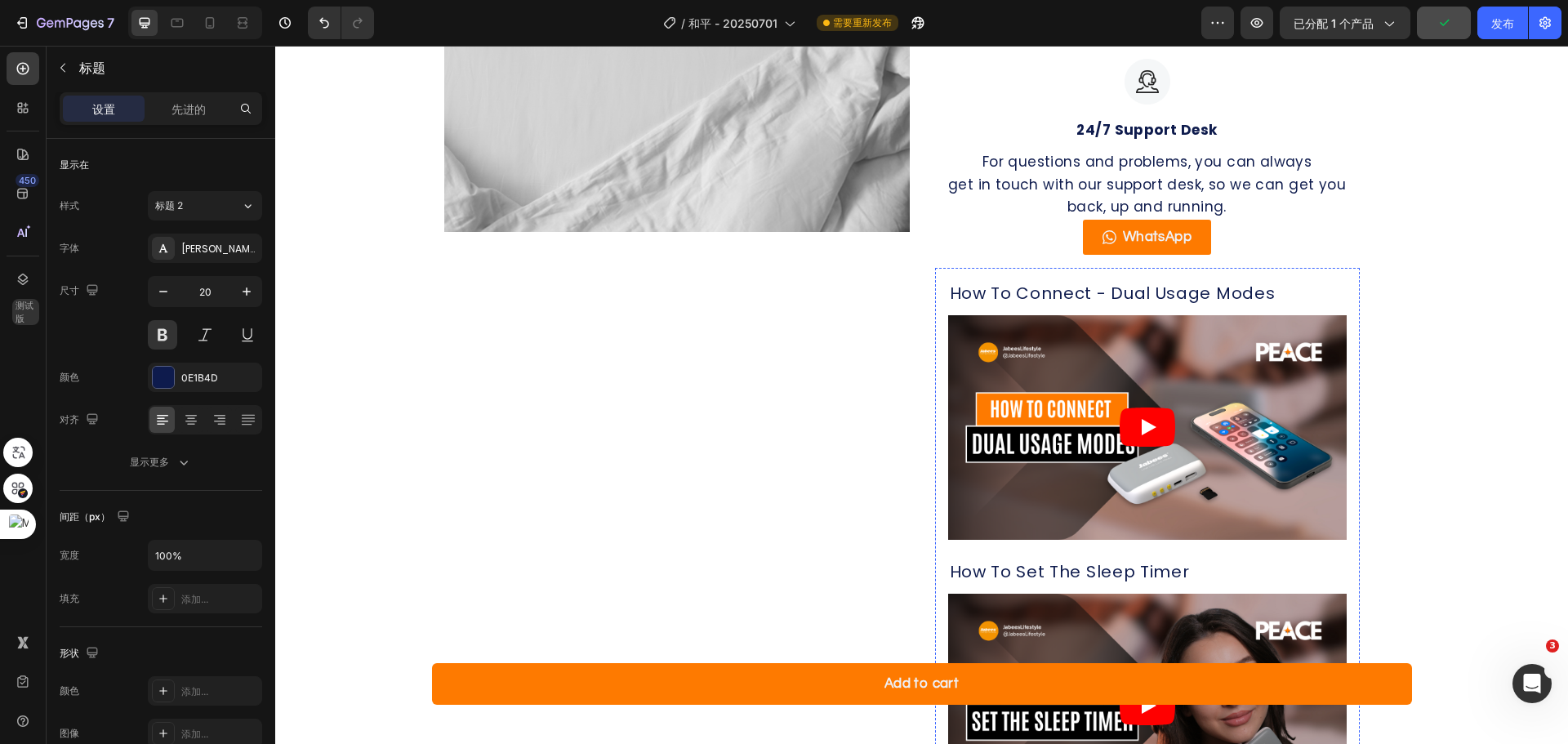
scroll to position [1274, 0]
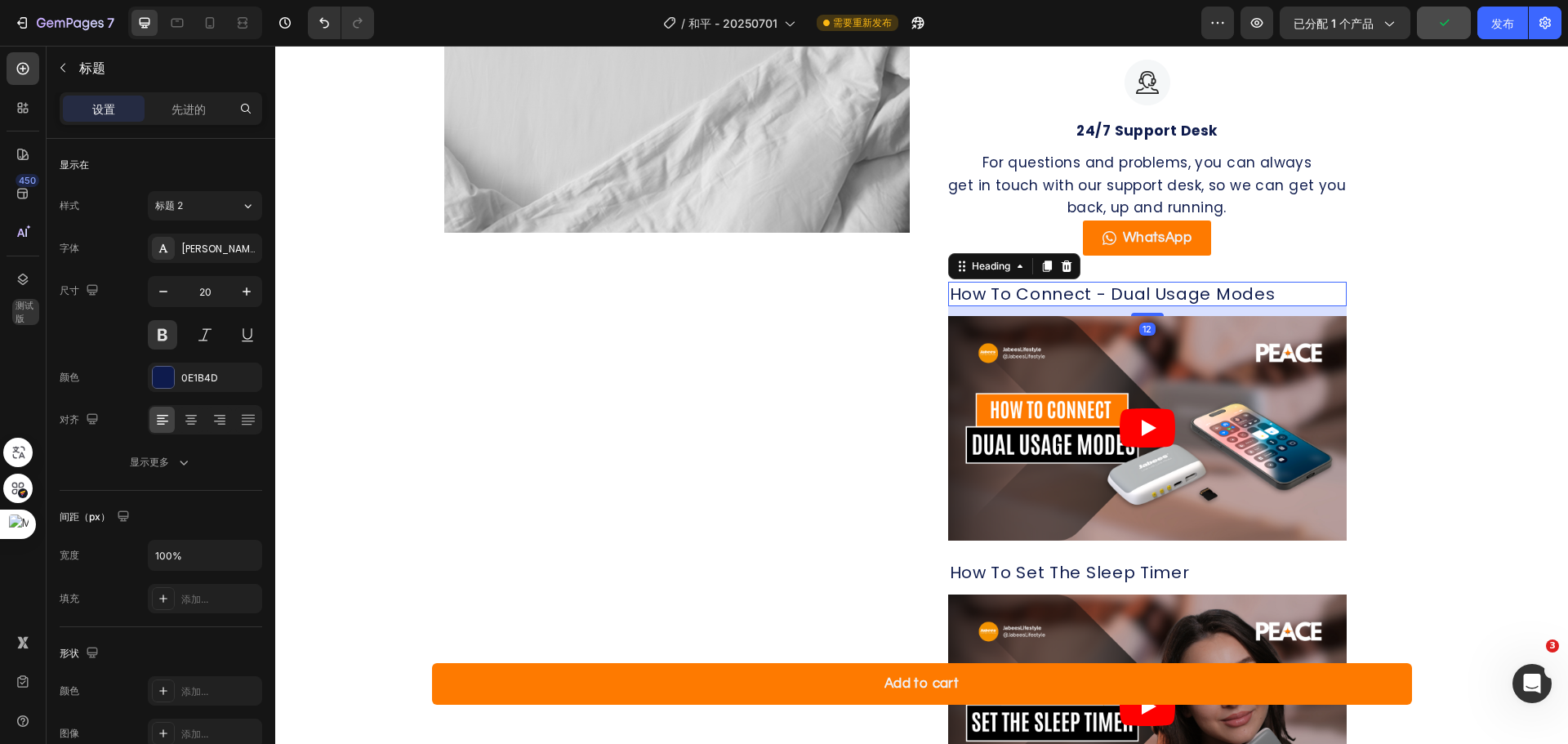
click at [1116, 284] on h2 "How To Connect - Dual Usage Modes" at bounding box center [1147, 293] width 399 height 25
click at [166, 329] on button at bounding box center [162, 335] width 30 height 30
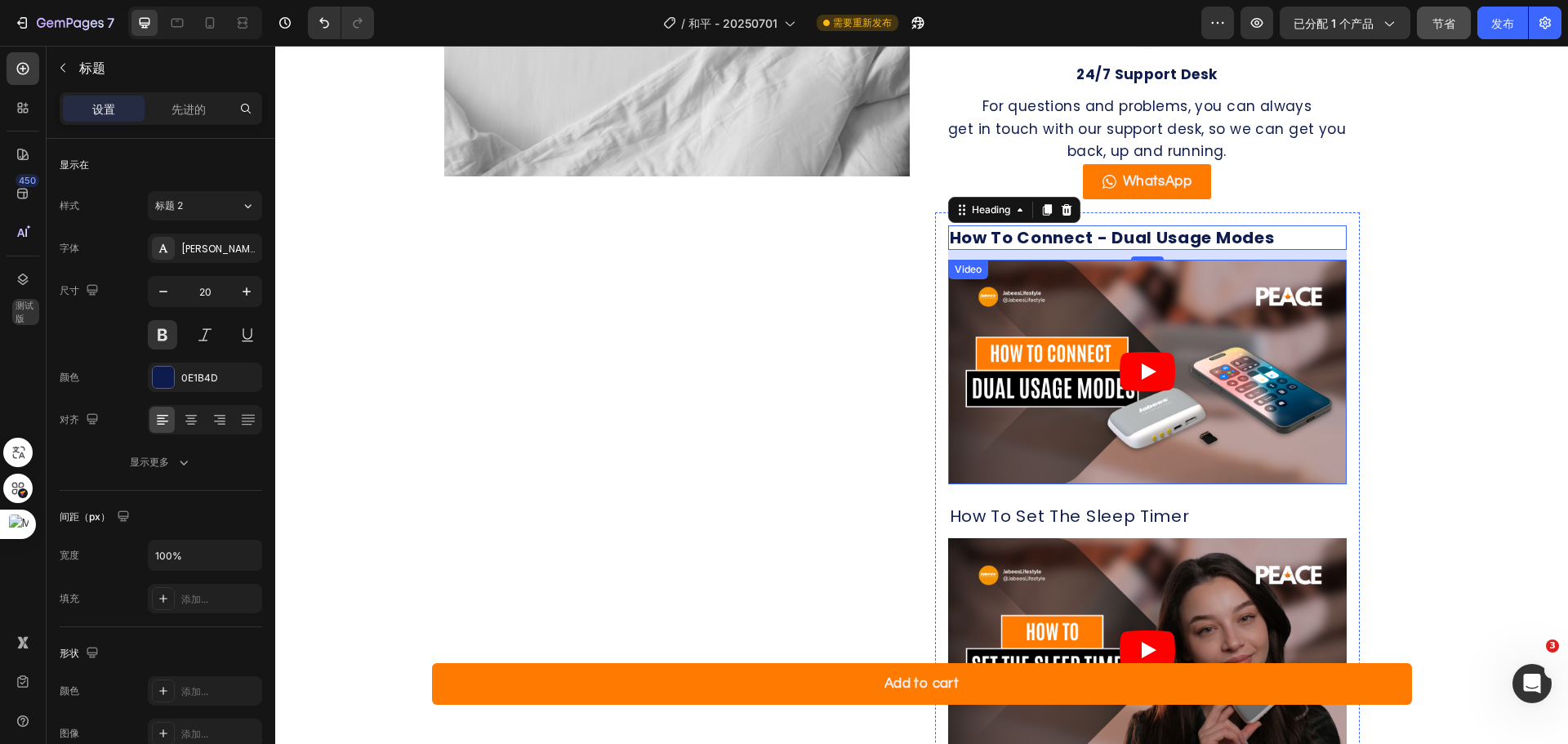
scroll to position [1356, 0]
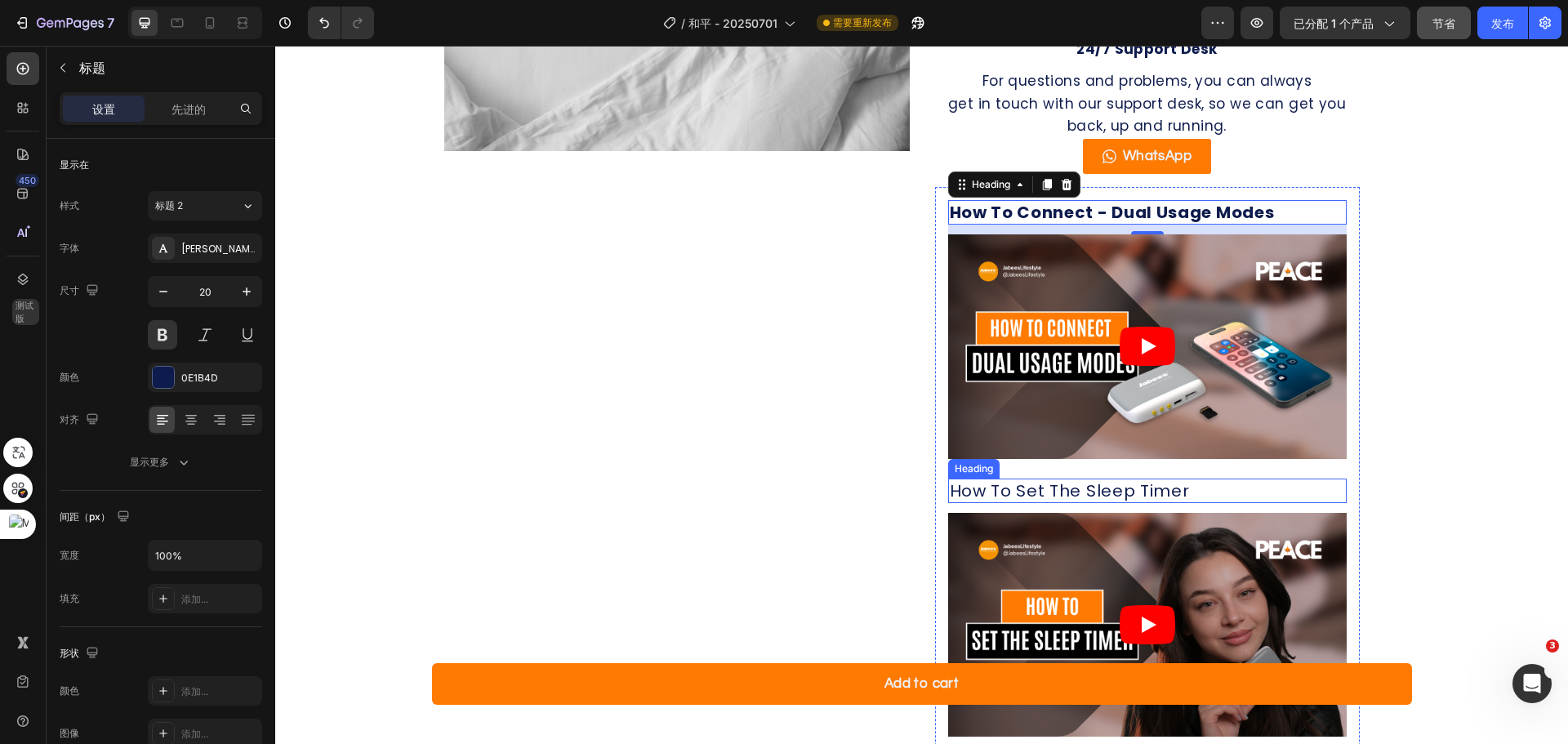
click at [1072, 493] on h2 "How To Set The Sleep Timer" at bounding box center [1147, 490] width 399 height 25
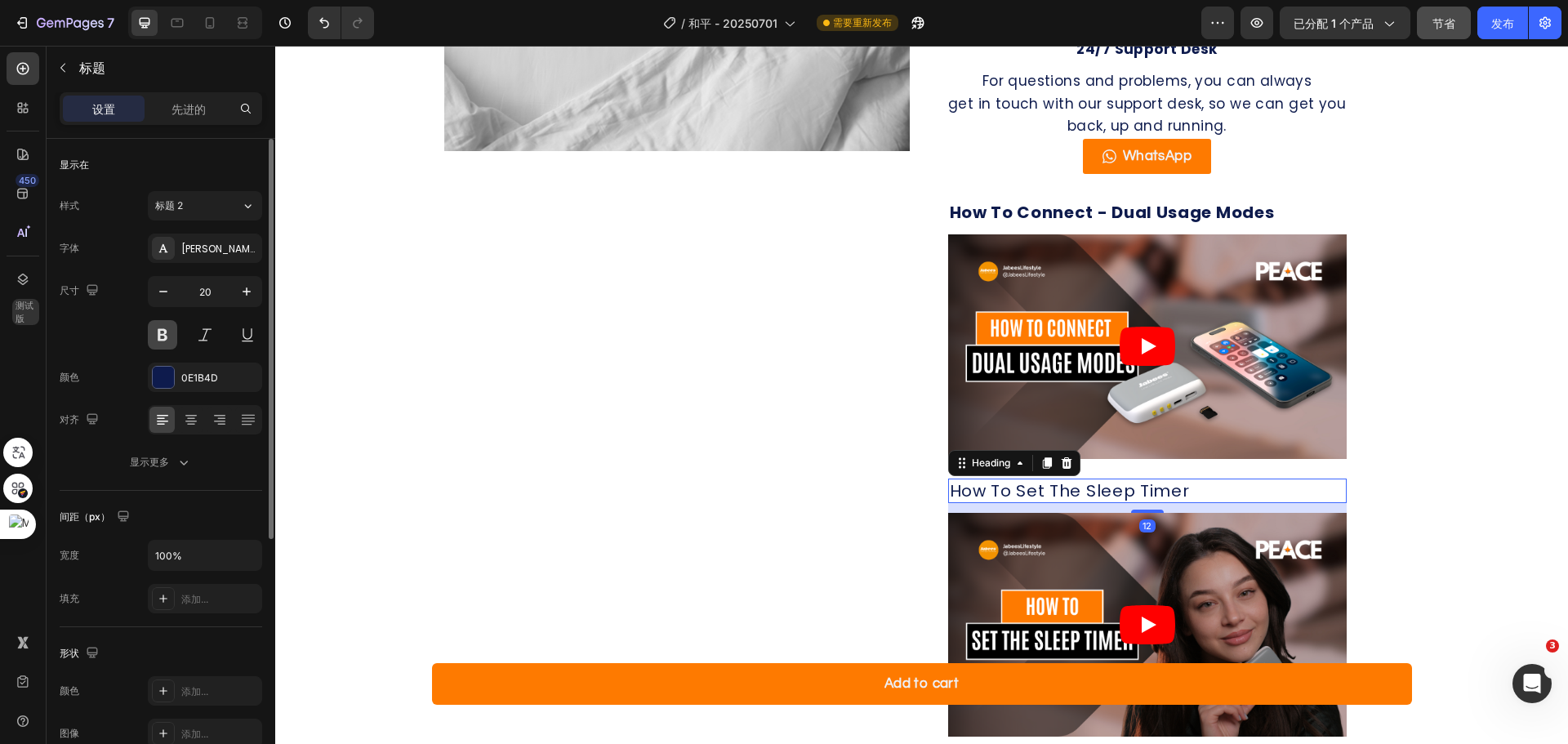
click at [157, 330] on button at bounding box center [162, 335] width 30 height 30
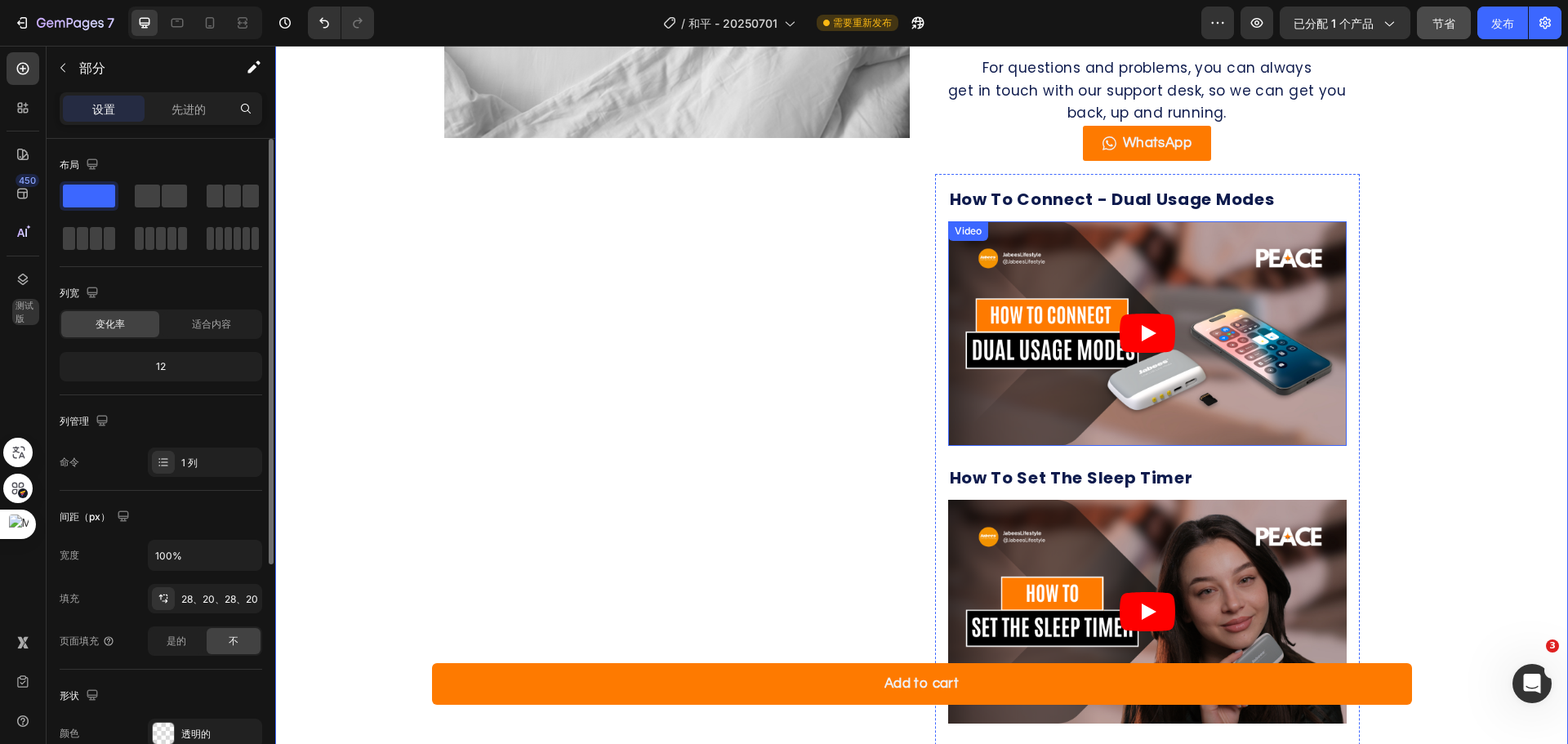
scroll to position [1274, 0]
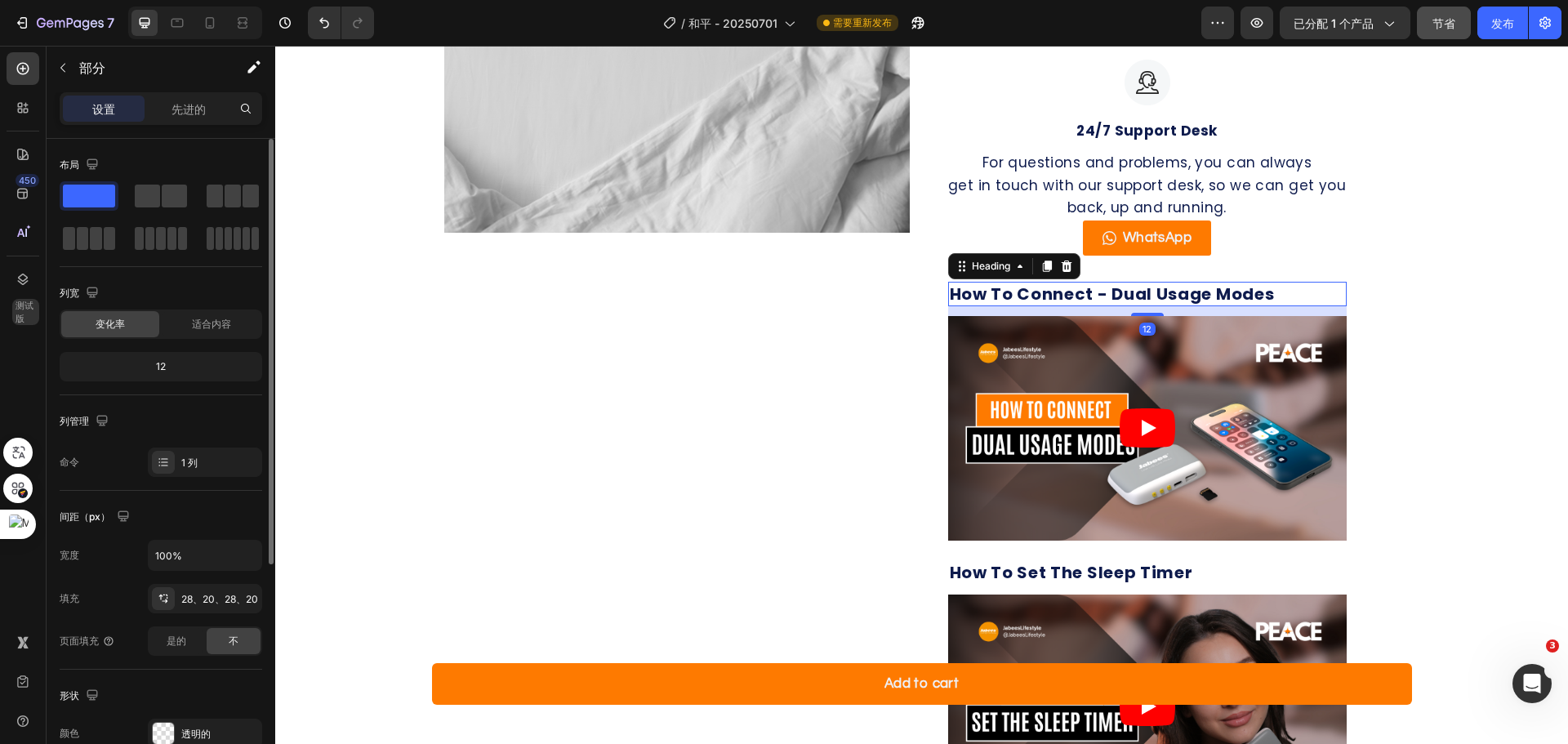
click at [1163, 300] on h2 "How To Connect - Dual Usage Modes" at bounding box center [1147, 293] width 399 height 25
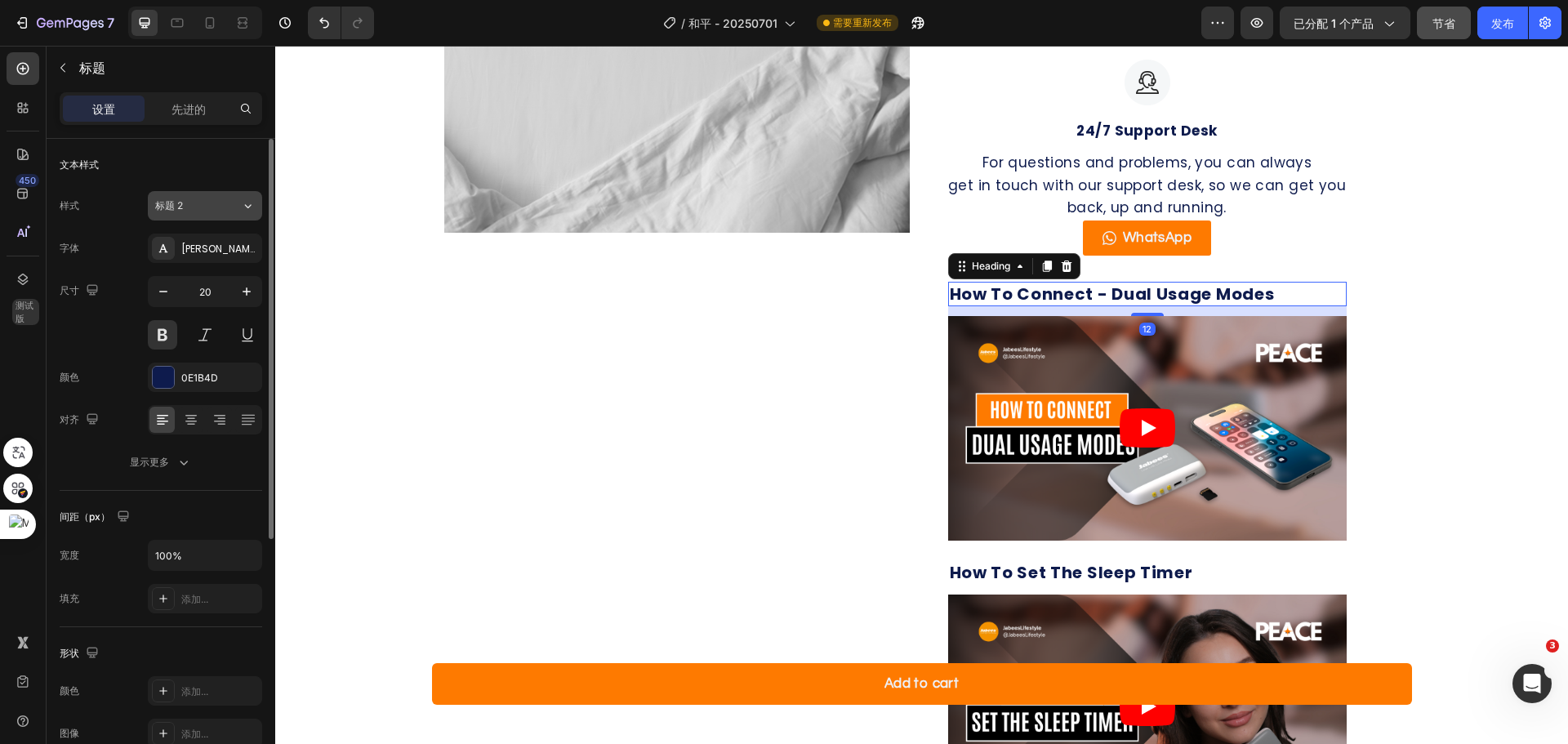
click at [223, 205] on div "标题 2" at bounding box center [198, 206] width 86 height 15
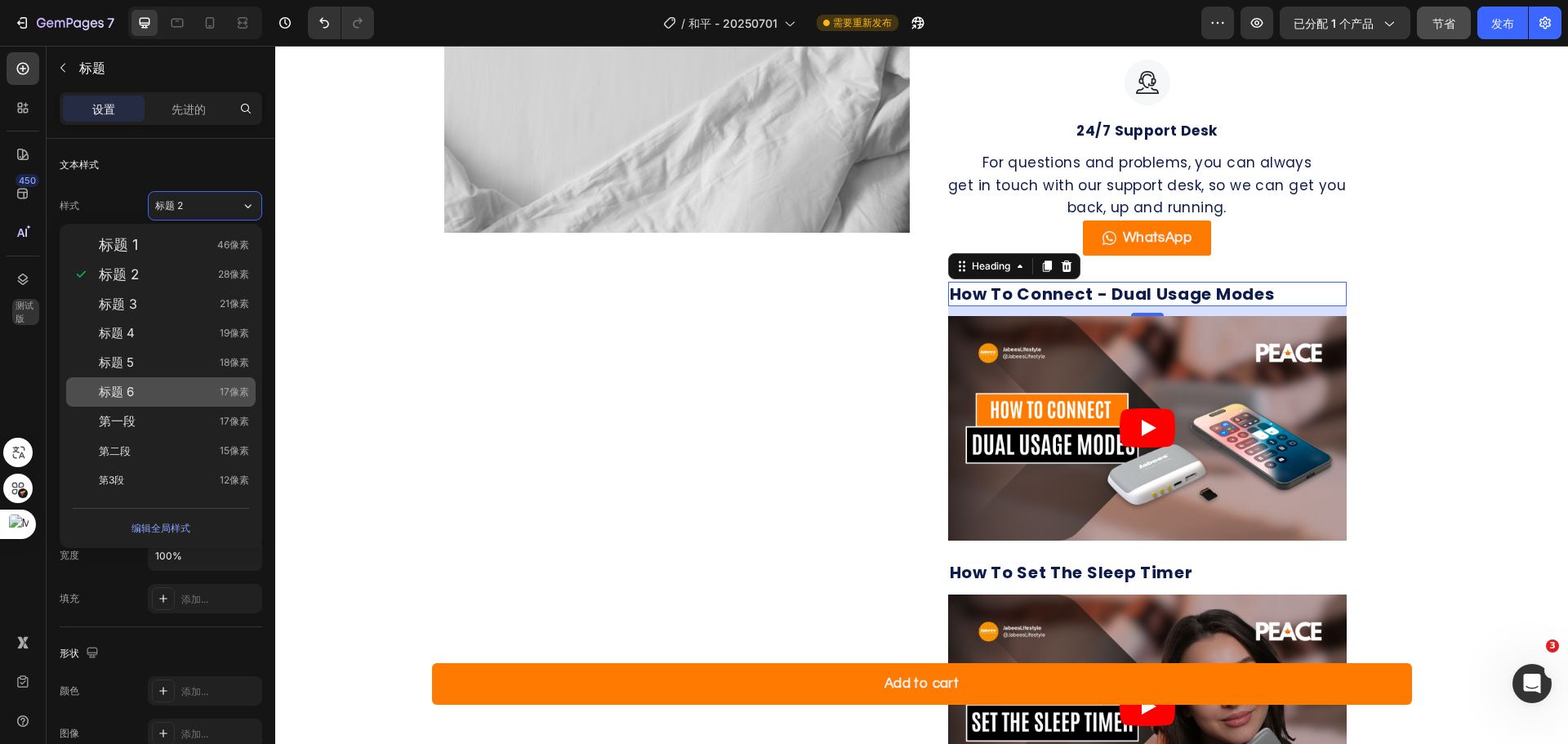
click at [128, 388] on font "标题 6" at bounding box center [116, 392] width 35 height 16
type input "17"
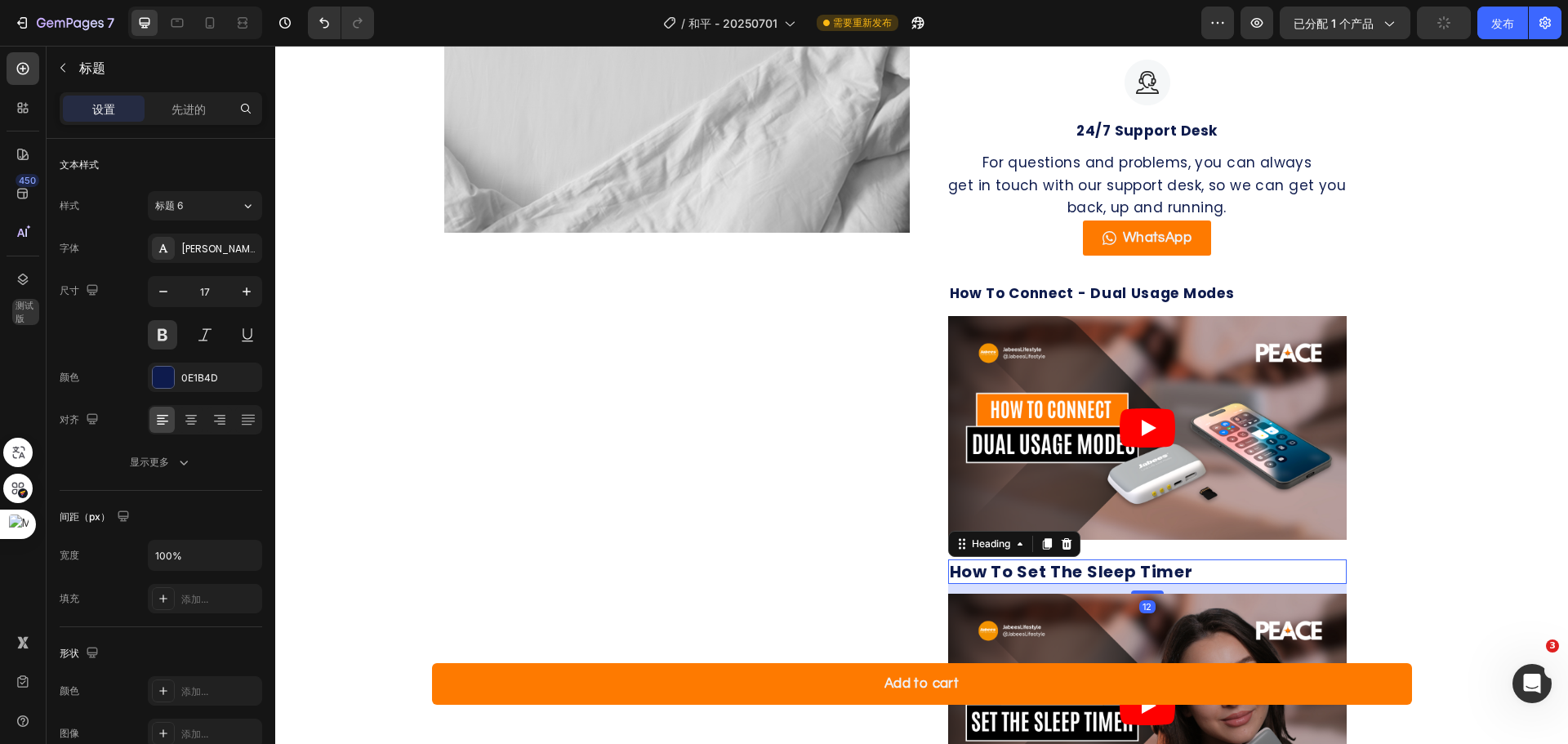
click at [1076, 570] on h2 "How To Set The Sleep Timer" at bounding box center [1147, 571] width 399 height 25
click at [218, 205] on div "标题 2" at bounding box center [188, 206] width 66 height 15
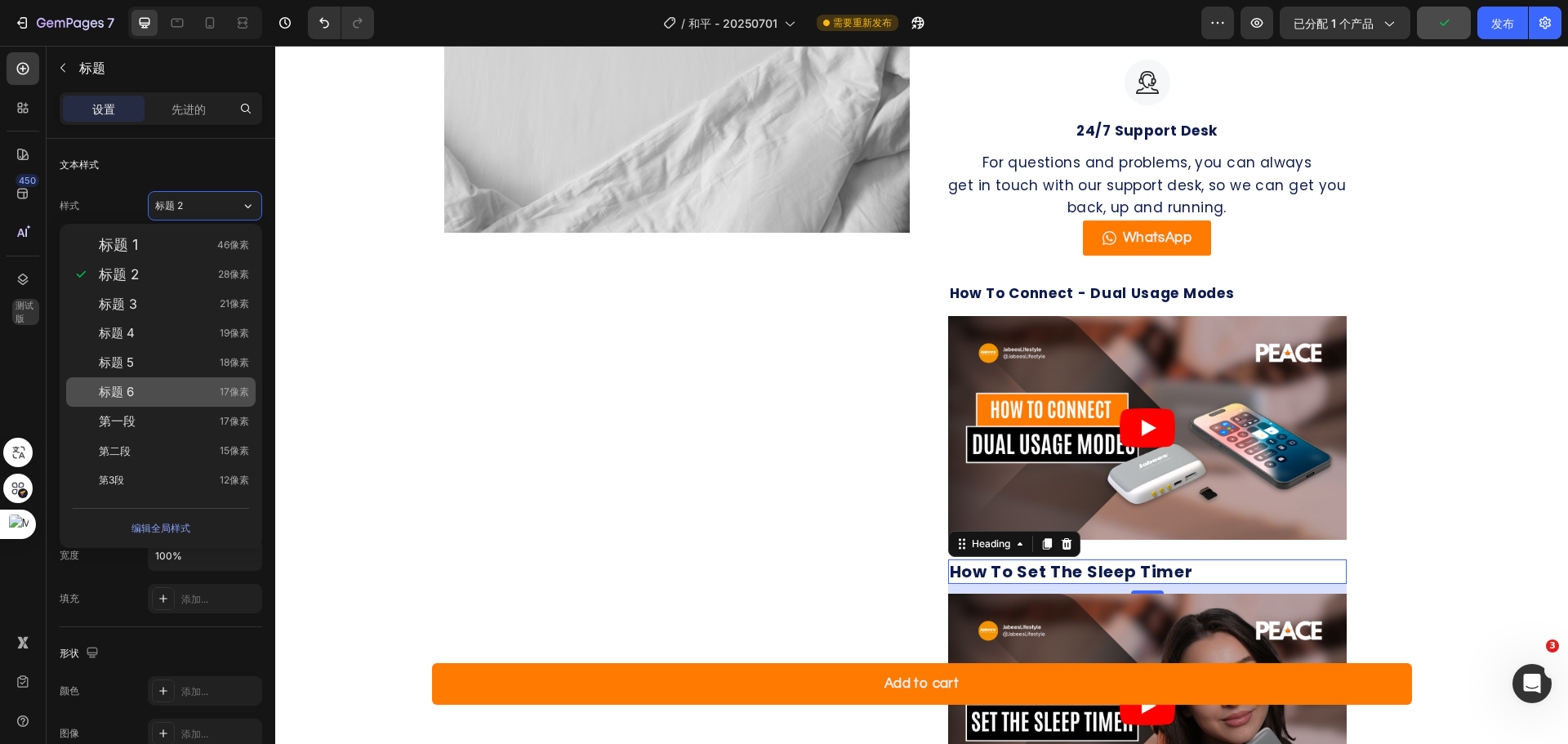
click at [151, 386] on div "标题 6 17像素" at bounding box center [173, 392] width 151 height 17
type input "17"
